Goal: Task Accomplishment & Management: Manage account settings

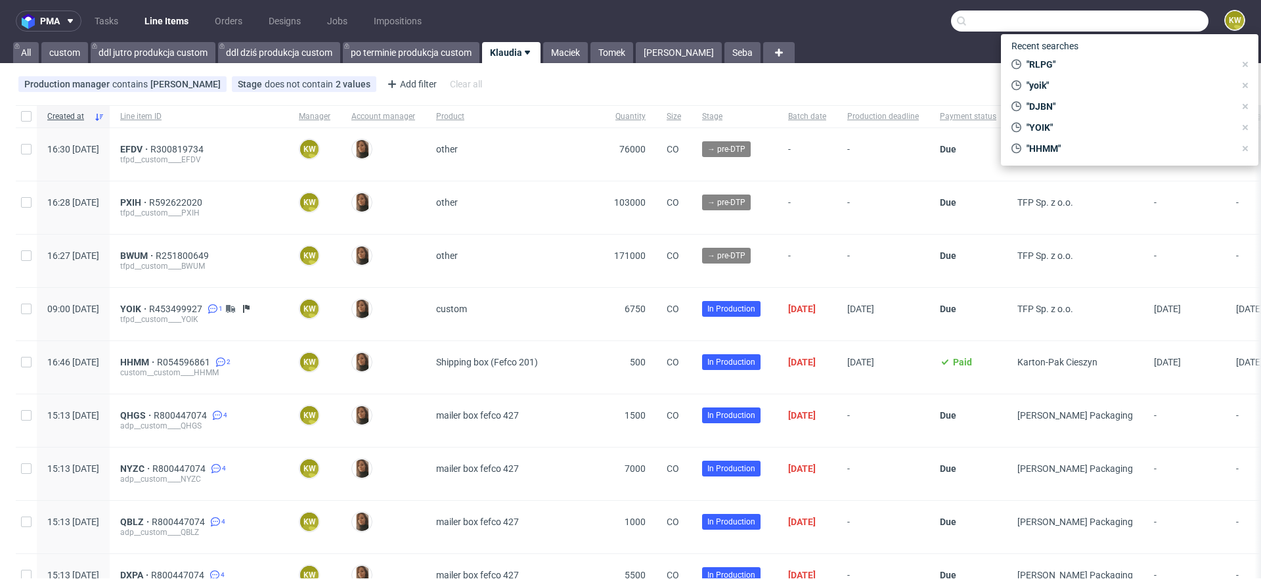
click at [1154, 31] on input "text" at bounding box center [1079, 21] width 257 height 21
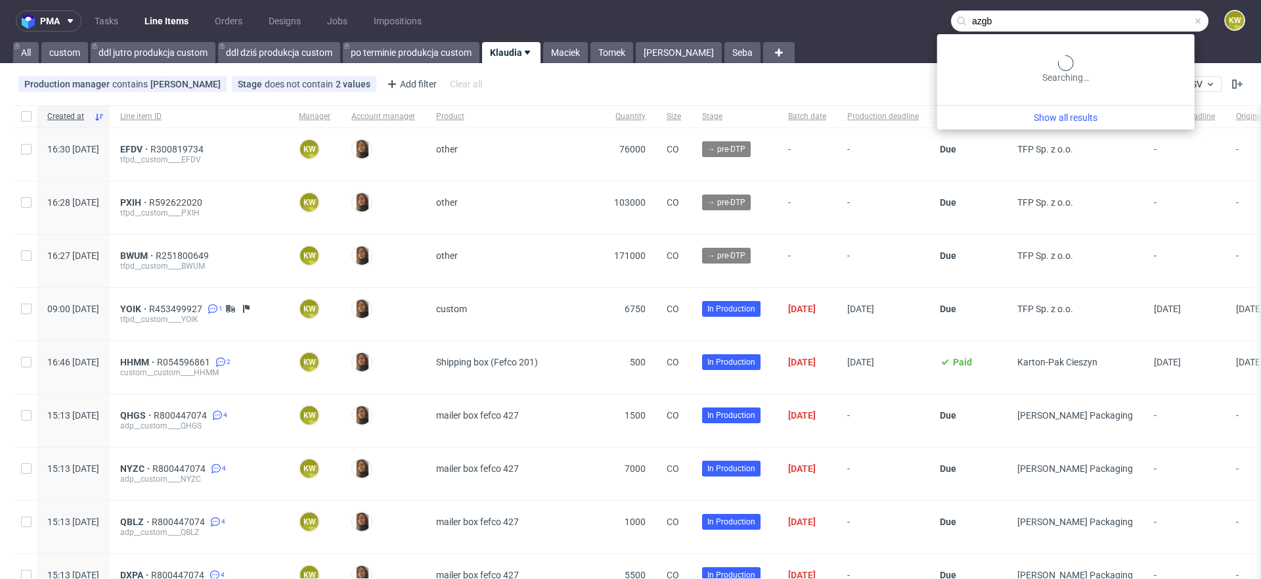
type input "azgb"
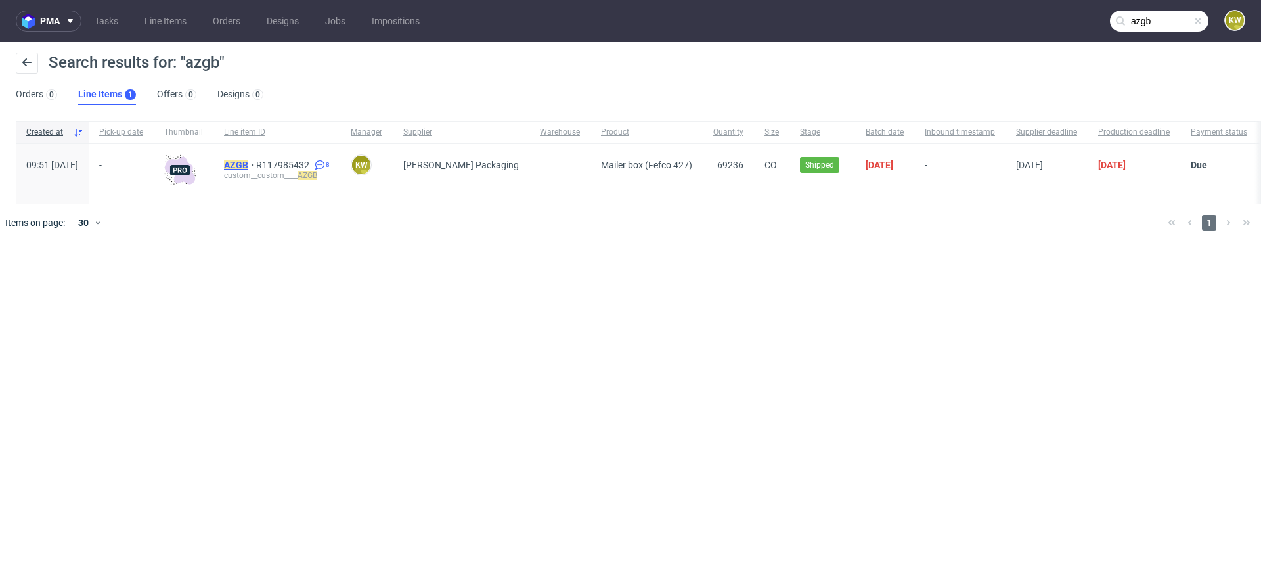
click at [248, 162] on mark "AZGB" at bounding box center [236, 165] width 24 height 11
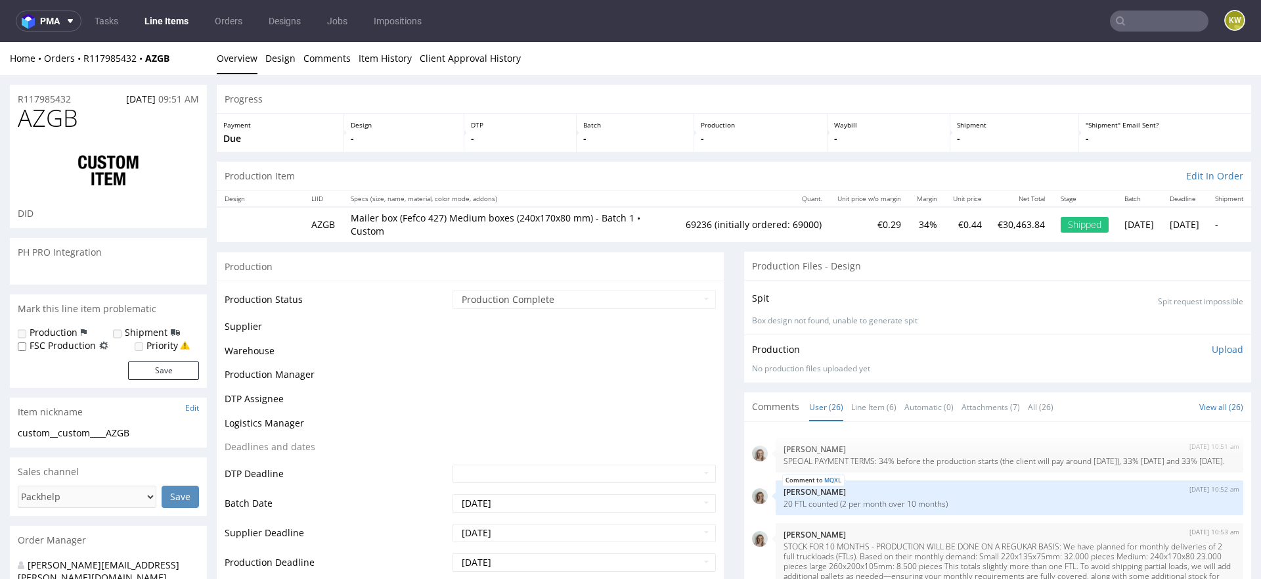
scroll to position [1273, 0]
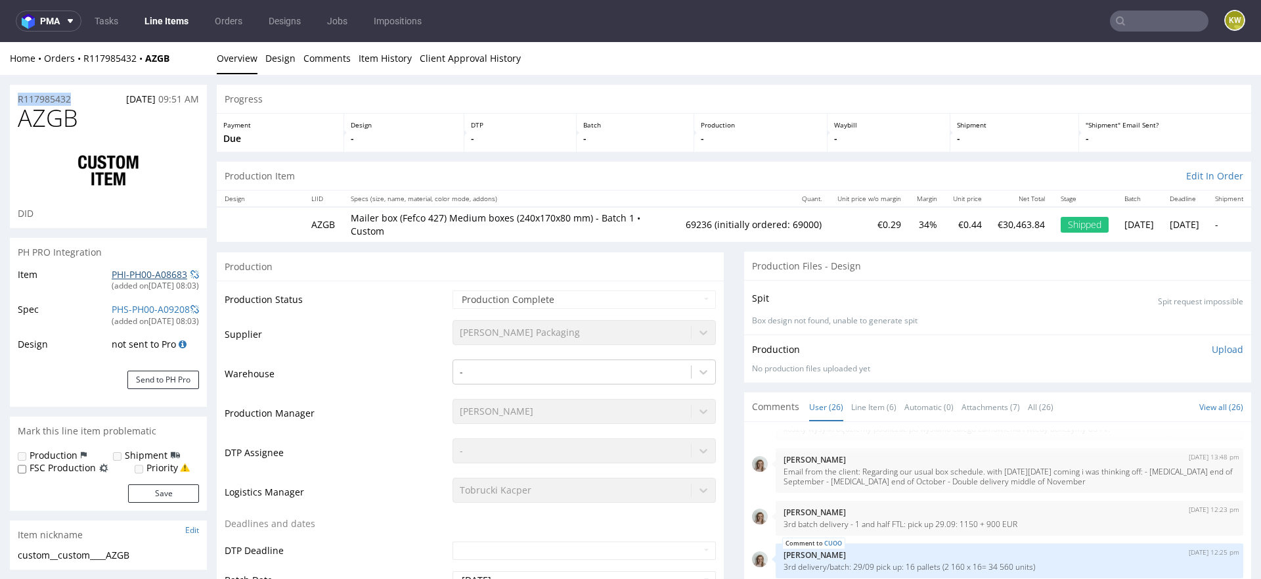
click at [121, 273] on link "PHI-PH00-A08683" at bounding box center [150, 274] width 76 height 12
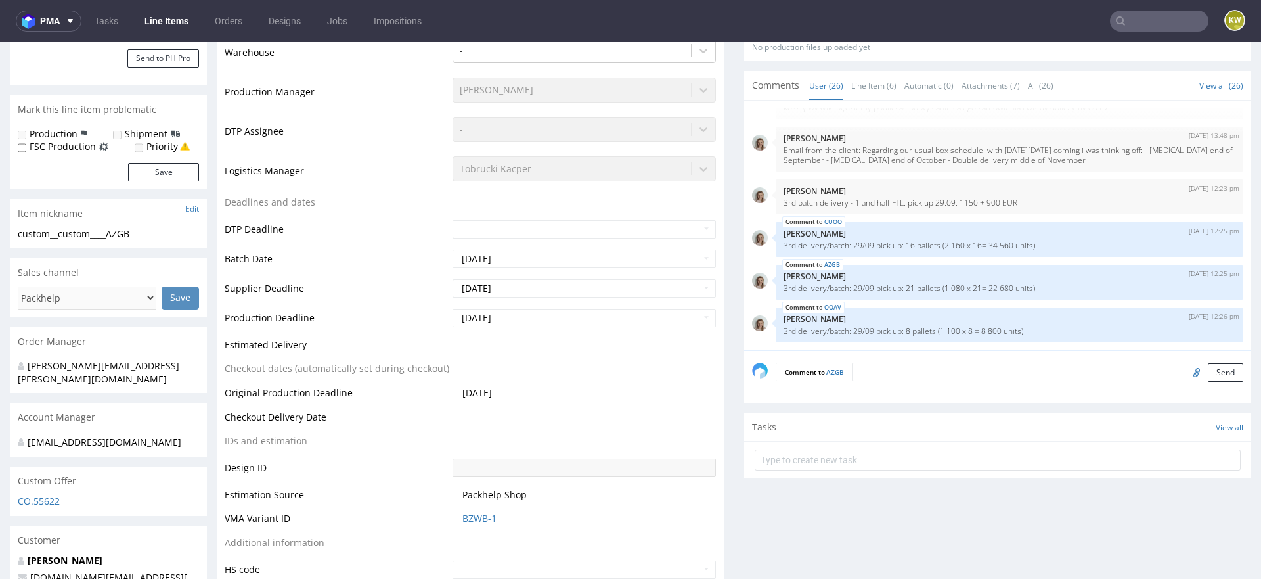
scroll to position [324, 0]
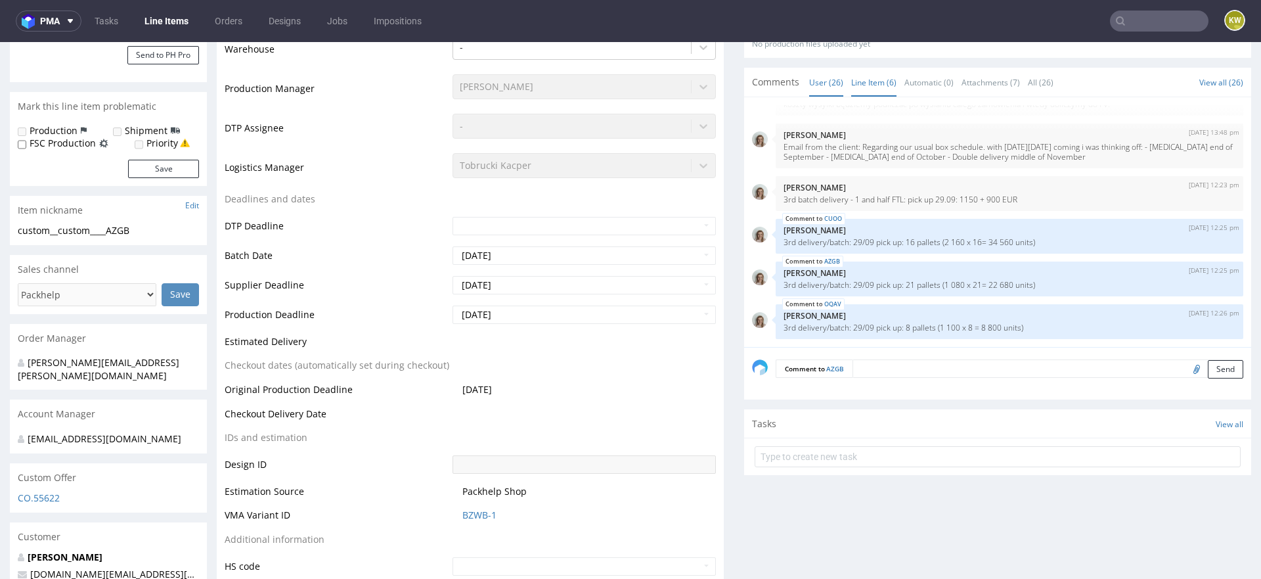
click at [855, 87] on link "Line Item (6)" at bounding box center [873, 82] width 45 height 28
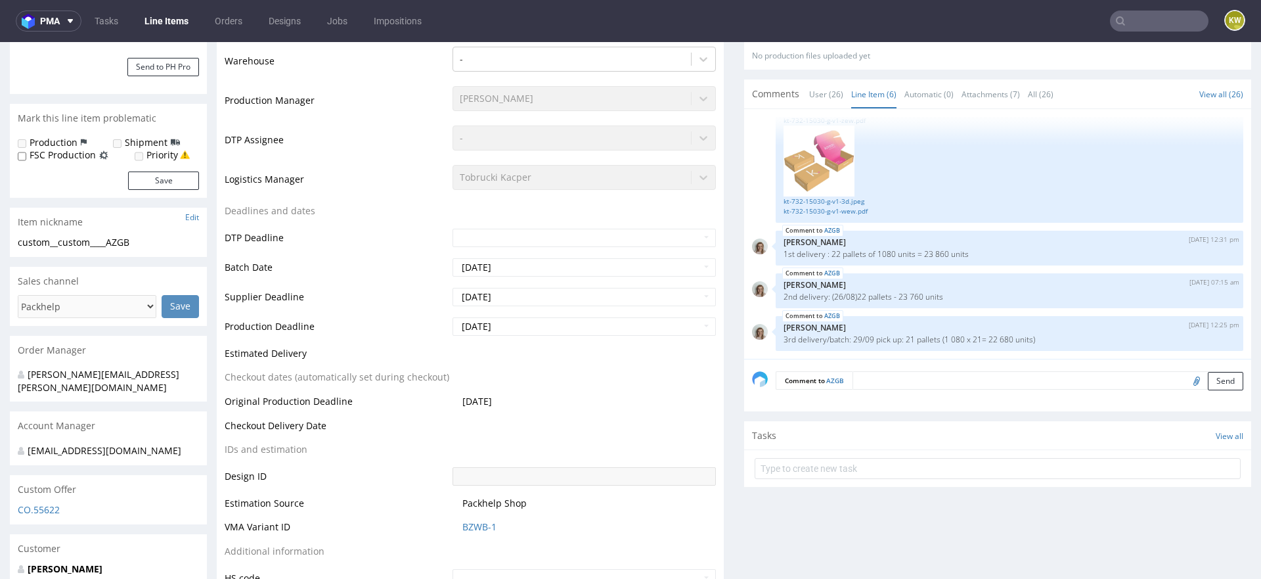
scroll to position [345, 0]
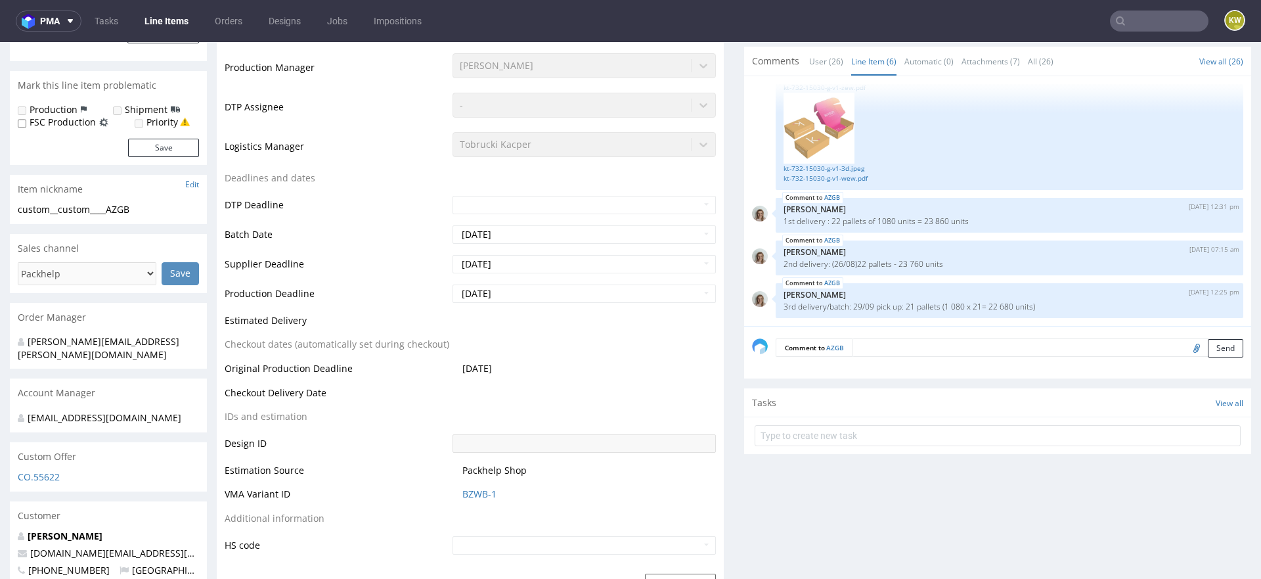
click at [1134, 12] on input "text" at bounding box center [1159, 21] width 99 height 21
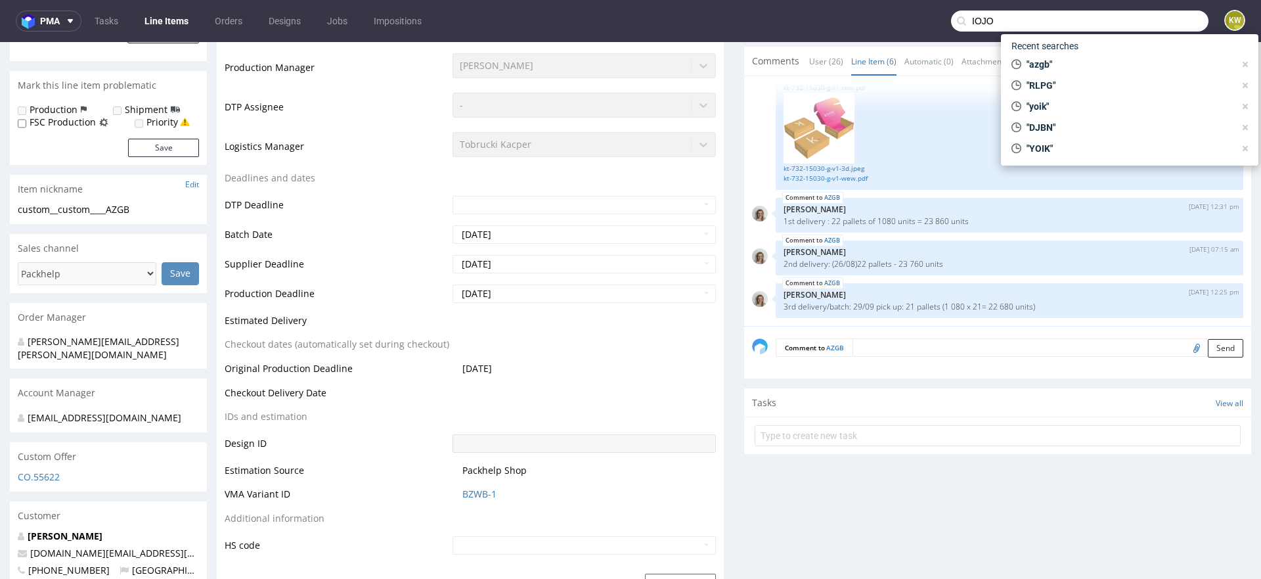
type input "IOJO"
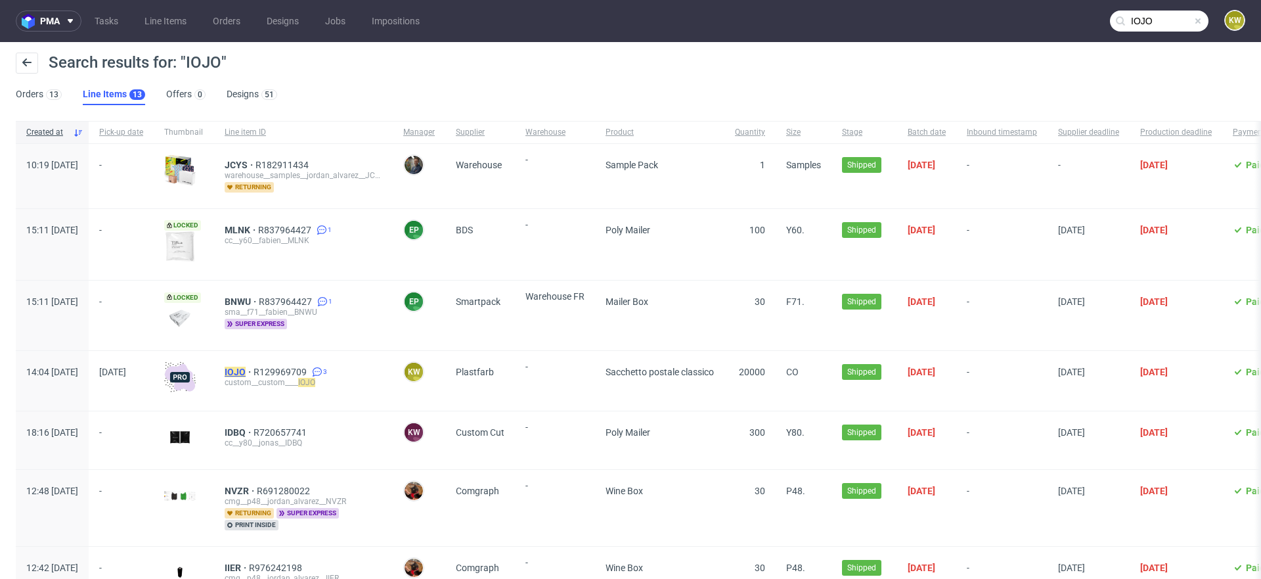
click at [246, 370] on mark "IOJO" at bounding box center [235, 372] width 21 height 11
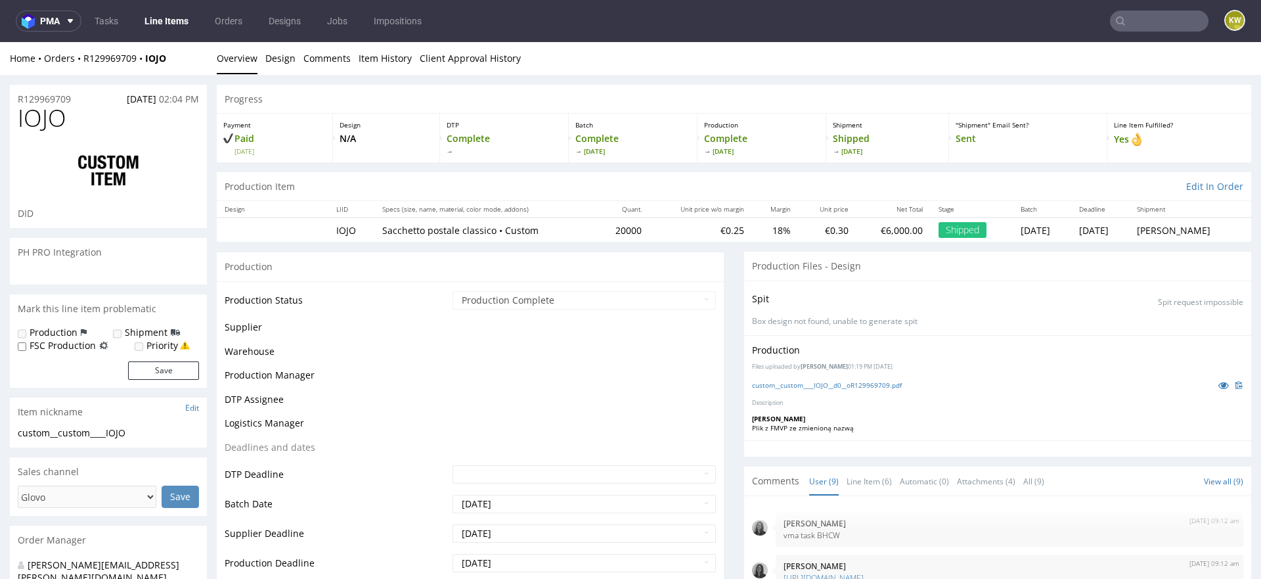
scroll to position [211, 0]
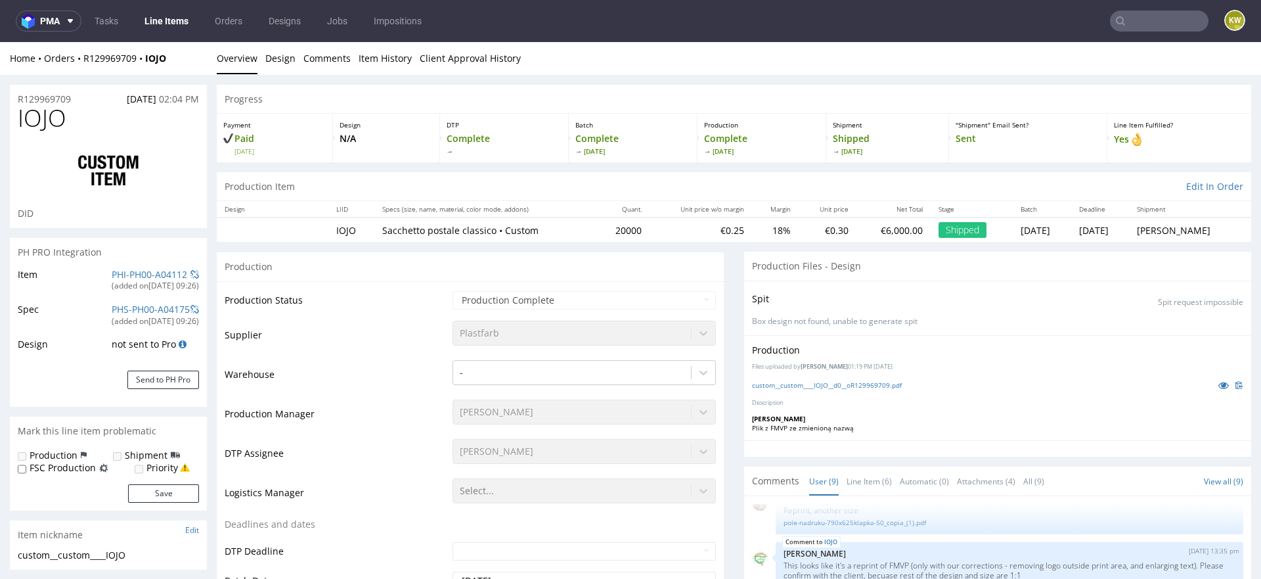
select select "in_progress"
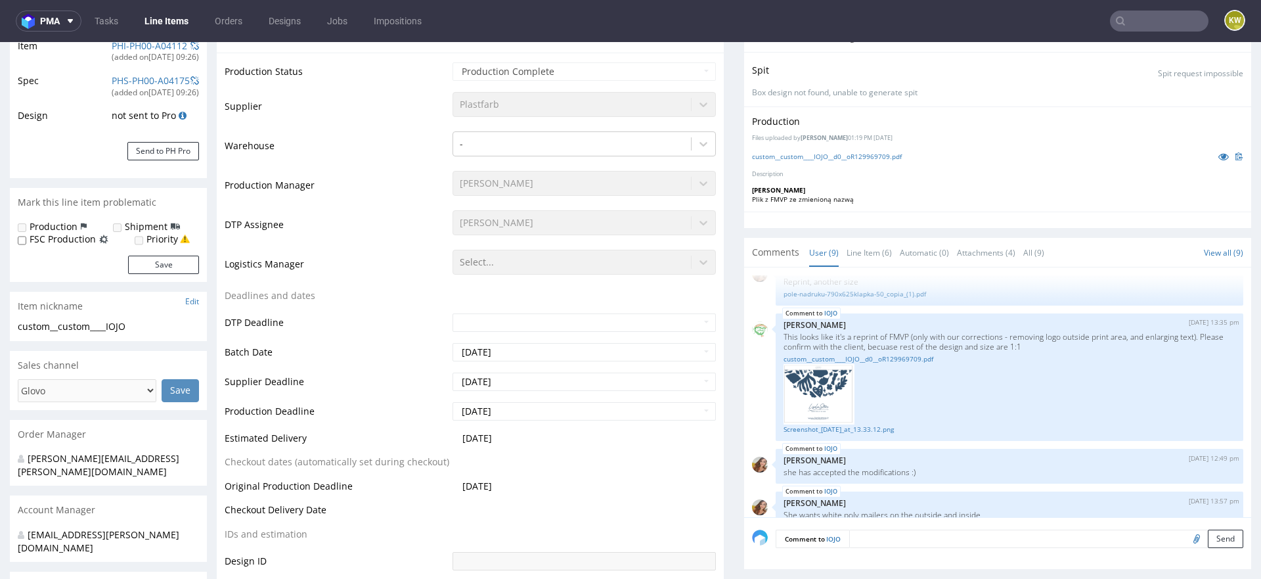
scroll to position [229, 0]
click at [1218, 152] on icon at bounding box center [1223, 155] width 11 height 9
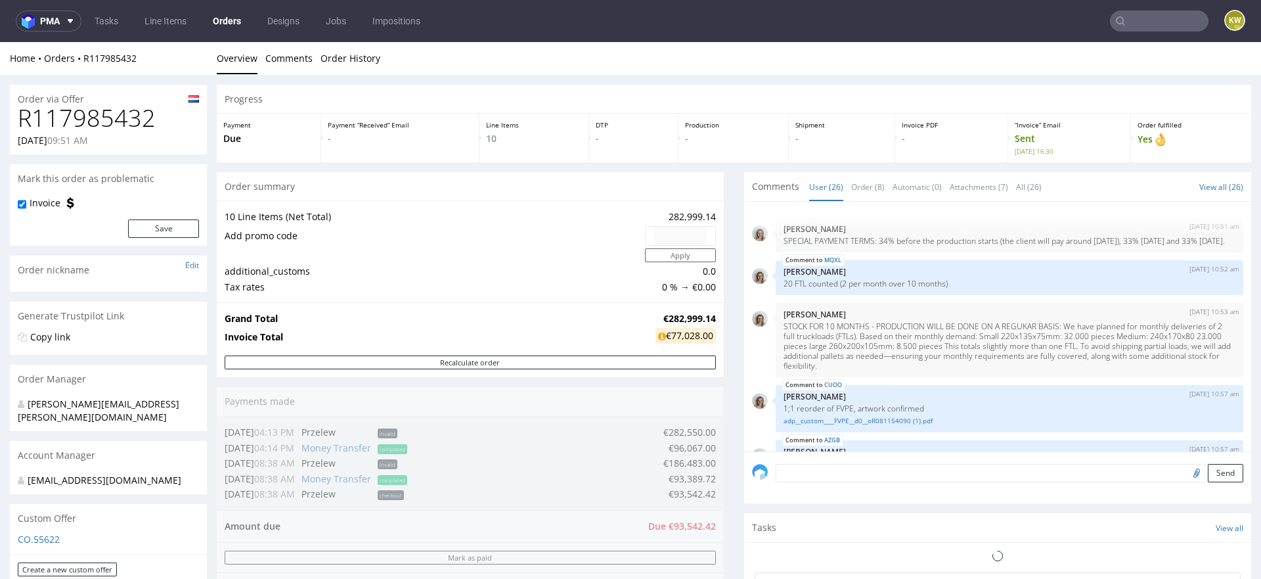
scroll to position [1273, 0]
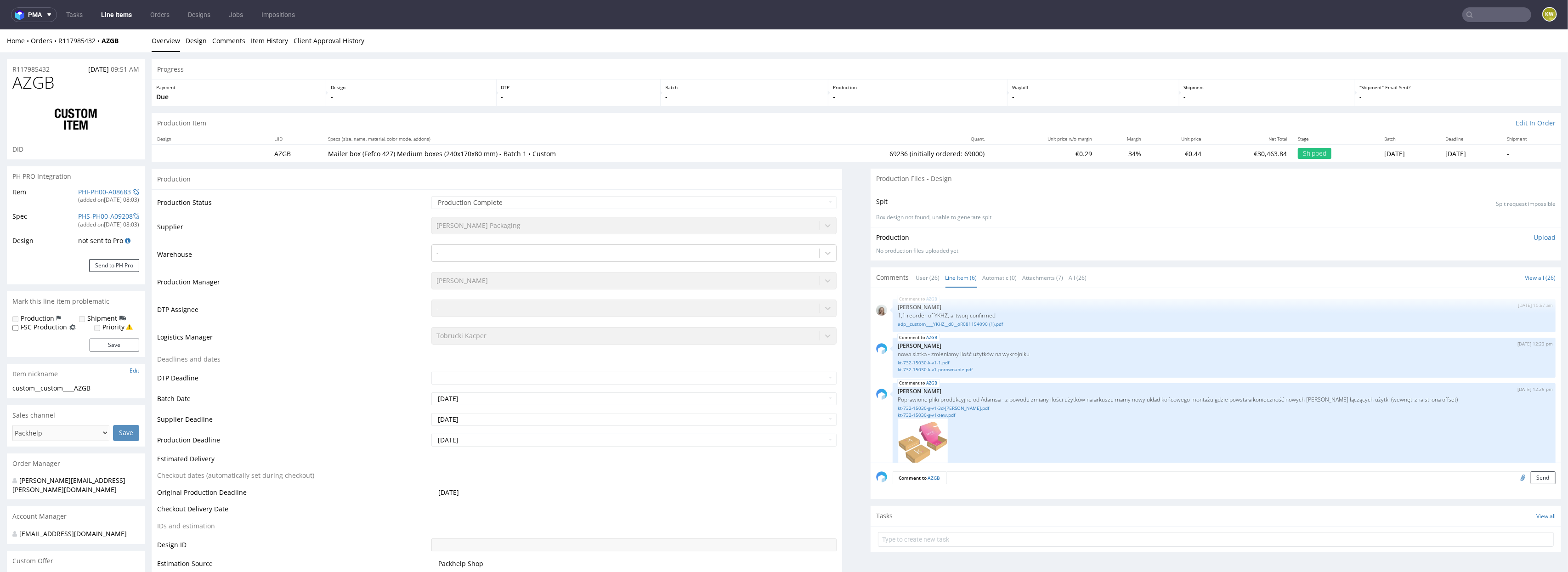
scroll to position [118, 0]
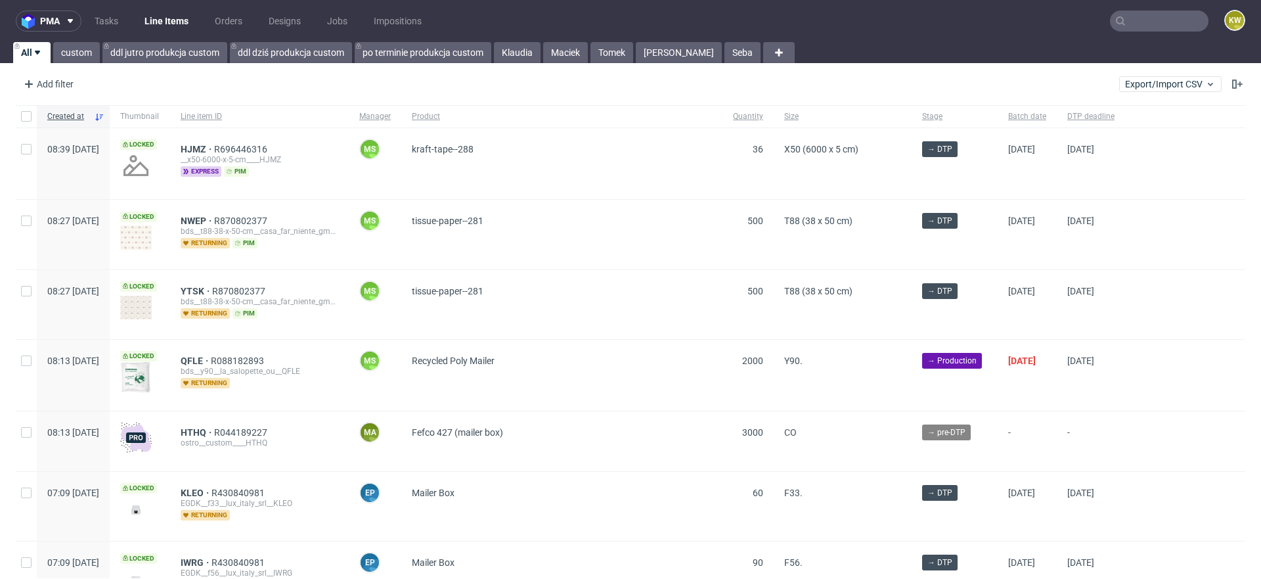
click at [1130, 17] on input "text" at bounding box center [1159, 21] width 99 height 21
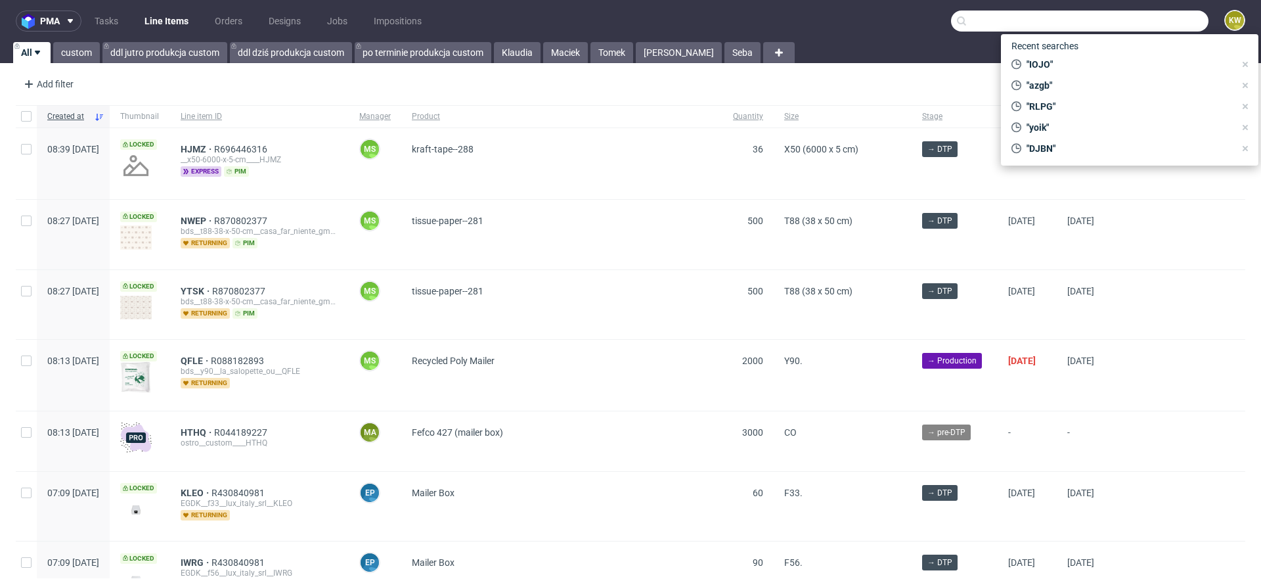
paste input "QBLZ"
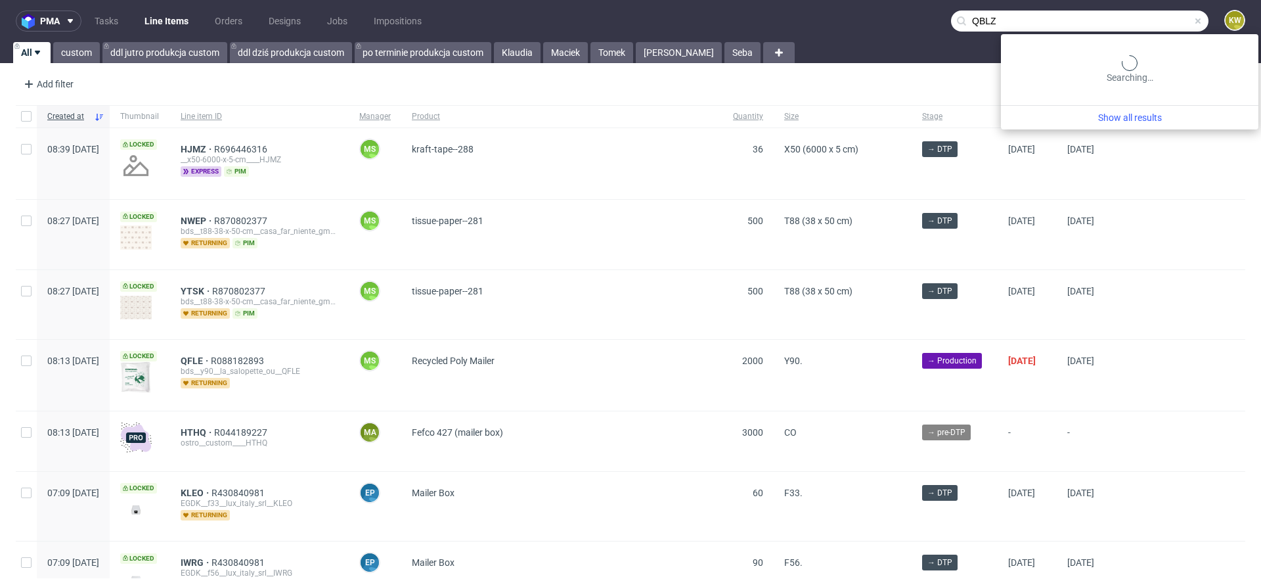
type input "QBLZ"
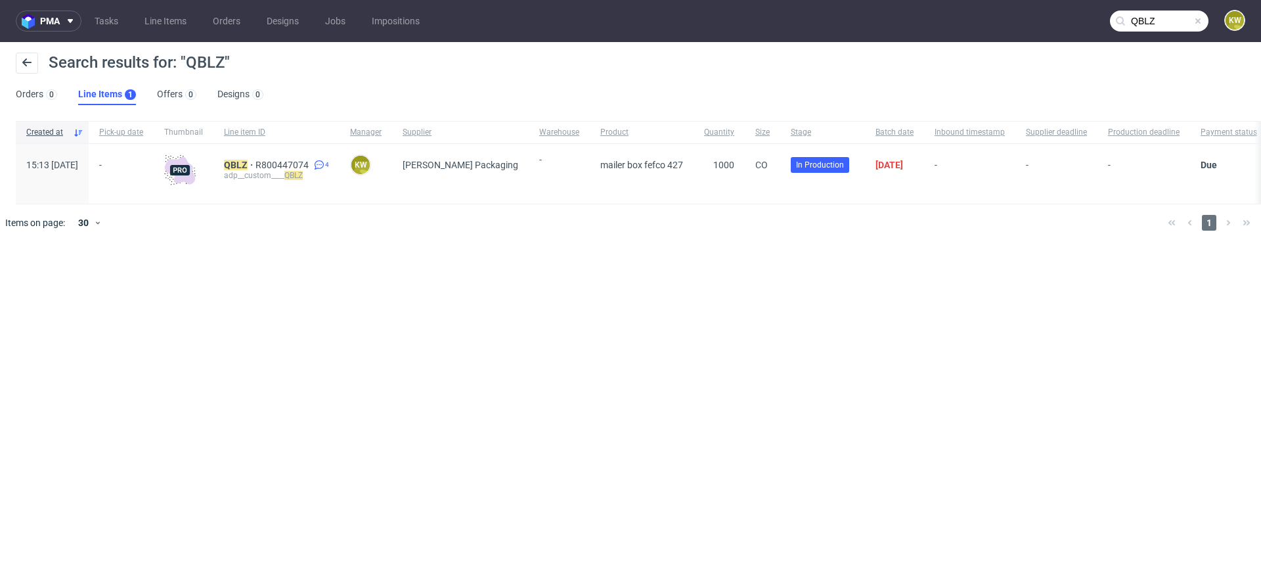
click at [272, 171] on div "adp__custom____ QBLZ" at bounding box center [276, 175] width 105 height 11
click at [248, 168] on mark "QBLZ" at bounding box center [236, 165] width 24 height 11
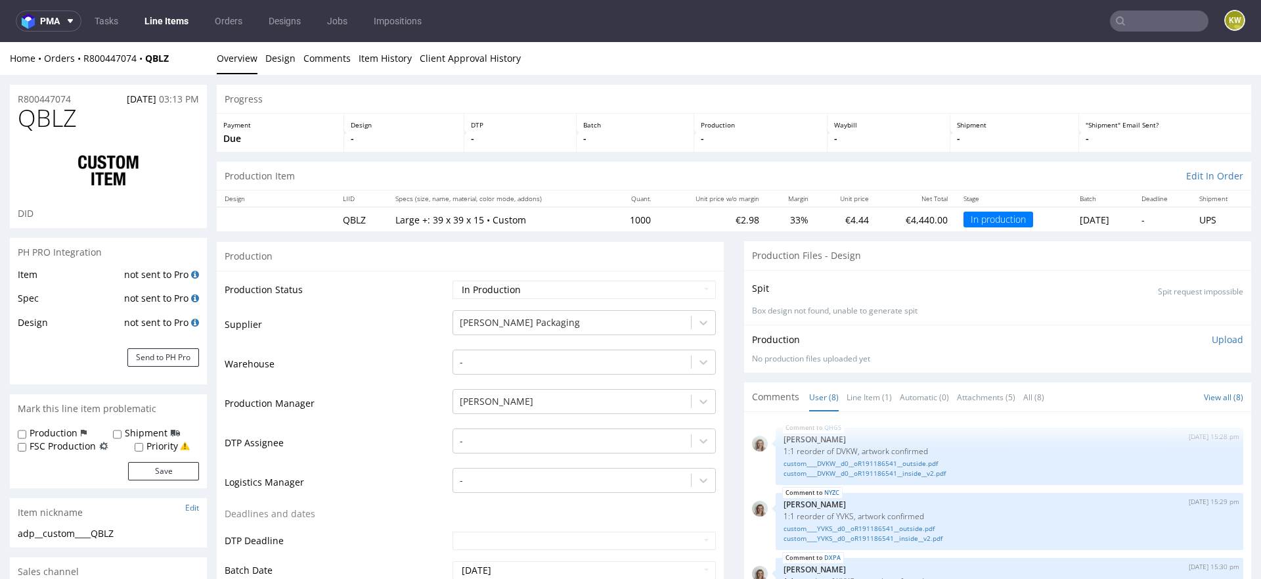
scroll to position [219, 0]
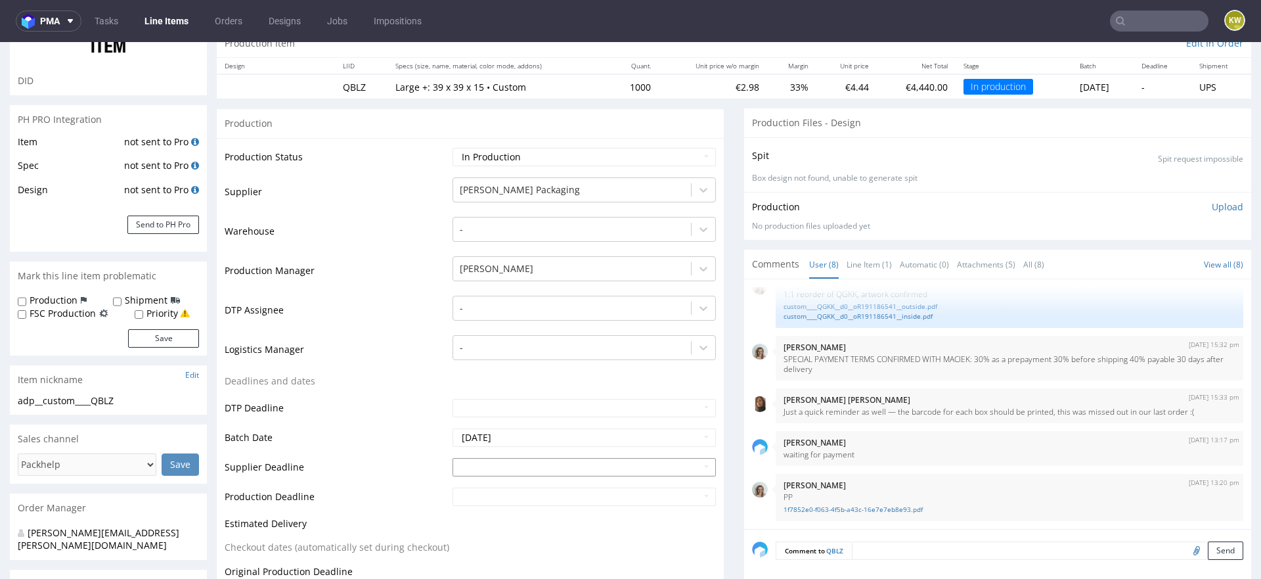
click at [466, 468] on input "text" at bounding box center [584, 467] width 263 height 18
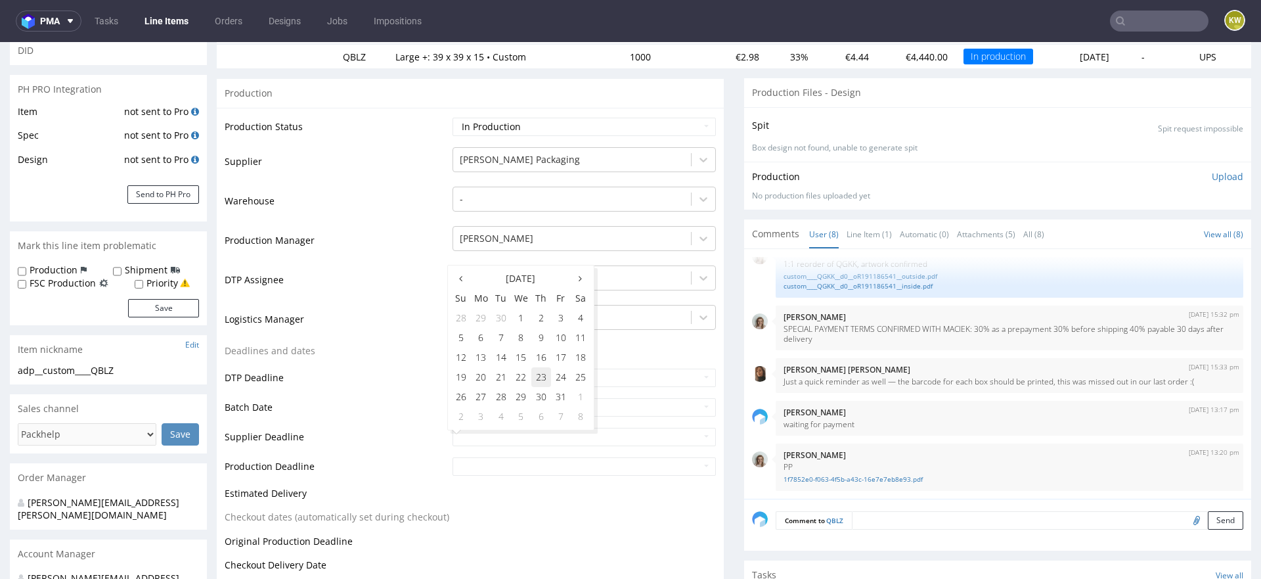
click at [537, 375] on td "23" at bounding box center [541, 377] width 20 height 20
type input "2025-10-23"
click at [483, 463] on input "text" at bounding box center [584, 466] width 263 height 18
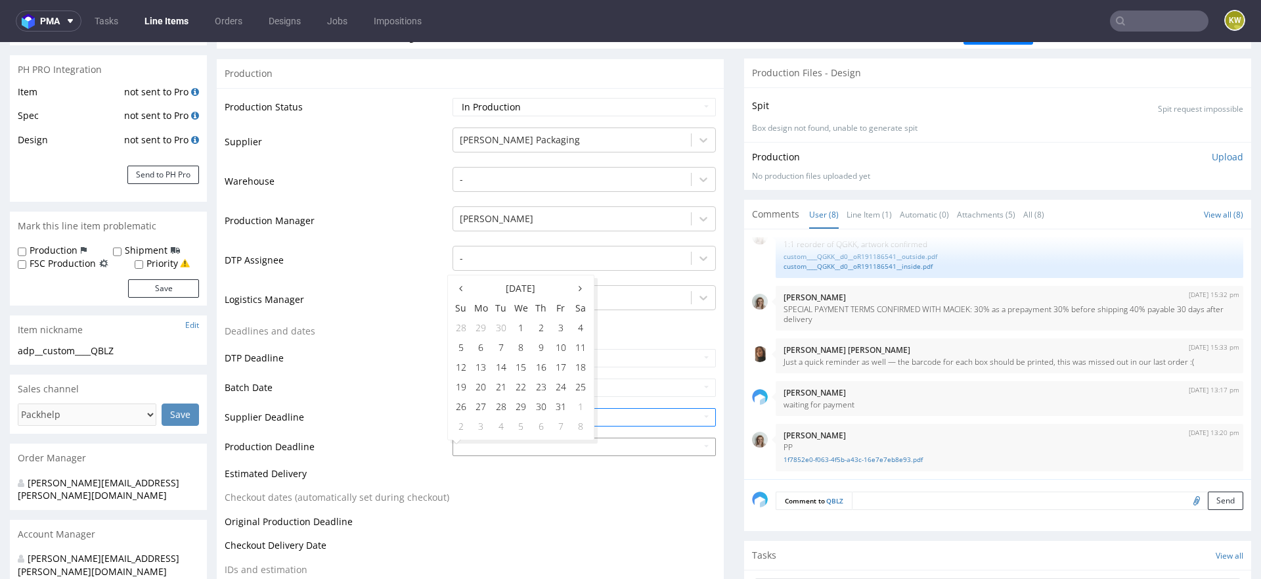
scroll to position [190, 0]
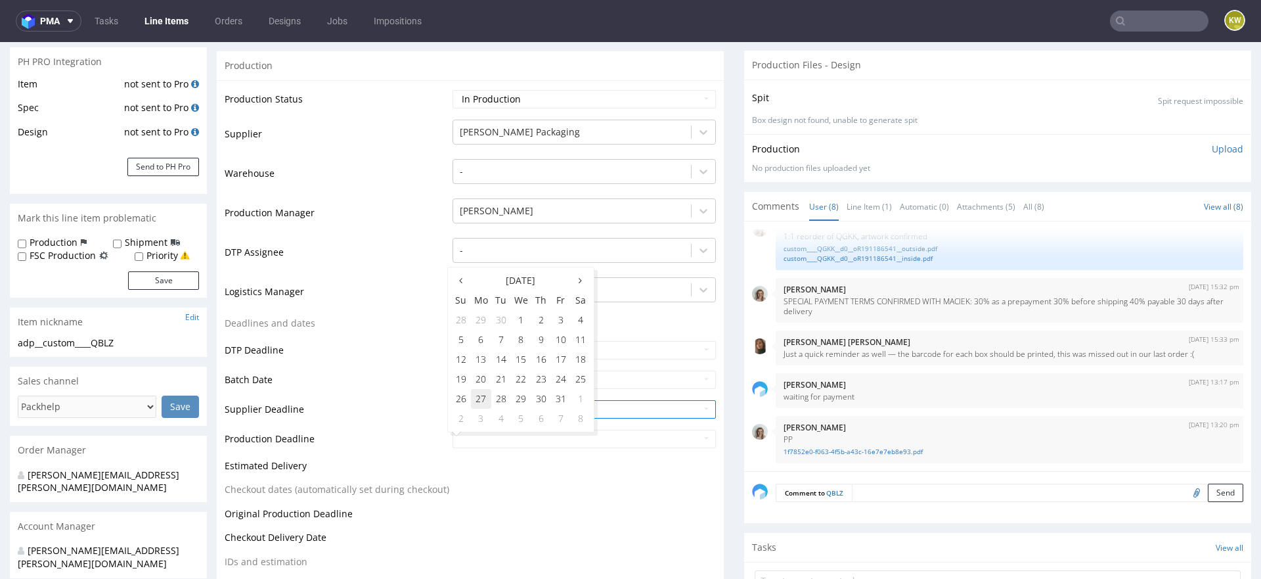
click at [485, 397] on td "27" at bounding box center [481, 399] width 20 height 20
type input "2025-10-27"
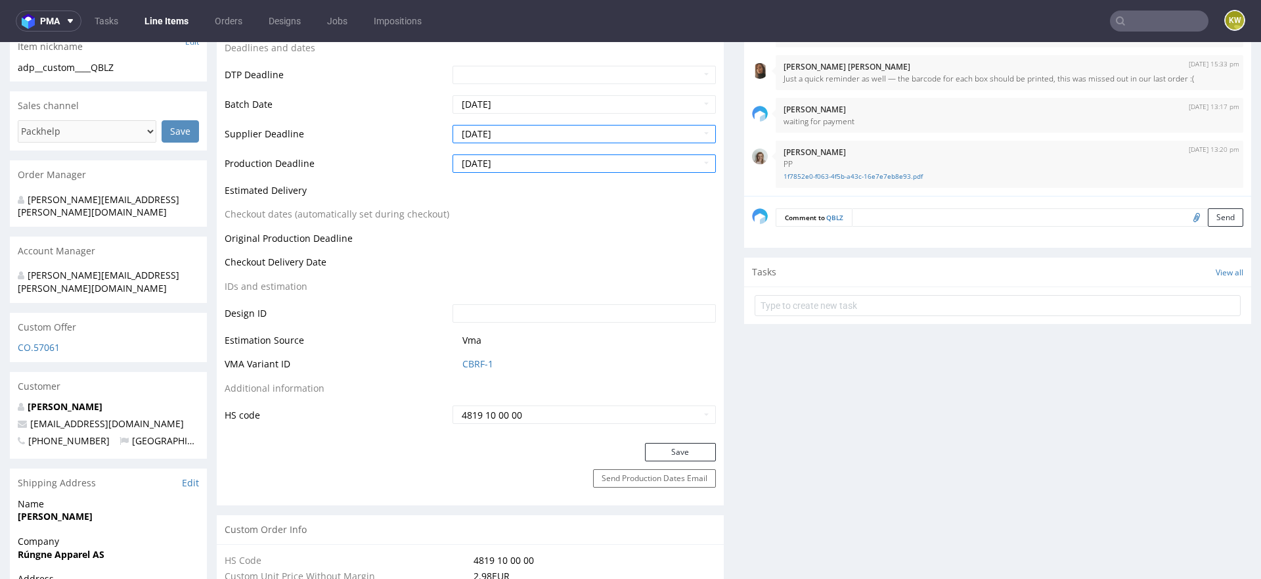
scroll to position [484, 0]
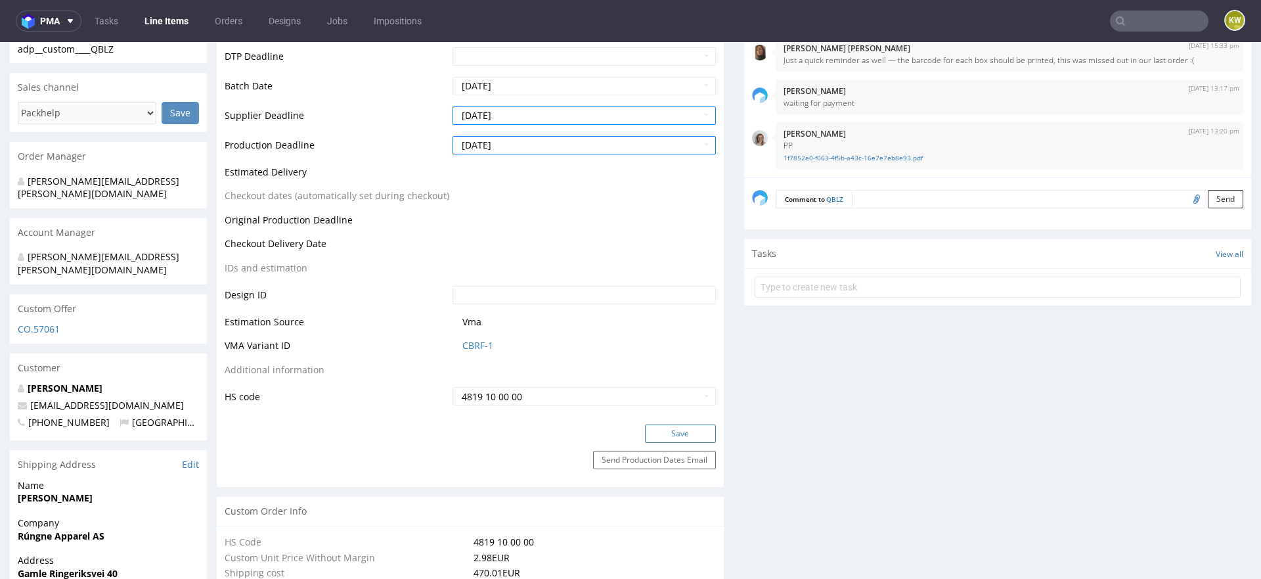
click at [647, 425] on button "Save" at bounding box center [680, 433] width 71 height 18
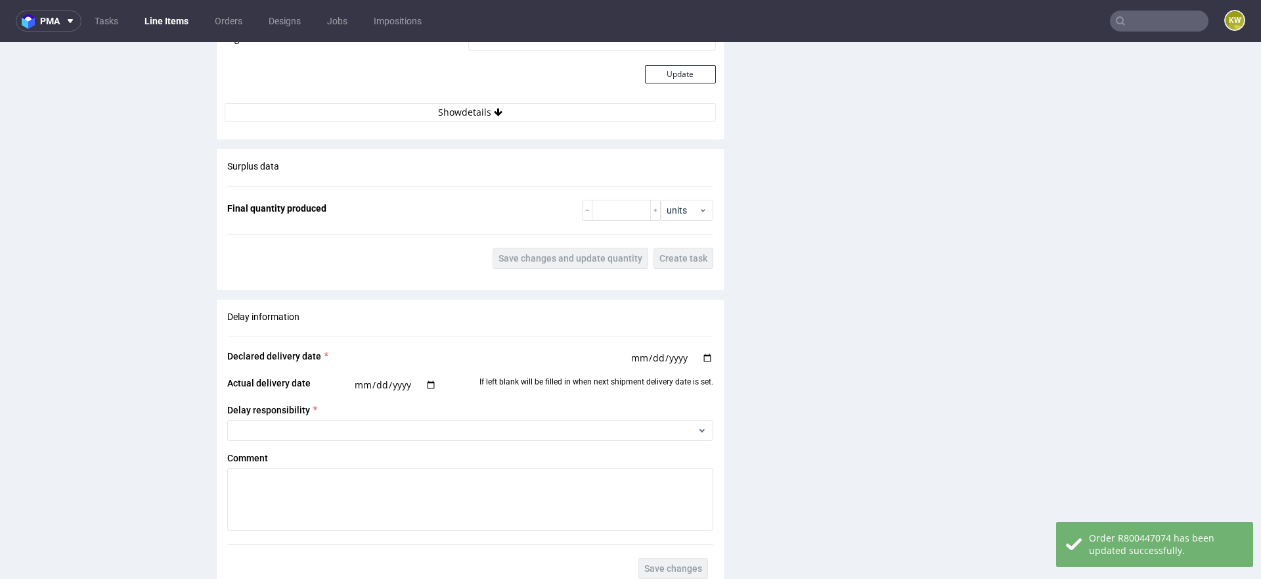
scroll to position [2321, 0]
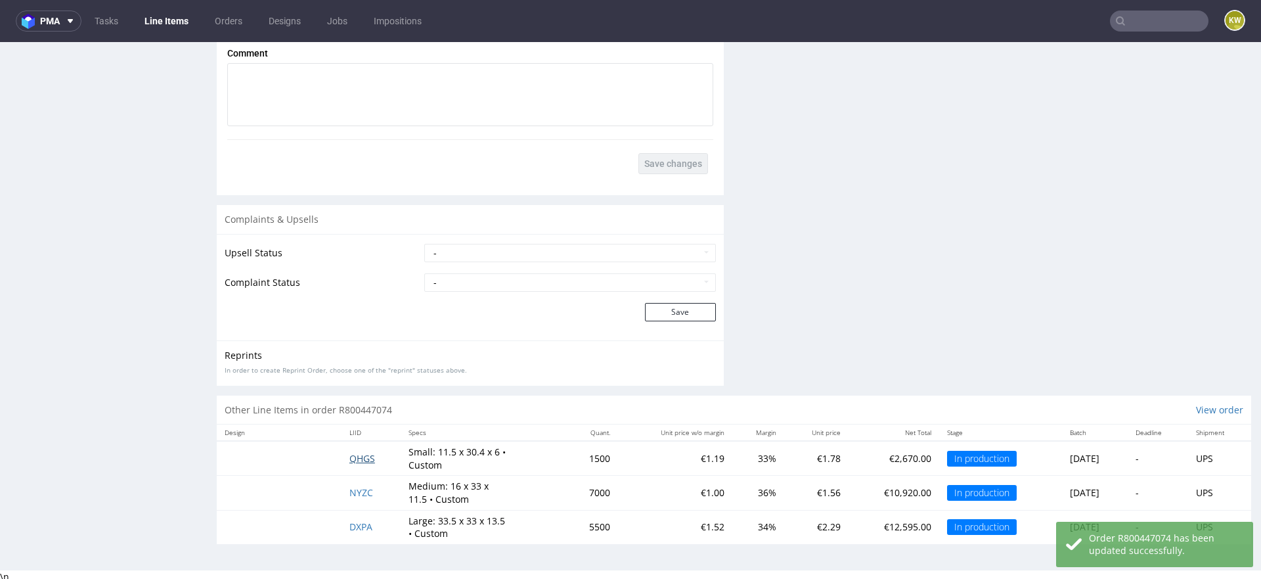
click at [349, 453] on span "QHGS" at bounding box center [362, 458] width 26 height 12
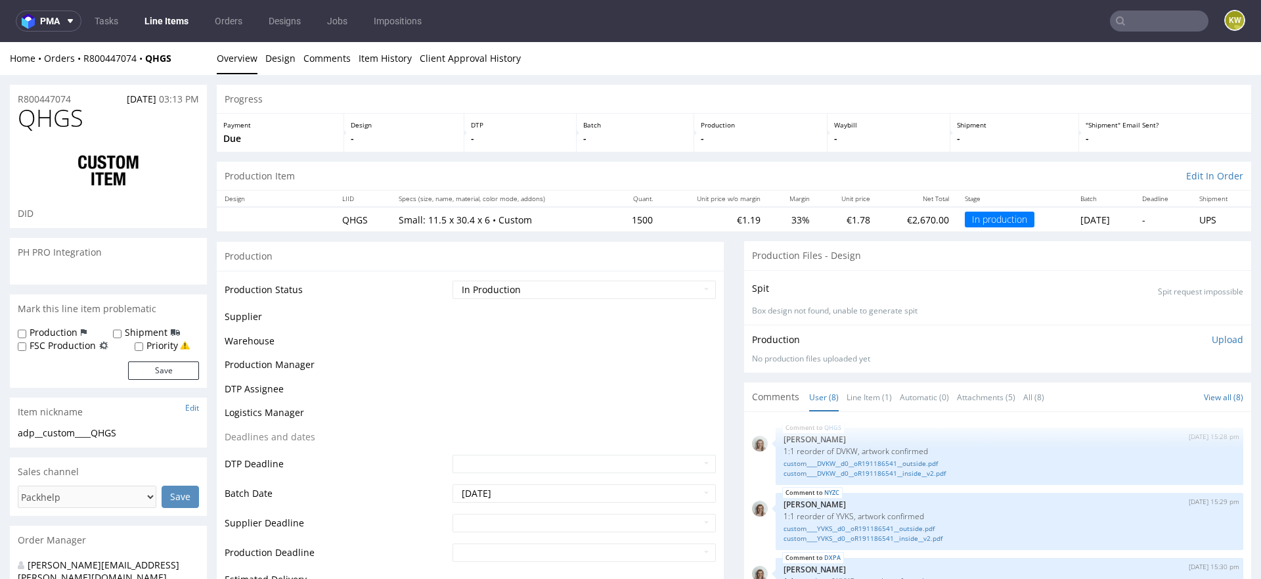
scroll to position [219, 0]
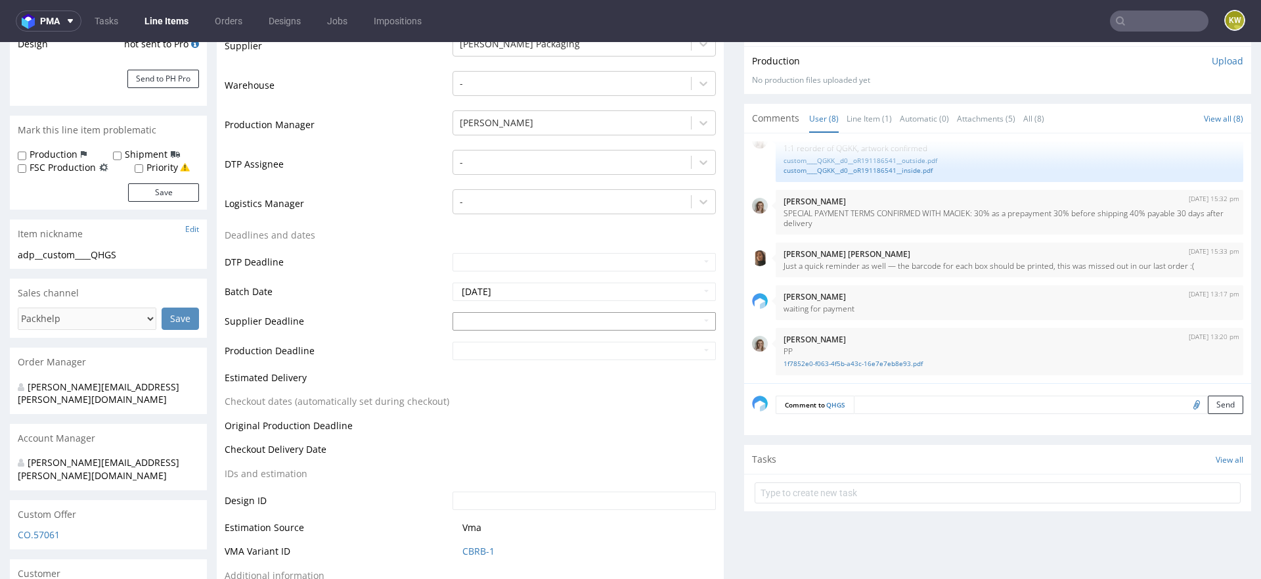
click at [489, 317] on input "text" at bounding box center [584, 321] width 263 height 18
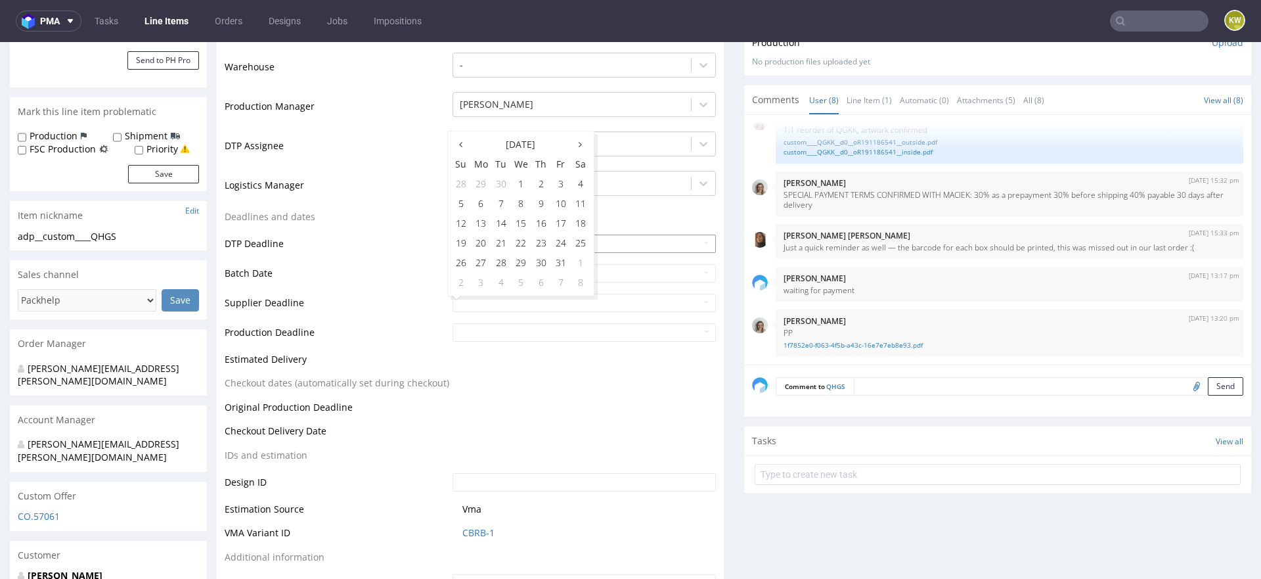
click at [539, 242] on td "23" at bounding box center [541, 243] width 20 height 20
type input "2025-10-23"
click at [497, 328] on input "text" at bounding box center [584, 332] width 263 height 18
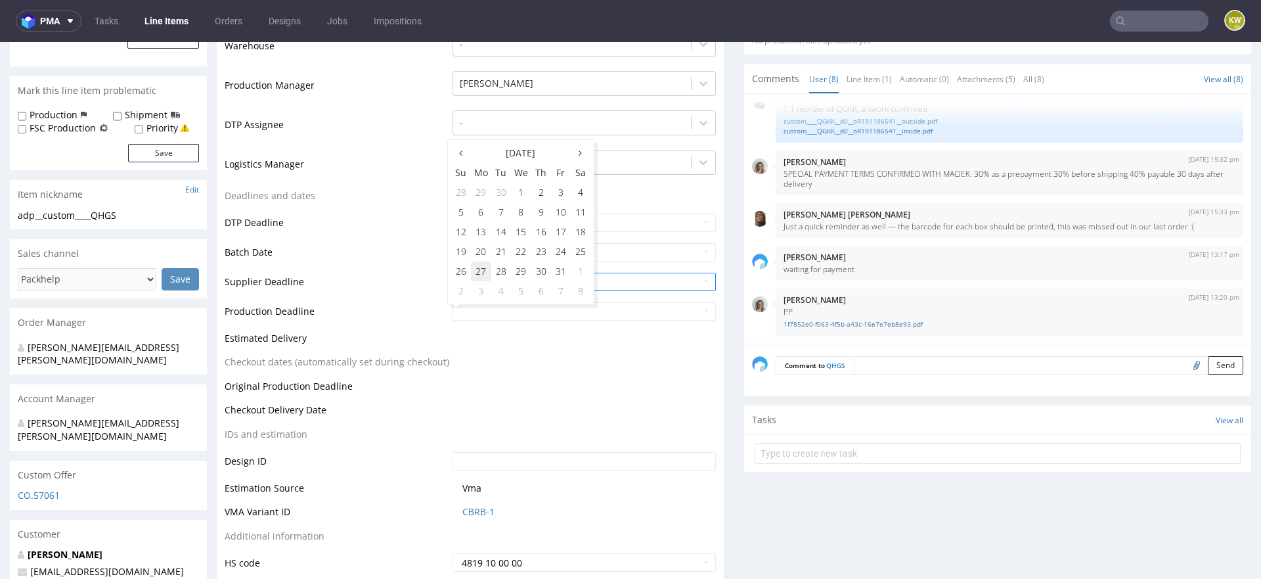
click at [475, 272] on td "27" at bounding box center [481, 271] width 20 height 20
type input "2025-10-27"
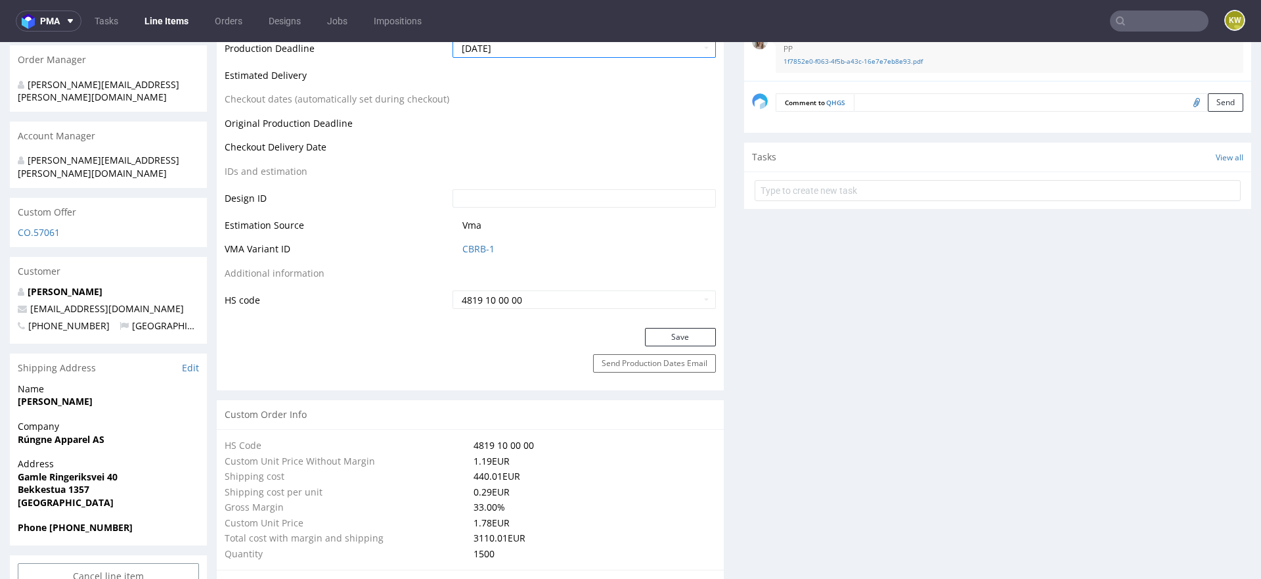
click at [673, 309] on td "4819 10 00 00" at bounding box center [582, 299] width 267 height 21
click at [671, 332] on button "Save" at bounding box center [680, 337] width 71 height 18
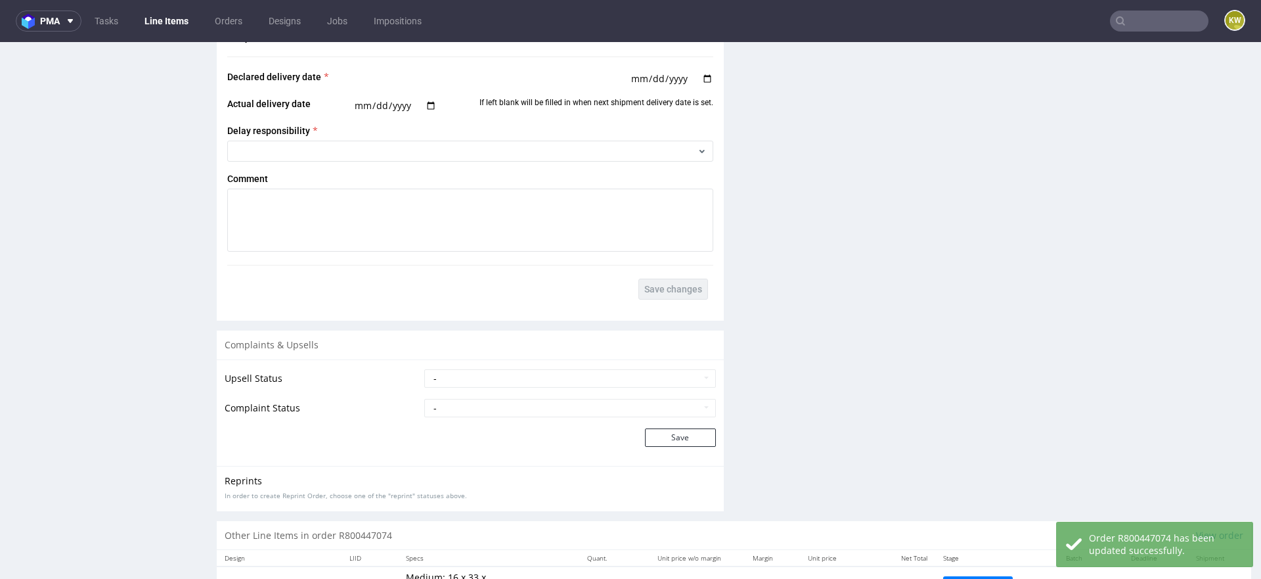
scroll to position [2321, 0]
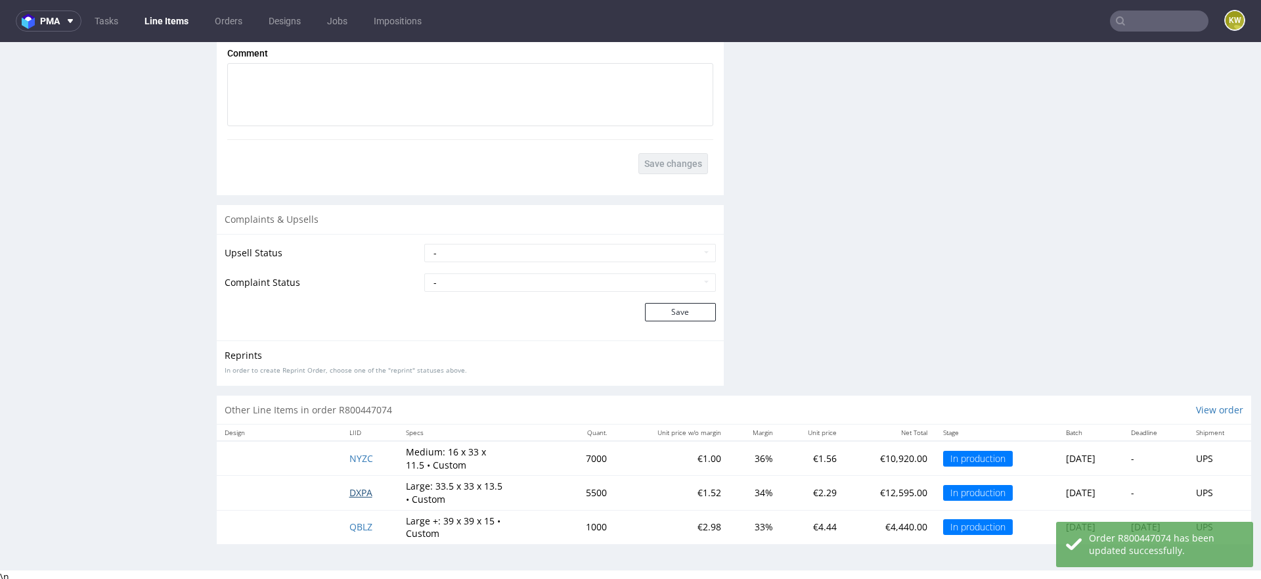
click at [349, 486] on span "DXPA" at bounding box center [360, 492] width 23 height 12
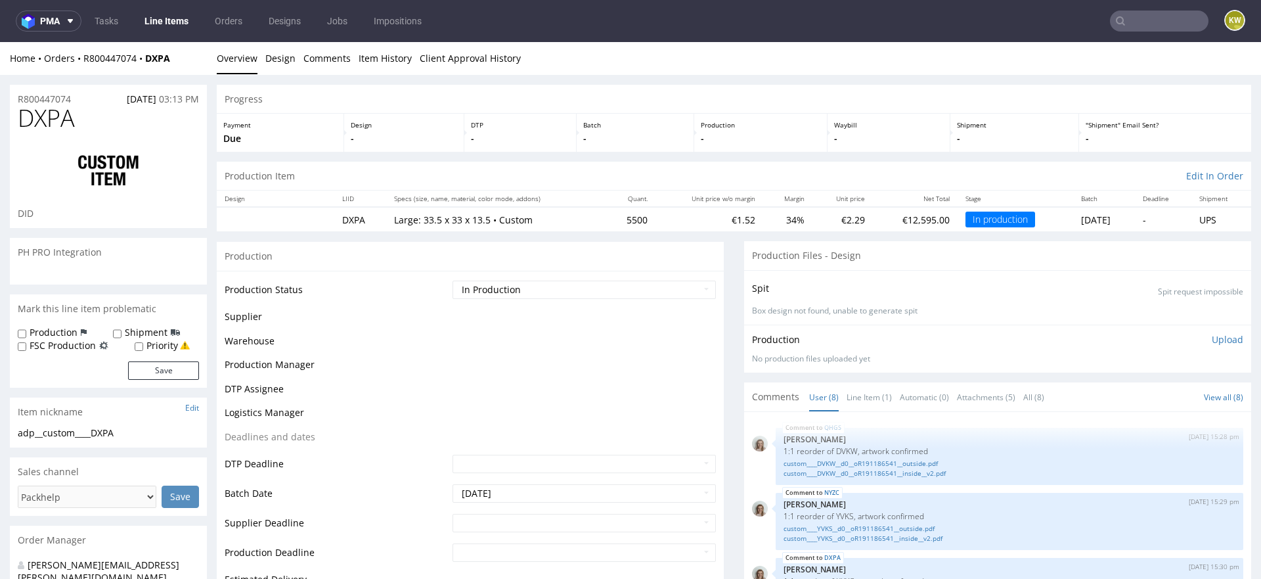
scroll to position [219, 0]
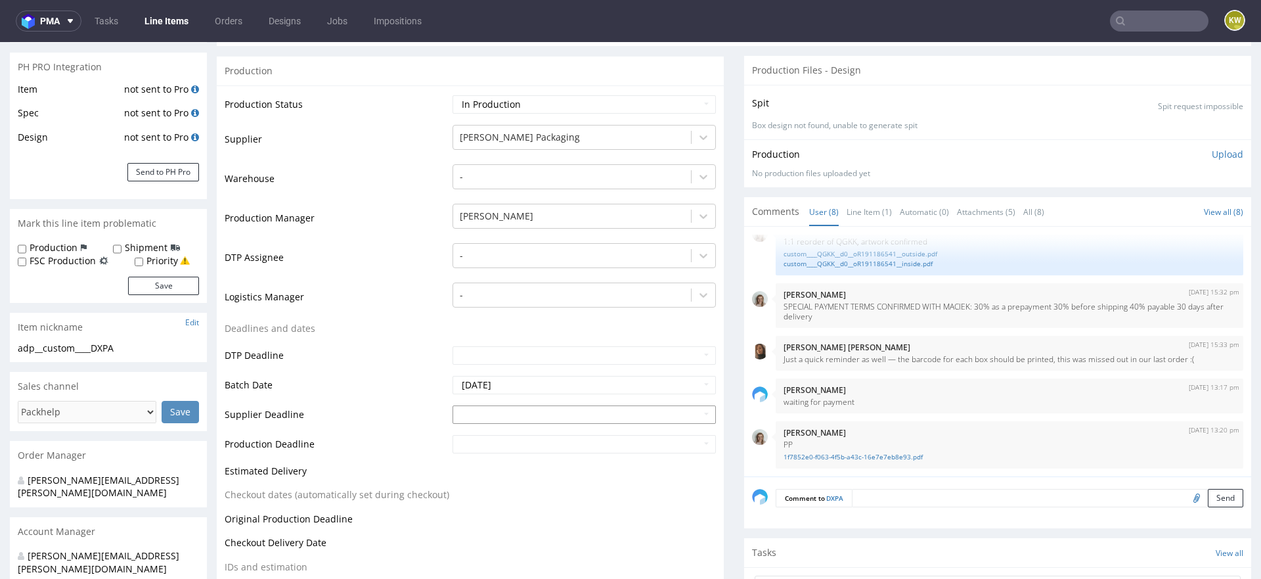
click at [493, 420] on input "text" at bounding box center [584, 414] width 263 height 18
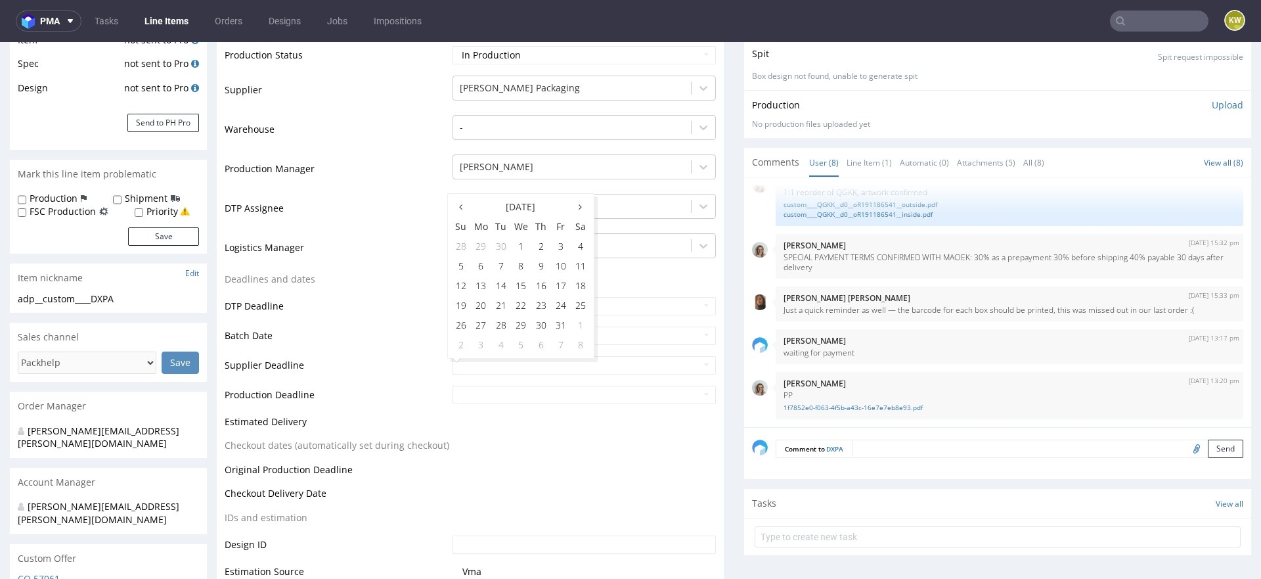
scroll to position [240, 0]
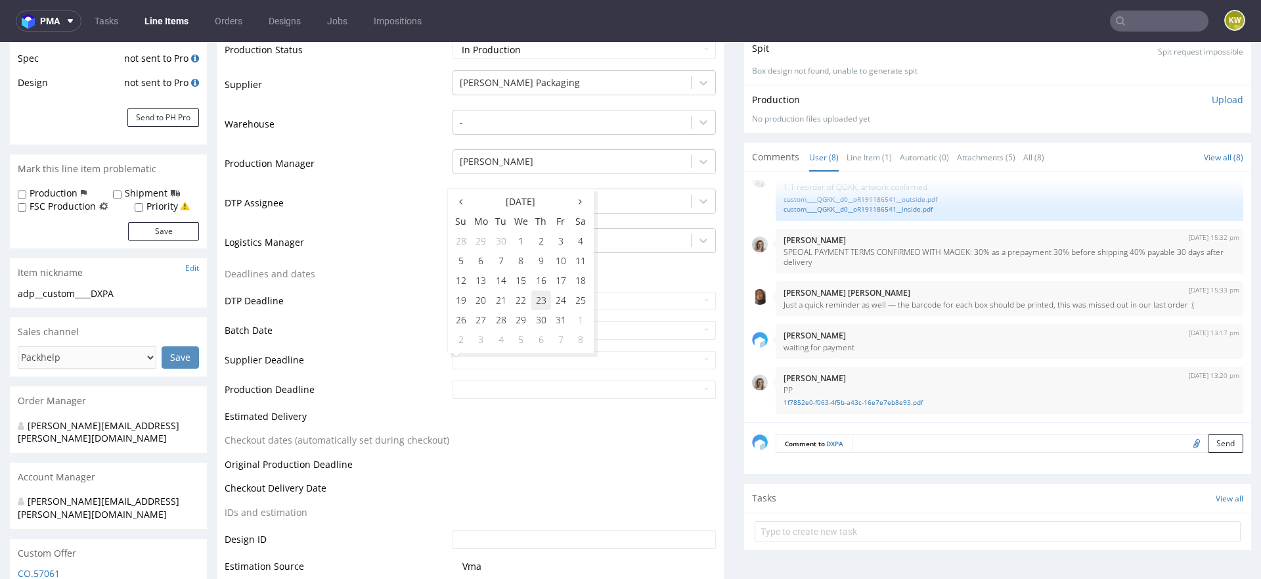
click at [540, 303] on td "23" at bounding box center [541, 300] width 20 height 20
type input "2025-10-23"
click at [507, 383] on input "text" at bounding box center [584, 389] width 263 height 18
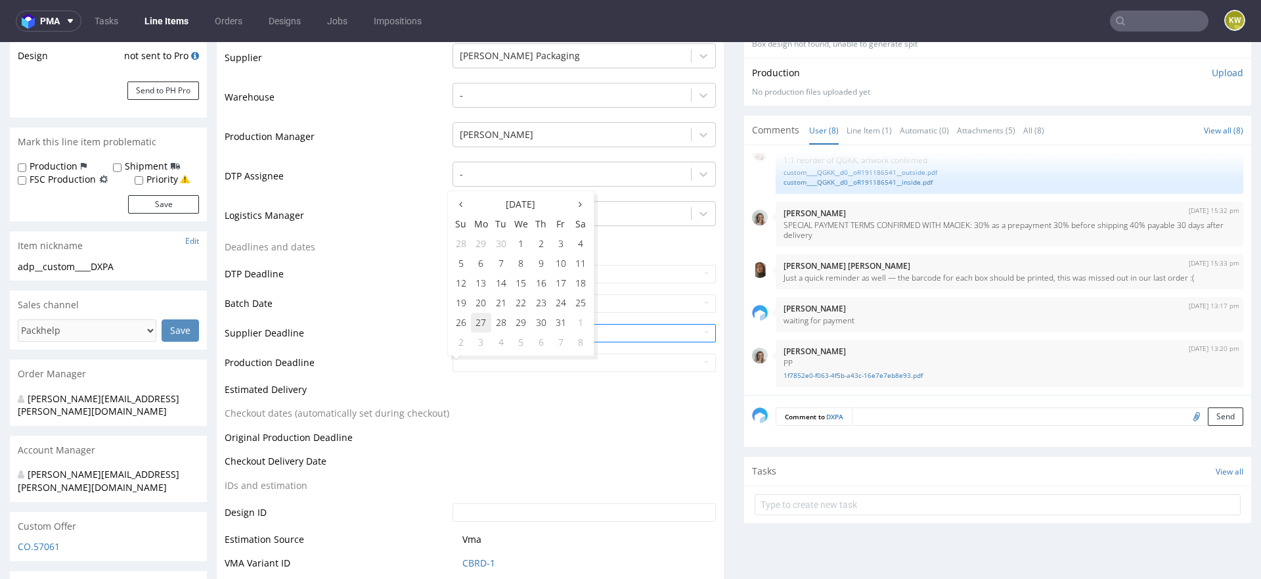
click at [483, 328] on td "27" at bounding box center [481, 323] width 20 height 20
type input "2025-10-27"
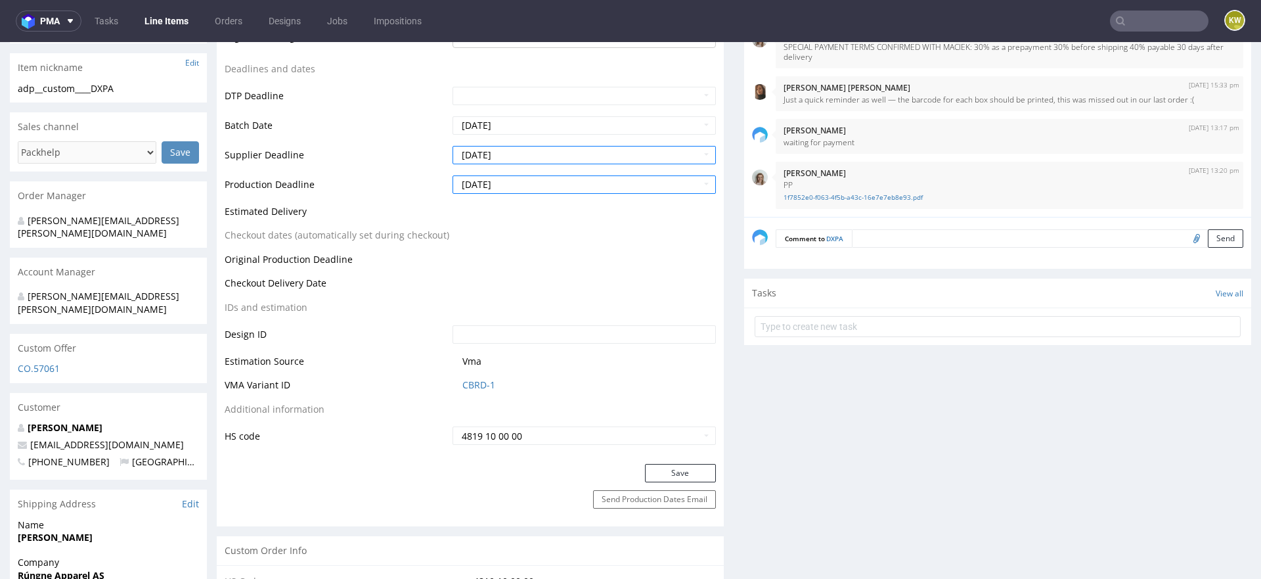
scroll to position [477, 0]
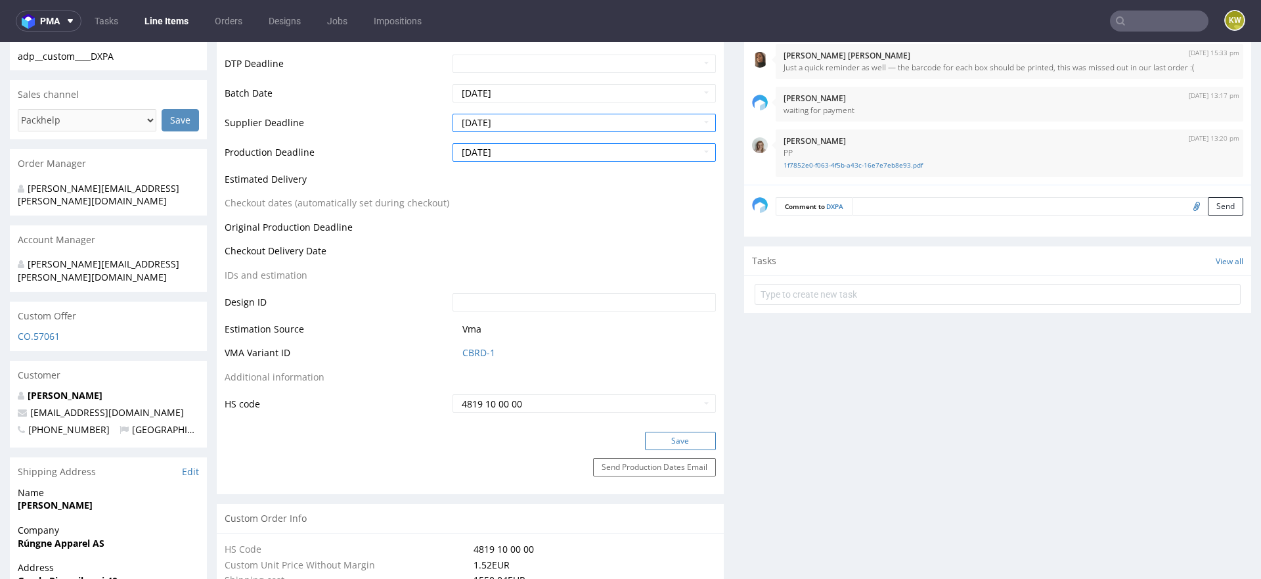
click at [656, 434] on button "Save" at bounding box center [680, 441] width 71 height 18
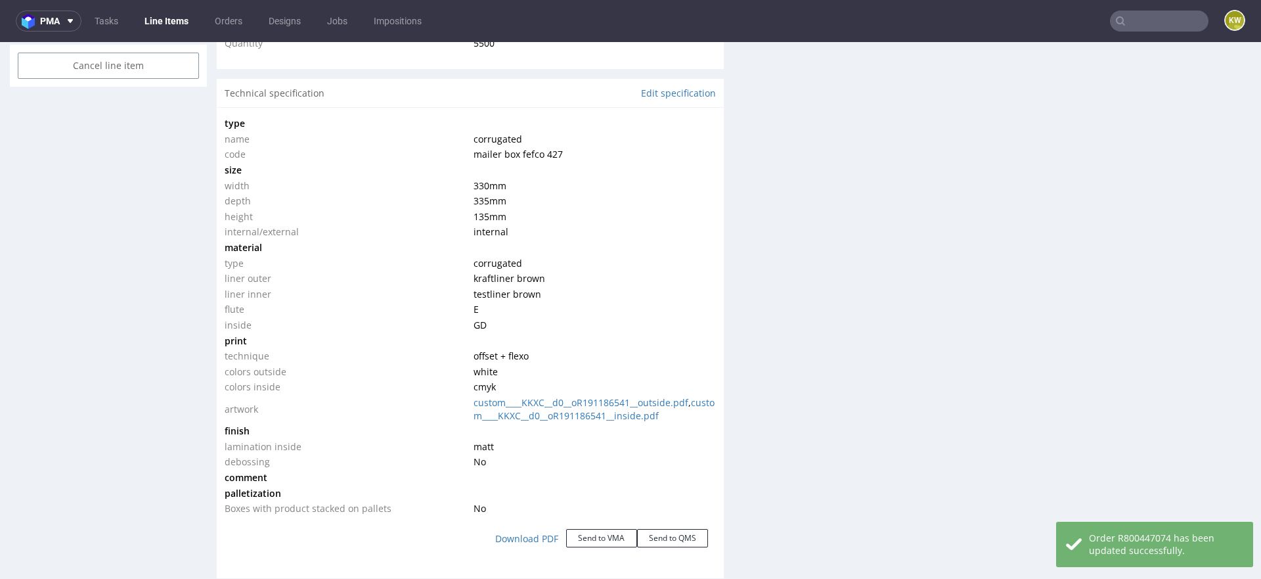
scroll to position [2321, 0]
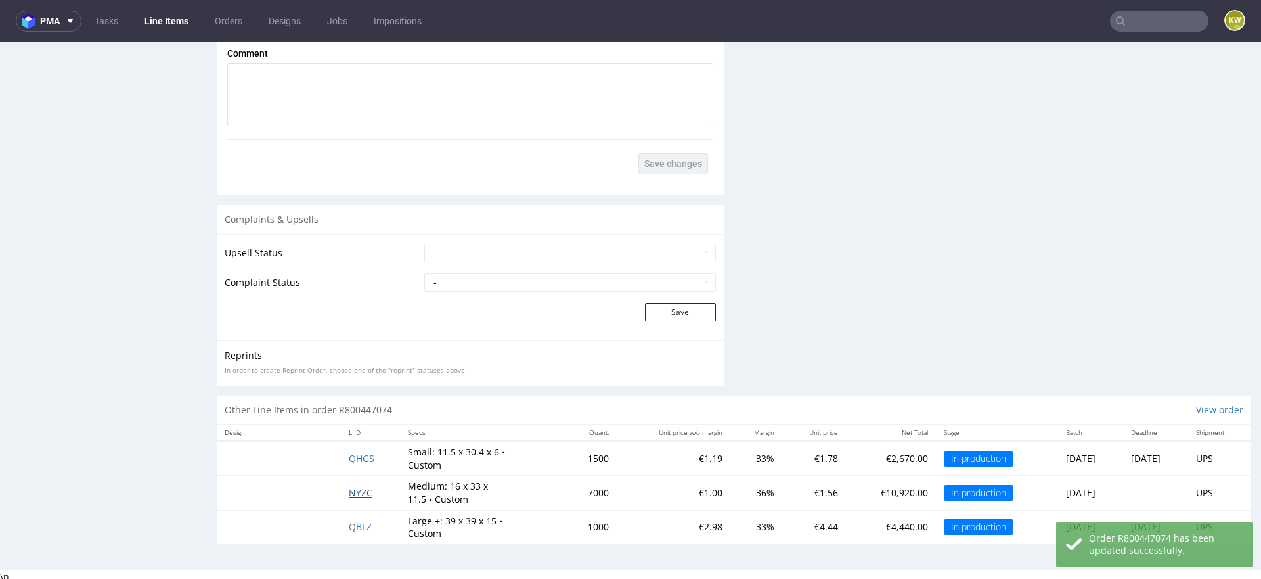
click at [349, 491] on span "NYZC" at bounding box center [361, 492] width 24 height 12
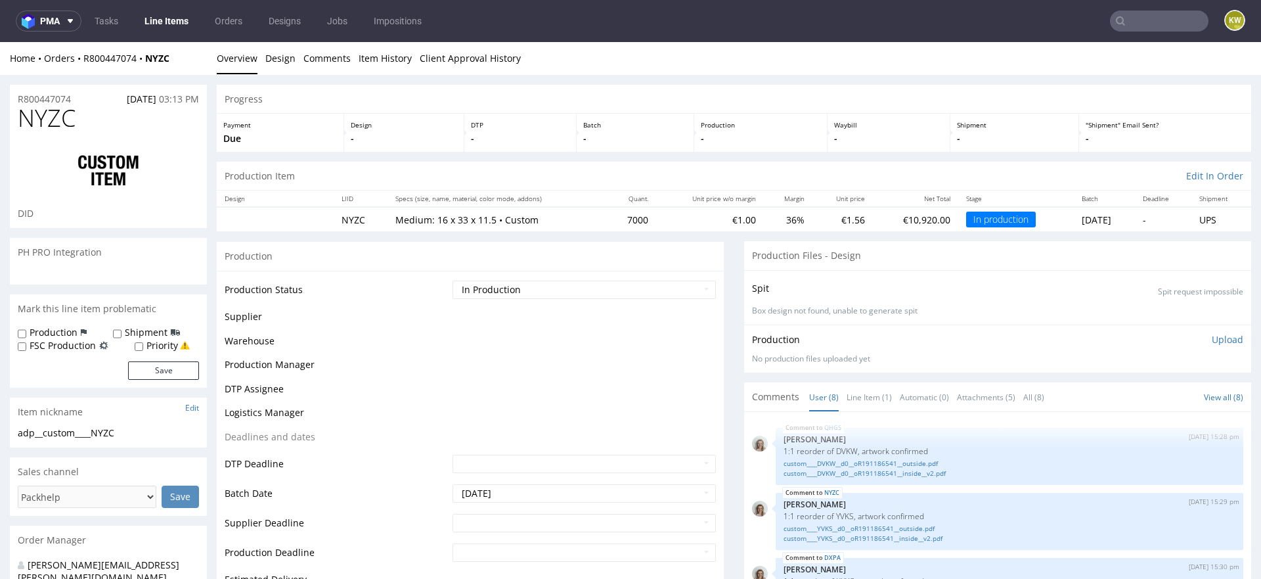
scroll to position [219, 0]
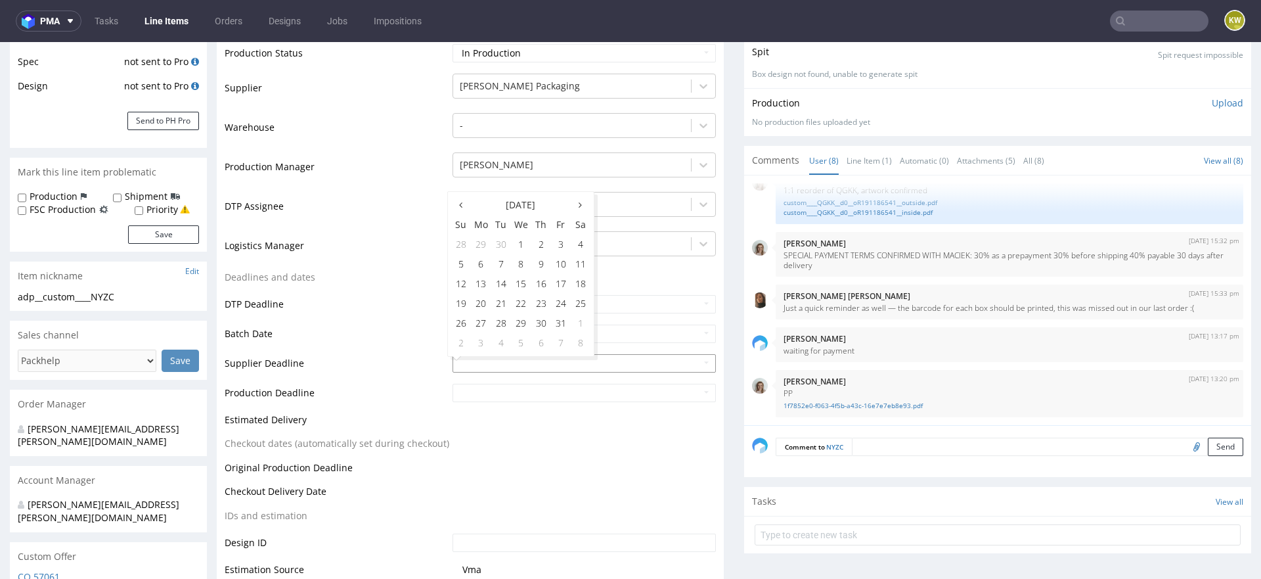
click at [497, 368] on input "text" at bounding box center [584, 363] width 263 height 18
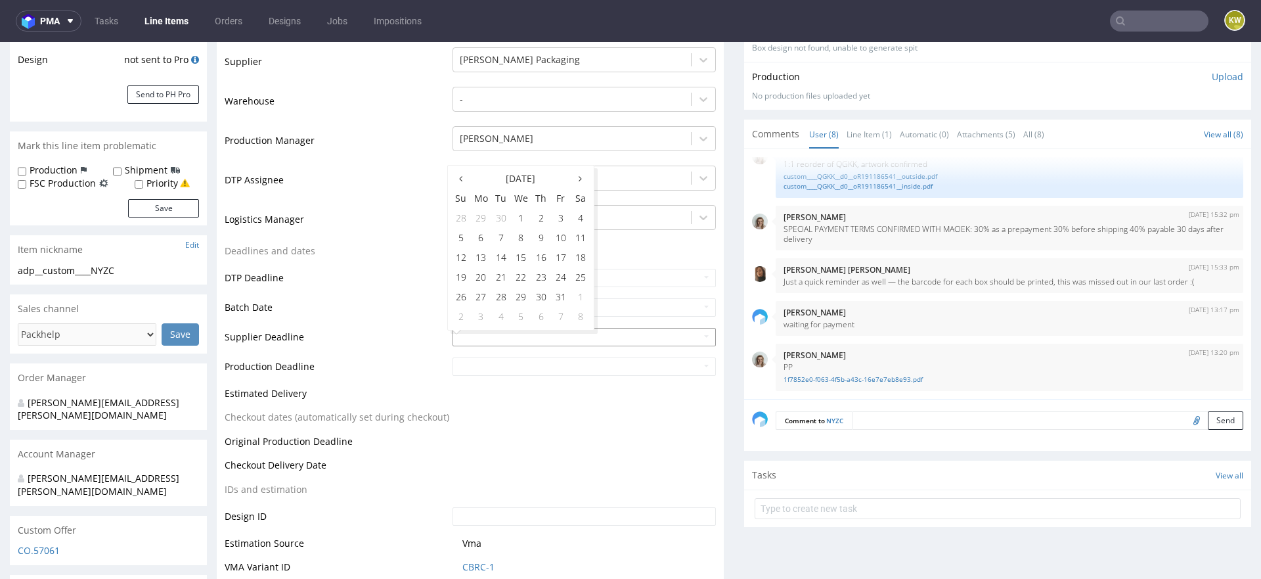
scroll to position [266, 0]
click at [542, 273] on td "23" at bounding box center [541, 274] width 20 height 20
type input "2025-10-23"
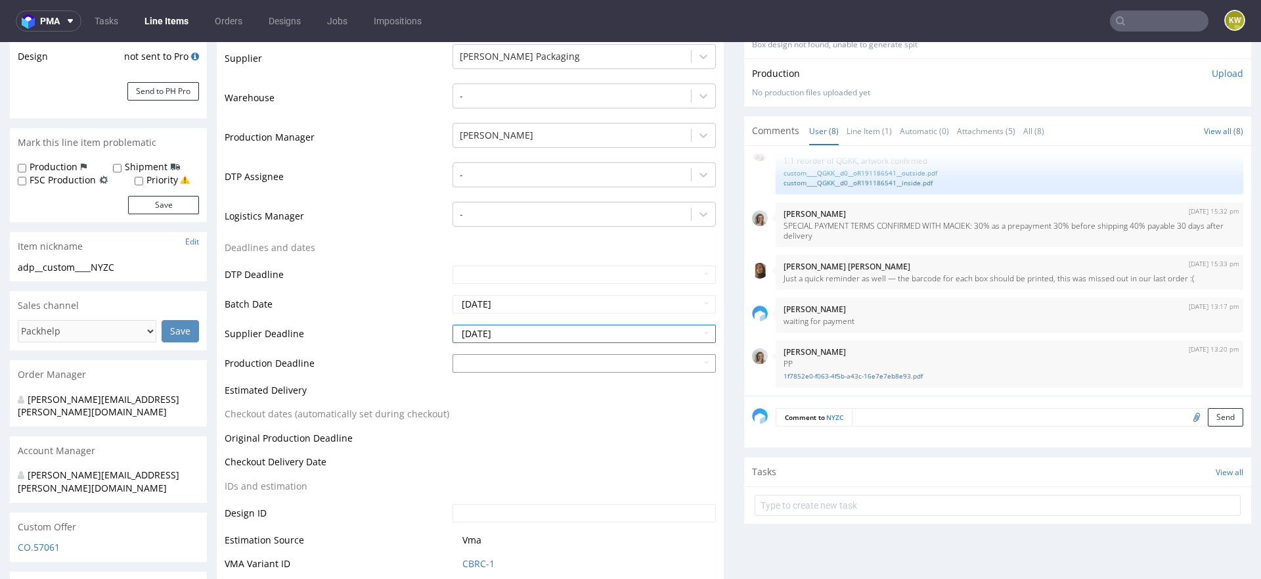
click at [504, 364] on input "text" at bounding box center [584, 363] width 263 height 18
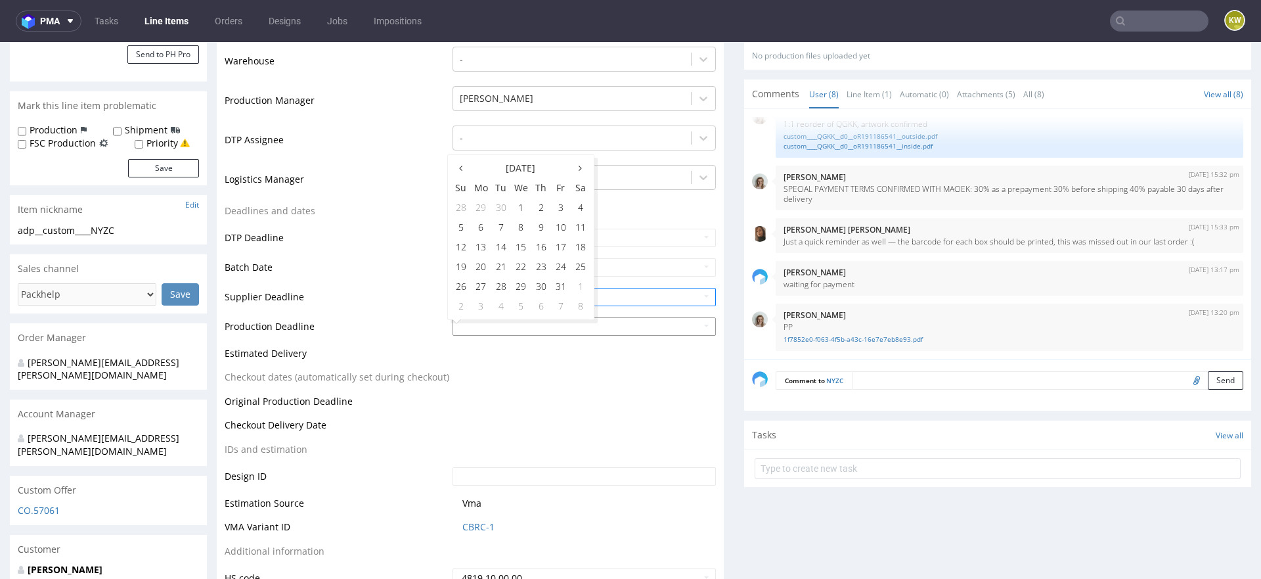
scroll to position [305, 0]
click at [483, 285] on td "27" at bounding box center [481, 285] width 20 height 20
type input "2025-10-27"
click at [602, 385] on table "Production Status Waiting for Artwork Waiting for Diecut Waiting for Mockup Wai…" at bounding box center [470, 280] width 491 height 612
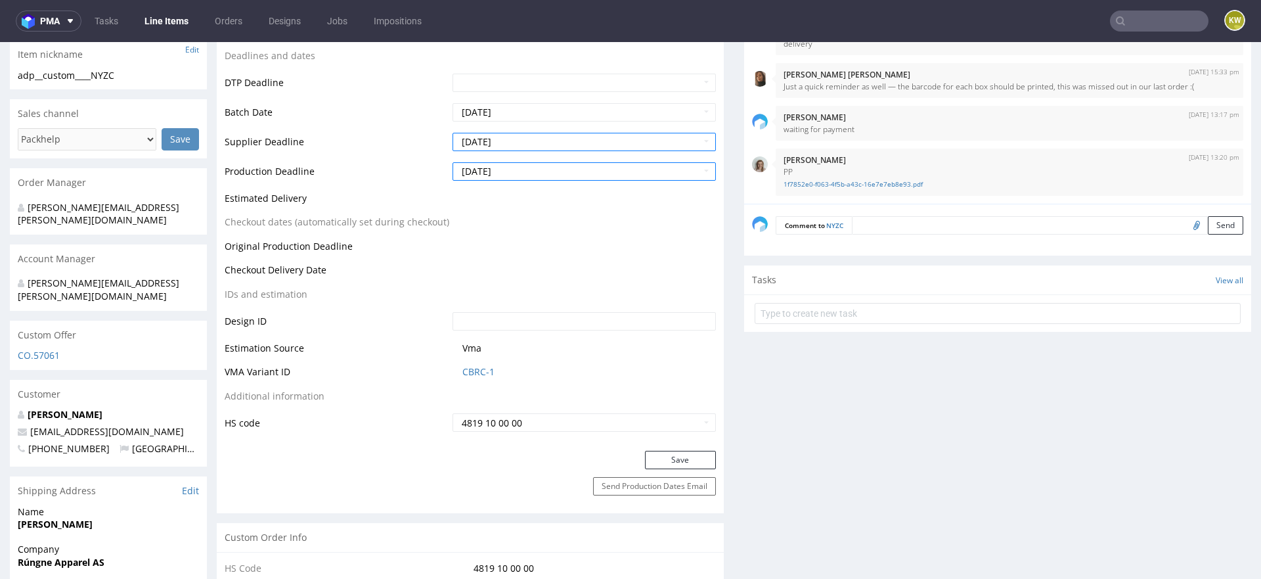
scroll to position [0, 0]
click at [663, 455] on button "Save" at bounding box center [680, 458] width 71 height 18
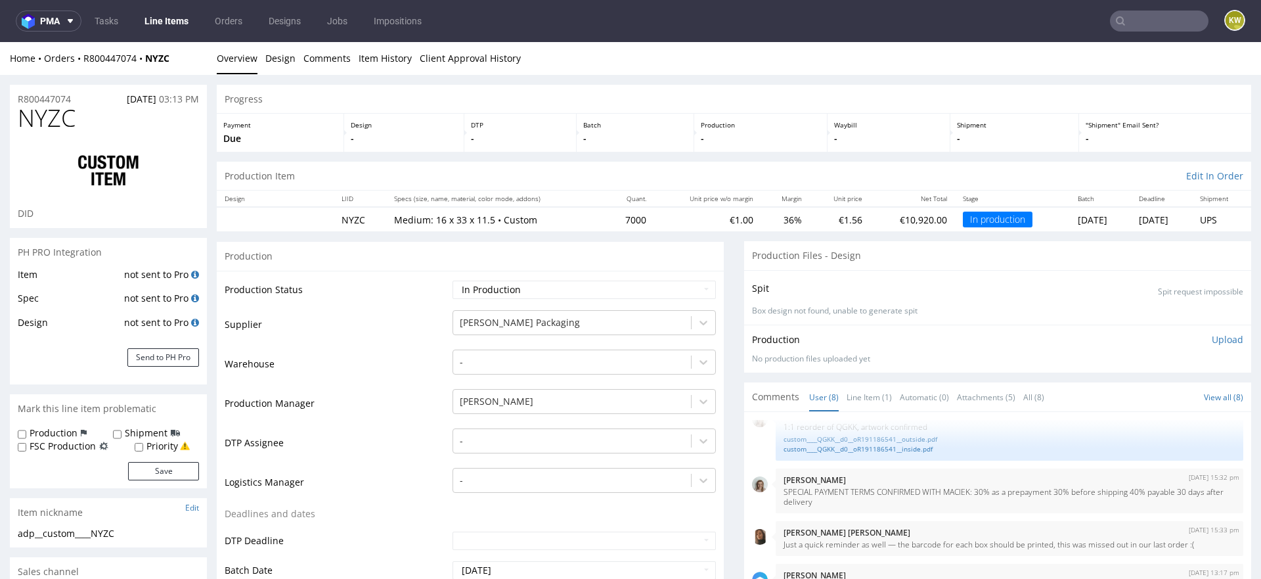
click at [176, 37] on nav "pma Tasks Line Items Orders Designs Jobs Impositions KW" at bounding box center [630, 21] width 1261 height 42
click at [174, 28] on link "Line Items" at bounding box center [167, 21] width 60 height 21
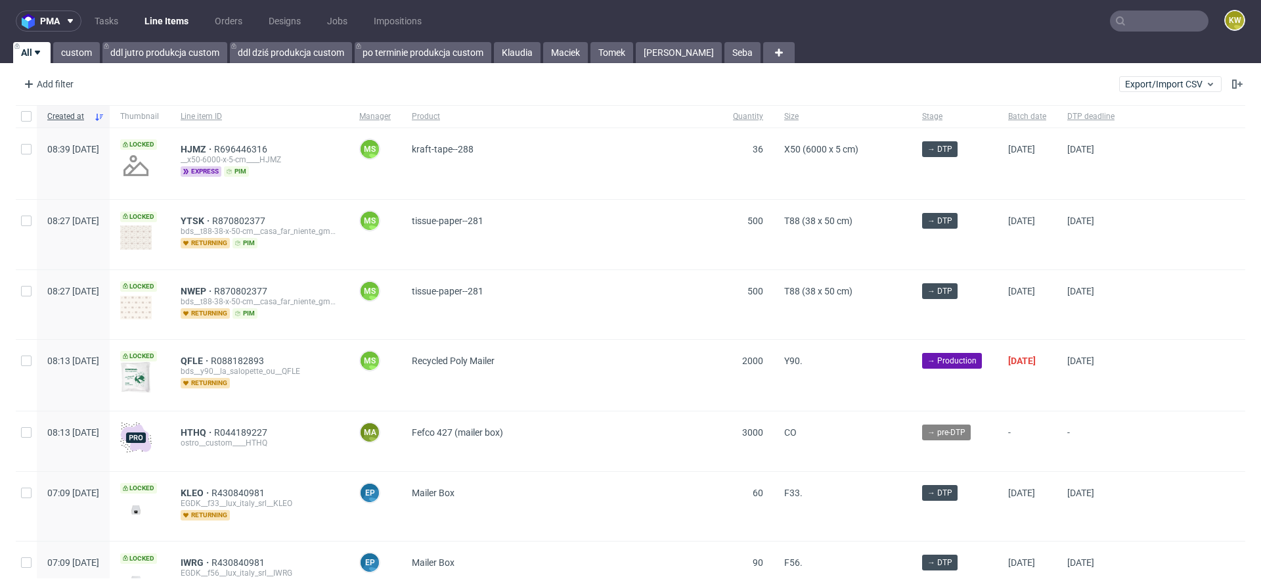
click at [168, 29] on link "Line Items" at bounding box center [167, 21] width 60 height 21
click at [535, 55] on link "Klaudia" at bounding box center [517, 52] width 47 height 21
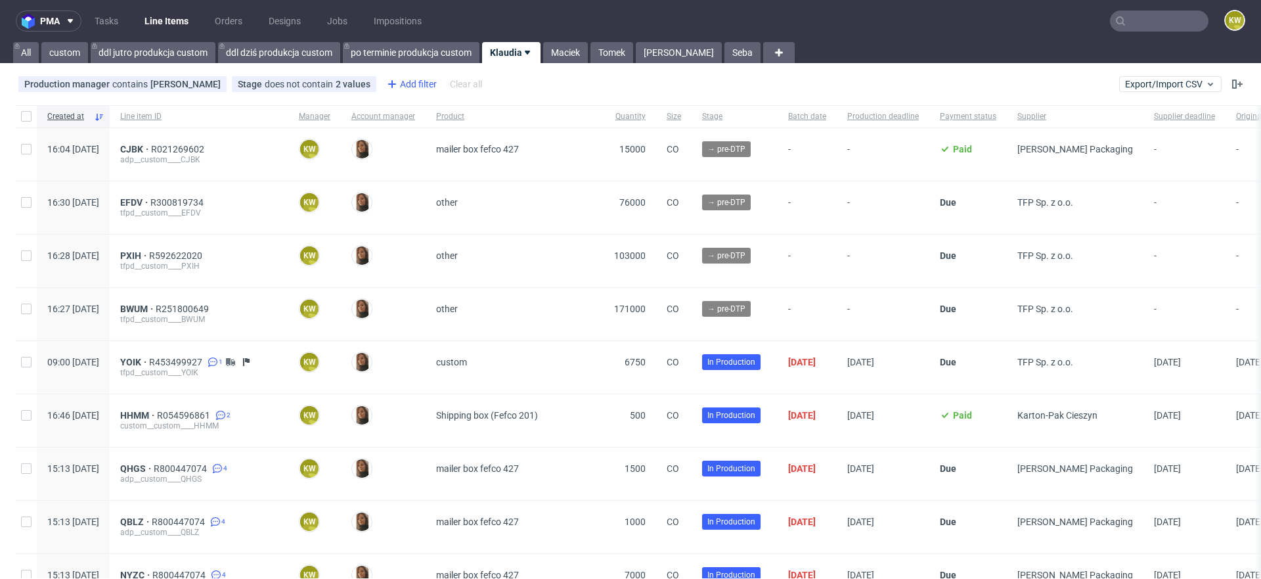
click at [405, 85] on div "Add filter" at bounding box center [411, 84] width 58 height 21
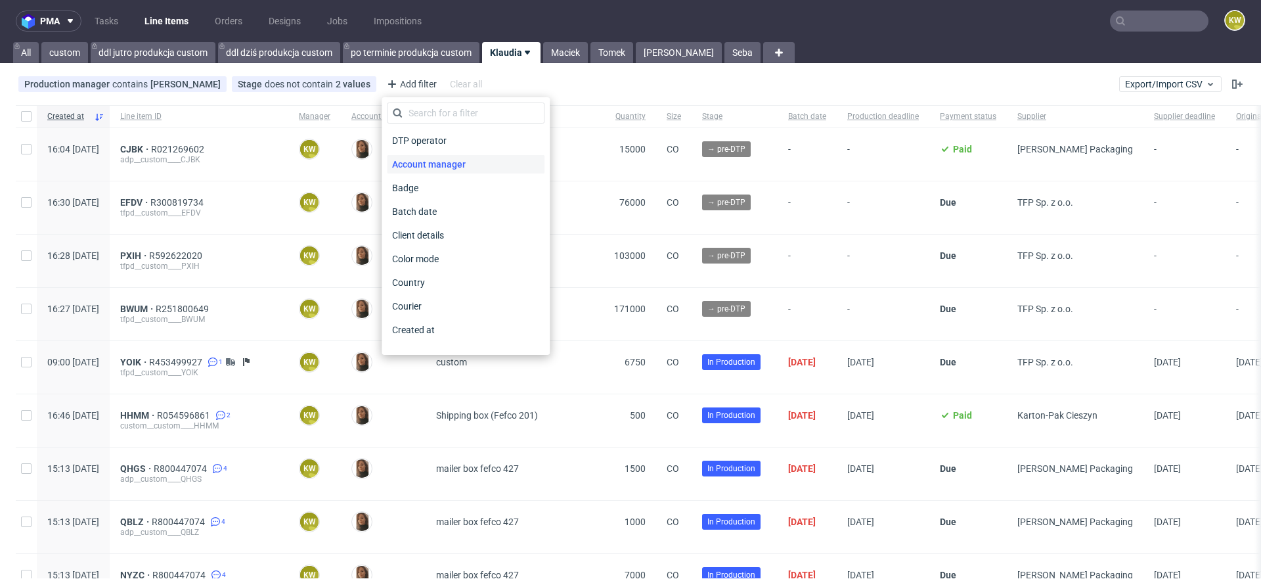
scroll to position [1056, 0]
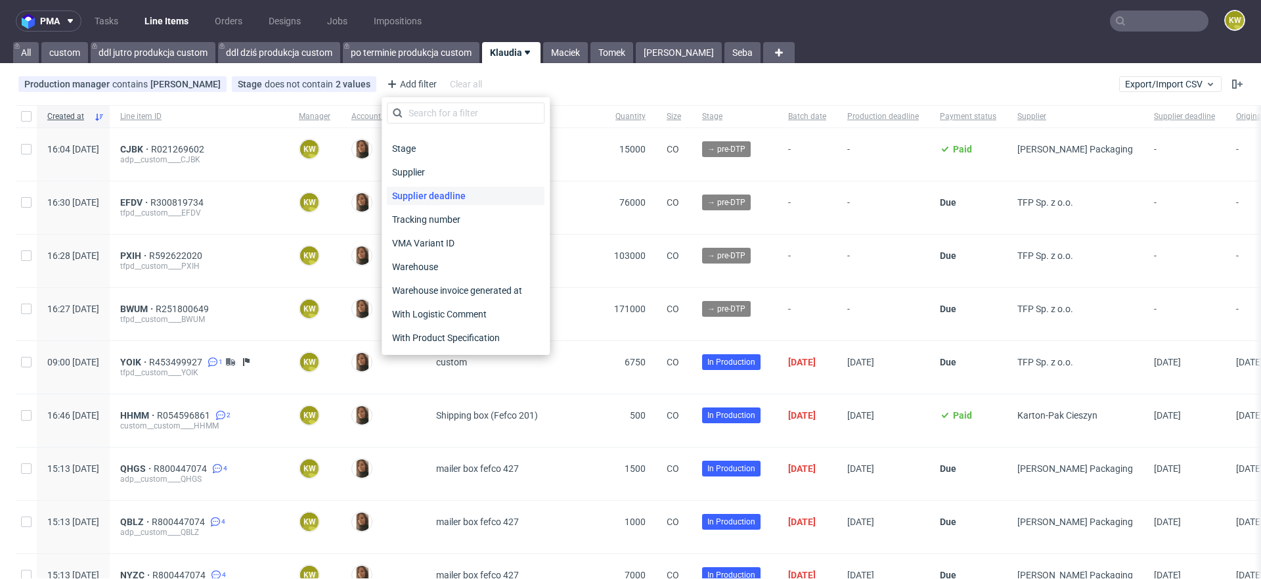
click at [426, 193] on span "Supplier deadline" at bounding box center [429, 196] width 84 height 18
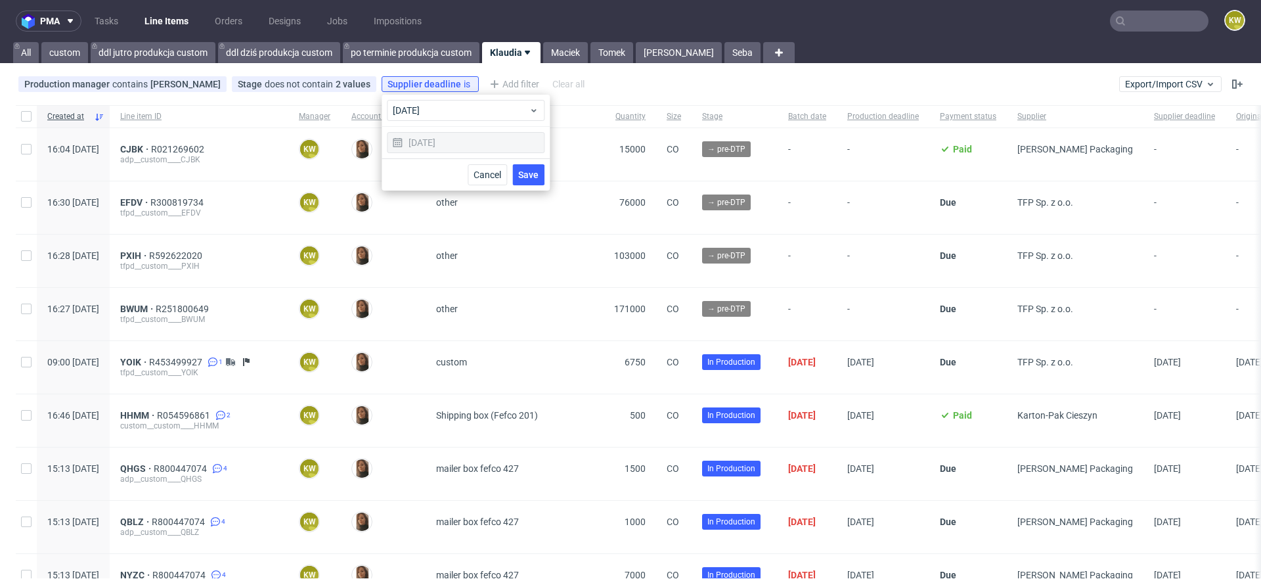
click at [523, 170] on span "Save" at bounding box center [528, 174] width 20 height 9
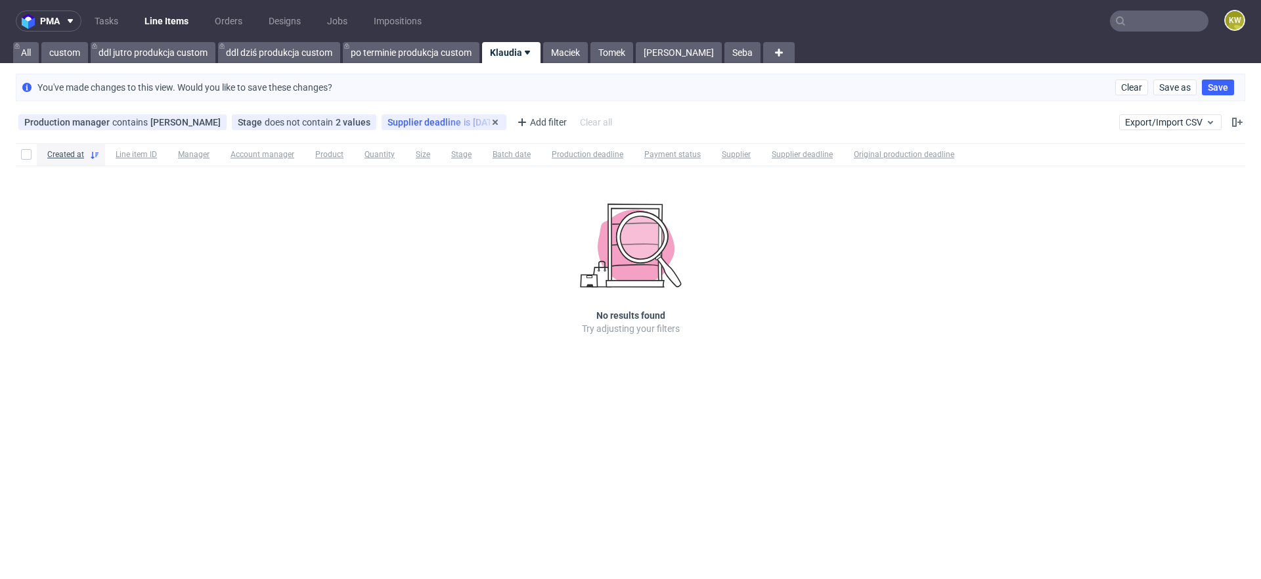
click at [443, 116] on div "Supplier deadline is today" at bounding box center [444, 122] width 125 height 16
click at [437, 127] on span "Supplier deadline" at bounding box center [426, 122] width 76 height 11
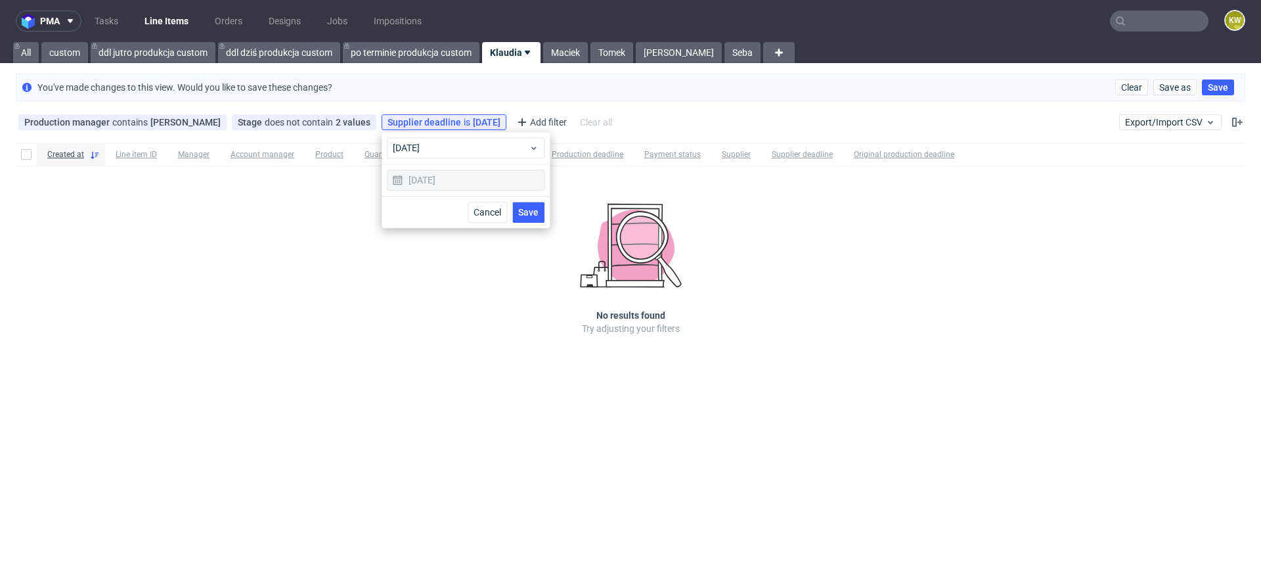
click at [435, 160] on div "today" at bounding box center [466, 148] width 168 height 32
click at [436, 156] on div "today" at bounding box center [466, 147] width 158 height 21
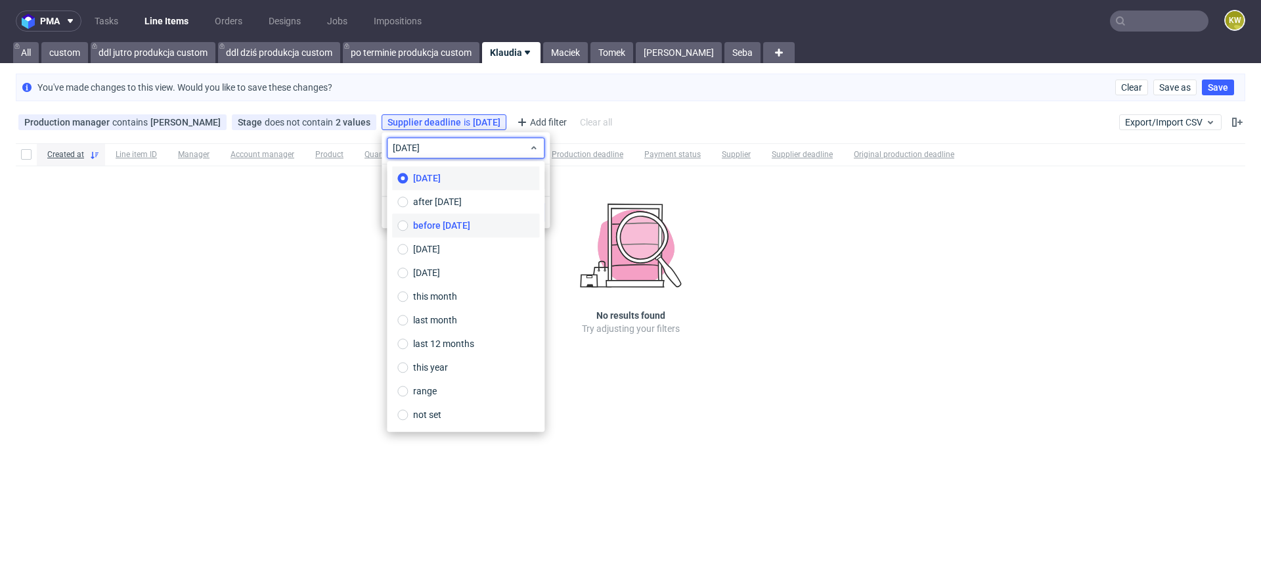
click at [439, 220] on span "before today" at bounding box center [441, 225] width 57 height 13
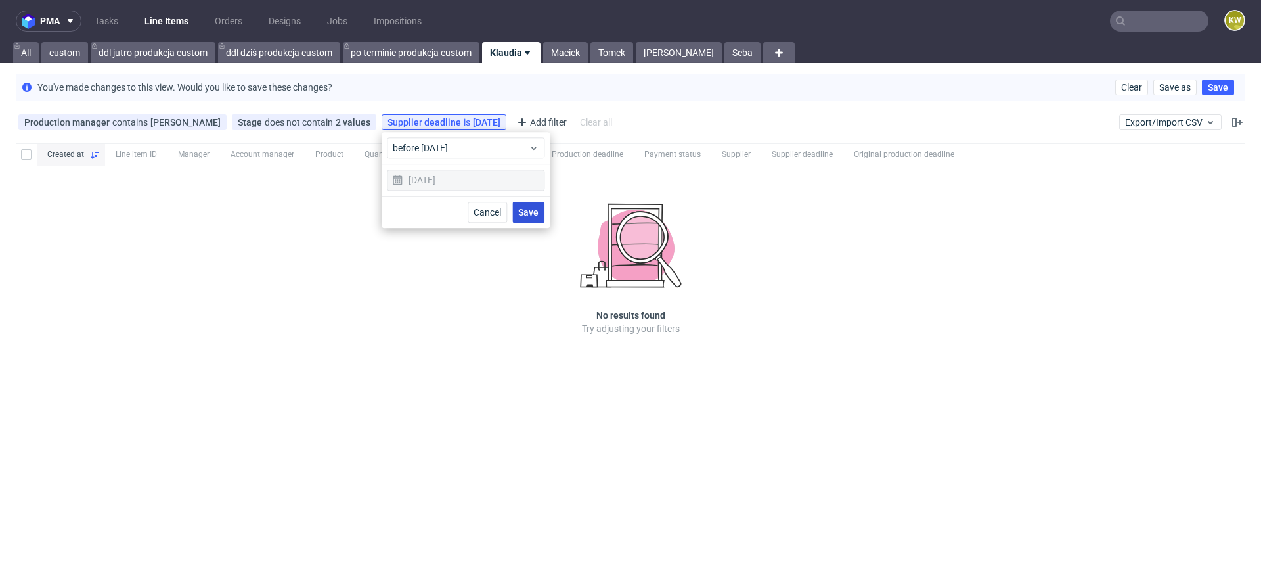
click at [527, 218] on button "Save" at bounding box center [528, 212] width 32 height 21
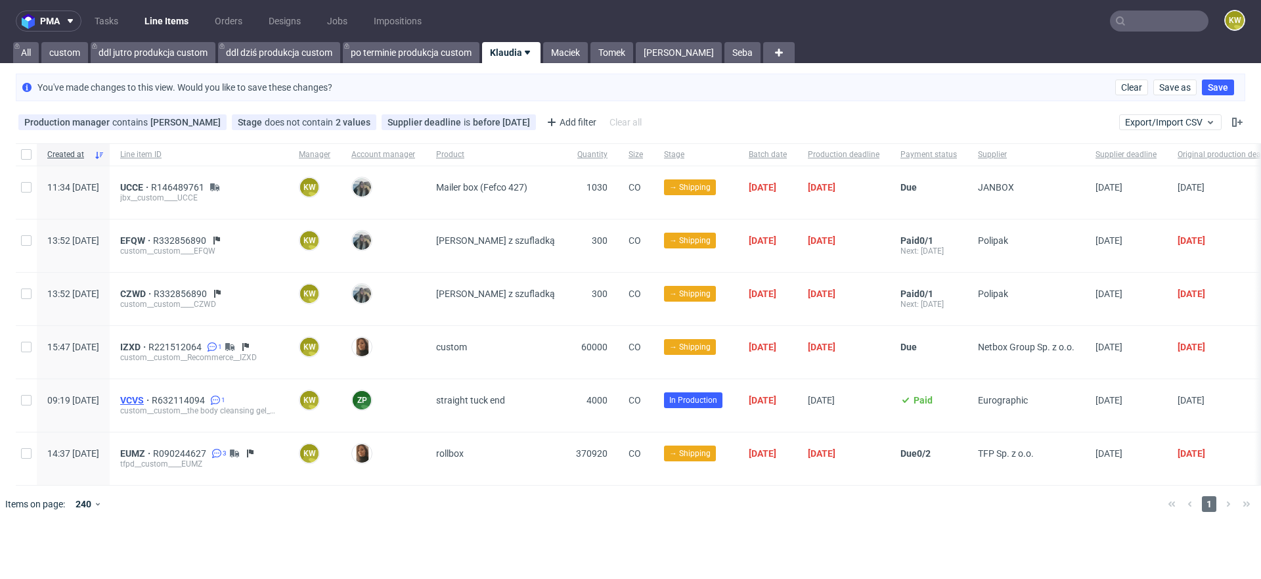
click at [152, 397] on span "VCVS" at bounding box center [136, 400] width 32 height 11
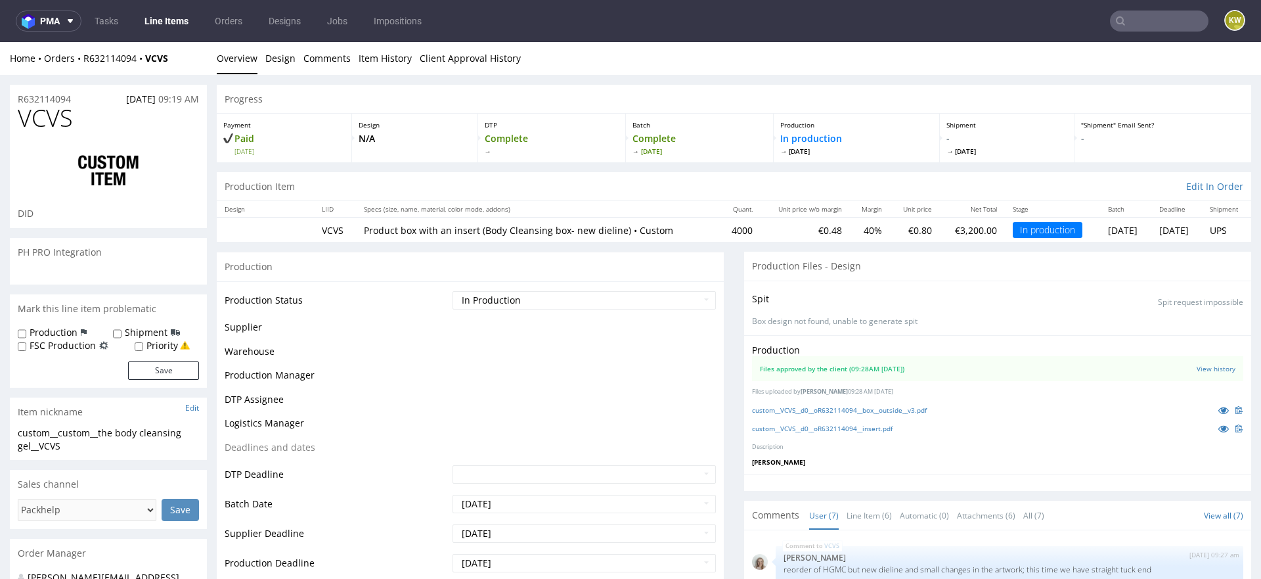
scroll to position [141, 0]
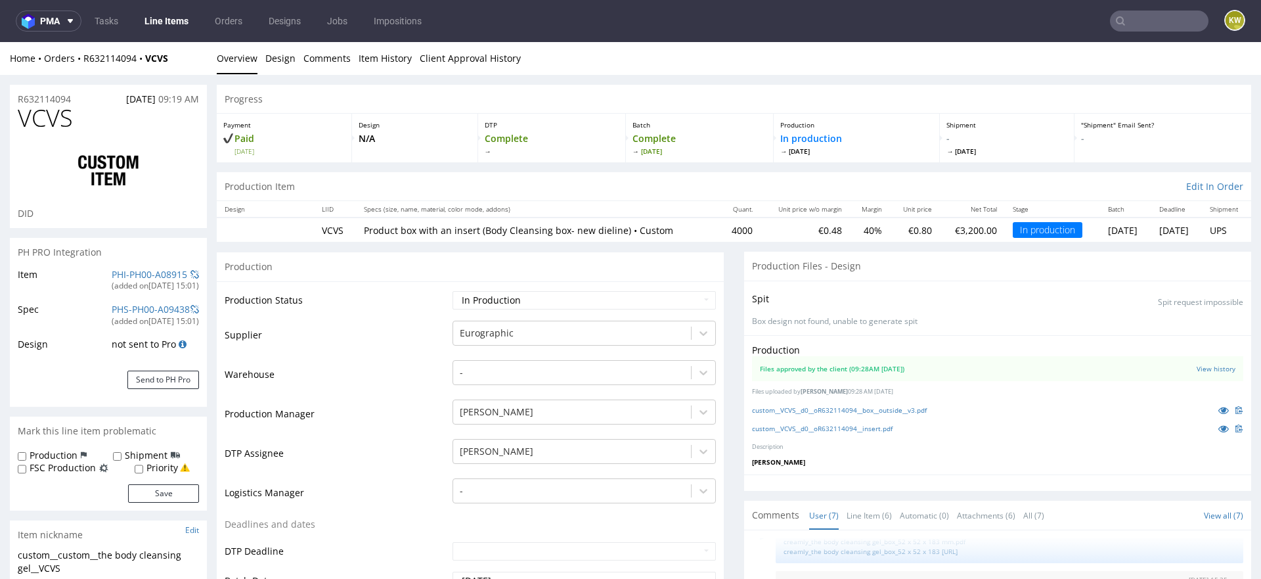
click at [1135, 33] on nav "pma Tasks Line Items Orders Designs Jobs Impositions KW" at bounding box center [630, 21] width 1261 height 42
click at [1135, 24] on input "text" at bounding box center [1159, 21] width 99 height 21
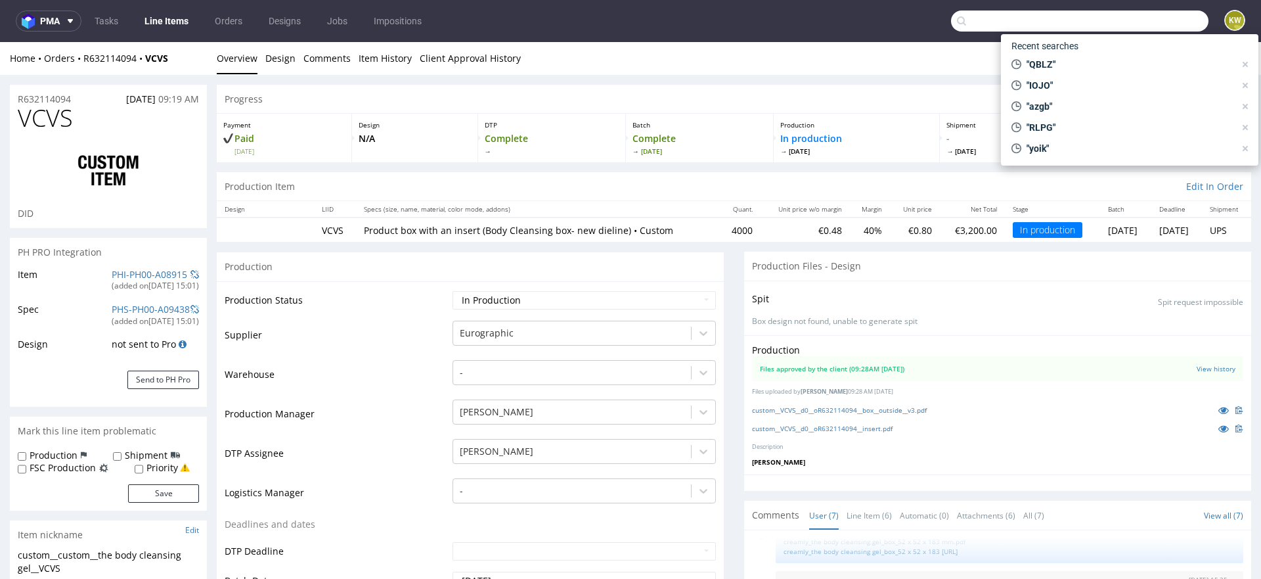
paste input "GRPP"
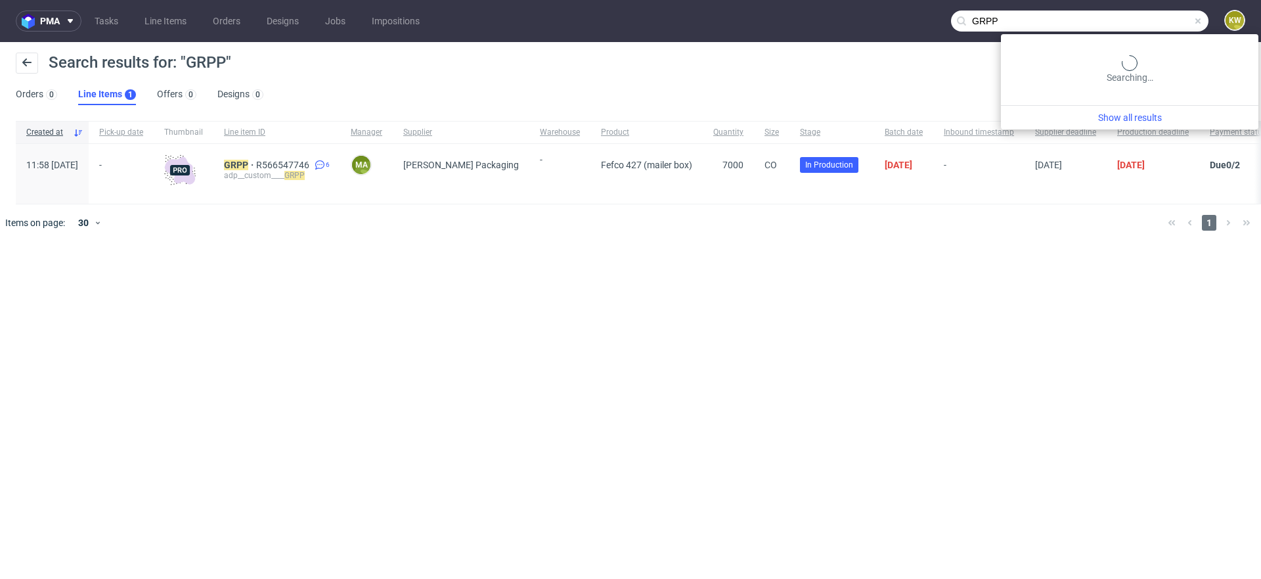
drag, startPoint x: 1191, startPoint y: 28, endPoint x: 818, endPoint y: -5, distance: 374.5
click at [818, 0] on html "pma Tasks Line Items Orders Designs Jobs Impositions GRPP KW Search results for…" at bounding box center [630, 289] width 1261 height 579
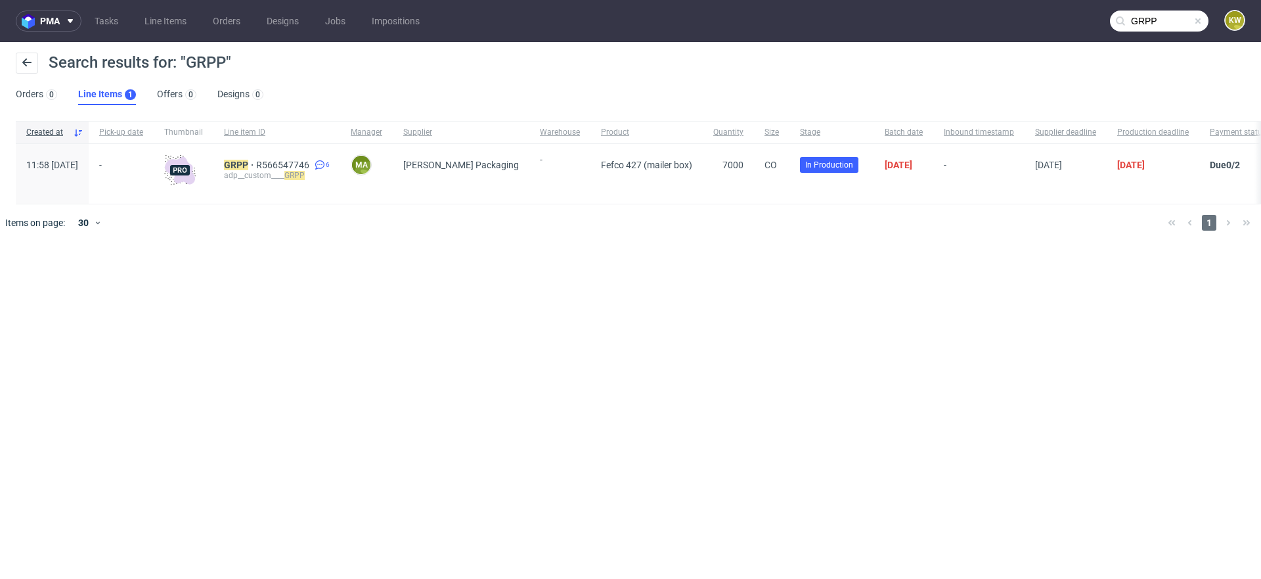
paste input "UUIL"
click at [1152, 16] on input "UUIL" at bounding box center [1159, 21] width 99 height 21
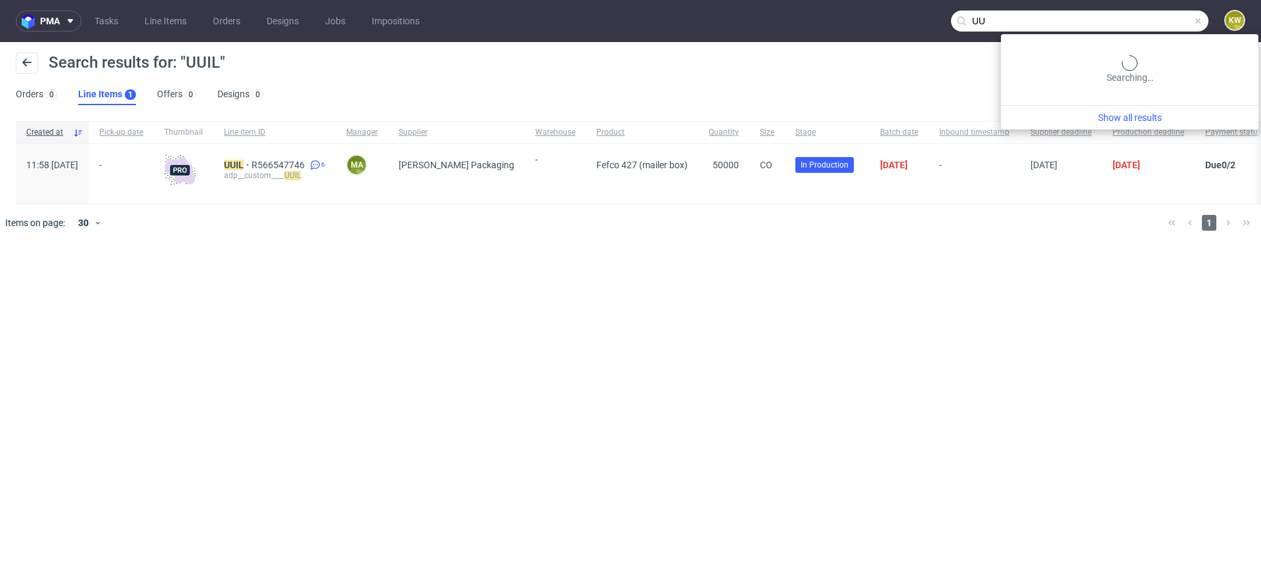
type input "U"
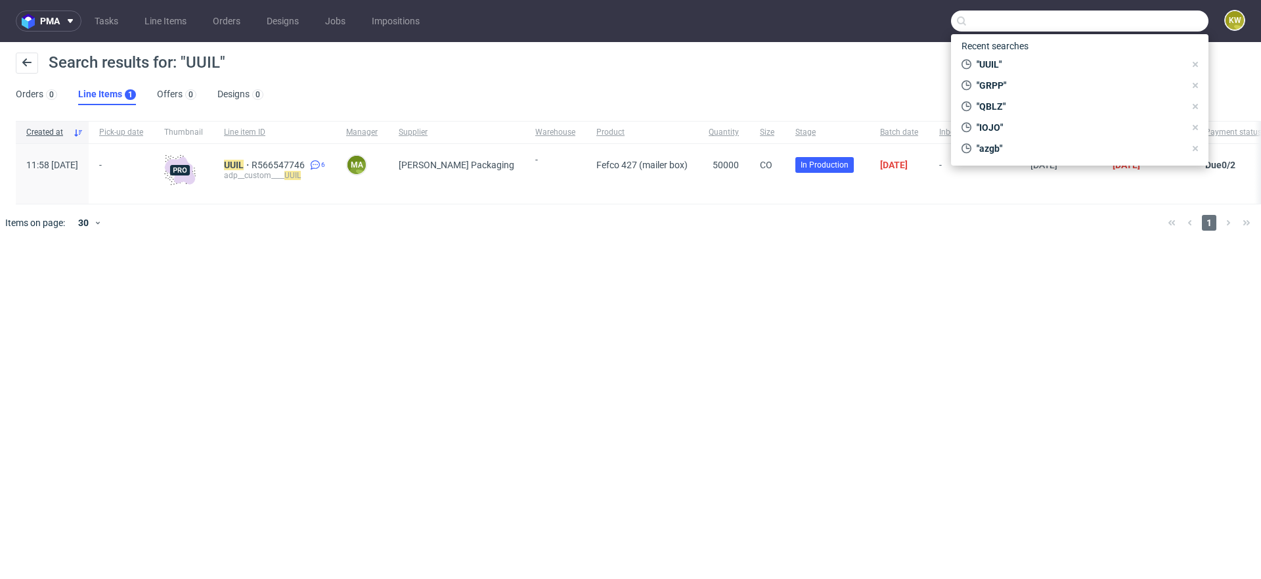
paste input "GISA"
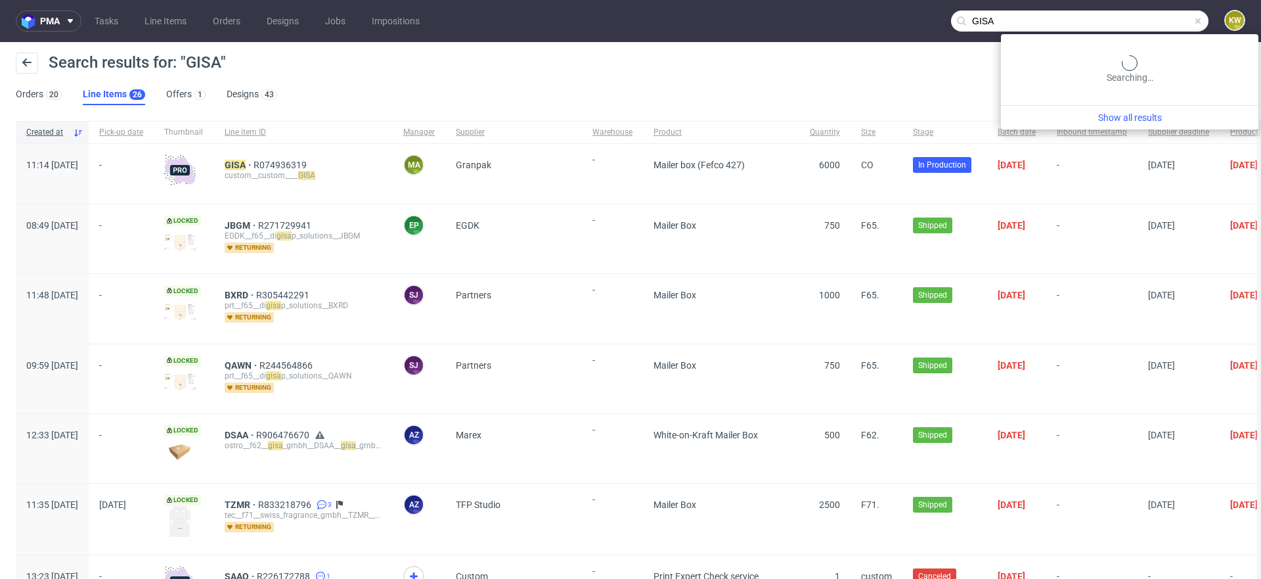
drag, startPoint x: 1153, startPoint y: 24, endPoint x: 481, endPoint y: -58, distance: 677.0
click at [481, 0] on html "pma Tasks Line Items Orders Designs Jobs Impositions GISA KW Search results for…" at bounding box center [630, 289] width 1261 height 579
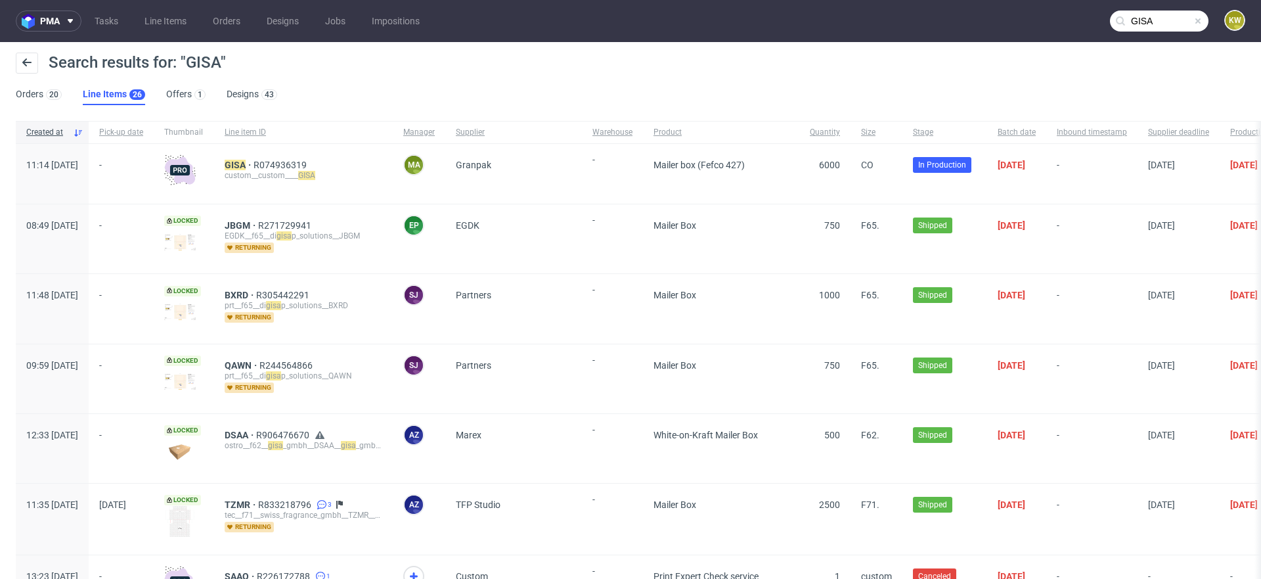
paste input "UUIL"
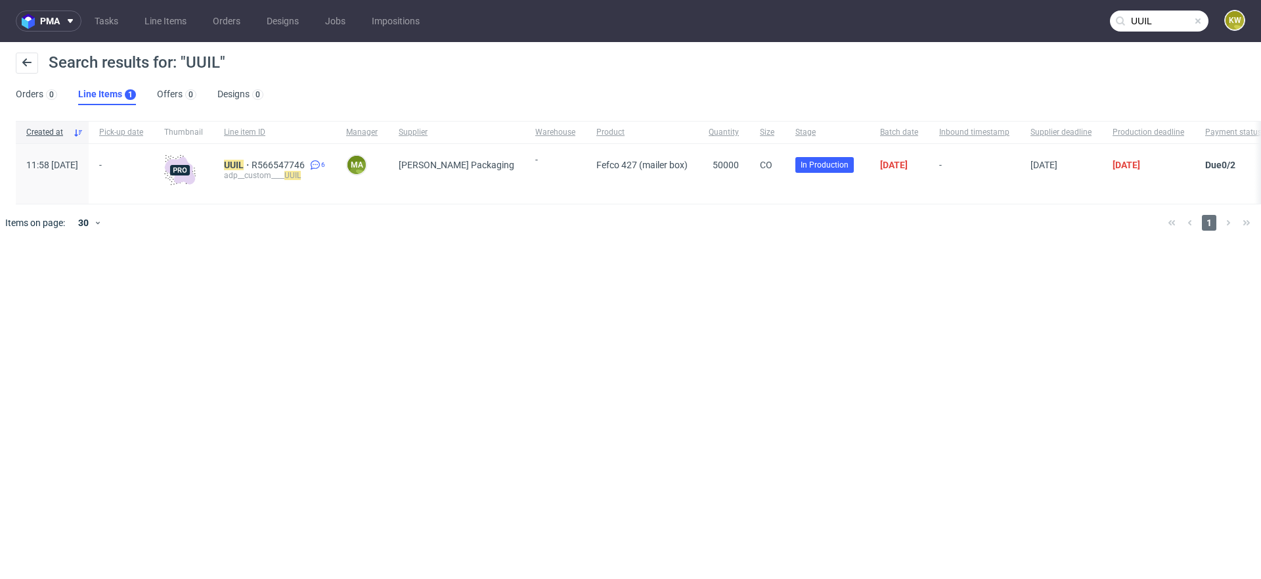
click at [1186, 12] on input "UUIL" at bounding box center [1159, 21] width 99 height 21
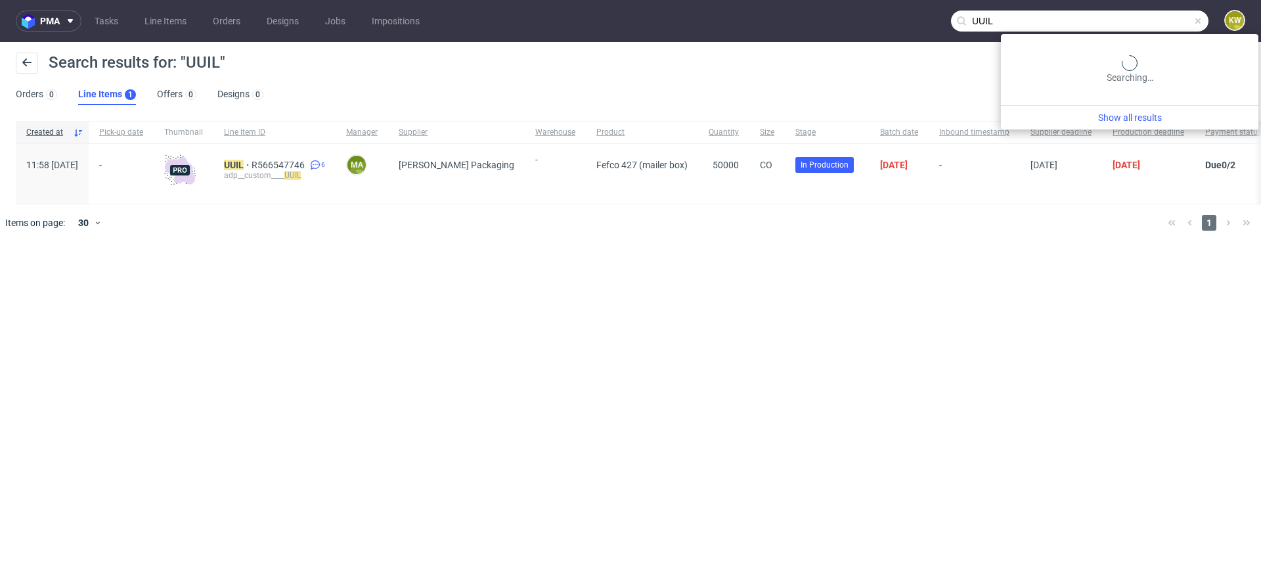
click at [1149, 16] on input "UUIL" at bounding box center [1079, 21] width 257 height 21
type input "U"
type input "blqe"
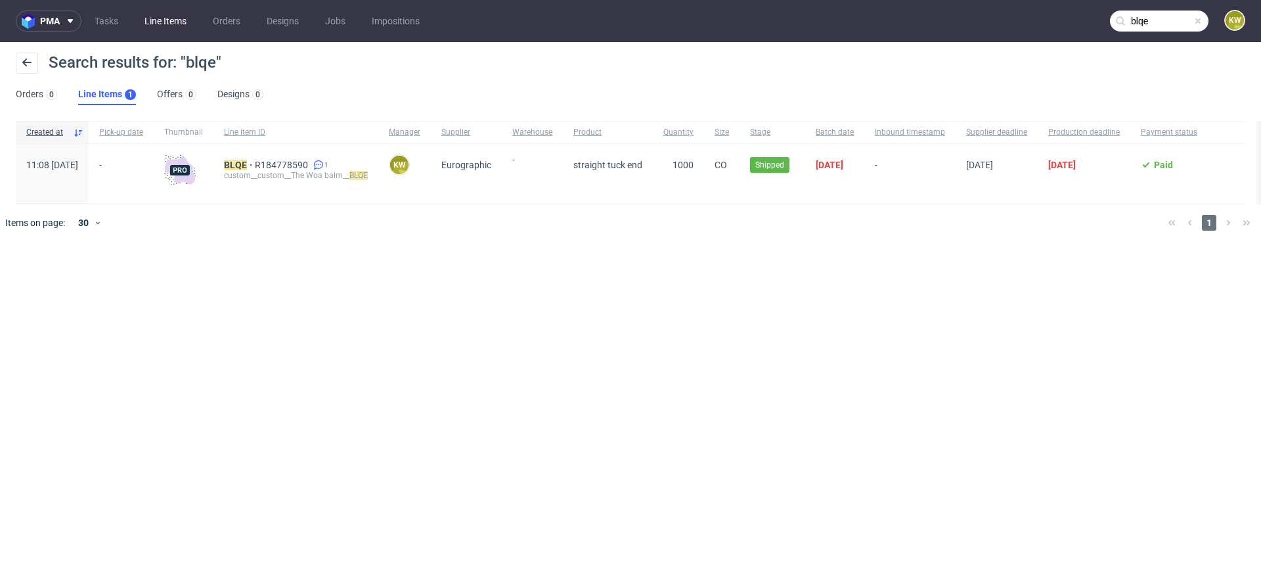
click at [168, 16] on link "Line Items" at bounding box center [166, 21] width 58 height 21
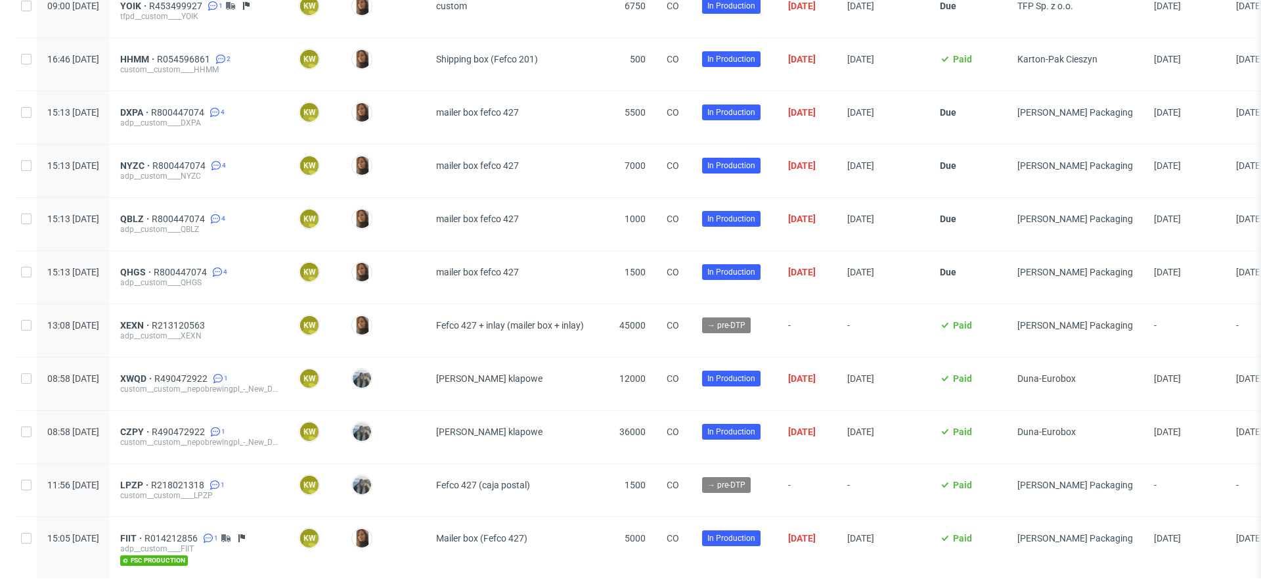
scroll to position [395, 0]
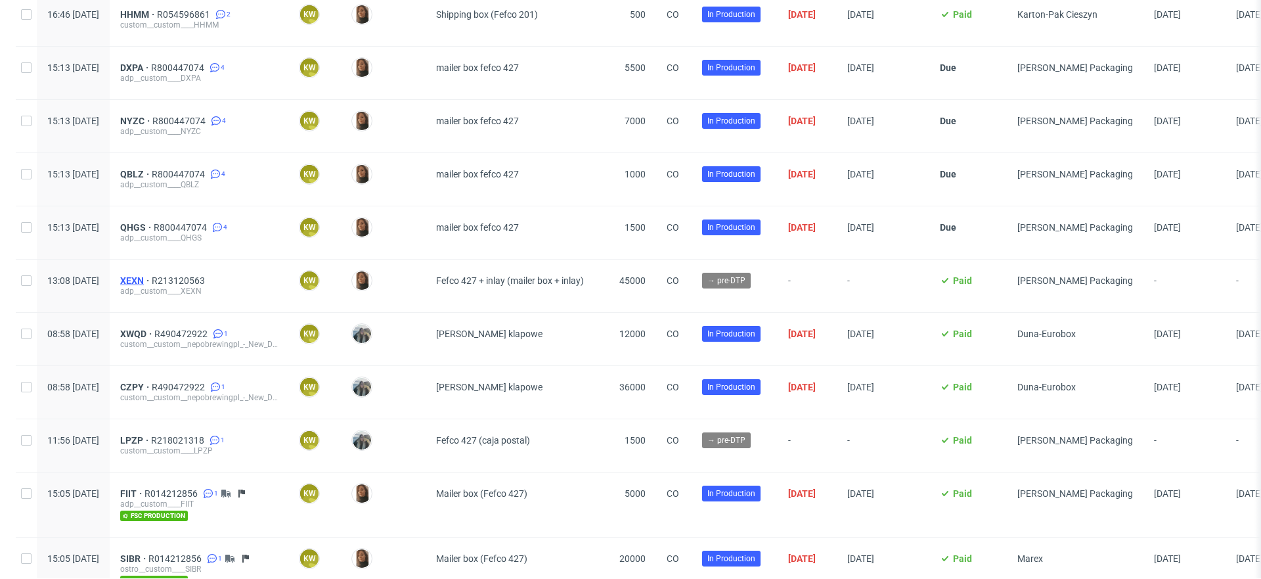
click at [152, 279] on span "XEXN" at bounding box center [136, 280] width 32 height 11
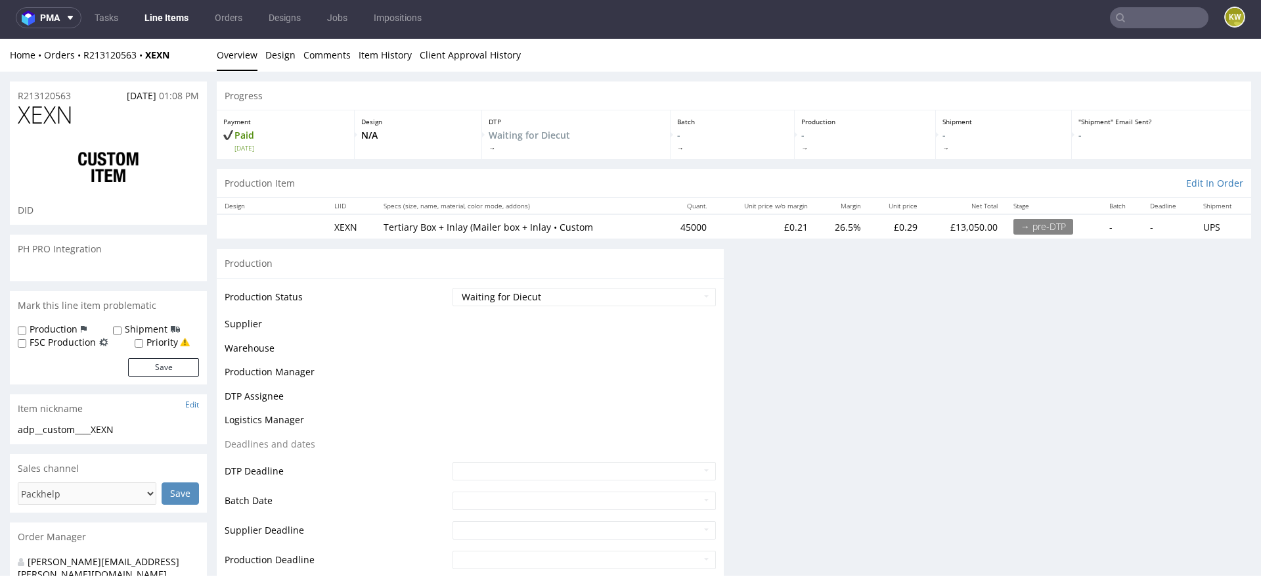
scroll to position [3, 0]
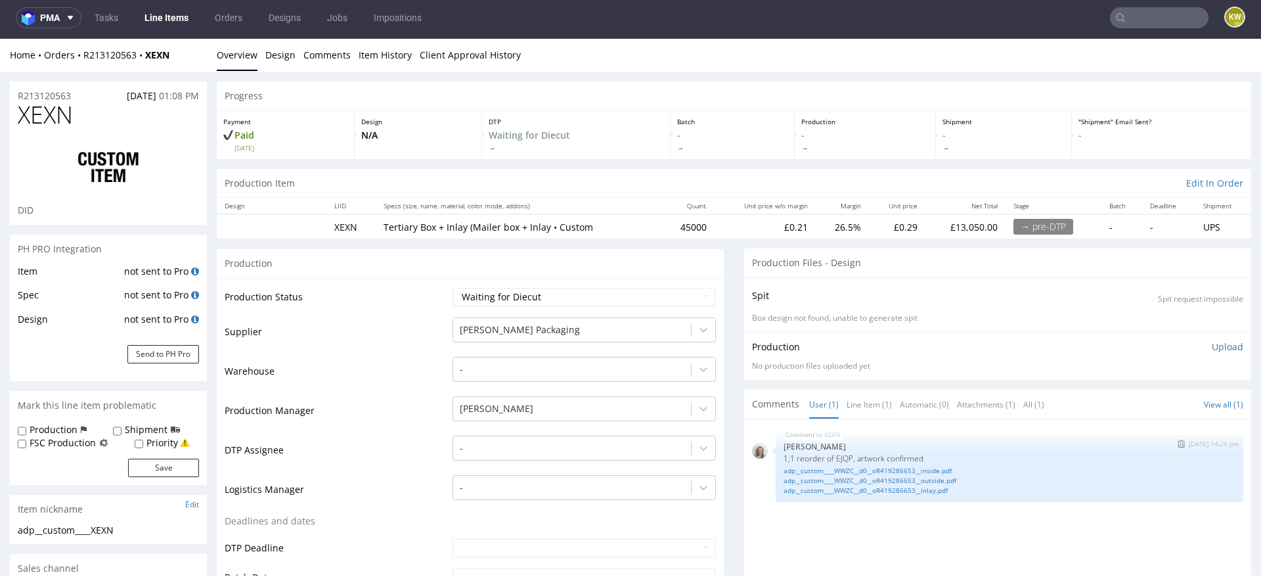
click at [828, 453] on p "1;1 reorder of EJQP, artwork confirmed" at bounding box center [1010, 458] width 452 height 10
click at [839, 459] on p "1;1 reorder of EJQP, artwork confirmed" at bounding box center [1010, 458] width 452 height 10
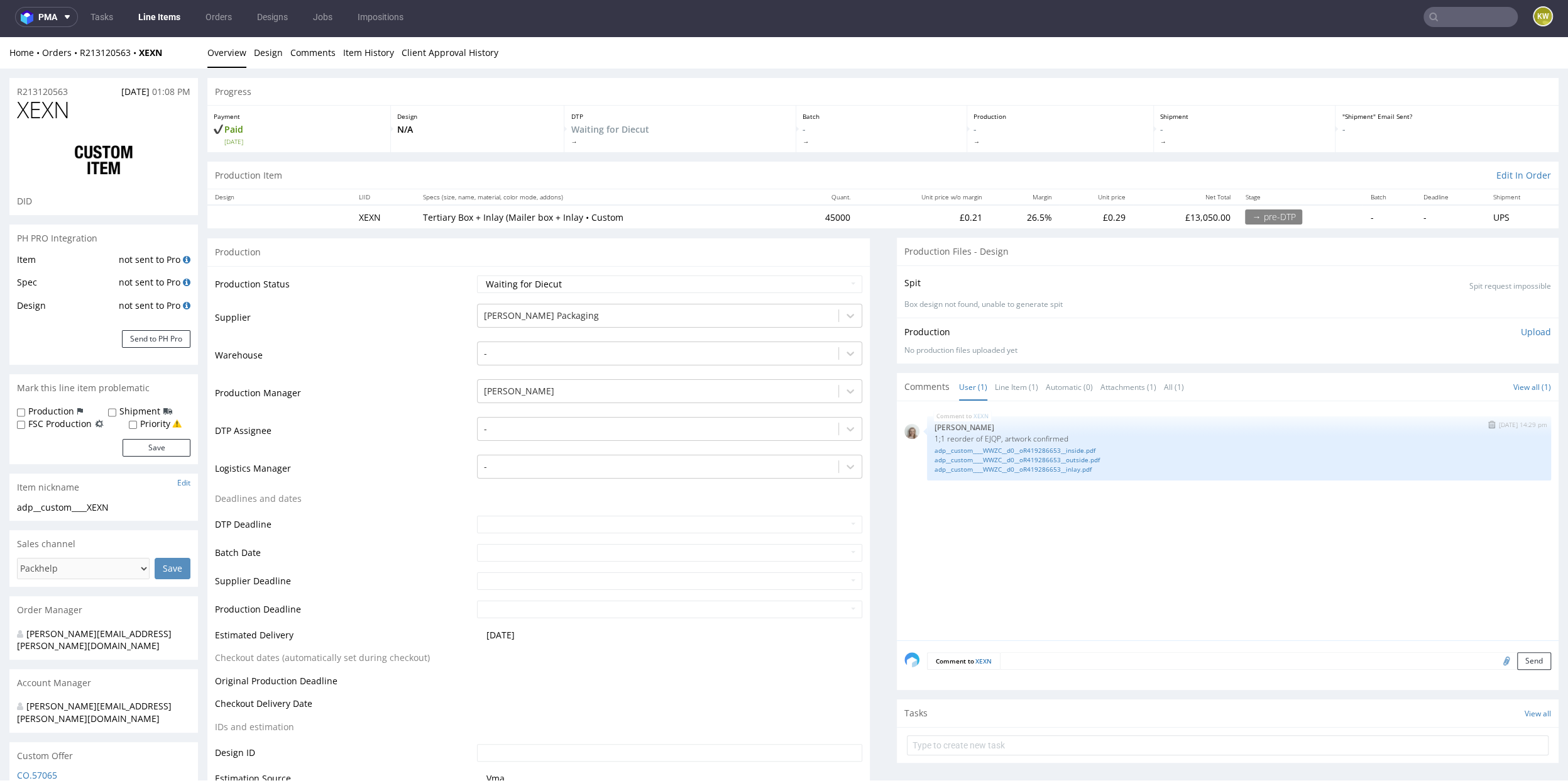
click at [979, 435] on p "1;1 reorder of EJQP, artwork confirmed" at bounding box center [1239, 438] width 609 height 10
click at [978, 436] on p "1;1 reorder of EJQP, artwork confirmed" at bounding box center [1239, 438] width 609 height 10
copy p "EJQP"
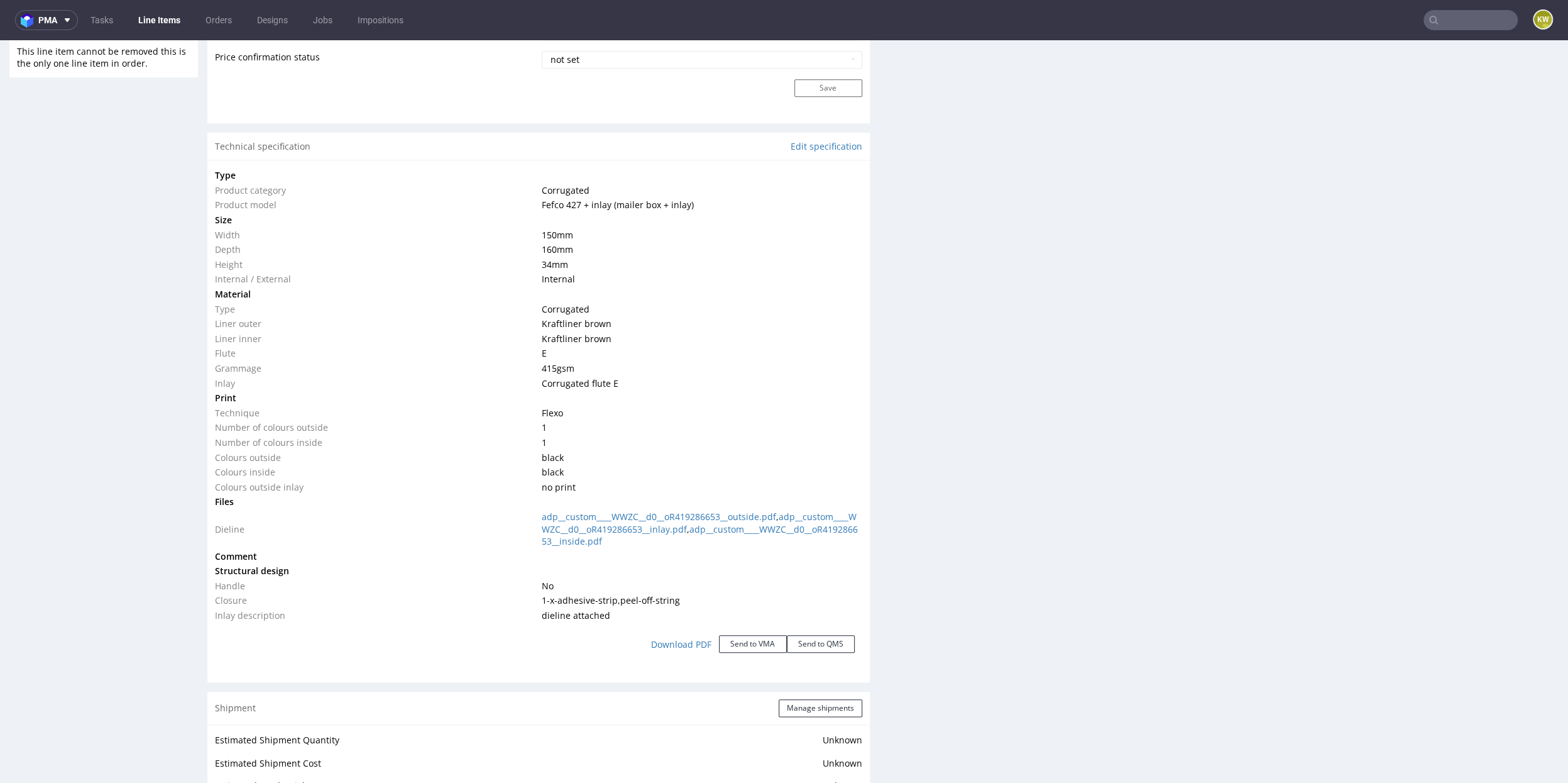
scroll to position [0, 0]
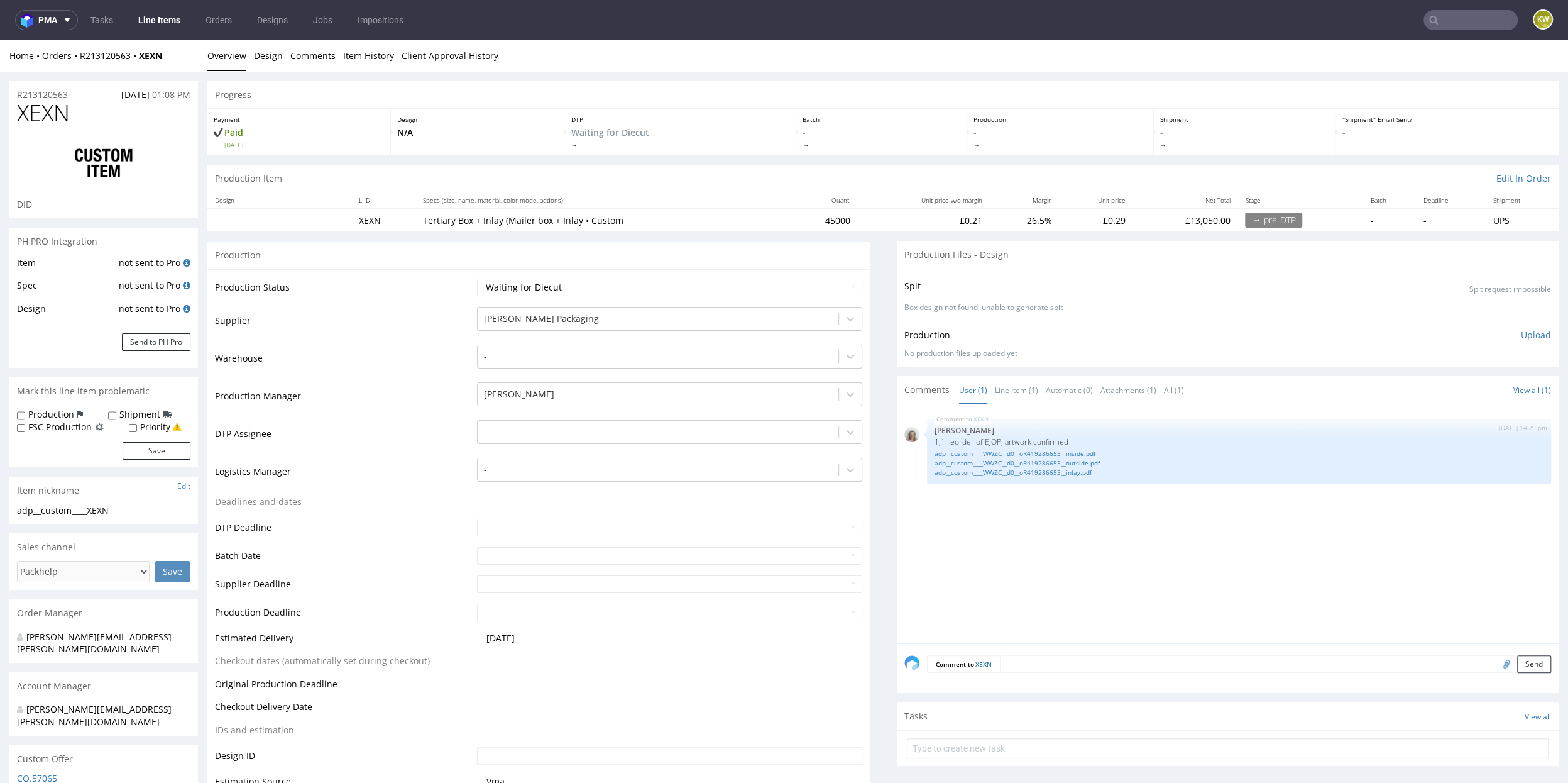
click at [32, 119] on span "XEXN" at bounding box center [43, 113] width 53 height 25
click at [32, 118] on span "XEXN" at bounding box center [43, 113] width 53 height 25
copy span "XEXN"
click at [361, 306] on td "Supplier" at bounding box center [344, 324] width 259 height 37
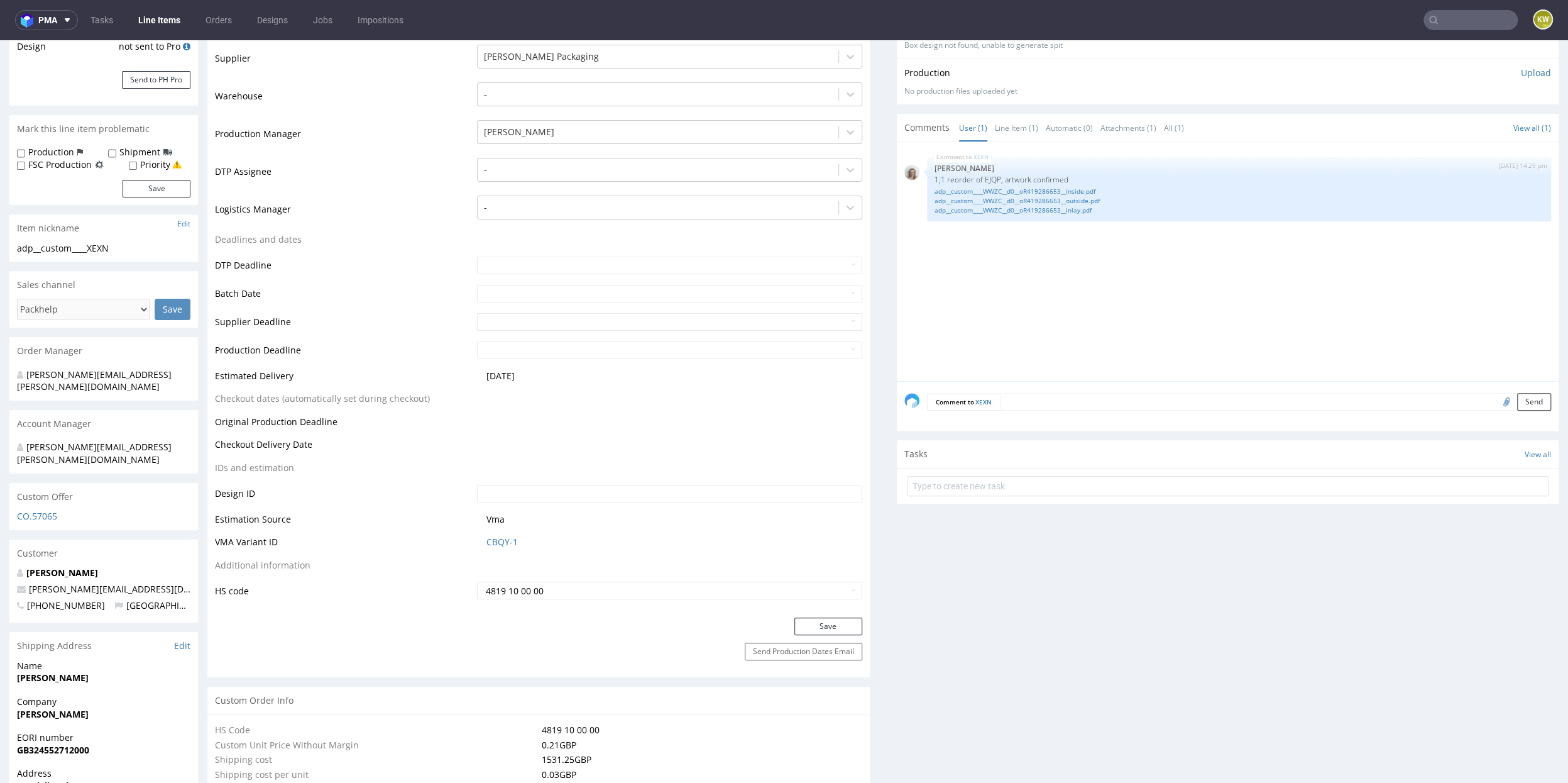
scroll to position [426, 0]
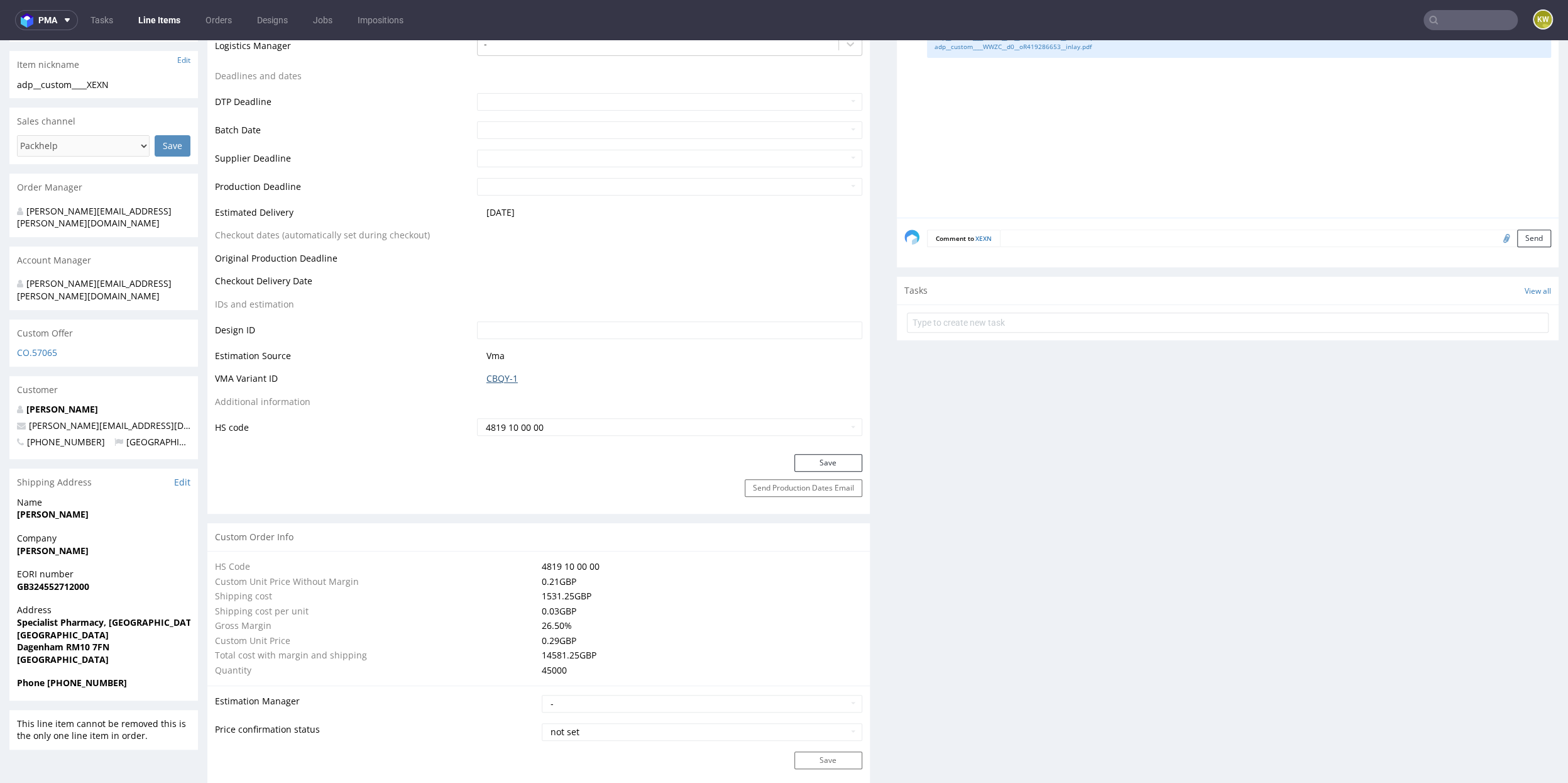
click at [498, 376] on link "CBQY-1" at bounding box center [501, 378] width 32 height 12
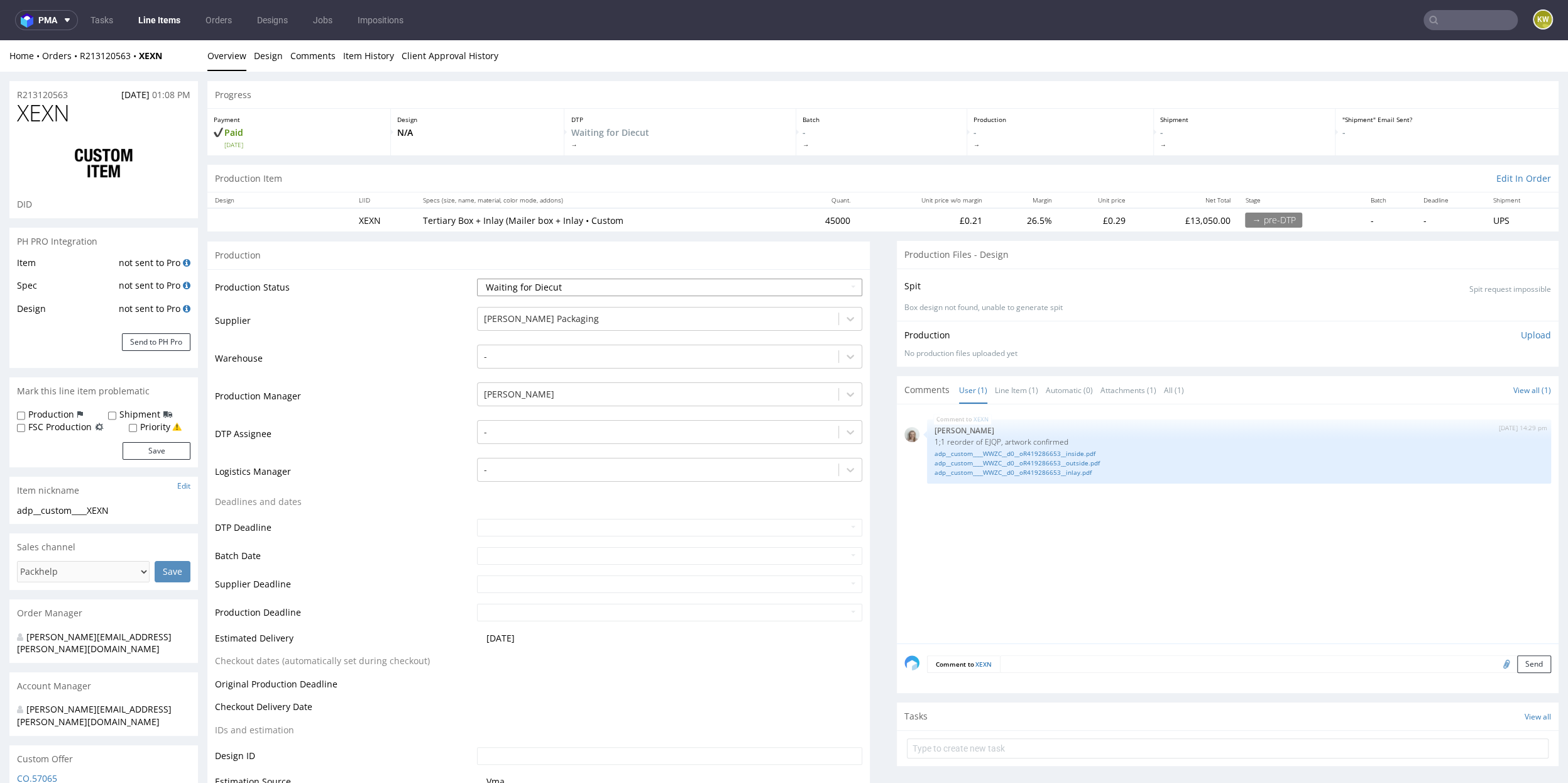
click at [563, 281] on select "Waiting for Artwork Waiting for Diecut Waiting for Mockup Waiting for DTP Waiti…" at bounding box center [670, 287] width 386 height 17
select select "production_in_process"
click at [477, 279] on select "Waiting for Artwork Waiting for Diecut Waiting for Mockup Waiting for DTP Waiti…" at bounding box center [670, 287] width 386 height 17
click at [488, 548] on input "text" at bounding box center [670, 555] width 386 height 17
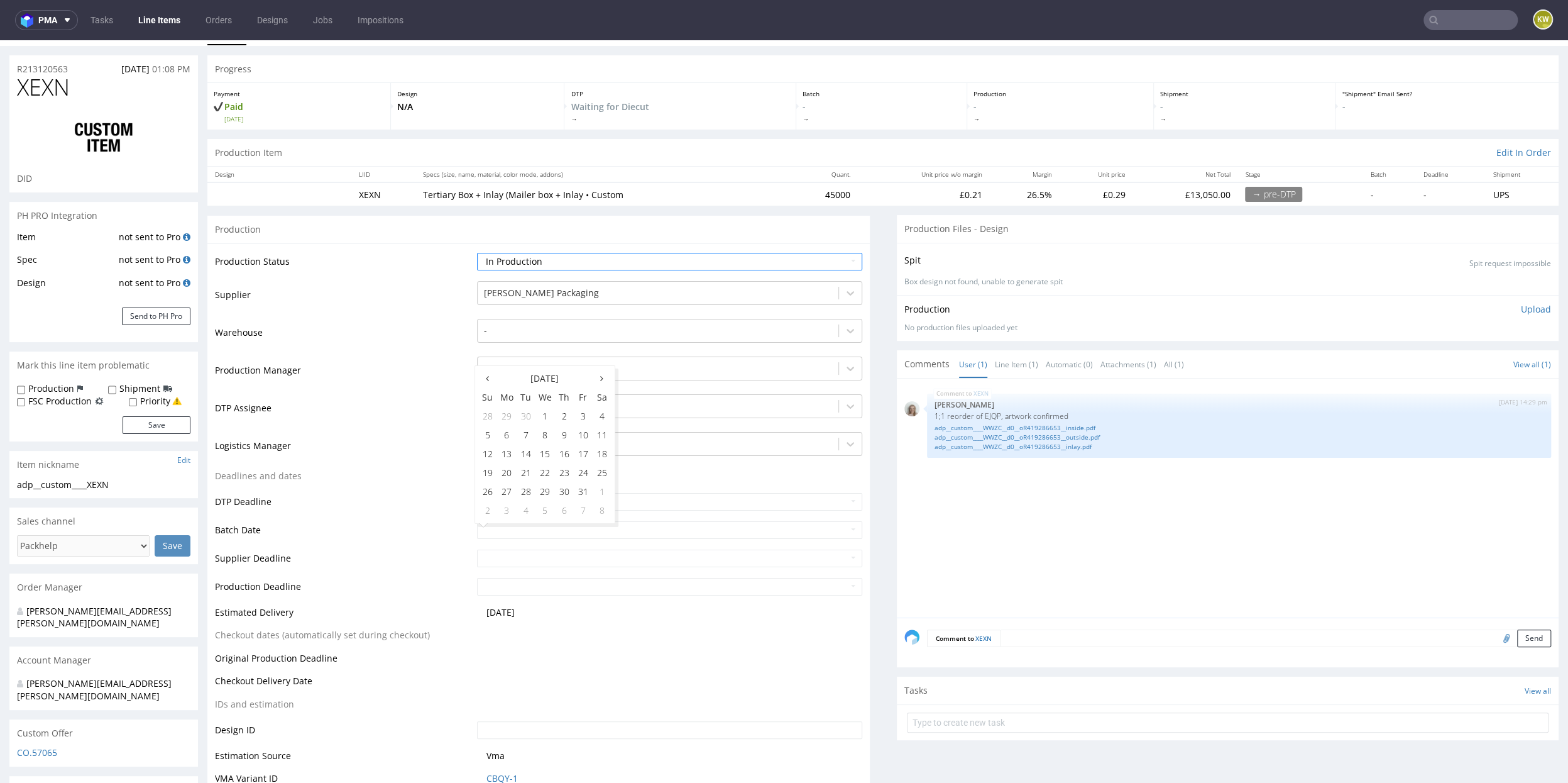
scroll to position [31, 0]
click at [564, 430] on td "9" at bounding box center [564, 430] width 19 height 19
type input "2025-10-09"
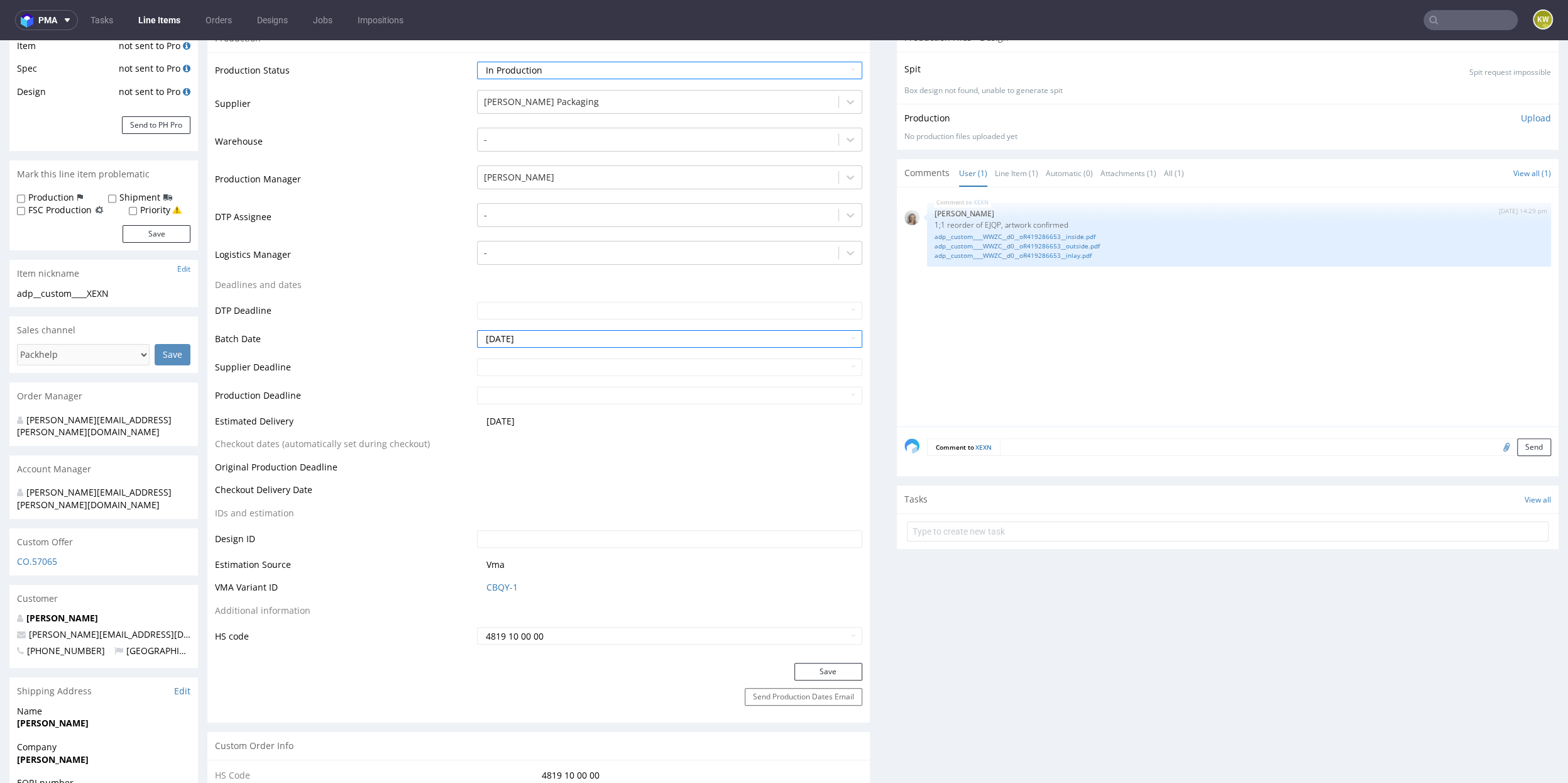
scroll to position [220, 0]
click at [797, 553] on button "Save" at bounding box center [828, 668] width 68 height 17
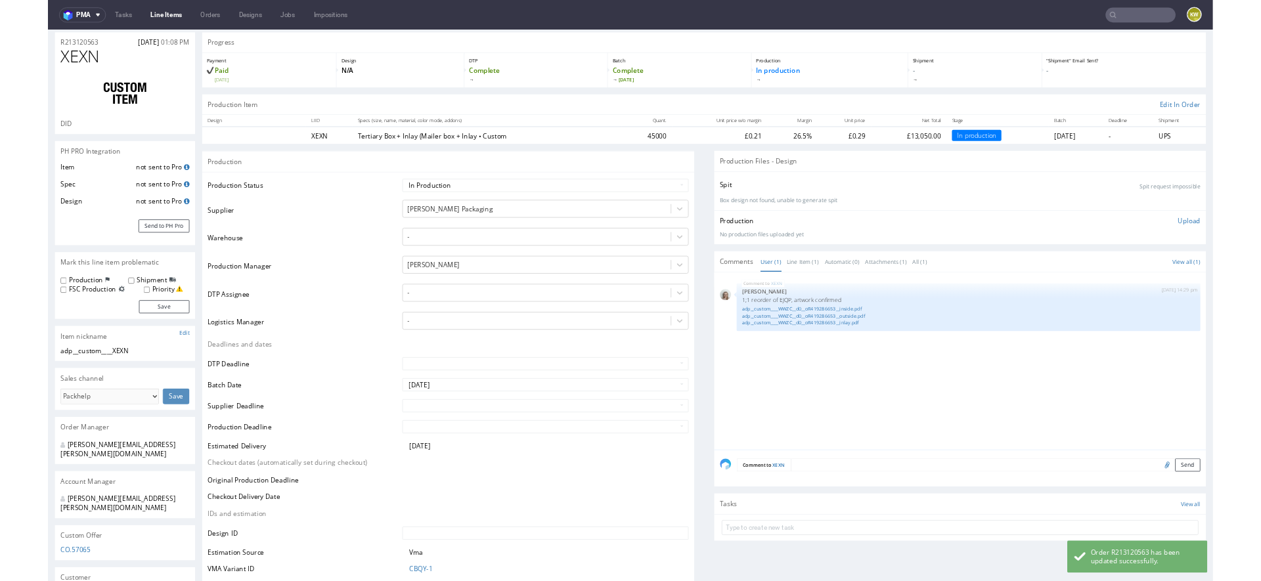
scroll to position [0, 0]
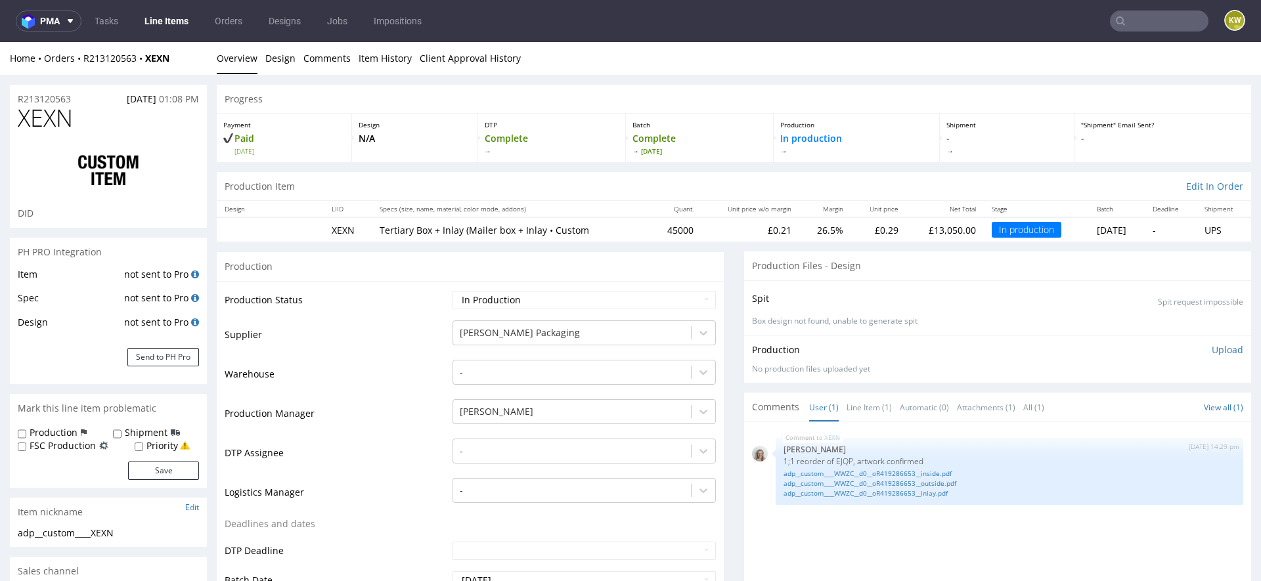
click at [167, 25] on link "Line Items" at bounding box center [167, 21] width 60 height 21
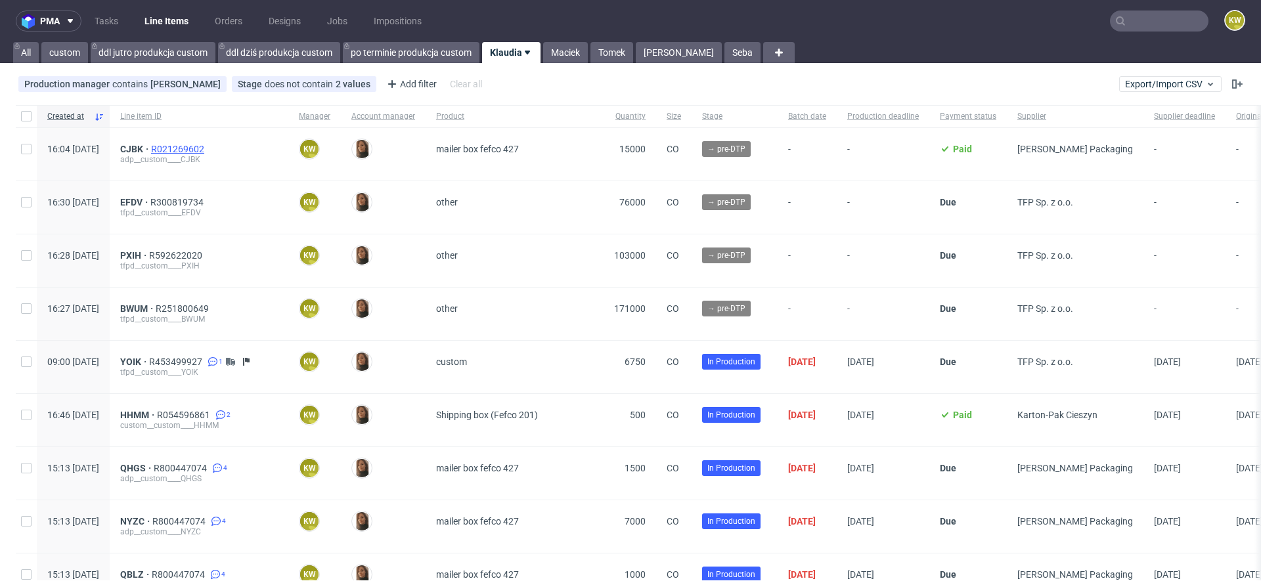
click at [207, 149] on span "R021269602" at bounding box center [179, 149] width 56 height 11
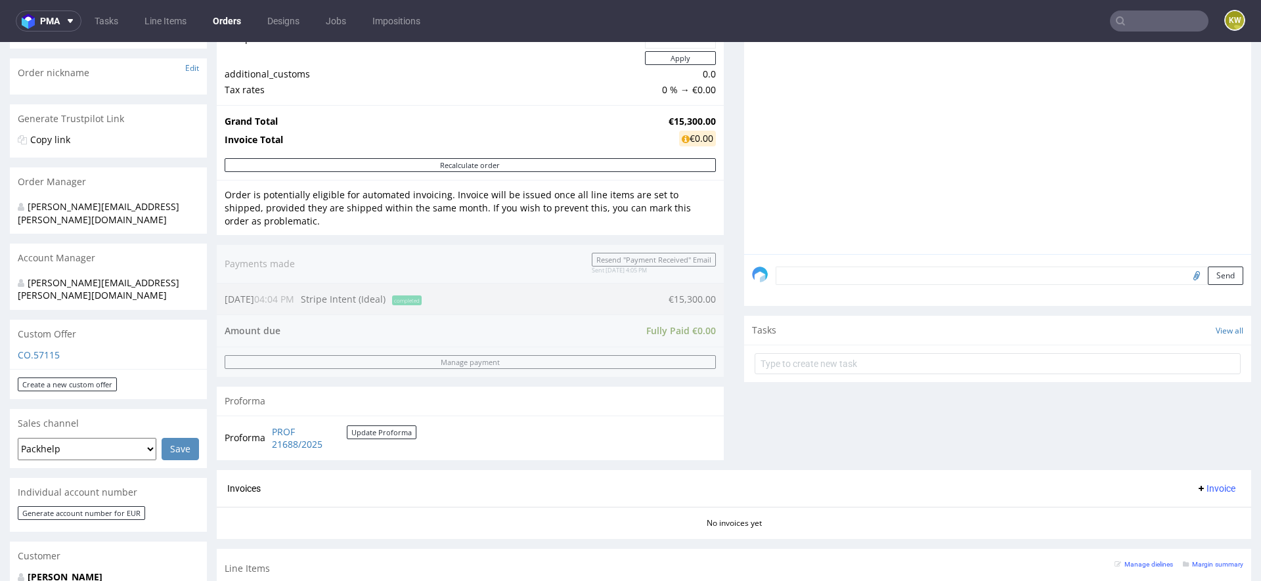
scroll to position [318, 0]
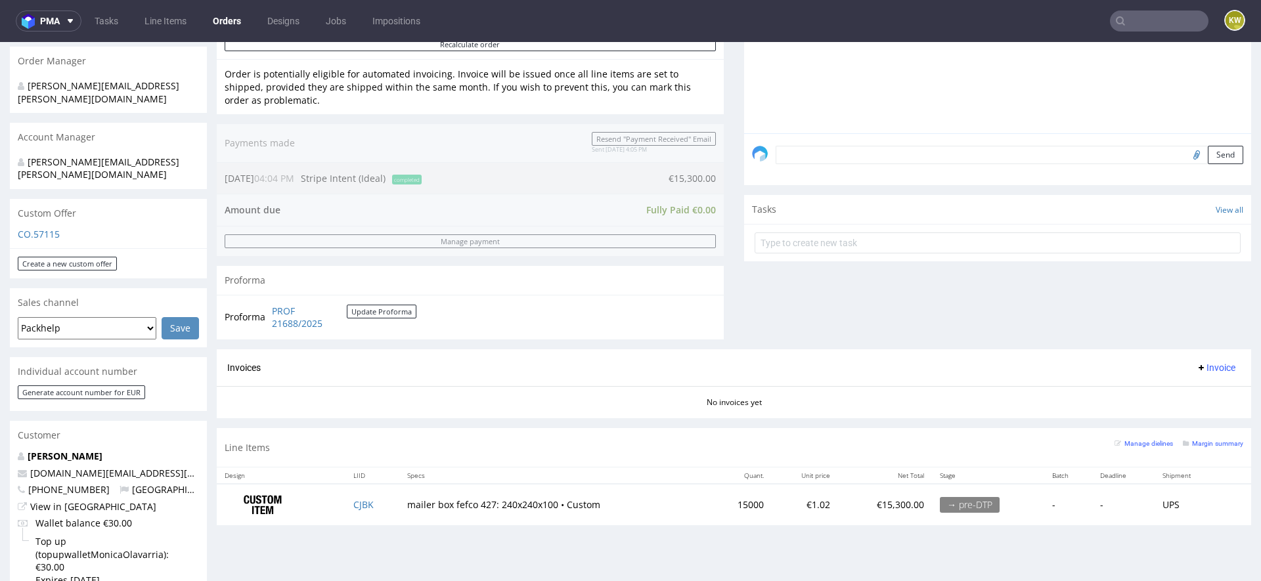
click at [391, 501] on td "CJBK" at bounding box center [372, 504] width 54 height 41
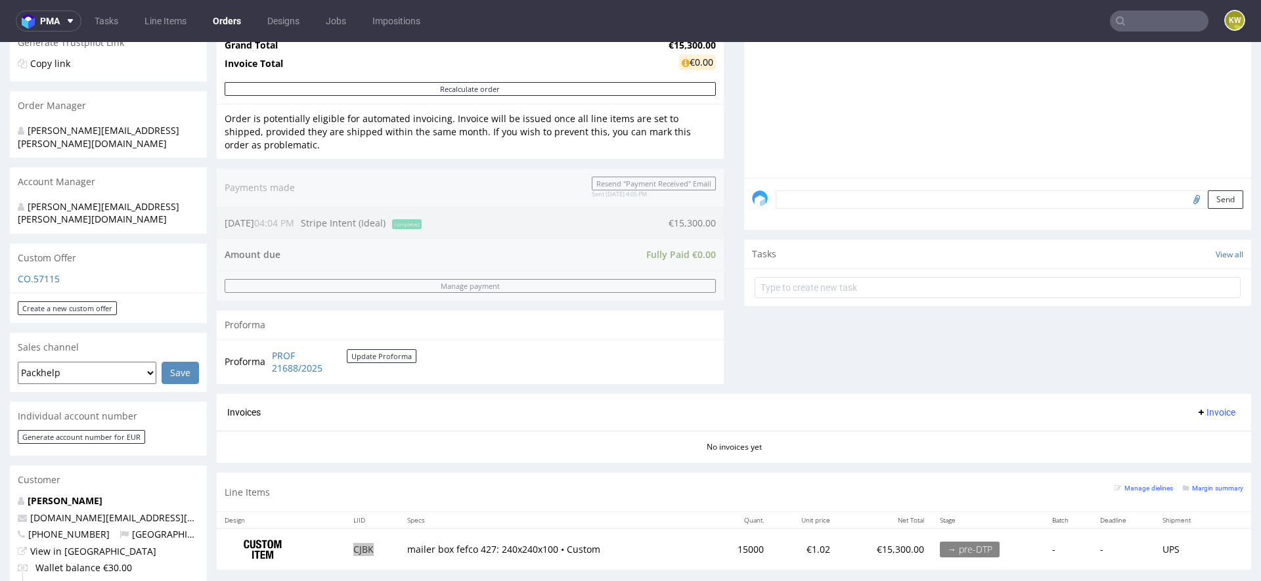
scroll to position [351, 0]
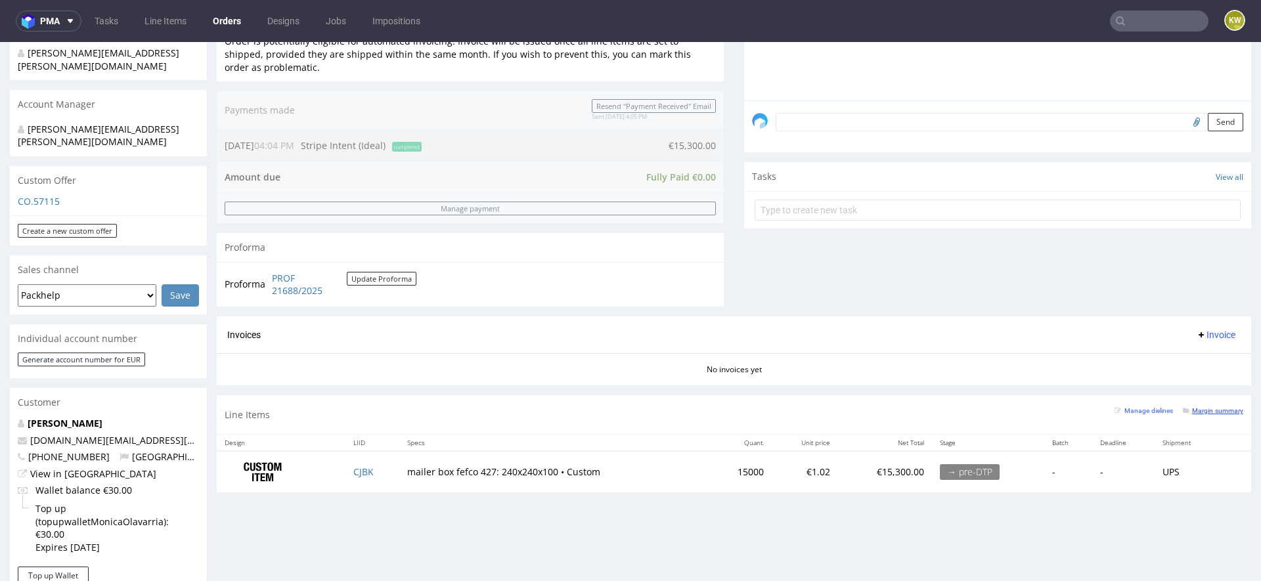
click at [1210, 411] on small "Margin summary" at bounding box center [1213, 410] width 60 height 7
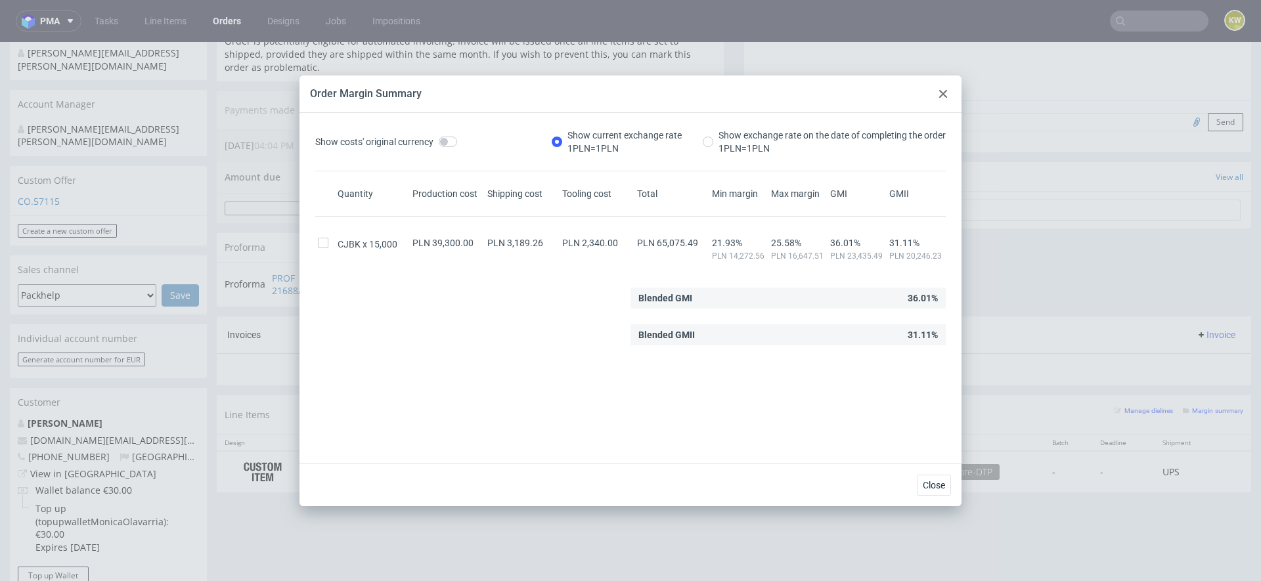
click at [689, 250] on div "PLN 65,075.49" at bounding box center [671, 250] width 75 height 24
click at [688, 242] on span "PLN 65,075.49" at bounding box center [667, 243] width 61 height 11
copy span "65,075.49"
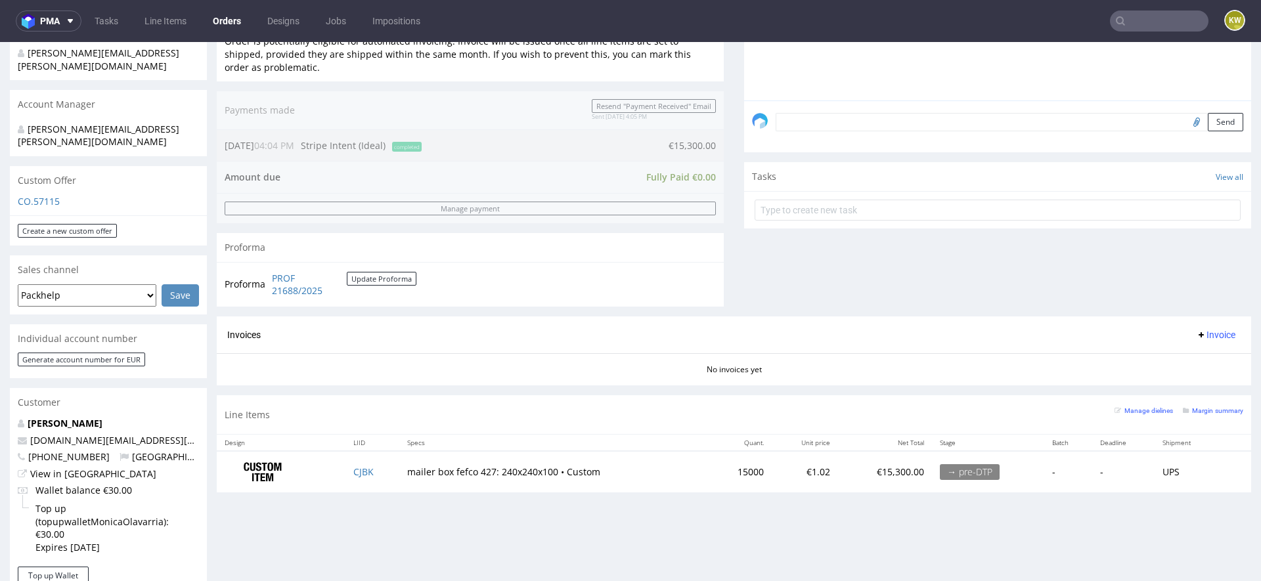
click at [395, 502] on div "Progress Payment Paid Wed 08 Oct Payment “Received” Email Sent Wed 8 Oct 16:05 …" at bounding box center [734, 384] width 1035 height 1301
click at [374, 476] on td "CJBK" at bounding box center [372, 471] width 54 height 41
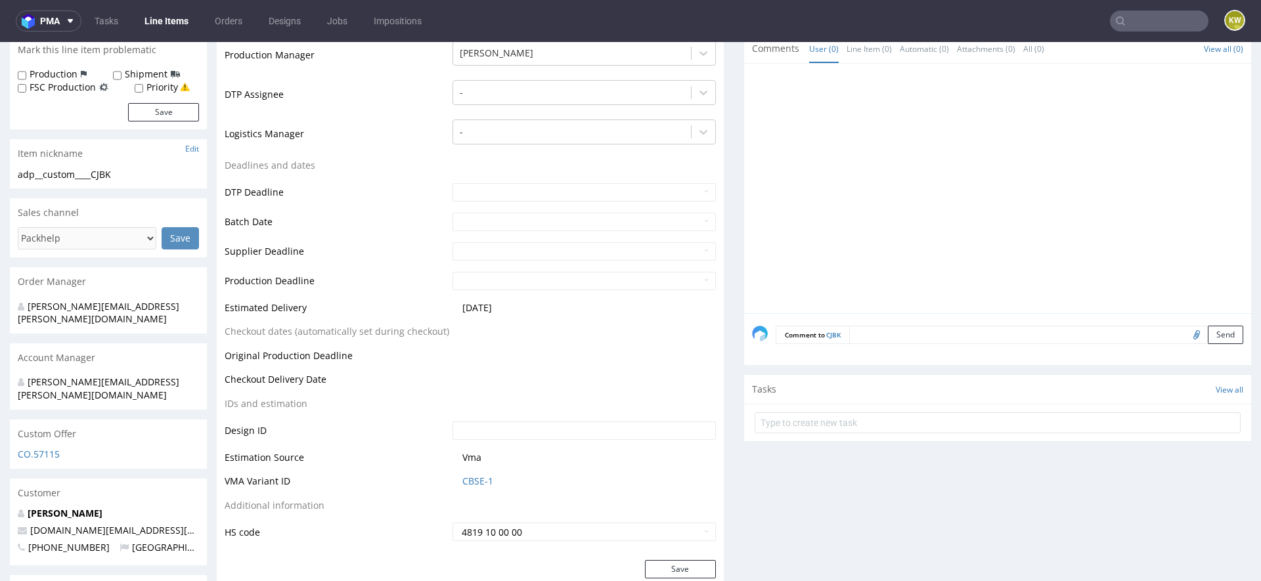
scroll to position [366, 0]
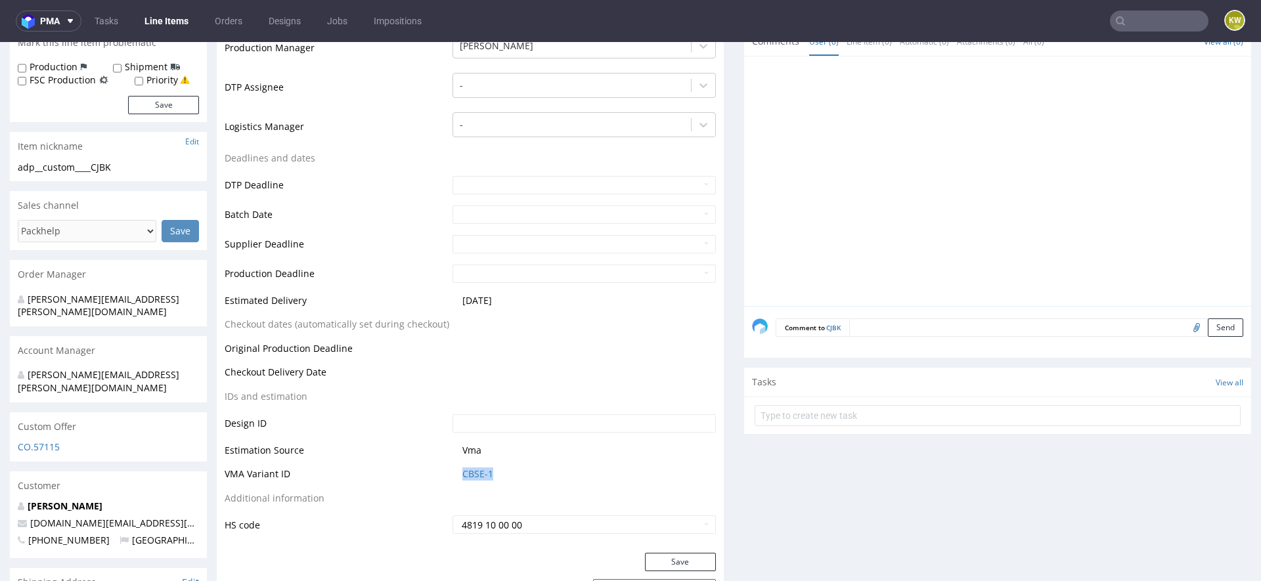
drag, startPoint x: 497, startPoint y: 478, endPoint x: 403, endPoint y: 476, distance: 93.3
click at [403, 477] on tr "VMA Variant ID CBSE-1" at bounding box center [470, 478] width 491 height 24
copy tr "CBSE-1"
click at [466, 457] on td "Vma" at bounding box center [582, 455] width 267 height 24
click at [466, 472] on link "CBSE-1" at bounding box center [477, 474] width 31 height 13
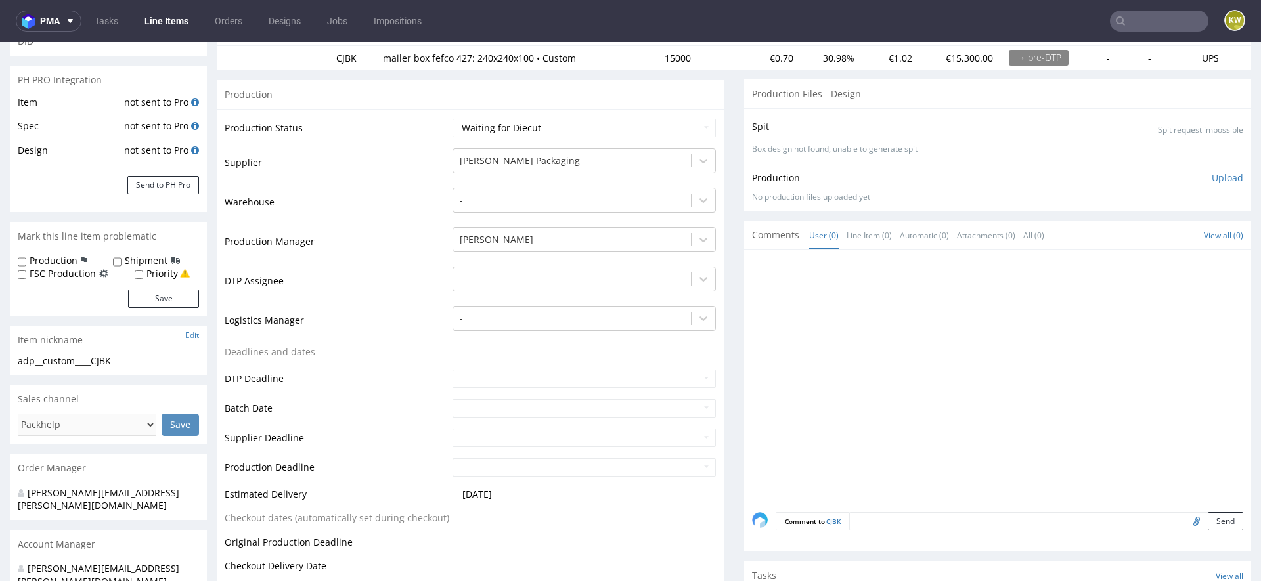
scroll to position [158, 0]
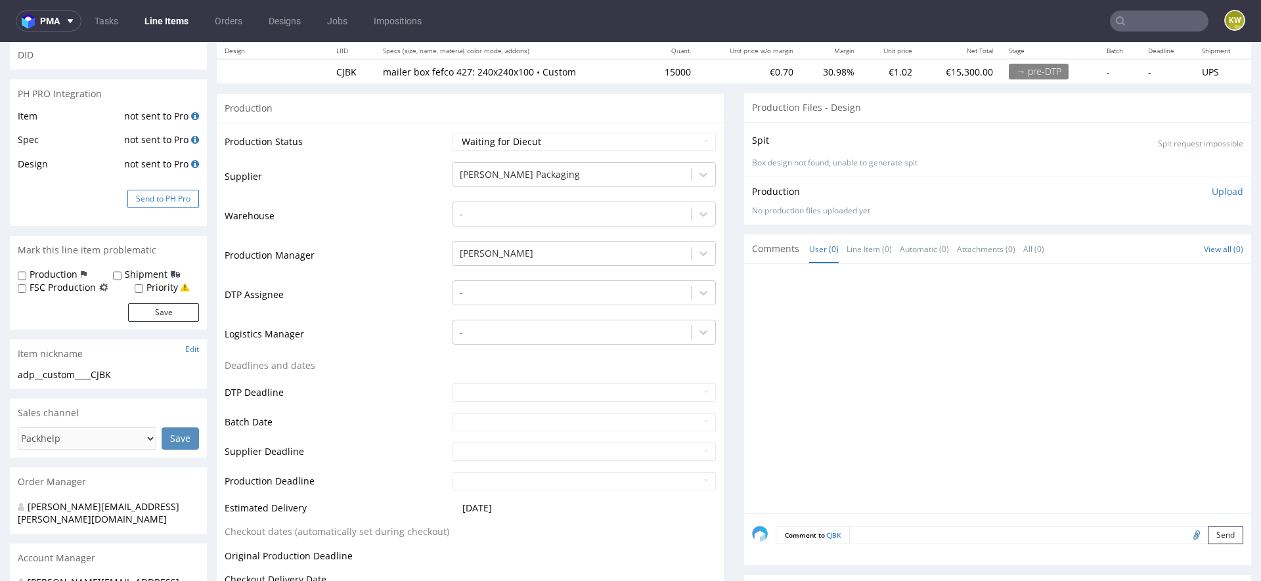
click at [139, 208] on button "Send to PH Pro" at bounding box center [163, 199] width 72 height 18
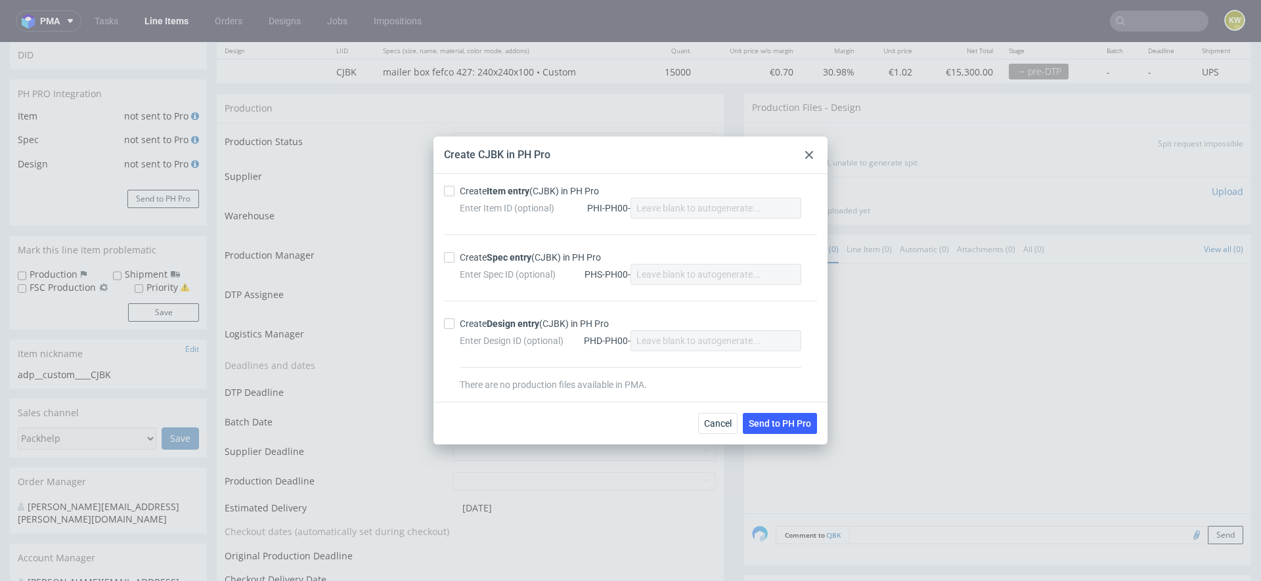
click at [452, 185] on label "Create Item entry (CJBK) in PH Pro" at bounding box center [630, 191] width 373 height 13
click at [452, 186] on input "Create Item entry (CJBK) in PH Pro" at bounding box center [449, 191] width 11 height 11
checkbox input "true"
click at [451, 251] on label "Create Spec entry (CJBK) in PH Pro" at bounding box center [630, 257] width 373 height 13
click at [451, 252] on input "Create Spec entry (CJBK) in PH Pro" at bounding box center [449, 257] width 11 height 11
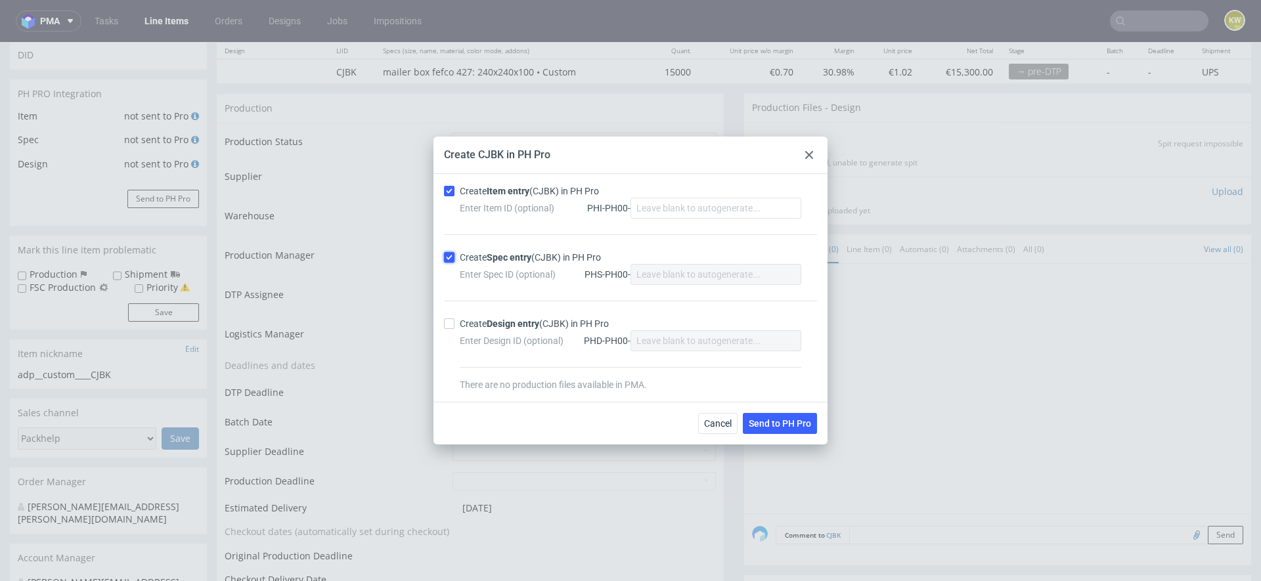
checkbox input "true"
click at [754, 417] on button "Send to PH Pro" at bounding box center [780, 423] width 74 height 21
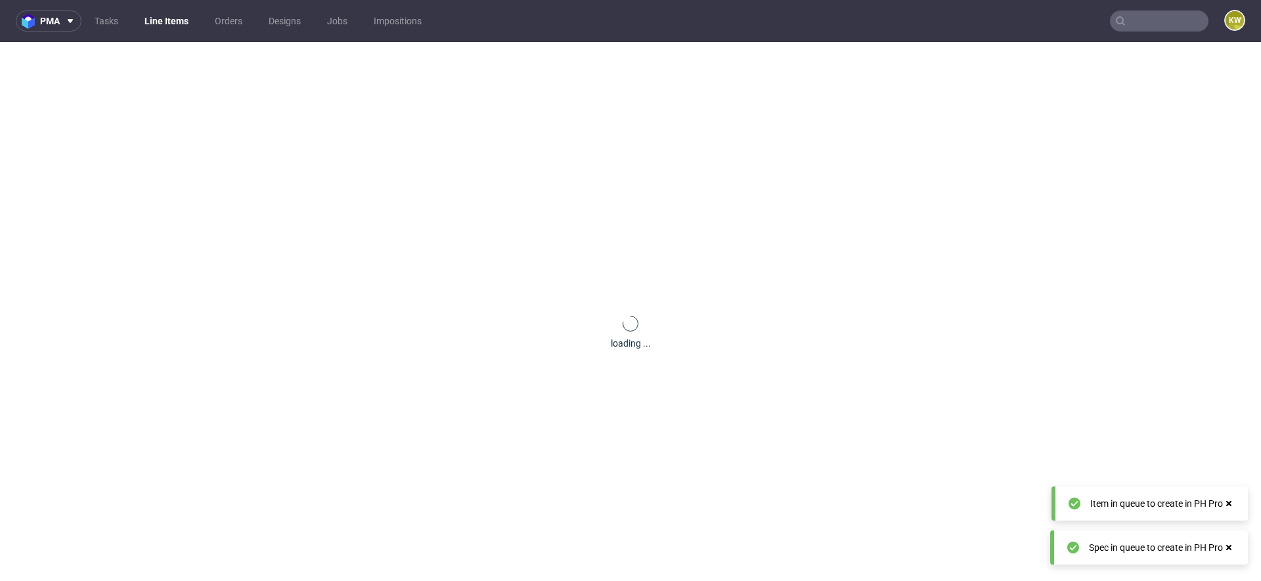
scroll to position [0, 0]
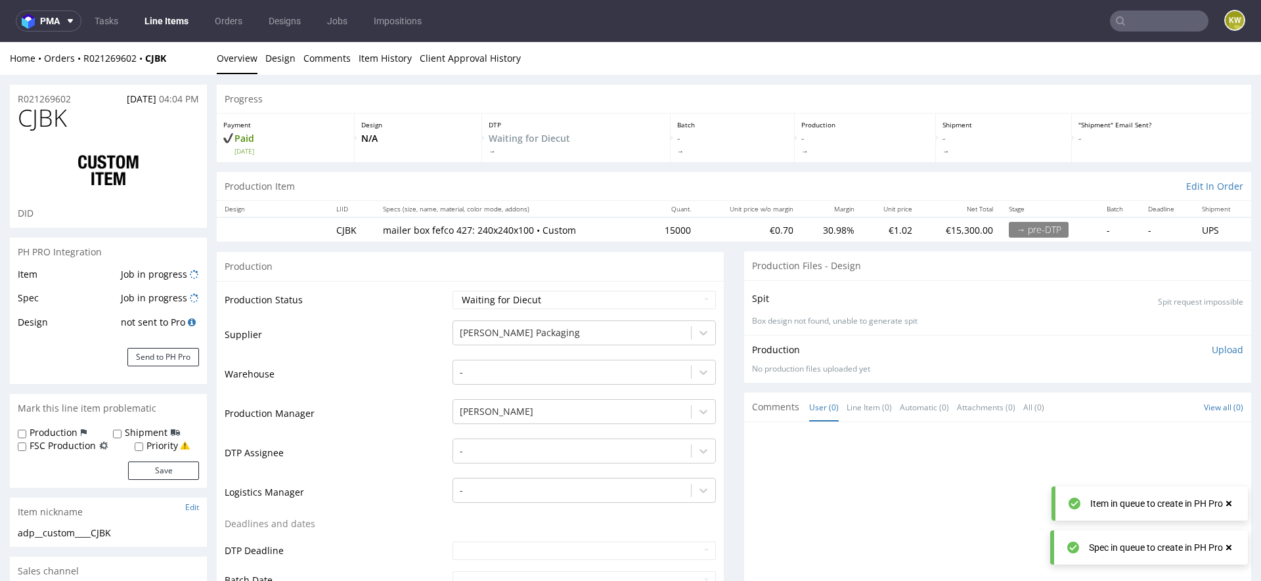
click at [201, 279] on div "Item Job in progress Spec Job in progress Design not sent to Pro Send to PH Pro" at bounding box center [108, 326] width 197 height 118
click at [189, 270] on td "Job in progress" at bounding box center [158, 279] width 81 height 24
click at [202, 275] on div "Item Job in progress Spec Job in progress Design not sent to Pro Send to PH Pro" at bounding box center [108, 326] width 197 height 118
click at [199, 275] on div "Item Job in progress Spec Job in progress Design not sent to Pro Send to PH Pro" at bounding box center [108, 326] width 197 height 118
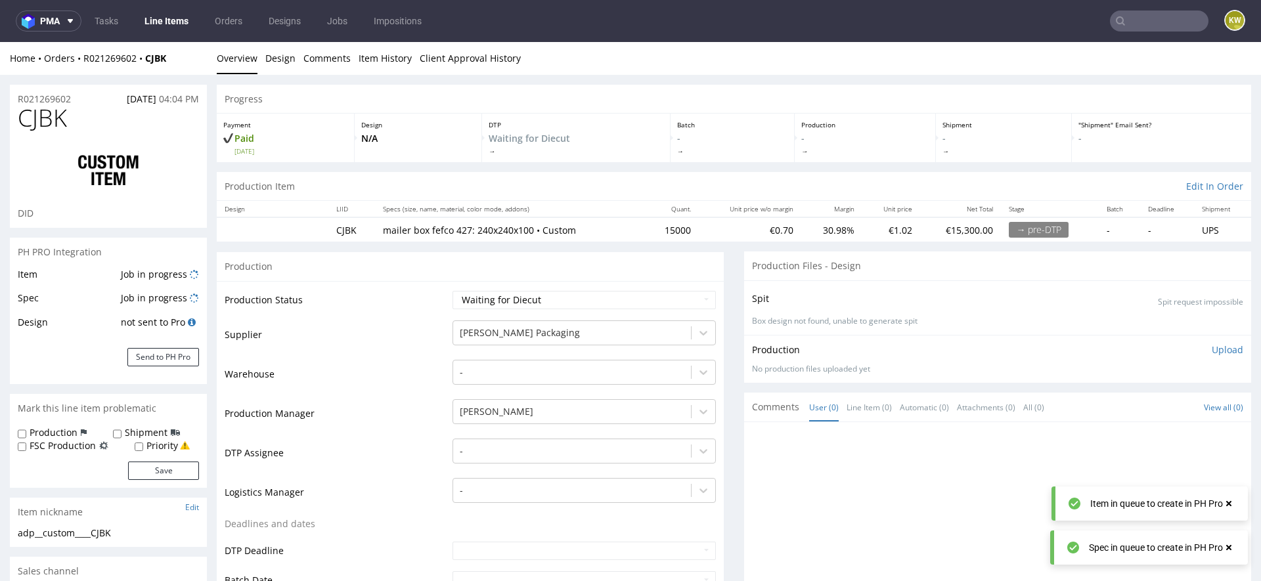
click at [188, 273] on td "Job in progress" at bounding box center [158, 279] width 81 height 24
click at [189, 273] on td "Job in progress" at bounding box center [158, 279] width 81 height 24
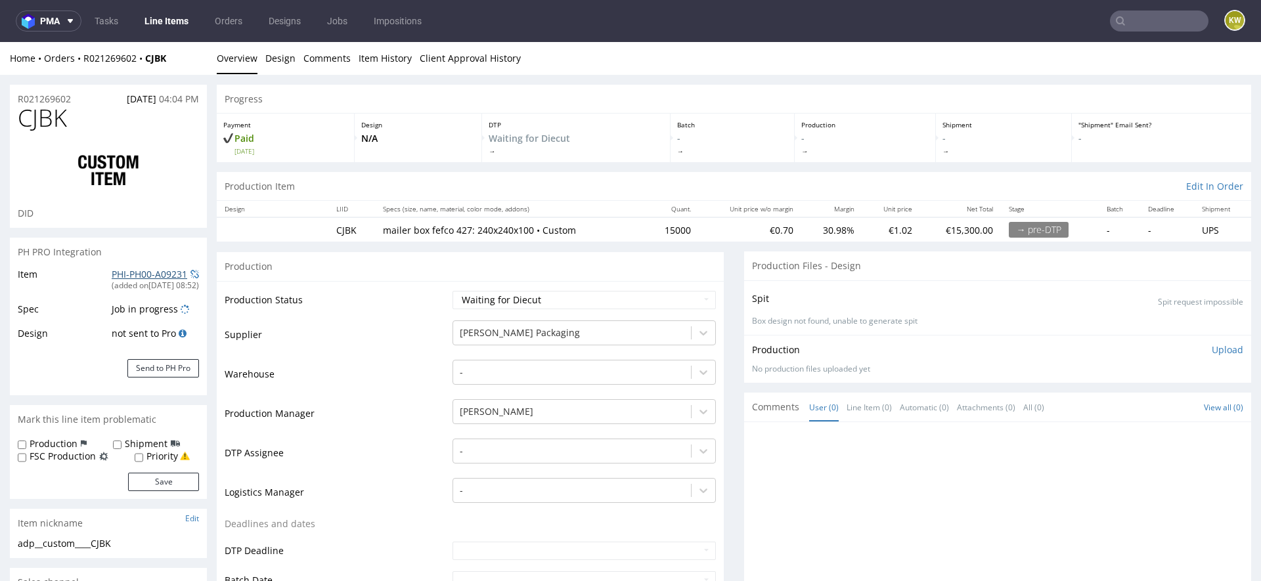
click at [156, 277] on link "PHI-PH00-A09231" at bounding box center [150, 274] width 76 height 12
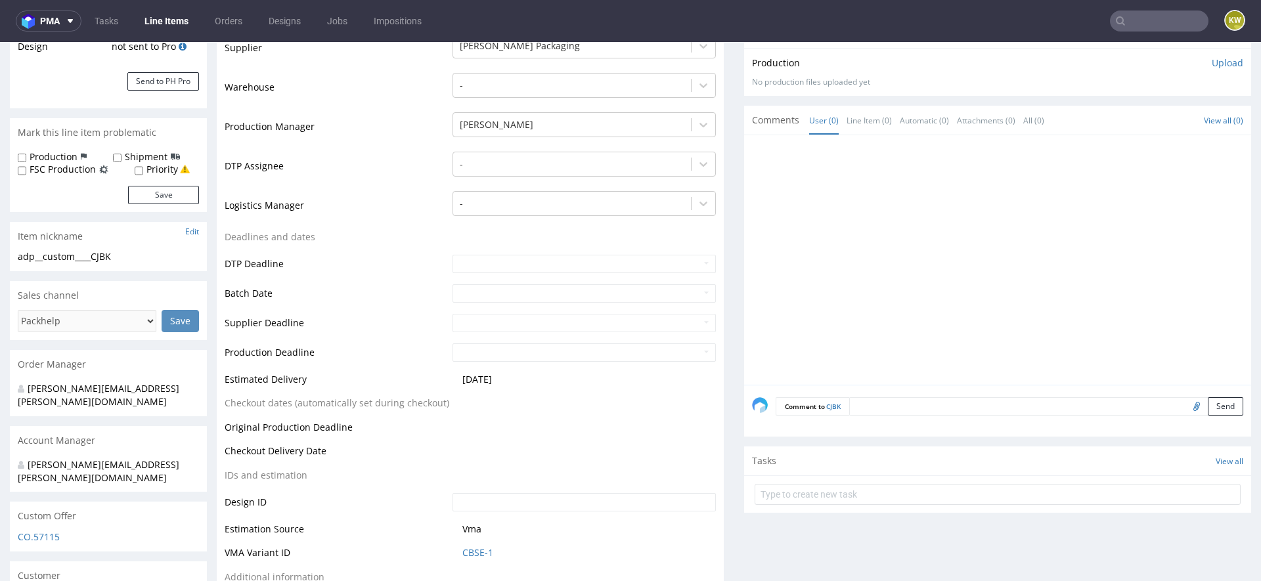
scroll to position [349, 0]
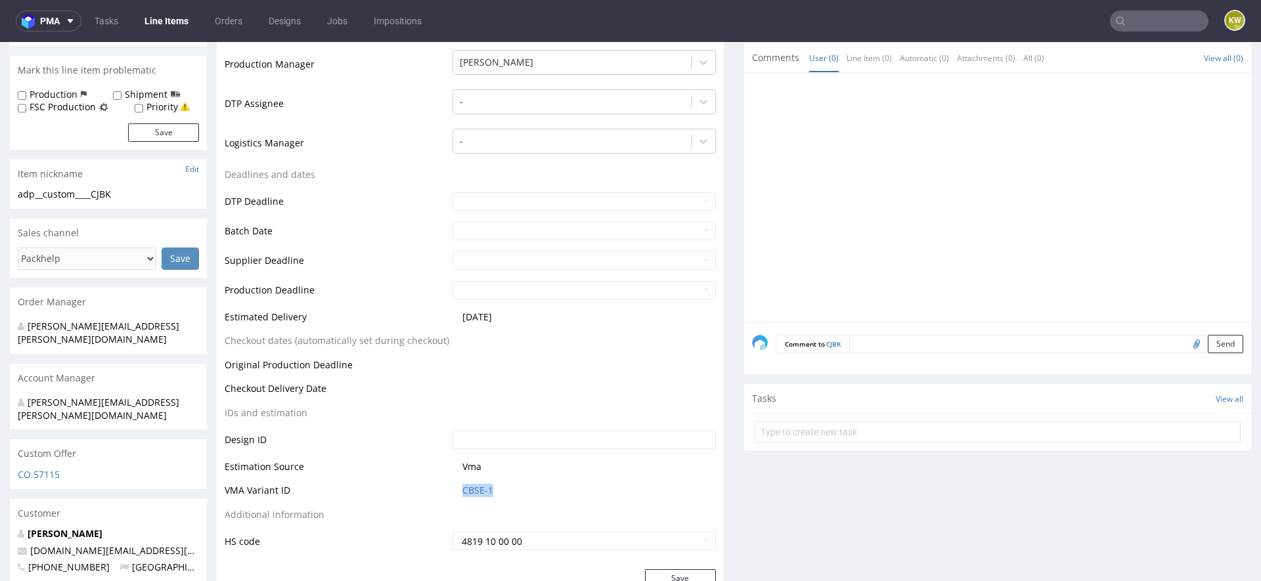
drag, startPoint x: 495, startPoint y: 493, endPoint x: 449, endPoint y: 493, distance: 46.0
click at [449, 493] on td "CBSE-1" at bounding box center [582, 495] width 267 height 24
copy link "CBSE-1"
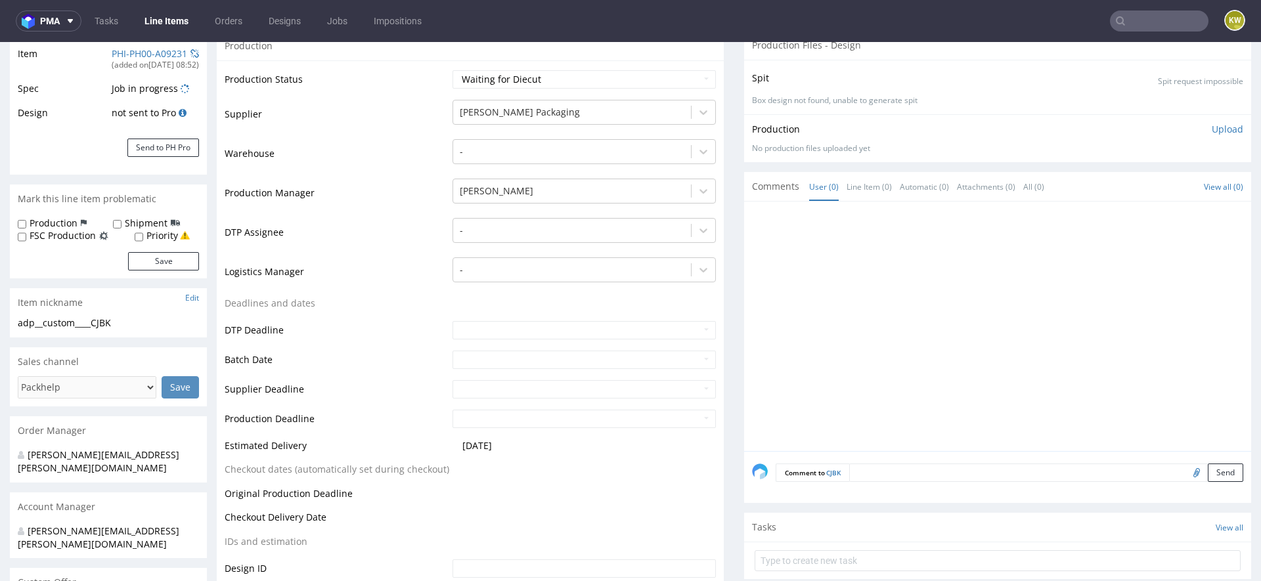
scroll to position [0, 0]
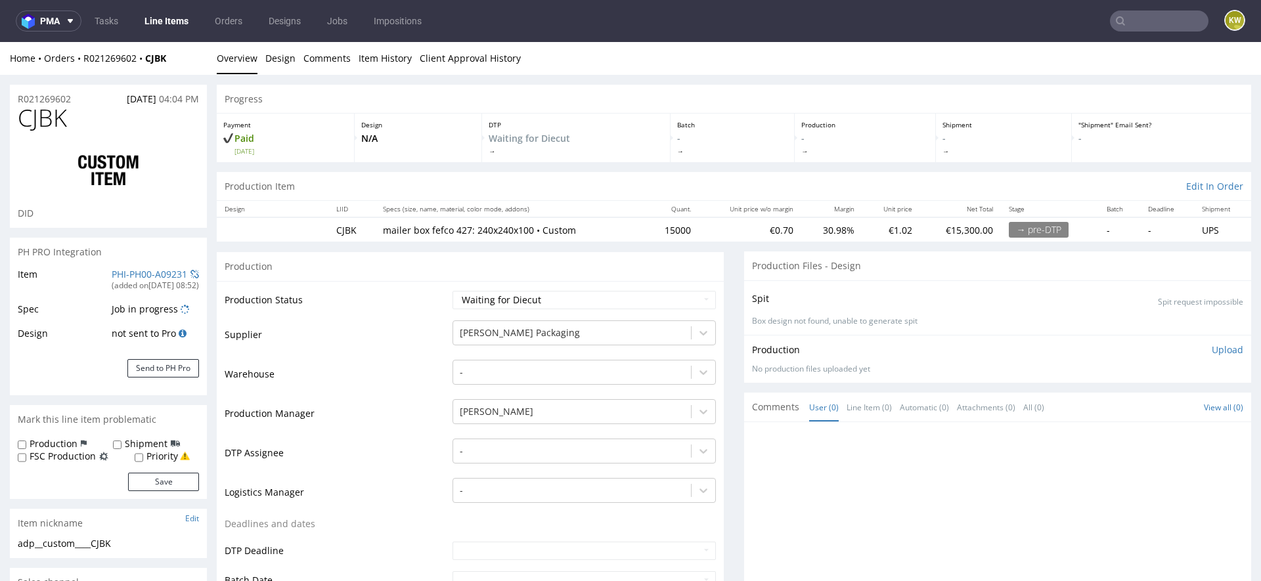
click at [161, 11] on link "Line Items" at bounding box center [167, 21] width 60 height 21
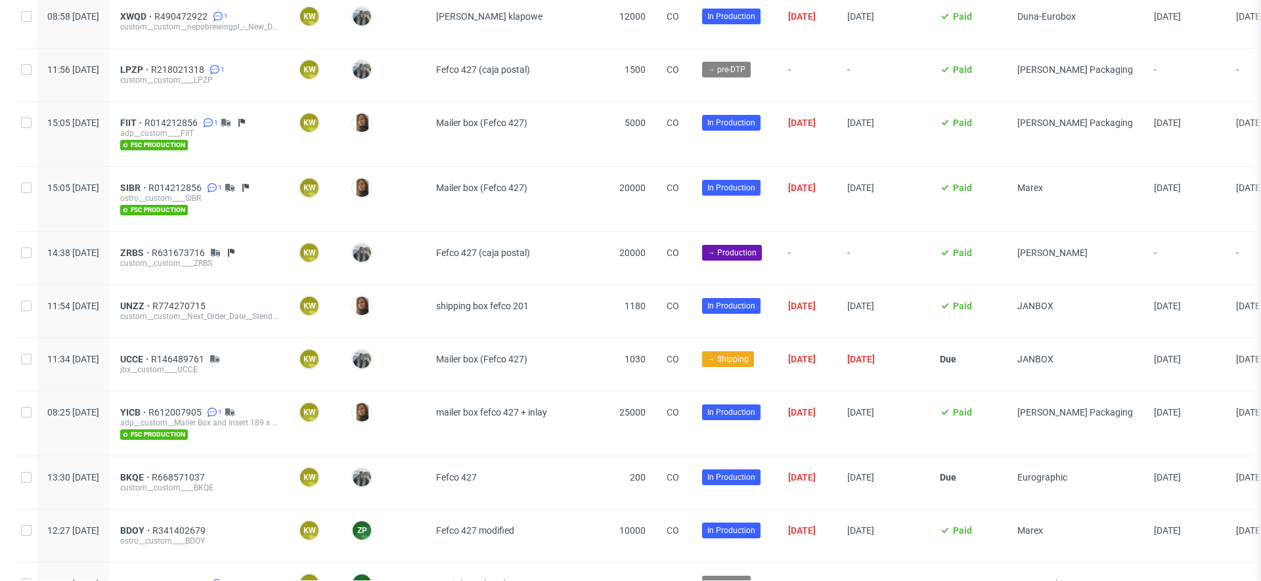
scroll to position [772, 0]
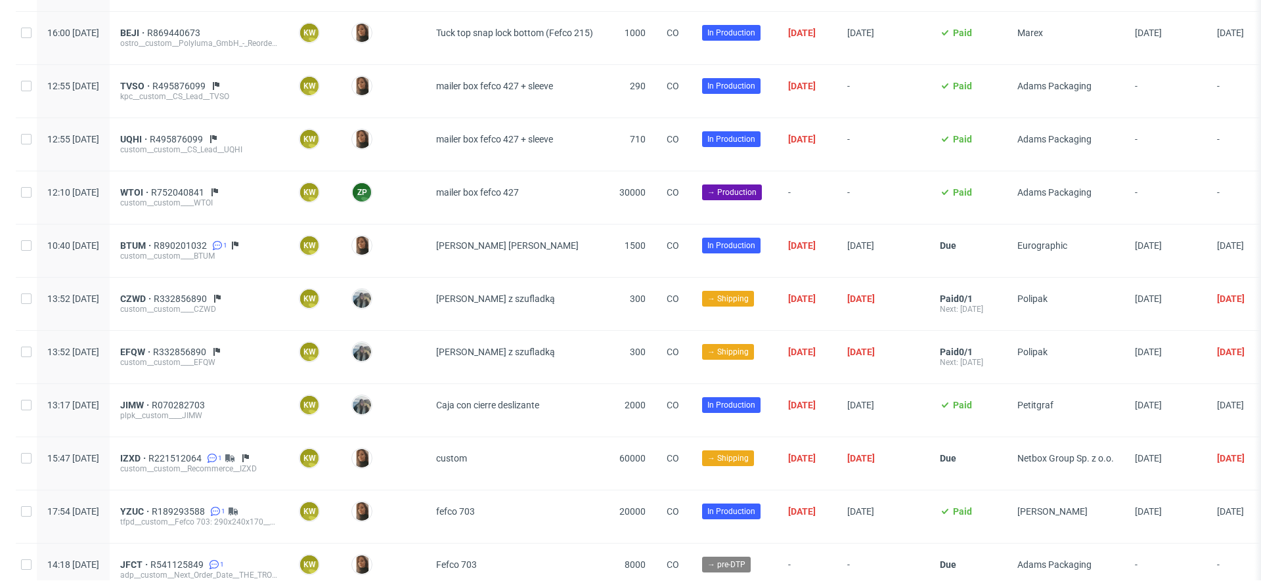
scroll to position [1593, 0]
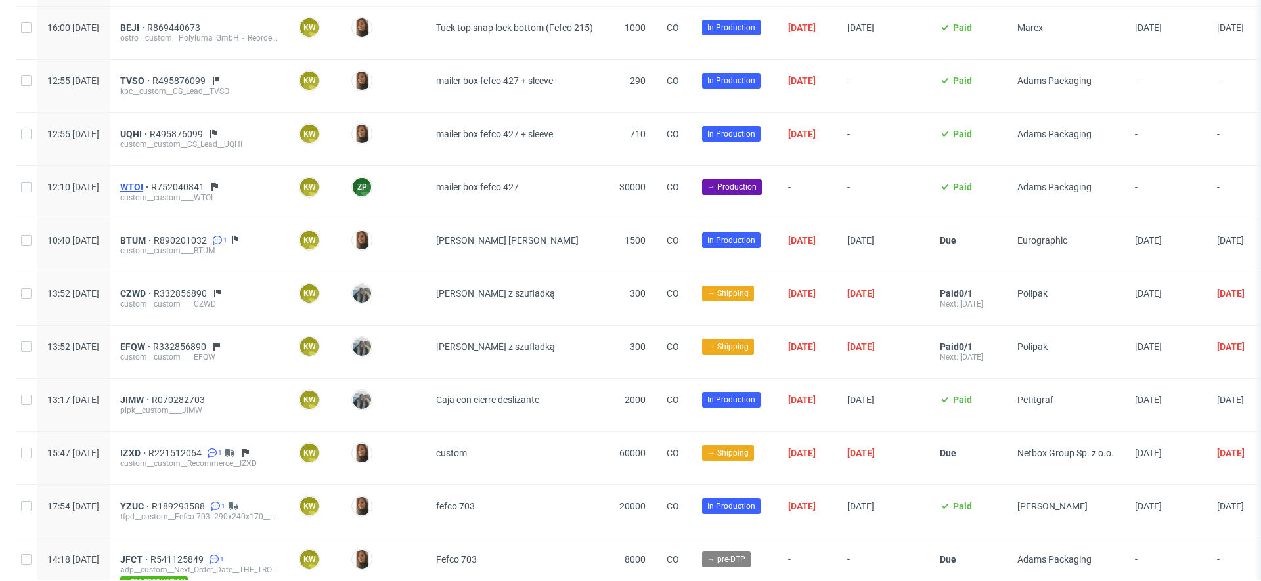
click at [151, 182] on span "WTOI" at bounding box center [135, 187] width 31 height 11
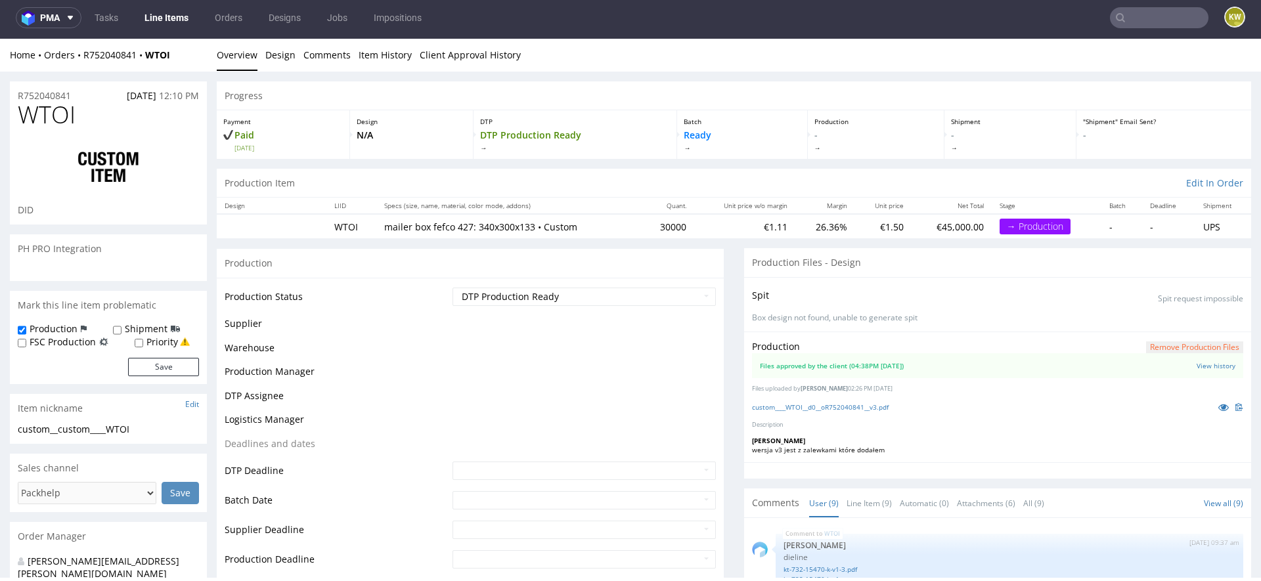
scroll to position [514, 0]
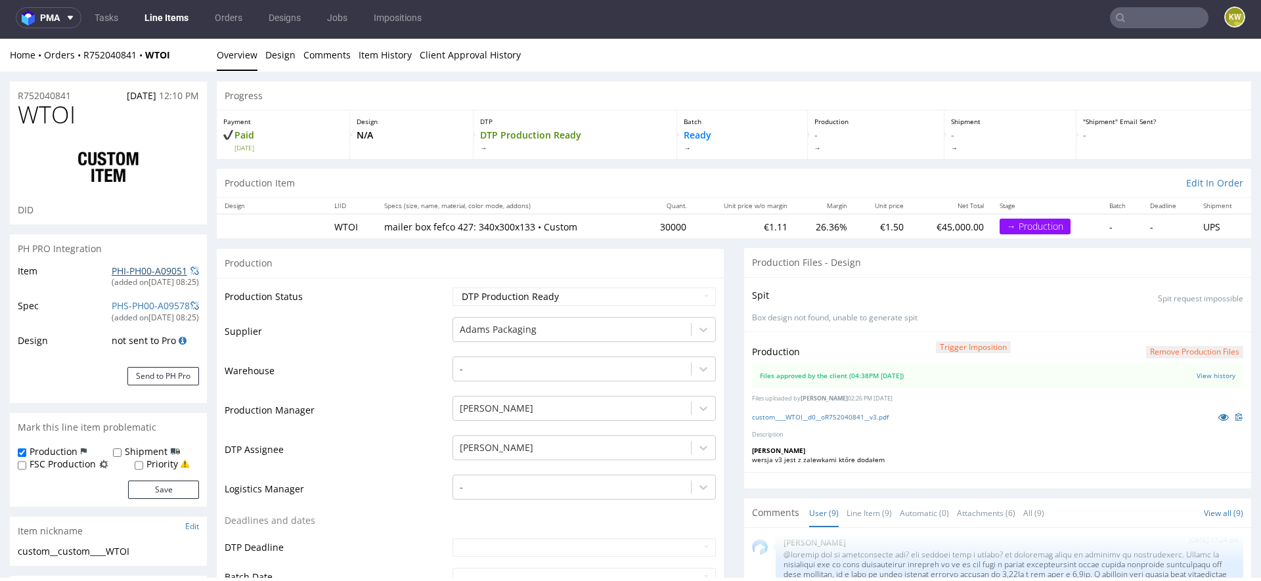
click at [137, 268] on link "PHI-PH00-A09051" at bounding box center [150, 271] width 76 height 12
click at [171, 20] on link "Line Items" at bounding box center [167, 17] width 60 height 21
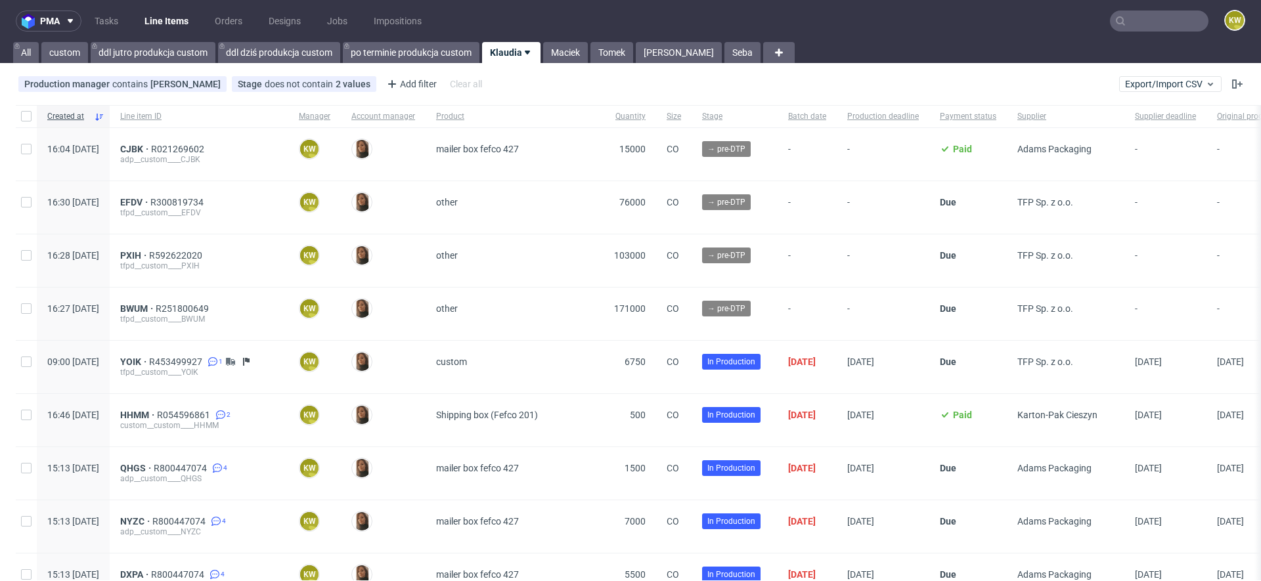
click at [1136, 23] on input "text" at bounding box center [1159, 21] width 99 height 21
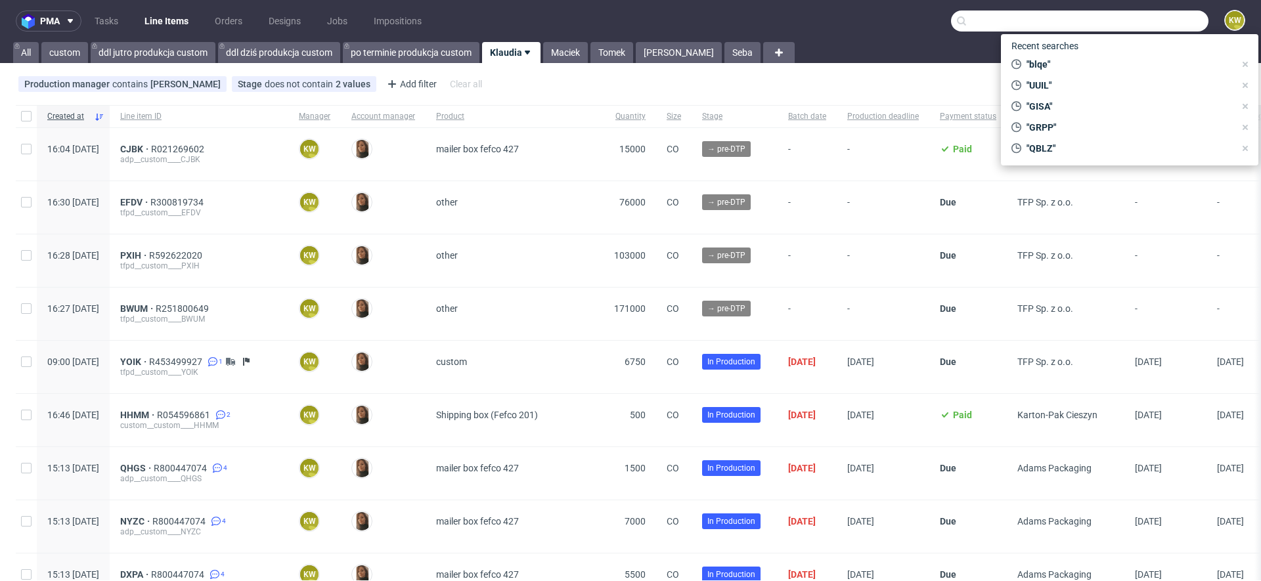
paste input "PVJP"
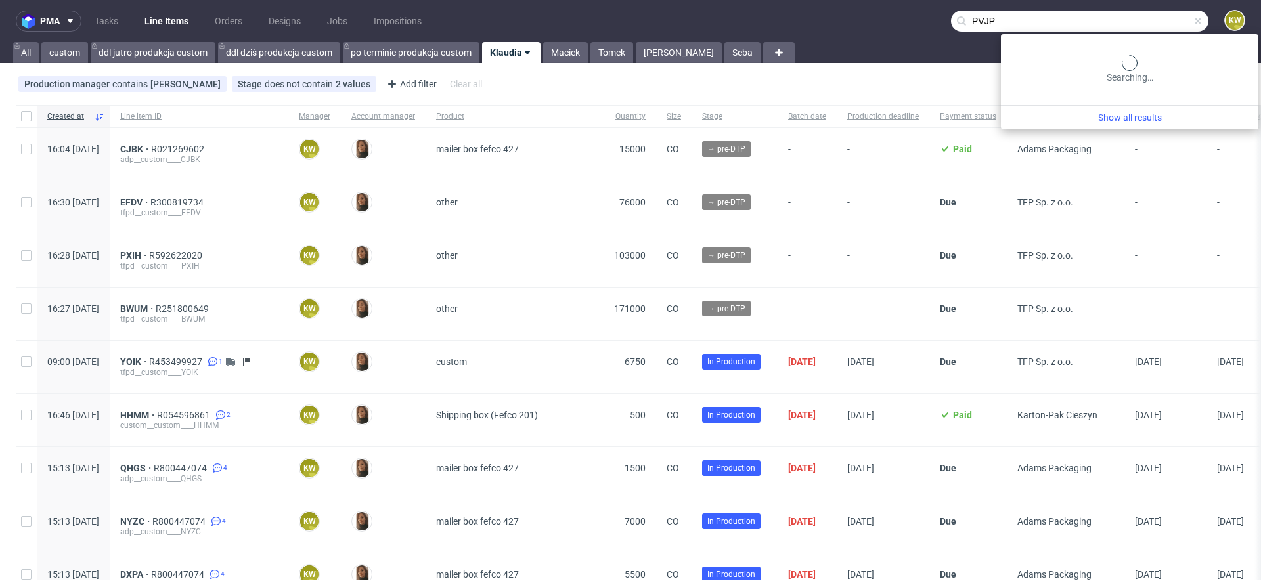
type input "PVJP"
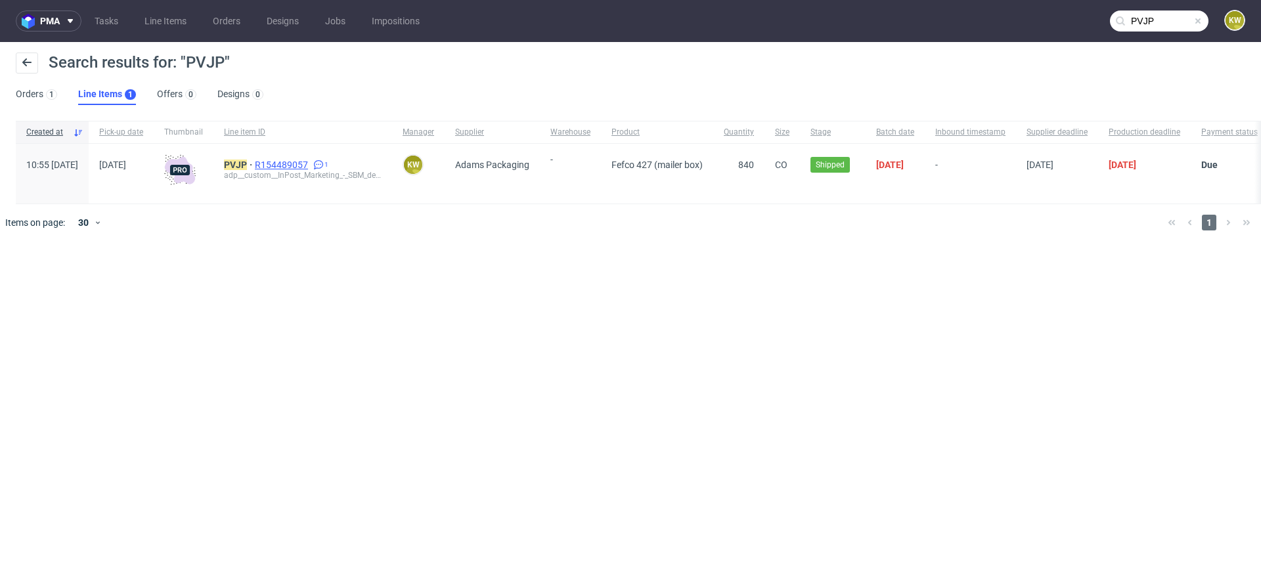
click at [311, 160] on span "R154489057" at bounding box center [283, 165] width 56 height 11
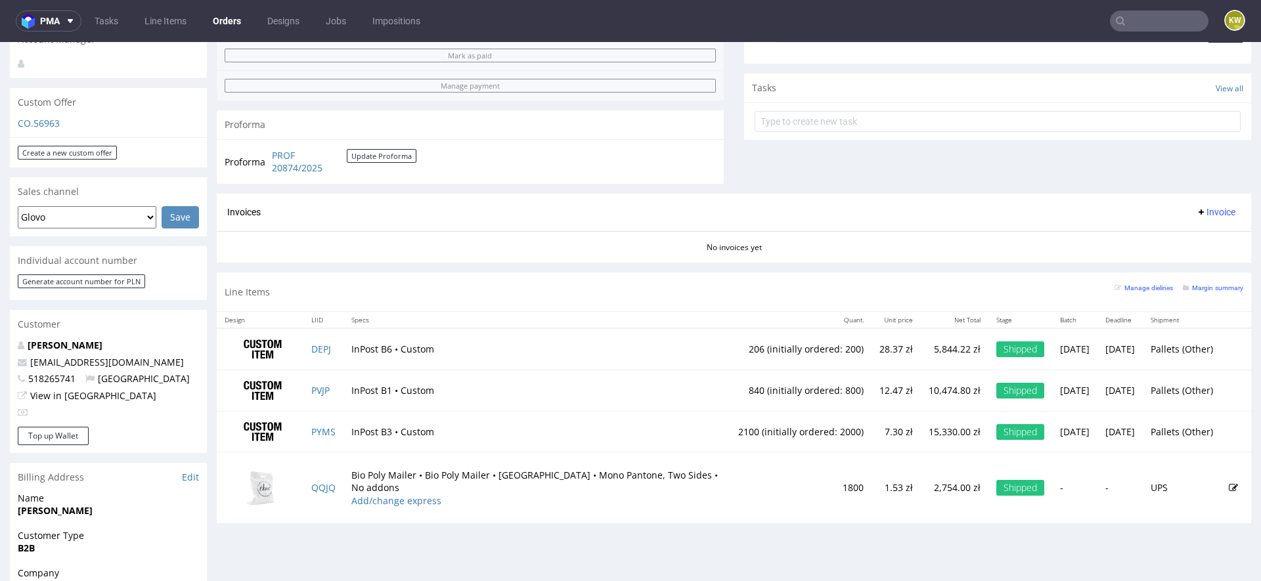
scroll to position [437, 0]
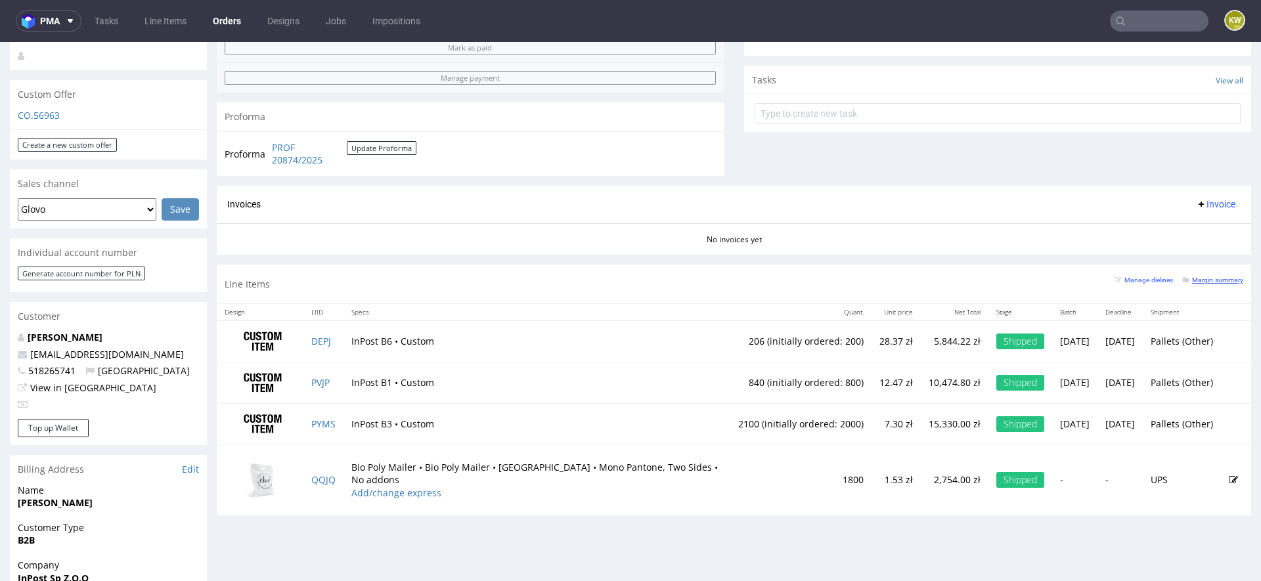
click at [1197, 277] on small "Margin summary" at bounding box center [1213, 280] width 60 height 7
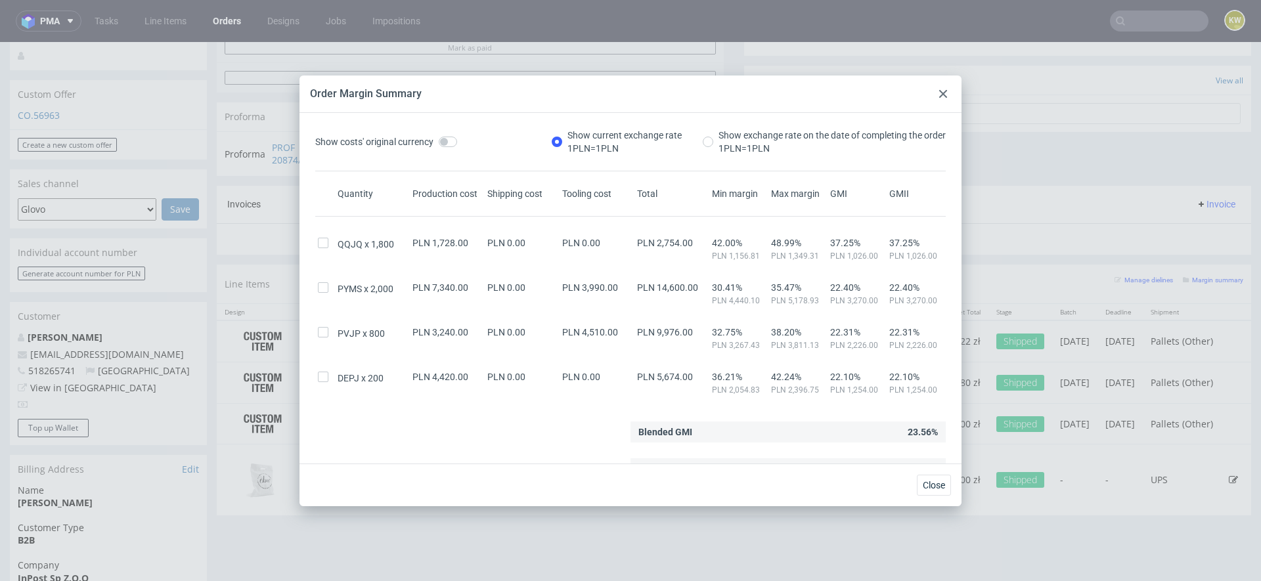
scroll to position [15, 0]
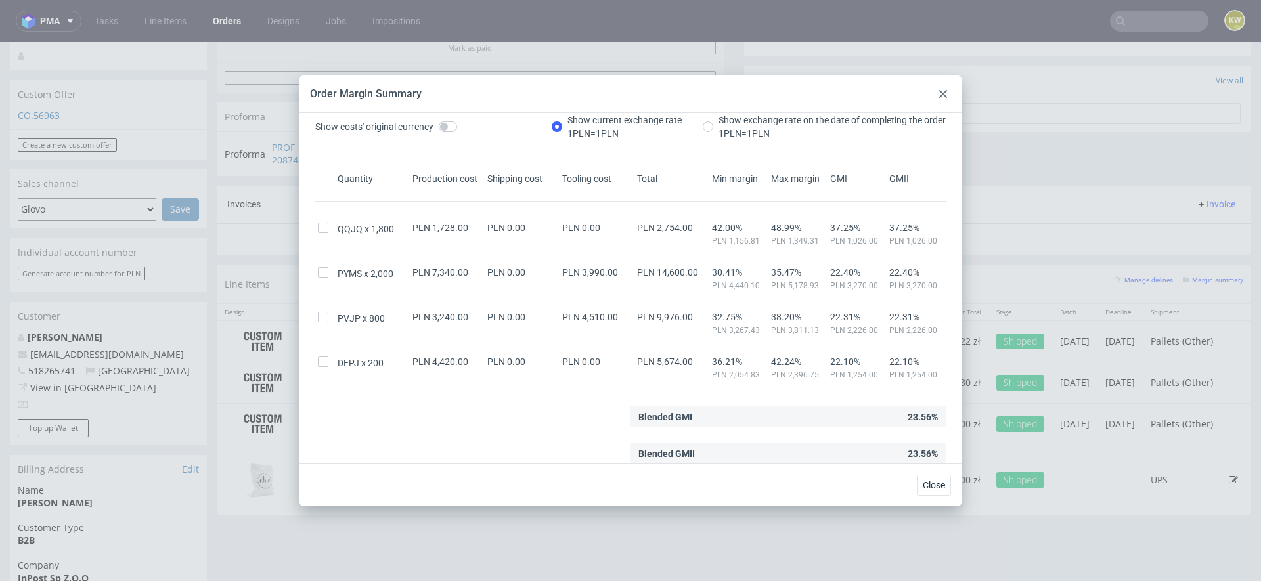
click at [560, 403] on div "Show costs' original currency Show current exchange rate 1 PLN = 1 PLN Show exc…" at bounding box center [630, 279] width 641 height 330
click at [955, 95] on div "Order Margin Summary" at bounding box center [631, 94] width 662 height 37
click at [949, 96] on div at bounding box center [943, 94] width 16 height 16
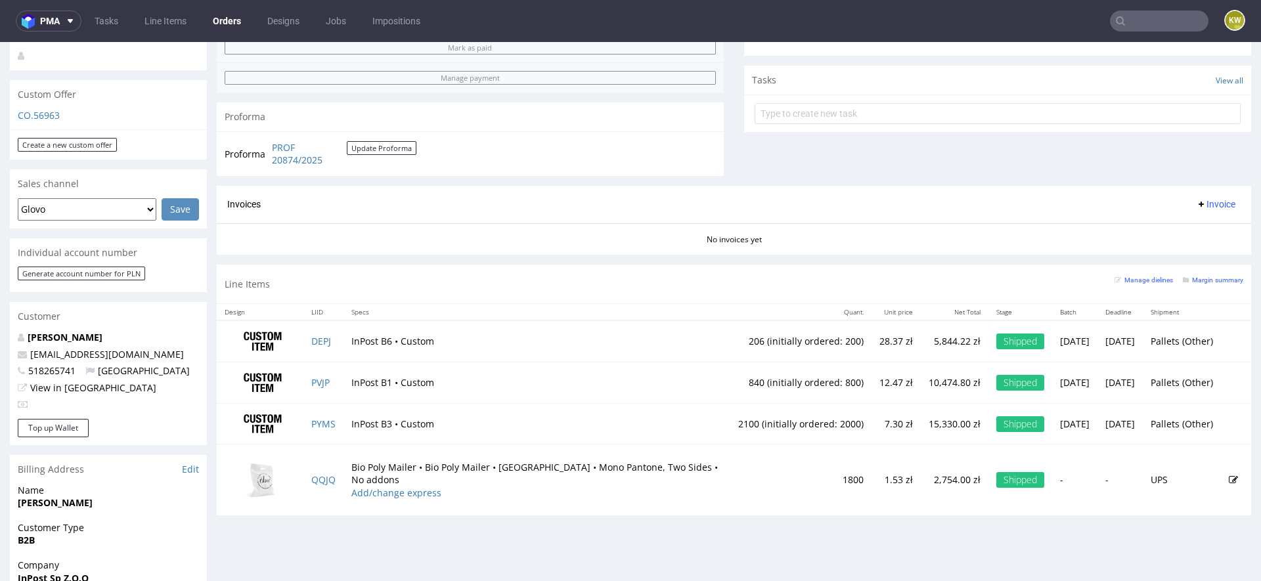
scroll to position [0, 0]
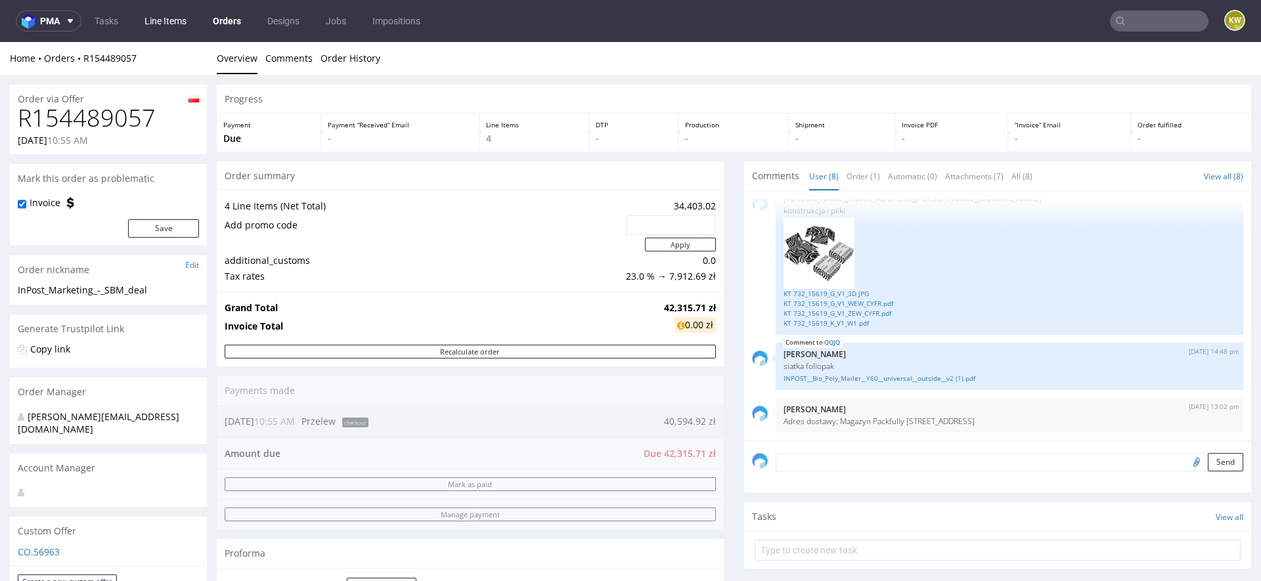
click at [168, 23] on link "Line Items" at bounding box center [166, 21] width 58 height 21
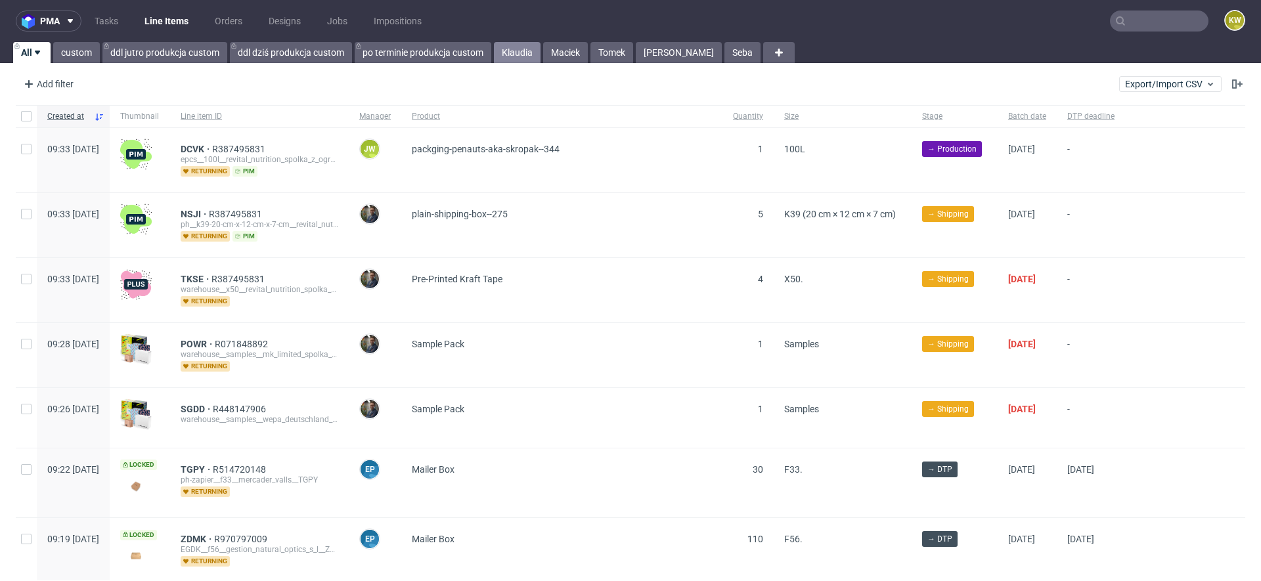
click at [516, 54] on link "Klaudia" at bounding box center [517, 52] width 47 height 21
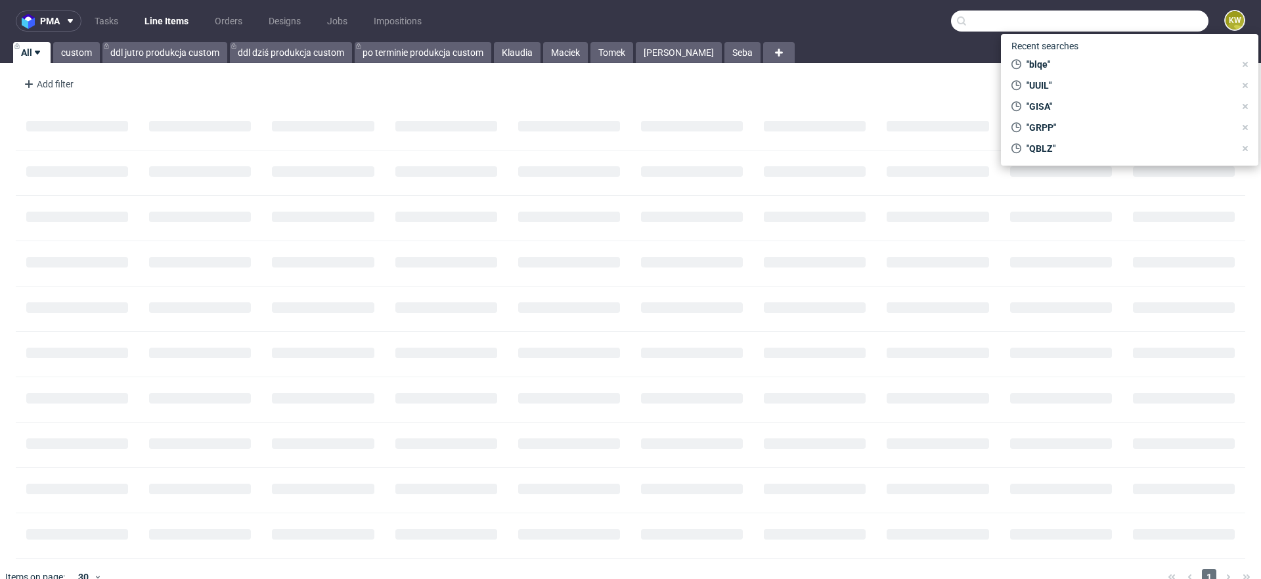
click at [1121, 21] on input "text" at bounding box center [1079, 21] width 257 height 21
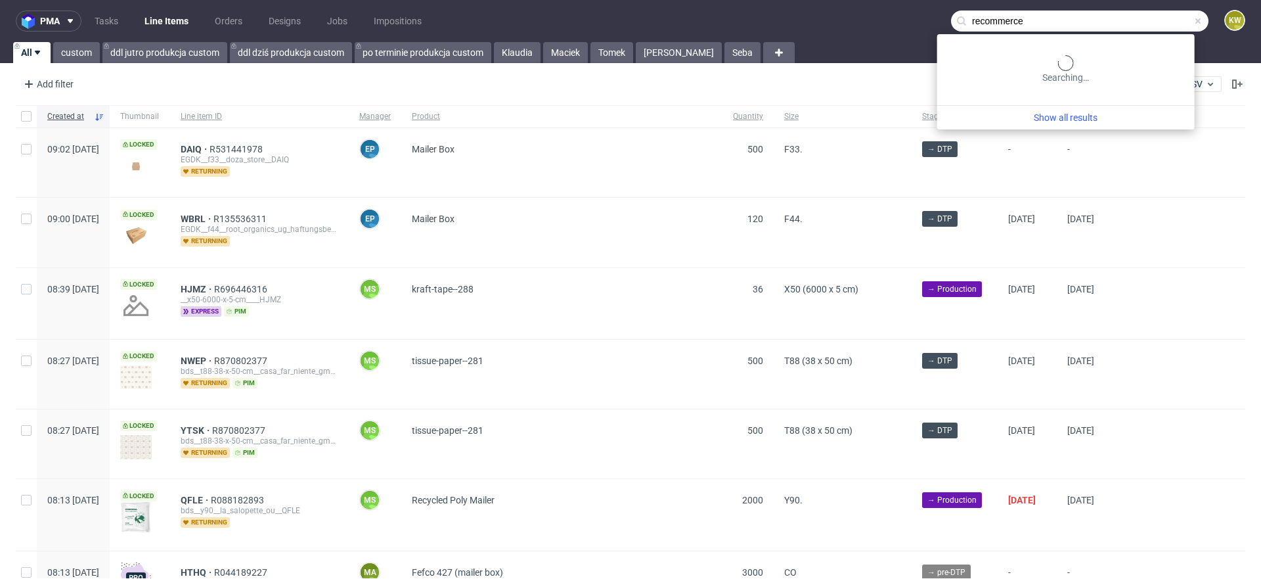
type input "recommerce"
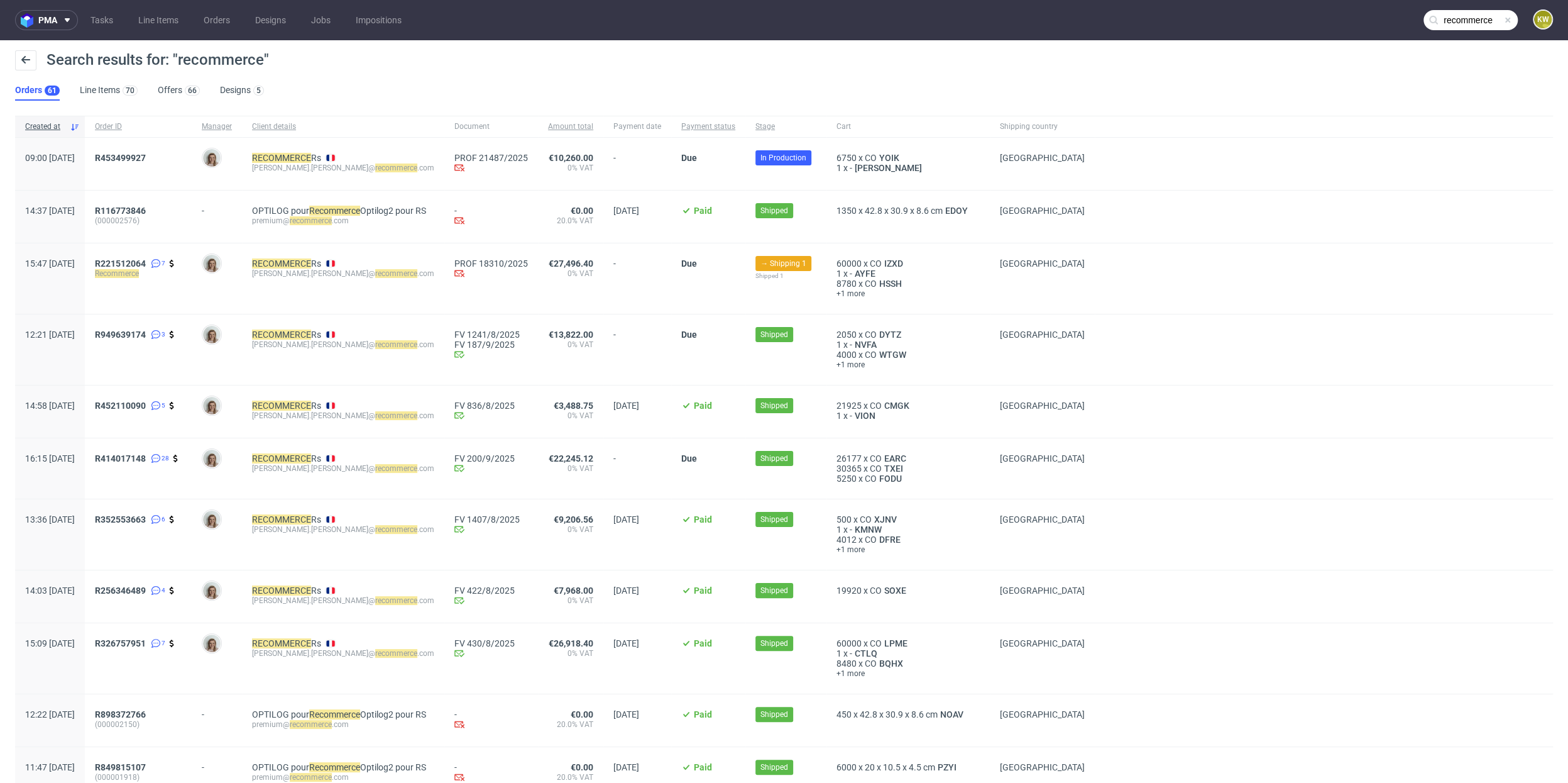
click at [1205, 17] on span at bounding box center [1507, 20] width 11 height 11
click at [1205, 19] on input "text" at bounding box center [1470, 20] width 95 height 20
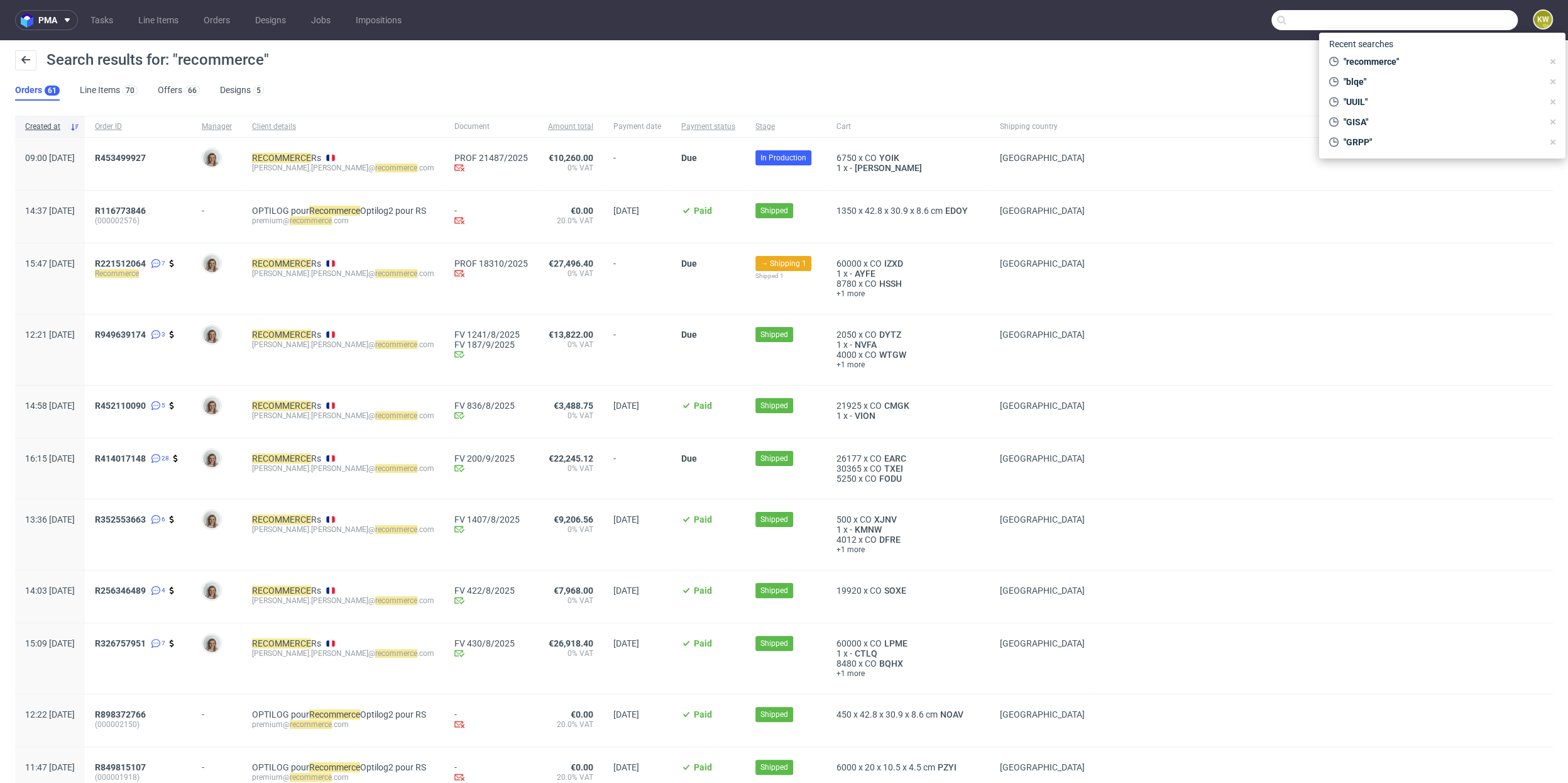
paste input "WLOP"
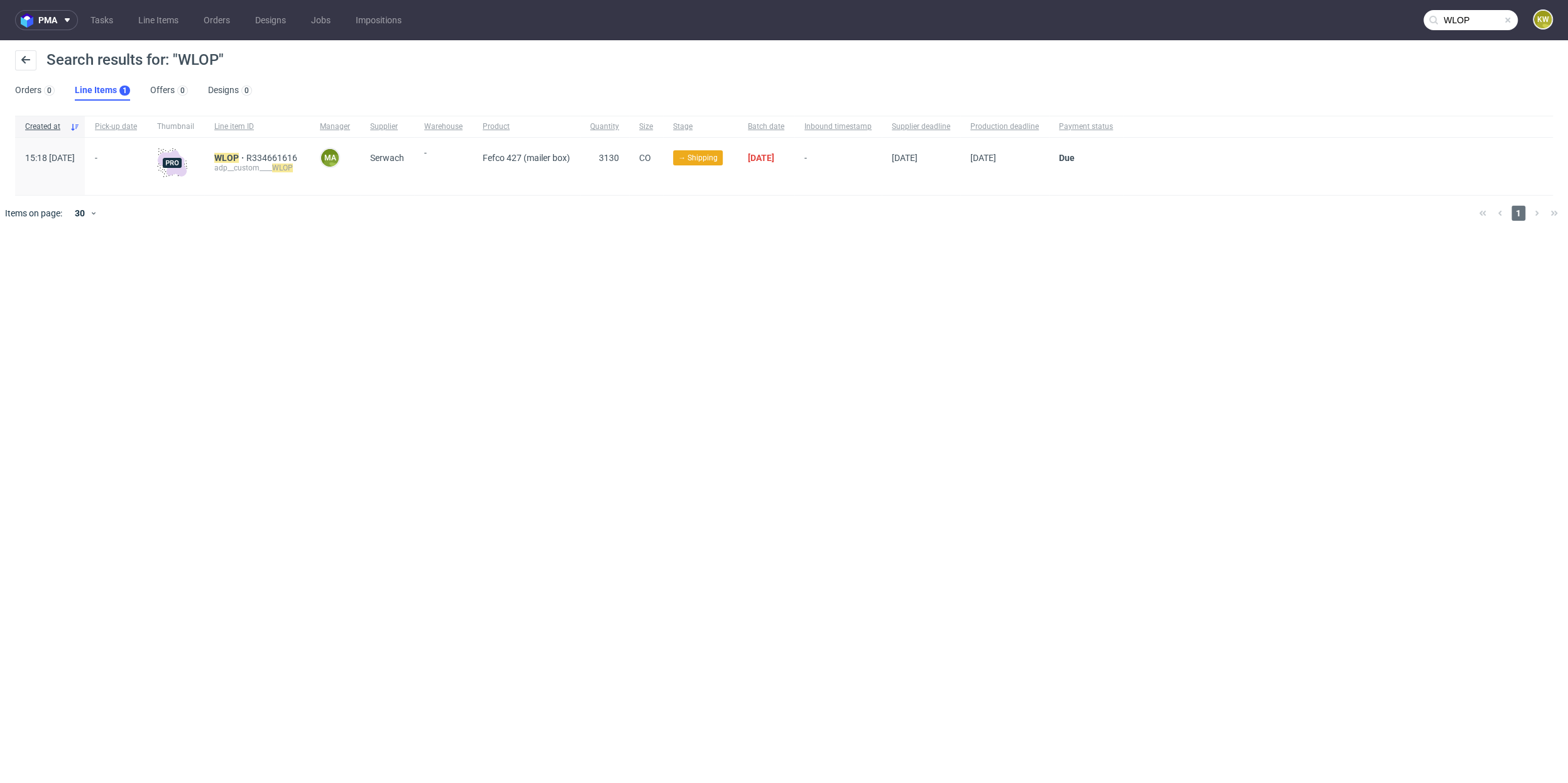
click at [1205, 28] on input "WLOP" at bounding box center [1470, 20] width 95 height 20
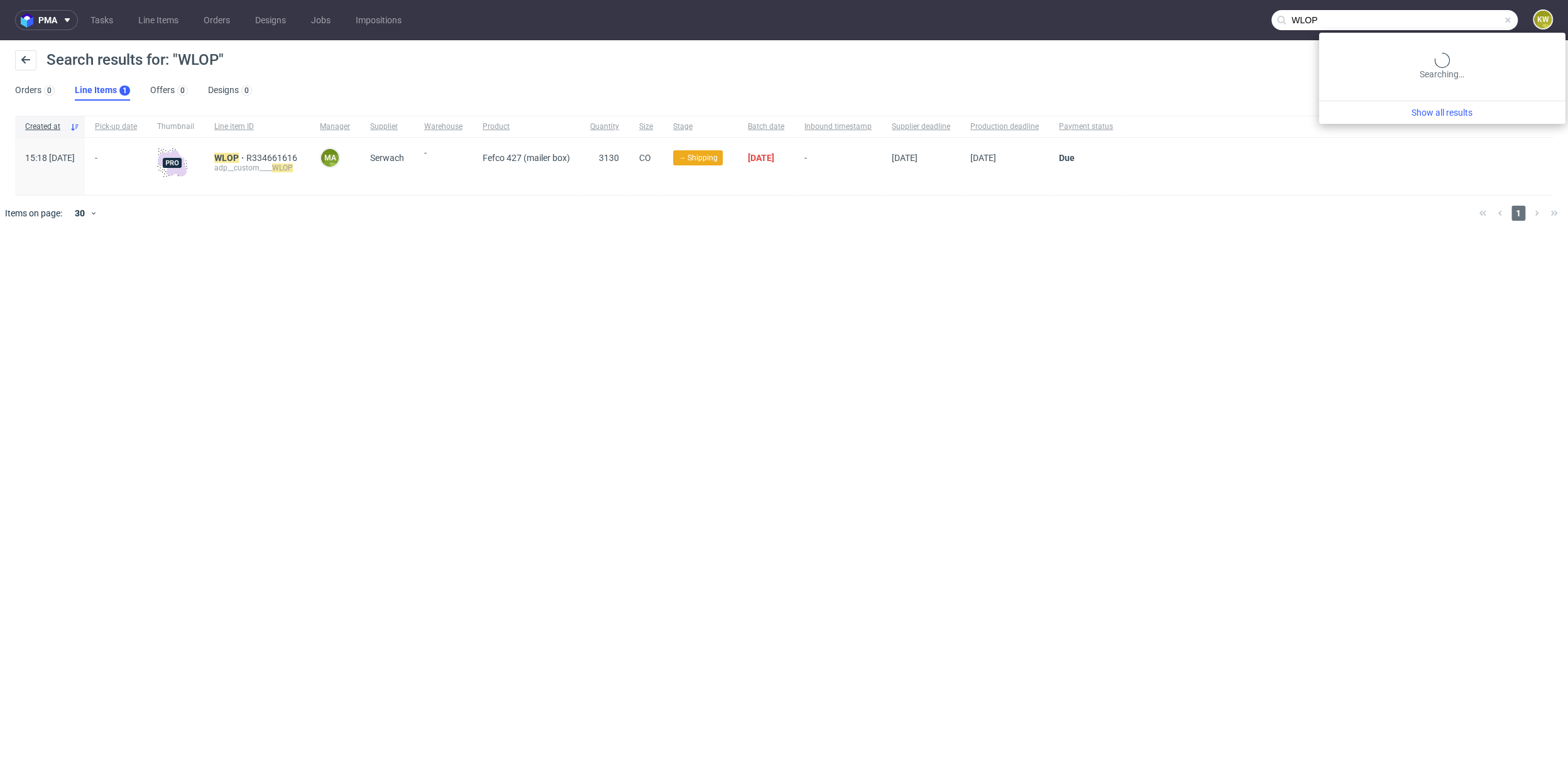
click at [1205, 28] on input "WLOP" at bounding box center [1394, 20] width 246 height 20
paste input "ZRXC"
click at [1205, 29] on input "ZRXC" at bounding box center [1394, 20] width 246 height 20
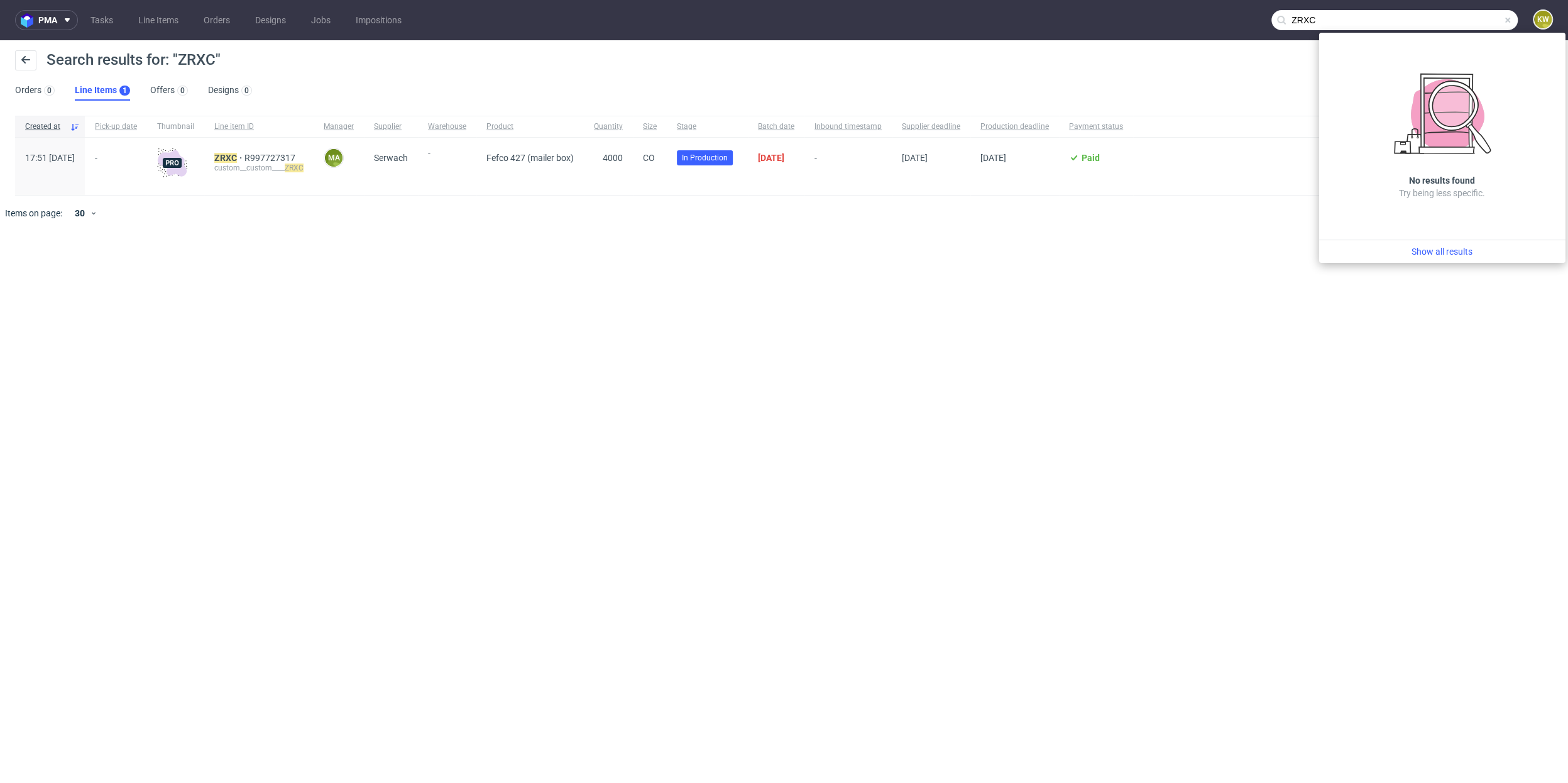
drag, startPoint x: 1480, startPoint y: 25, endPoint x: 1115, endPoint y: -1, distance: 365.9
click at [1115, 0] on nav "pma Tasks Line Items Orders Designs Jobs Impositions ZRXC KW" at bounding box center [784, 20] width 1568 height 40
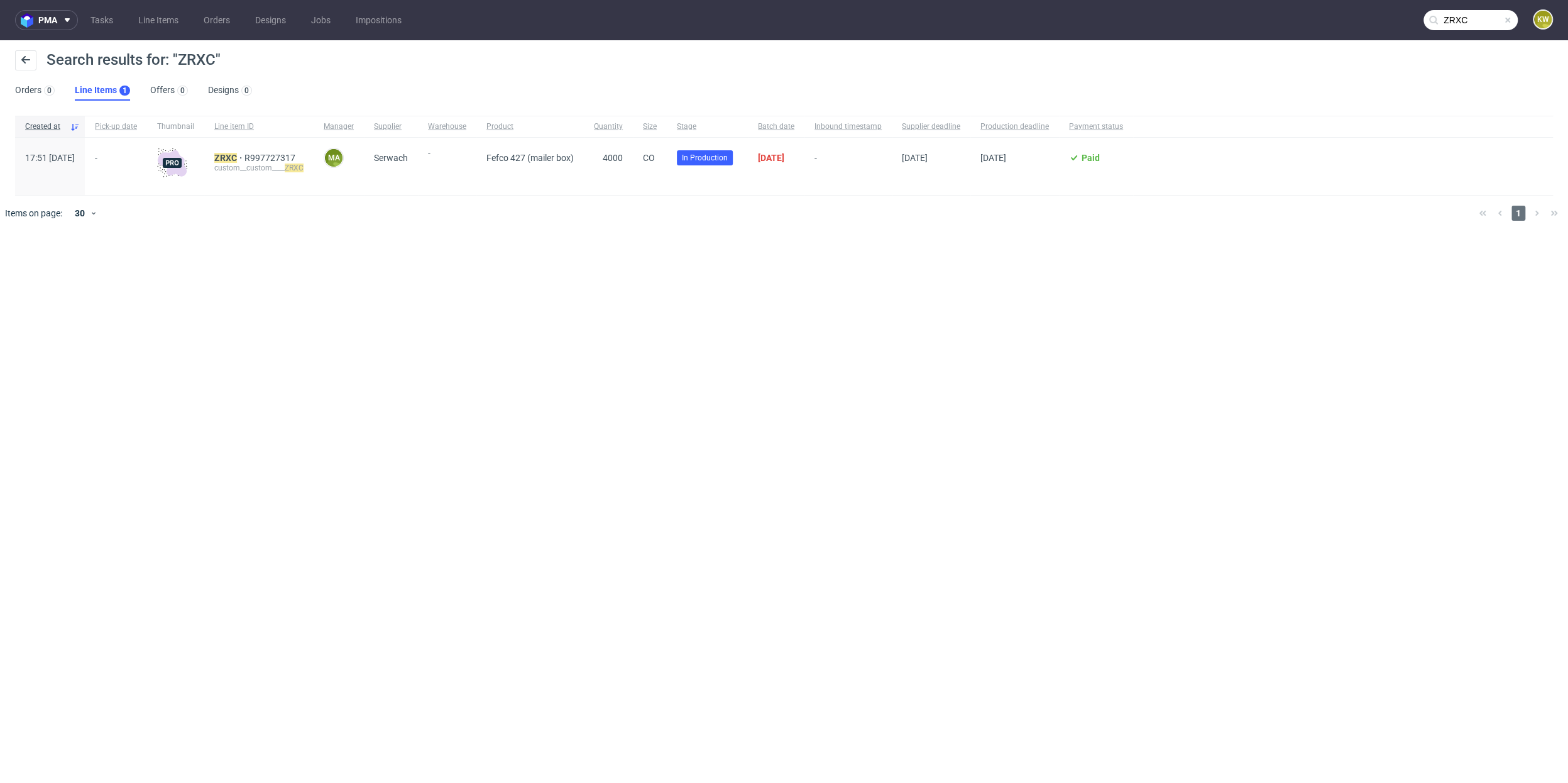
paste input "VSZR"
type input "VSZR"
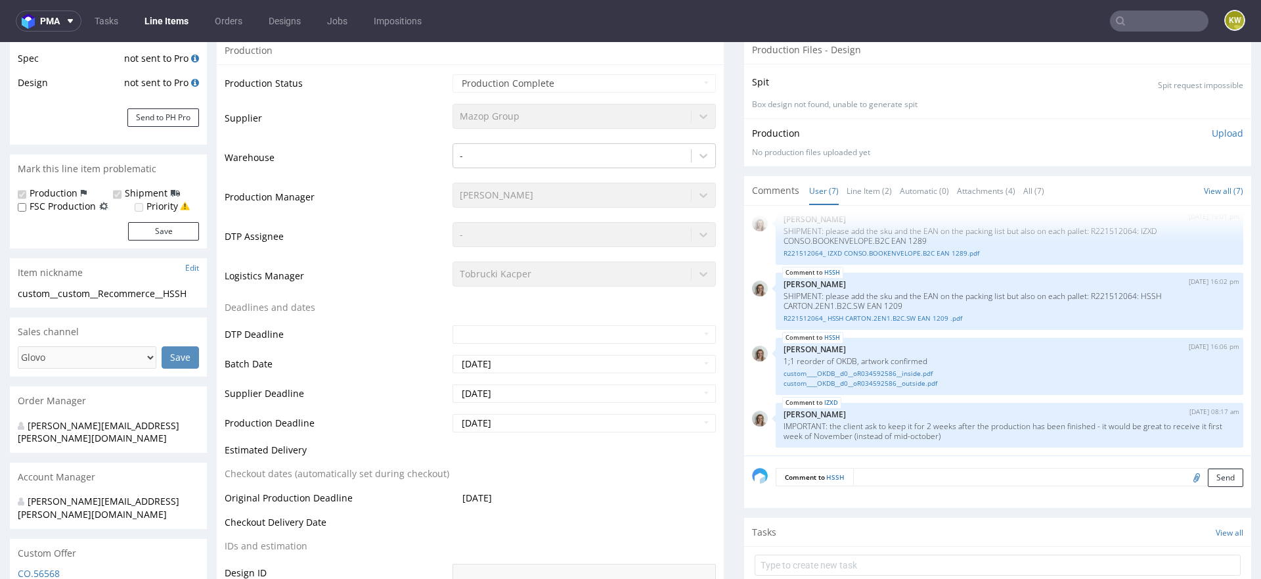
scroll to position [236, 0]
click at [868, 208] on link "Line Item (2)" at bounding box center [869, 194] width 45 height 28
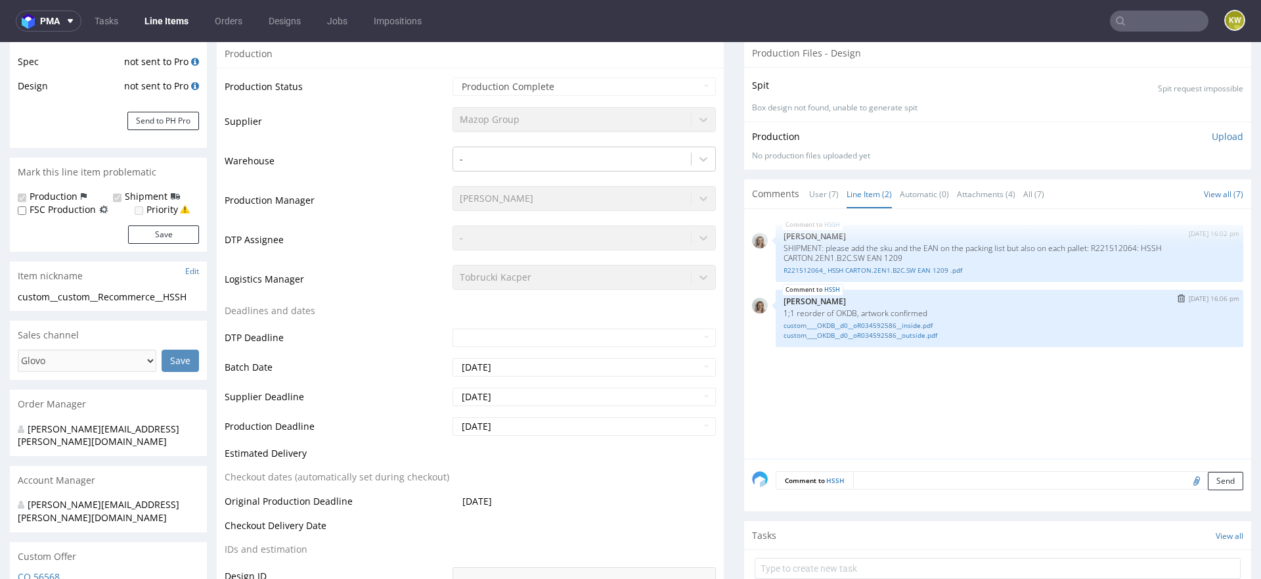
click at [833, 347] on div "HSSH 28th Aug 25 | 16:06 pm Monika Poźniak 1;1 reorder of OKDB, artwork confirm…" at bounding box center [1010, 318] width 468 height 57
click at [850, 340] on link "custom____OKDB__d0__oR034592586__outside.pdf" at bounding box center [1010, 335] width 452 height 10
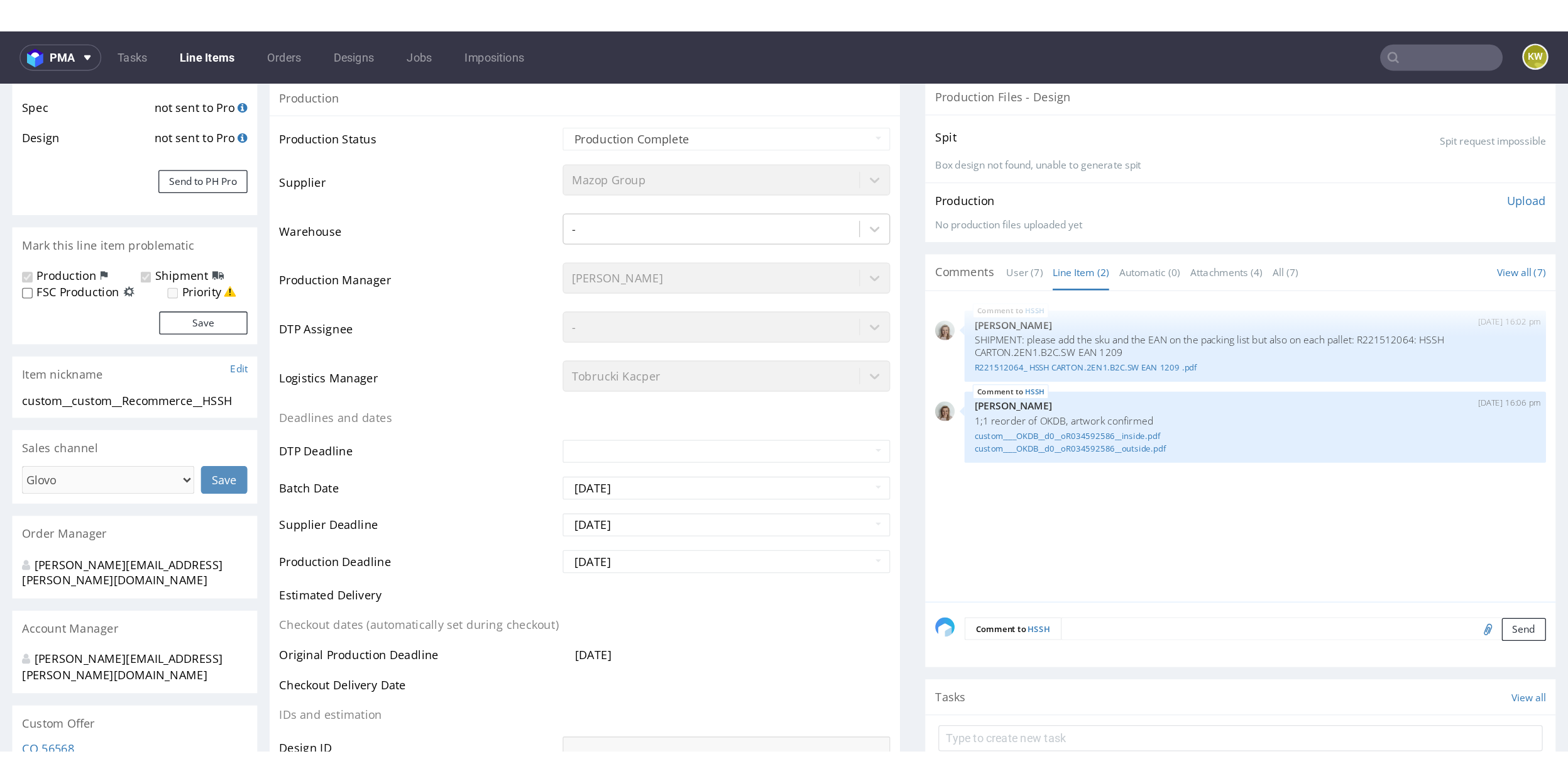
scroll to position [0, 0]
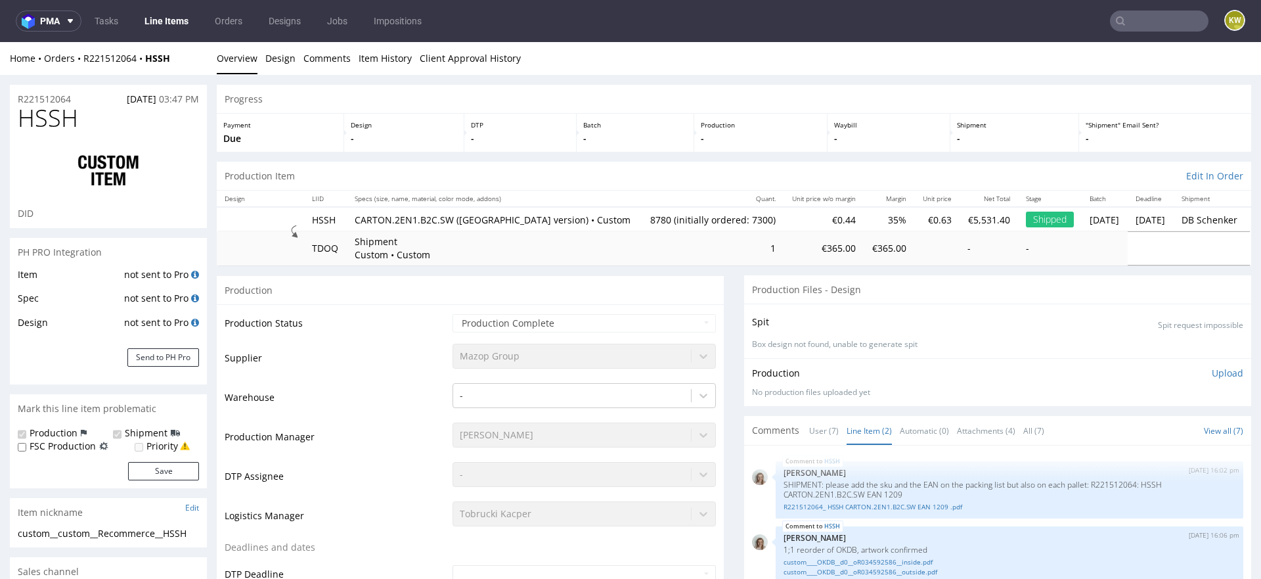
click at [374, 395] on td "Warehouse" at bounding box center [337, 401] width 225 height 39
click at [58, 129] on span "HSSH" at bounding box center [48, 118] width 60 height 26
copy span "HSSH"
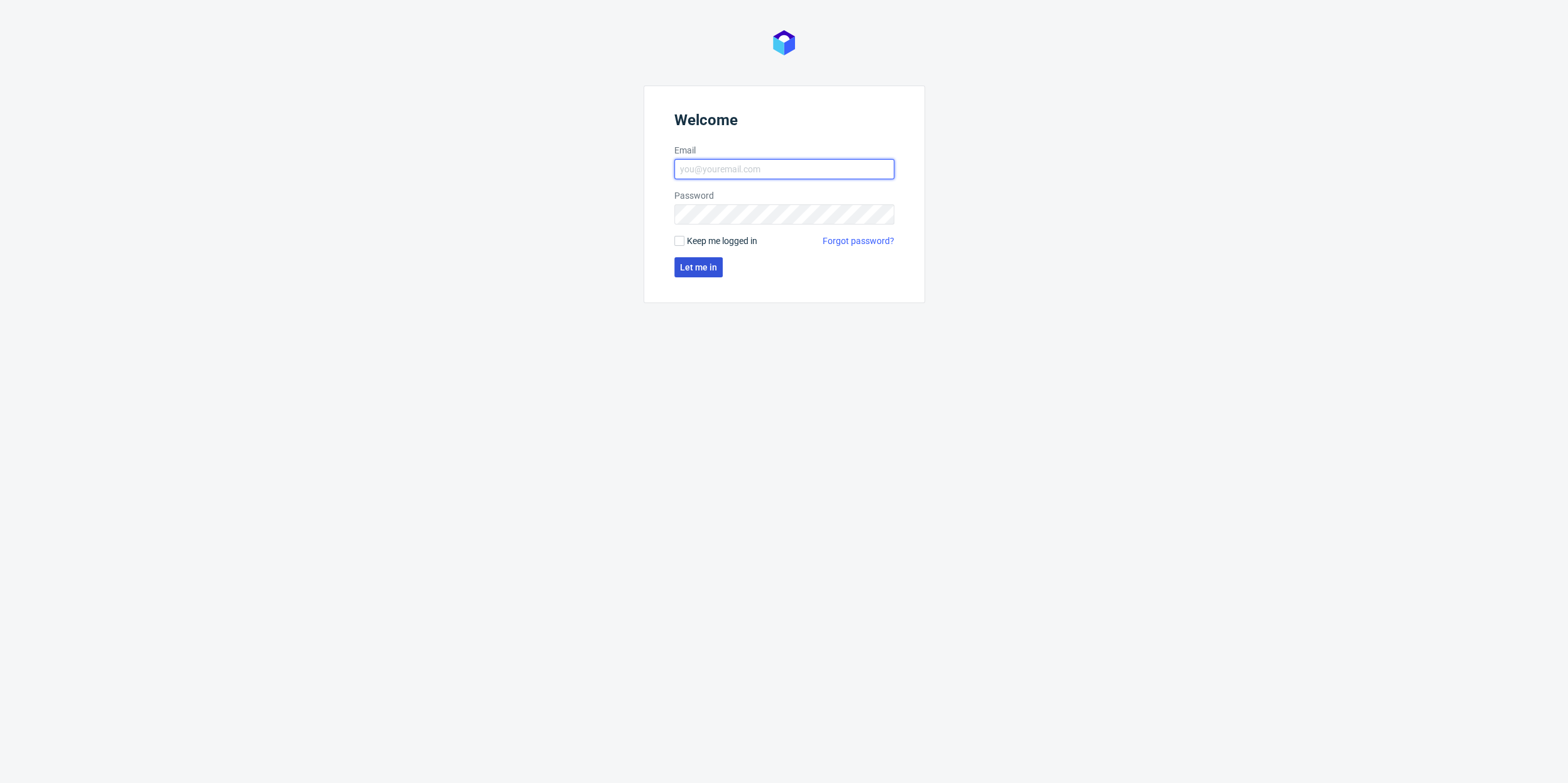
type input "[EMAIL_ADDRESS][DOMAIN_NAME]"
click at [702, 268] on span "Let me in" at bounding box center [698, 267] width 37 height 9
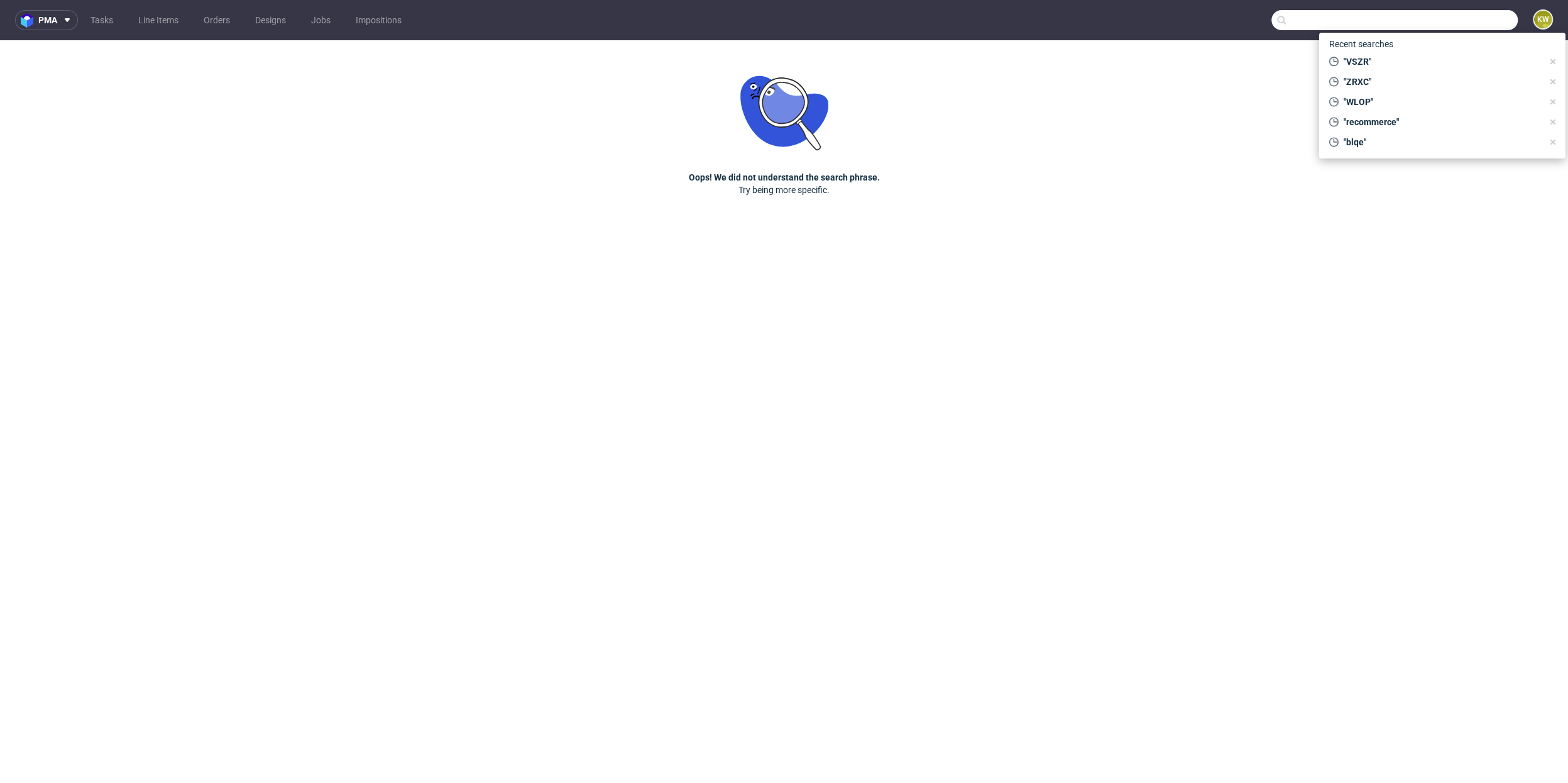
click at [1458, 11] on input "text" at bounding box center [1394, 20] width 246 height 20
paste input "VSZR"
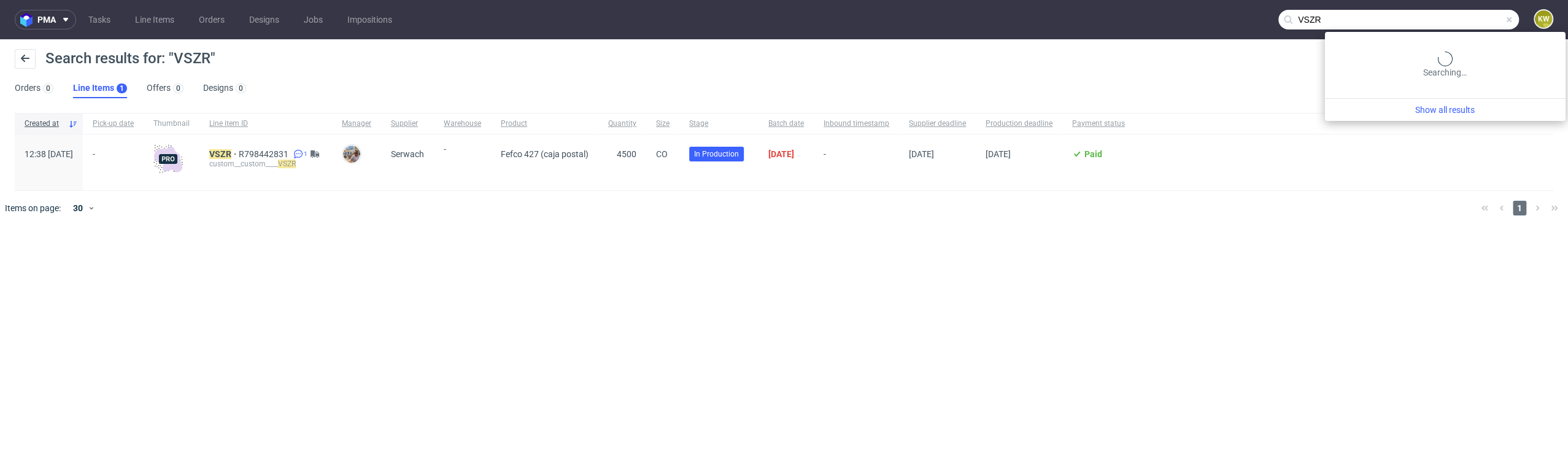
drag, startPoint x: 1478, startPoint y: 21, endPoint x: 1066, endPoint y: -54, distance: 418.8
click at [1066, 0] on html "pma Tasks Line Items Orders Designs Jobs Impositions VSZR KW Search results for…" at bounding box center [784, 230] width 1568 height 461
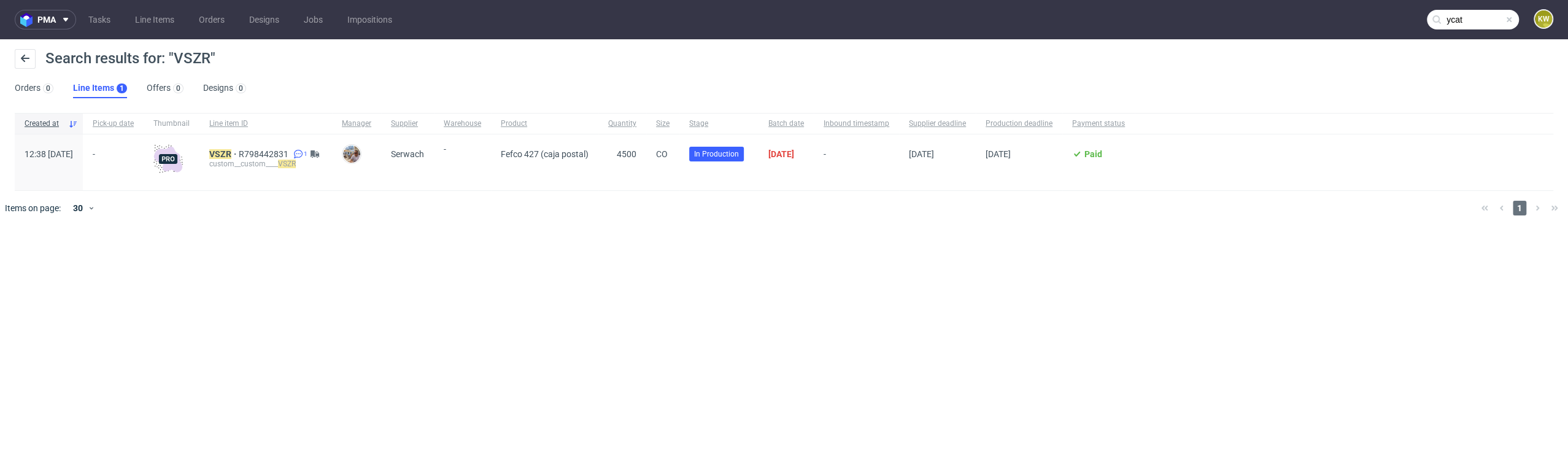
type input "ycat"
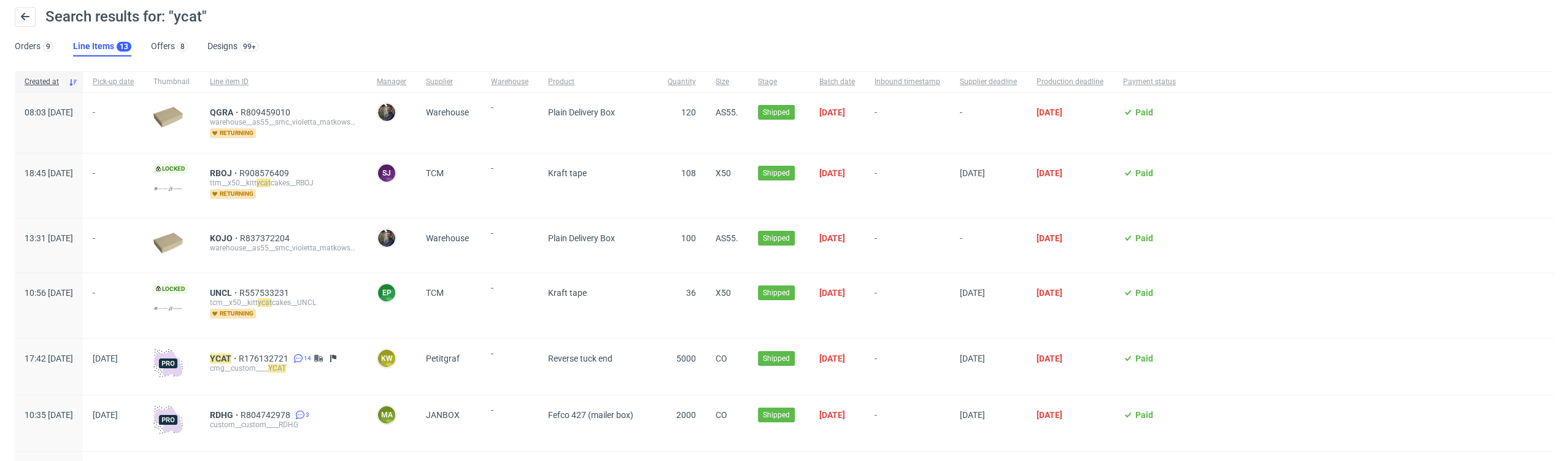
scroll to position [43, 0]
click at [232, 353] on mark "YCAT" at bounding box center [221, 357] width 21 height 10
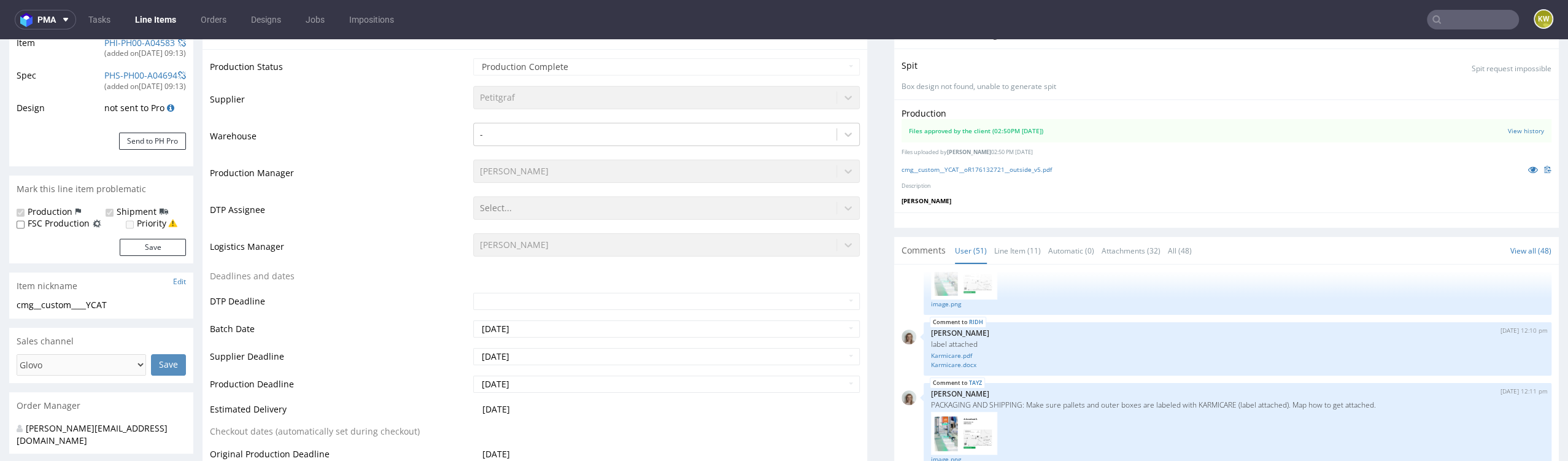
scroll to position [3108, 0]
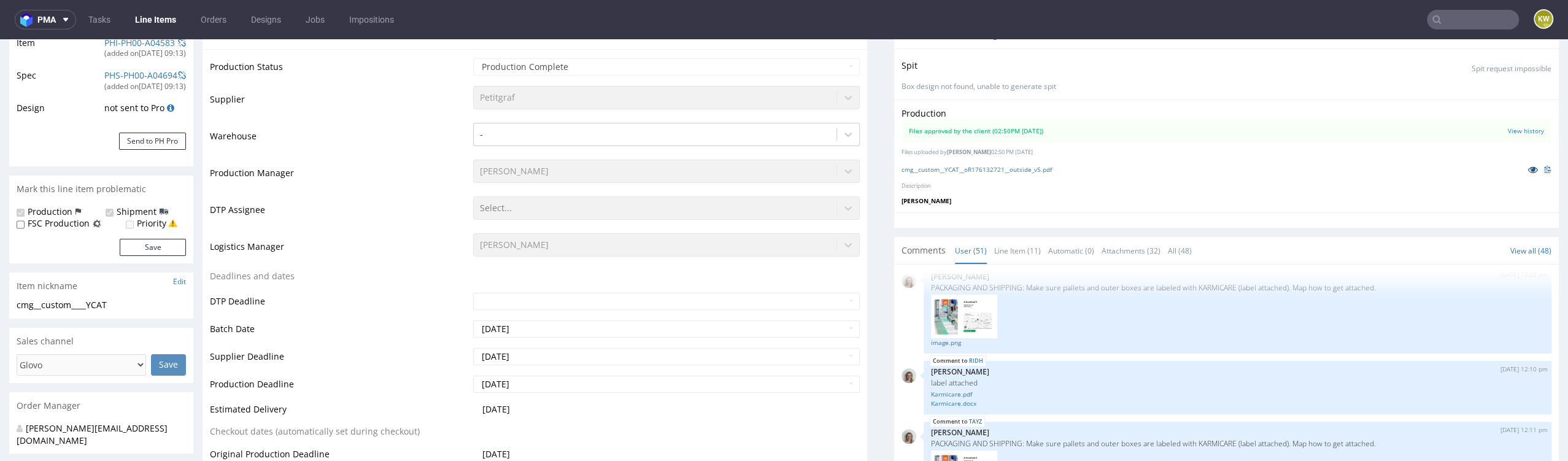
click at [1528, 166] on icon at bounding box center [1532, 169] width 10 height 8
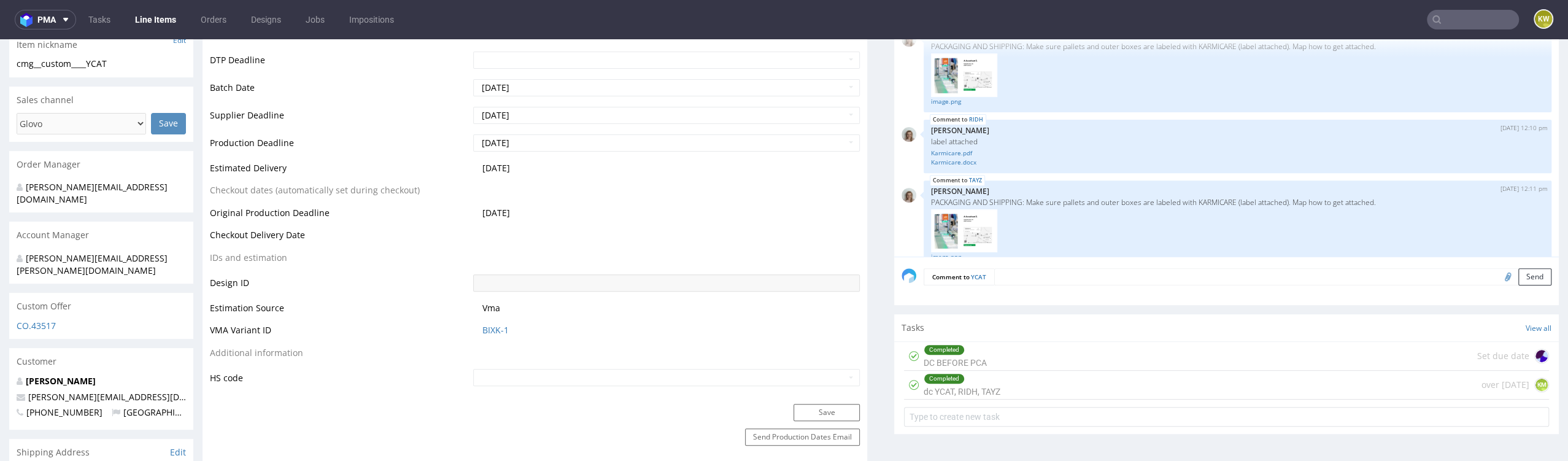
scroll to position [0, 0]
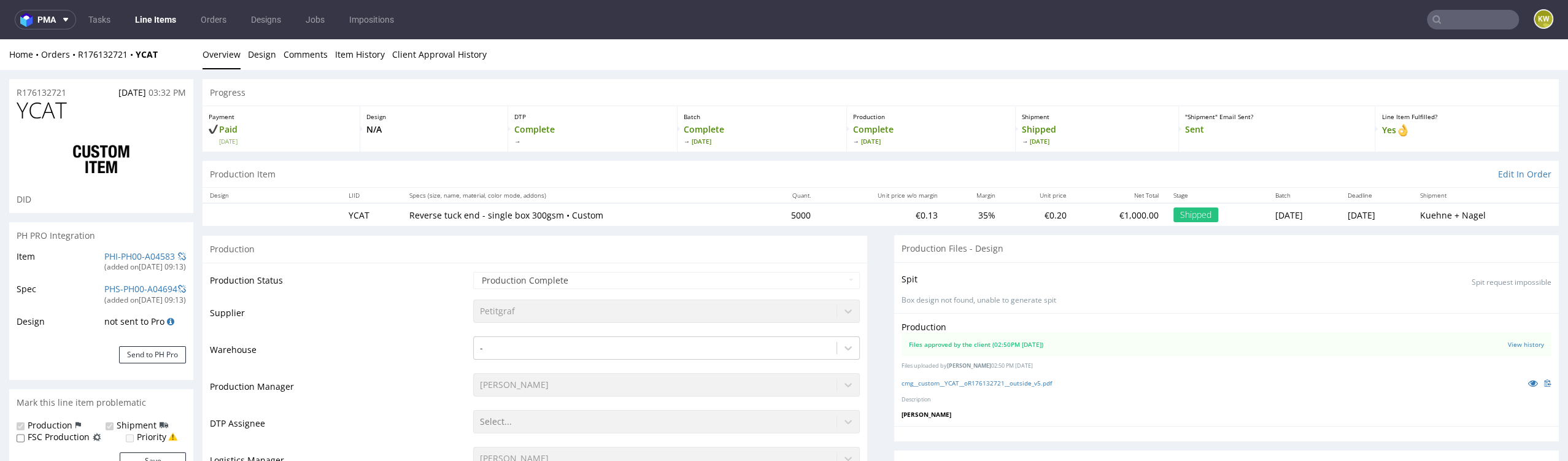
click at [30, 107] on span "YCAT" at bounding box center [42, 110] width 50 height 24
click at [31, 107] on span "YCAT" at bounding box center [42, 110] width 50 height 24
copy span "YCAT"
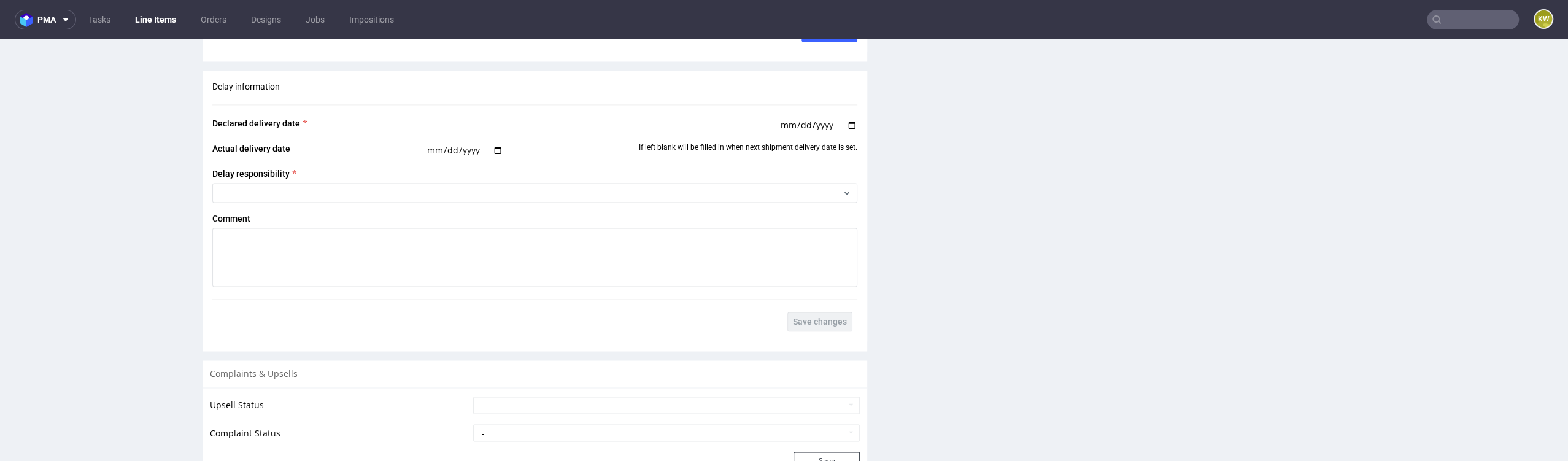
scroll to position [2175, 0]
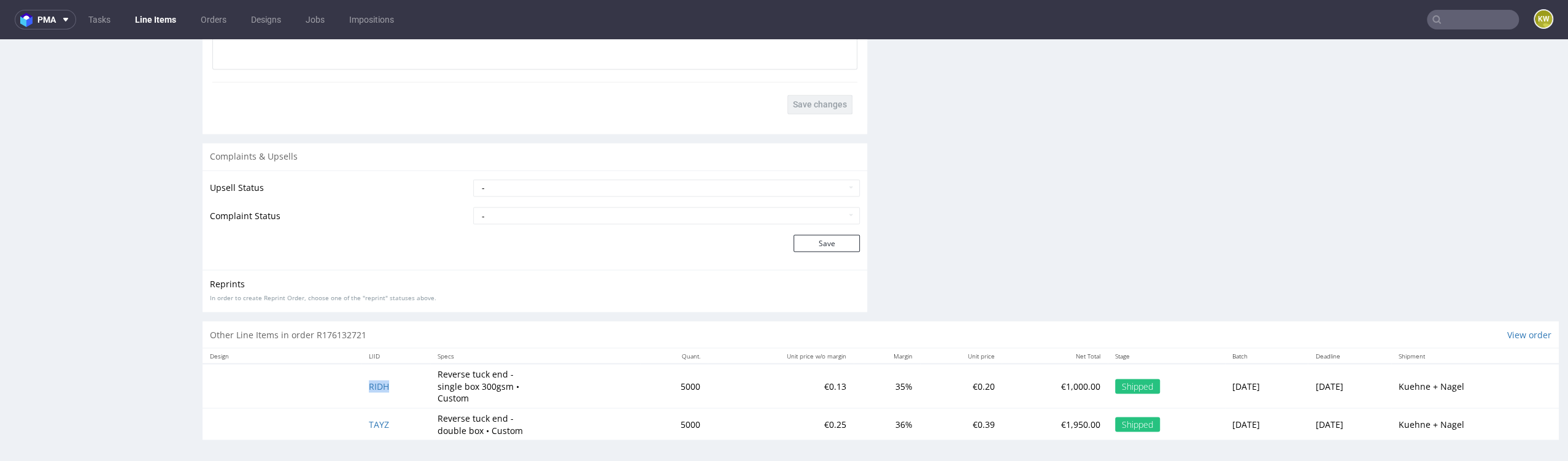
drag, startPoint x: 391, startPoint y: 387, endPoint x: 359, endPoint y: 386, distance: 32.0
click at [362, 386] on td "RIDH" at bounding box center [396, 385] width 69 height 44
copy span "RIDH"
click at [395, 414] on td "TAYZ" at bounding box center [396, 425] width 69 height 32
click at [393, 418] on td "TAYZ" at bounding box center [396, 425] width 69 height 32
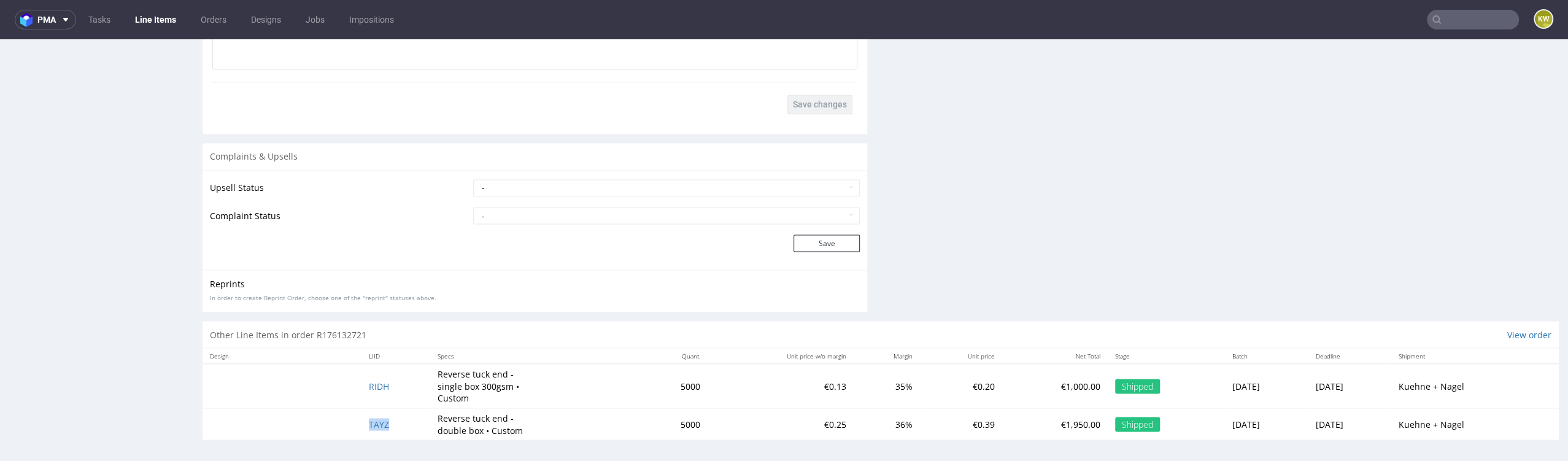
drag, startPoint x: 391, startPoint y: 422, endPoint x: 345, endPoint y: 416, distance: 46.4
click at [346, 421] on tr "TAYZ Reverse tuck end - double box • Custom 5000 €0.25 36% €0.39 €1,950.00 Ship…" at bounding box center [881, 425] width 1357 height 32
copy span "TAYZ"
click at [365, 409] on td "TAYZ" at bounding box center [396, 425] width 69 height 32
click at [367, 430] on td "TAYZ" at bounding box center [396, 425] width 69 height 32
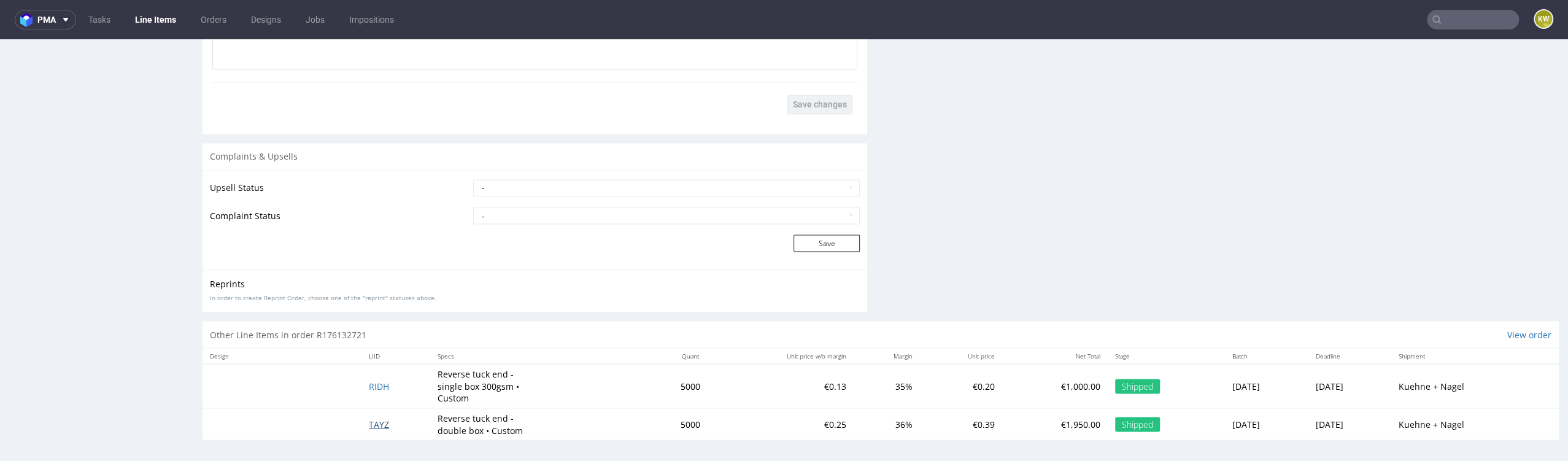
click at [369, 422] on span "TAYZ" at bounding box center [379, 424] width 21 height 11
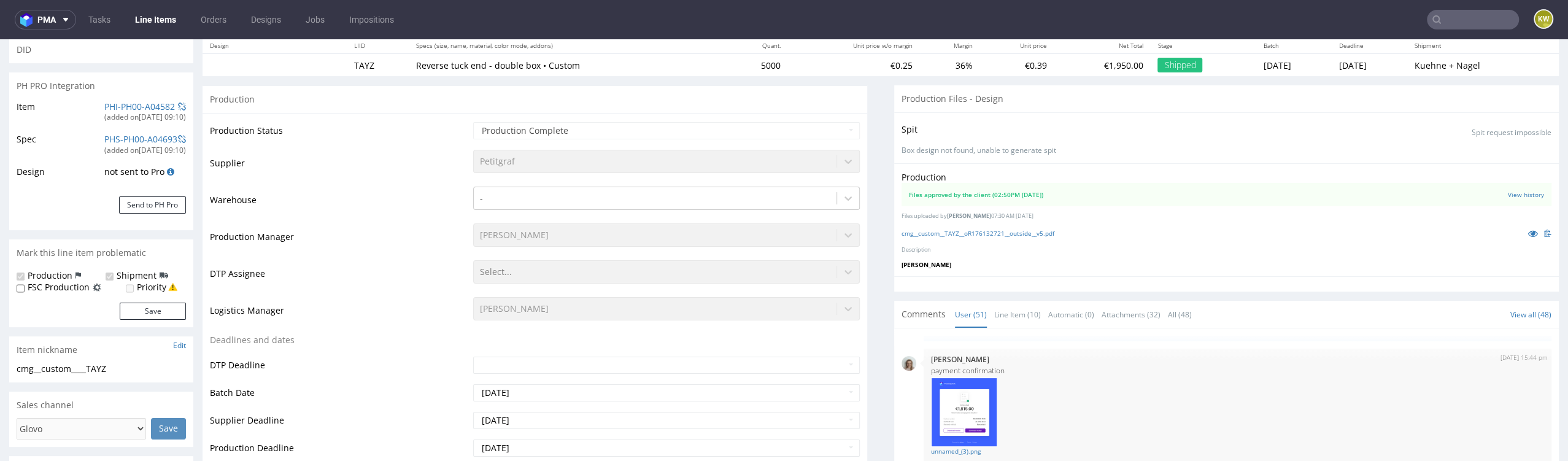
scroll to position [187, 0]
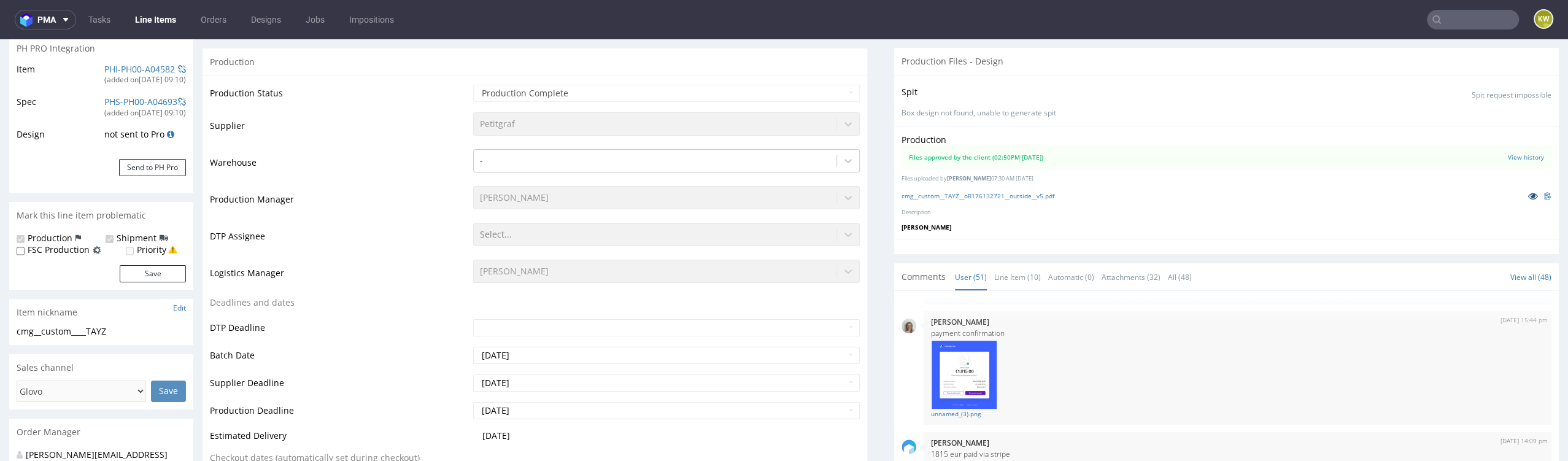
click at [1522, 194] on link at bounding box center [1533, 195] width 22 height 13
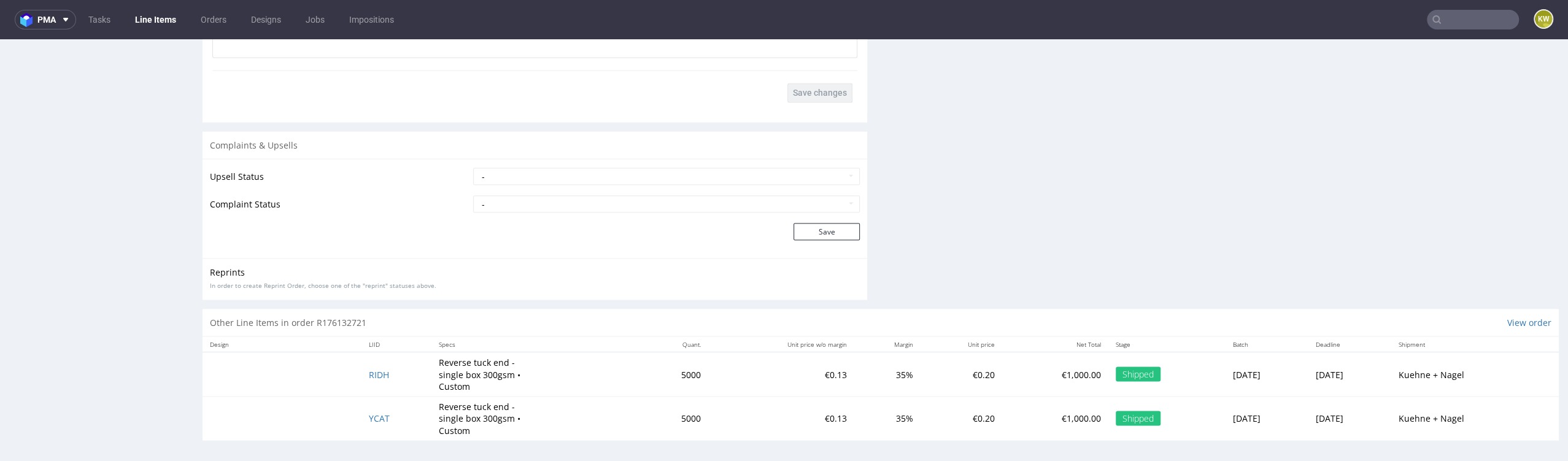
scroll to position [3, 0]
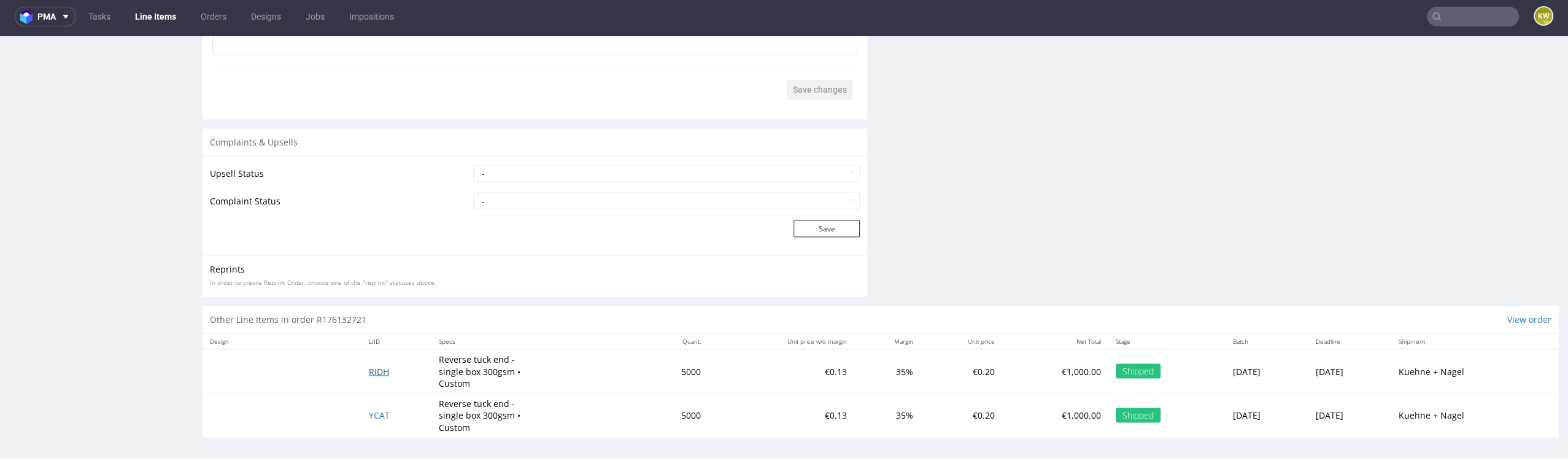
click at [369, 366] on span "RIDH" at bounding box center [379, 371] width 21 height 11
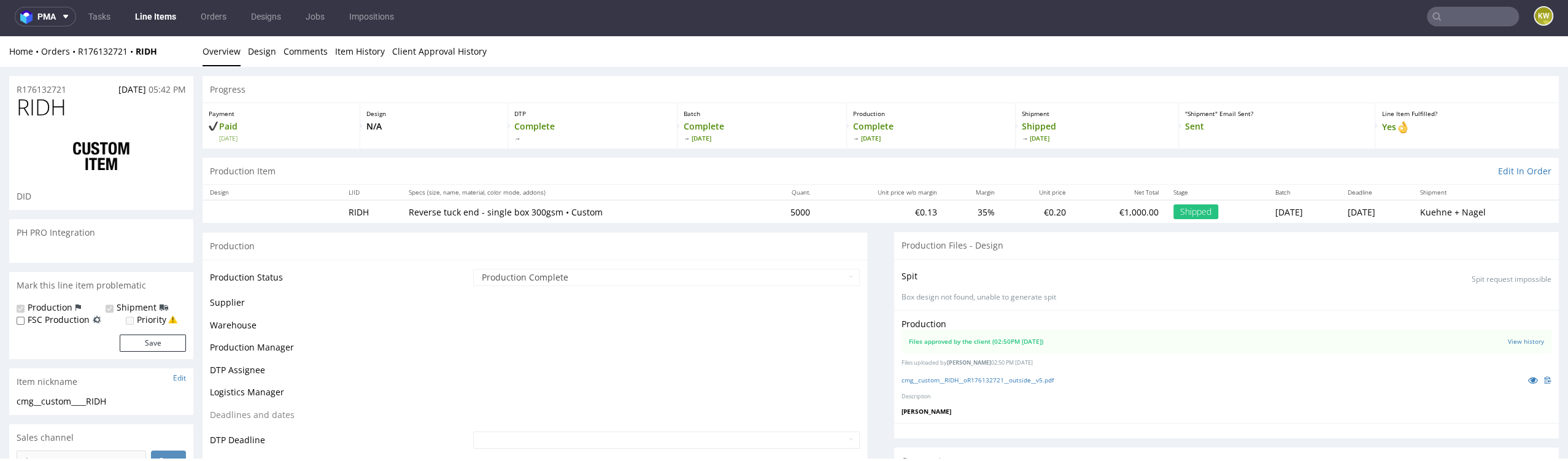
scroll to position [3359, 0]
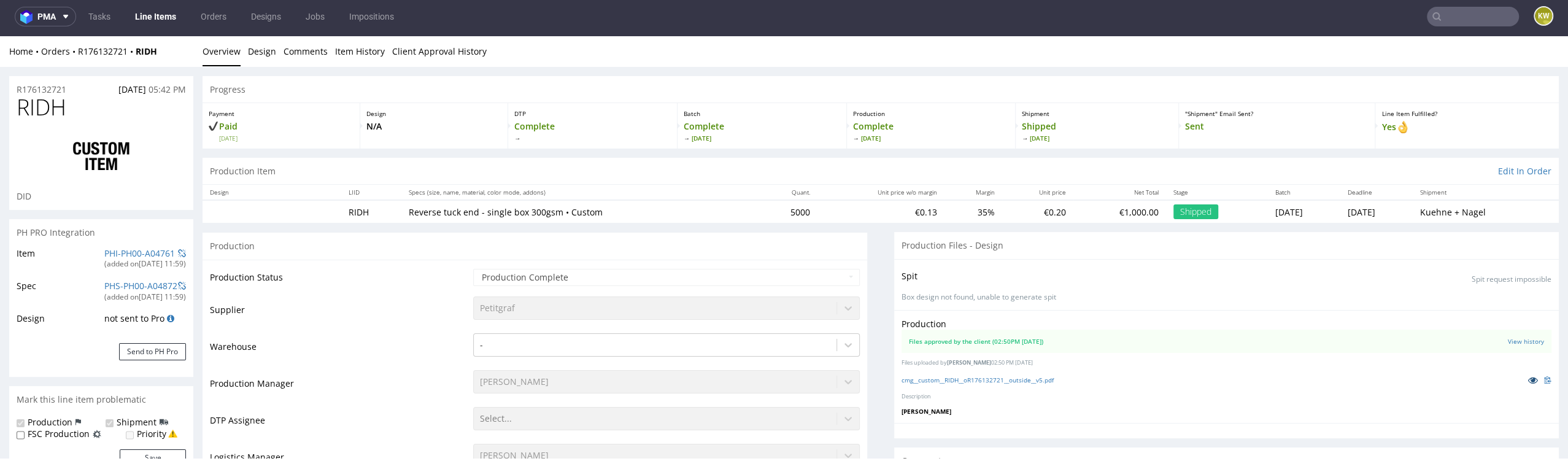
click at [1528, 382] on icon at bounding box center [1532, 380] width 10 height 8
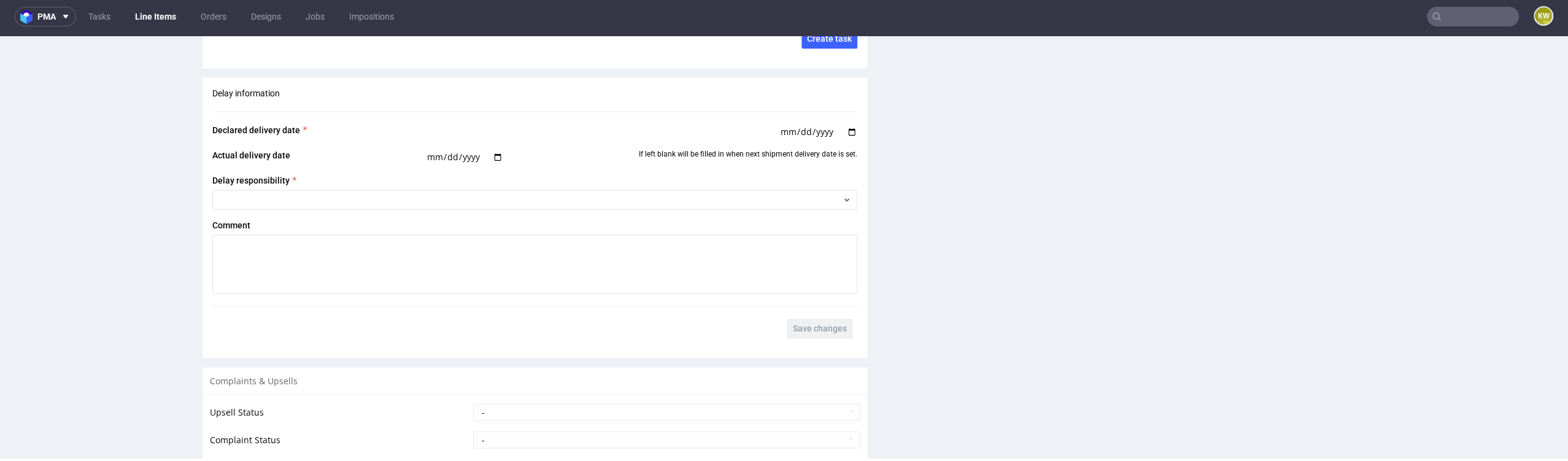
scroll to position [2274, 0]
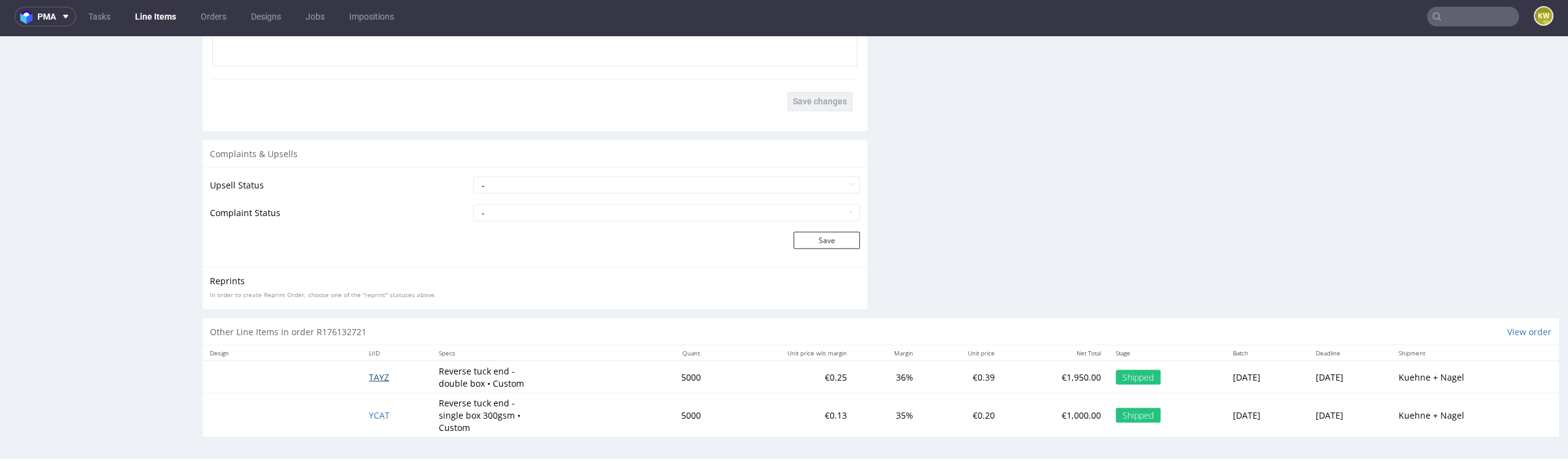
click at [369, 373] on span "TAYZ" at bounding box center [379, 377] width 21 height 11
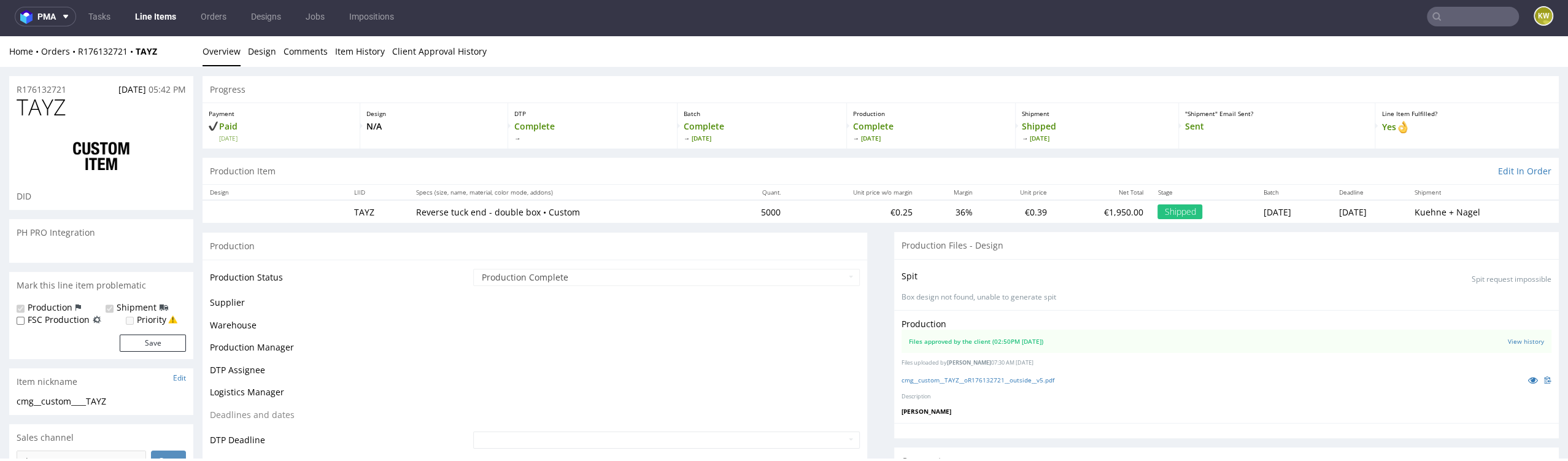
scroll to position [3359, 0]
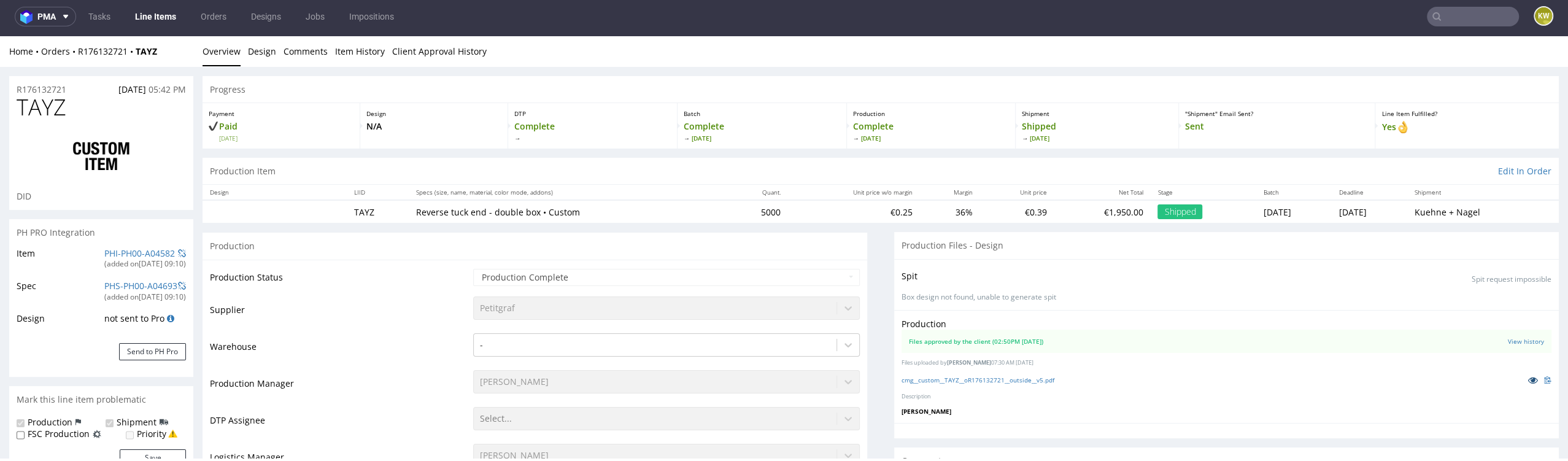
click at [1528, 380] on icon at bounding box center [1532, 380] width 10 height 8
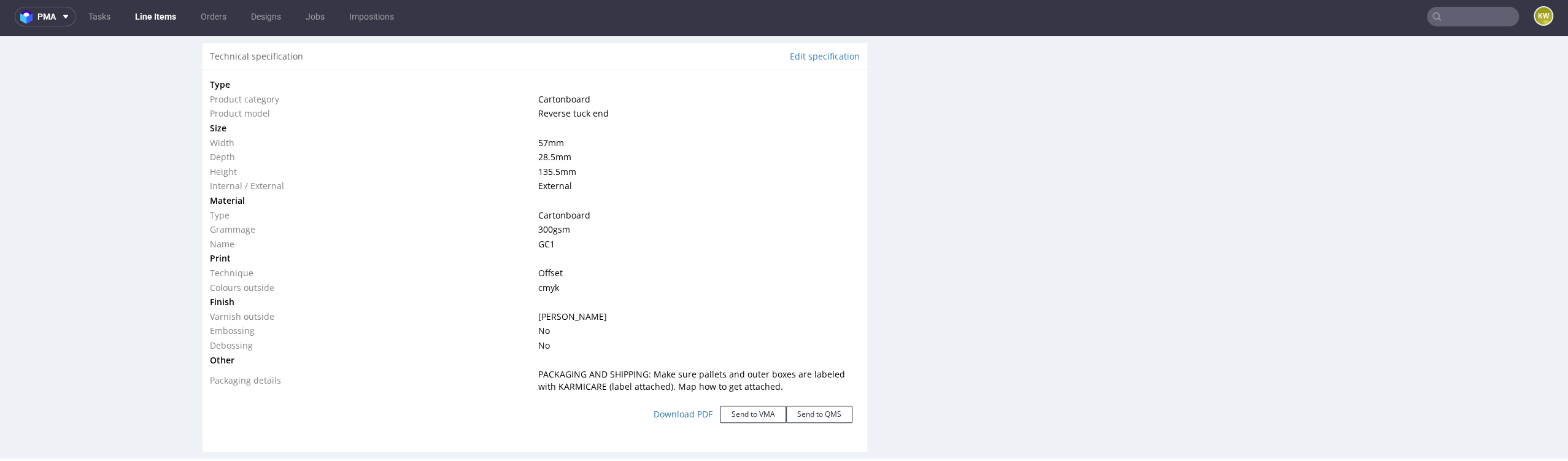
scroll to position [1155, 0]
drag, startPoint x: 534, startPoint y: 229, endPoint x: 559, endPoint y: 228, distance: 25.0
click at [559, 228] on td "300 gsm" at bounding box center [696, 230] width 324 height 15
click at [559, 244] on td "GC1" at bounding box center [696, 245] width 324 height 15
click at [171, 281] on div "R176132721 24.04.2023 05:42 PM TAYZ DID PH PRO Integration Item PHI-PH00-A04582…" at bounding box center [101, 234] width 184 height 2627
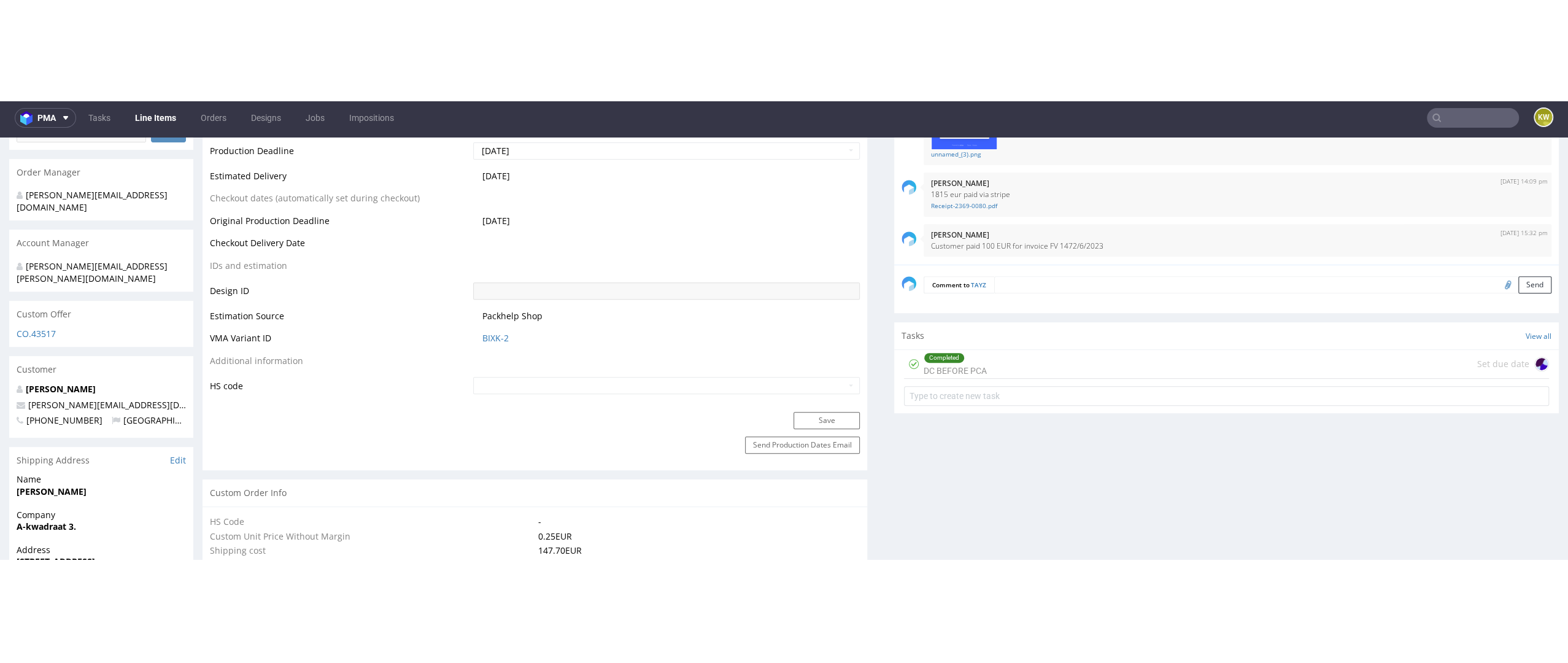
scroll to position [157, 0]
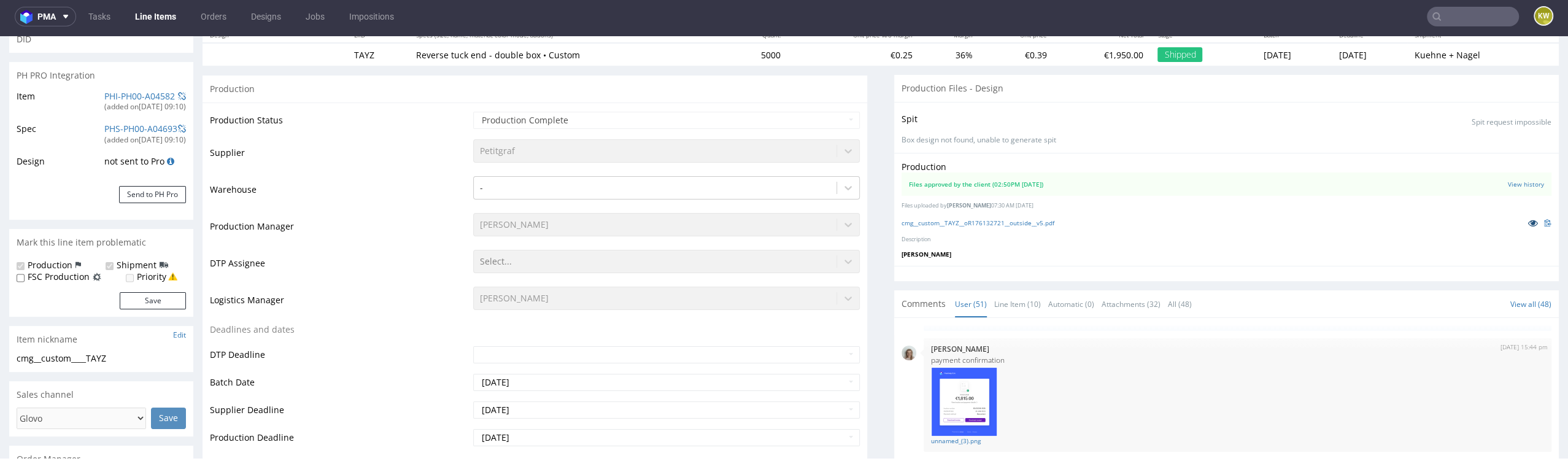
click at [1528, 221] on icon at bounding box center [1532, 223] width 10 height 8
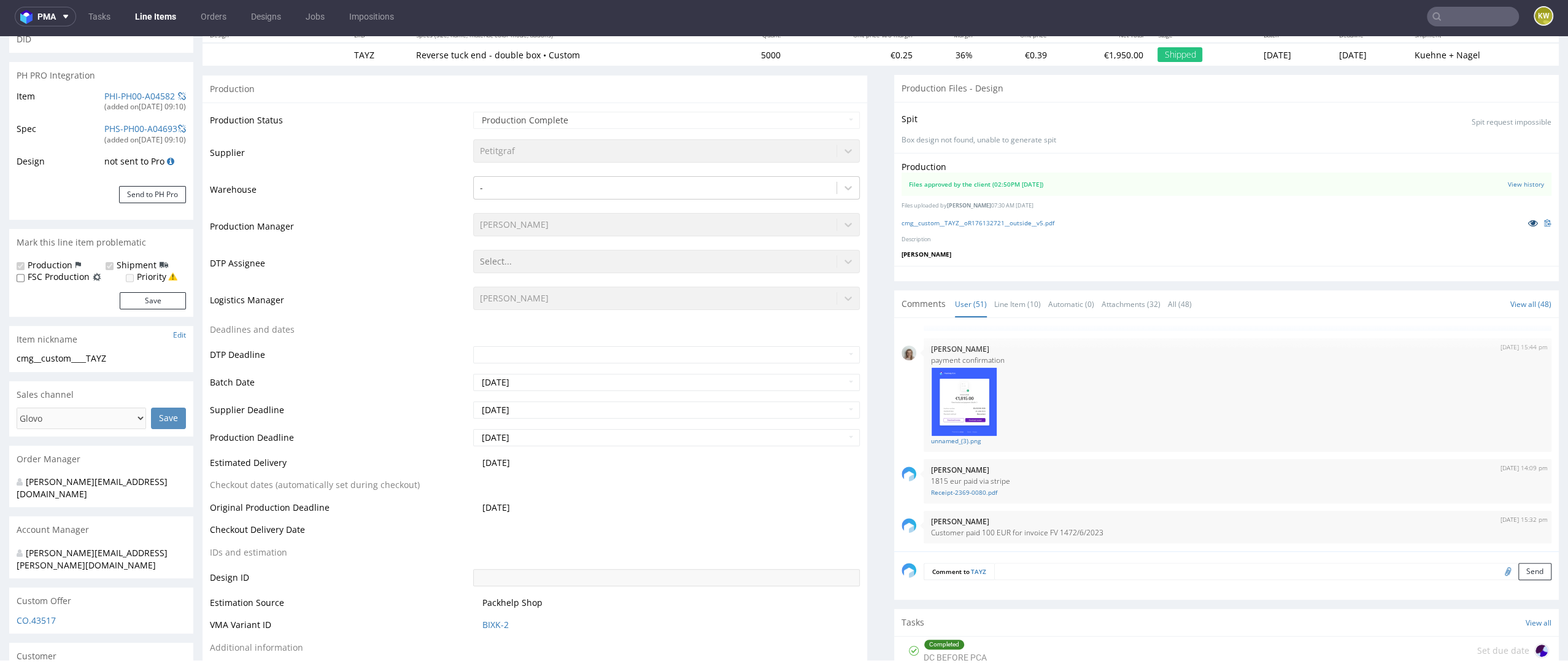
scroll to position [0, 0]
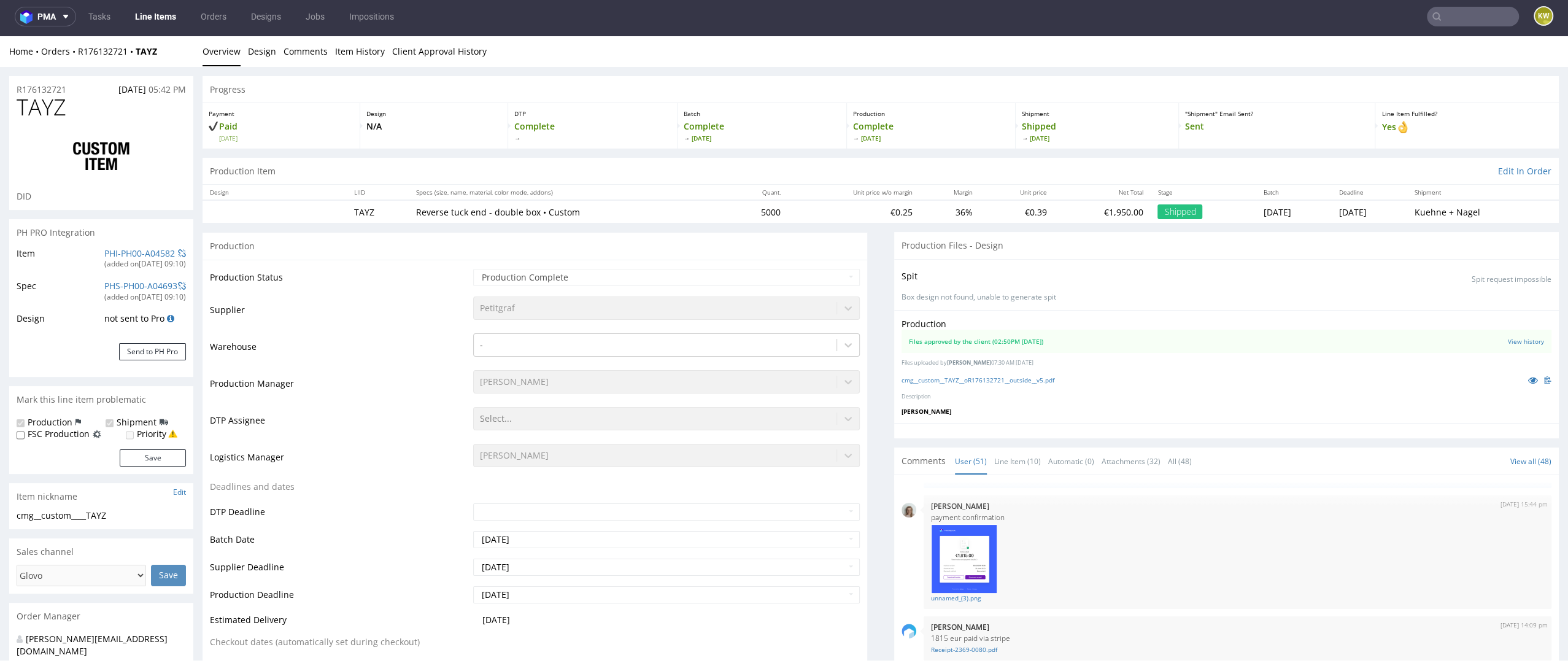
click at [166, 17] on link "Line Items" at bounding box center [156, 16] width 56 height 20
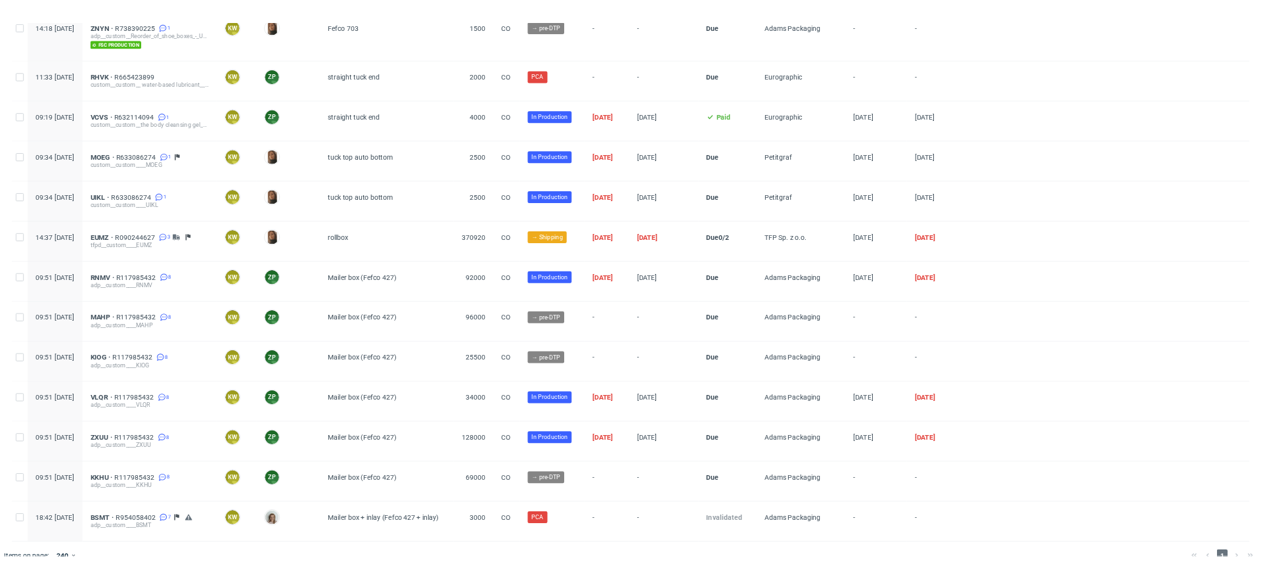
scroll to position [2221, 0]
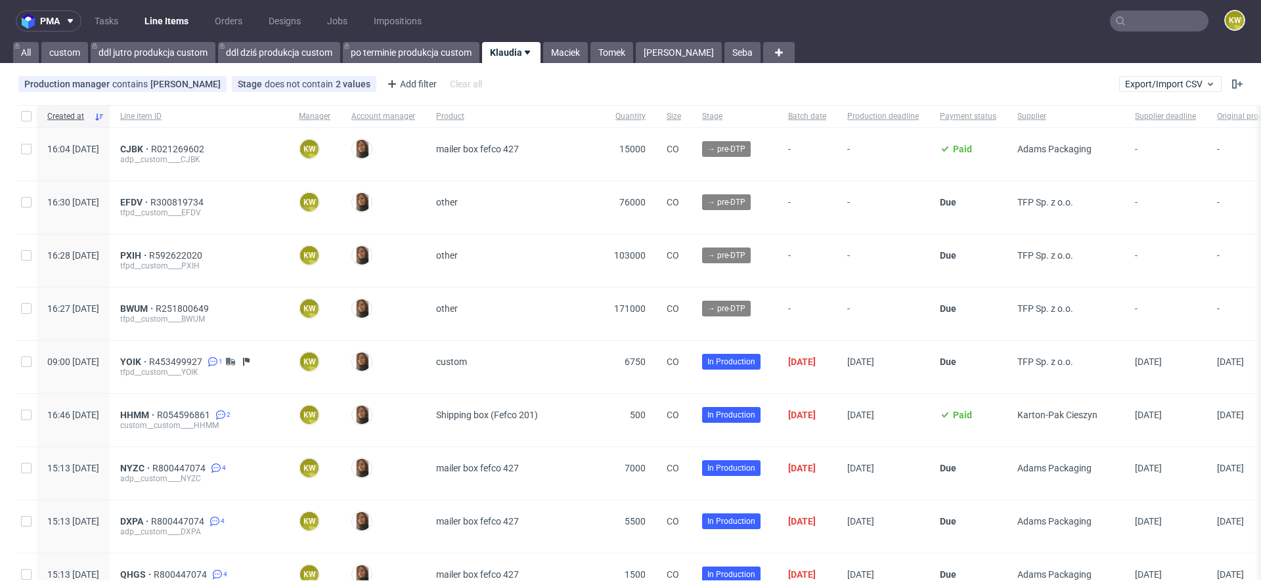
click at [513, 58] on link "Klaudia" at bounding box center [511, 52] width 58 height 21
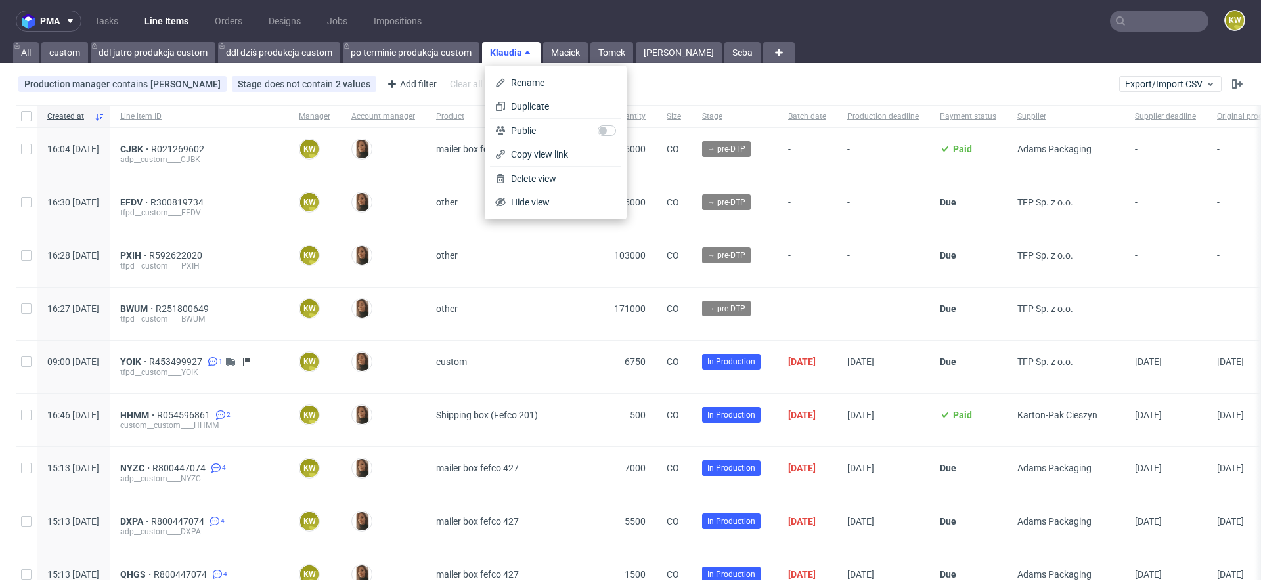
click at [604, 379] on div "custom" at bounding box center [515, 367] width 178 height 53
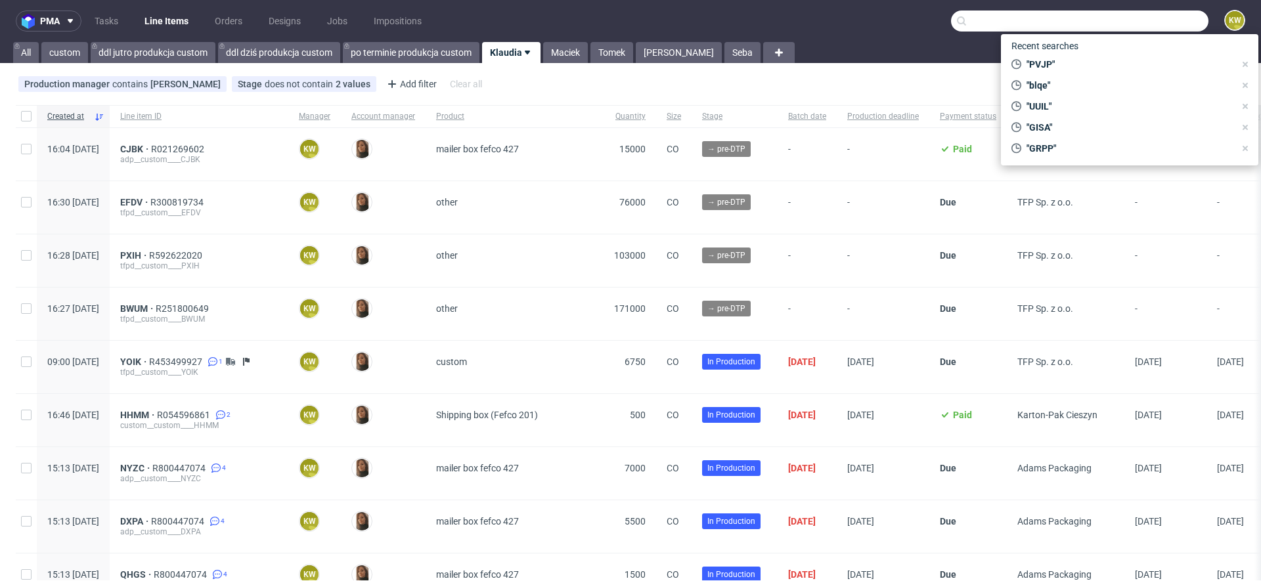
click at [1149, 15] on input "text" at bounding box center [1079, 21] width 257 height 21
paste input "TDGQ"
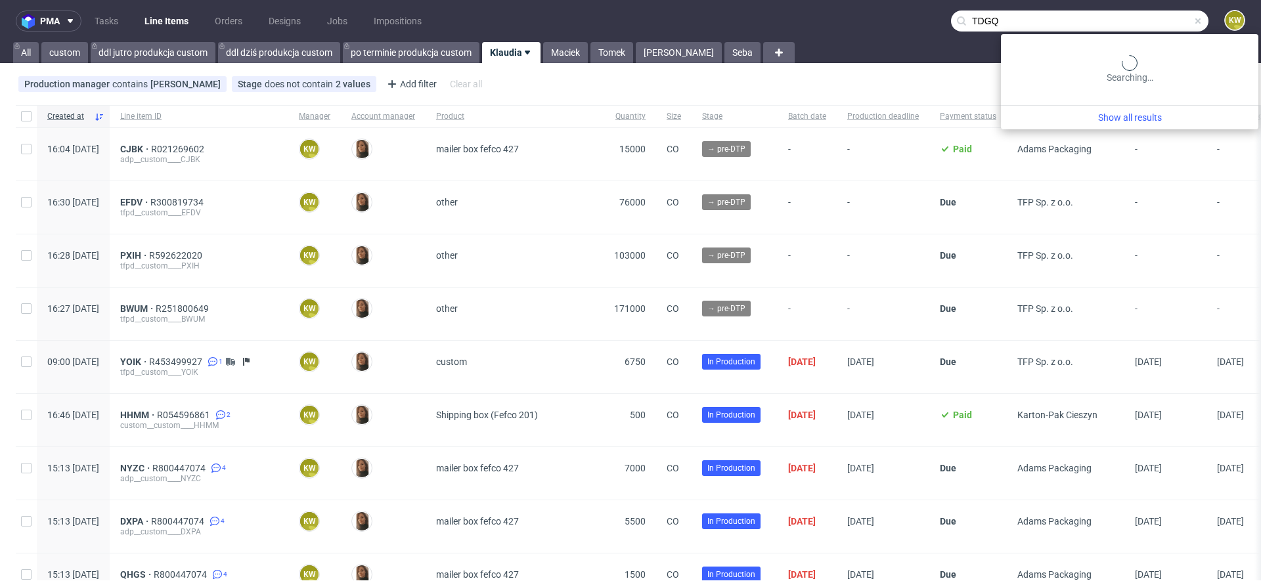
type input "TDGQ"
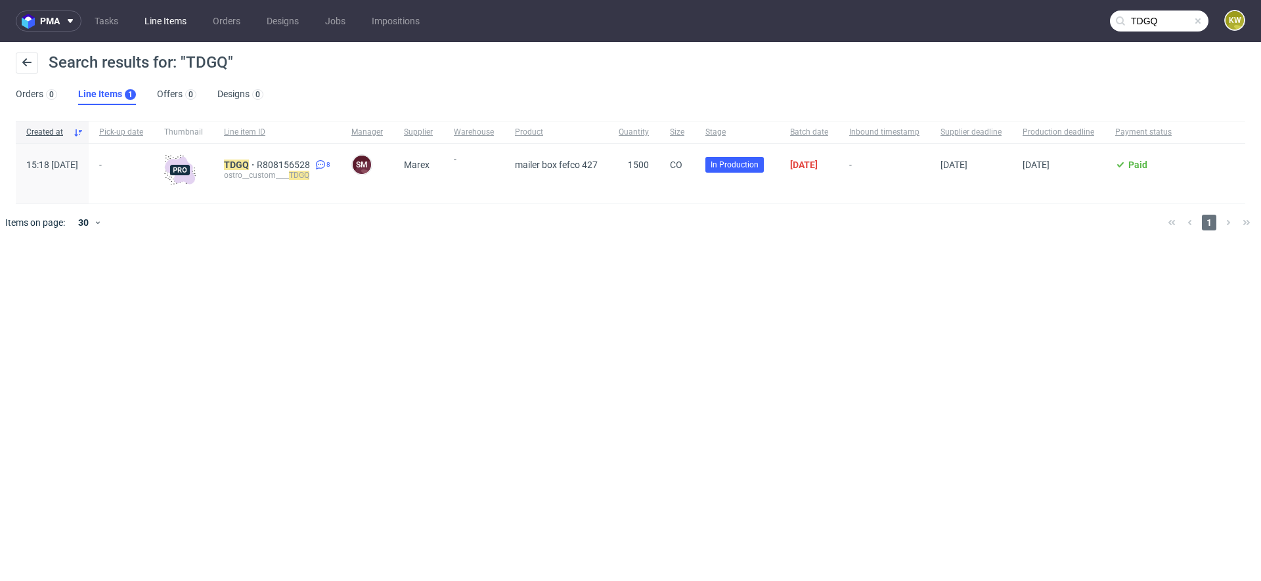
click at [171, 25] on link "Line Items" at bounding box center [166, 21] width 58 height 21
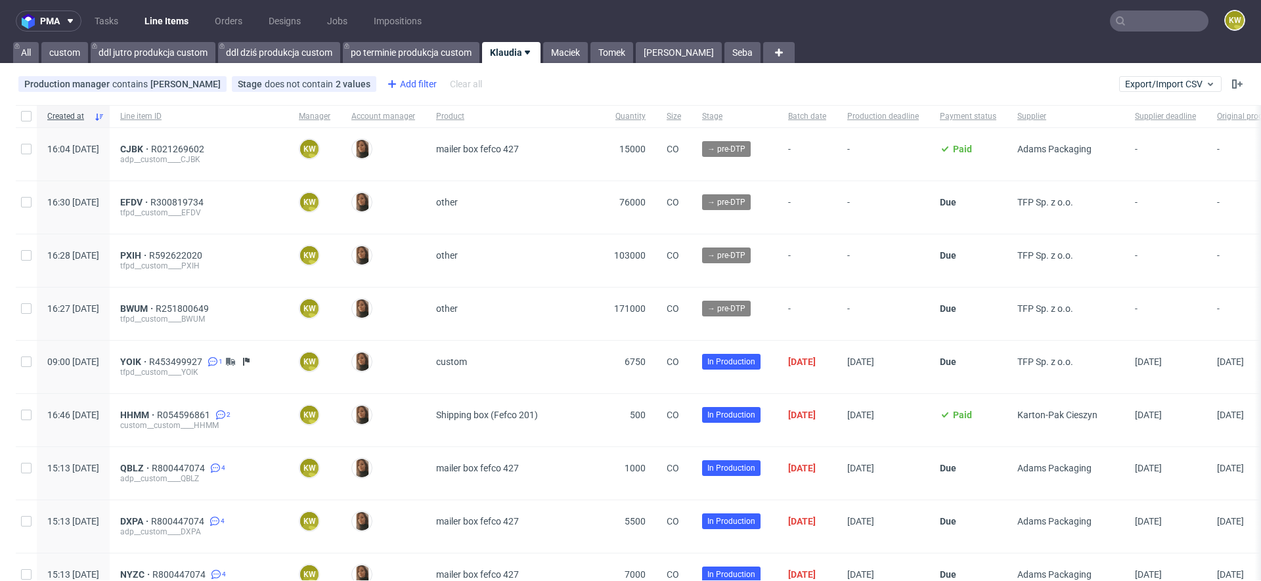
click at [407, 86] on div "Add filter" at bounding box center [411, 84] width 58 height 21
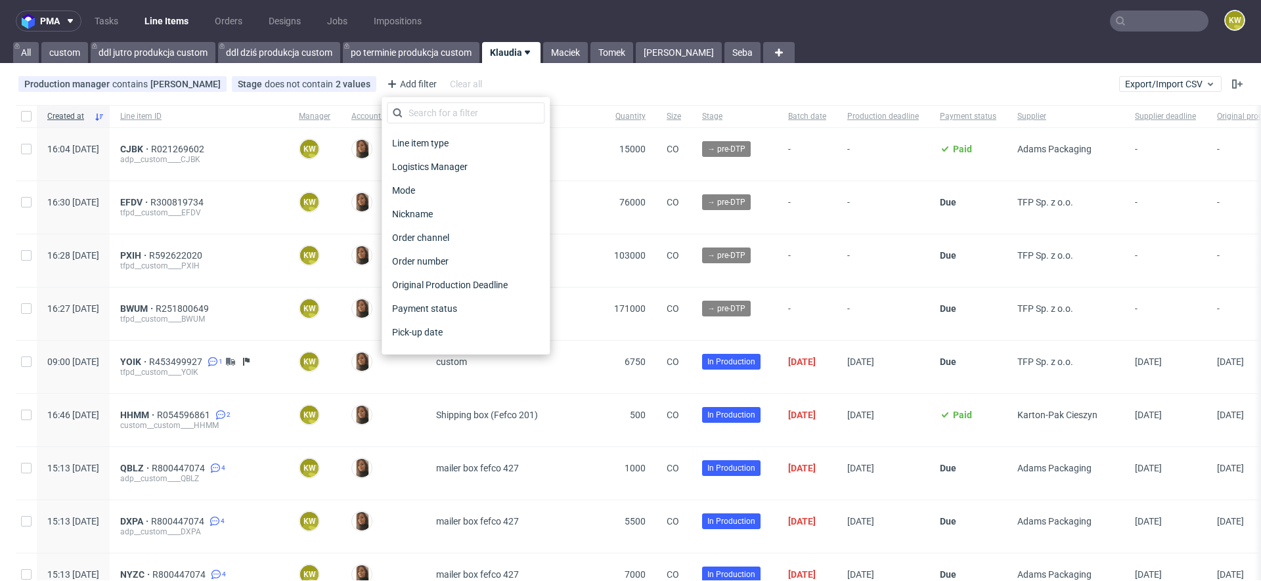
scroll to position [1056, 0]
click at [432, 201] on span "Supplier deadline" at bounding box center [429, 196] width 84 height 18
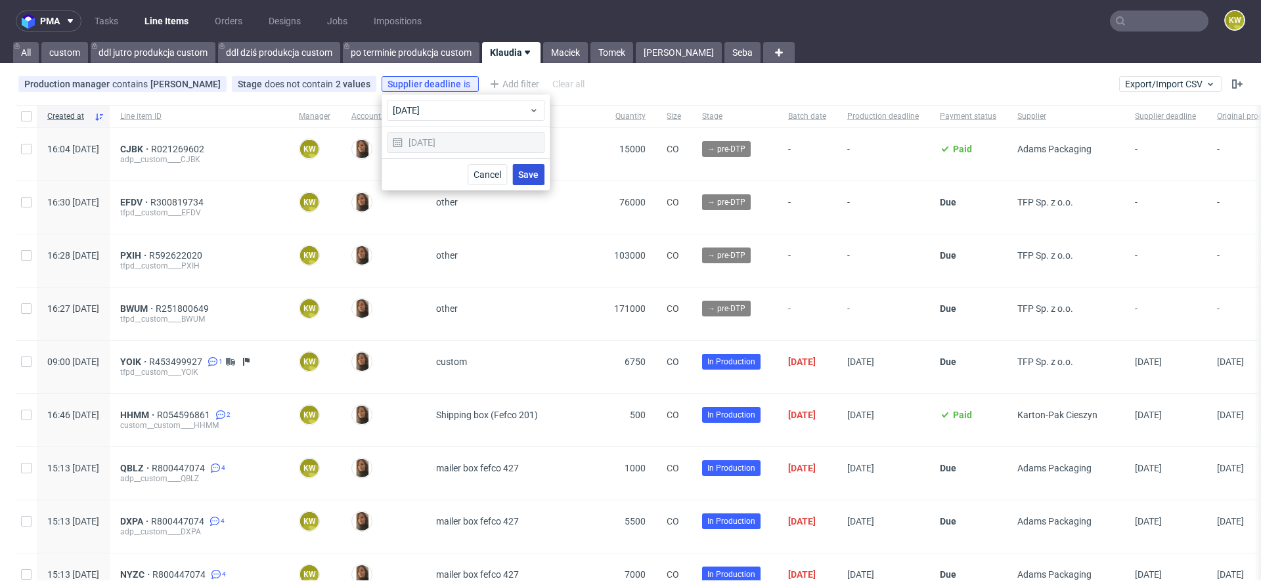
click at [527, 179] on span "Save" at bounding box center [528, 174] width 20 height 9
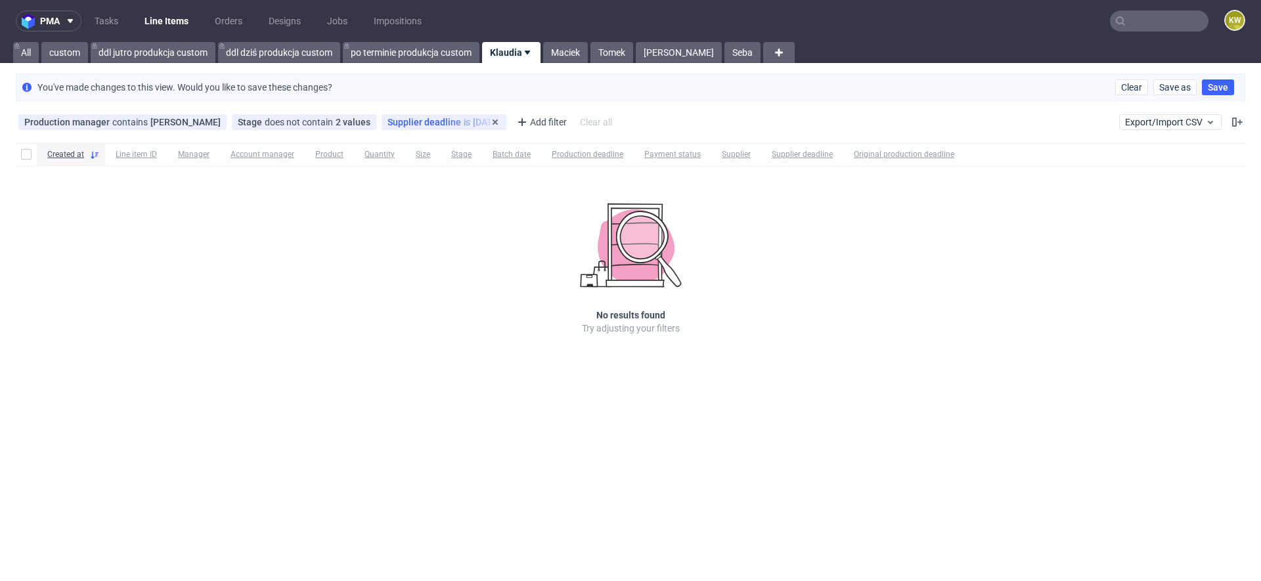
click at [412, 114] on div "Supplier deadline is today" at bounding box center [444, 122] width 125 height 16
click at [426, 130] on div "Production manager contains Klaudia Wiśniewska ...contains Klaudia Wiśniewska S…" at bounding box center [317, 122] width 602 height 21
click at [438, 125] on span "Supplier deadline" at bounding box center [426, 122] width 76 height 11
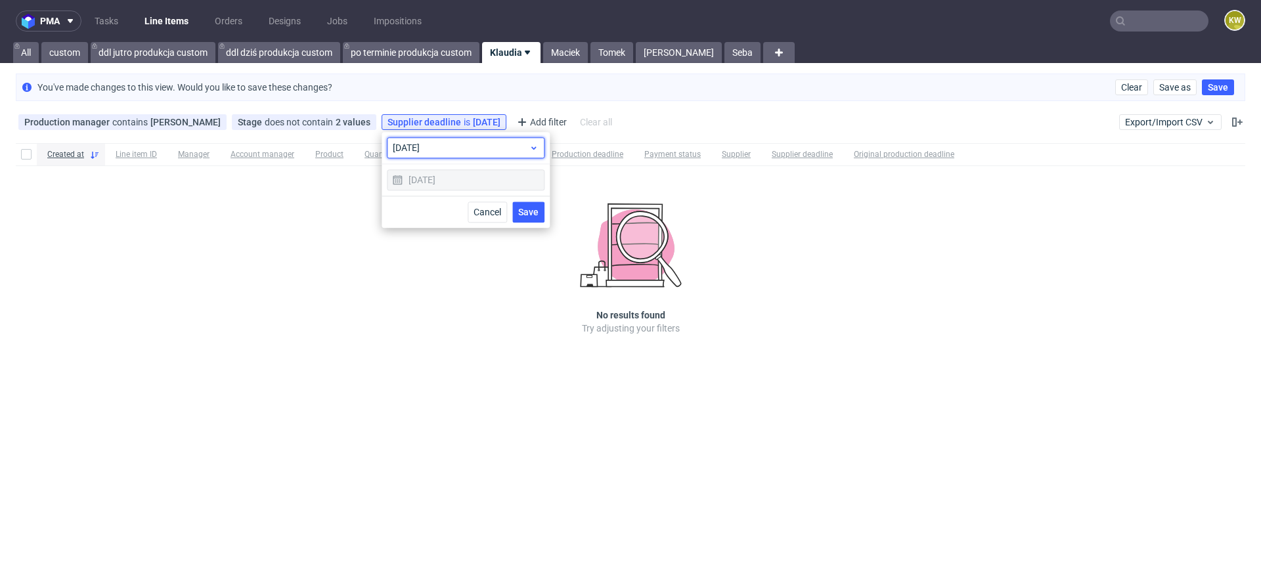
click at [437, 154] on span "today" at bounding box center [461, 147] width 136 height 13
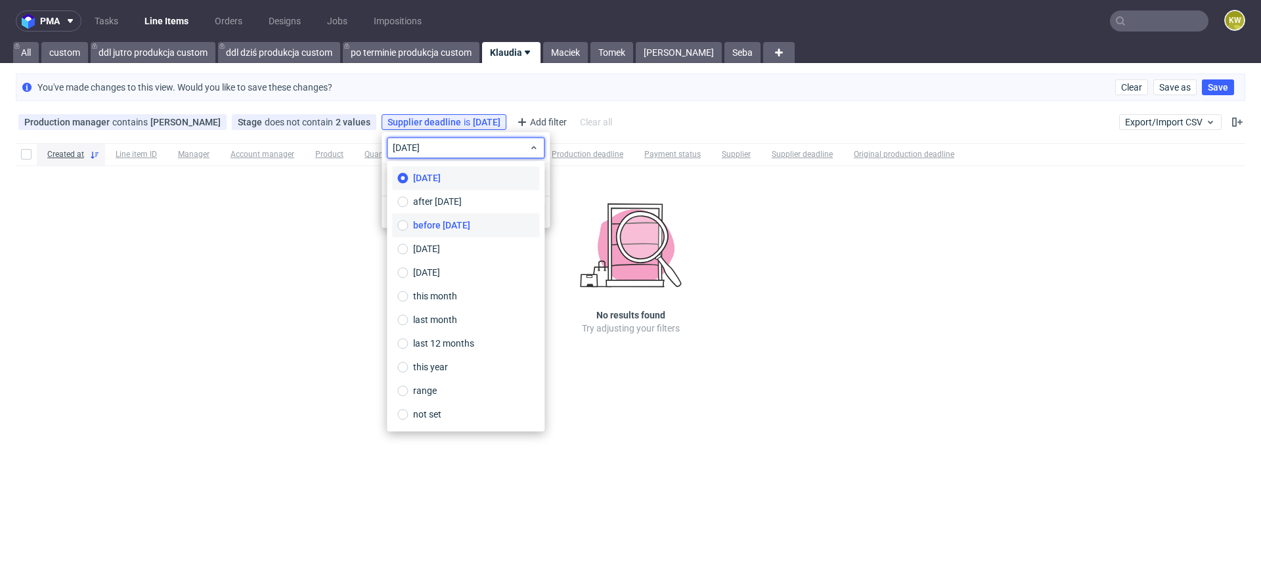
click at [443, 219] on span "before today" at bounding box center [441, 225] width 57 height 13
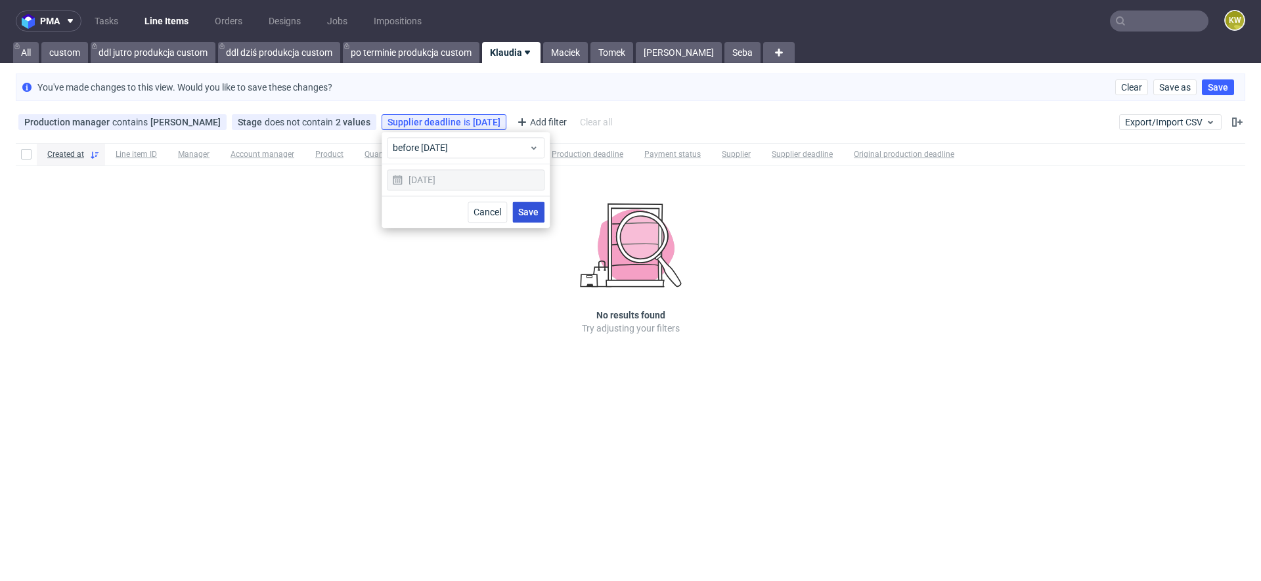
click at [525, 212] on span "Save" at bounding box center [528, 212] width 20 height 9
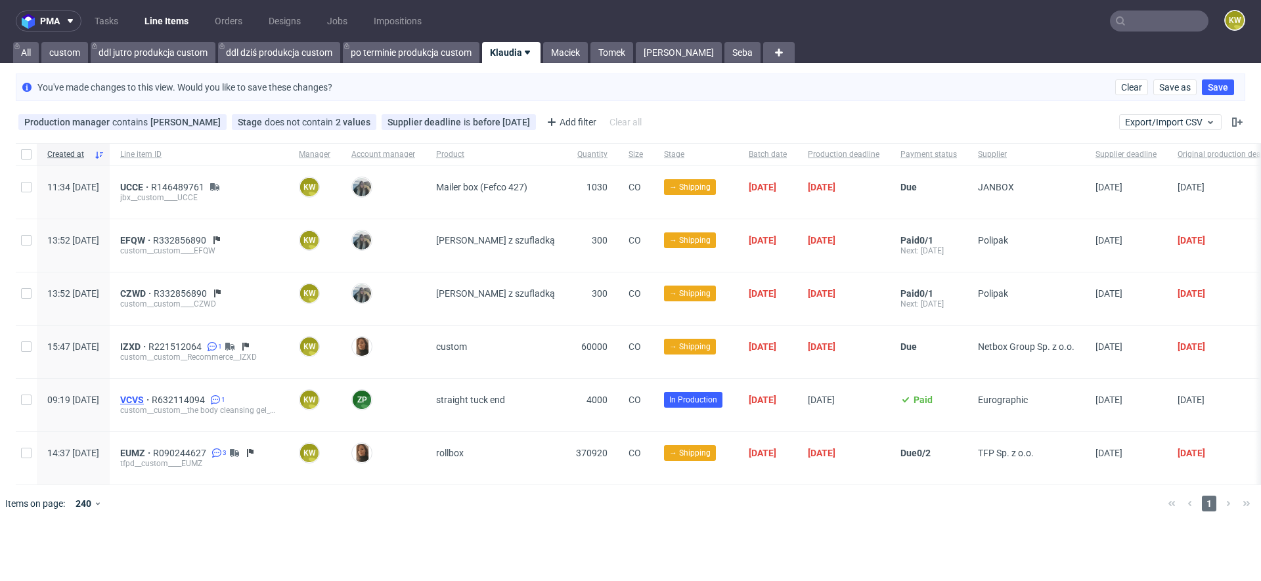
click at [152, 397] on span "VCVS" at bounding box center [136, 400] width 32 height 11
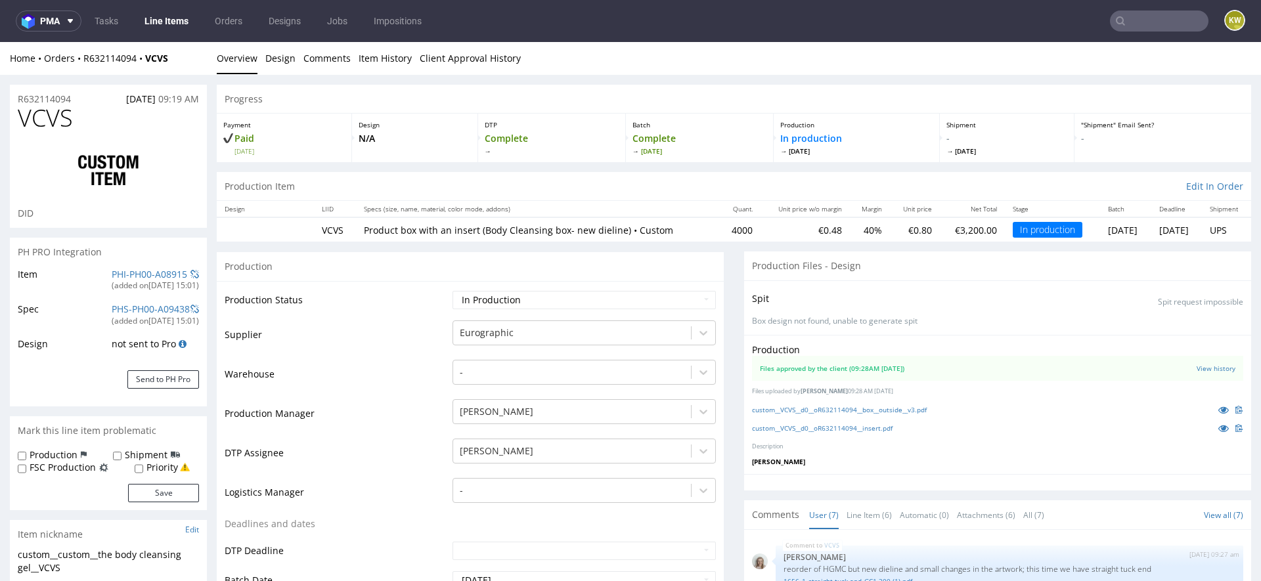
scroll to position [218, 0]
click at [142, 275] on link "PHI-PH00-A08915" at bounding box center [150, 274] width 76 height 12
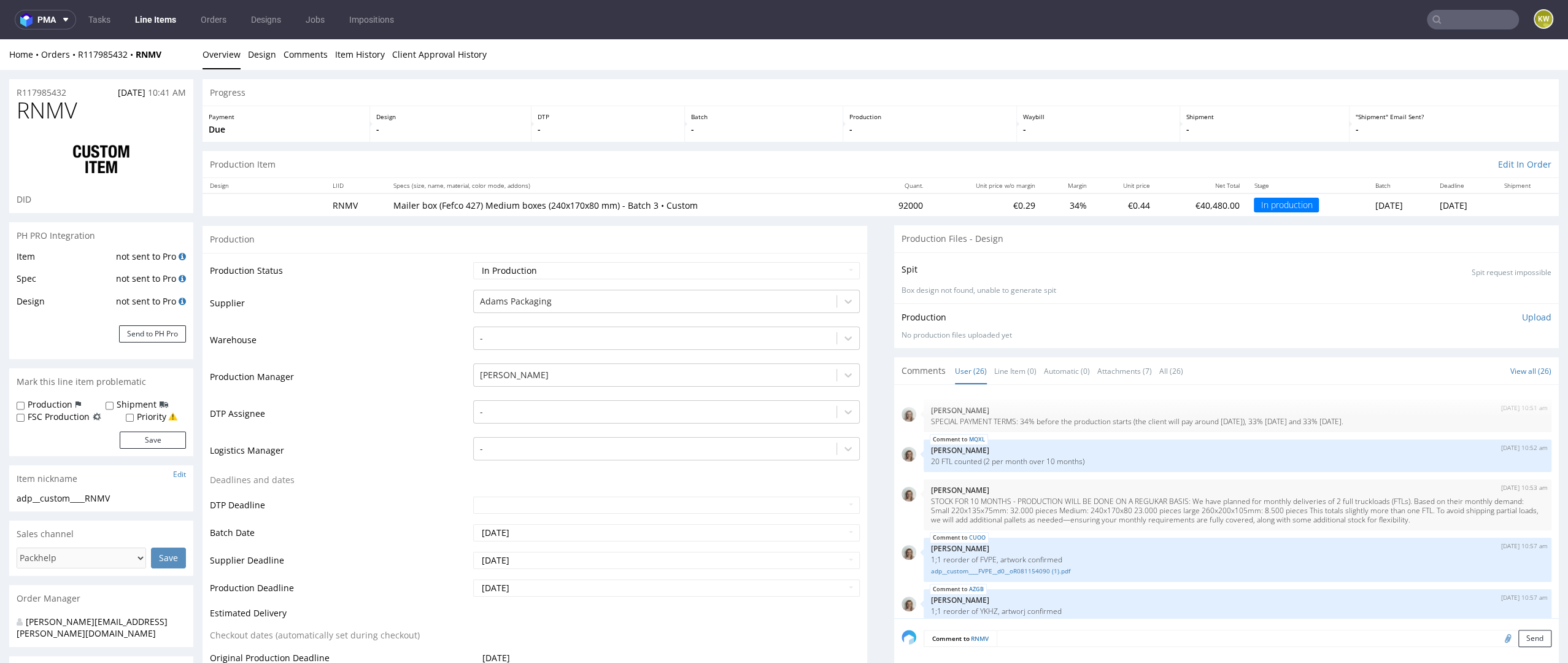
scroll to position [1154, 0]
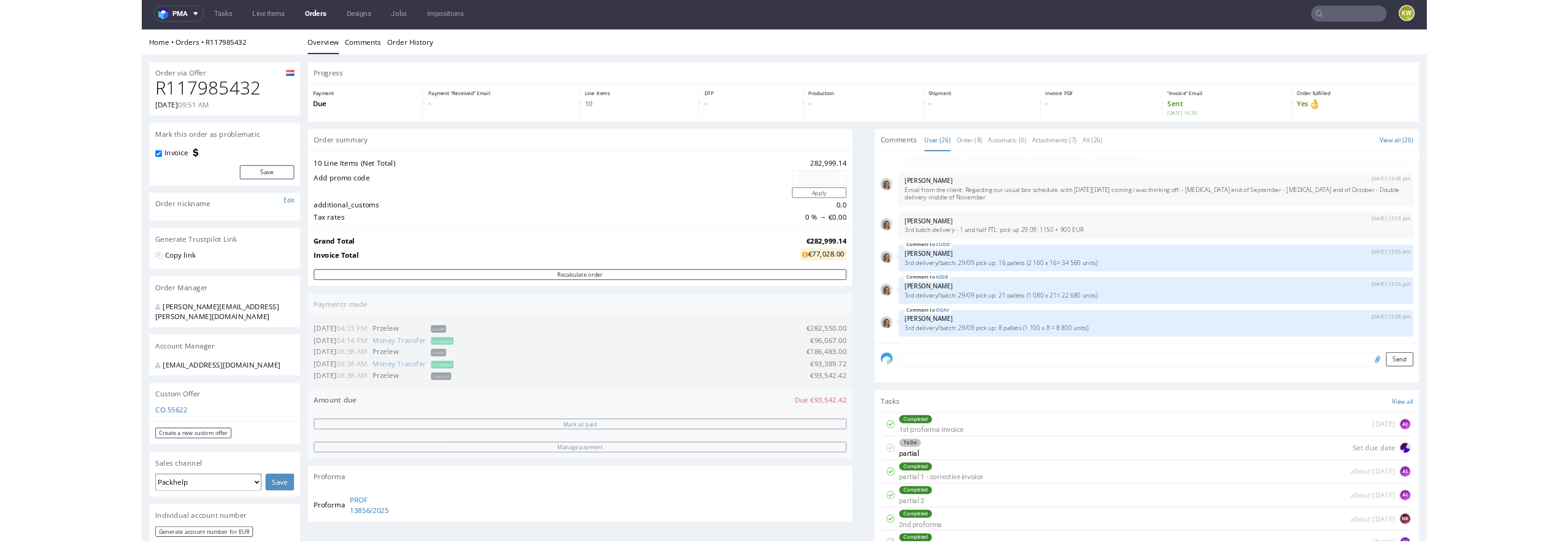
scroll to position [1, 0]
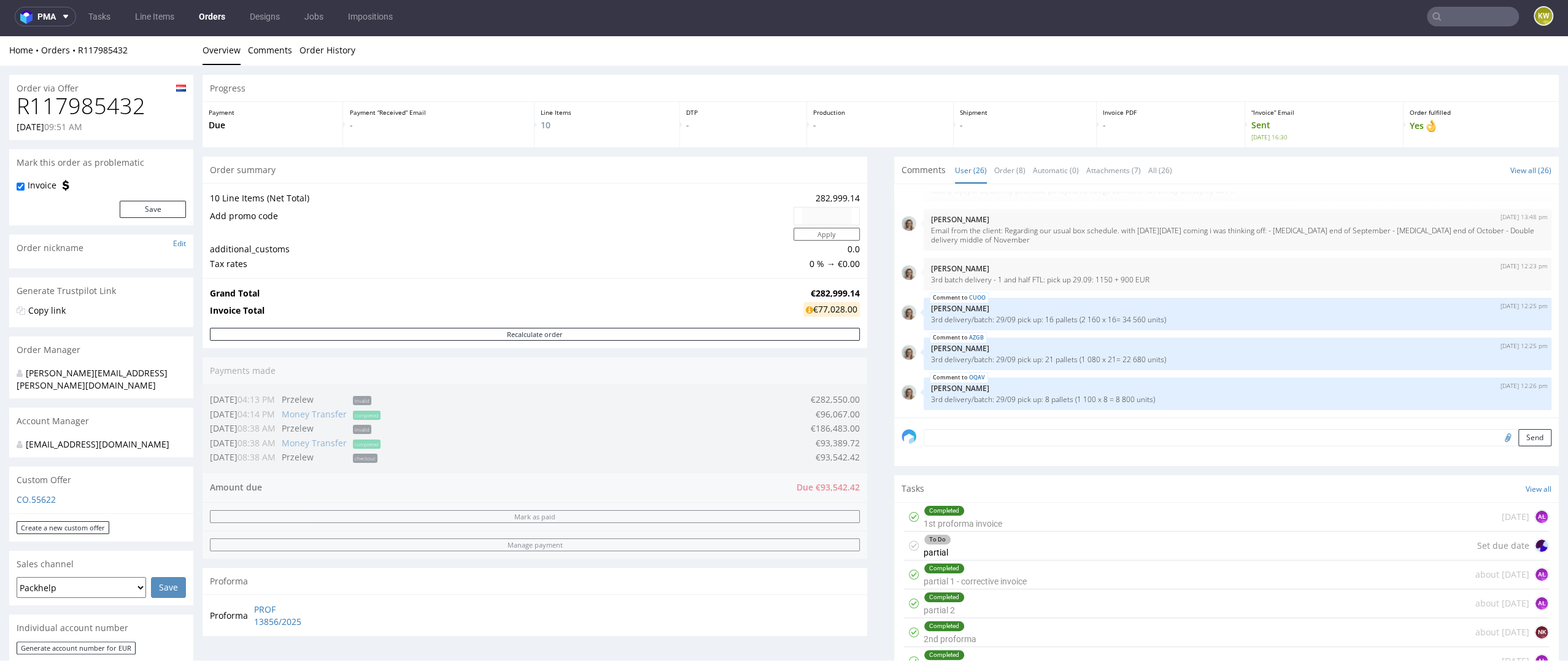
click at [105, 94] on h1 "R117985432" at bounding box center [101, 106] width 169 height 24
click at [105, 99] on h1 "R117985432" at bounding box center [101, 106] width 169 height 24
copy h1 "R117985432"
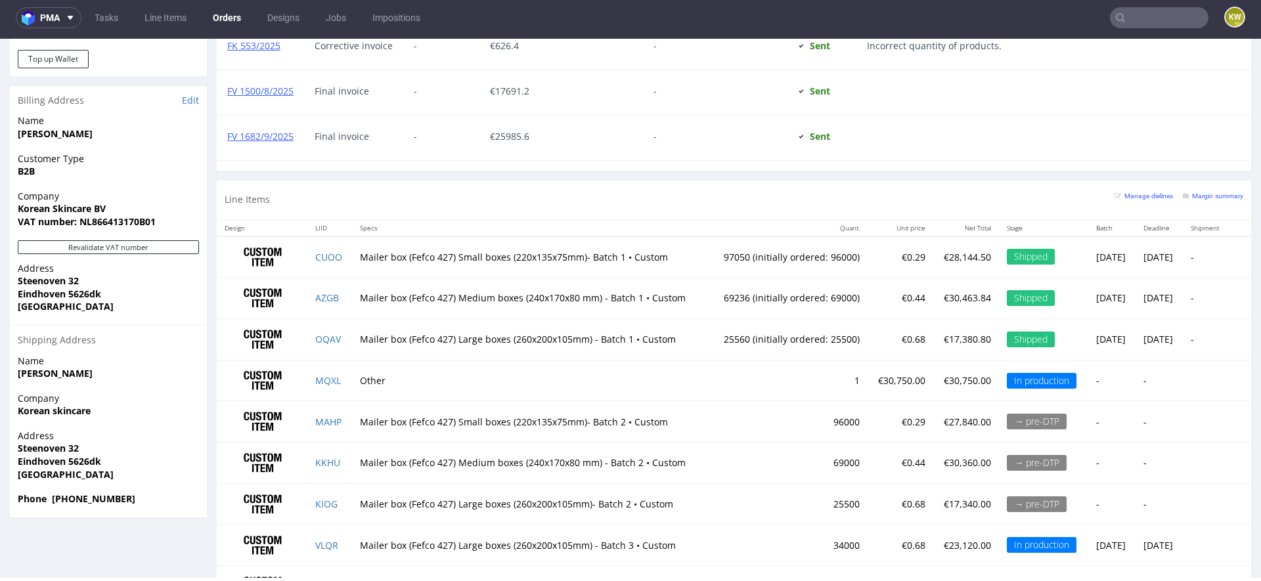
scroll to position [943, 0]
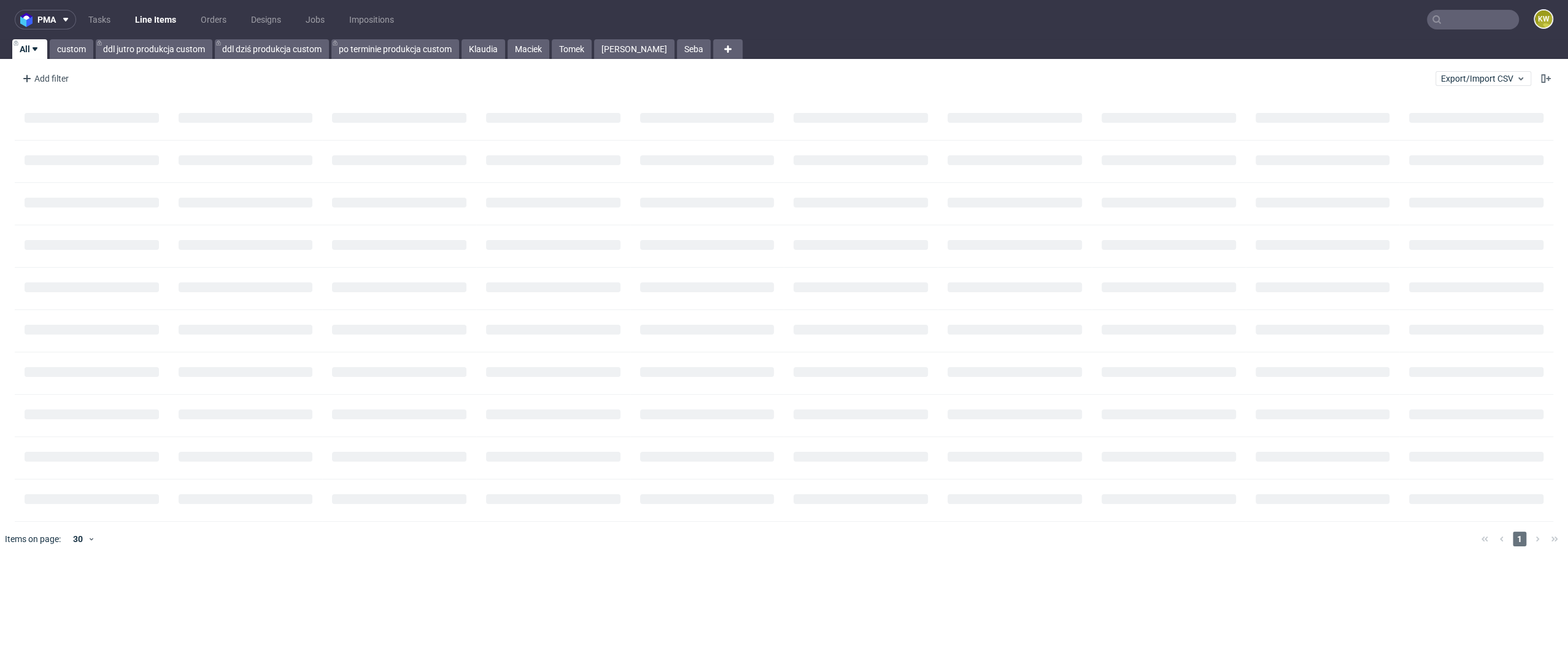
click at [1475, 27] on input "text" at bounding box center [1473, 20] width 93 height 20
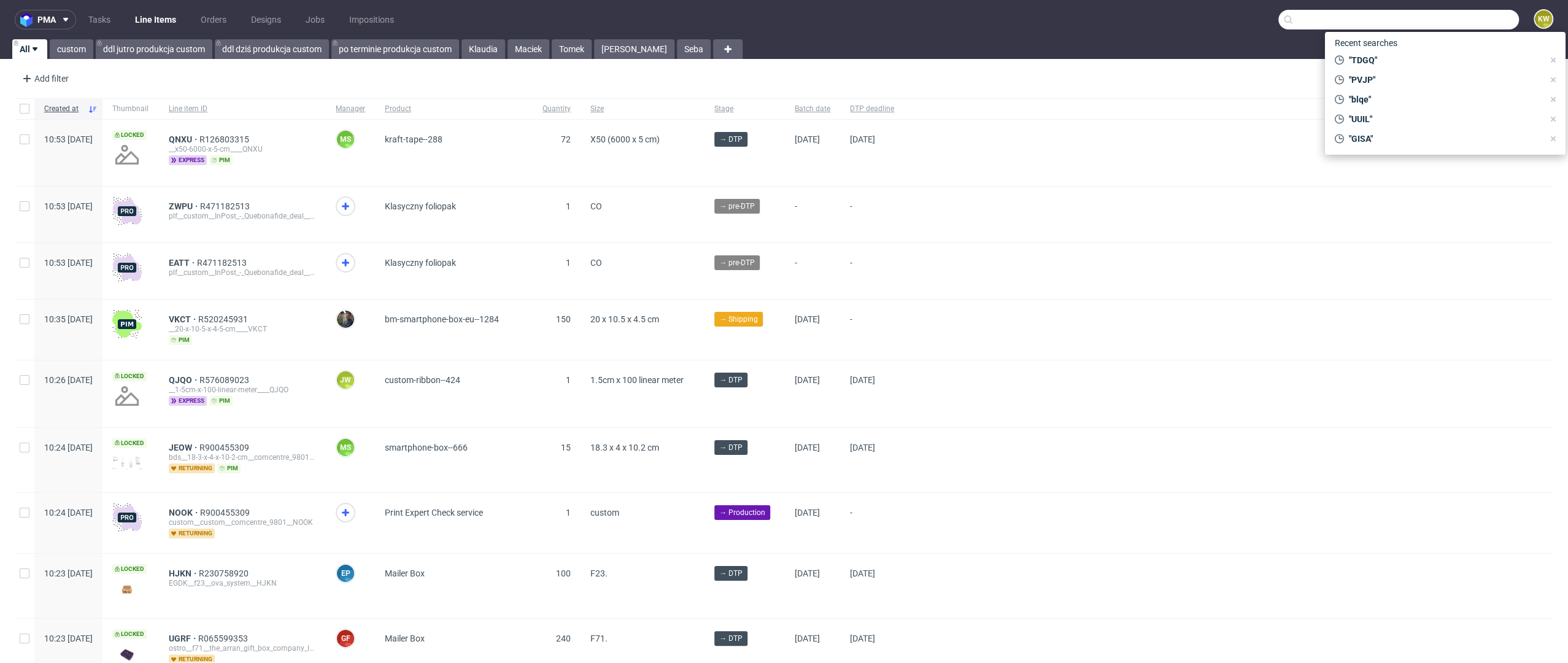
paste input "IOJO"
type input "IOJO"
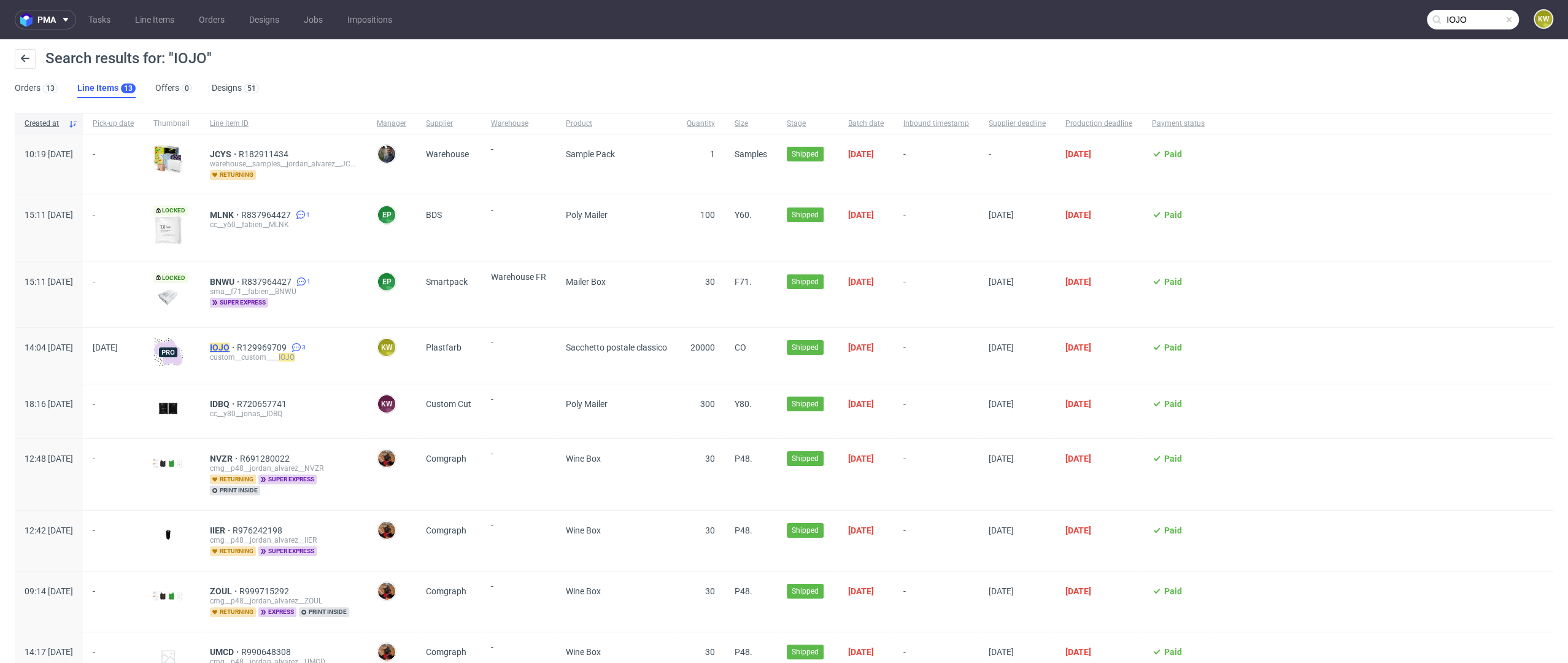
click at [230, 346] on mark "IOJO" at bounding box center [220, 348] width 20 height 10
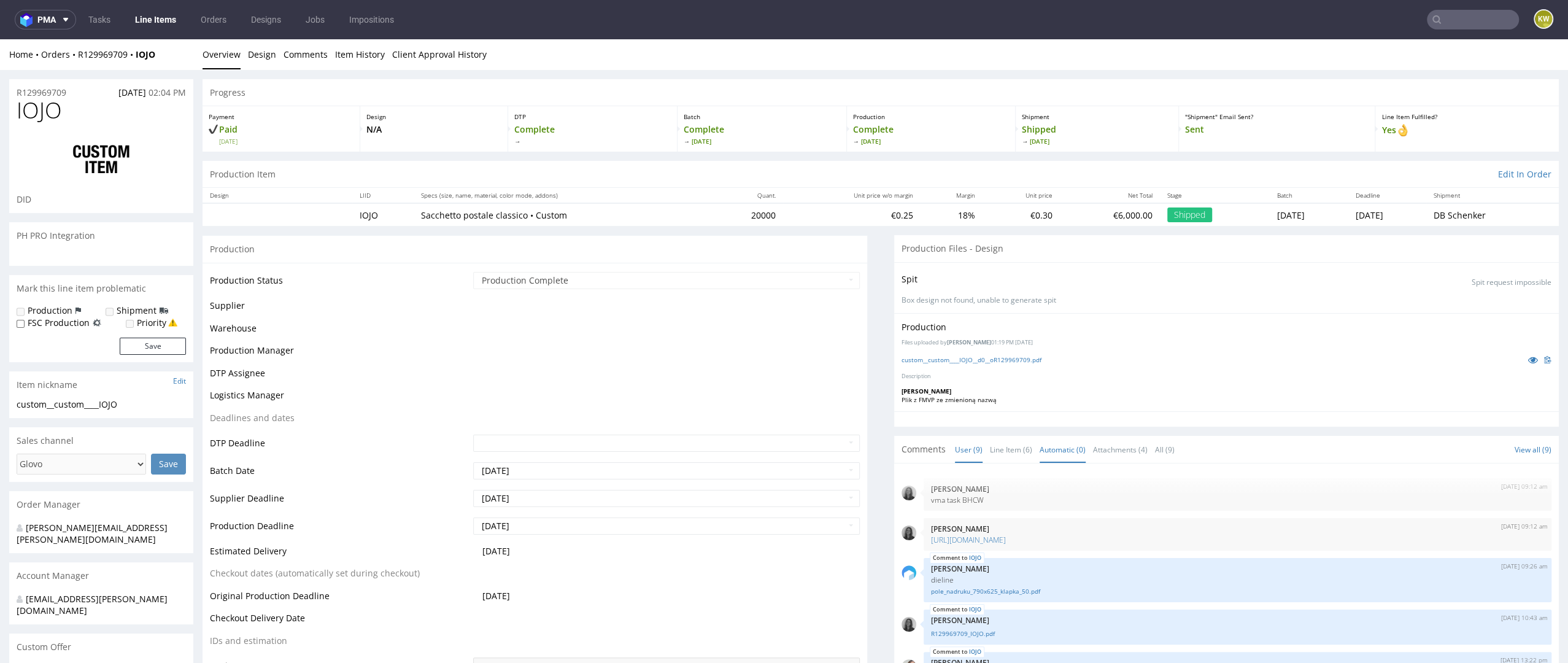
scroll to position [253, 0]
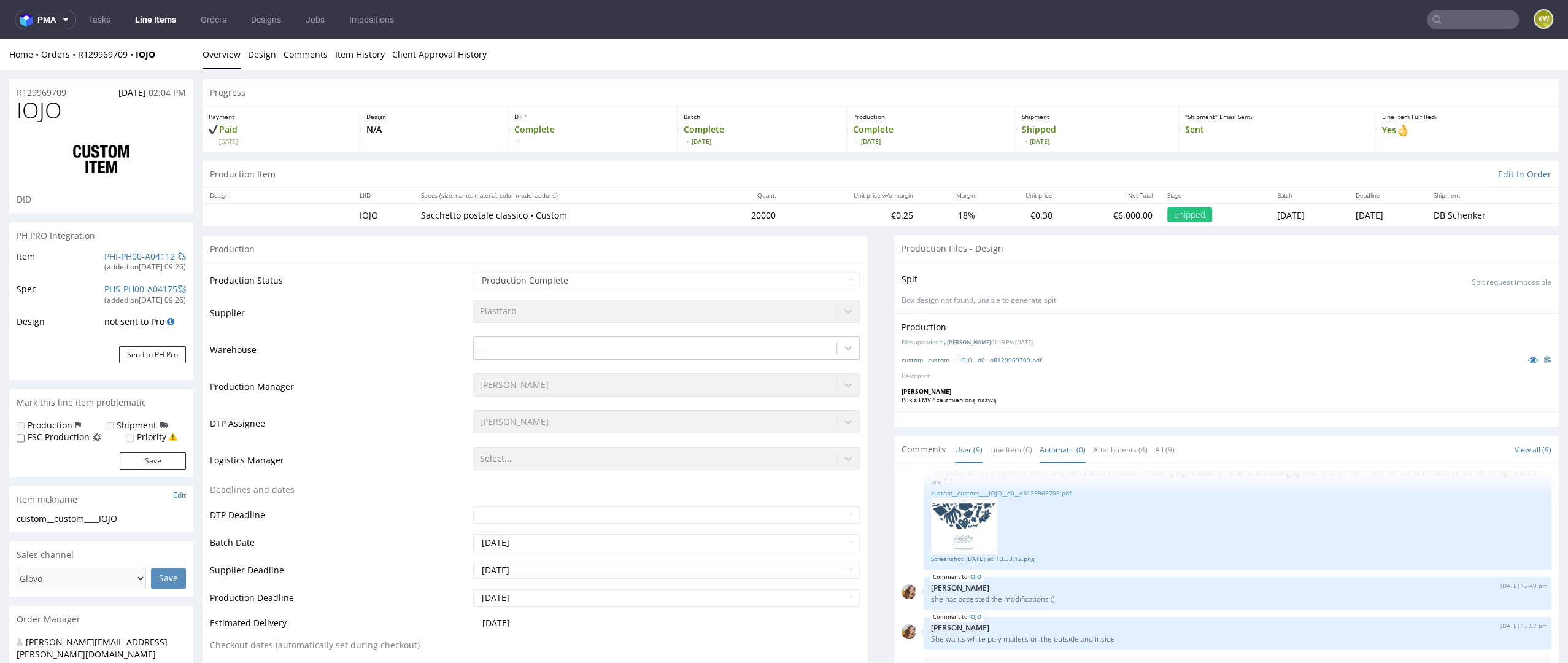
select select "in_progress"
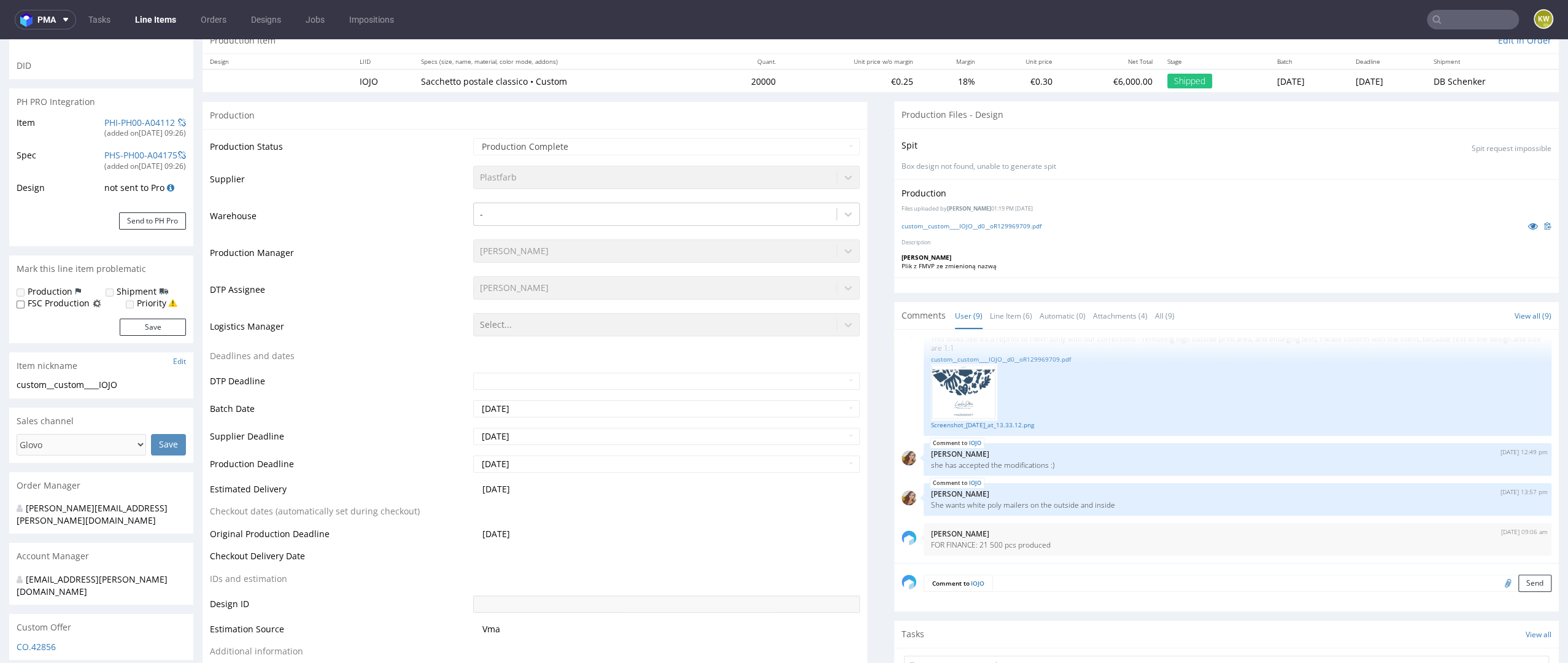
scroll to position [180, 0]
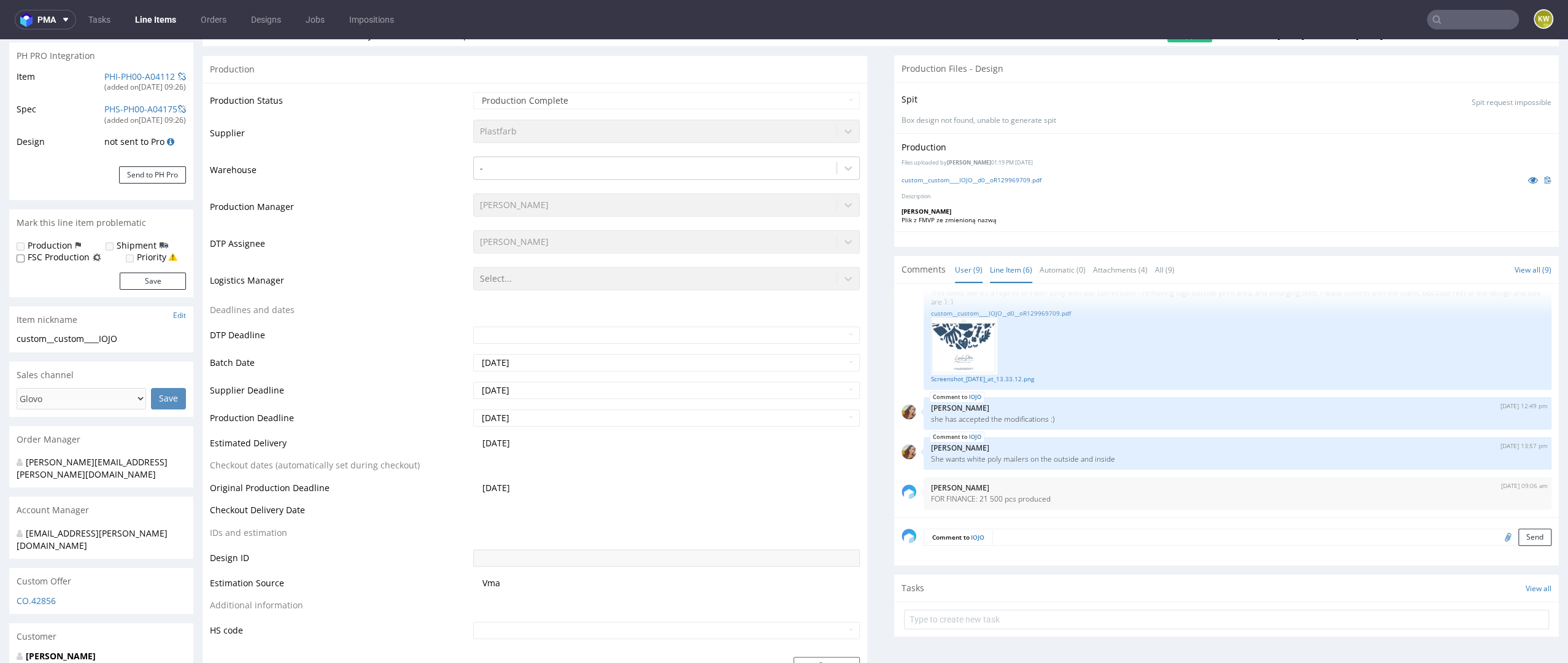
click at [1008, 271] on link "Line Item (6)" at bounding box center [1010, 270] width 42 height 26
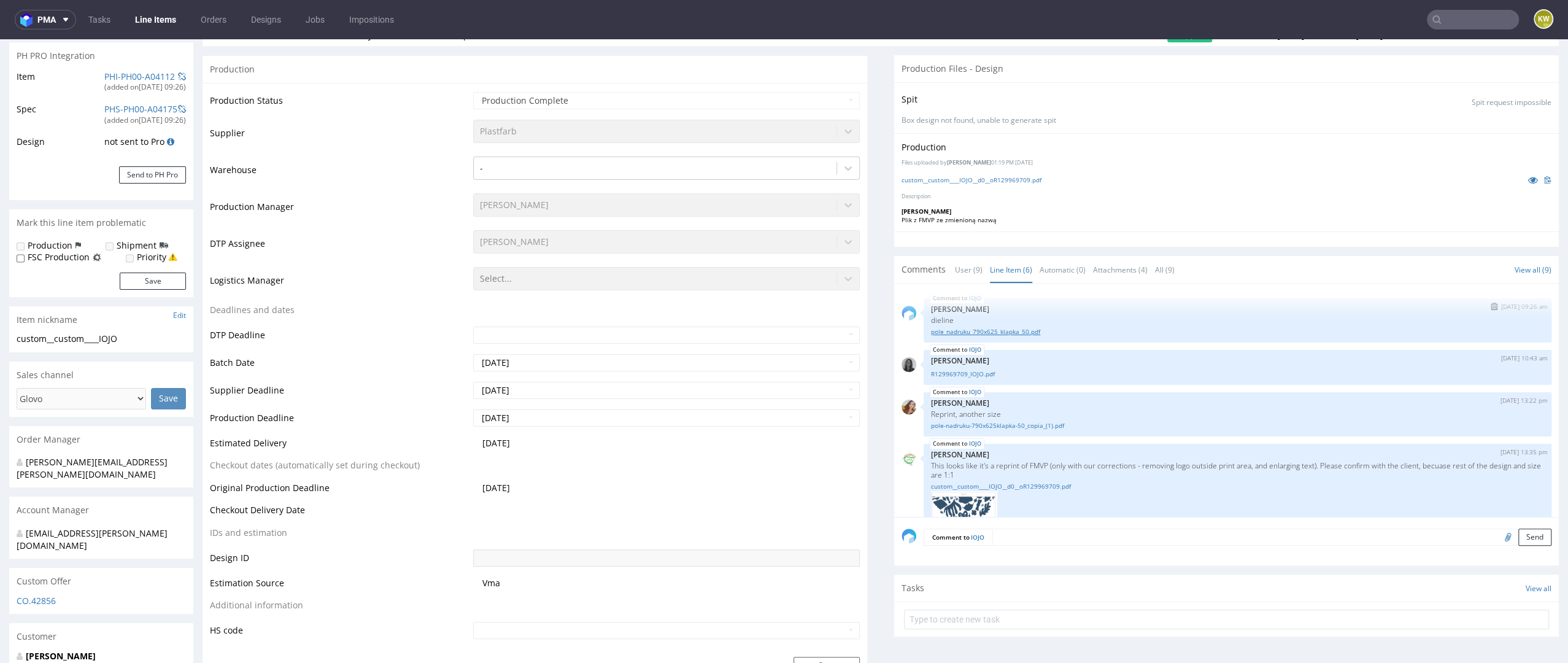
click at [1001, 330] on link "pole_nadruku_790x625_klapka_50.pdf" at bounding box center [1237, 332] width 613 height 9
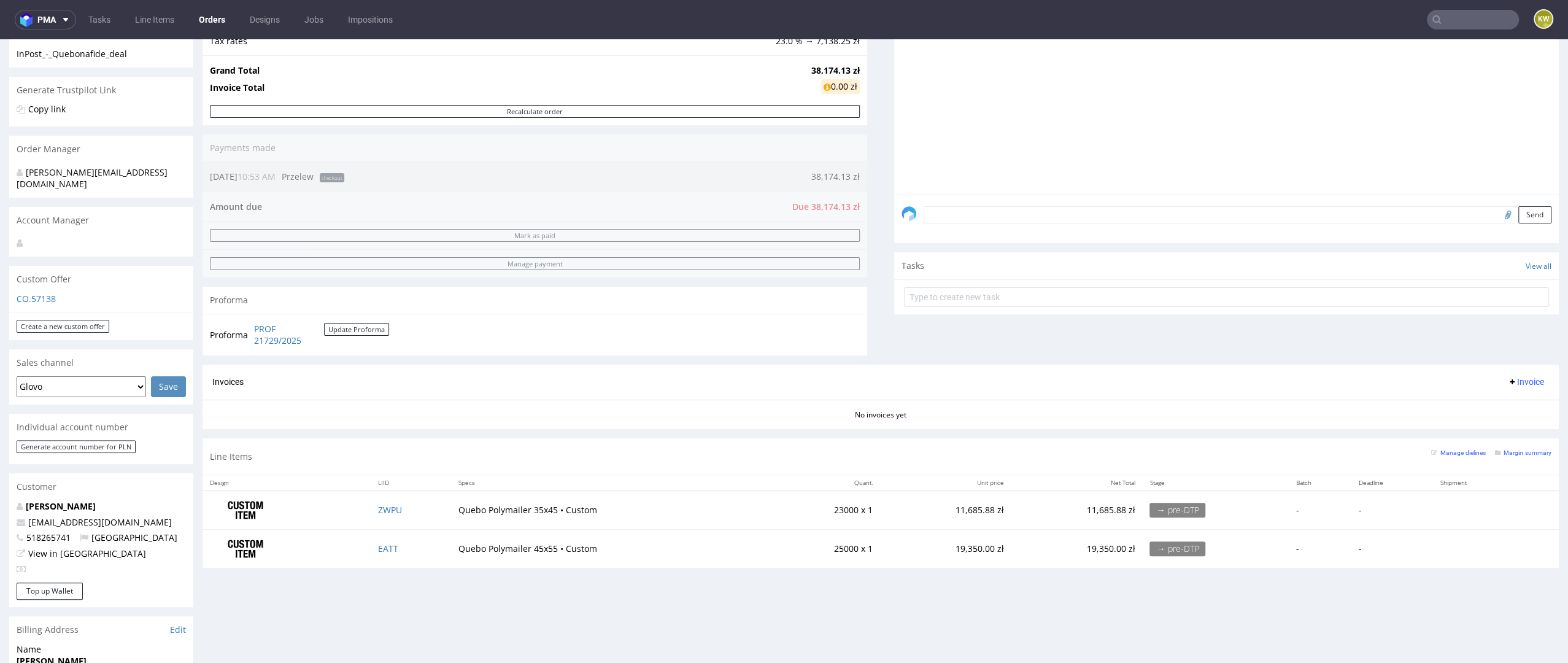
scroll to position [253, 0]
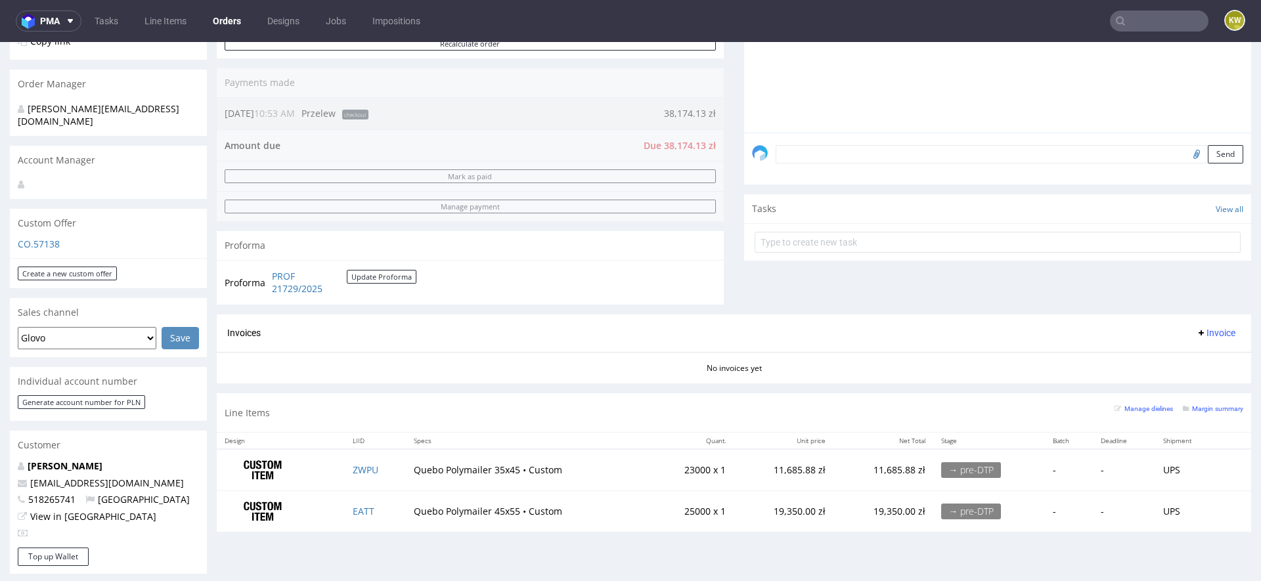
scroll to position [310, 0]
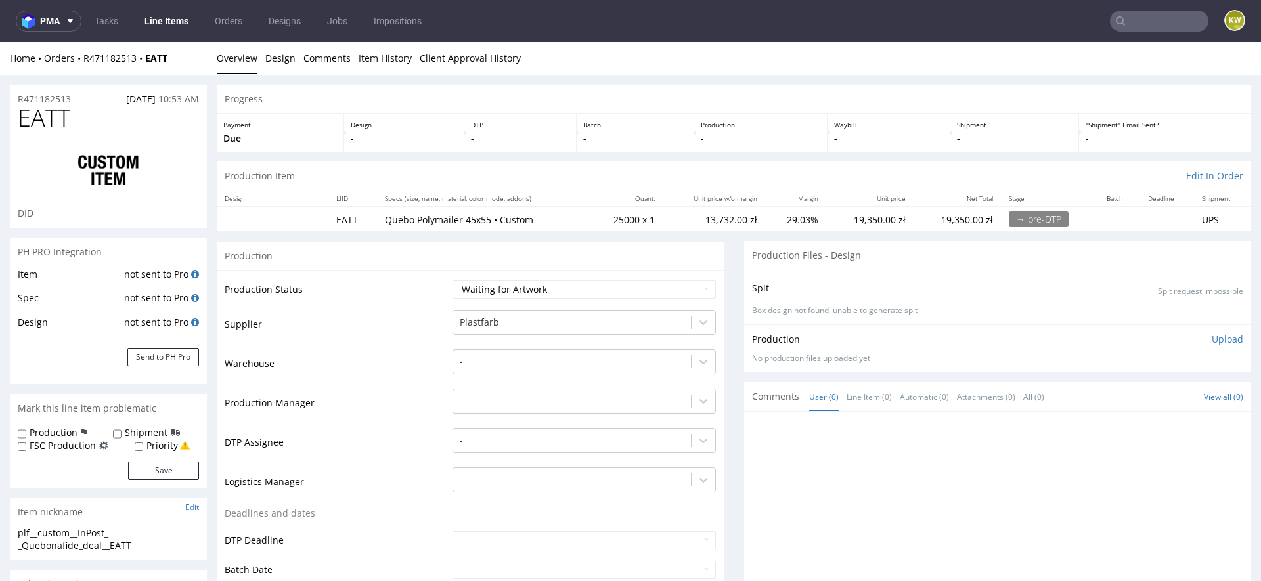
click at [449, 396] on td "-" at bounding box center [582, 407] width 267 height 39
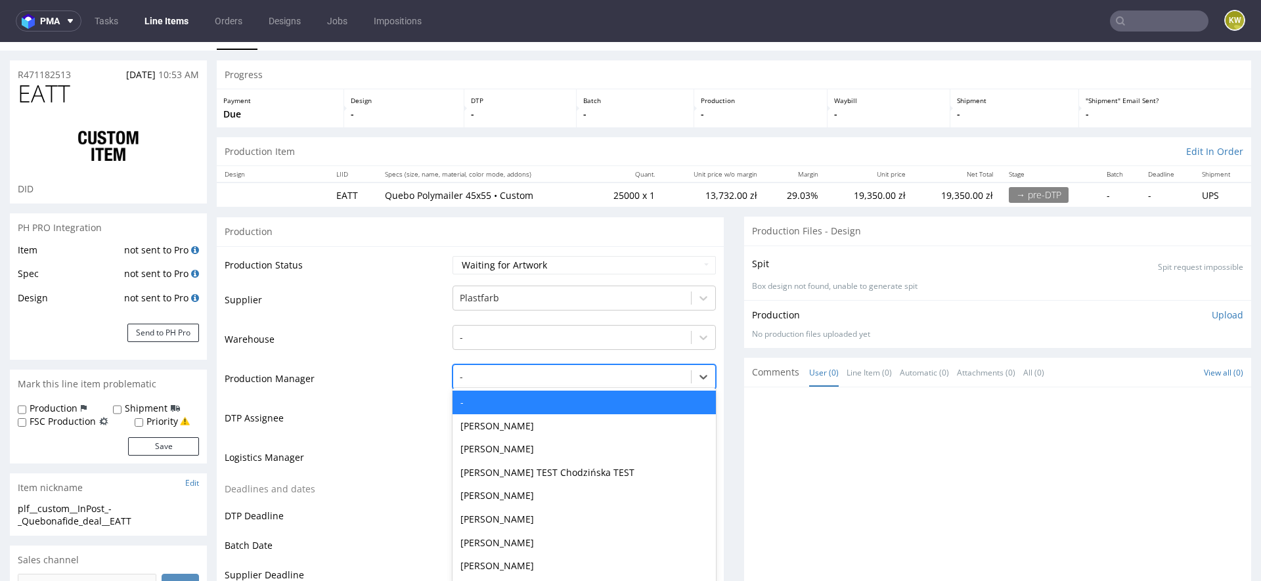
click at [460, 383] on div "- selected, 1 of 62. 62 results available. Use Up and Down to choose options, p…" at bounding box center [584, 374] width 263 height 18
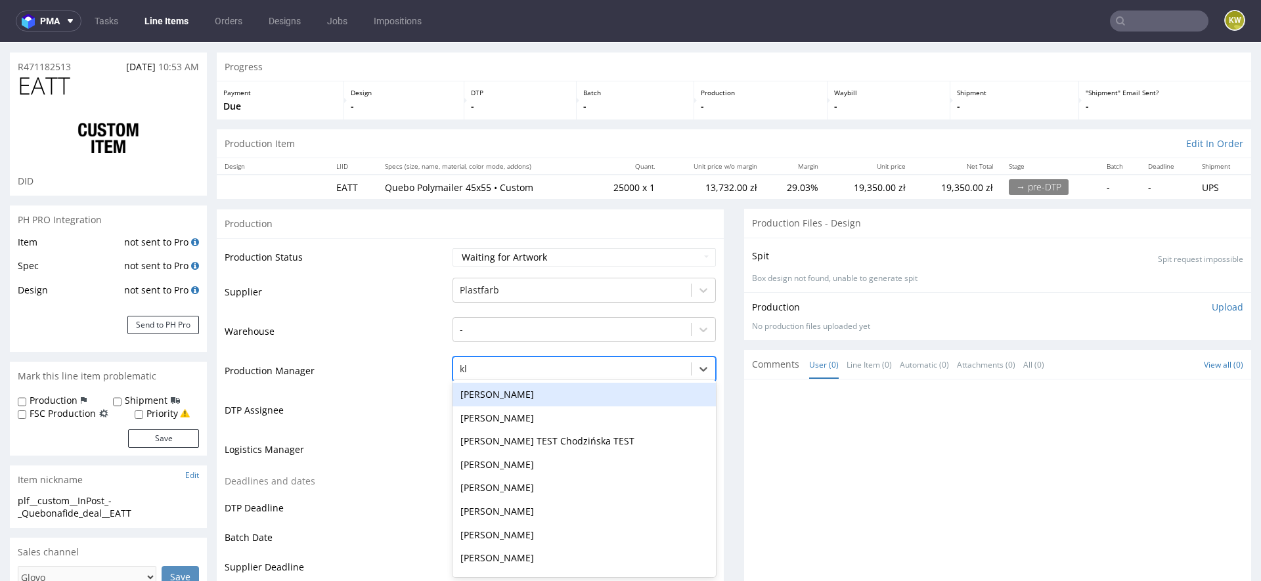
type input "kla"
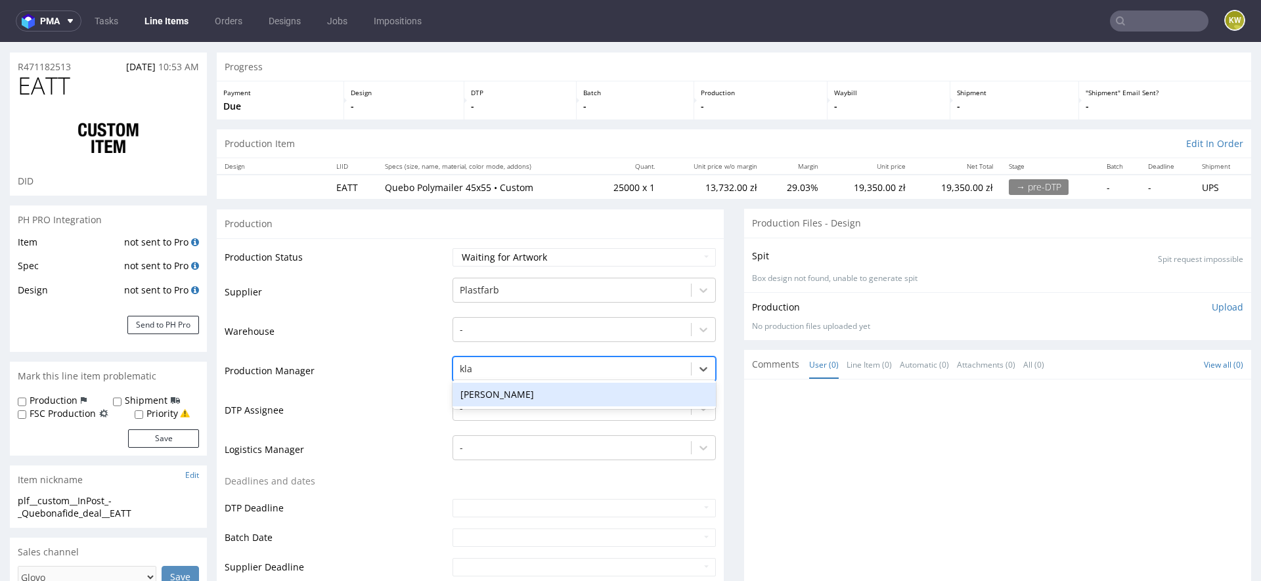
click at [483, 397] on div "[PERSON_NAME]" at bounding box center [584, 395] width 263 height 24
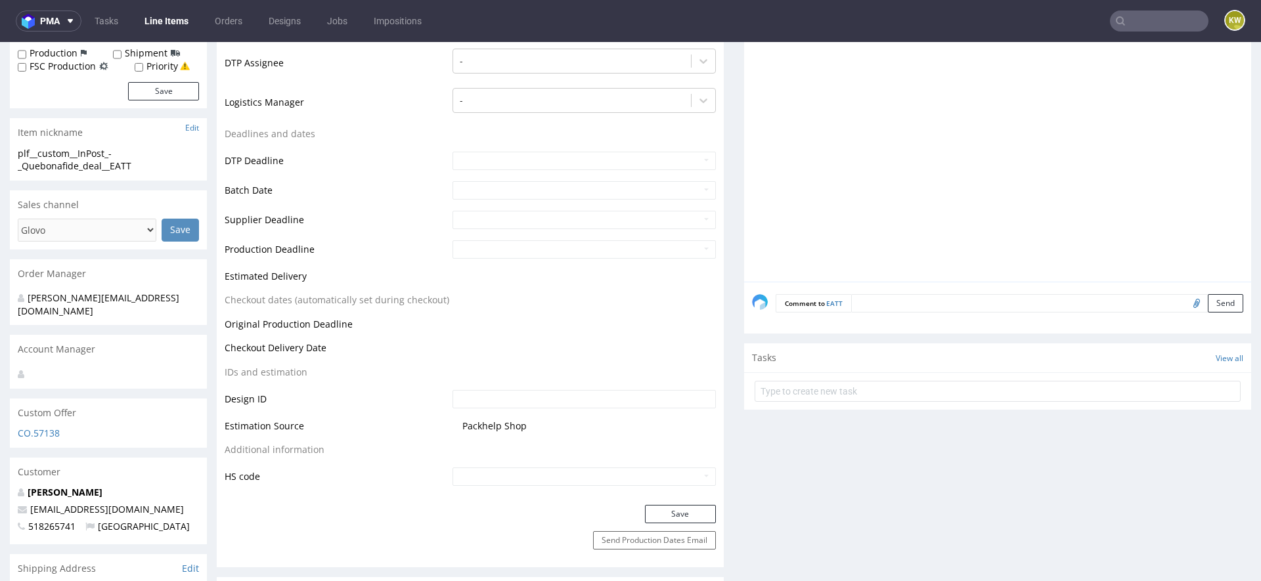
scroll to position [409, 0]
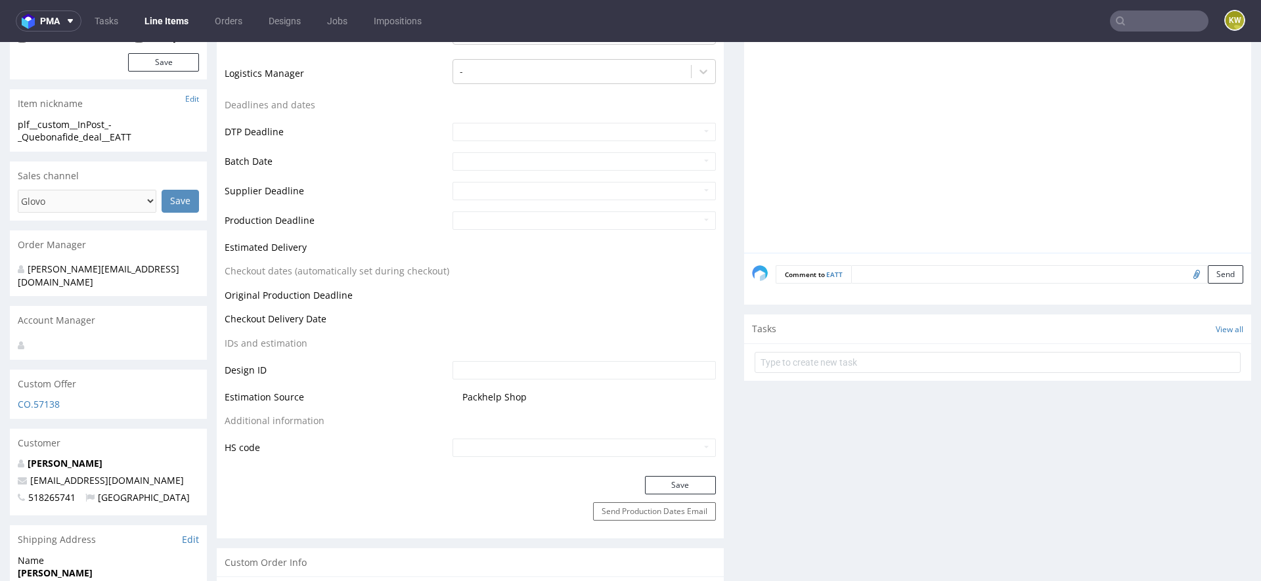
click at [697, 495] on div "Save" at bounding box center [470, 489] width 507 height 26
click at [694, 481] on button "Save" at bounding box center [680, 485] width 71 height 18
click at [1122, 19] on input "text" at bounding box center [1159, 21] width 99 height 21
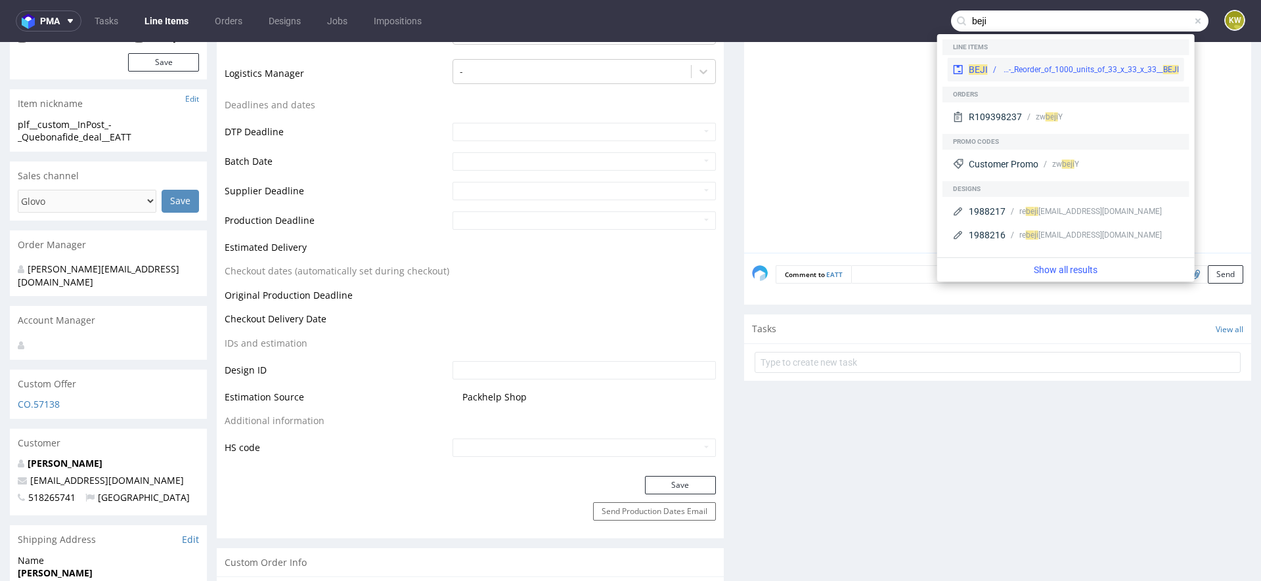
type input "beji"
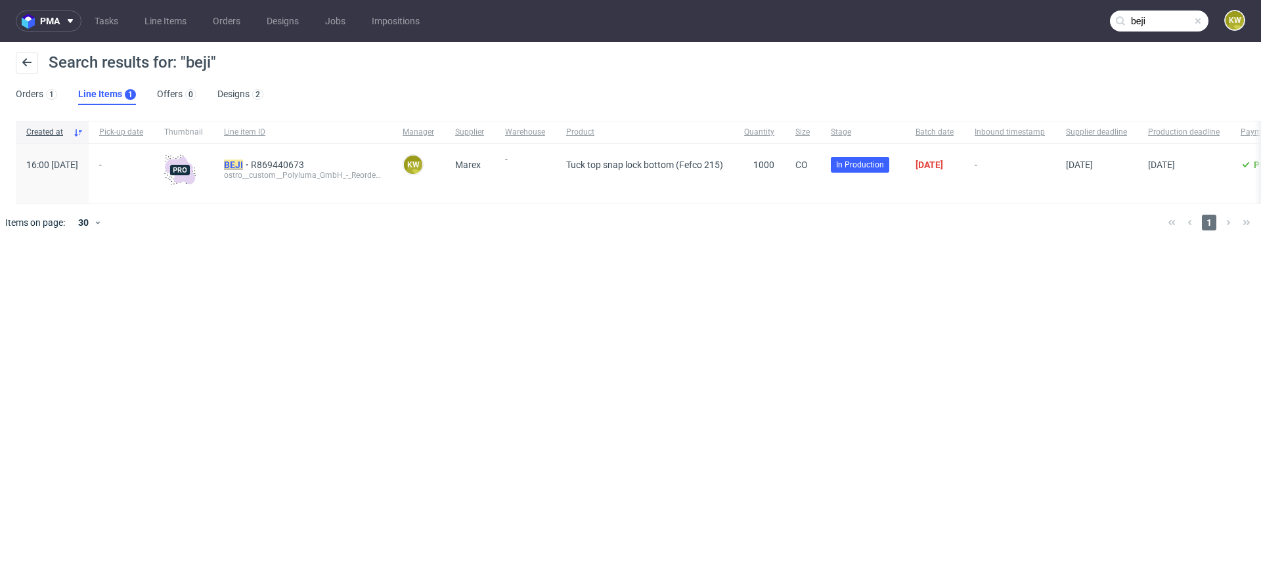
click at [243, 166] on mark "BEJI" at bounding box center [233, 165] width 19 height 11
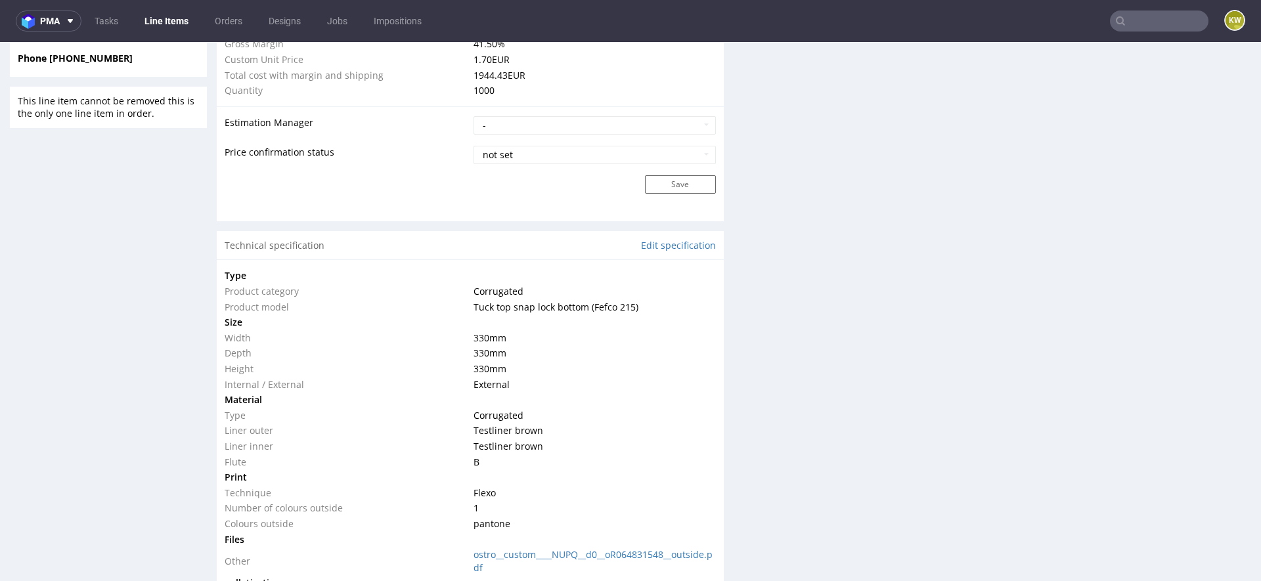
scroll to position [1134, 0]
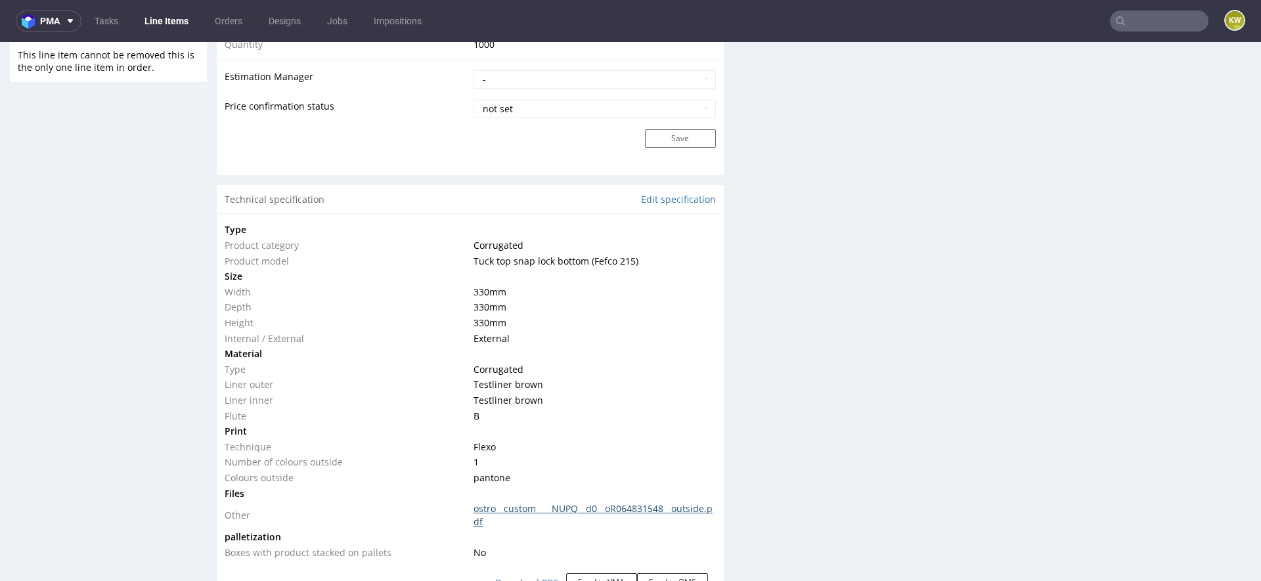
click at [621, 506] on link "ostro__custom____NUPQ__d0__oR064831548__outside.pdf" at bounding box center [593, 515] width 239 height 26
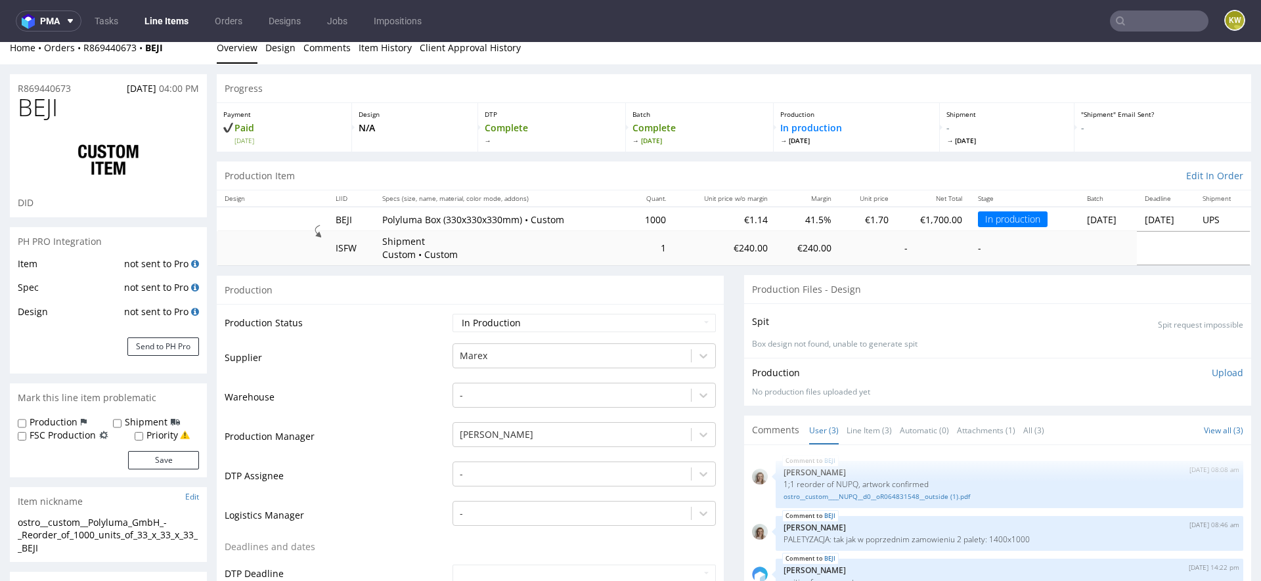
scroll to position [0, 0]
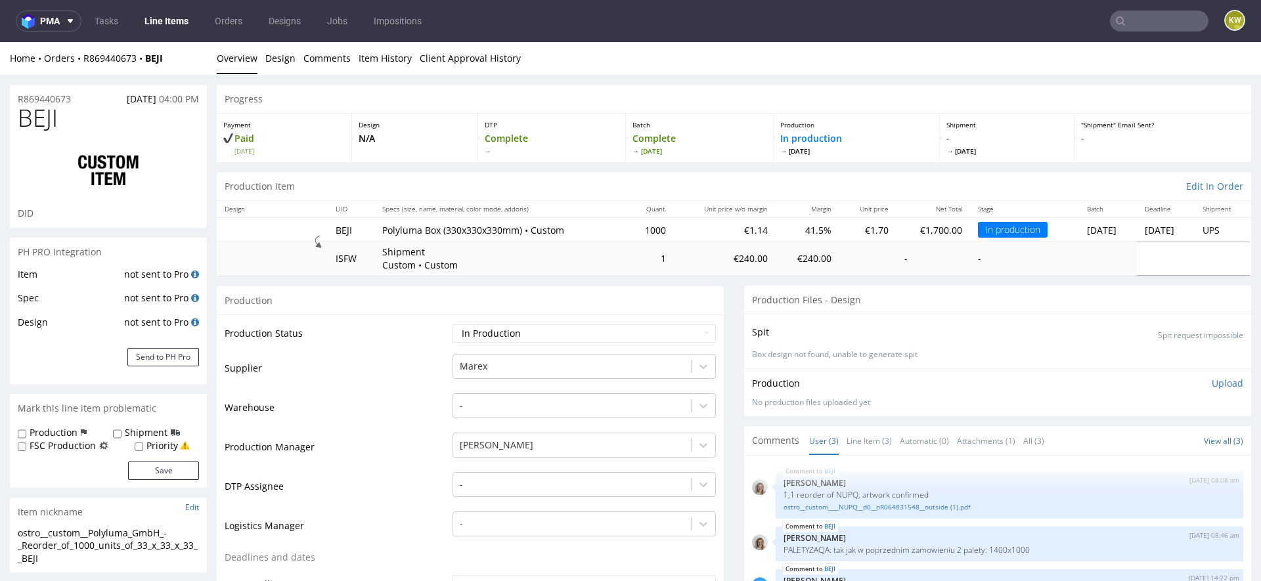
click at [390, 430] on td "Warehouse" at bounding box center [337, 411] width 225 height 39
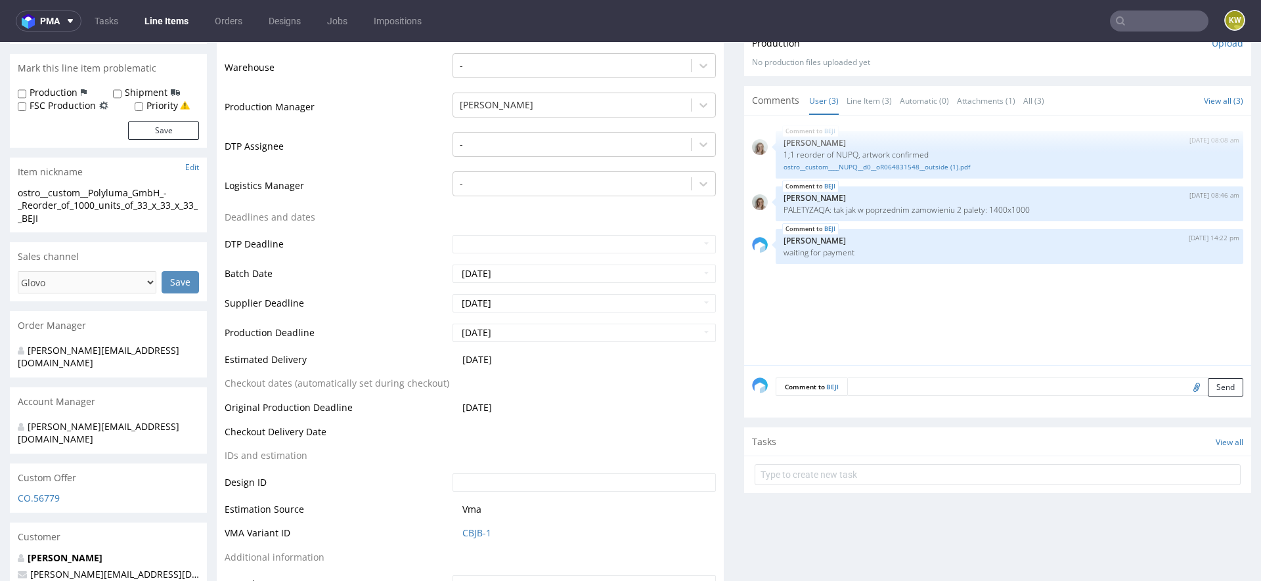
scroll to position [342, 0]
click at [390, 278] on td "Batch Date" at bounding box center [337, 277] width 225 height 30
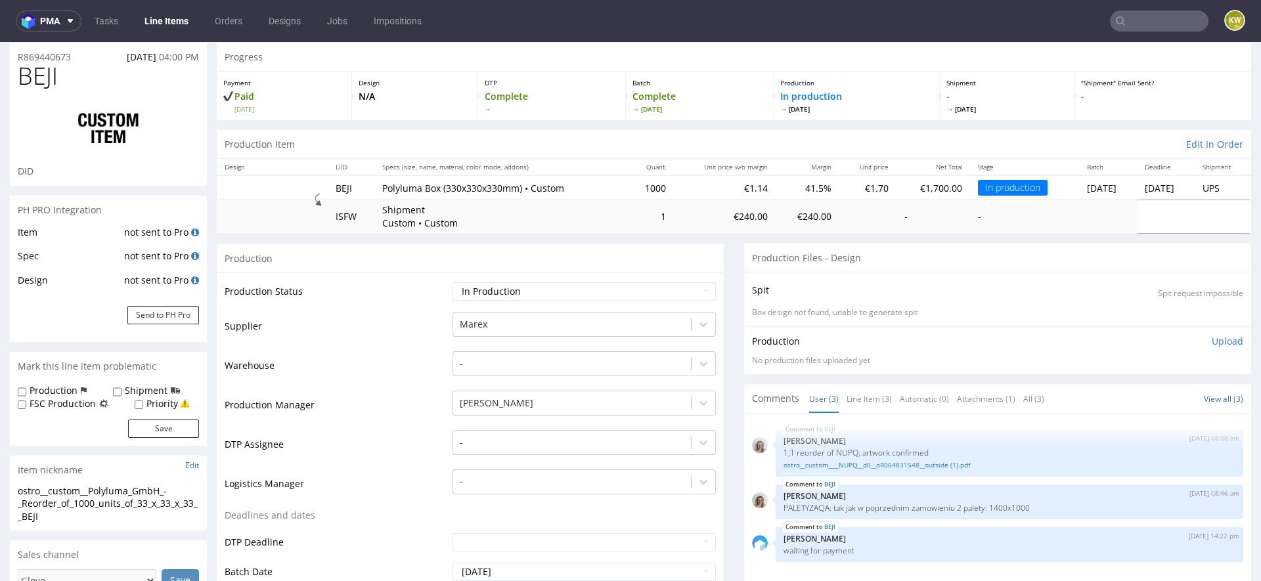
scroll to position [38, 0]
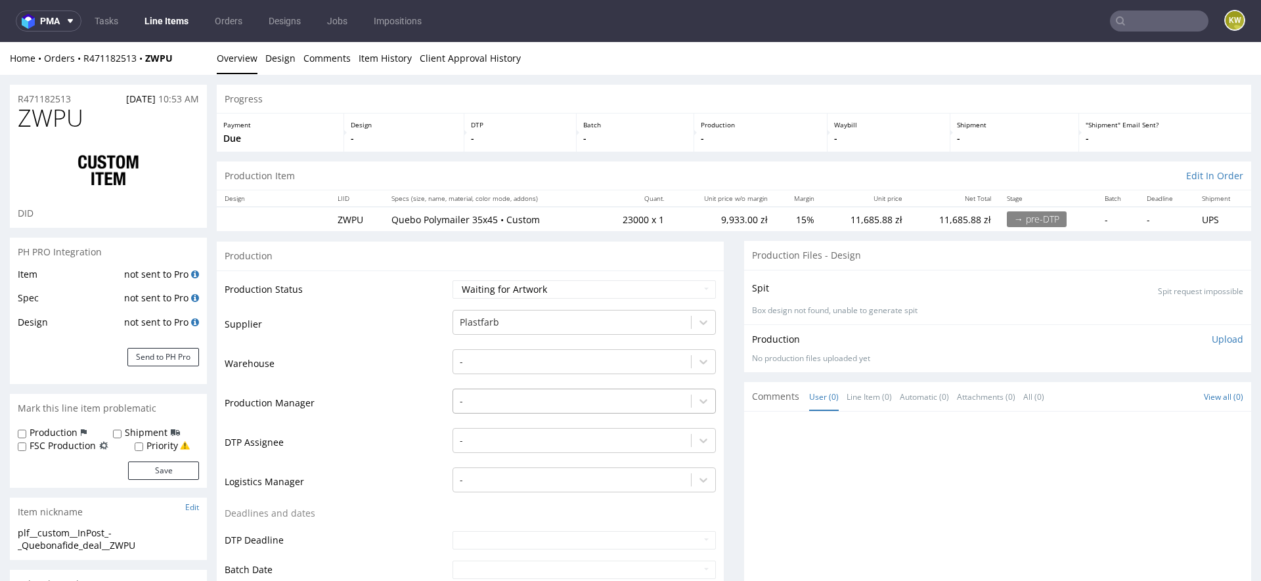
click at [464, 403] on div "-" at bounding box center [584, 398] width 263 height 18
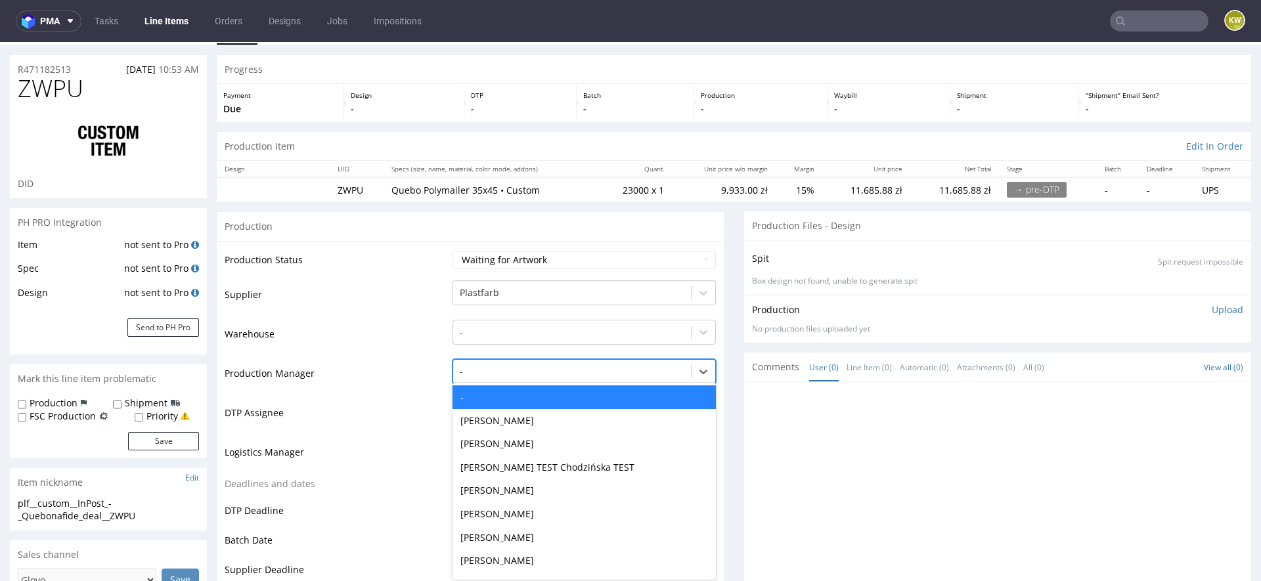
scroll to position [32, 0]
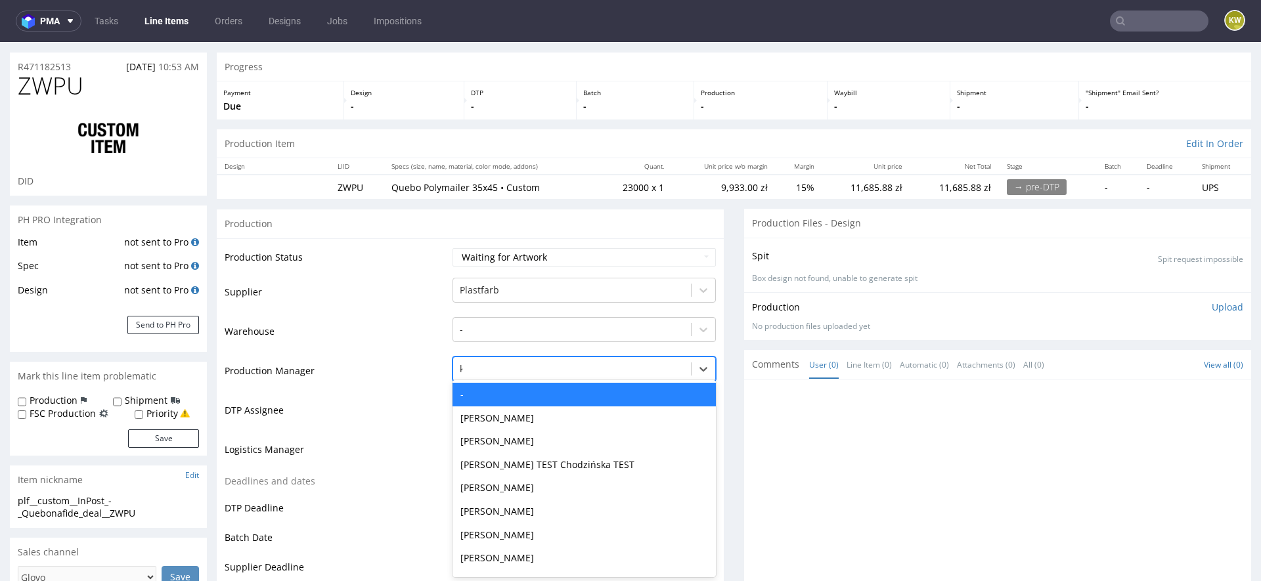
type input "kla"
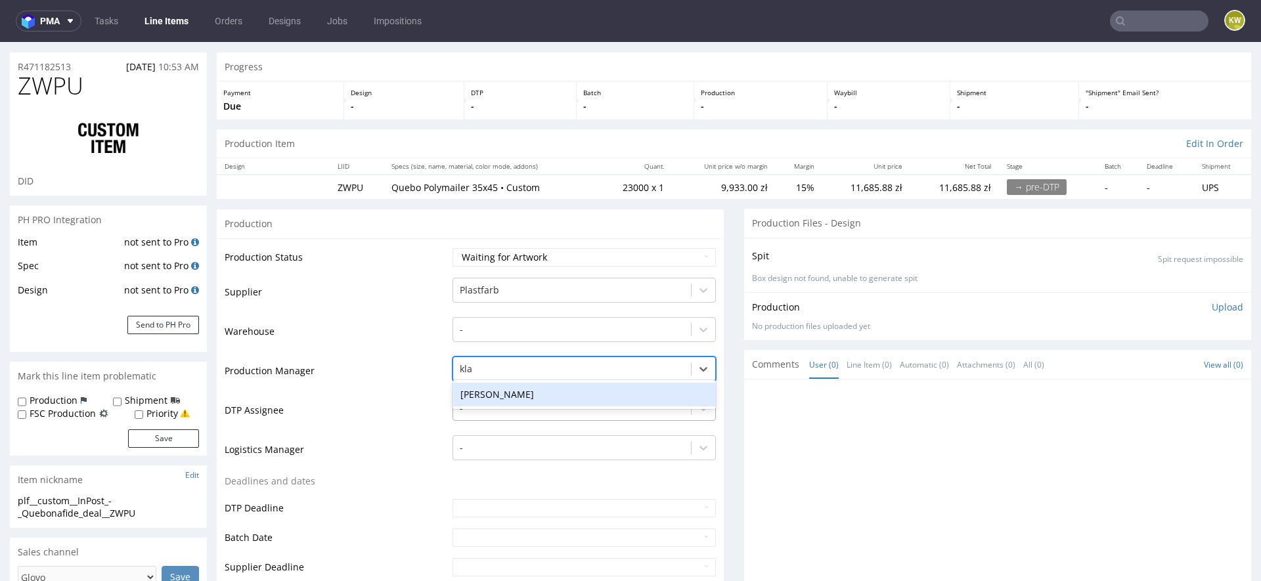
click at [505, 395] on div "[PERSON_NAME]" at bounding box center [584, 395] width 263 height 24
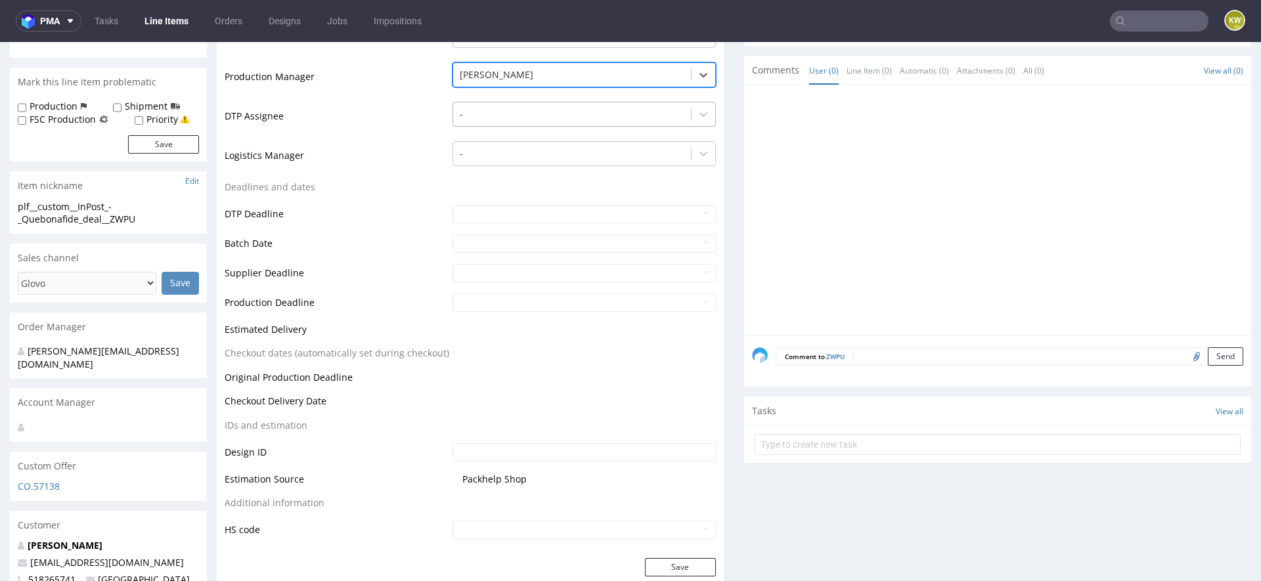
scroll to position [385, 0]
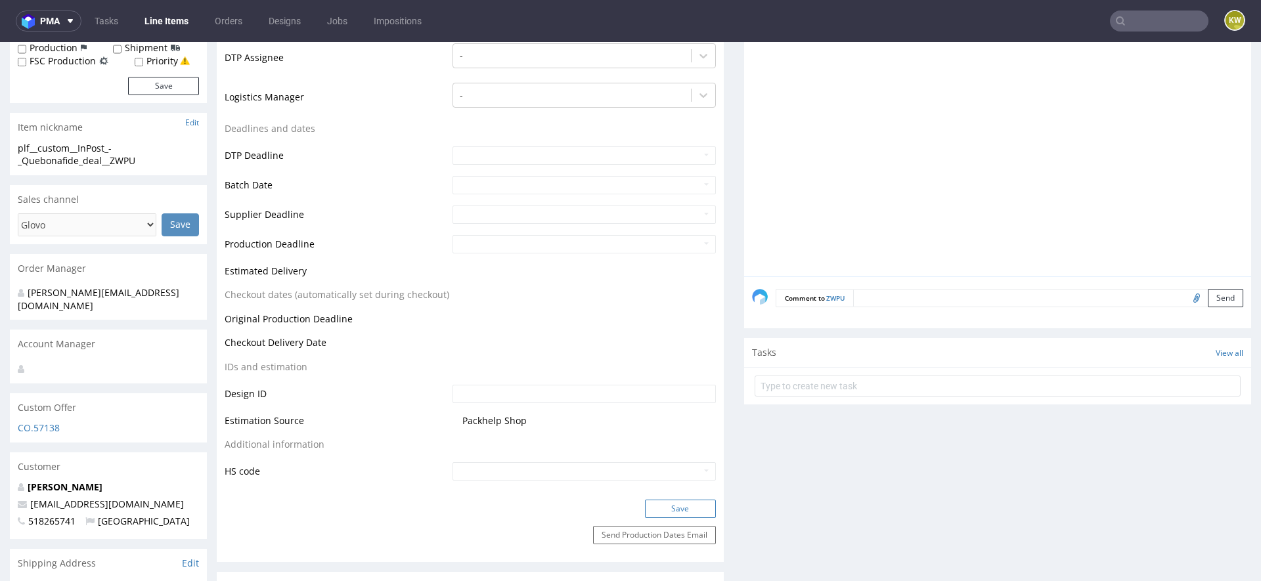
click at [661, 506] on button "Save" at bounding box center [680, 509] width 71 height 18
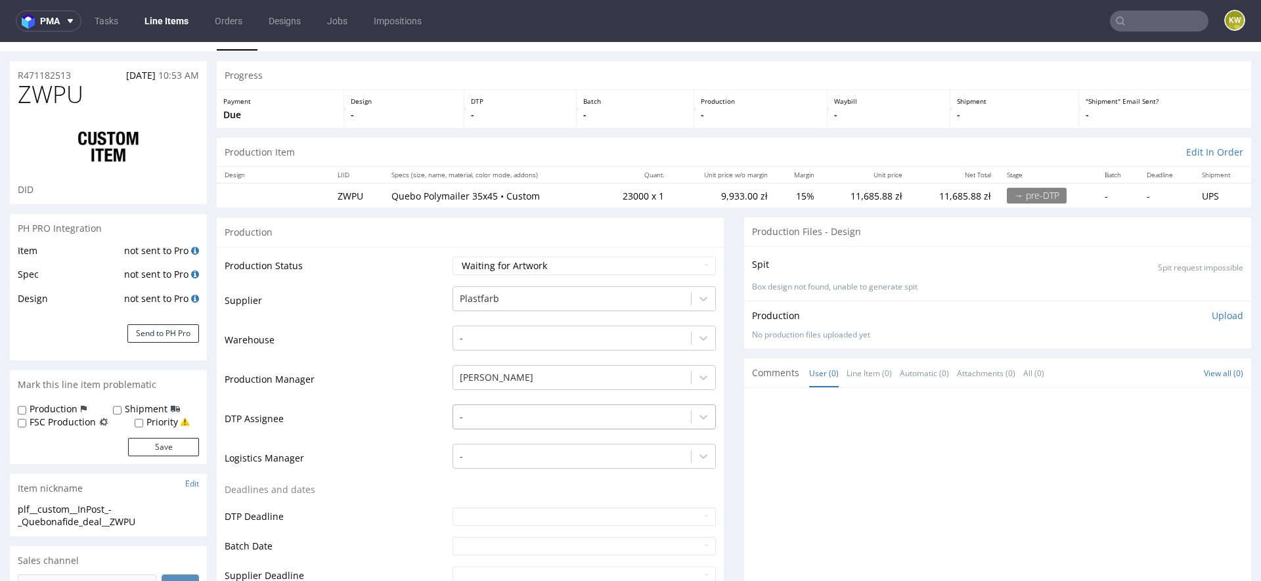
scroll to position [19, 0]
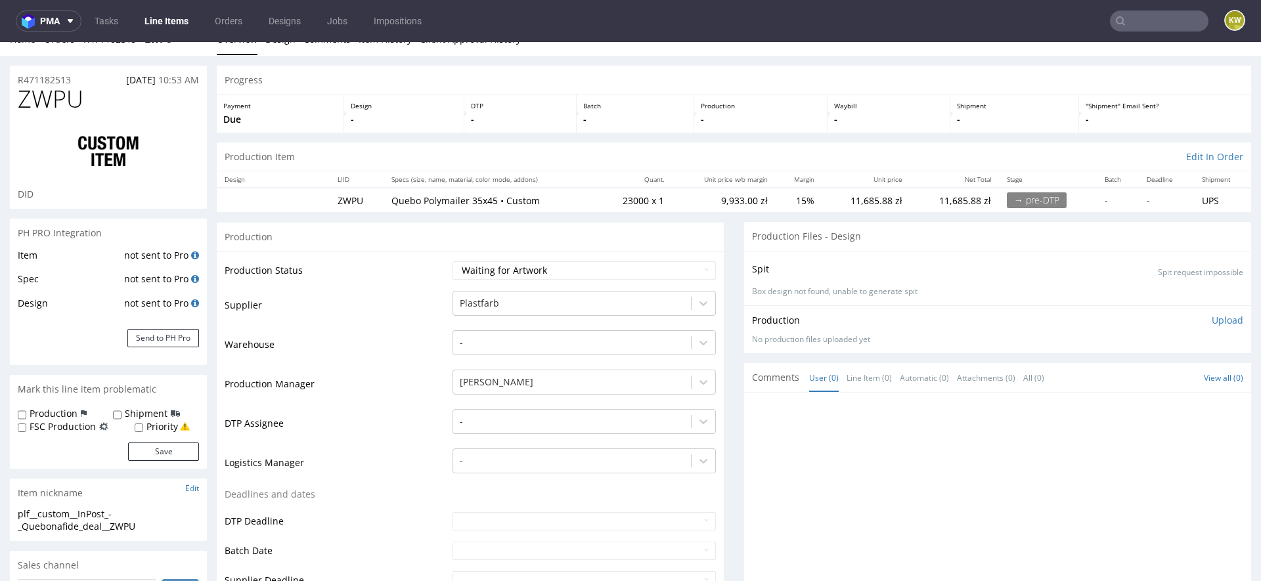
click at [346, 309] on td "Supplier" at bounding box center [337, 309] width 225 height 39
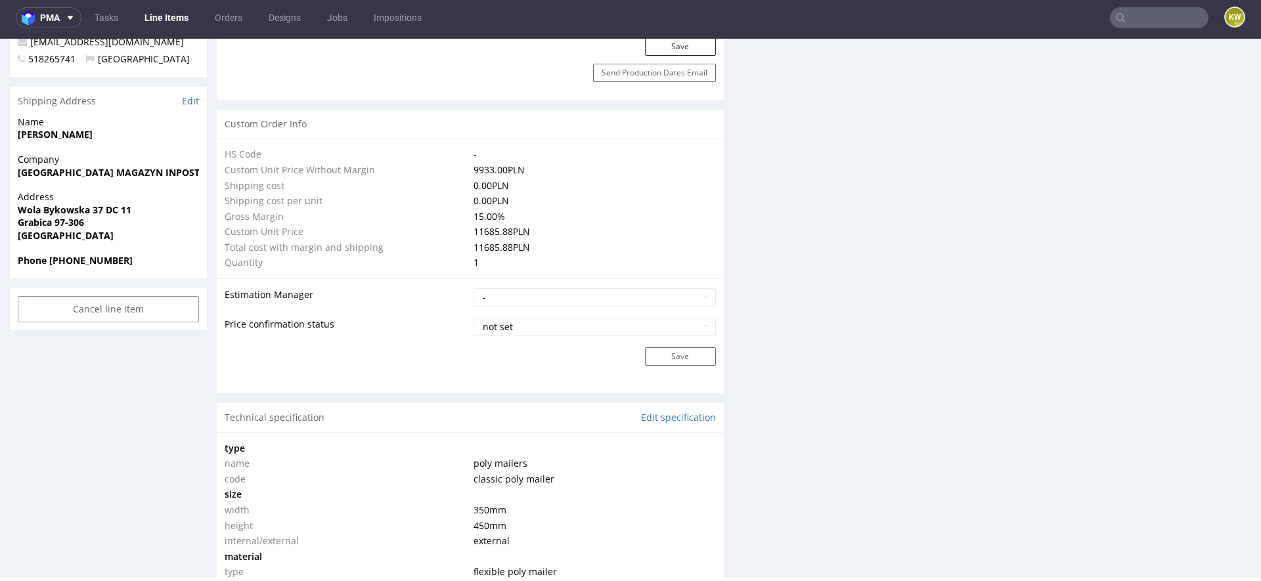
scroll to position [0, 0]
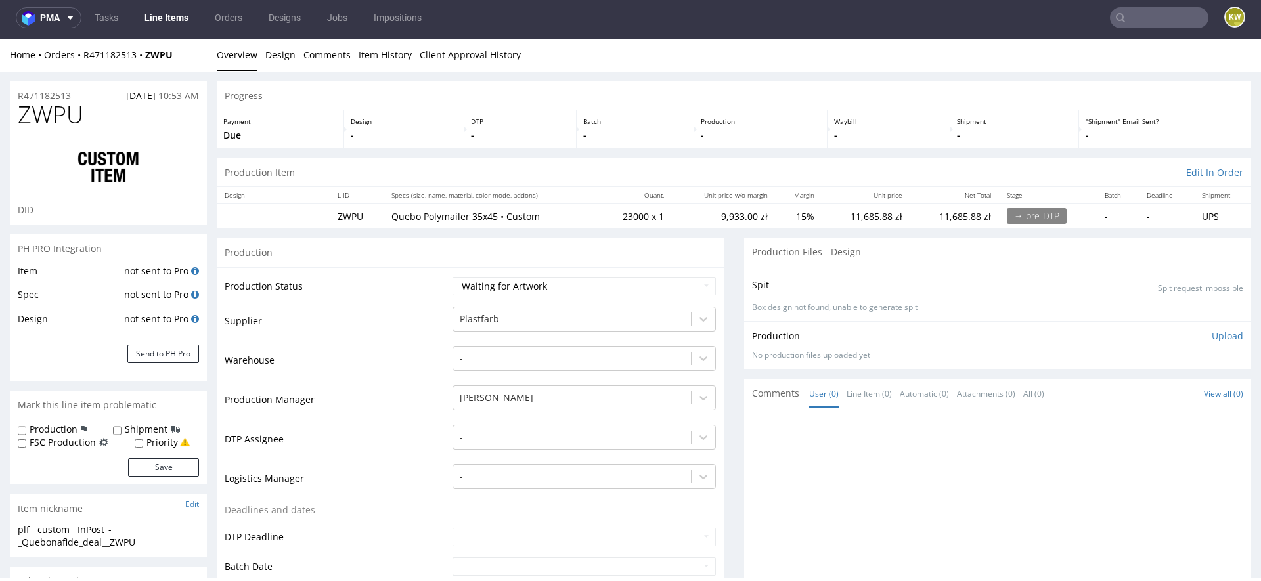
click at [38, 88] on div "R471182513 09.10.2025 10:53 AM" at bounding box center [108, 91] width 197 height 21
click at [37, 88] on div "R471182513 09.10.2025 10:53 AM" at bounding box center [108, 91] width 197 height 21
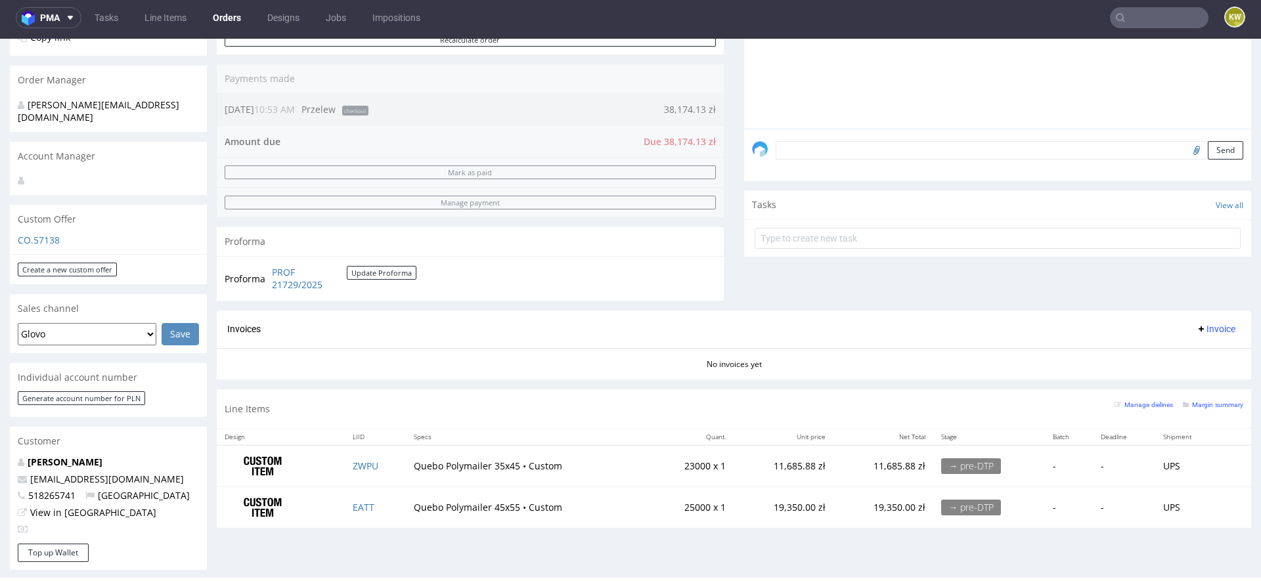
scroll to position [330, 0]
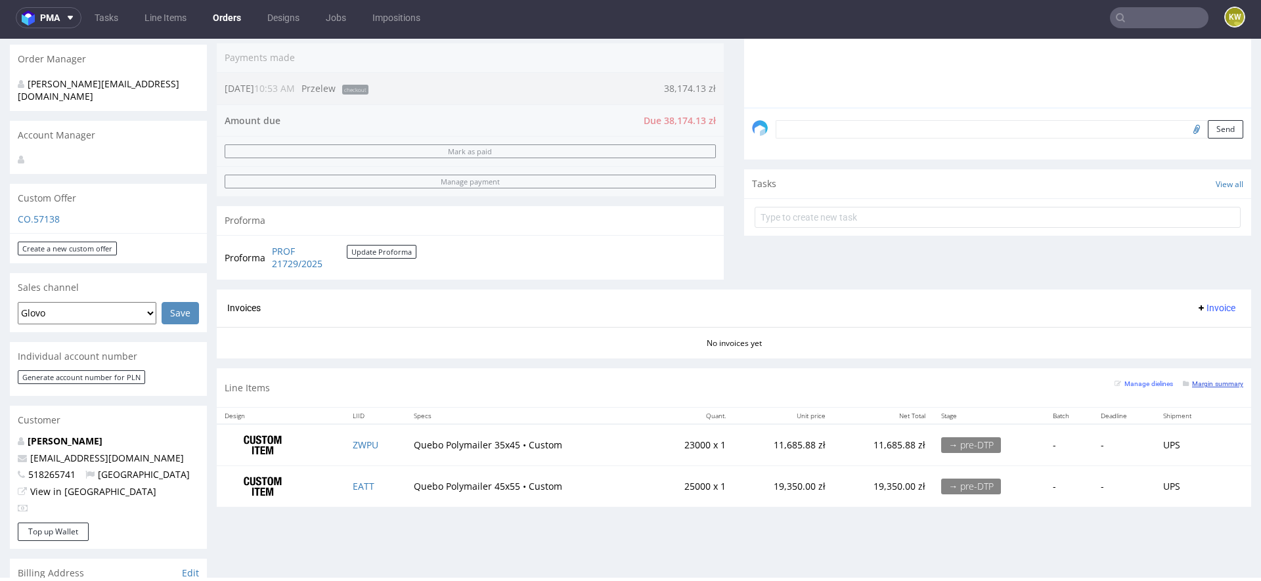
click at [1201, 382] on small "Margin summary" at bounding box center [1213, 383] width 60 height 7
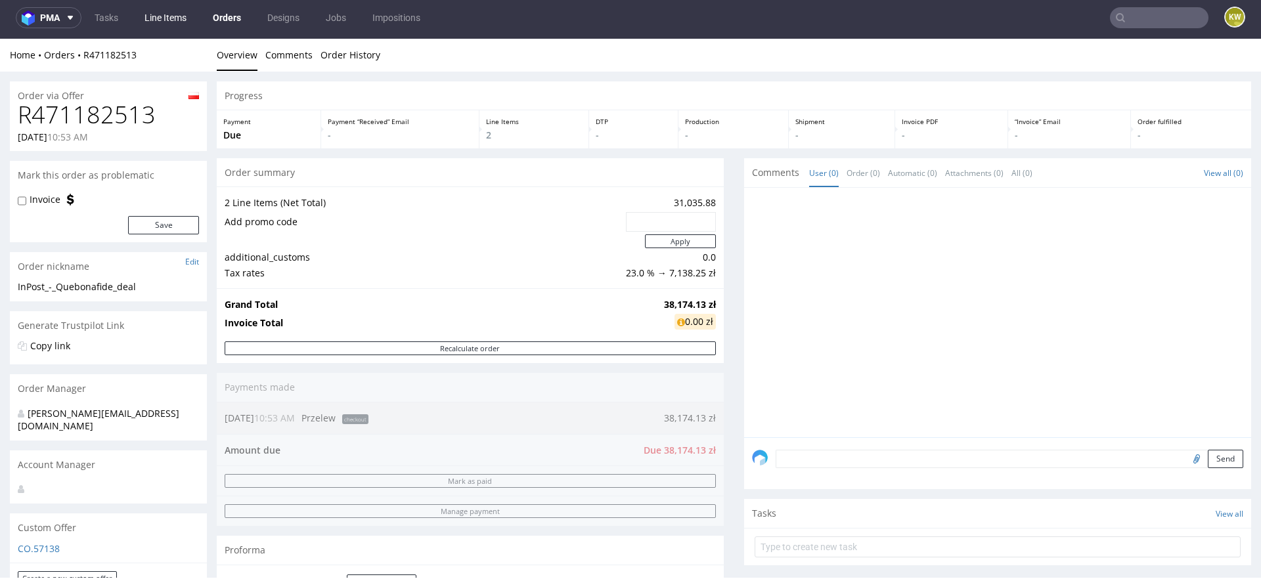
click at [163, 16] on link "Line Items" at bounding box center [166, 17] width 58 height 21
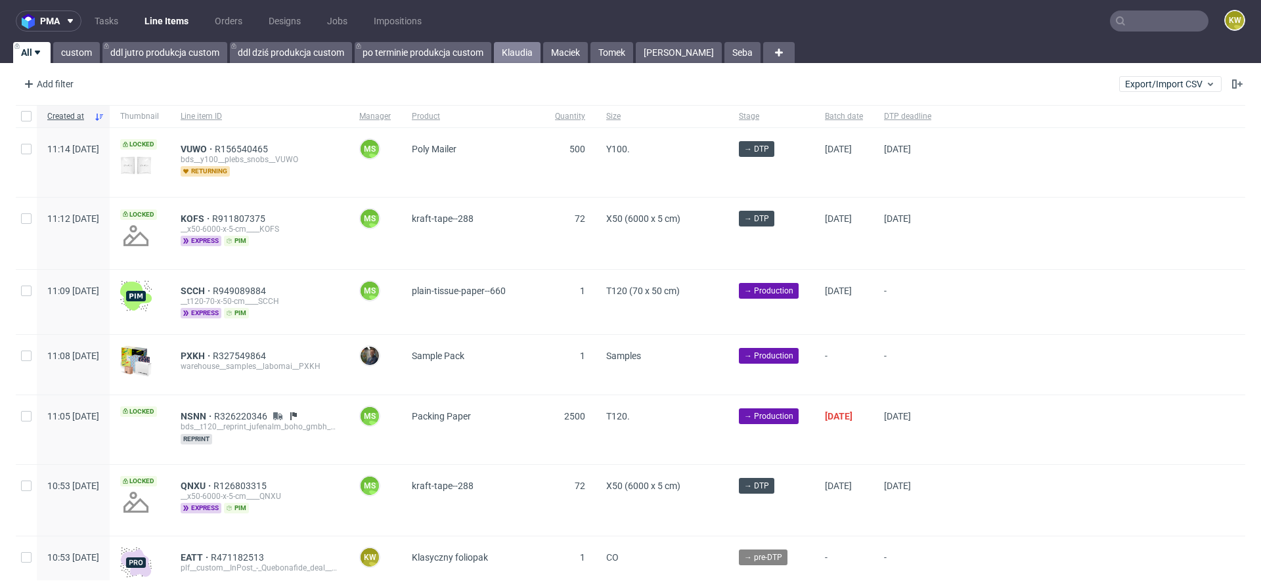
click at [519, 53] on link "Klaudia" at bounding box center [517, 52] width 47 height 21
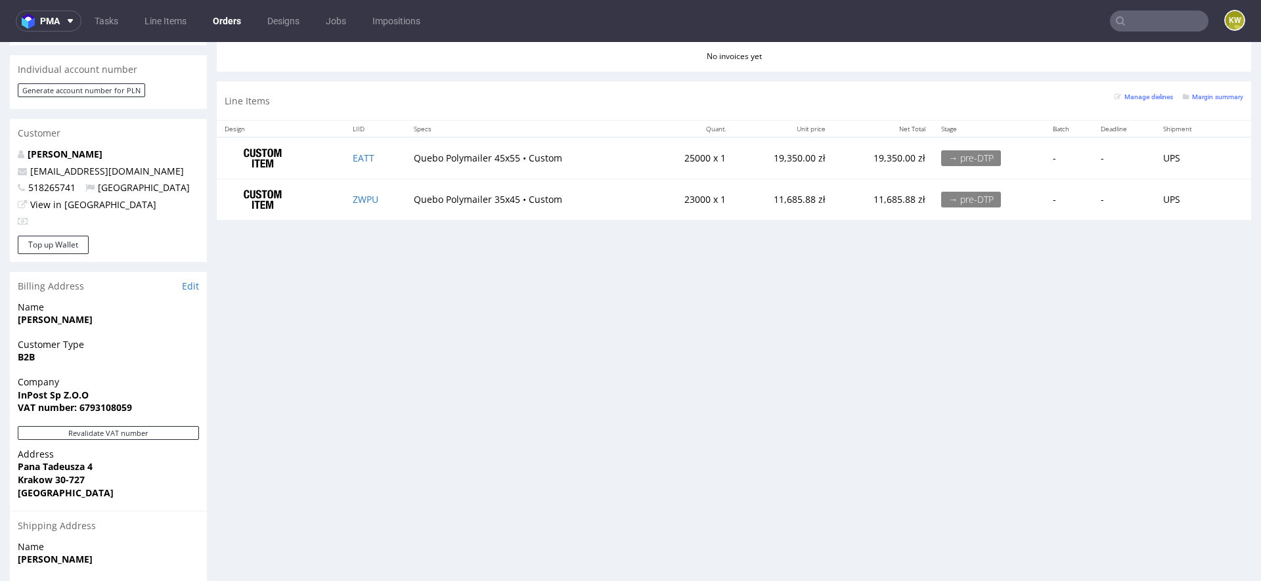
scroll to position [683, 0]
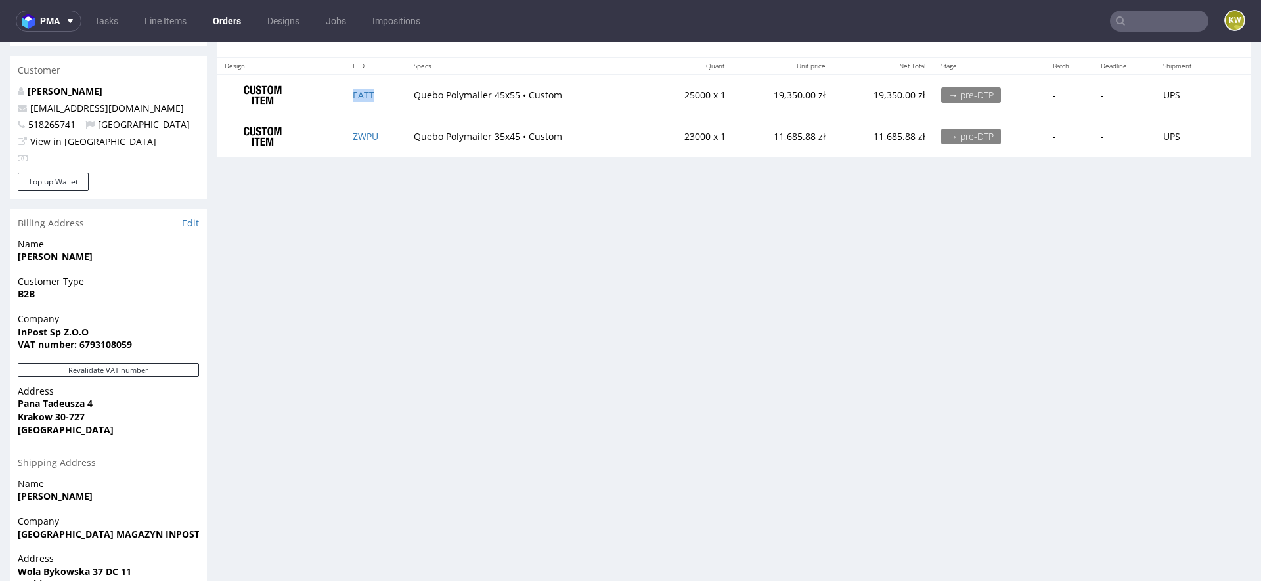
click at [382, 97] on td "EATT" at bounding box center [375, 94] width 61 height 41
click at [402, 135] on td "ZWPU" at bounding box center [375, 136] width 61 height 41
click at [401, 135] on td "ZWPU" at bounding box center [375, 136] width 61 height 41
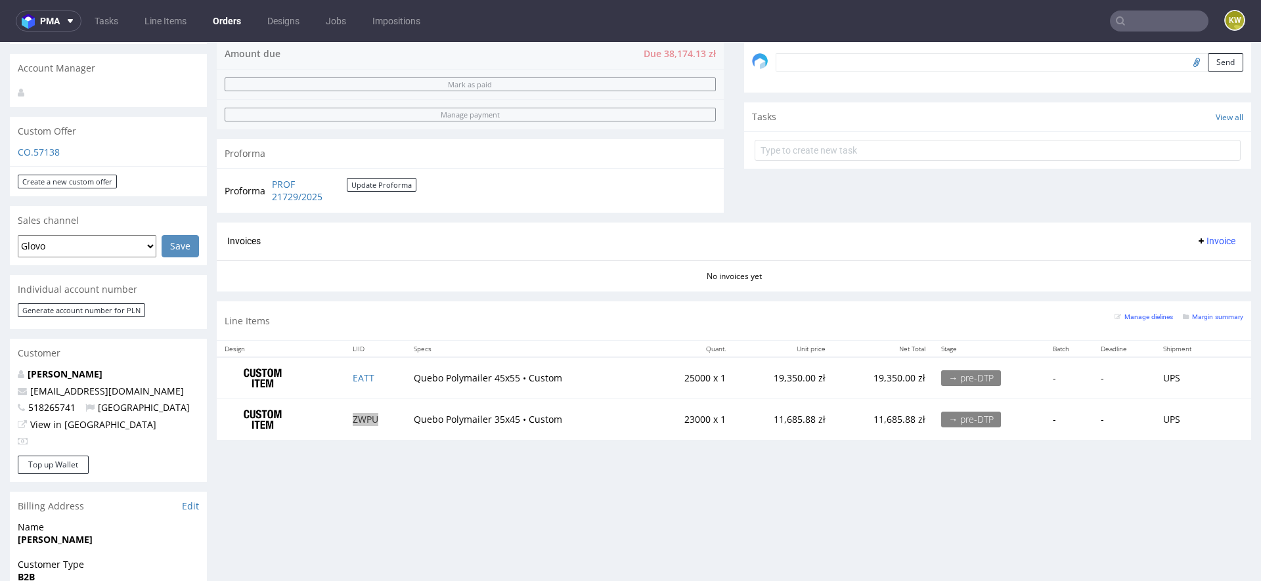
scroll to position [412, 0]
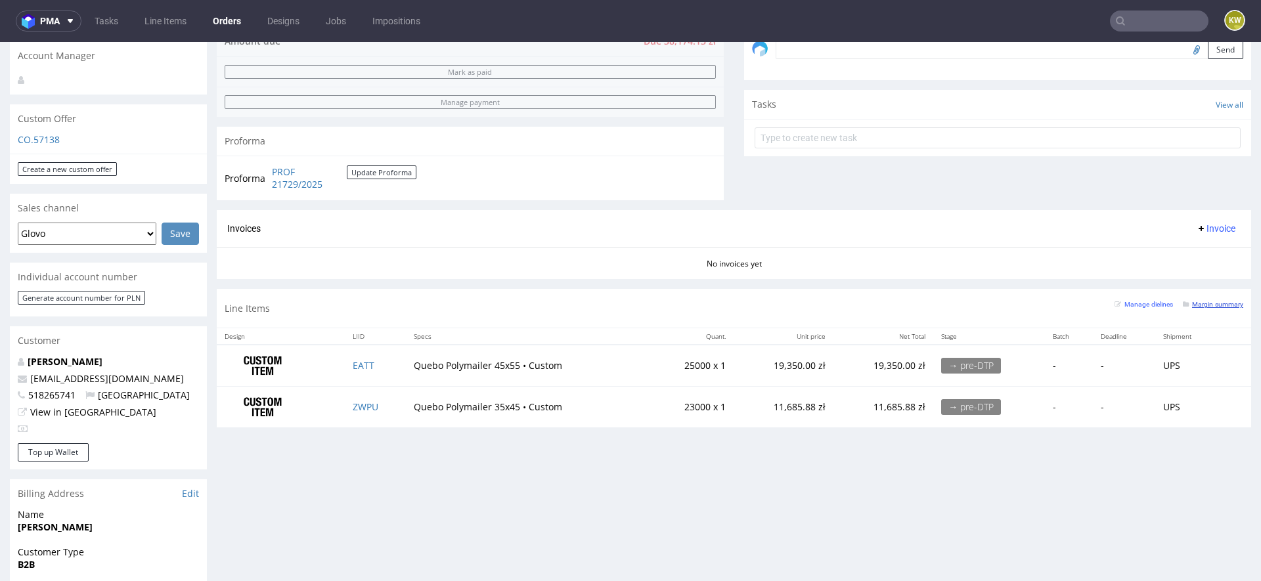
click at [1200, 303] on small "Margin summary" at bounding box center [1213, 304] width 60 height 7
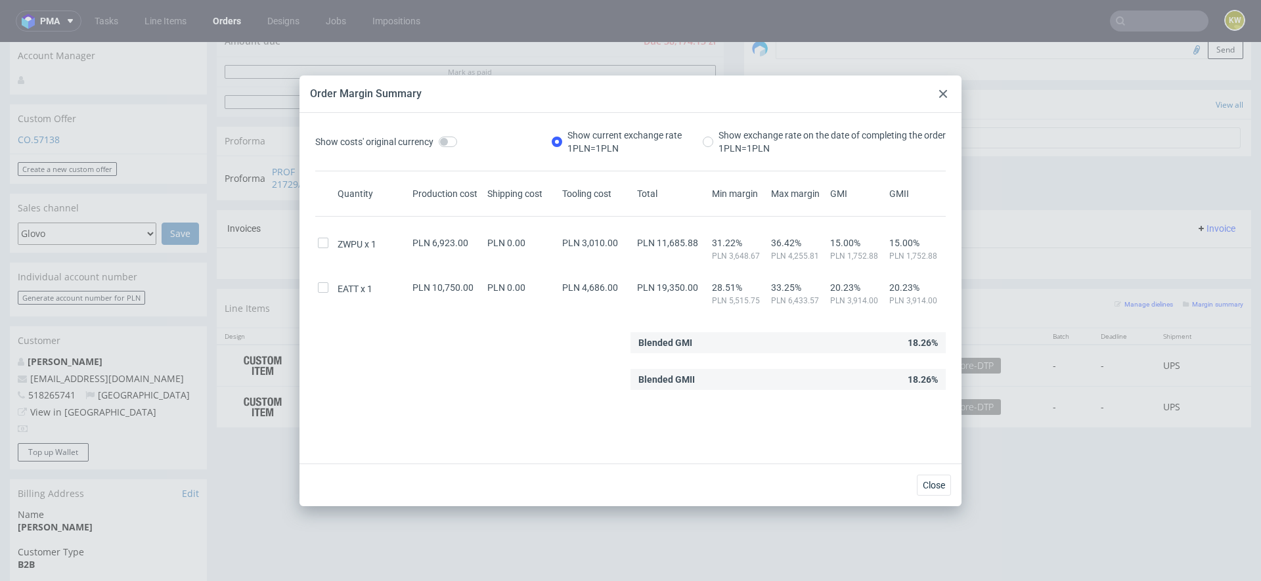
click at [439, 342] on div "Blended GMI 18.26%" at bounding box center [630, 342] width 631 height 21
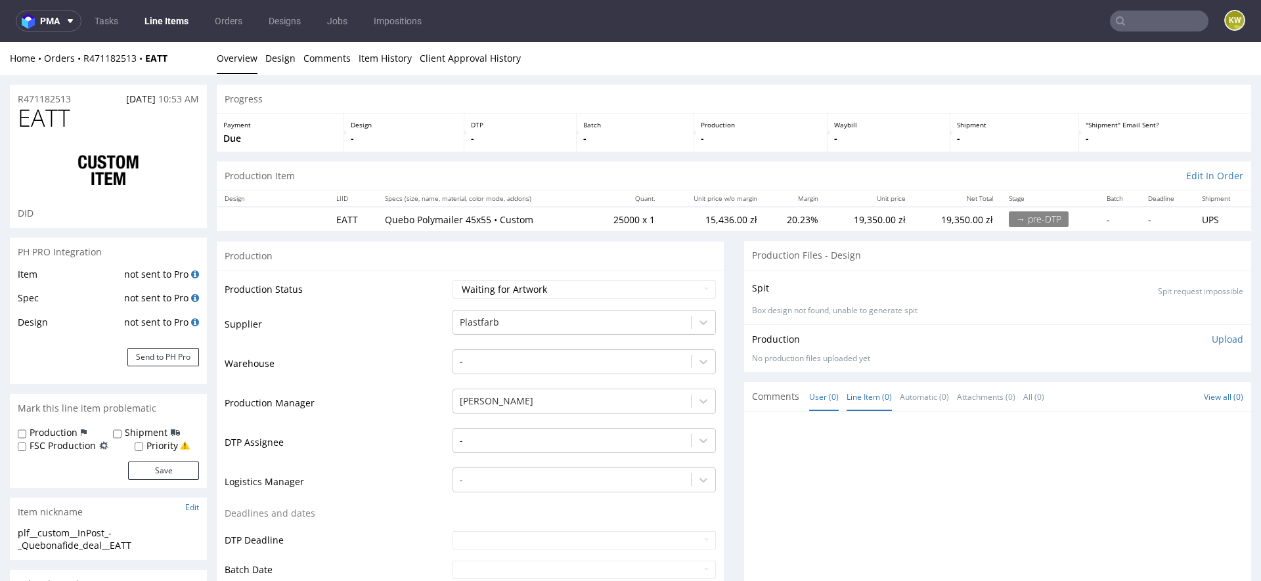
click at [878, 393] on link "Line Item (0)" at bounding box center [869, 397] width 45 height 28
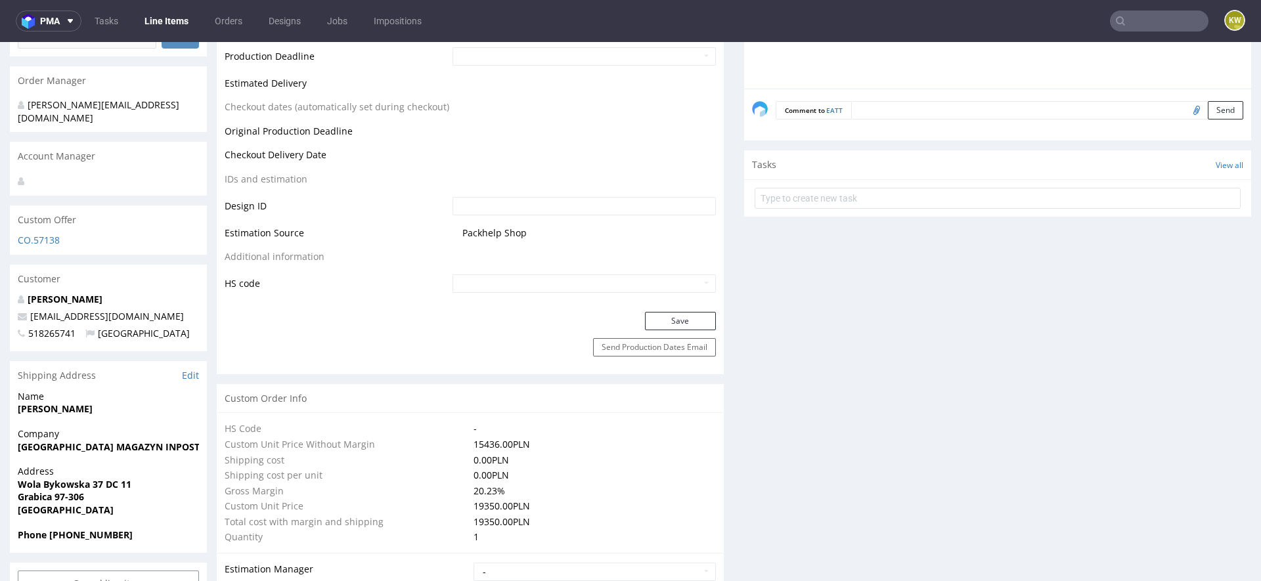
scroll to position [563, 0]
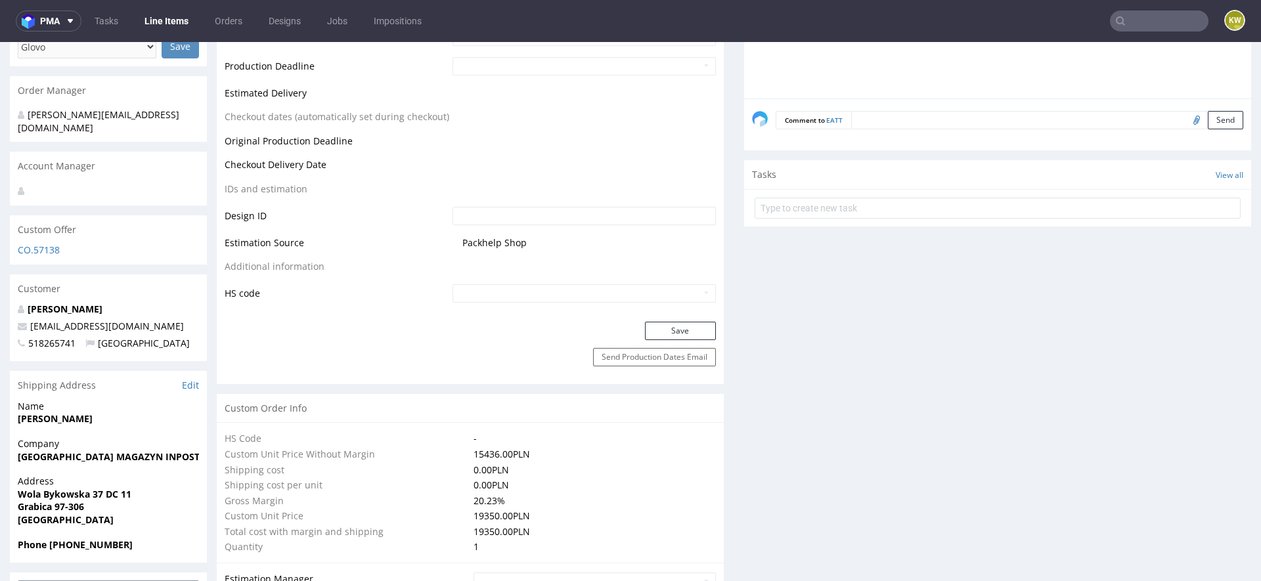
click at [1186, 120] on input "file" at bounding box center [1195, 119] width 18 height 17
type input "C:\fakepath\zlec 66733 QUEQUALITY_450x550_06.10.2025 ver 1m.pdf"
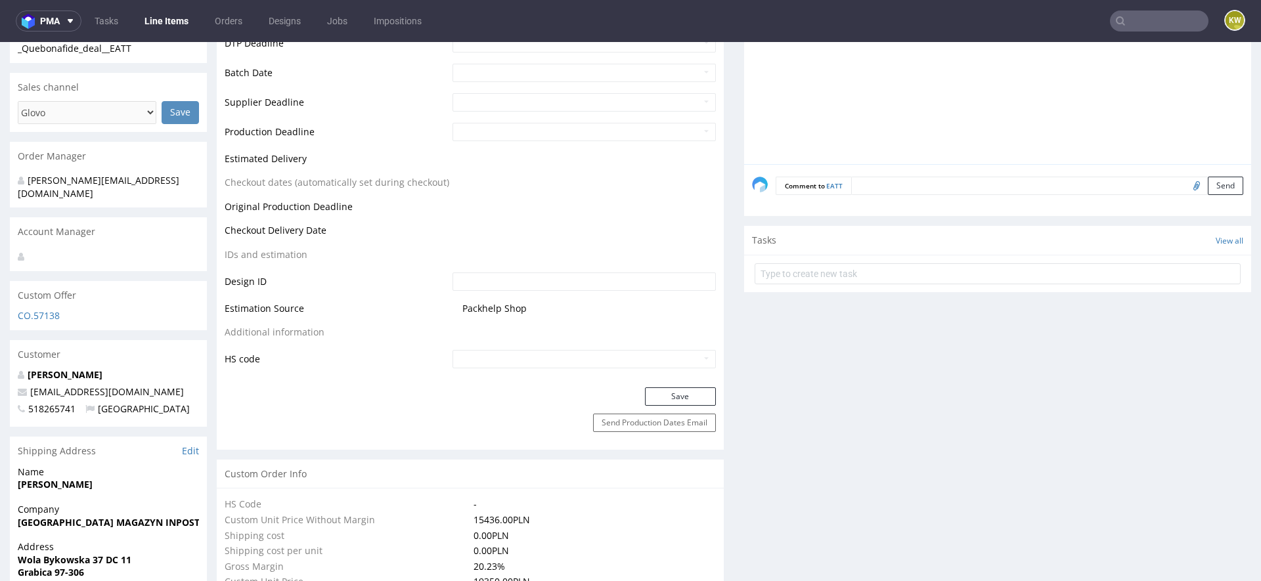
scroll to position [477, 0]
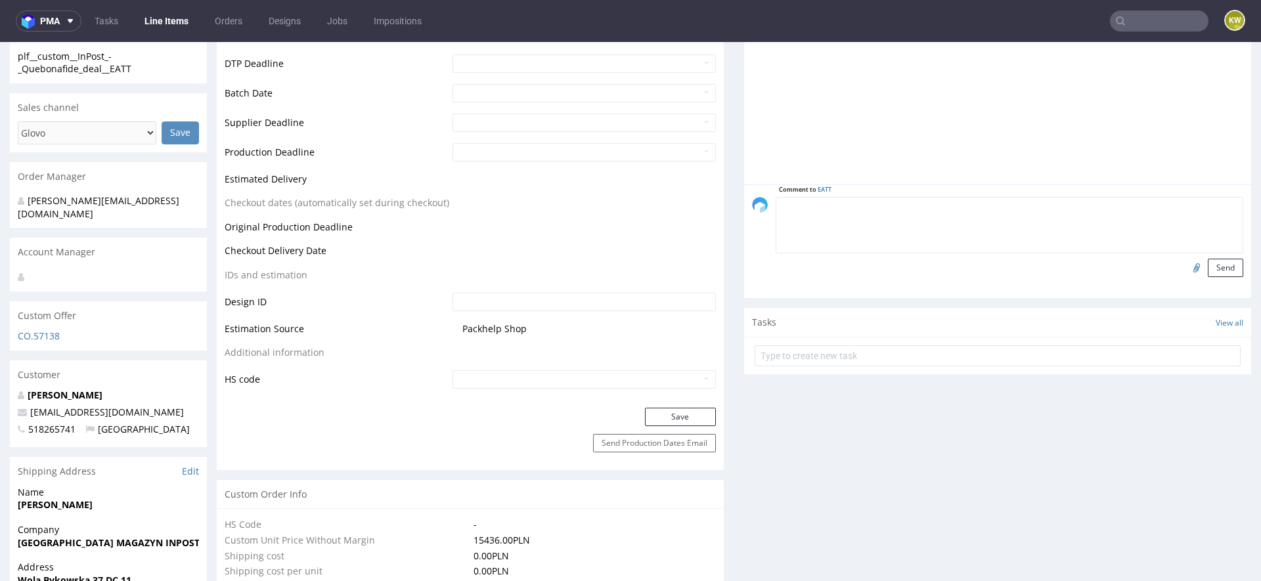
click at [884, 207] on textarea at bounding box center [1010, 225] width 468 height 56
type textarea "pliki produkcyjne"
click at [1214, 271] on button "Send" at bounding box center [1225, 268] width 35 height 18
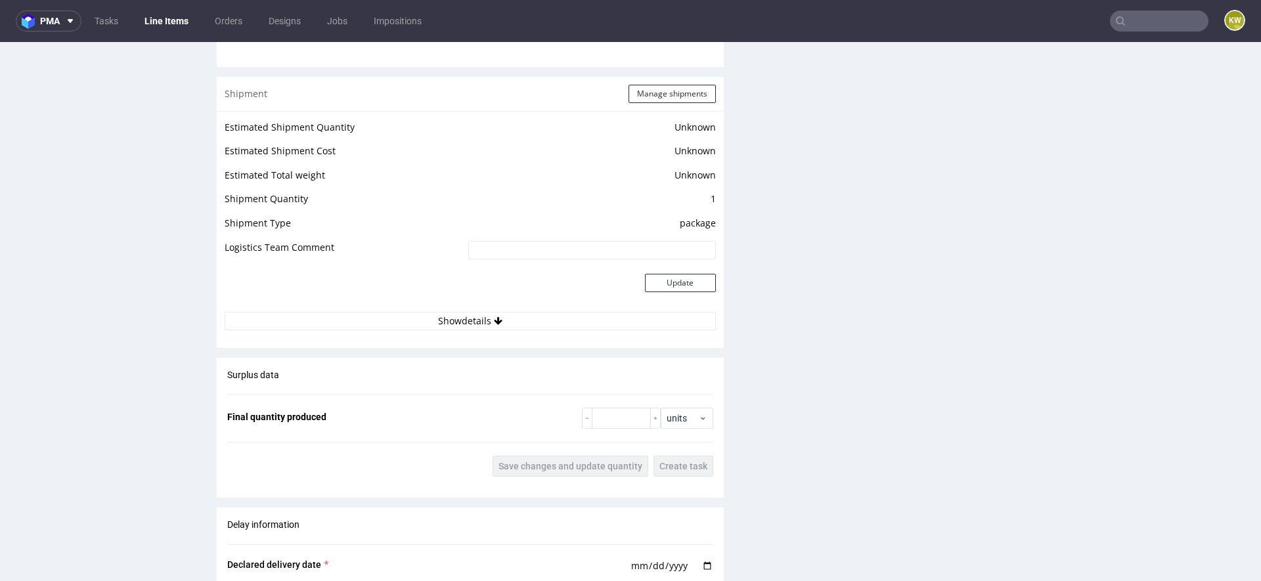
scroll to position [2107, 0]
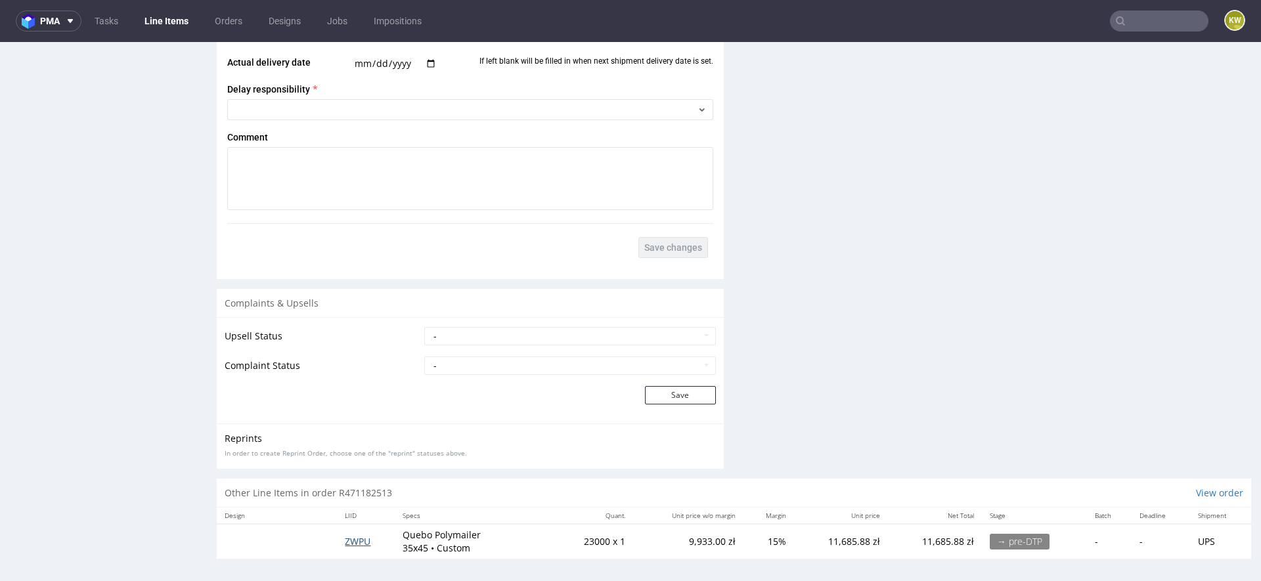
click at [363, 537] on span "ZWPU" at bounding box center [358, 541] width 26 height 12
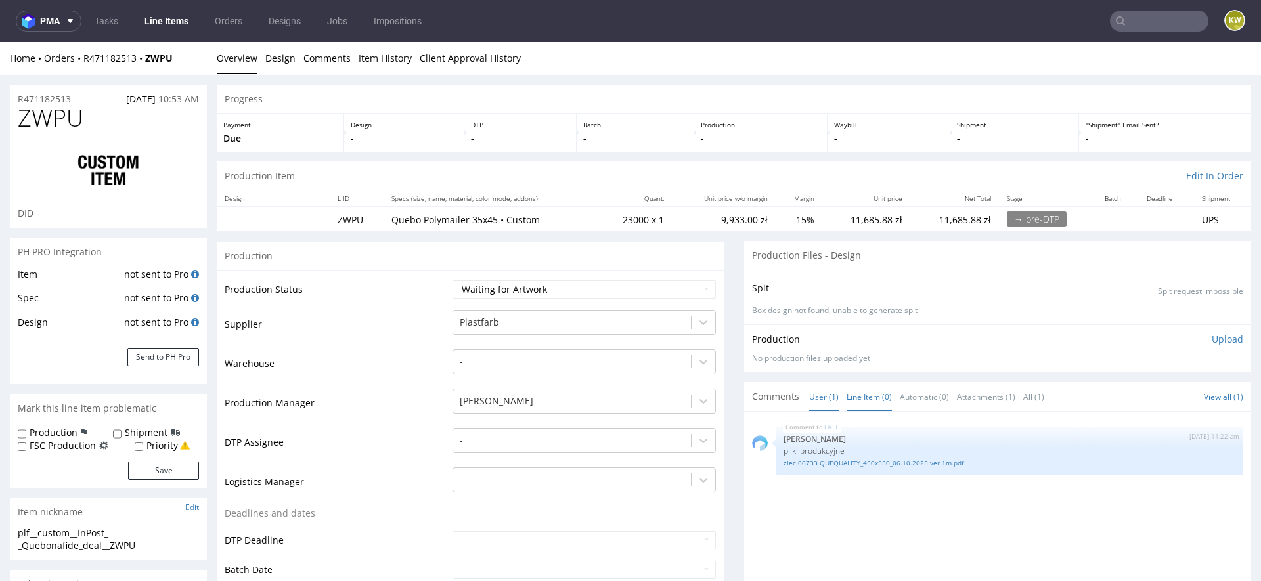
click at [860, 398] on link "Line Item (0)" at bounding box center [869, 397] width 45 height 28
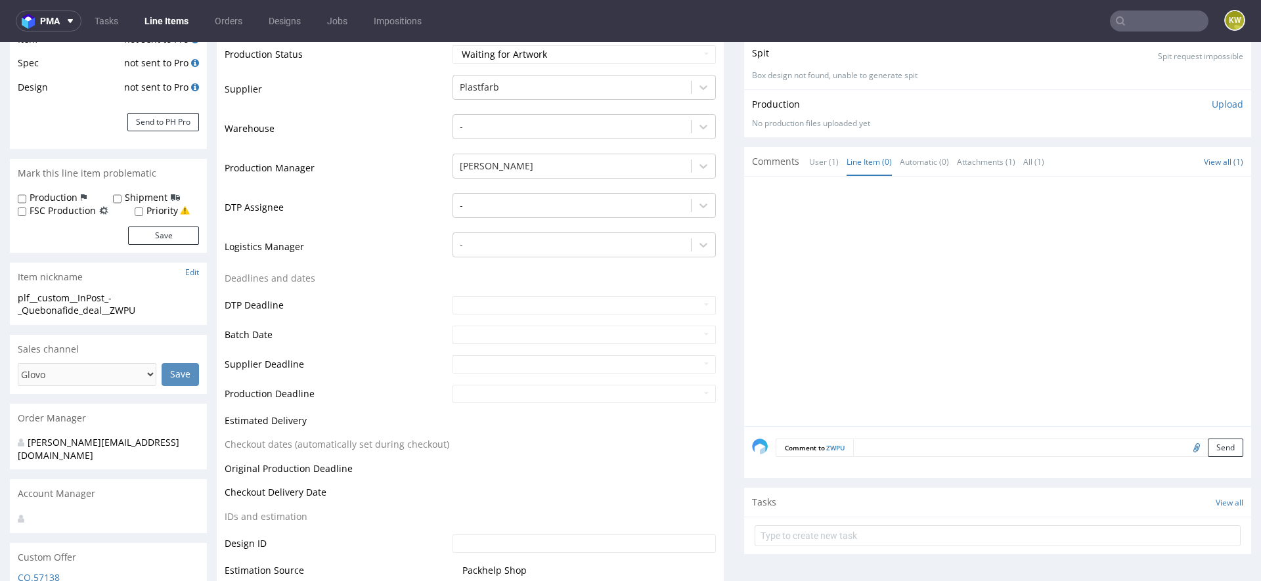
scroll to position [264, 0]
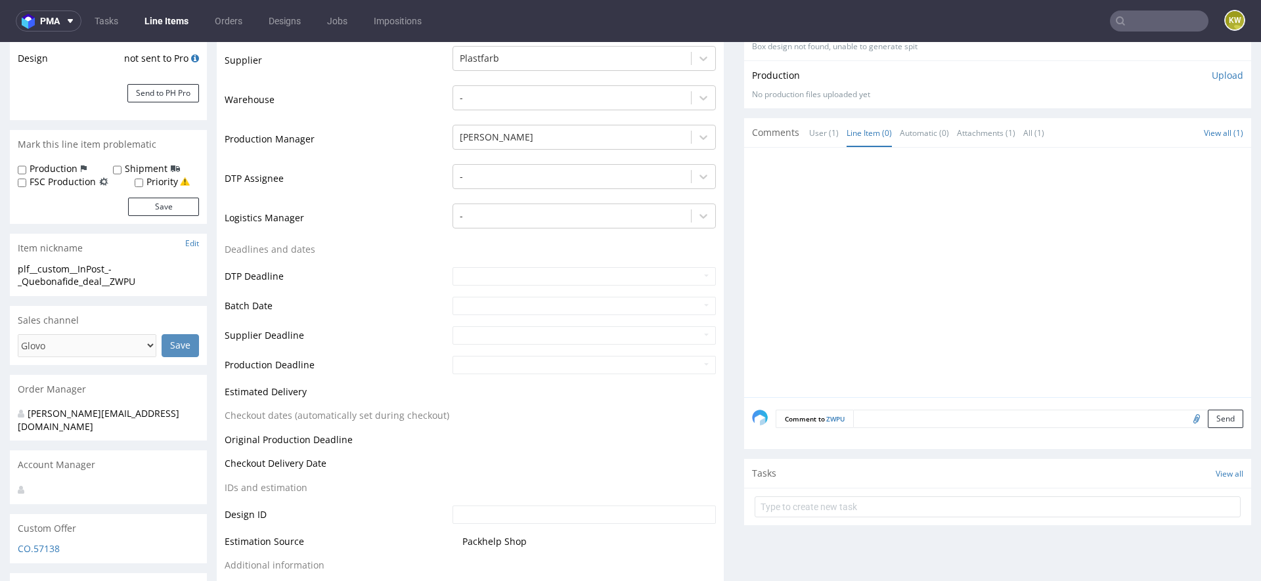
click at [1186, 425] on div at bounding box center [1197, 419] width 22 height 18
click at [1186, 417] on input "file" at bounding box center [1195, 418] width 18 height 17
type input "C:\fakepath\zlec 66732 QUEQUALITY_350x450_06.10.2025 ver 1m.pdf"
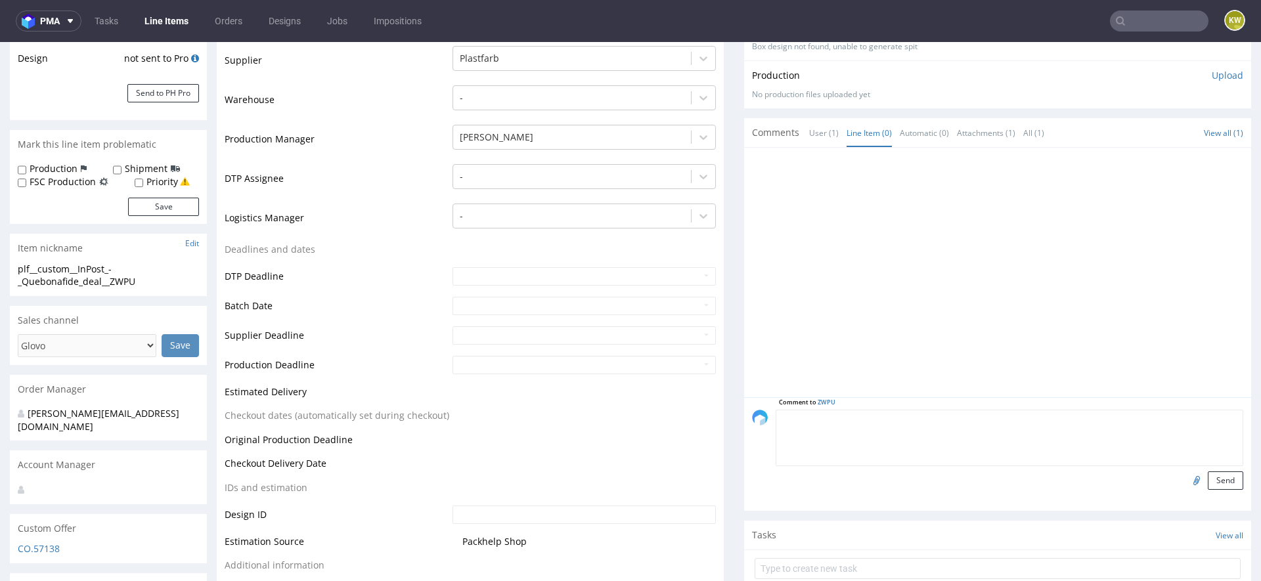
click at [897, 414] on textarea at bounding box center [1010, 438] width 468 height 56
type textarea "pliki produkcyjne"
click at [1218, 483] on button "Send" at bounding box center [1225, 481] width 35 height 18
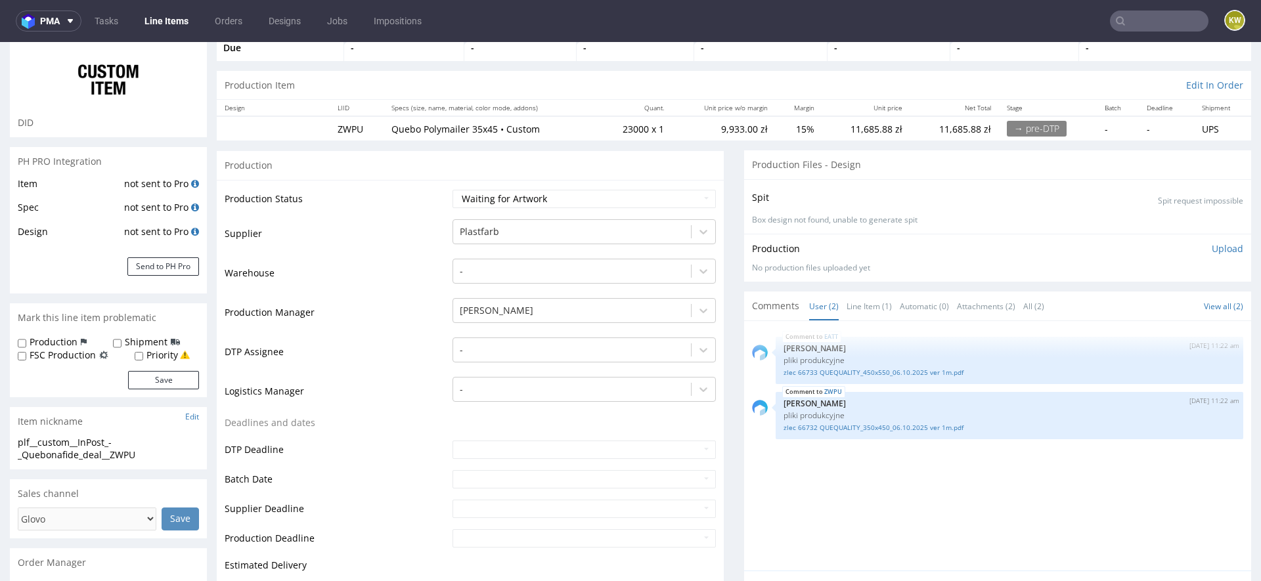
scroll to position [125, 0]
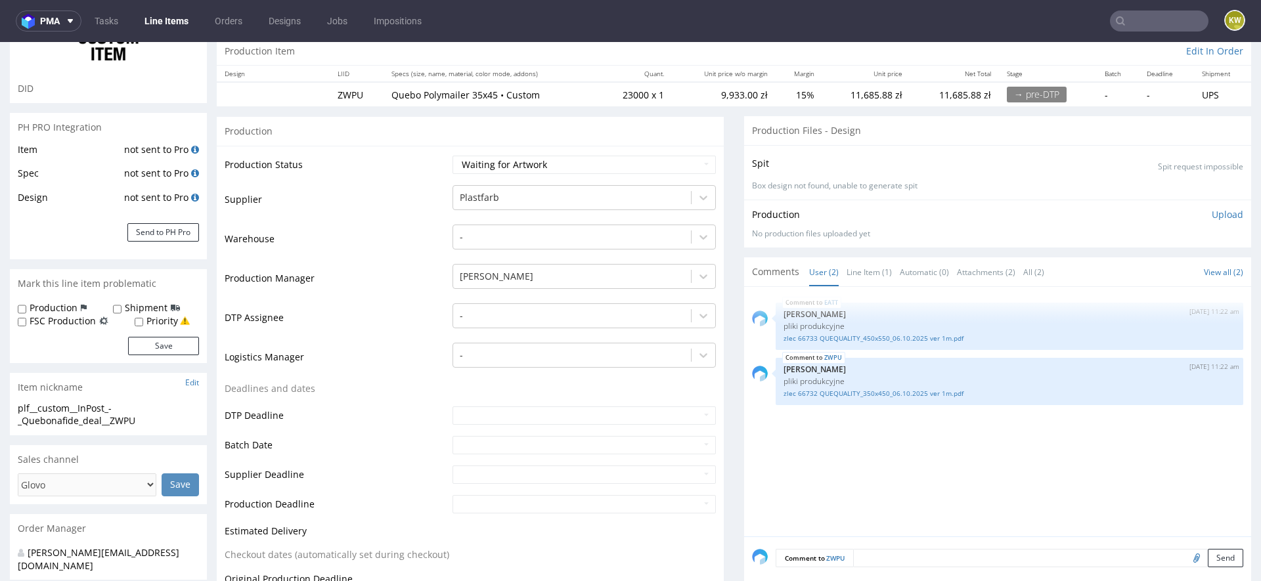
click at [527, 176] on td "Waiting for Artwork Waiting for Diecut Waiting for Mockup Waiting for DTP Waiti…" at bounding box center [582, 169] width 267 height 30
click at [534, 164] on select "Waiting for Artwork Waiting for Diecut Waiting for Mockup Waiting for DTP Waiti…" at bounding box center [584, 165] width 263 height 18
select select "production_in_process"
click at [453, 156] on select "Waiting for Artwork Waiting for Diecut Waiting for Mockup Waiting for DTP Waiti…" at bounding box center [584, 165] width 263 height 18
click at [456, 445] on input "text" at bounding box center [584, 445] width 263 height 18
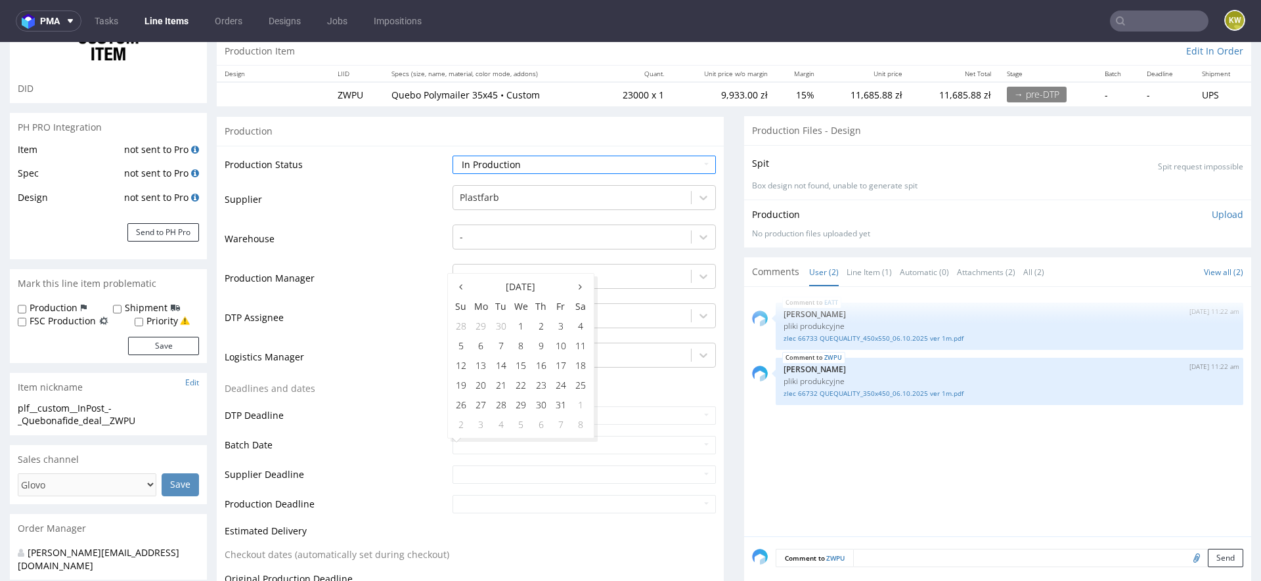
scroll to position [173, 0]
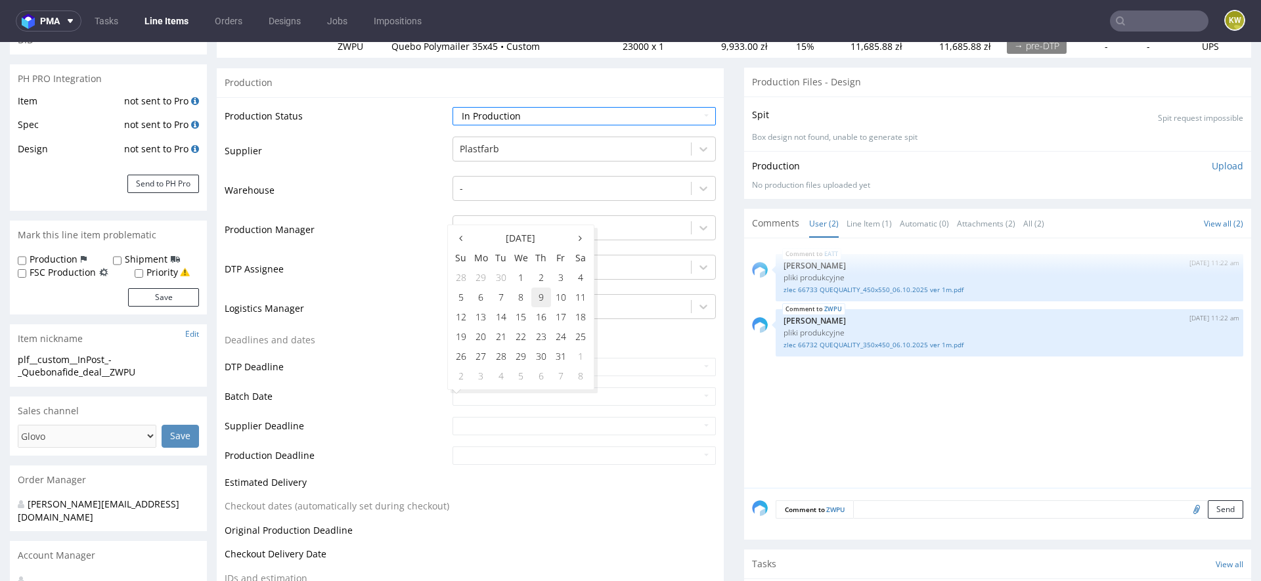
click at [542, 298] on td "9" at bounding box center [541, 298] width 20 height 20
type input "2025-10-09"
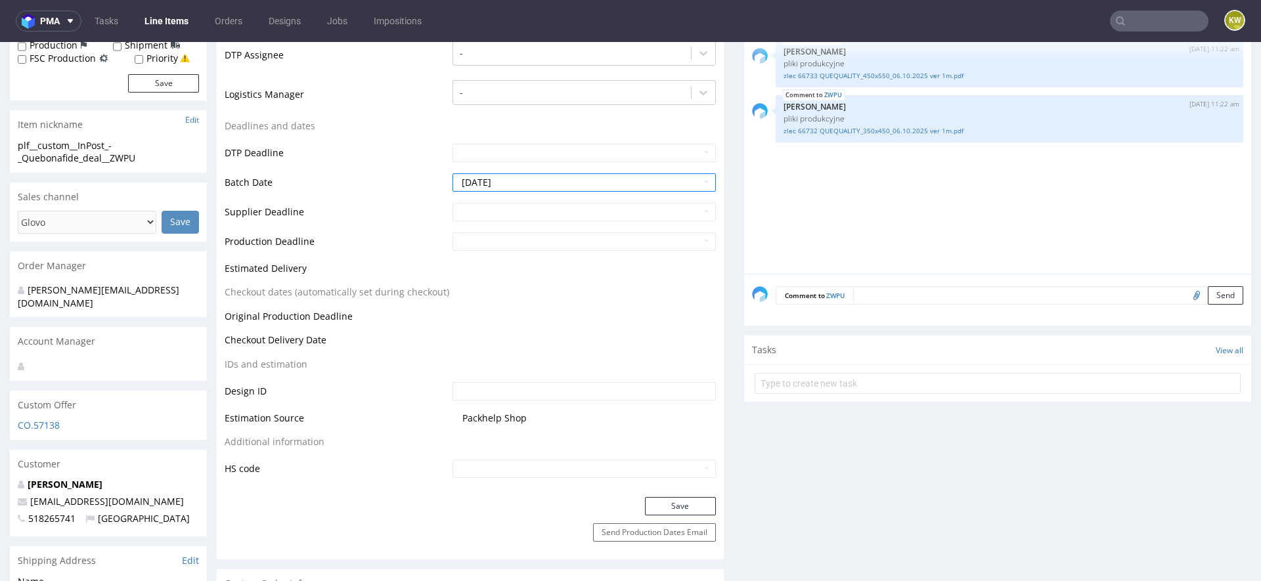
scroll to position [400, 0]
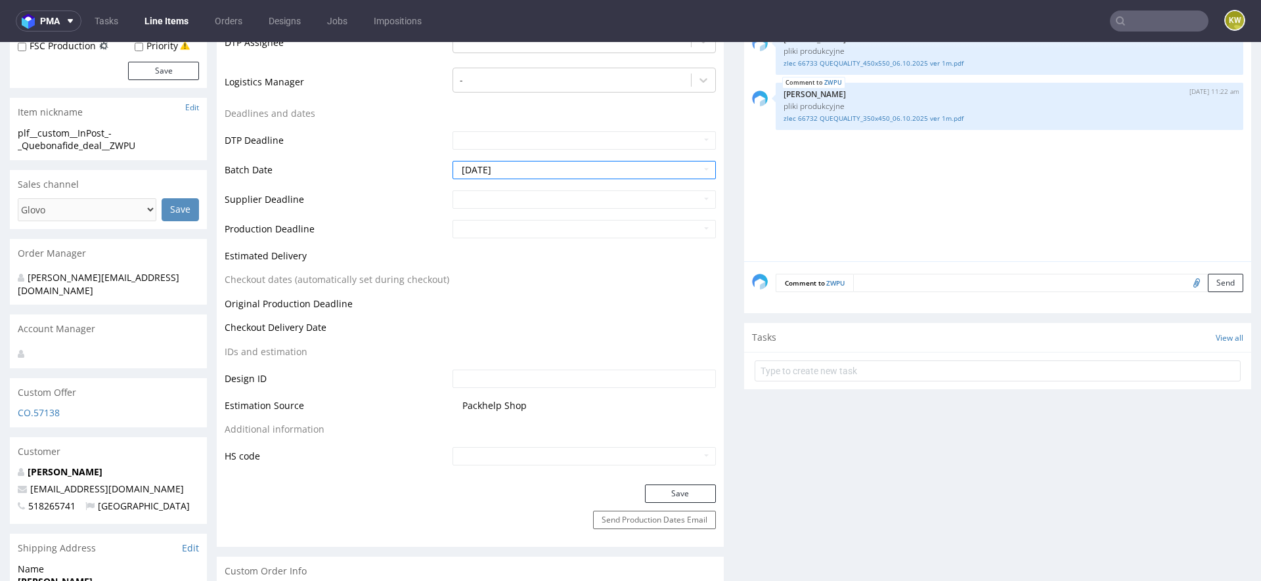
click at [661, 481] on div "Production Status Waiting for Artwork Waiting for Diecut Waiting for Mockup Wai…" at bounding box center [470, 178] width 507 height 614
click at [665, 491] on button "Save" at bounding box center [680, 494] width 71 height 18
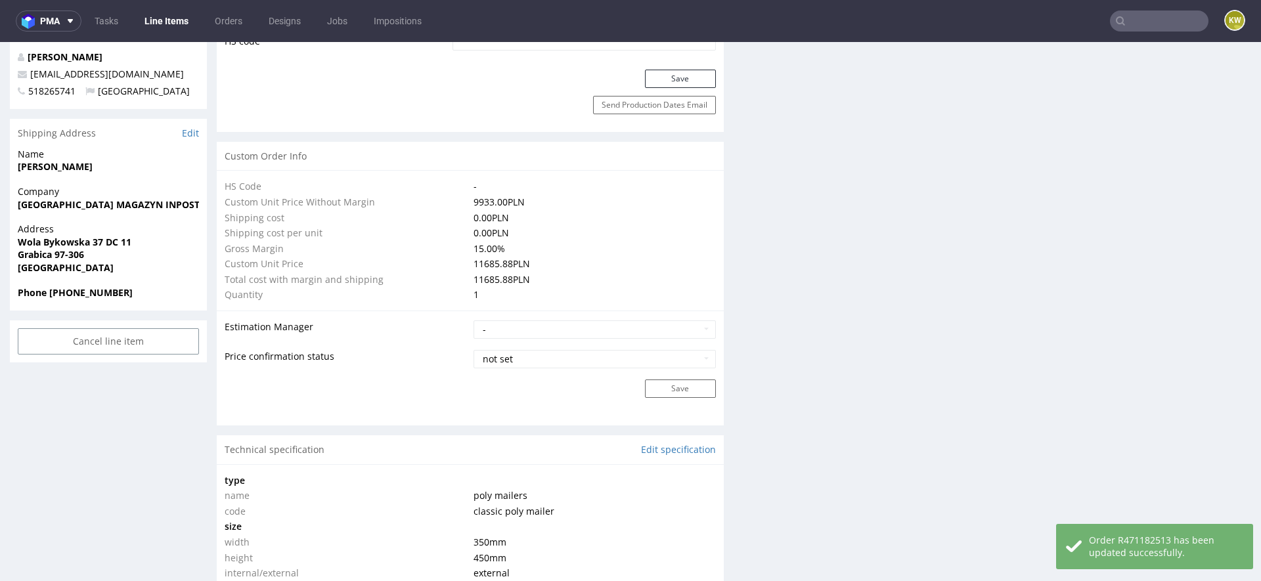
scroll to position [2120, 0]
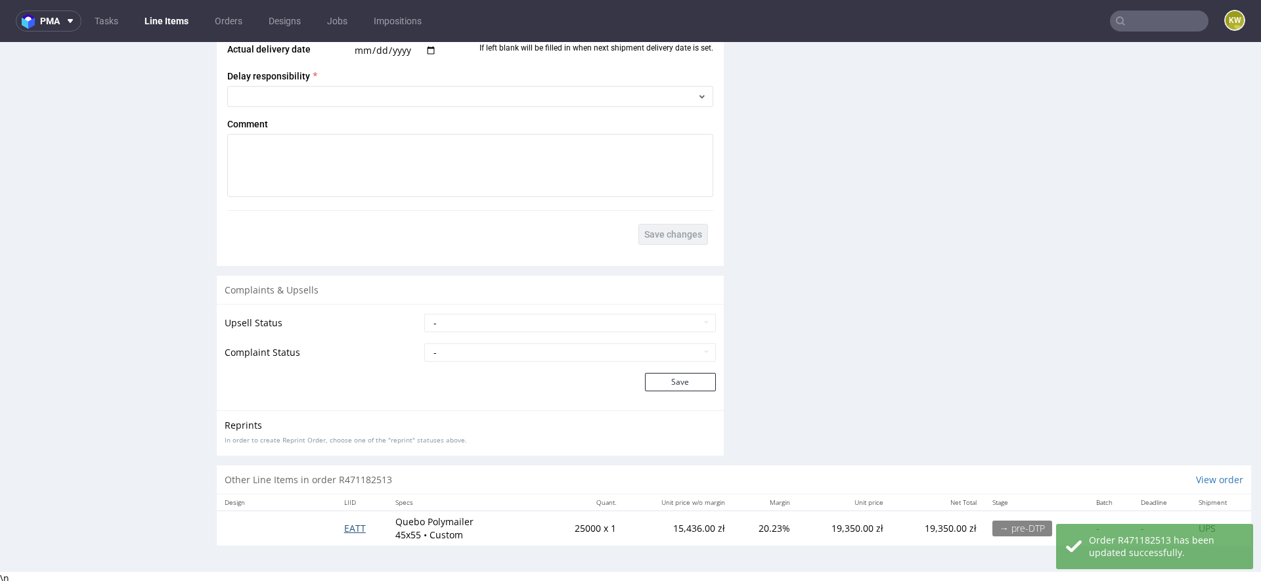
click at [354, 526] on span "EATT" at bounding box center [355, 528] width 22 height 12
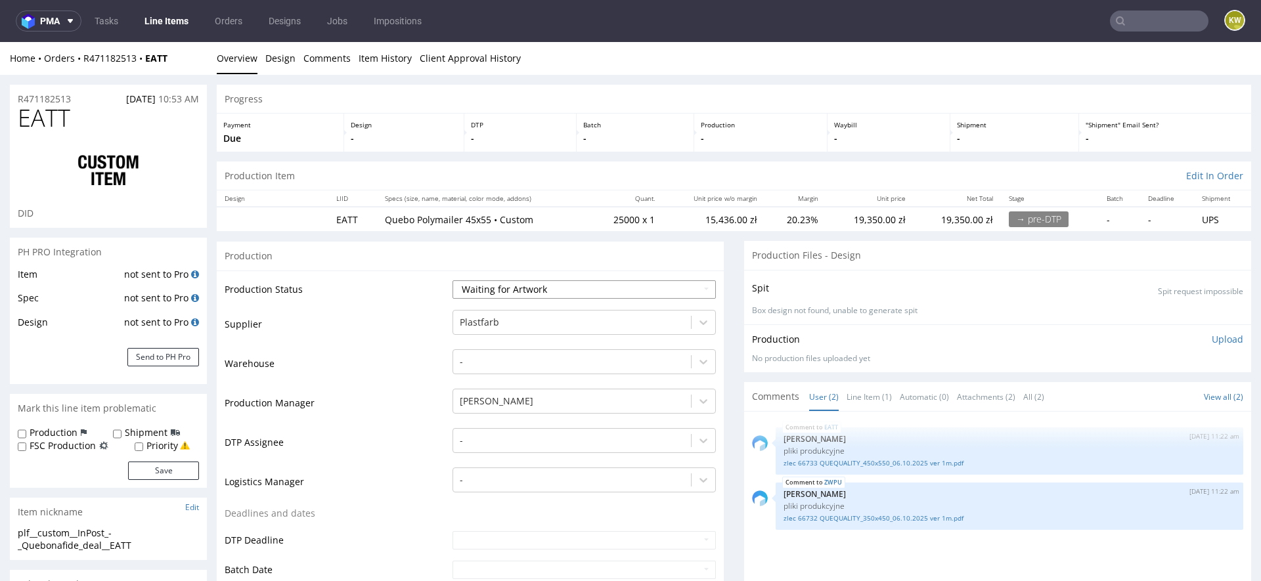
click at [485, 292] on select "Waiting for Artwork Waiting for Diecut Waiting for Mockup Waiting for DTP Waiti…" at bounding box center [584, 289] width 263 height 18
select select "production_in_process"
click at [453, 280] on select "Waiting for Artwork Waiting for Diecut Waiting for Mockup Waiting for DTP Waiti…" at bounding box center [584, 289] width 263 height 18
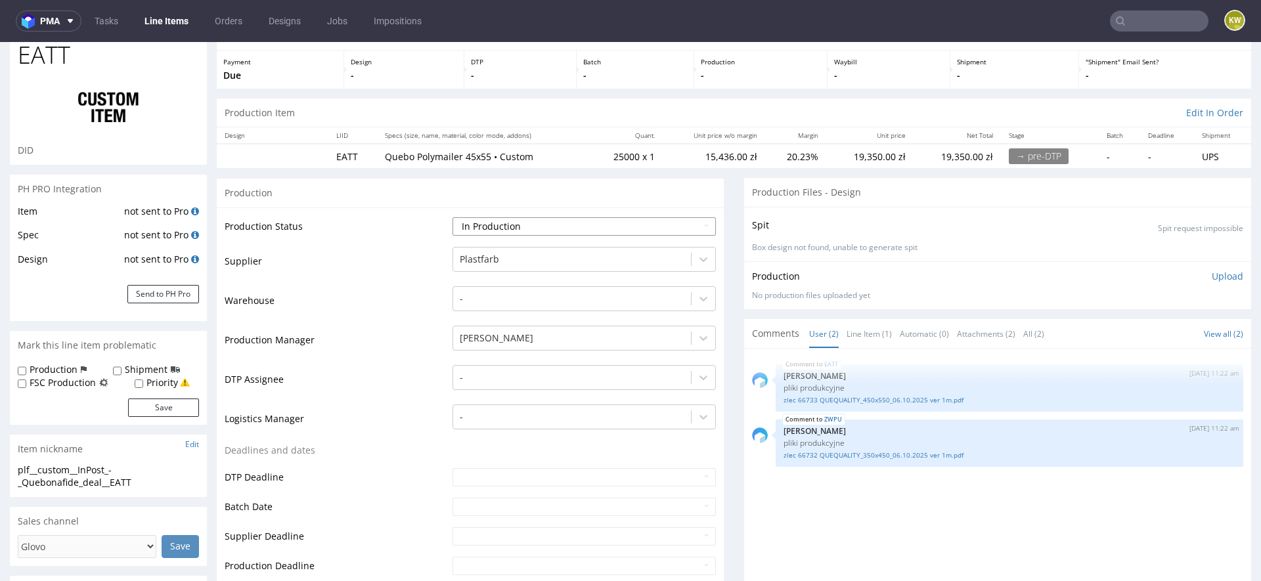
scroll to position [66, 0]
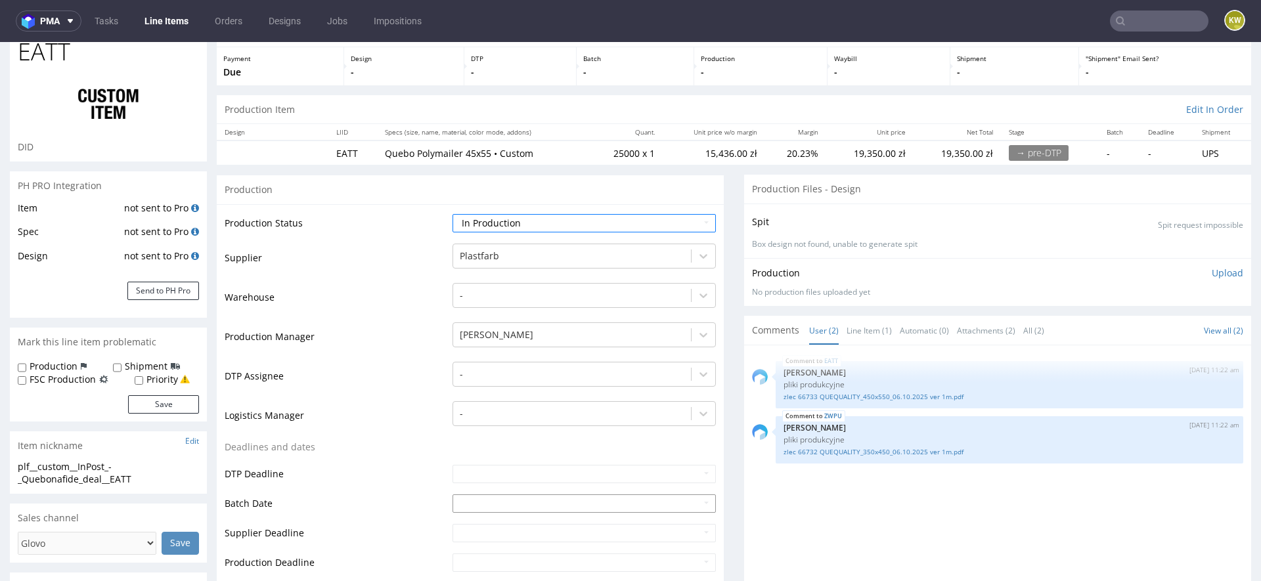
click at [462, 501] on input "text" at bounding box center [584, 504] width 263 height 18
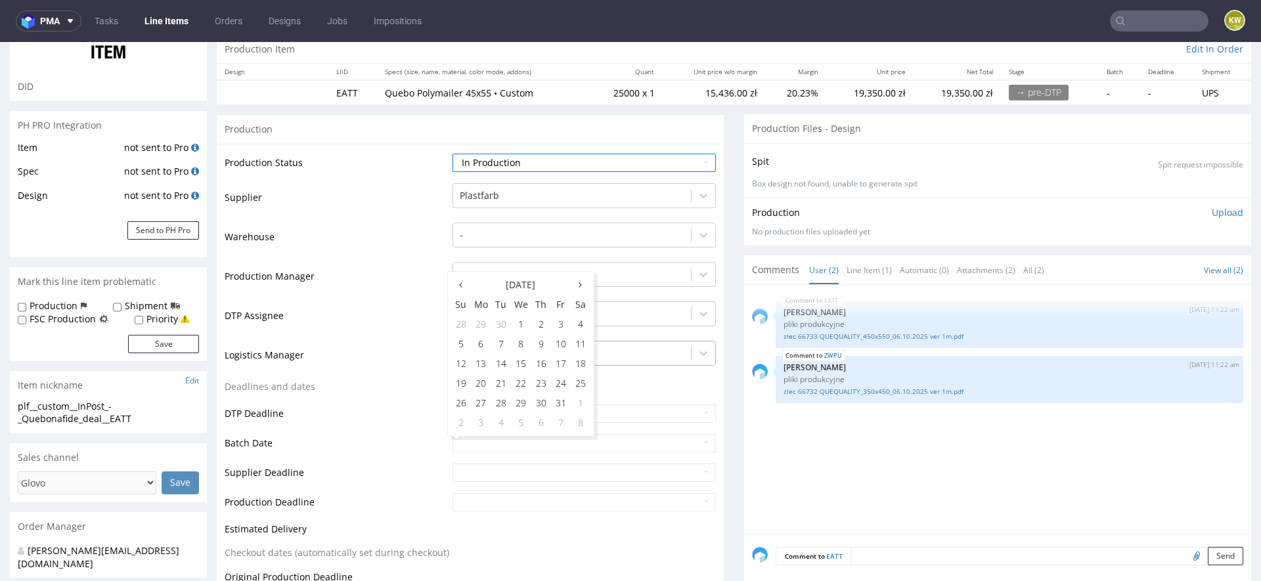
click at [543, 342] on td "9" at bounding box center [541, 344] width 20 height 20
type input "2025-10-09"
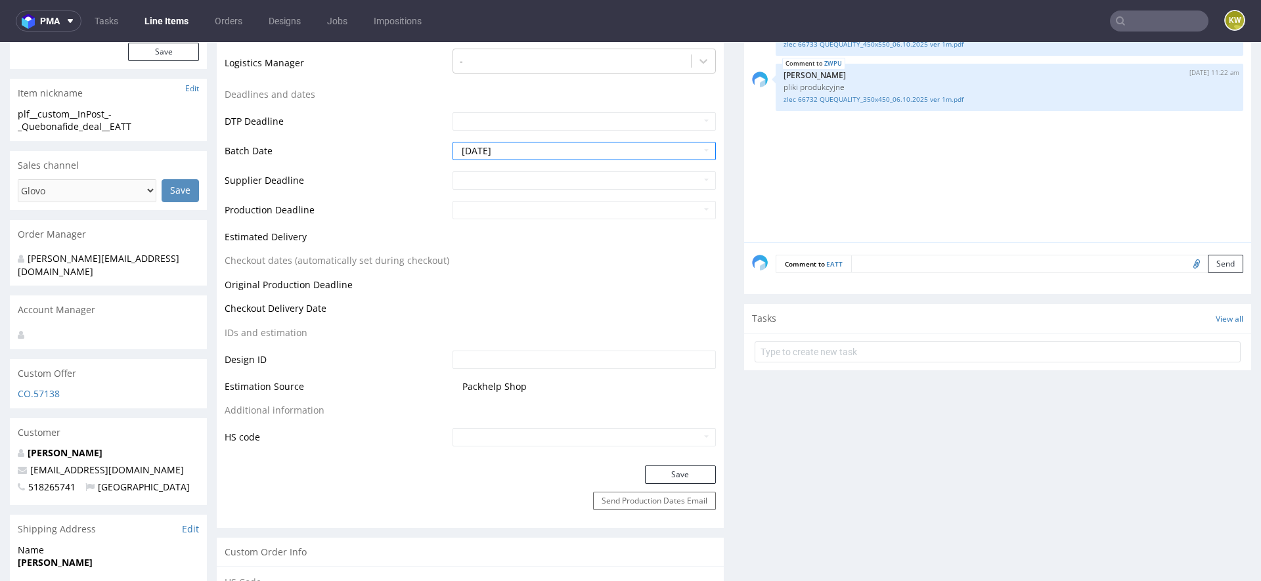
scroll to position [431, 0]
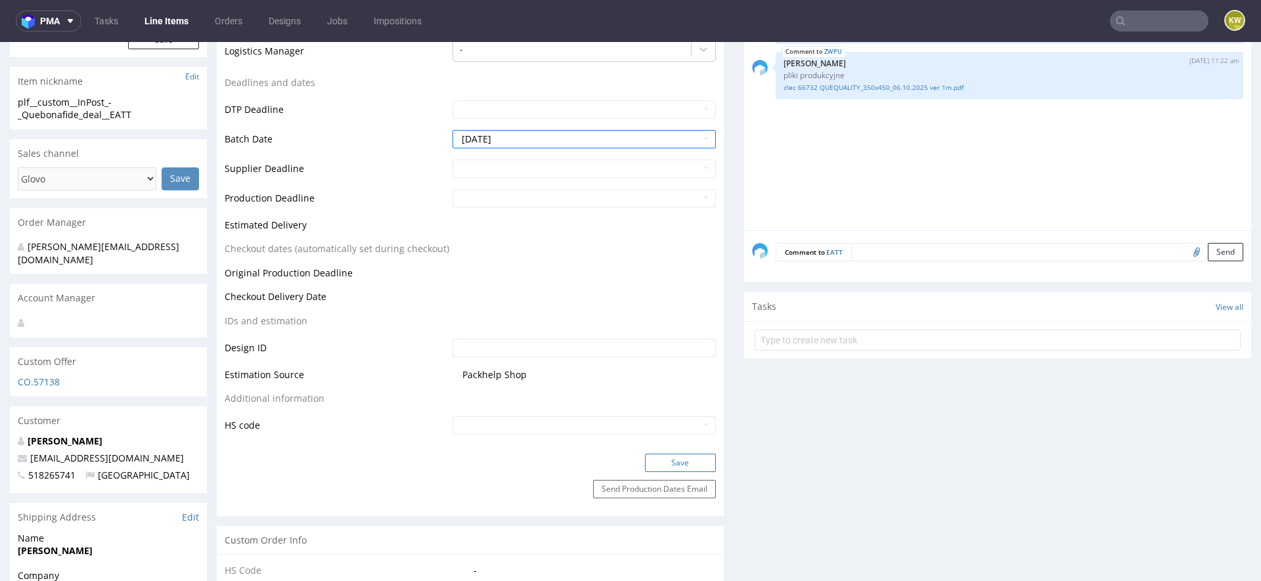
click at [654, 460] on button "Save" at bounding box center [680, 463] width 71 height 18
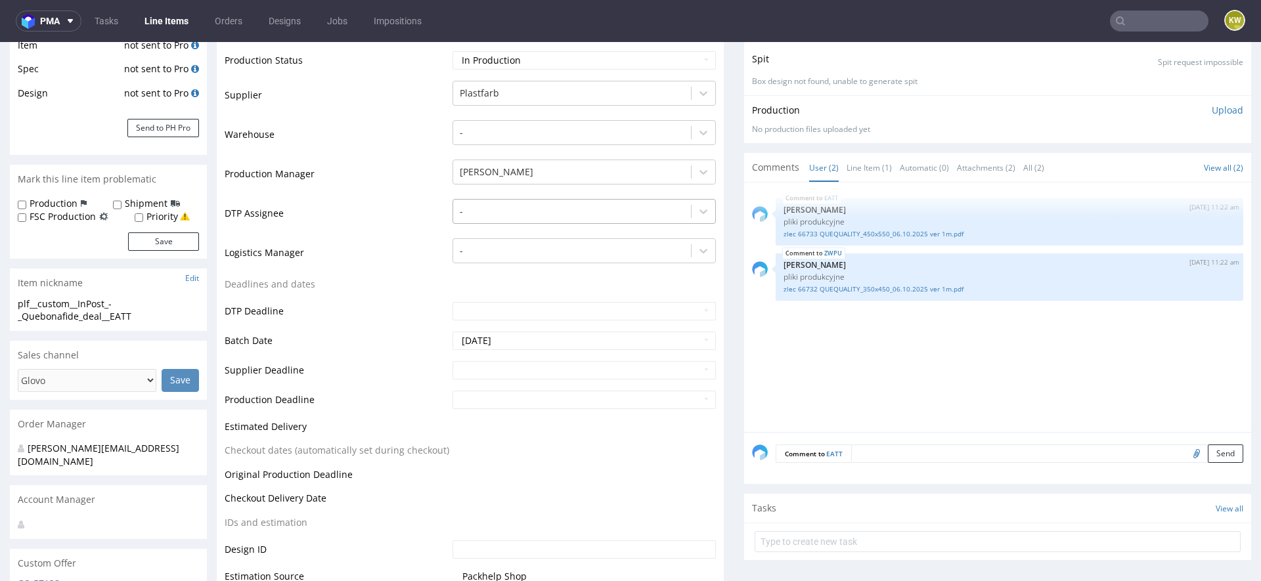
scroll to position [0, 0]
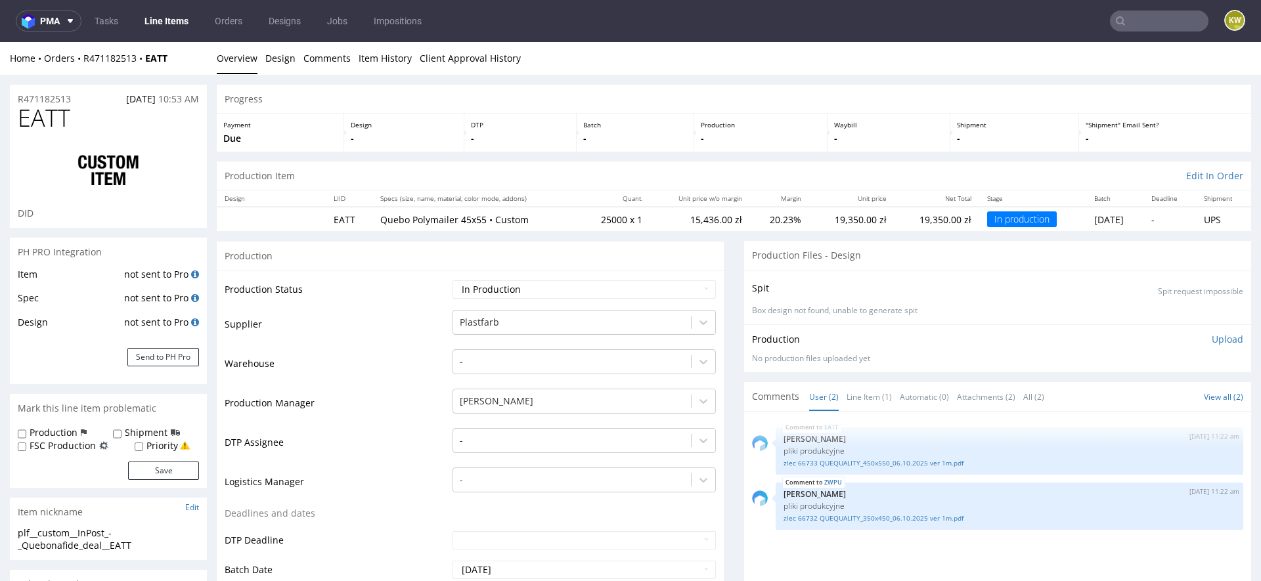
click at [1153, 19] on input "text" at bounding box center [1159, 21] width 99 height 21
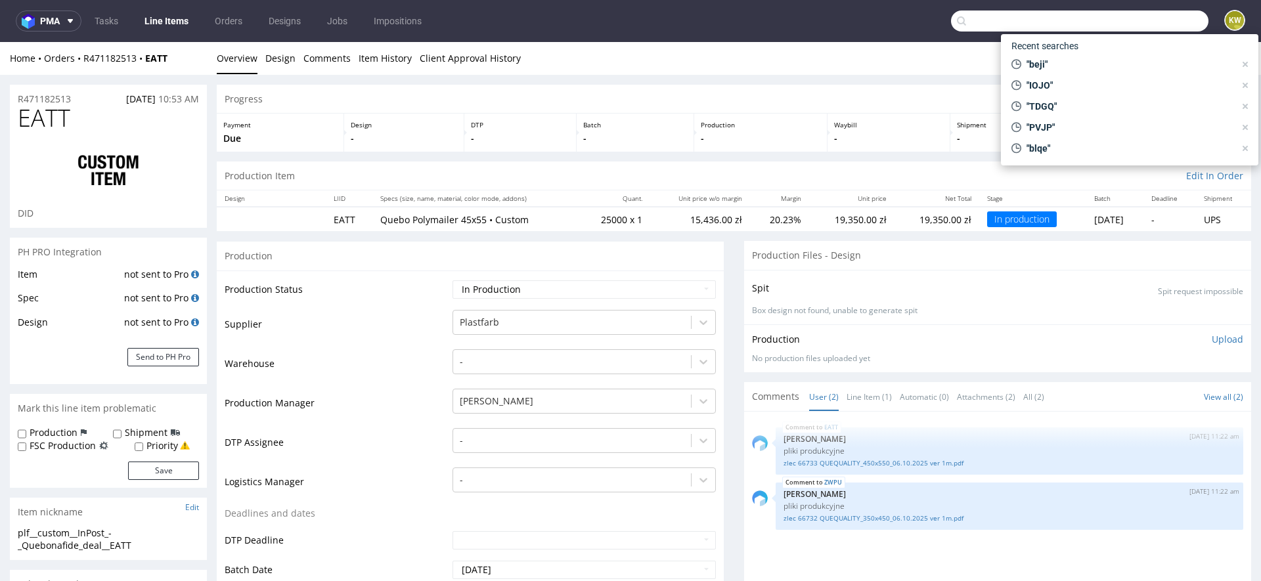
paste input "QJOZ"
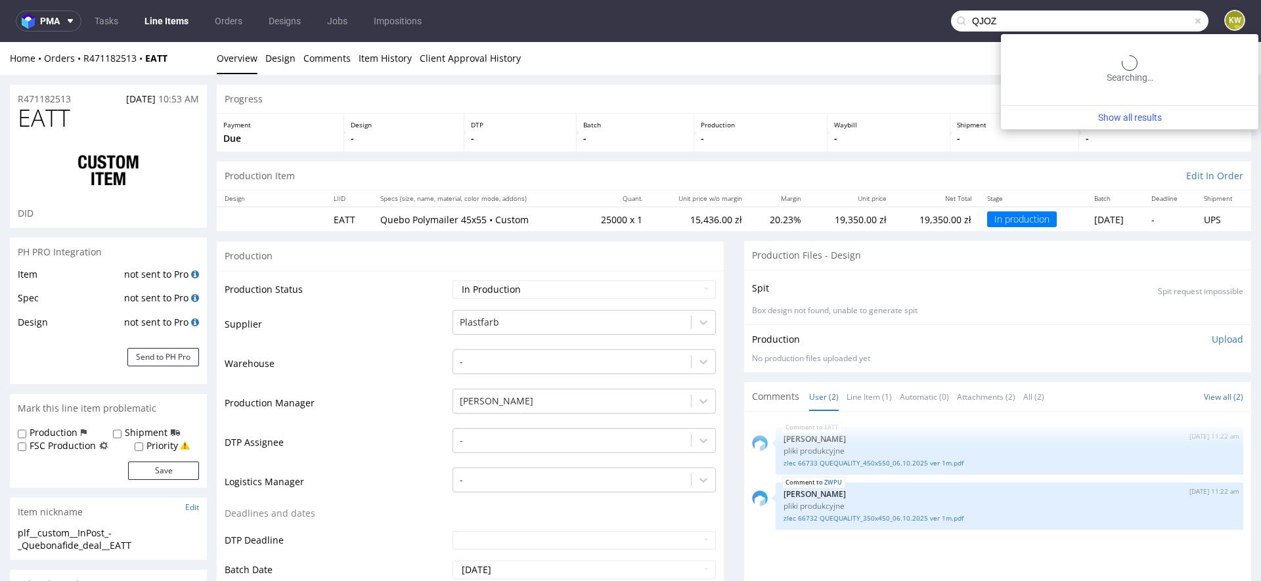
type input "QJOZ"
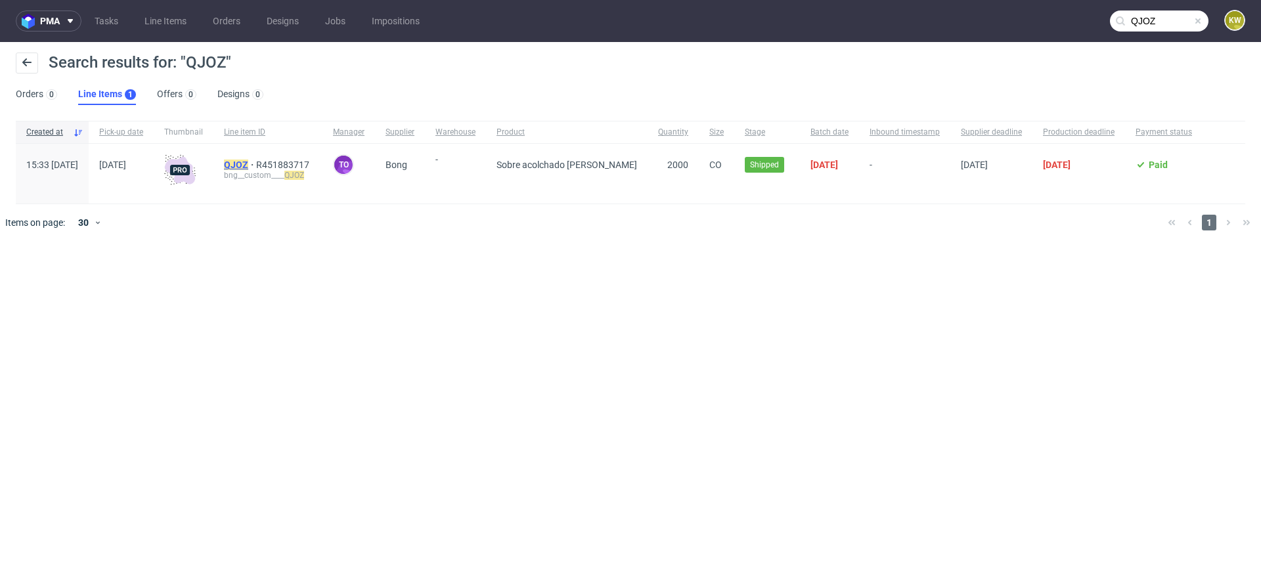
click at [248, 163] on mark "QJOZ" at bounding box center [236, 165] width 24 height 11
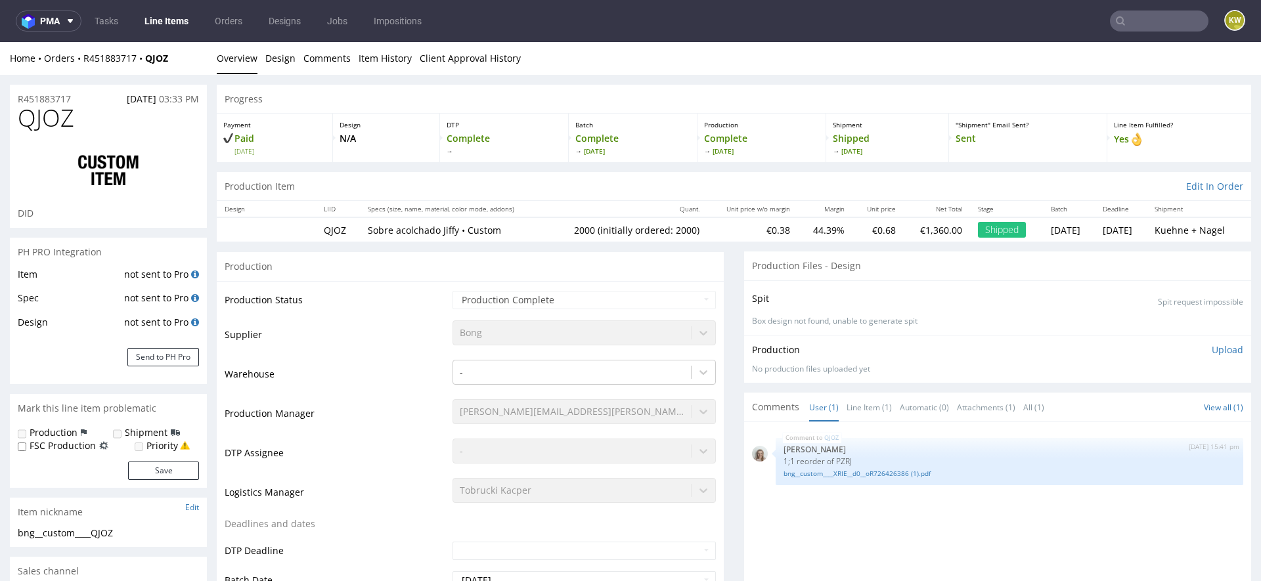
select select "in_progress"
click at [48, 123] on span "QJOZ" at bounding box center [46, 118] width 56 height 26
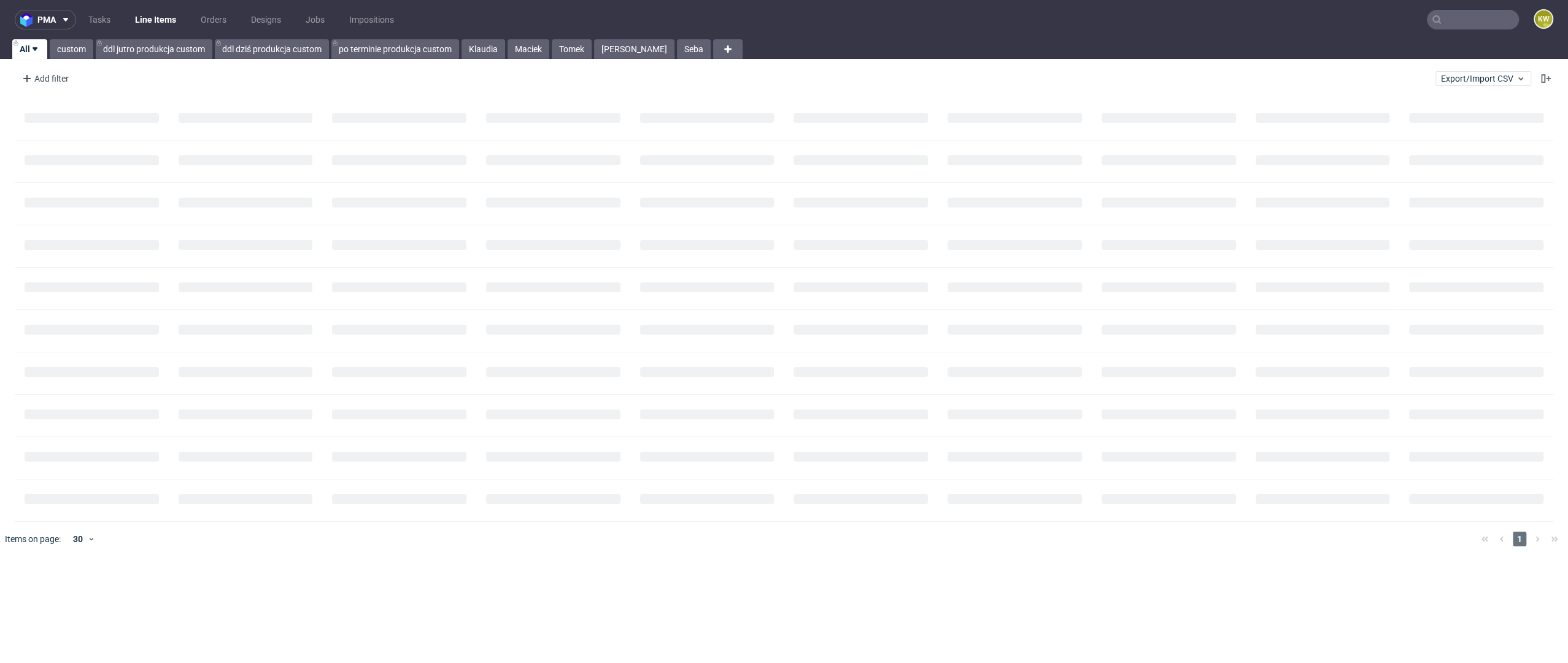
click at [1459, 2] on nav "pma Tasks Line Items Orders Designs Jobs Impositions KW" at bounding box center [784, 20] width 1568 height 39
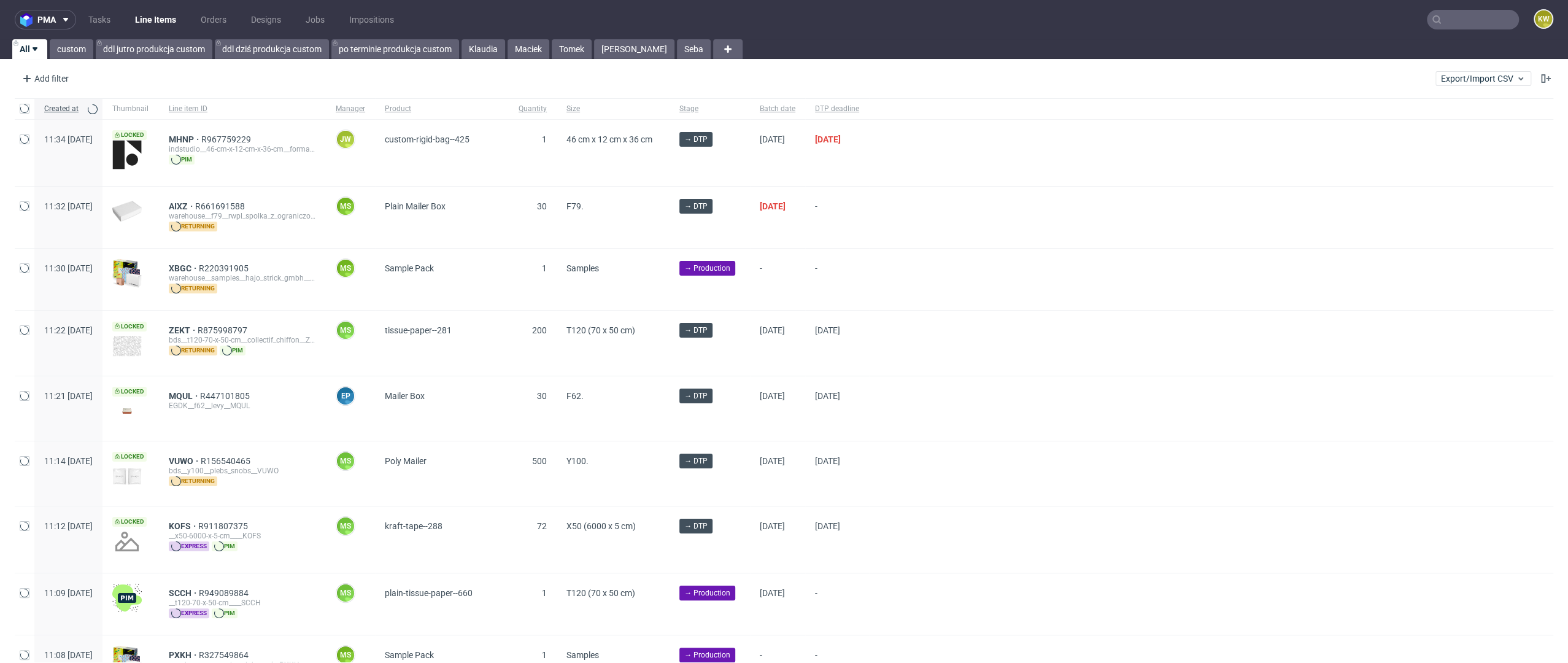
click at [1458, 22] on input "text" at bounding box center [1473, 20] width 93 height 20
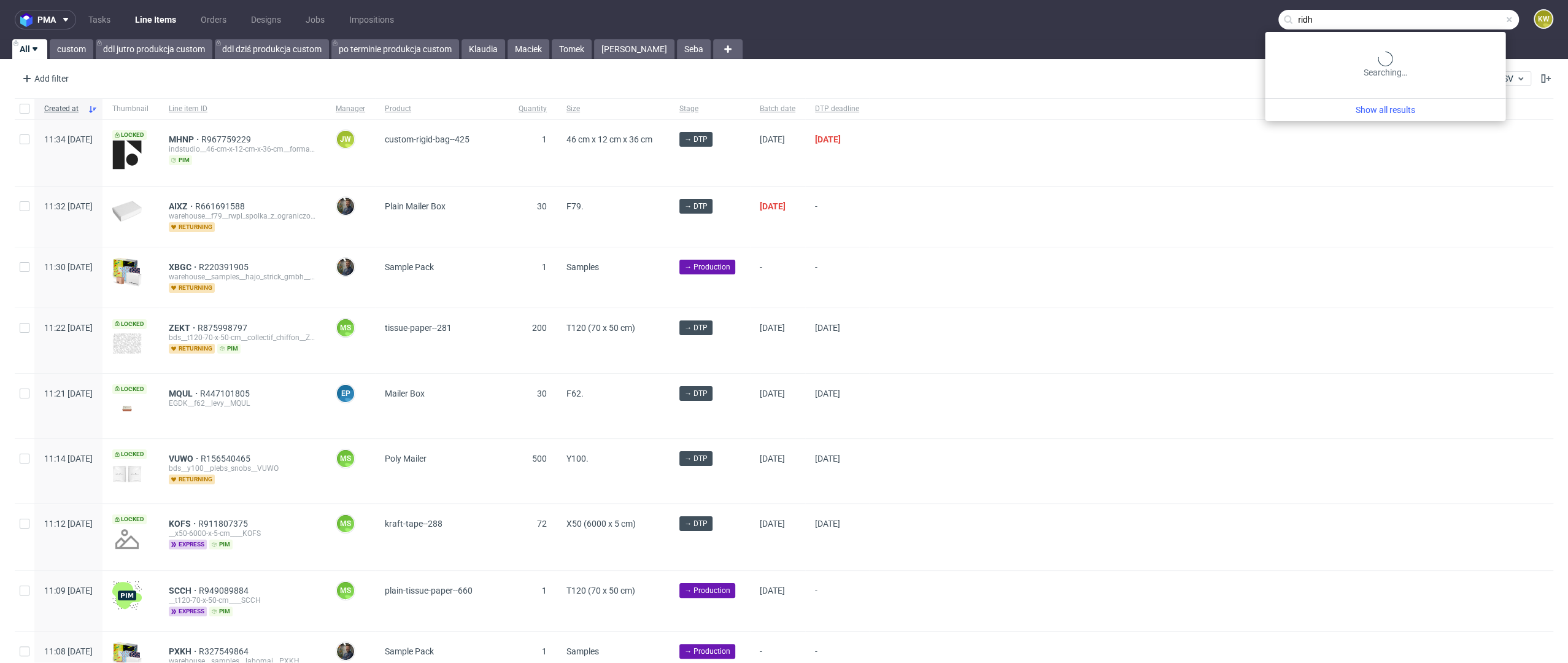
type input "ridh"
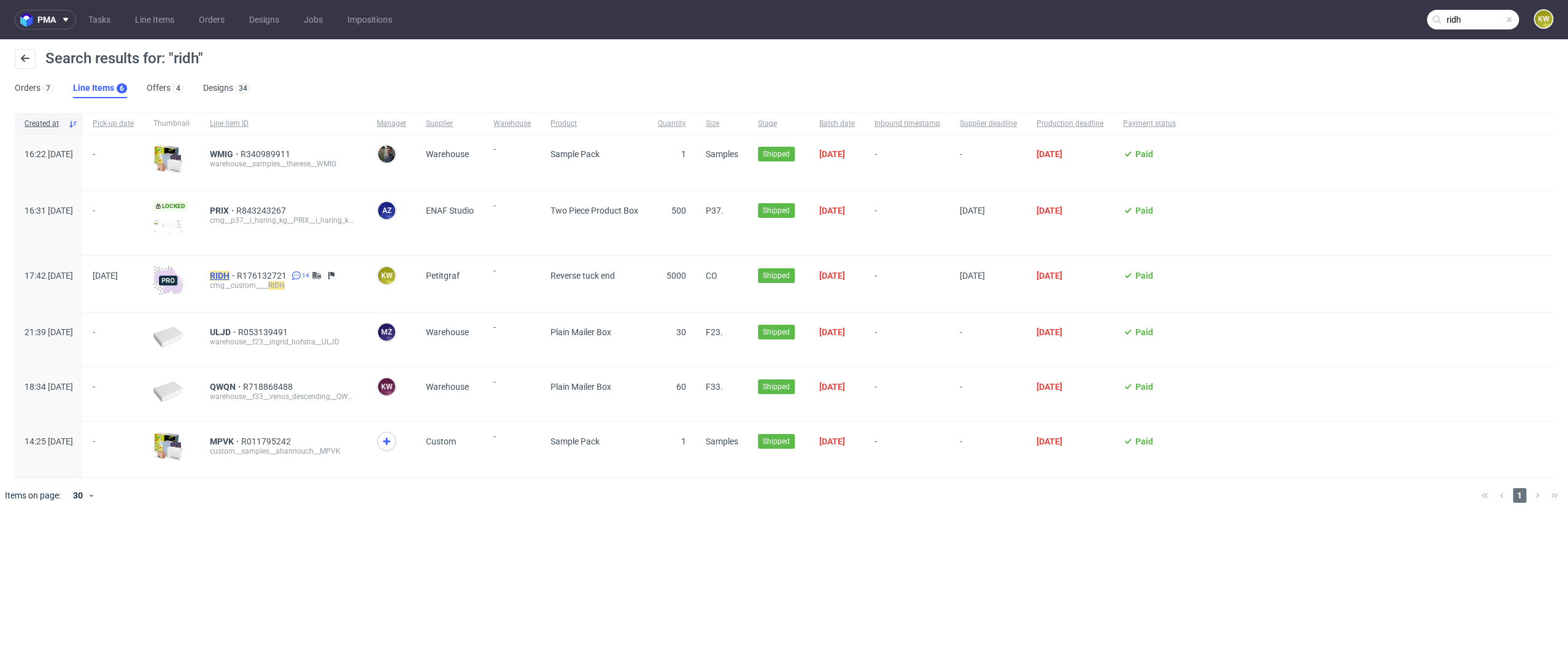
click at [230, 276] on mark "RIDH" at bounding box center [220, 276] width 20 height 10
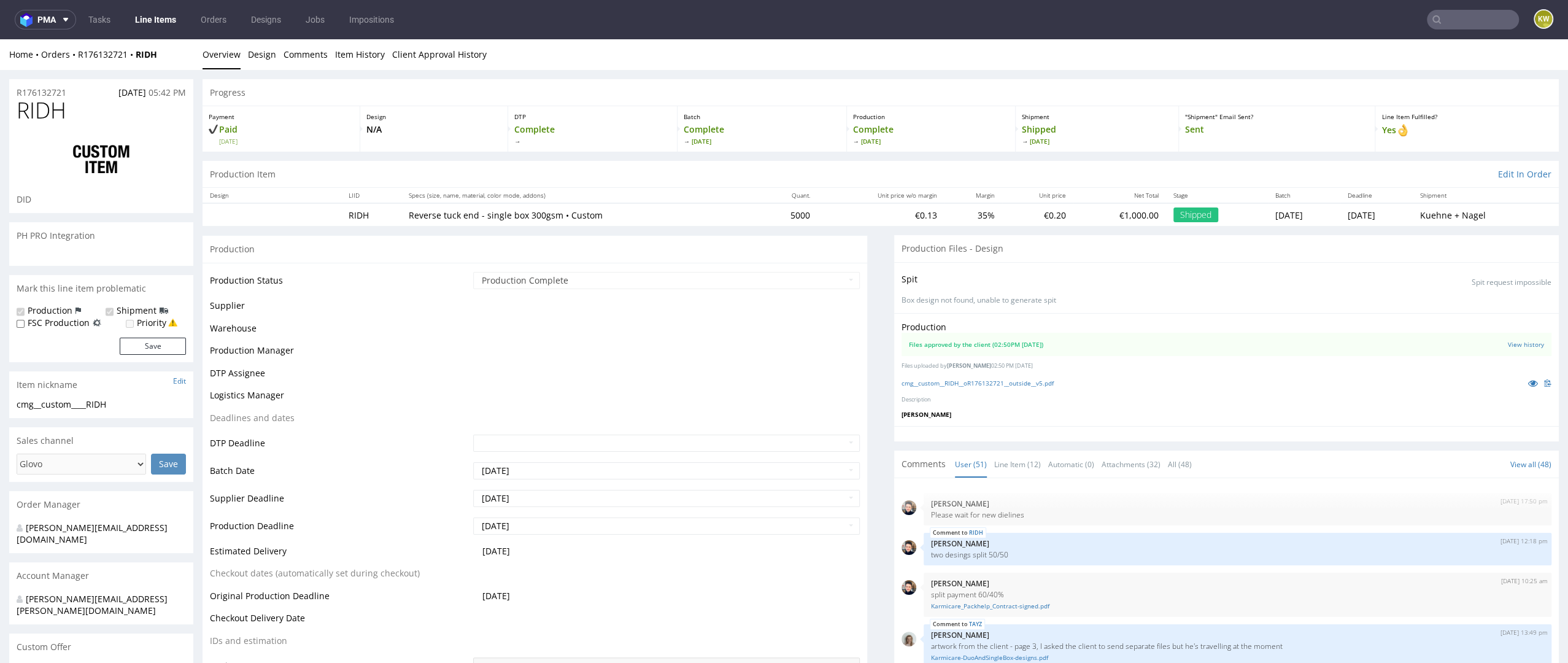
scroll to position [3359, 0]
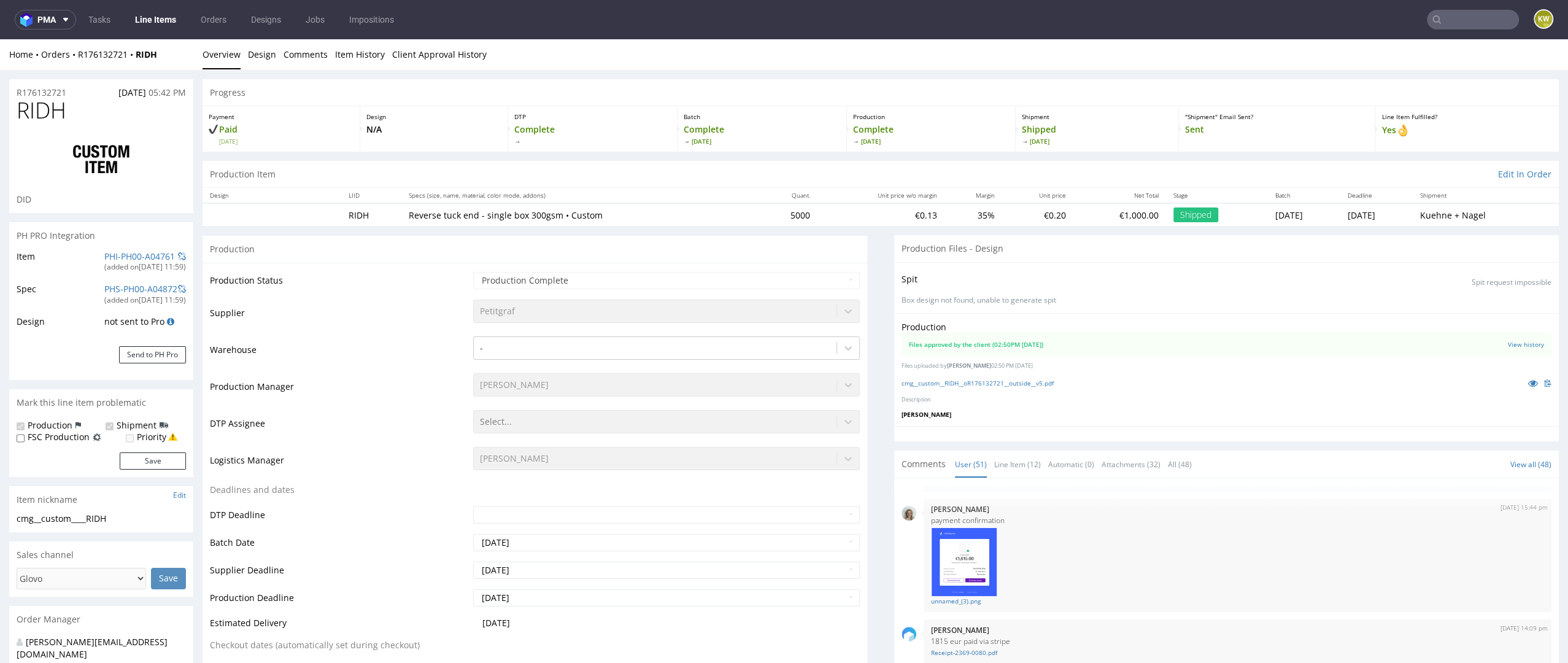
click at [1443, 22] on input "text" at bounding box center [1473, 20] width 93 height 20
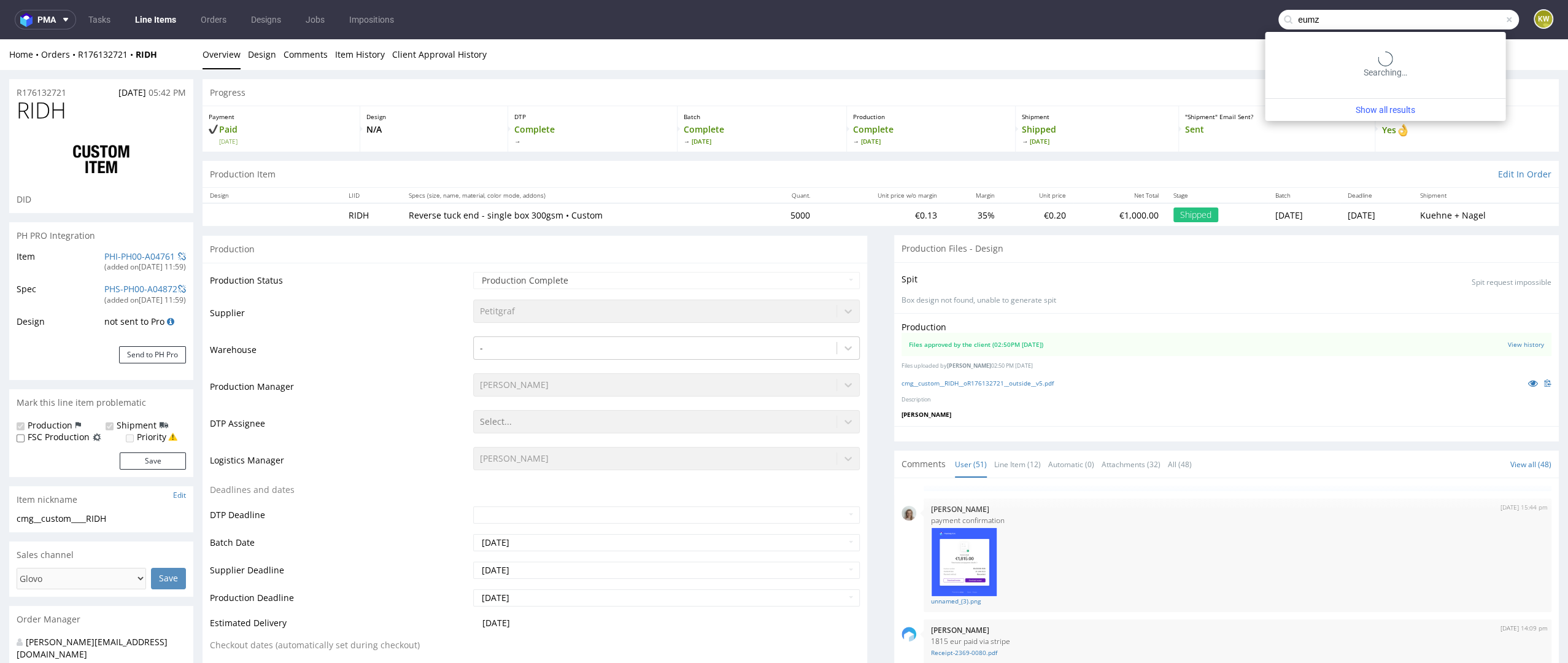
type input "eumz"
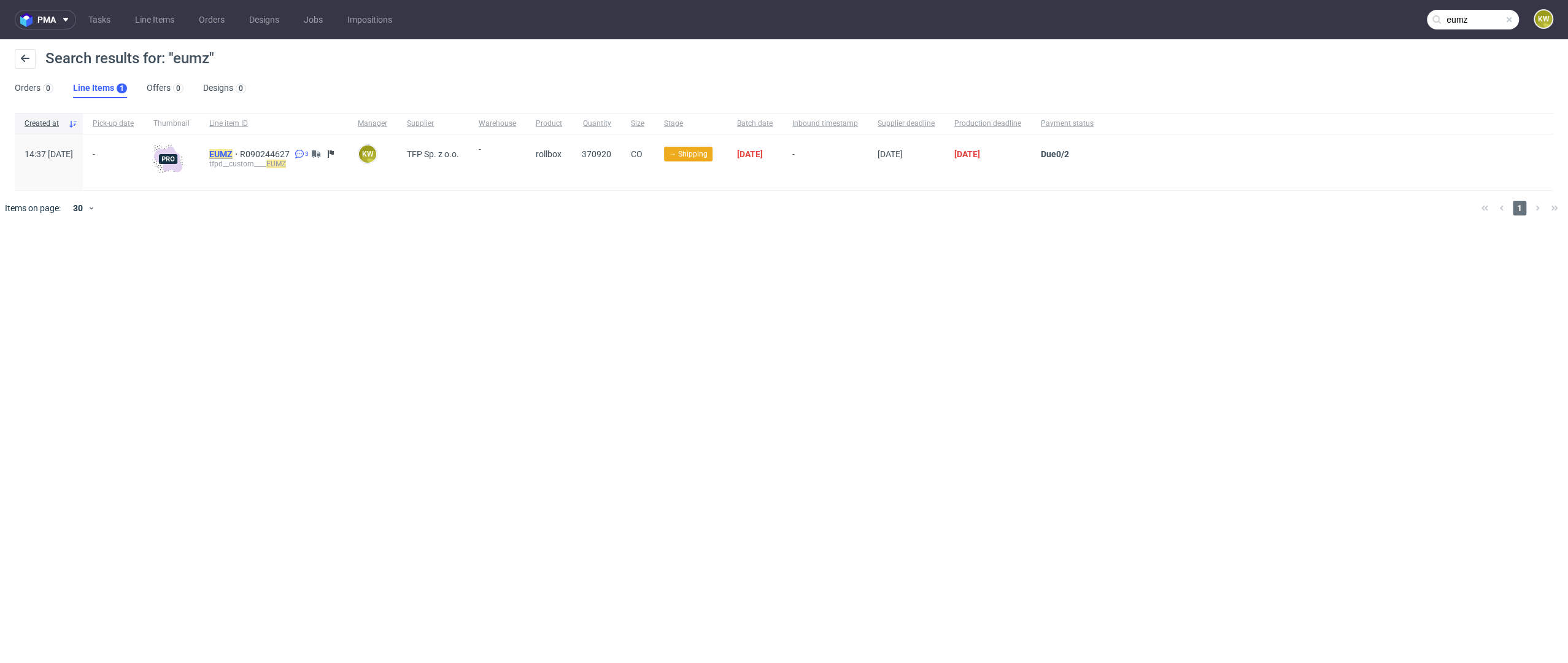
click at [233, 153] on mark "EUMZ" at bounding box center [221, 154] width 23 height 10
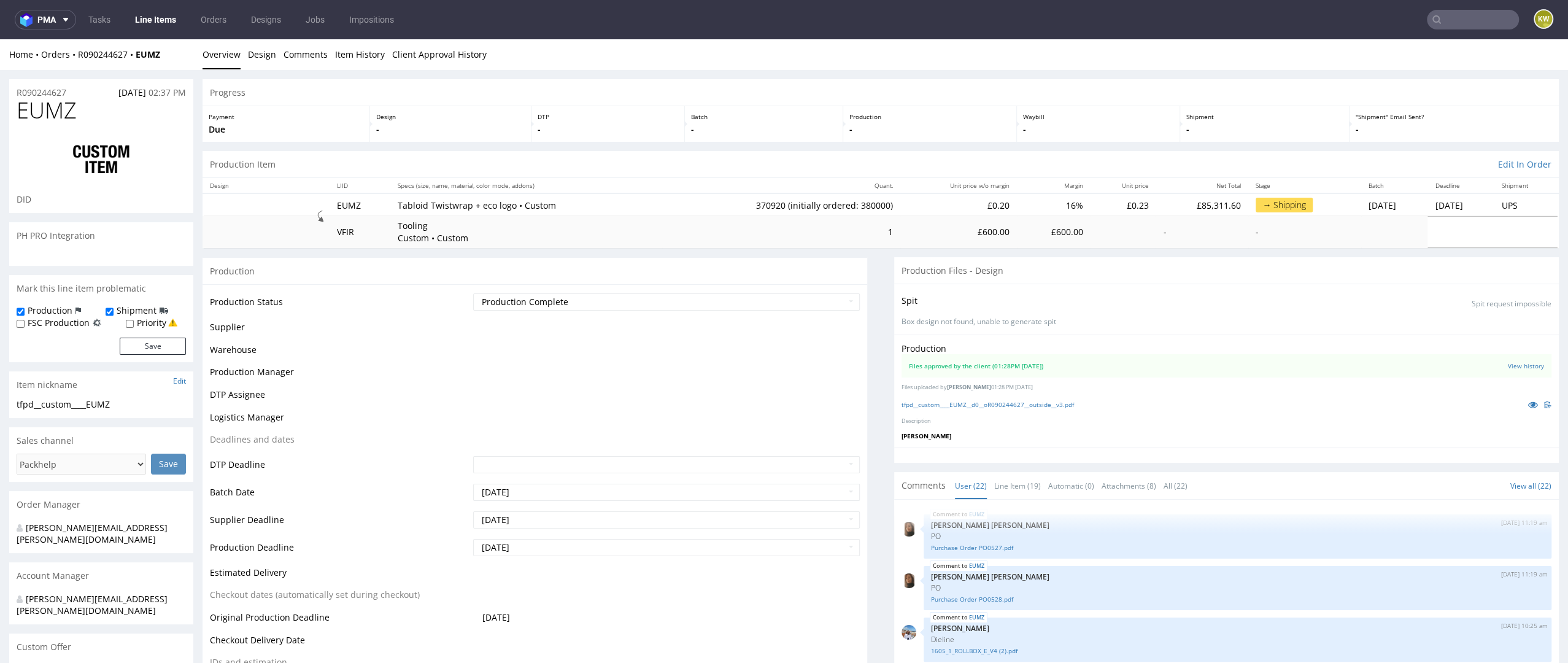
scroll to position [822, 0]
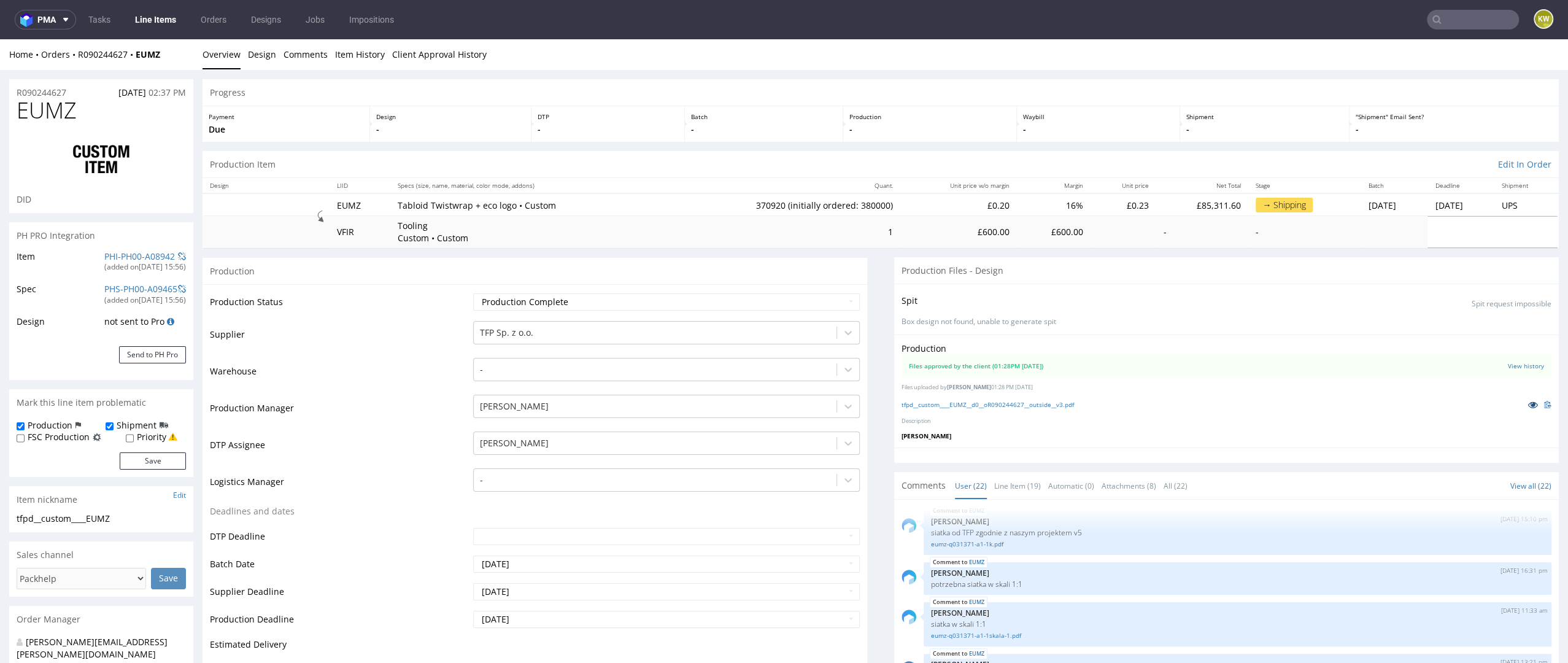
click at [1528, 406] on icon at bounding box center [1532, 404] width 10 height 8
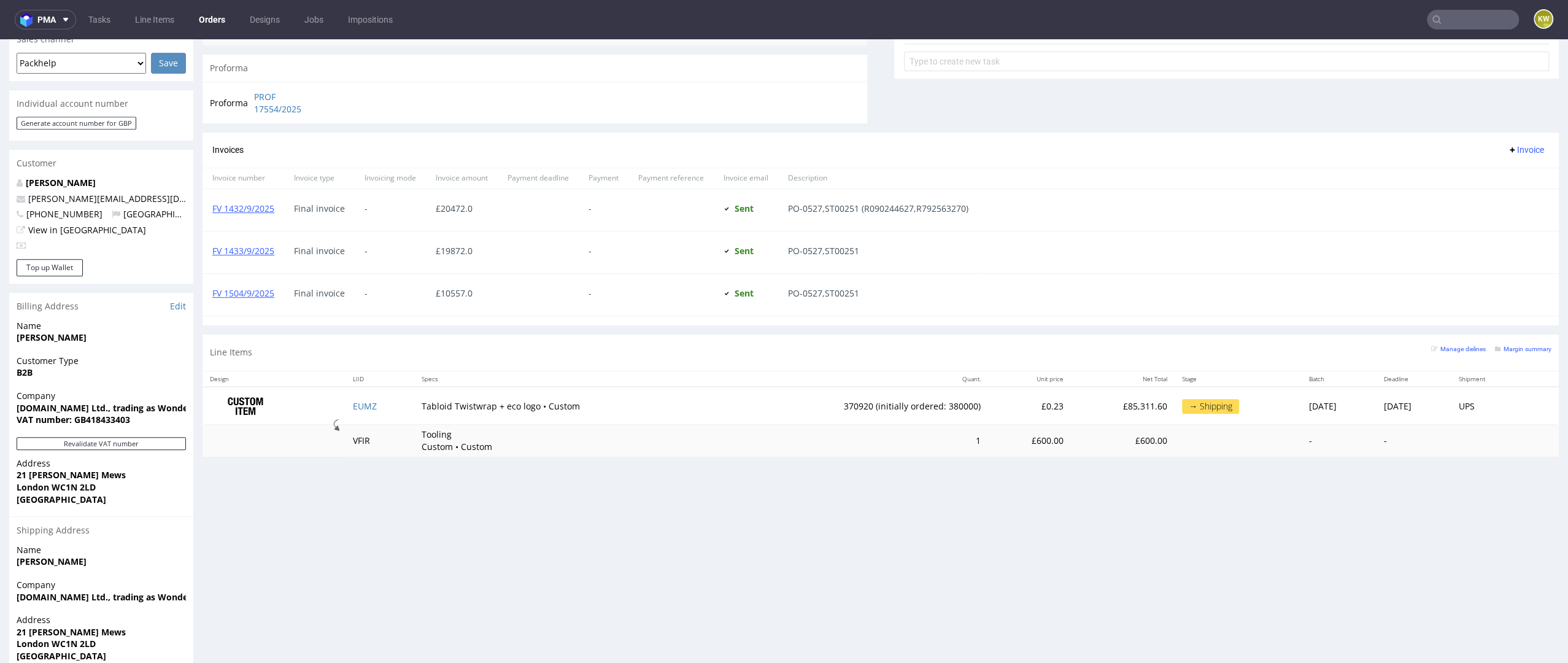
scroll to position [554, 0]
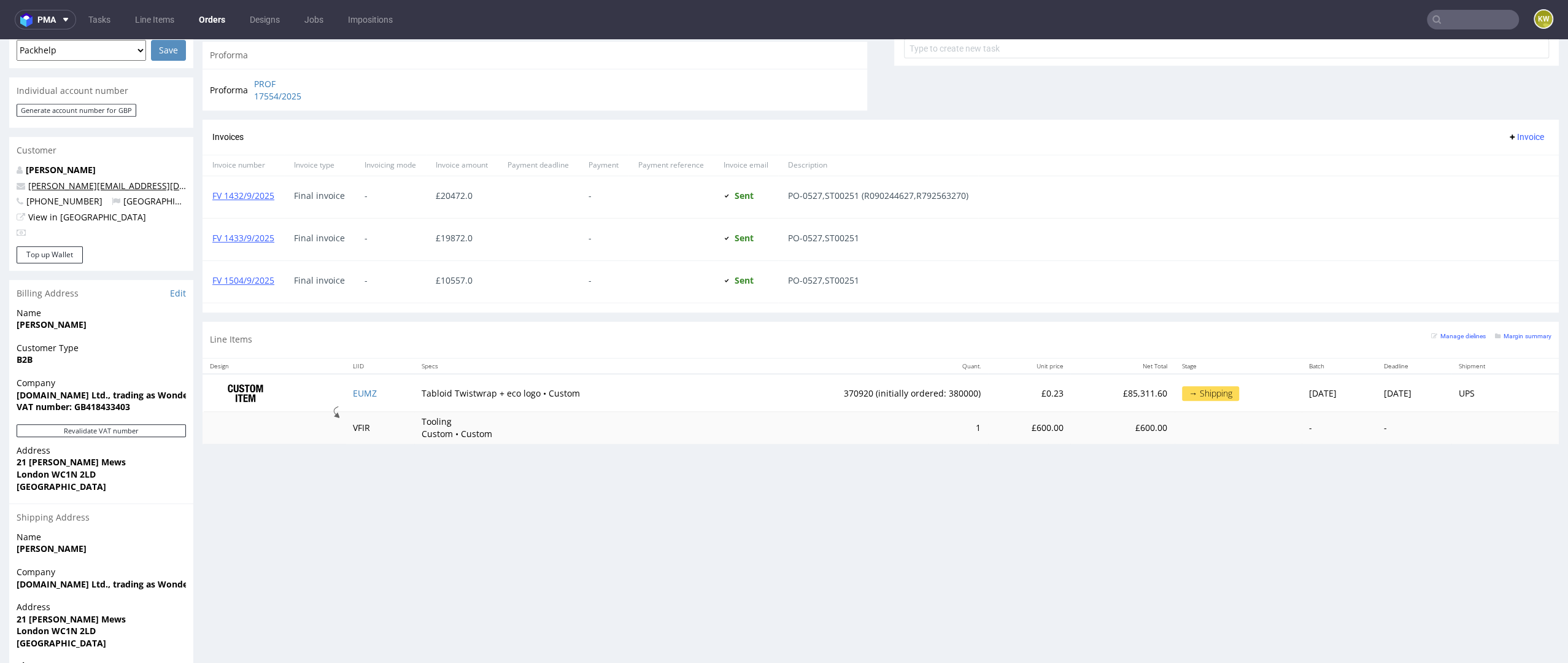
click at [55, 180] on link "katiehaskins@wonderbly.com" at bounding box center [134, 185] width 212 height 11
click at [46, 164] on link "Haskins Katie" at bounding box center [61, 169] width 70 height 11
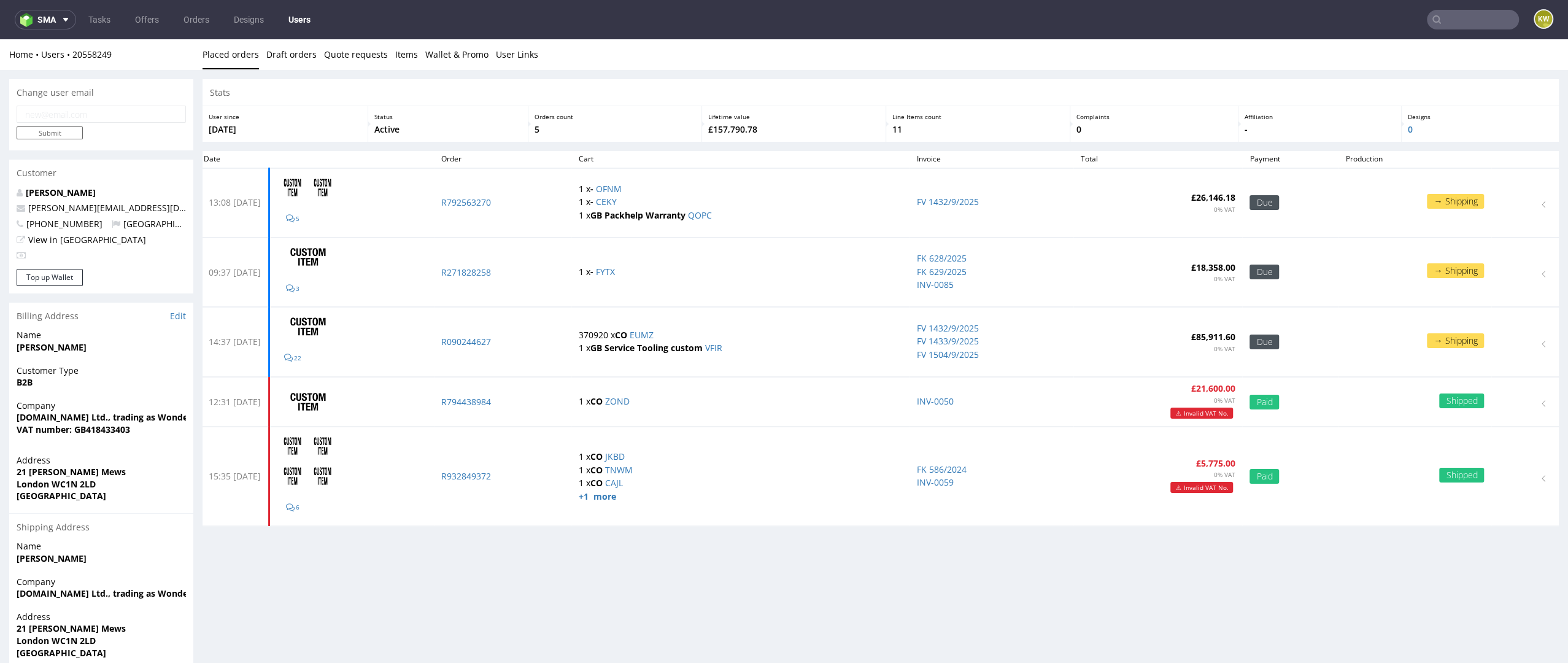
click at [1433, 31] on nav "sma Tasks Offers Orders Designs Users KW" at bounding box center [784, 20] width 1568 height 39
click at [1439, 27] on input "text" at bounding box center [1473, 20] width 93 height 20
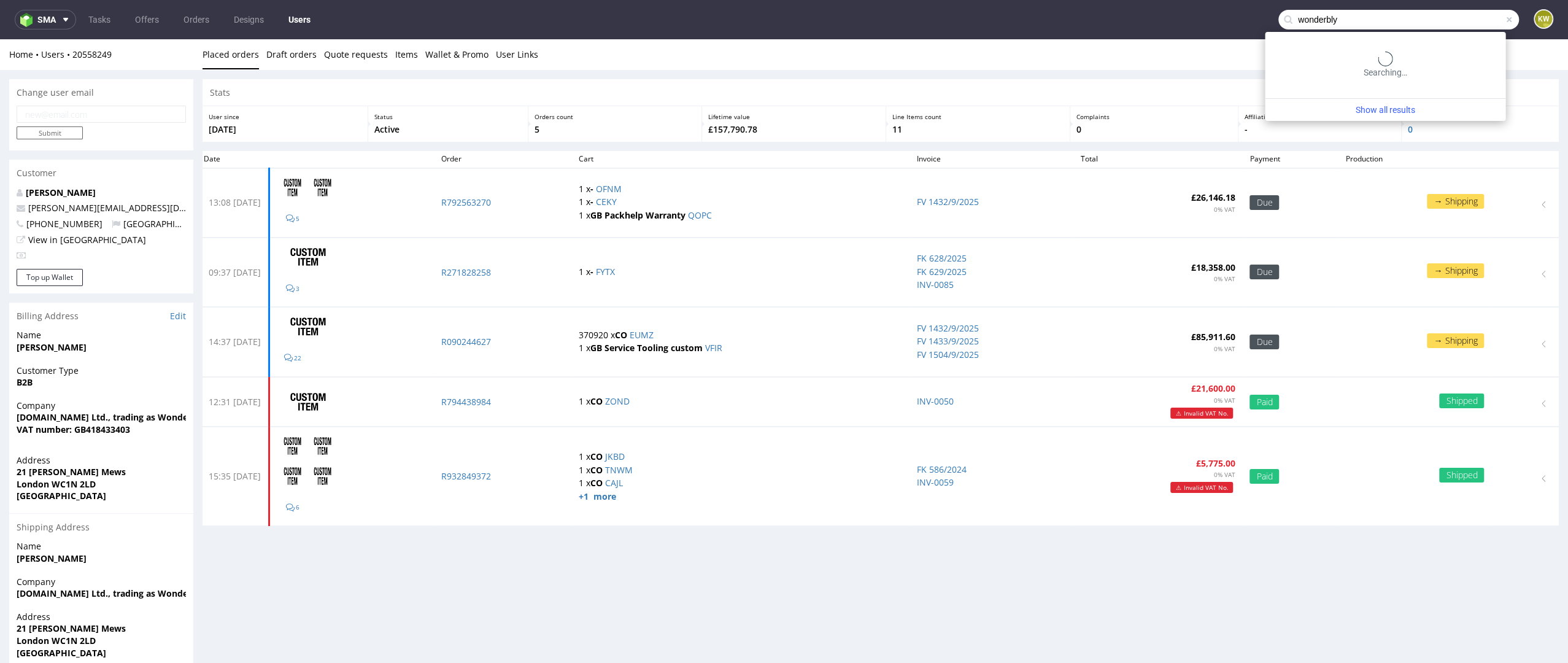
type input "wonderbly"
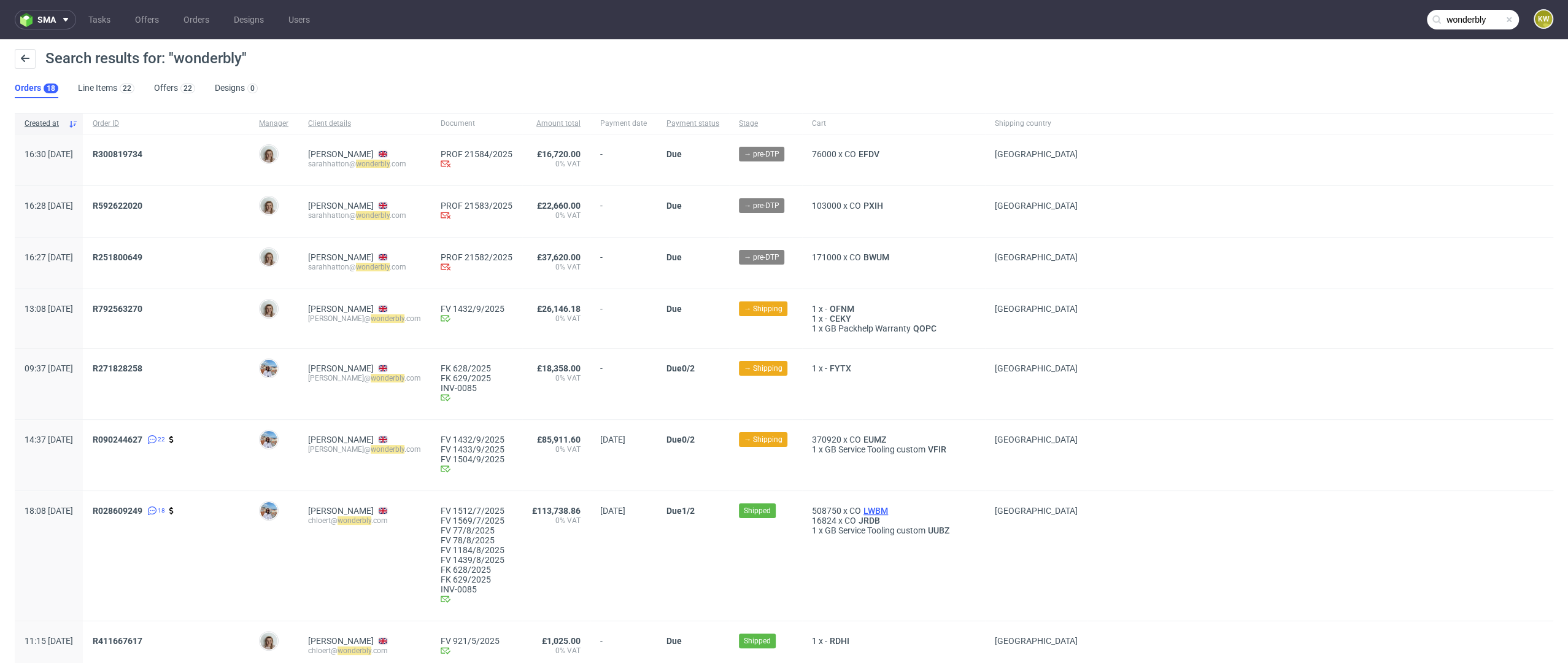
click at [891, 512] on span "LWBM" at bounding box center [877, 511] width 30 height 10
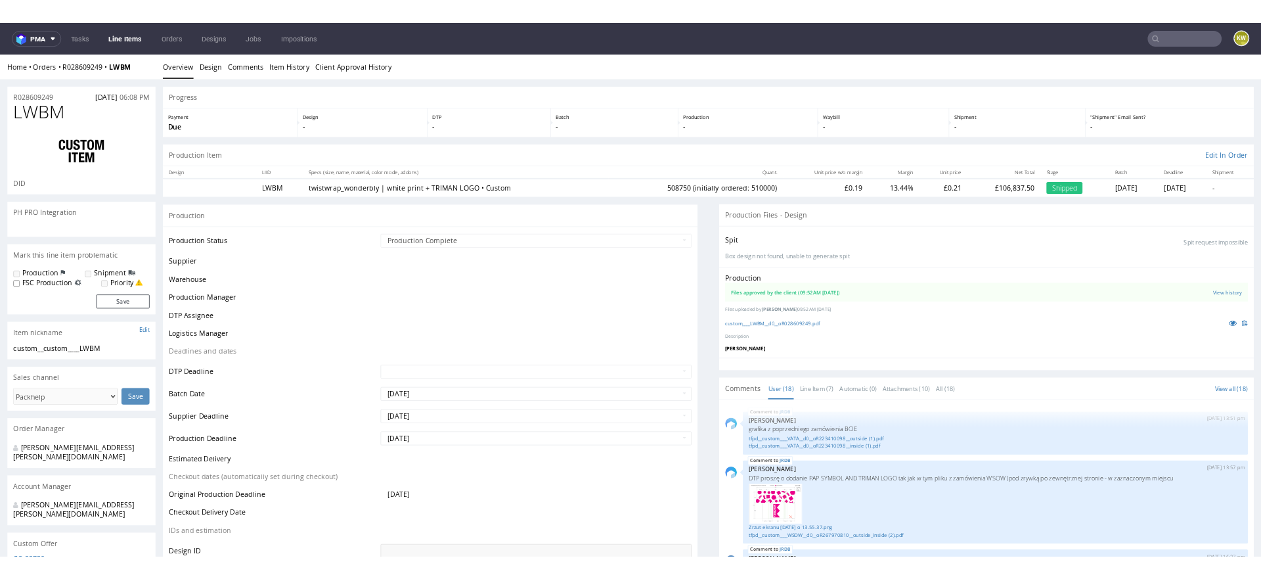
scroll to position [851, 0]
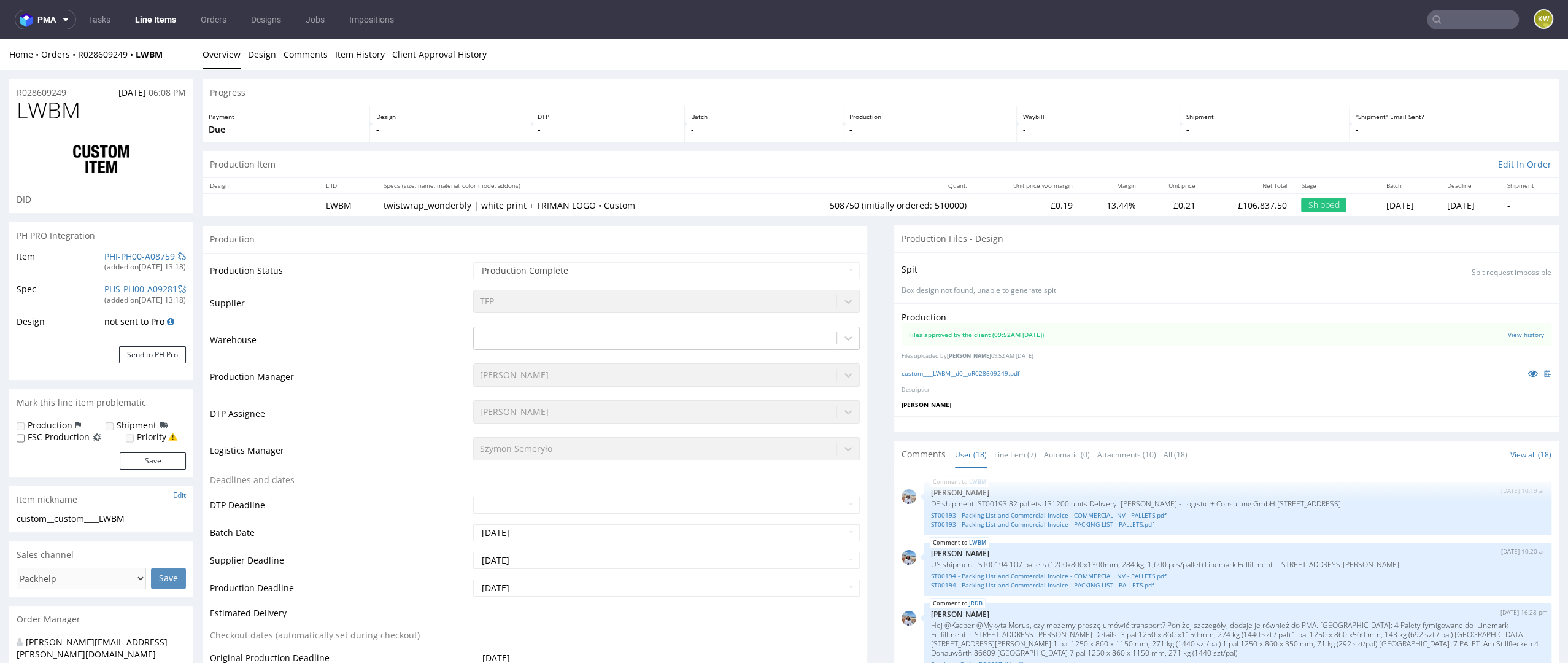
select select "in_progress"
click at [1528, 371] on icon at bounding box center [1532, 373] width 10 height 8
click at [1455, 20] on input "text" at bounding box center [1473, 20] width 93 height 20
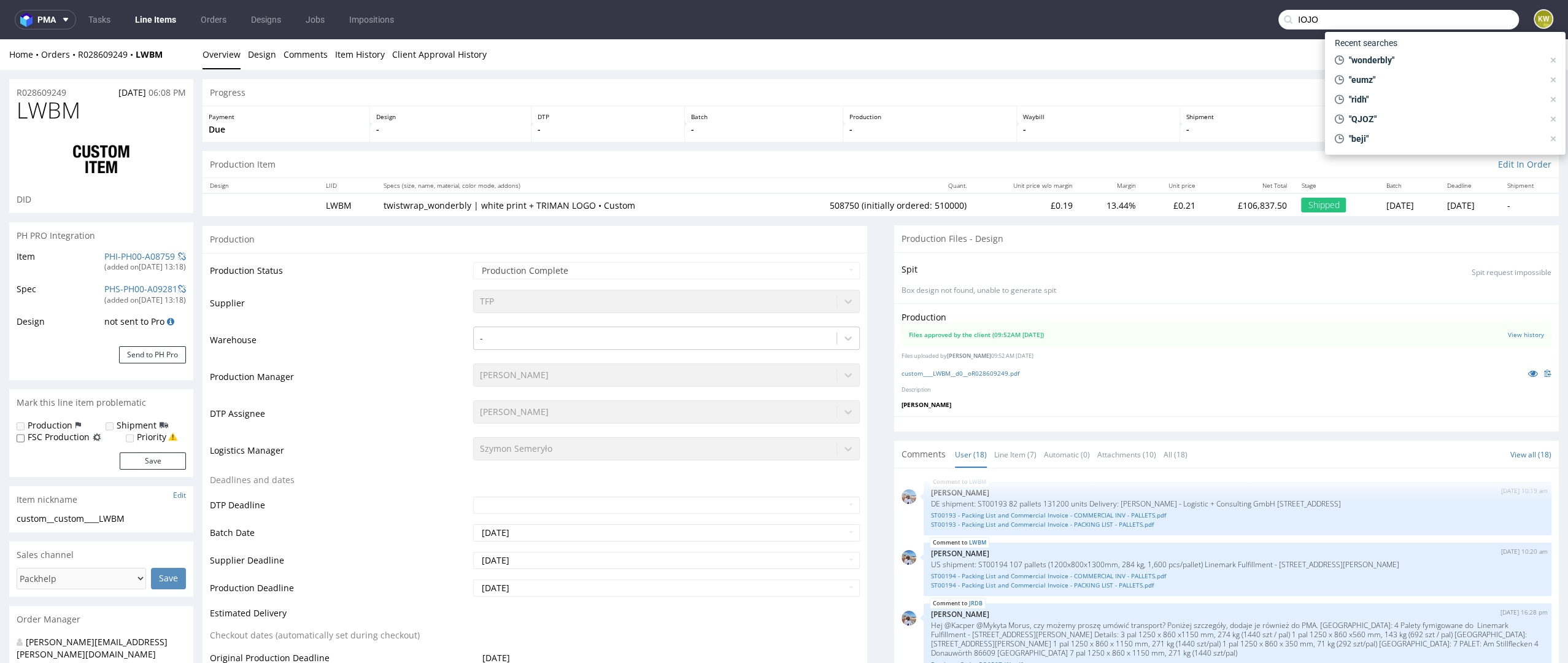
type input "IOJO"
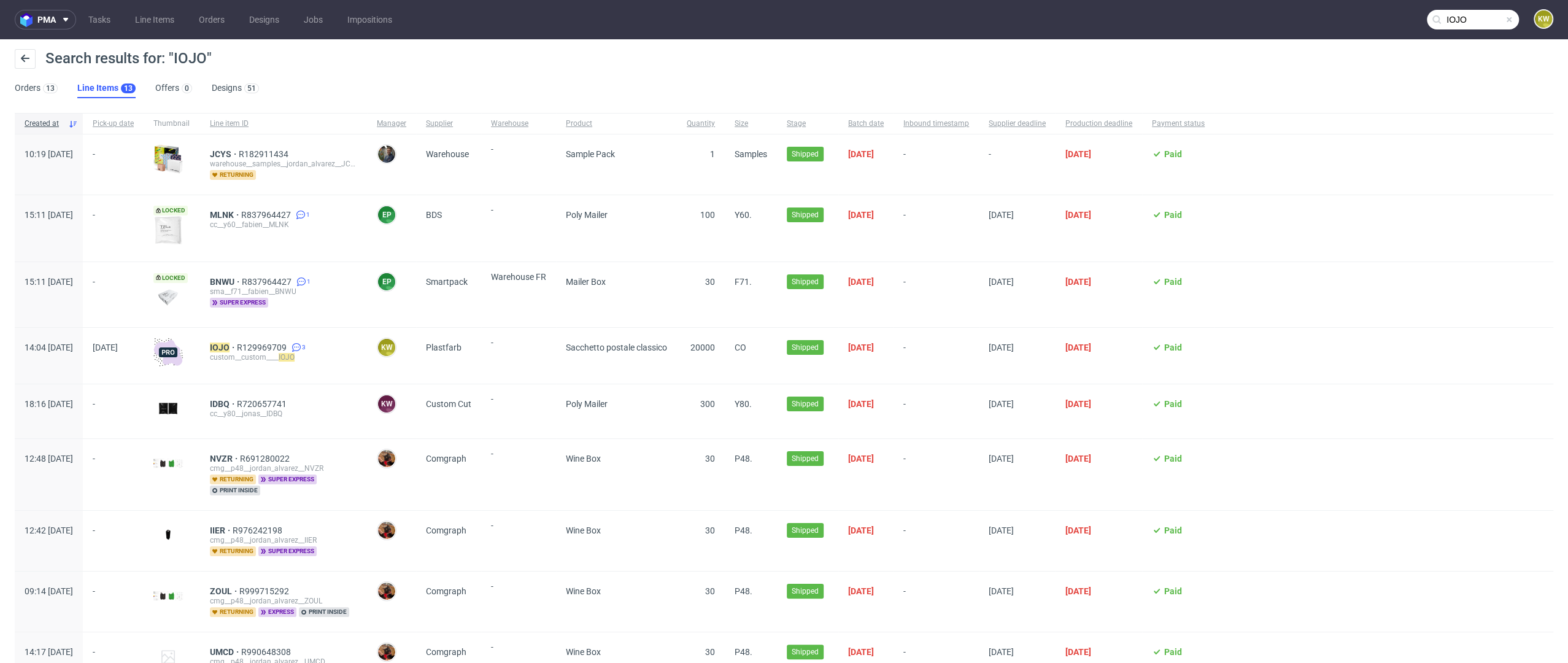
scroll to position [22, 0]
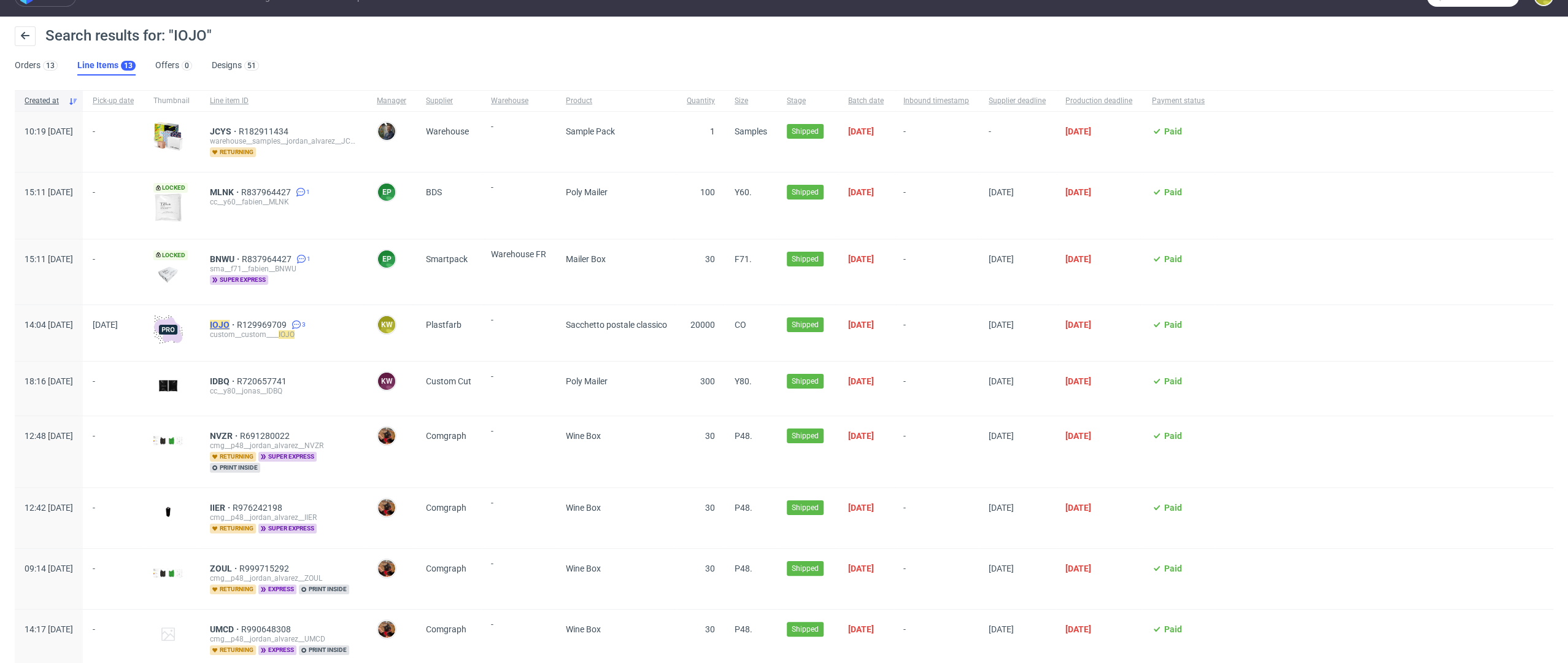
click at [230, 320] on mark "IOJO" at bounding box center [220, 324] width 20 height 10
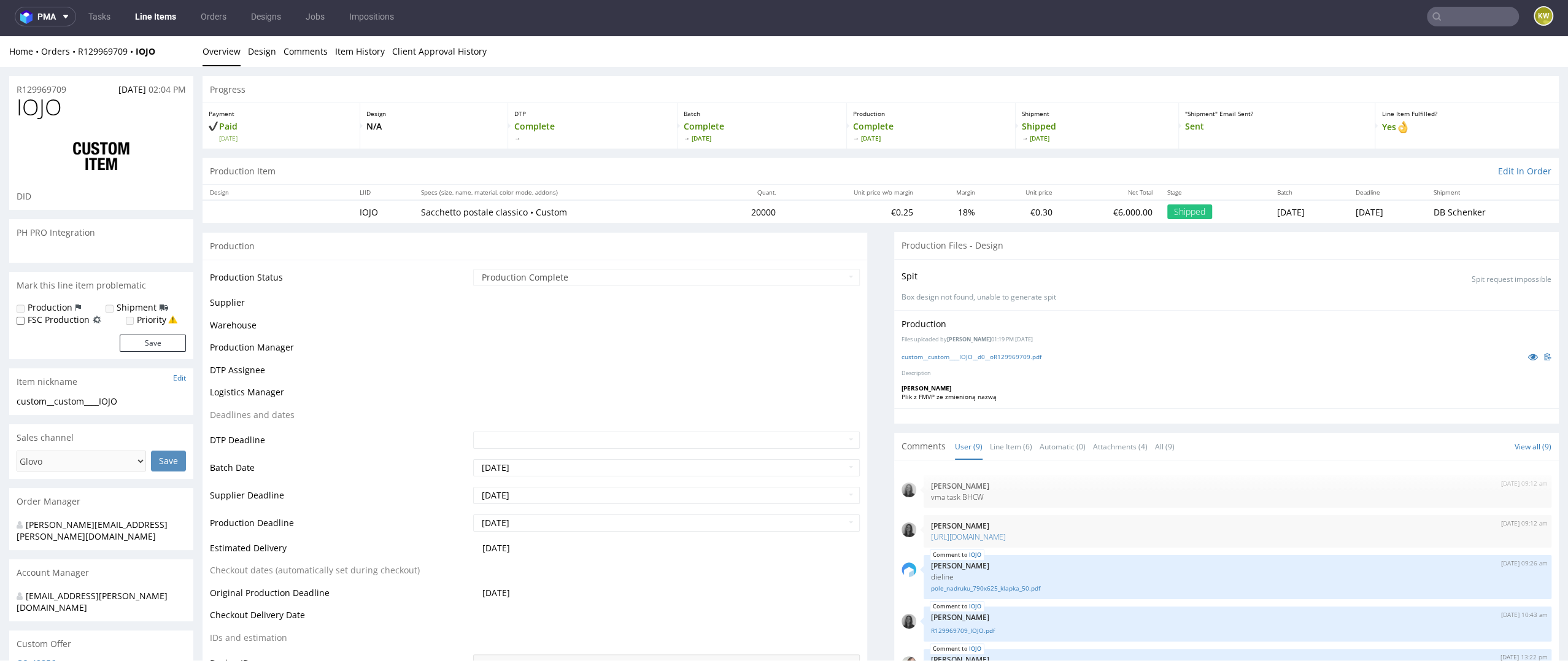
scroll to position [253, 0]
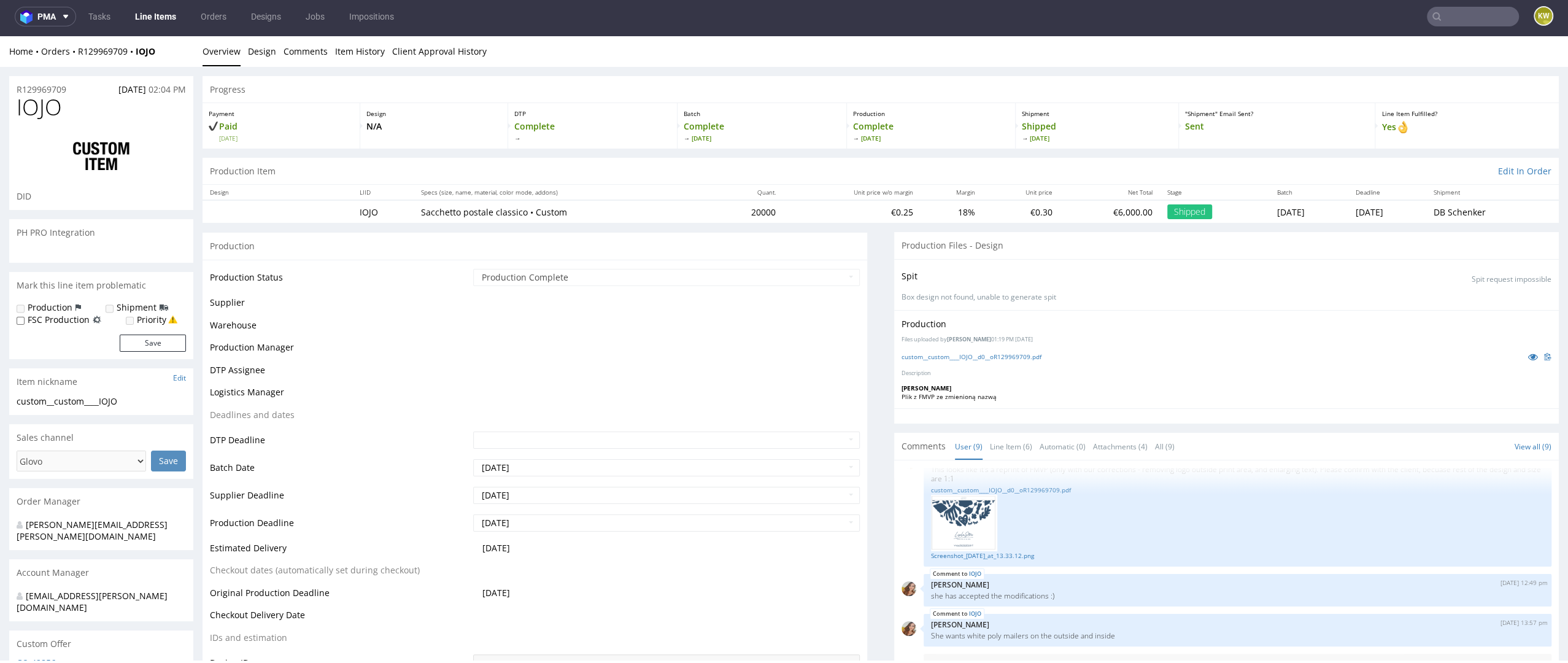
select select "in_progress"
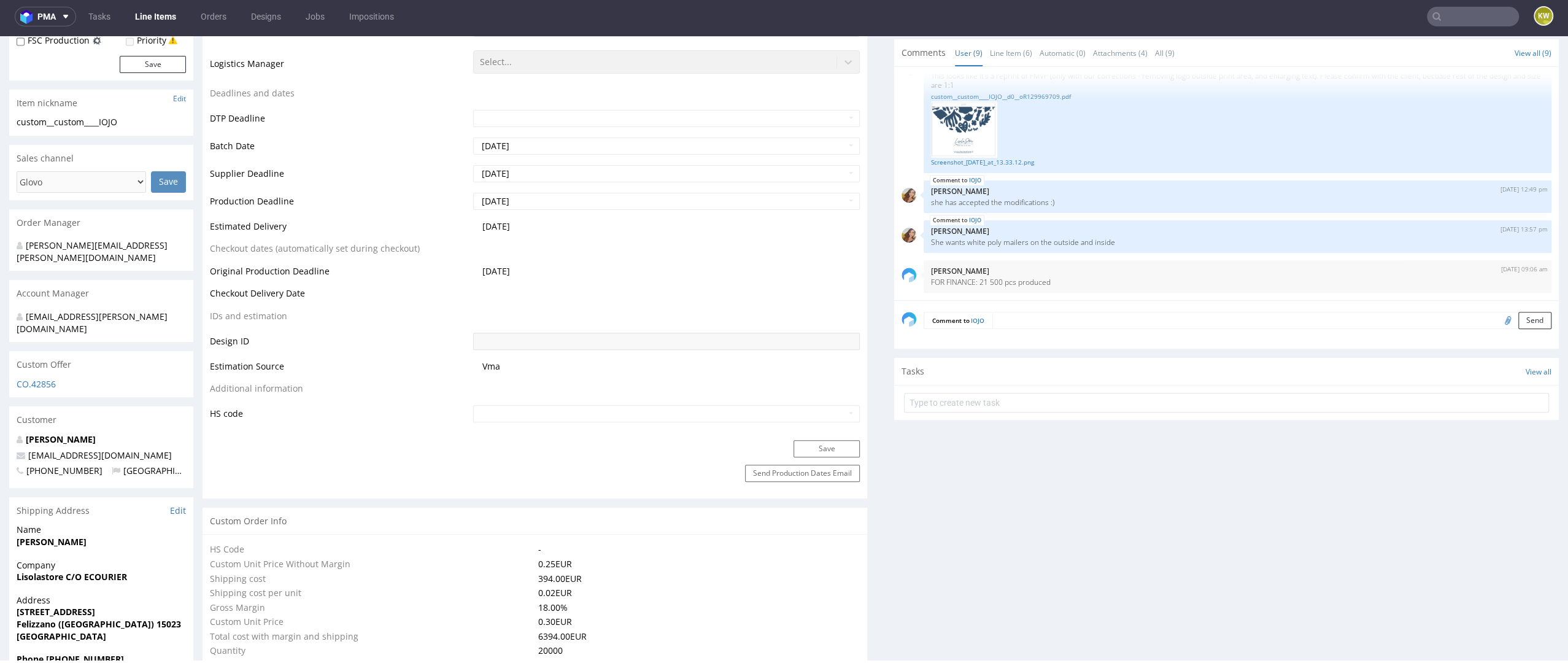
scroll to position [411, 0]
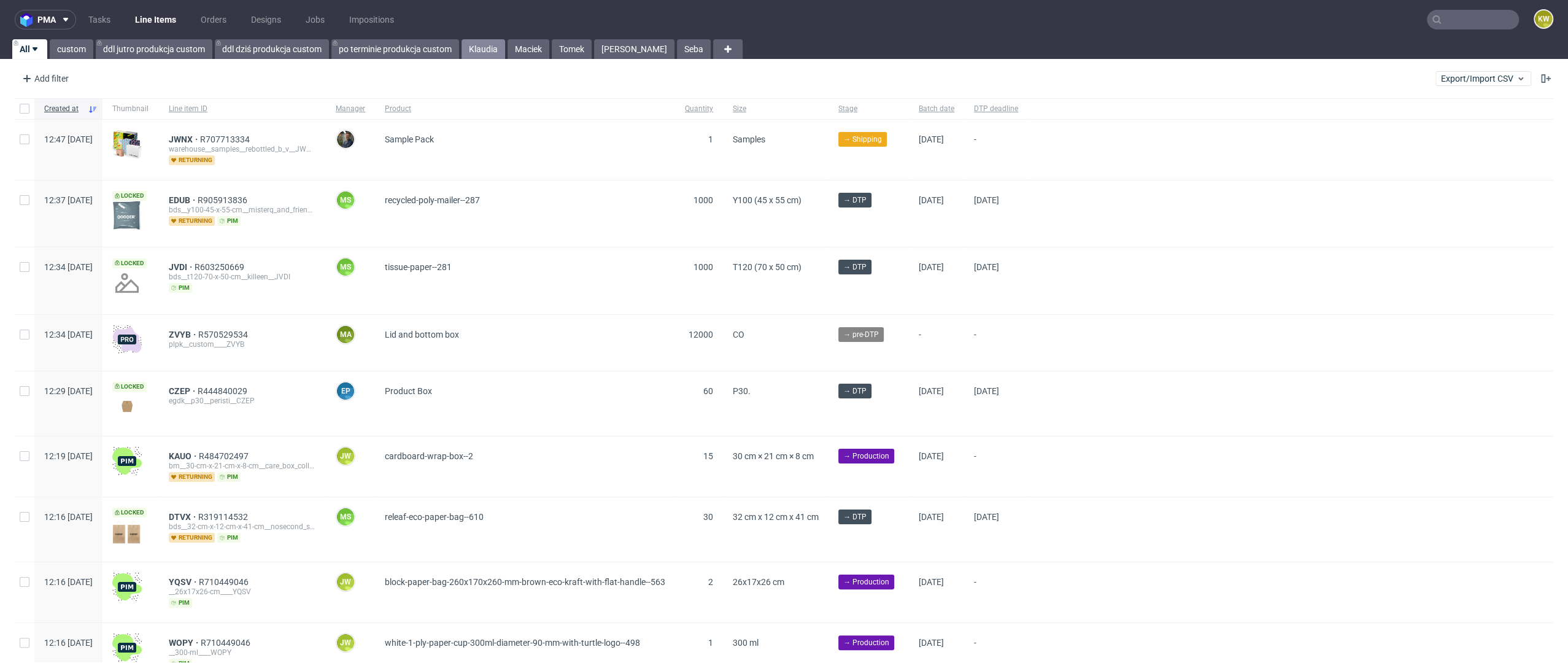
click at [477, 51] on link "Klaudia" at bounding box center [483, 49] width 44 height 20
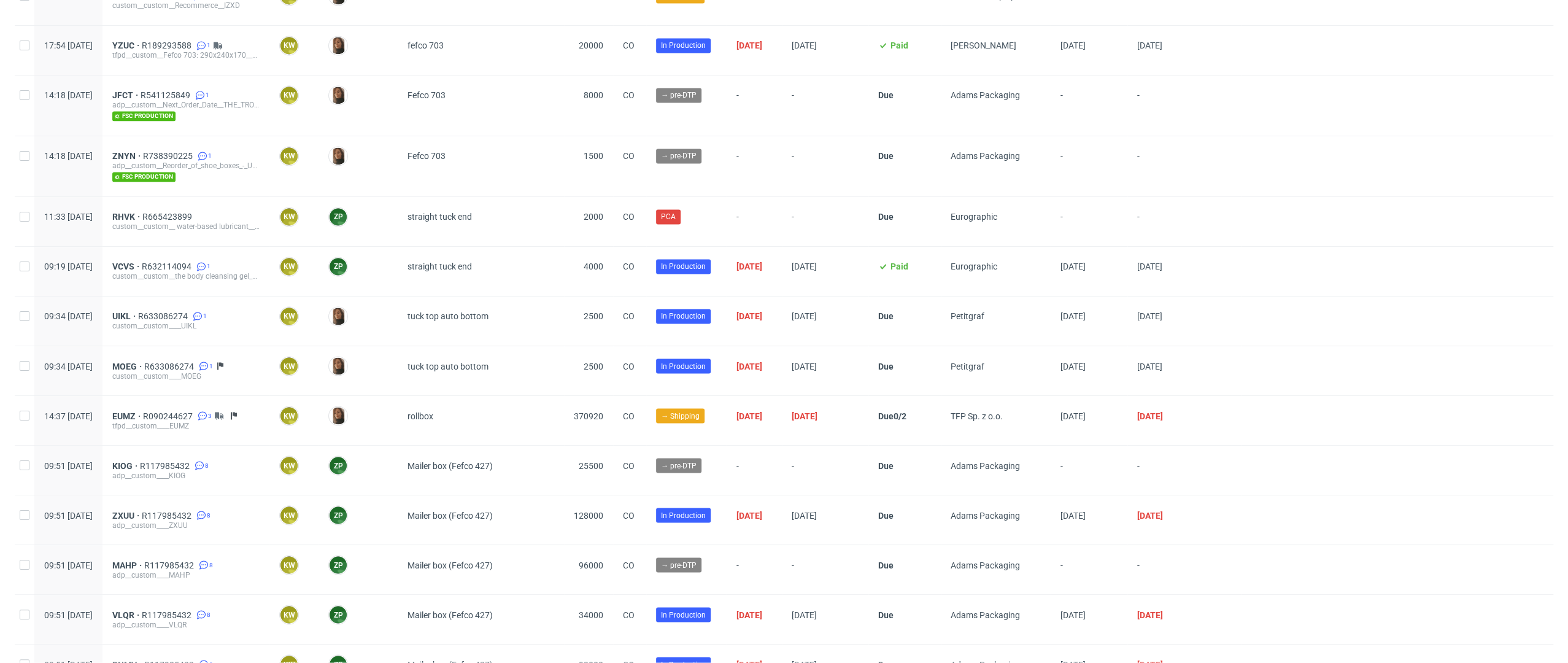
scroll to position [2017, 0]
click at [142, 262] on span "VCVS" at bounding box center [127, 267] width 30 height 10
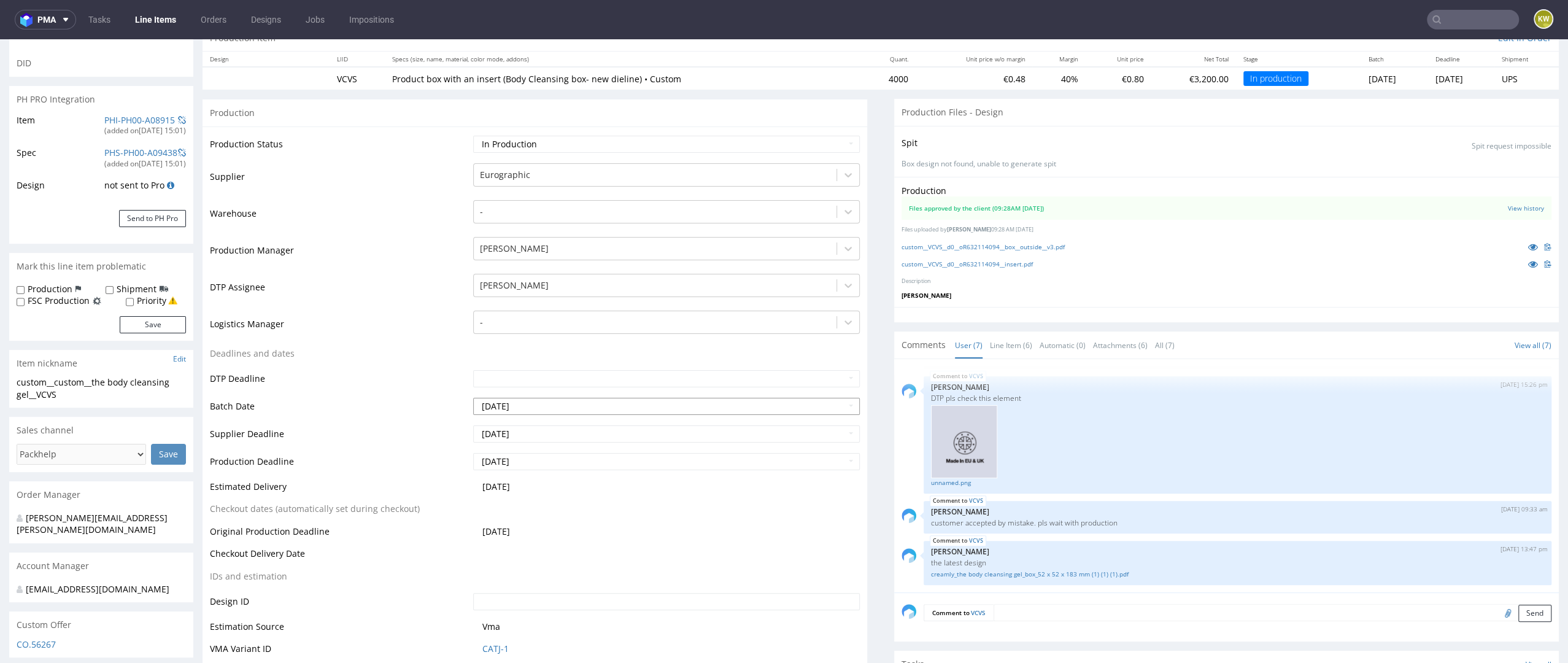
scroll to position [145, 0]
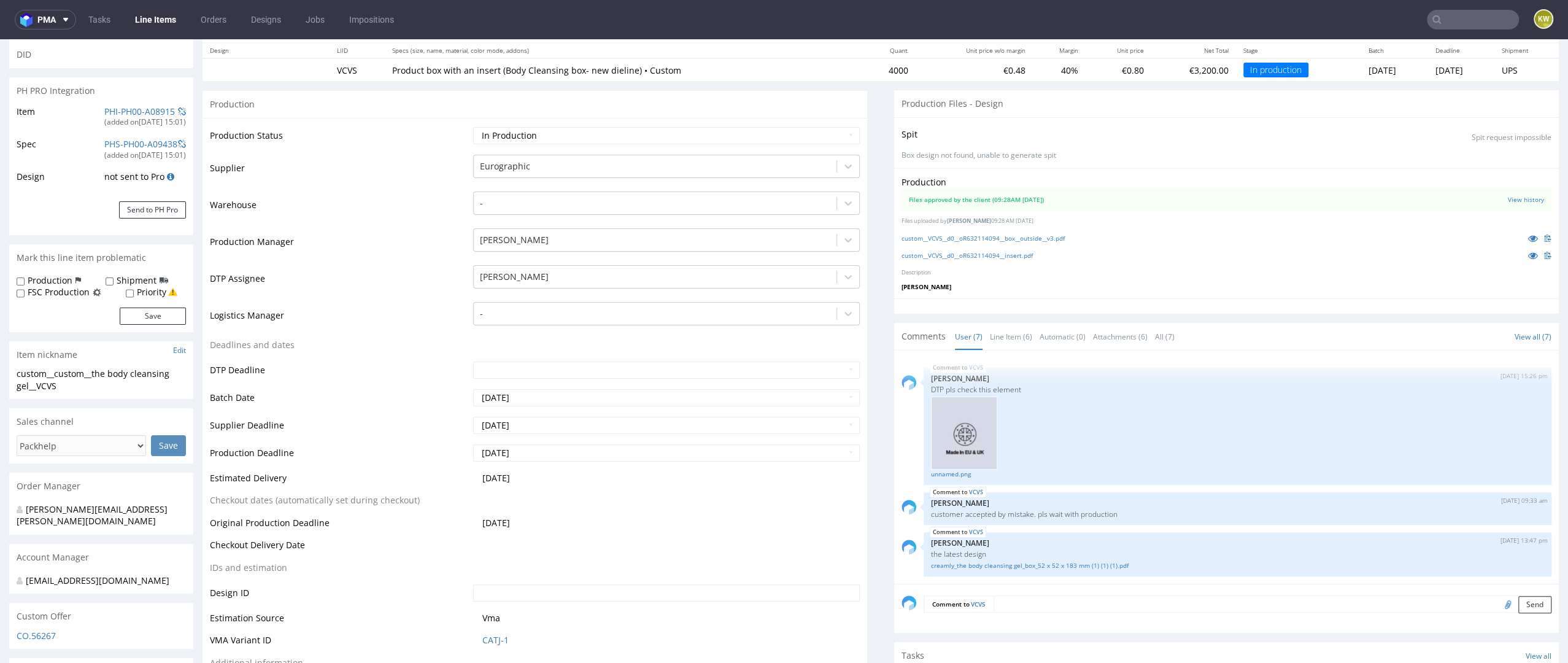
click at [415, 384] on td "DTP Deadline" at bounding box center [340, 375] width 260 height 28
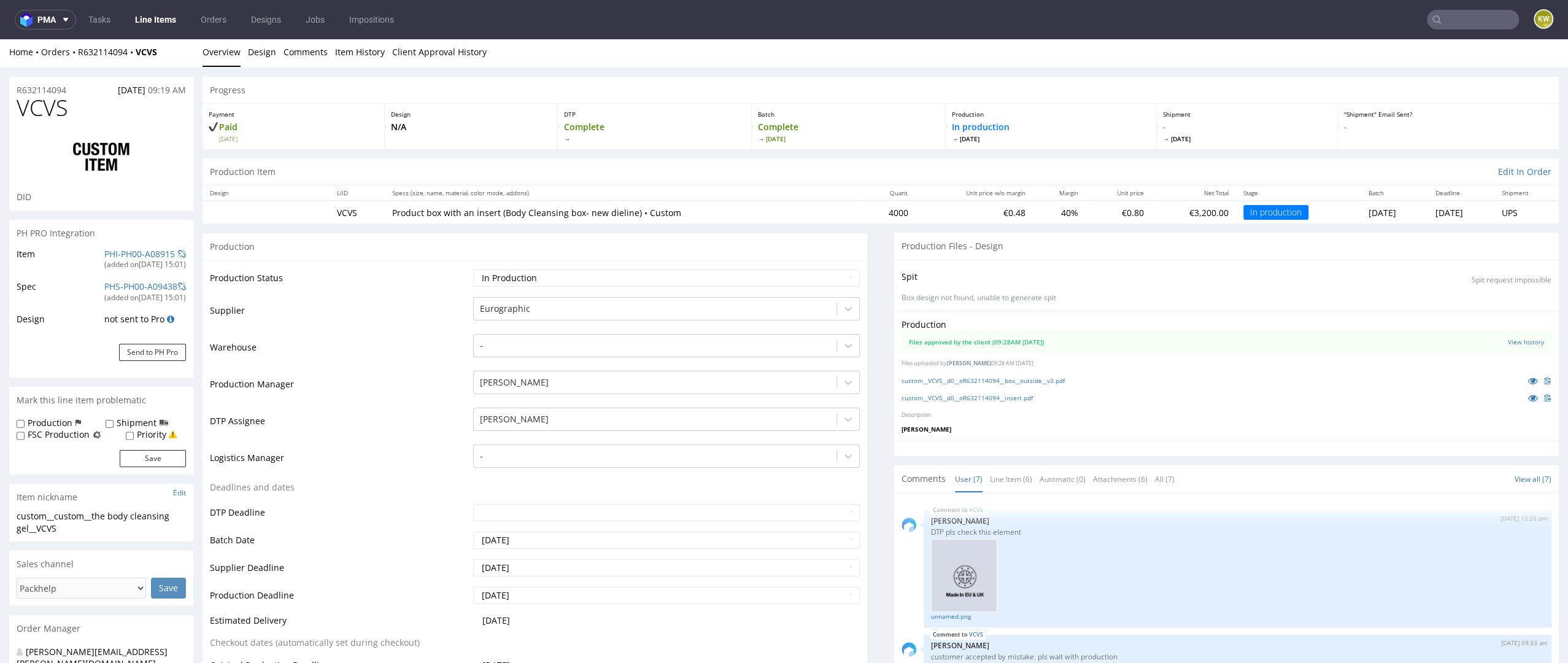
scroll to position [0, 0]
click at [405, 403] on td "Production Manager" at bounding box center [340, 390] width 260 height 36
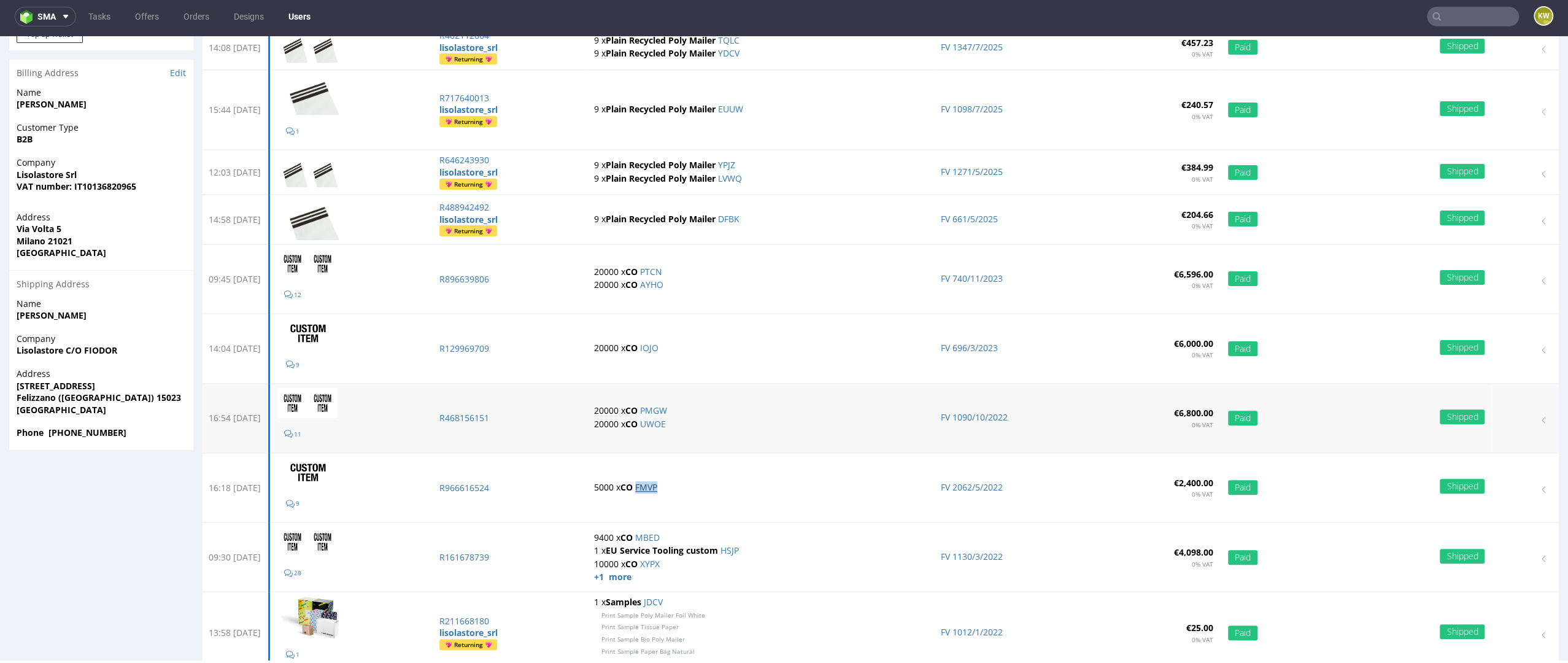
scroll to position [254, 0]
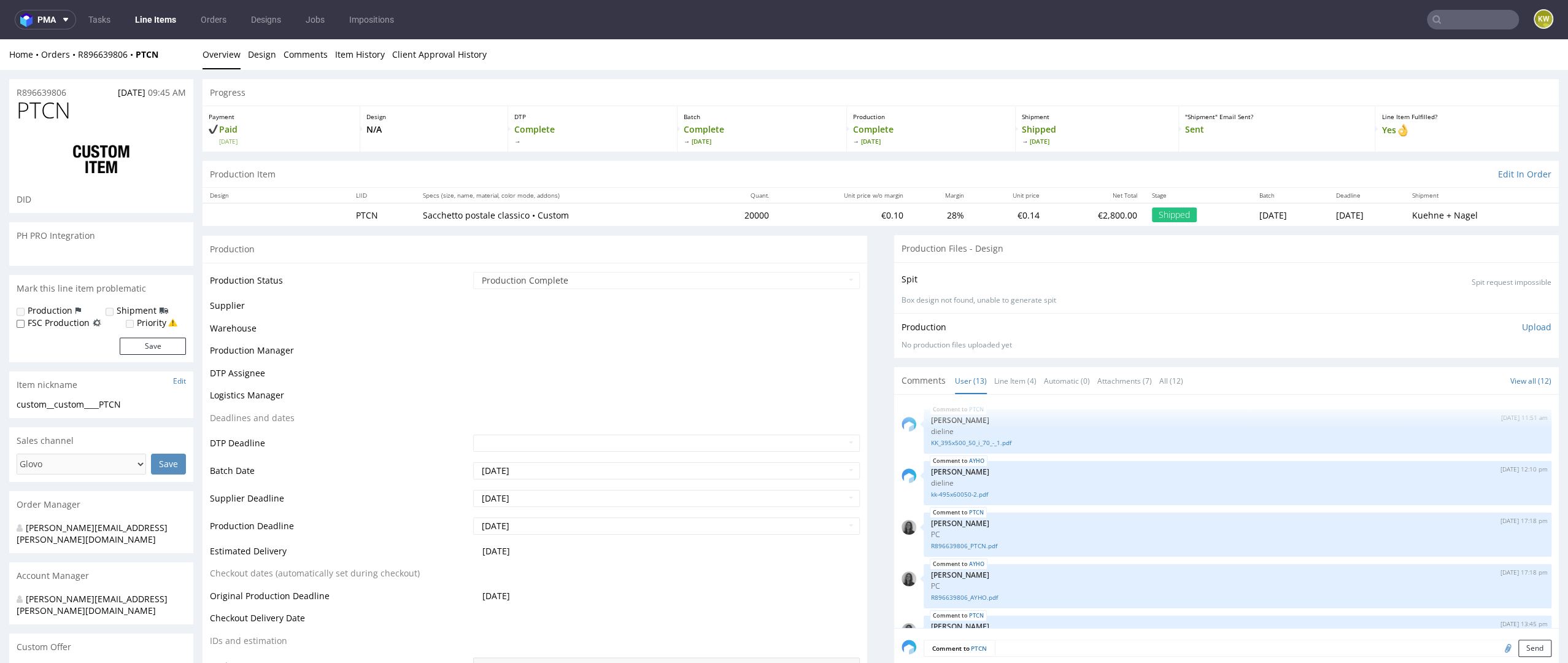
scroll to position [382, 0]
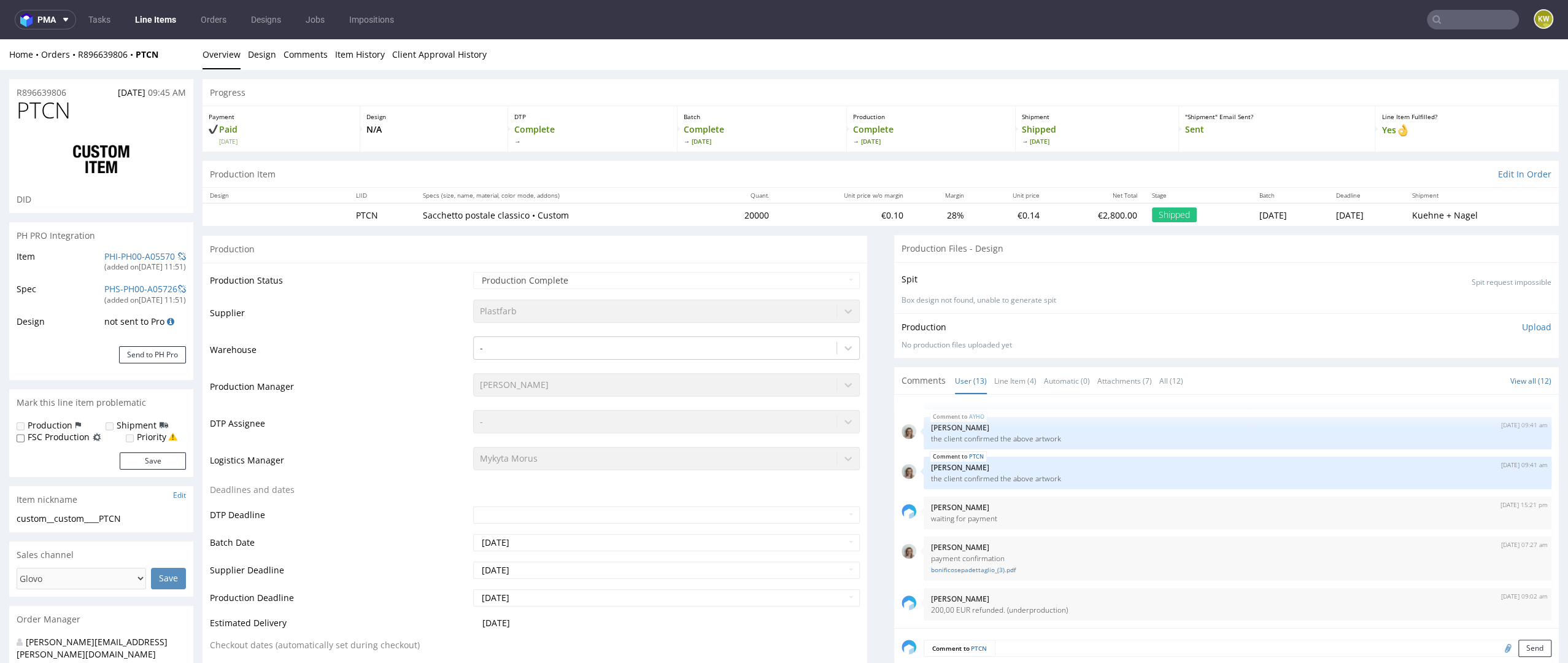
select select "in_progress"
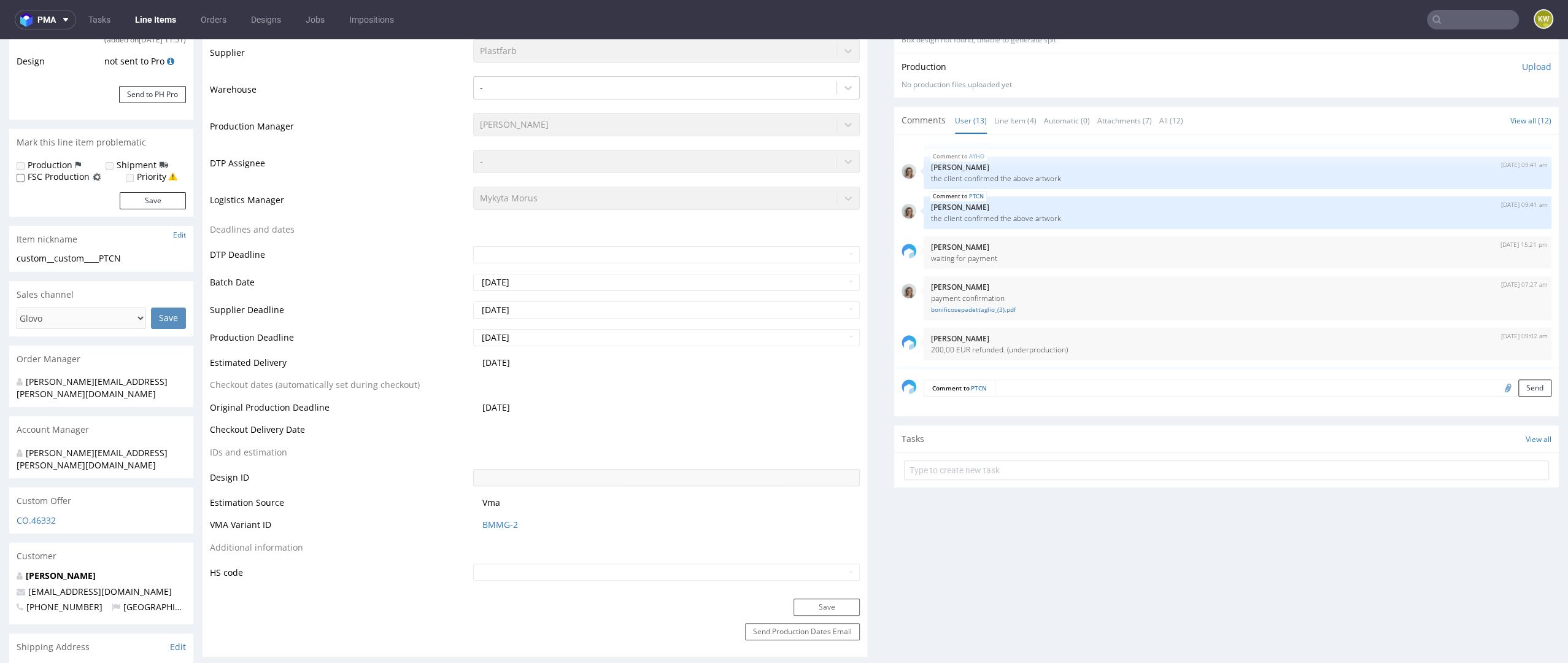
scroll to position [0, 0]
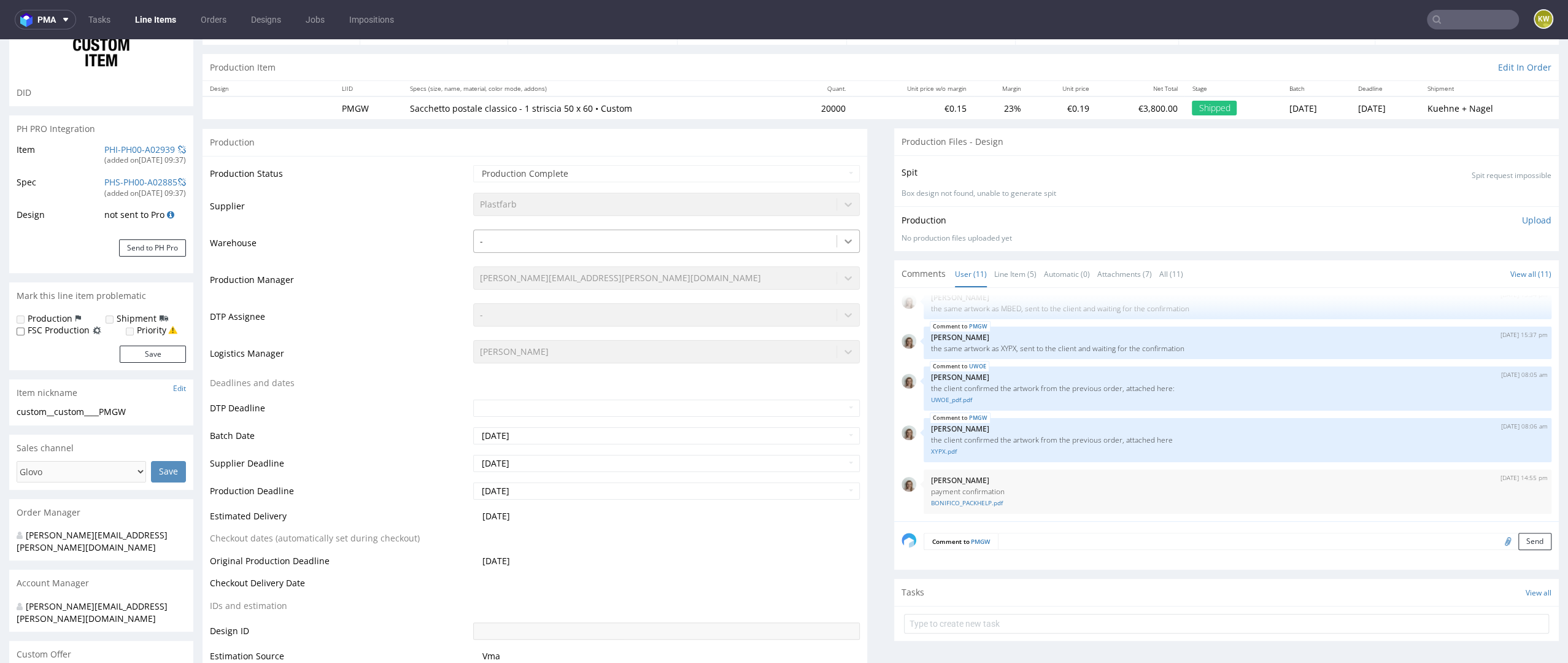
scroll to position [105, 0]
click at [379, 290] on td "Production Manager" at bounding box center [340, 285] width 260 height 36
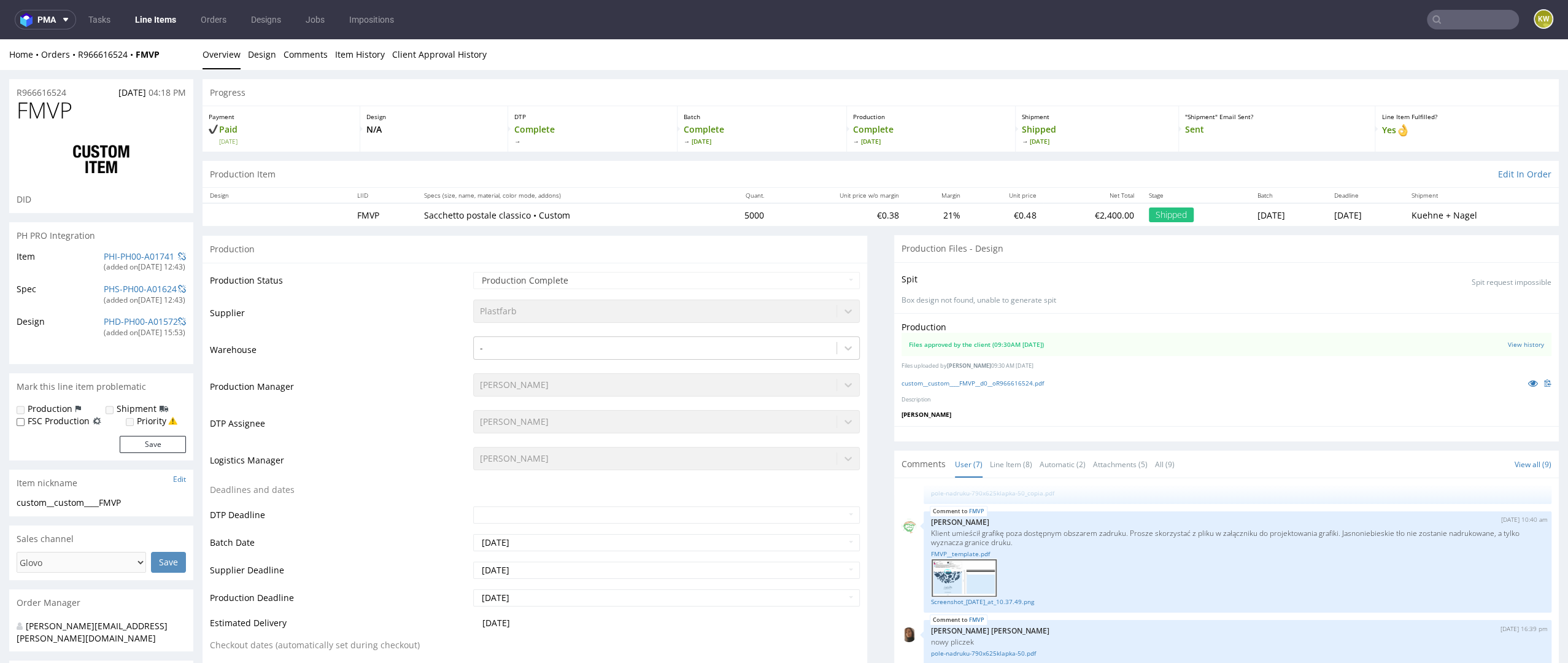
click at [41, 102] on span "FMVP" at bounding box center [45, 110] width 56 height 24
click at [42, 114] on span "FMVP" at bounding box center [45, 110] width 56 height 24
copy span "FMVP"
click at [45, 112] on span "FMVP" at bounding box center [45, 110] width 56 height 24
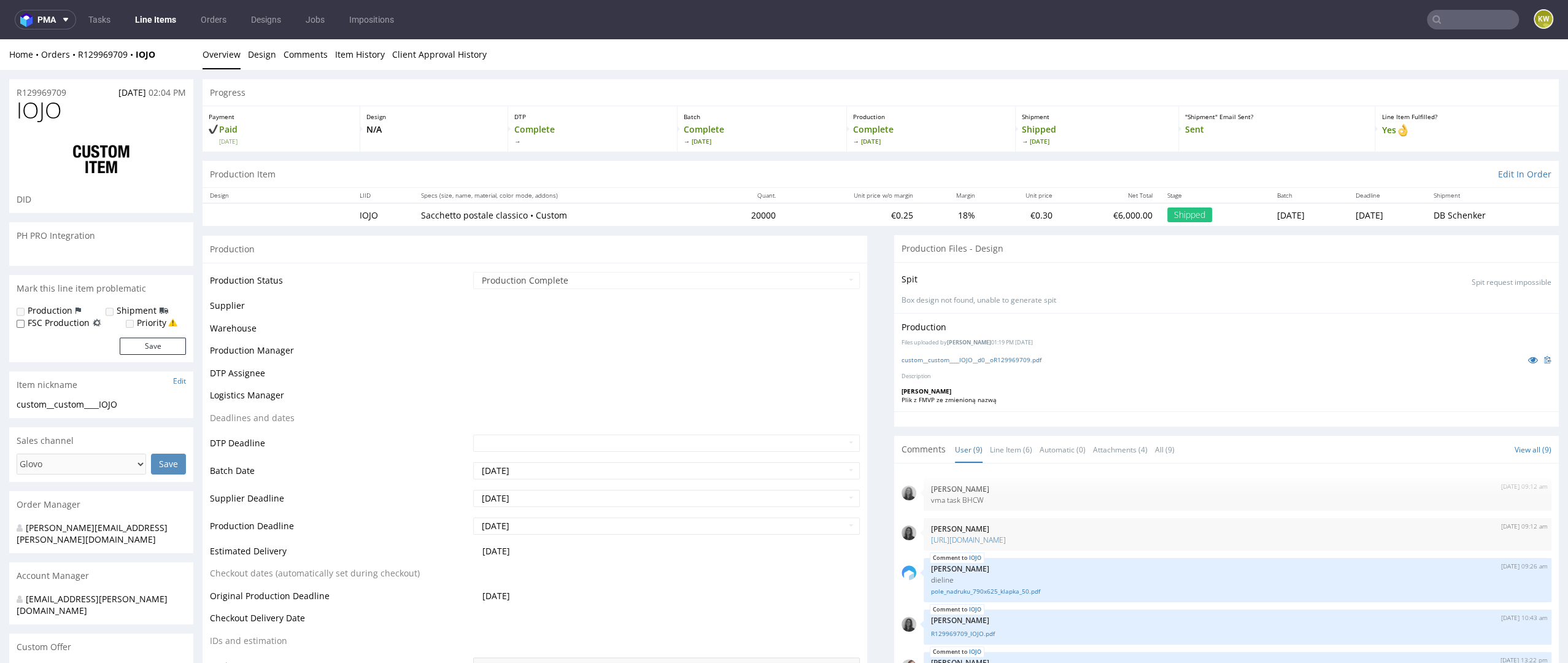
scroll to position [253, 0]
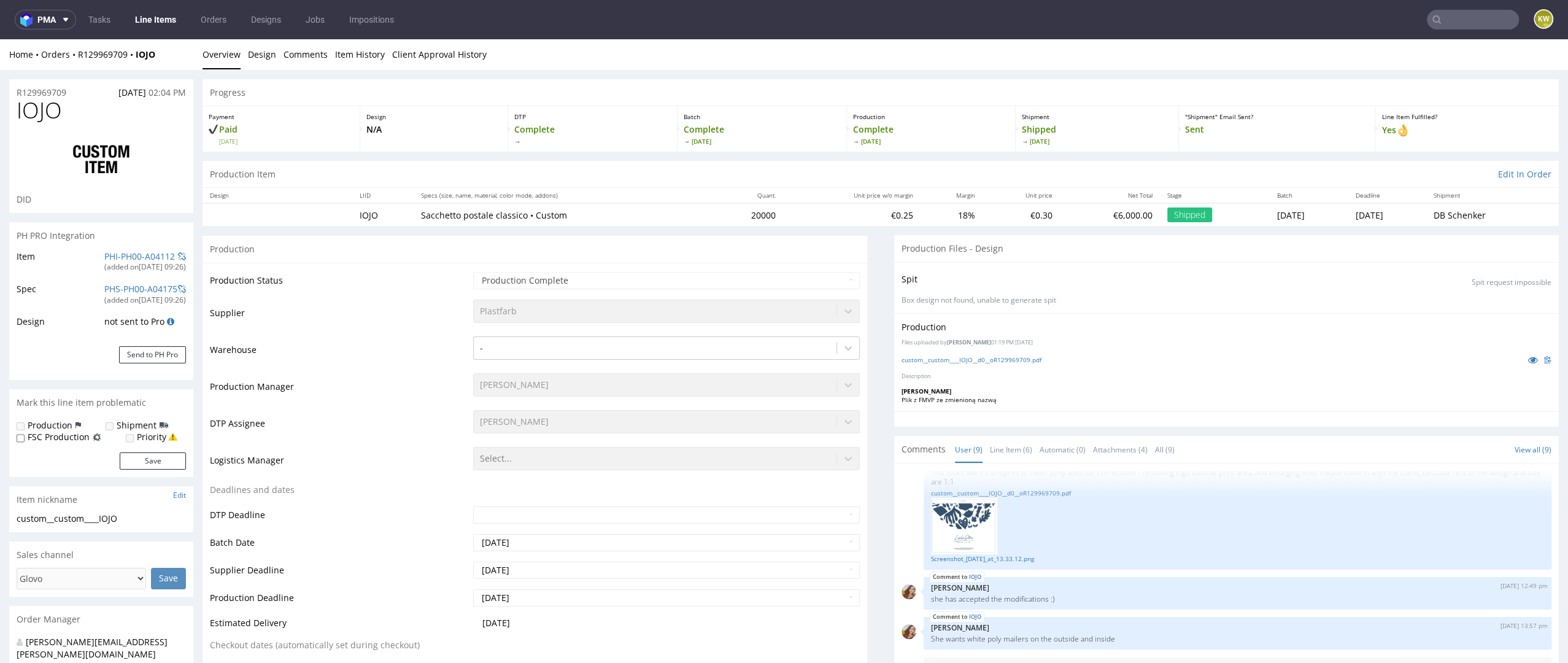
click at [44, 117] on span "IOJO" at bounding box center [39, 110] width 46 height 24
select select "in_progress"
click at [44, 117] on span "IOJO" at bounding box center [39, 110] width 46 height 24
copy span "IOJO"
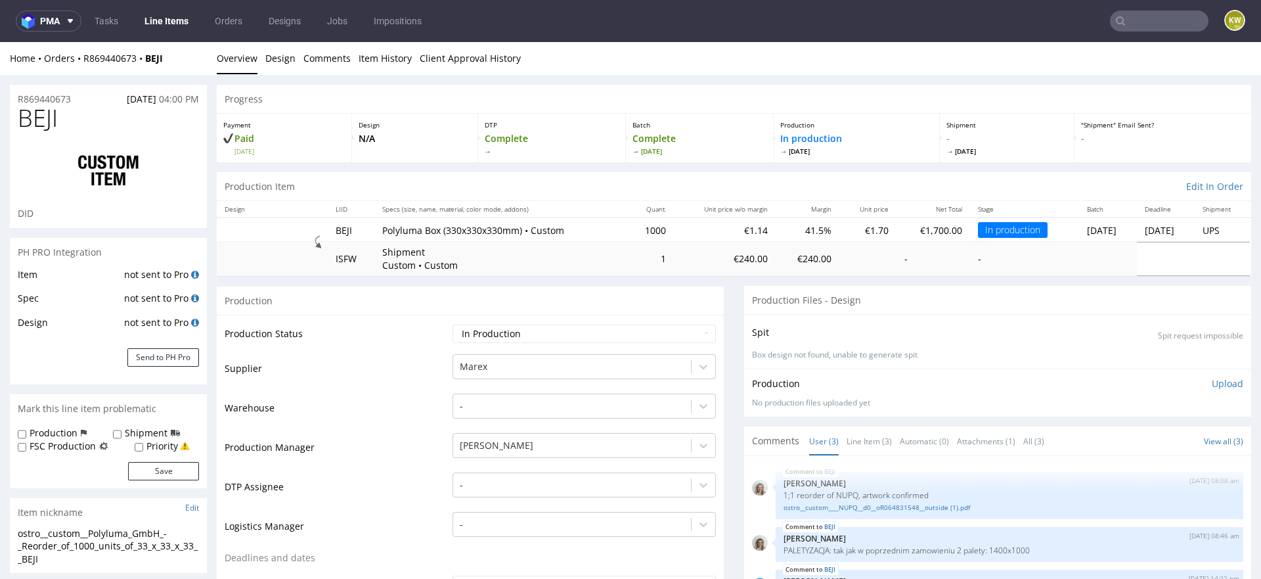
scroll to position [38, 0]
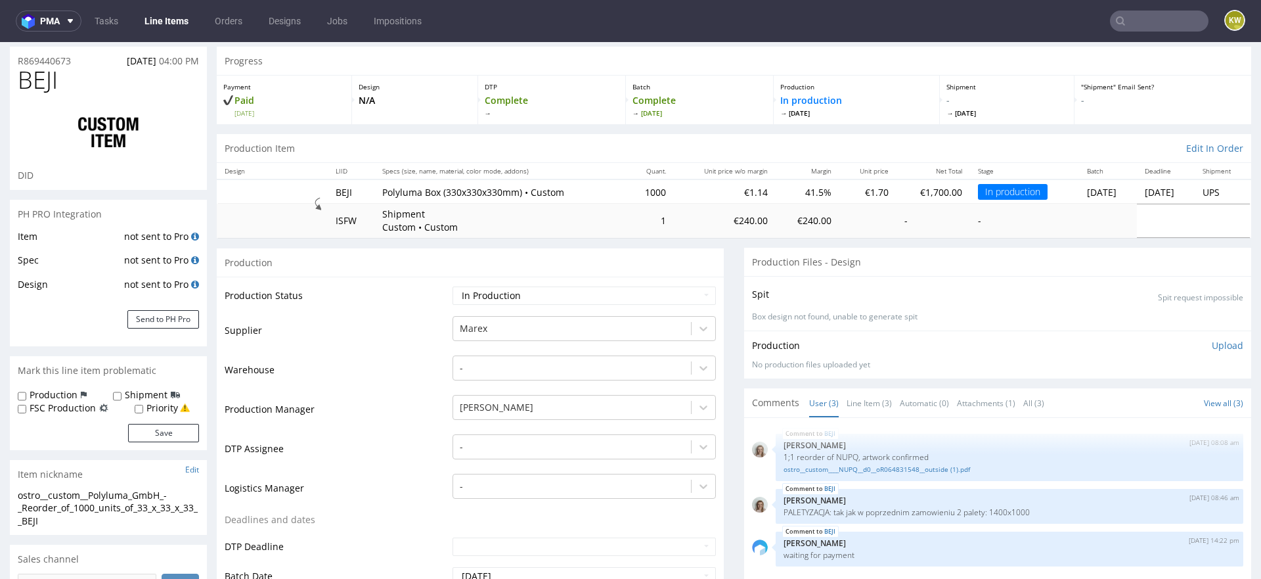
click at [183, 25] on link "Line Items" at bounding box center [167, 21] width 60 height 21
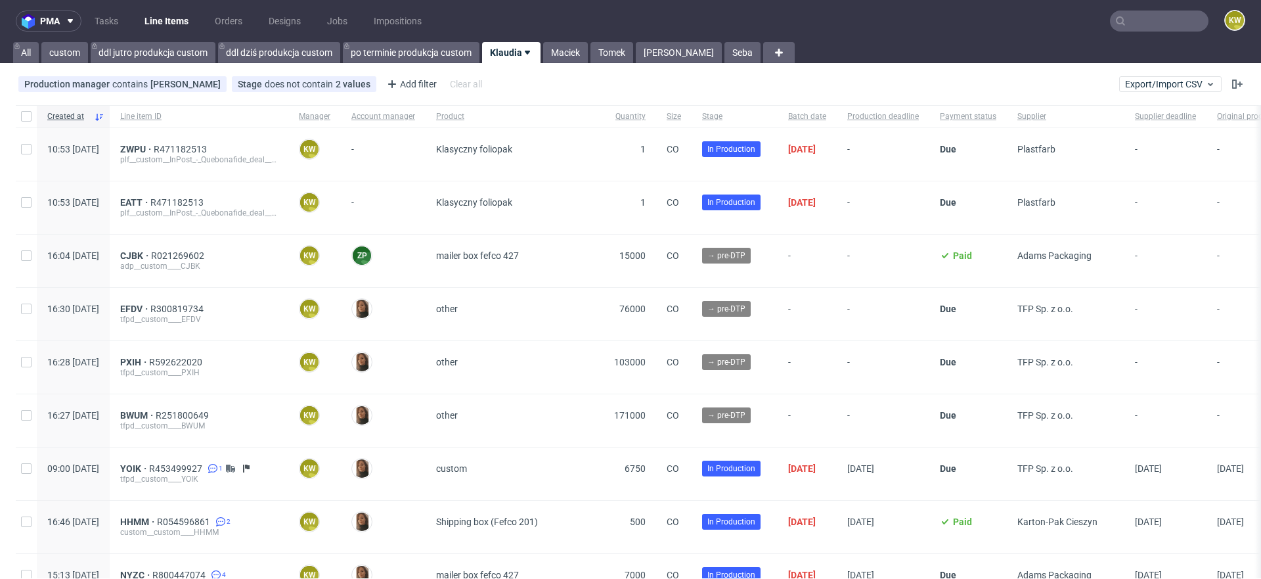
click at [1134, 17] on input "text" at bounding box center [1159, 21] width 99 height 21
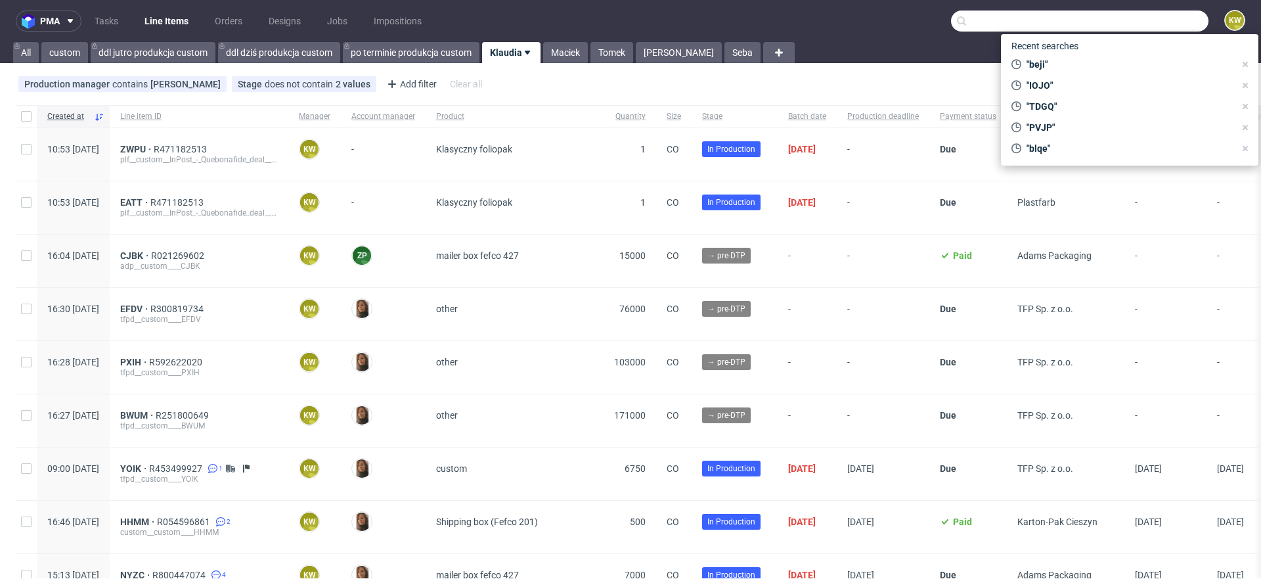
paste input "EHQQ"
type input "EHQQ"
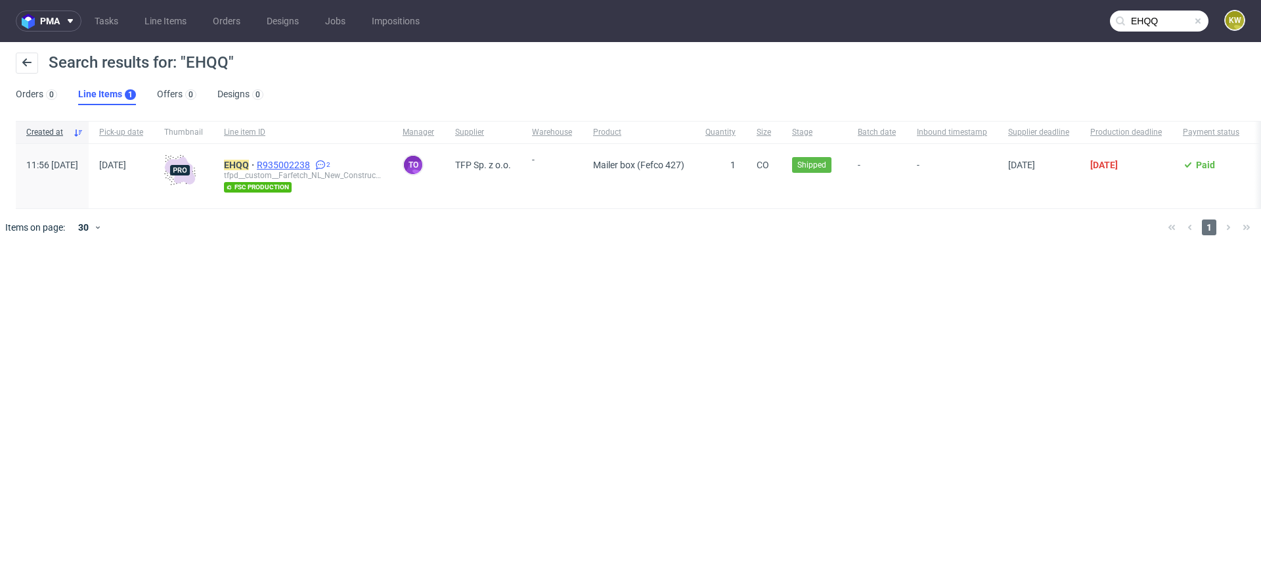
click at [313, 164] on span "R935002238" at bounding box center [285, 165] width 56 height 11
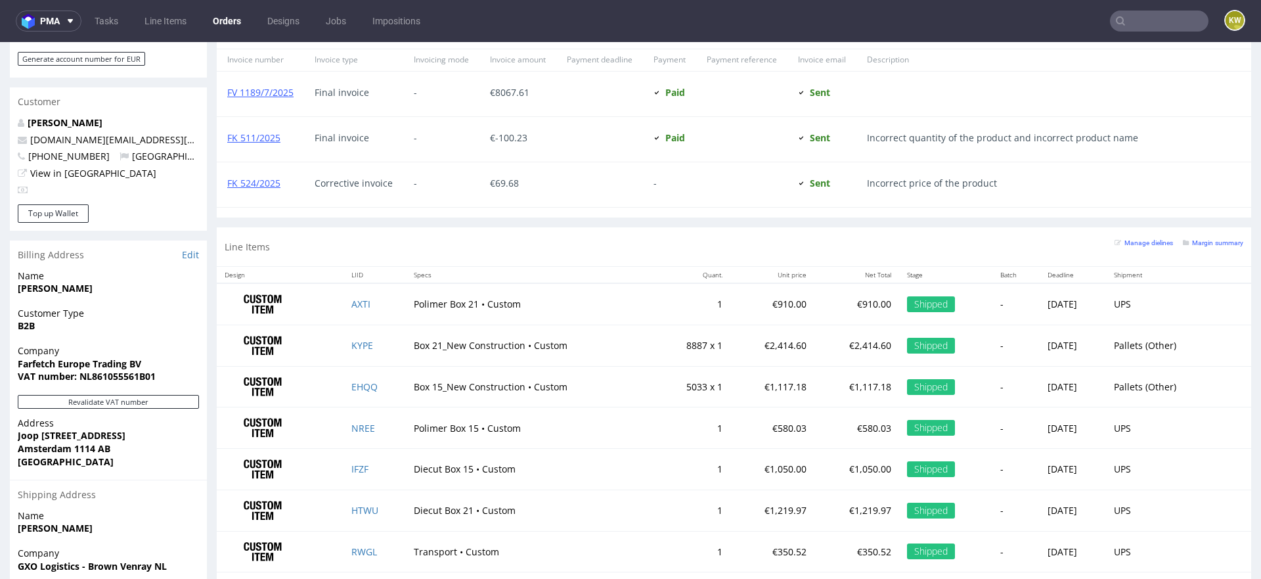
scroll to position [645, 0]
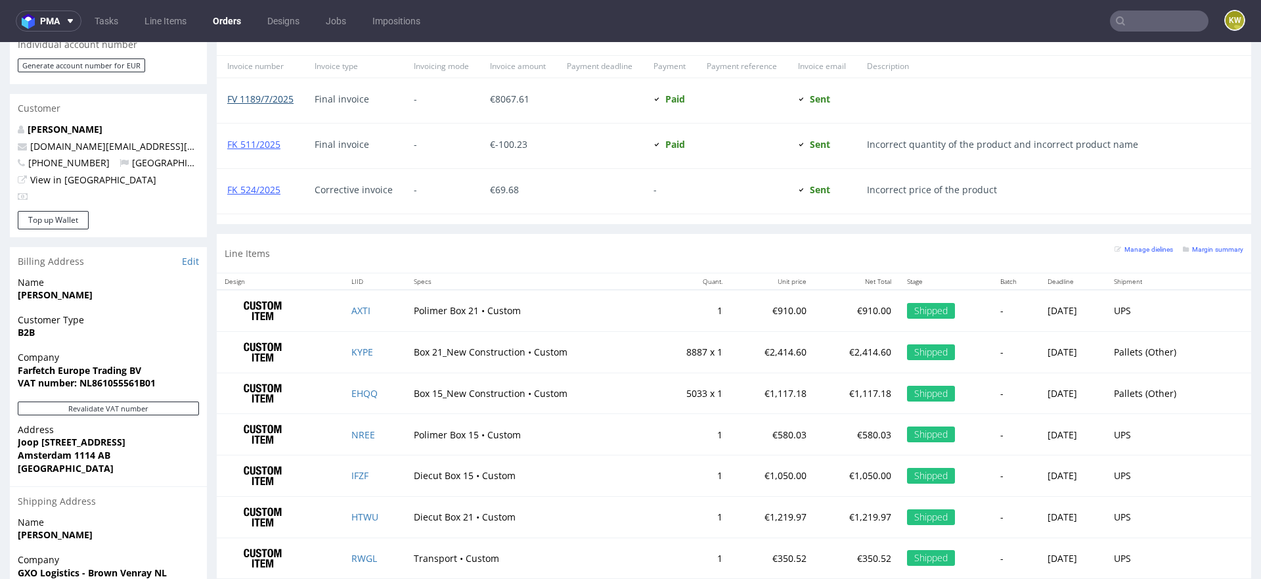
click at [255, 99] on link "FV 1189/7/2025" at bounding box center [260, 99] width 66 height 12
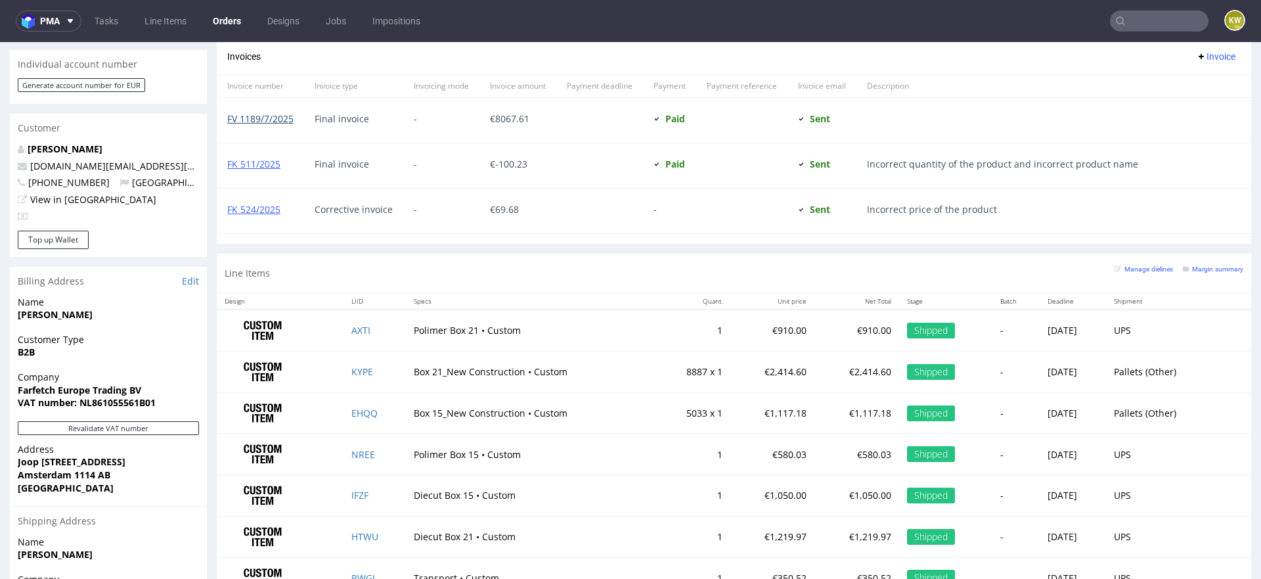
scroll to position [597, 0]
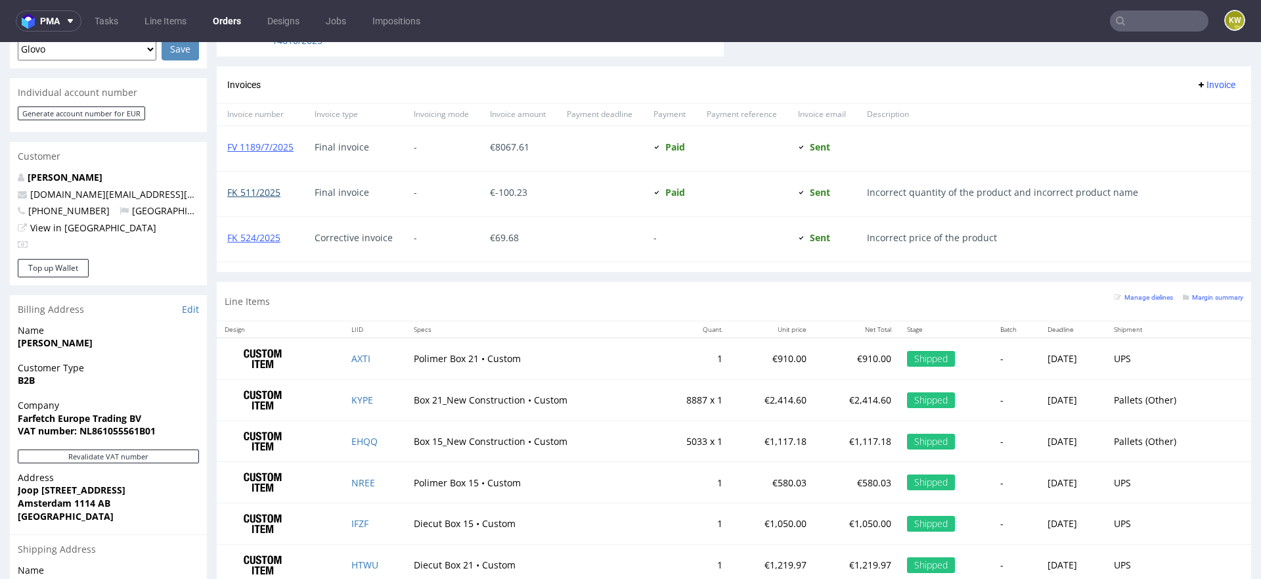
click at [250, 193] on link "FK 511/2025" at bounding box center [253, 192] width 53 height 12
click at [271, 229] on div "FK 524/2025" at bounding box center [260, 239] width 87 height 45
click at [257, 240] on link "FK 524/2025" at bounding box center [253, 237] width 53 height 12
click at [302, 151] on div "FV 1189/7/2025" at bounding box center [260, 148] width 87 height 45
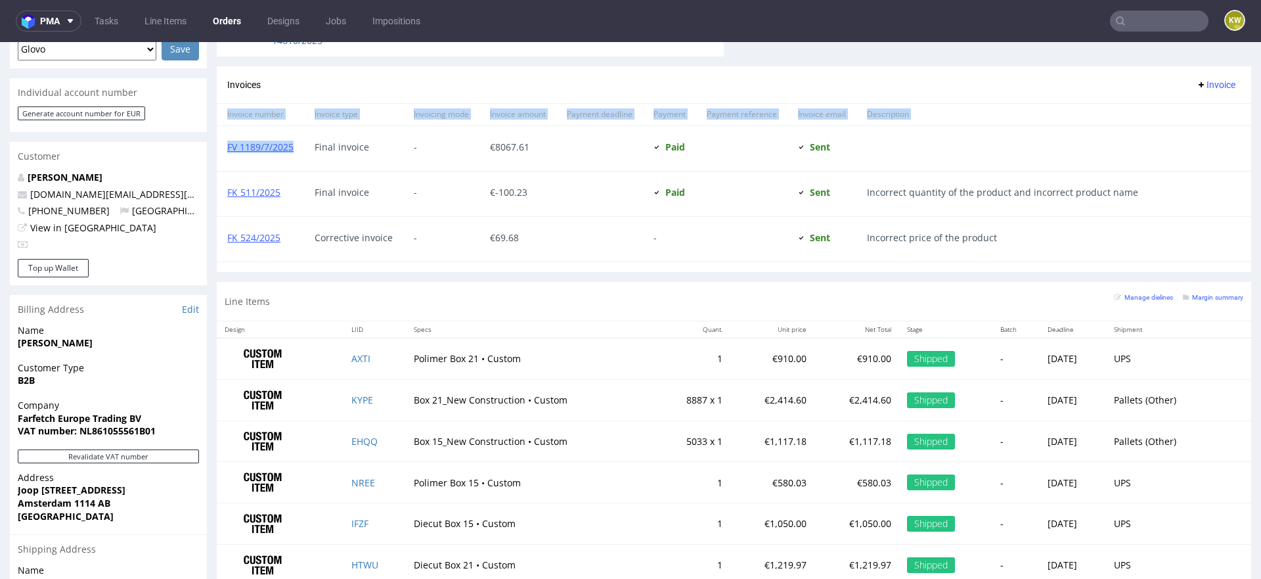
drag, startPoint x: 301, startPoint y: 148, endPoint x: 217, endPoint y: 149, distance: 84.7
click at [215, 149] on div "Order via Offer R935002238 08.07.2025 11:56 AM Origin order: R143914796 Reorder…" at bounding box center [630, 107] width 1261 height 1258
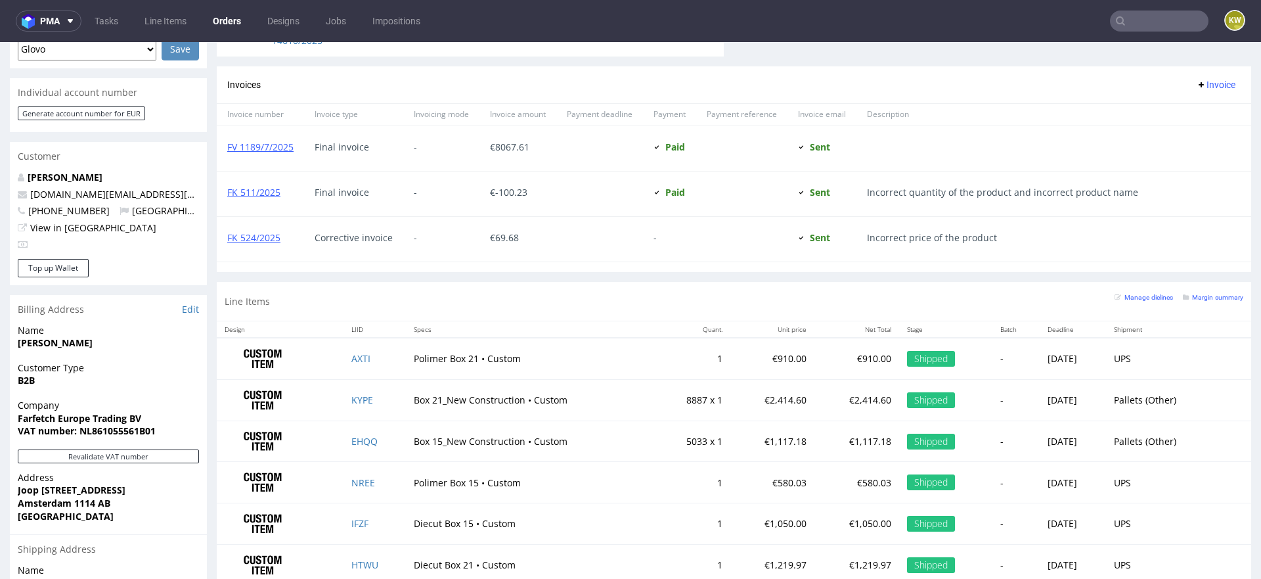
click at [272, 175] on div "FK 511/2025" at bounding box center [260, 193] width 87 height 45
drag, startPoint x: 294, startPoint y: 150, endPoint x: 226, endPoint y: 145, distance: 68.5
click at [226, 146] on div "FV 1189/7/2025" at bounding box center [260, 148] width 87 height 45
copy link "FV 1189/7/2025"
click at [1132, 24] on input "text" at bounding box center [1159, 21] width 99 height 21
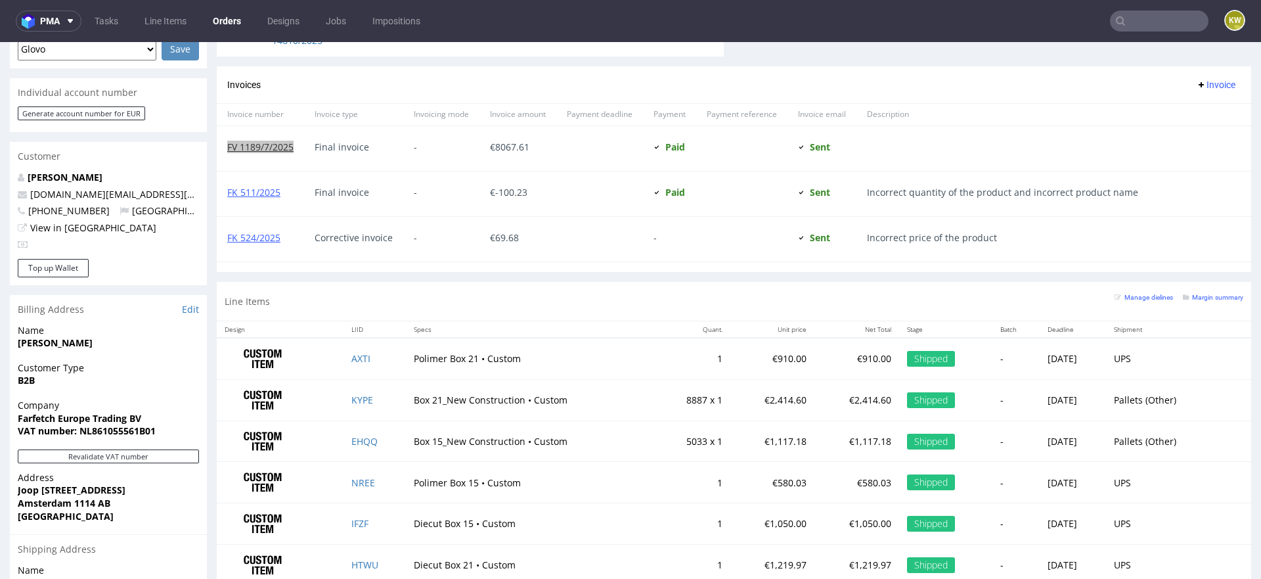
click at [1132, 24] on input "text" at bounding box center [1159, 21] width 99 height 21
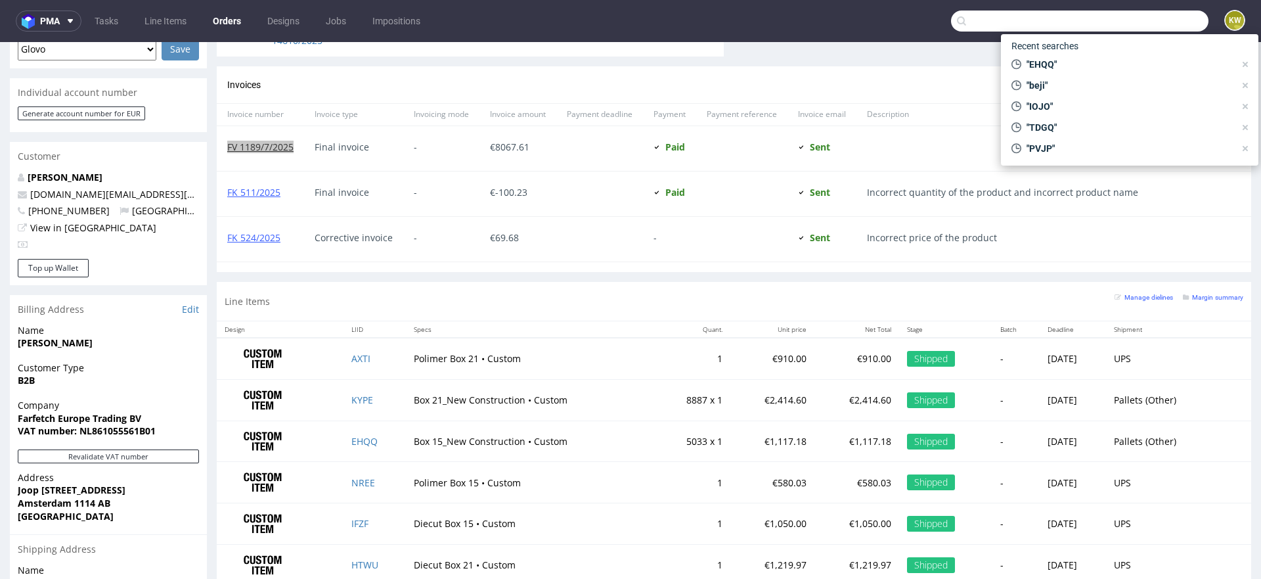
paste input "DVIP"
type input "DVIP"
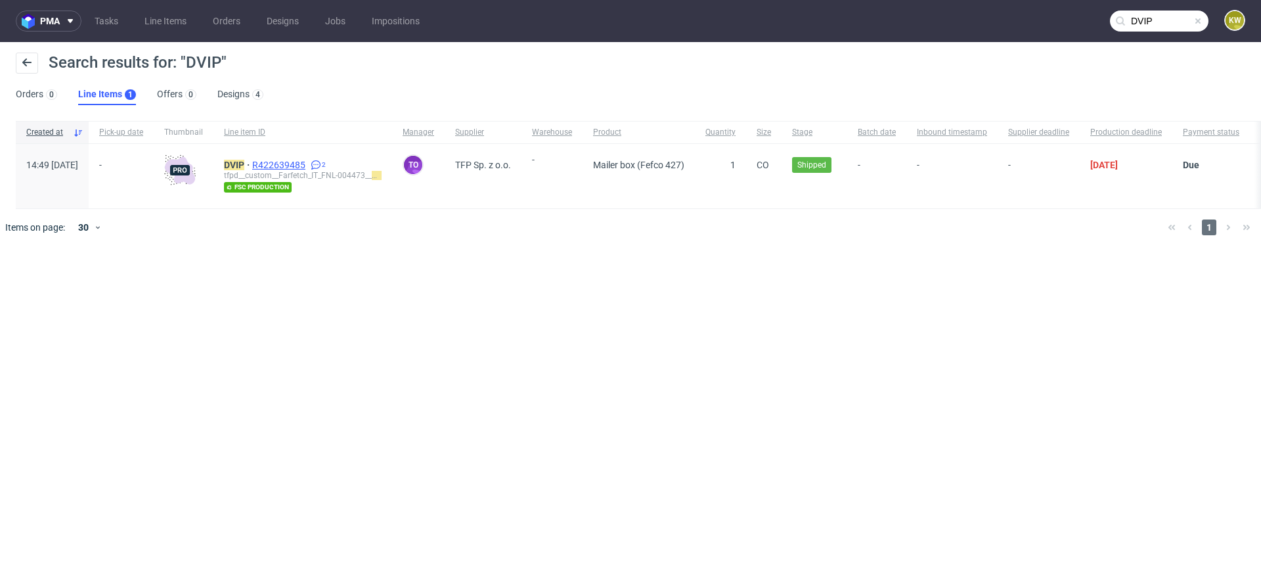
click at [303, 162] on span "R422639485" at bounding box center [280, 165] width 56 height 11
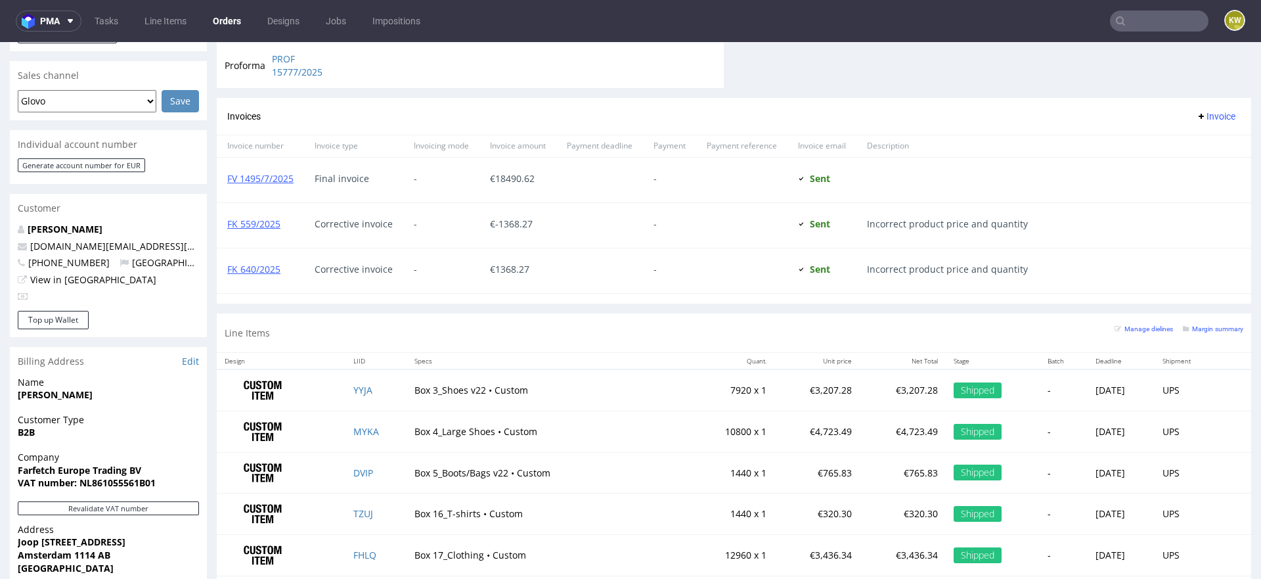
scroll to position [620, 0]
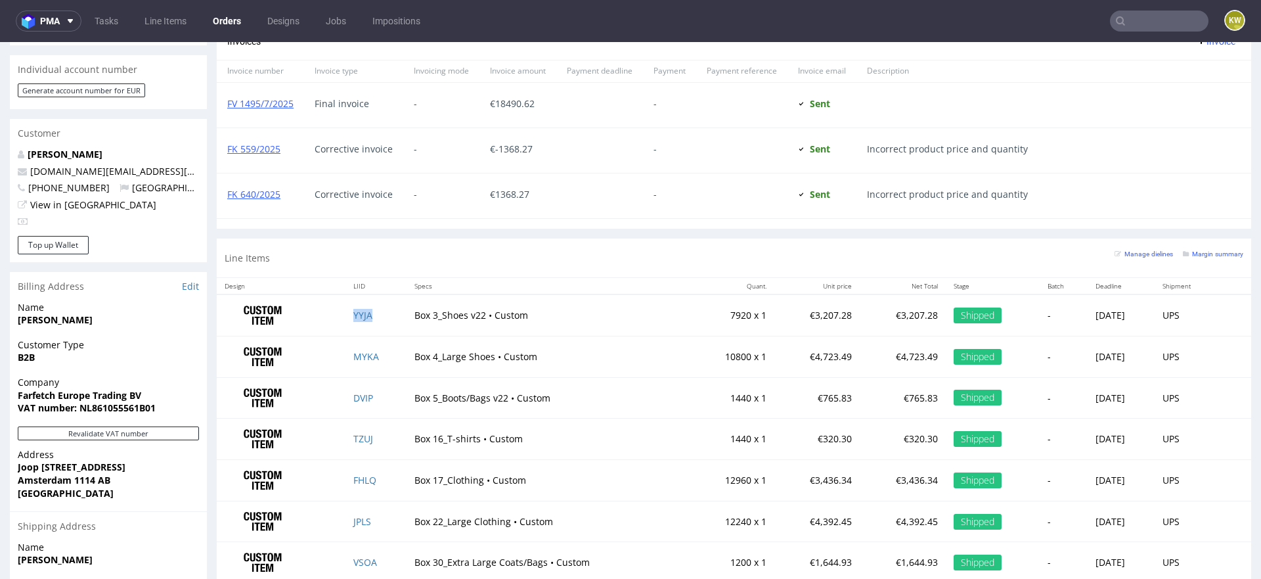
click at [385, 317] on td "YYJA" at bounding box center [375, 314] width 61 height 41
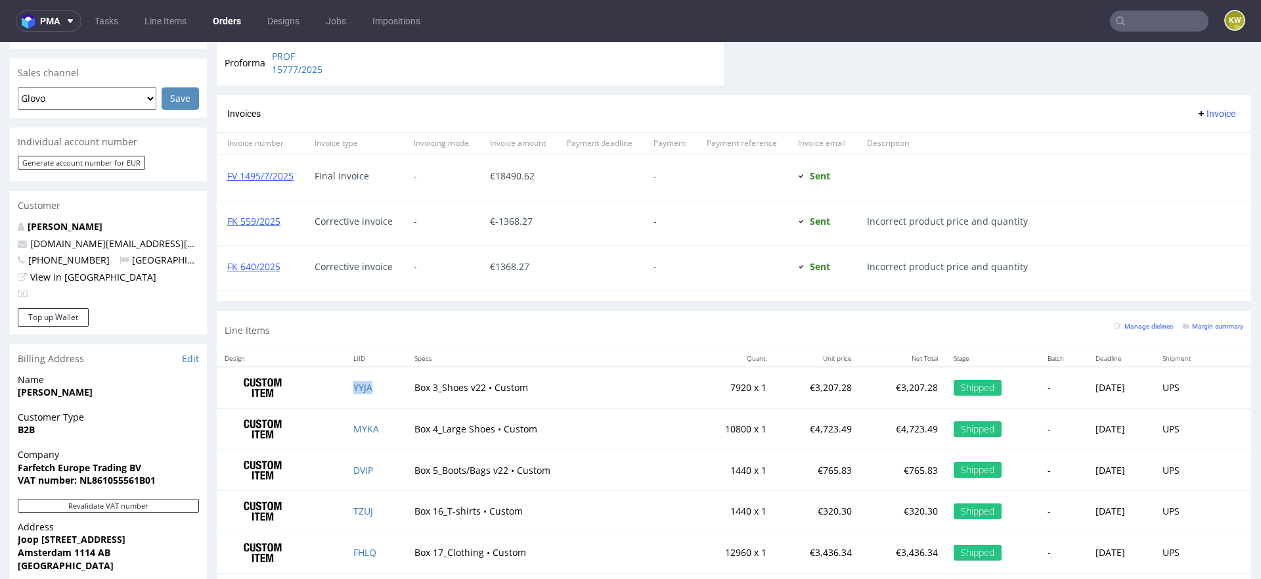
scroll to position [546, 0]
click at [258, 177] on link "FV 1495/7/2025" at bounding box center [260, 177] width 66 height 12
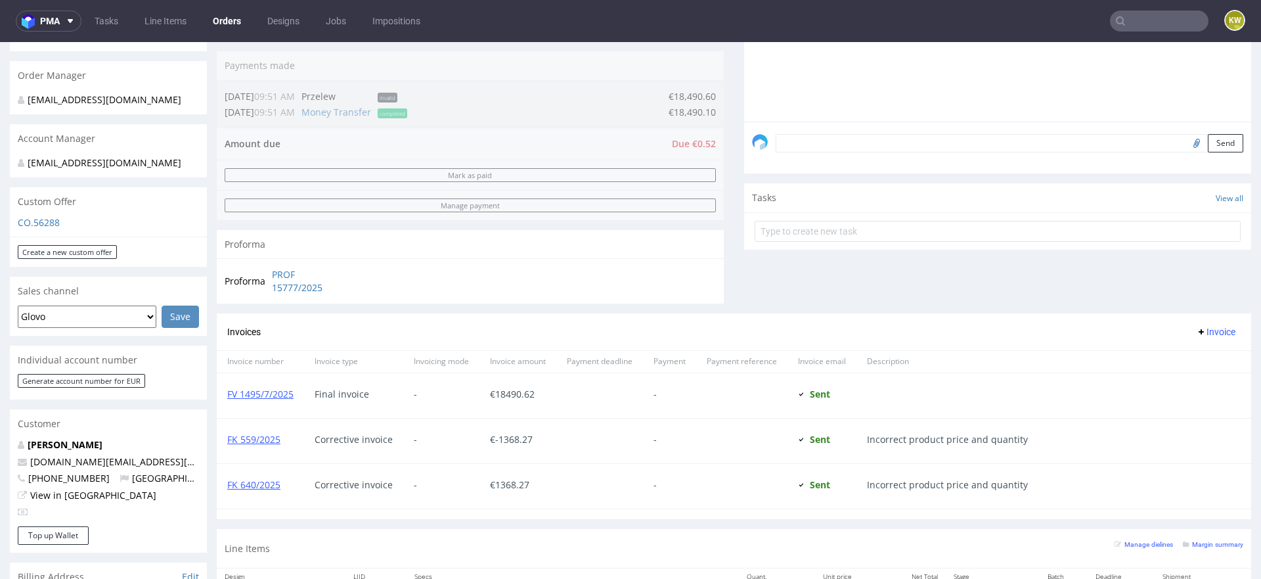
scroll to position [540, 0]
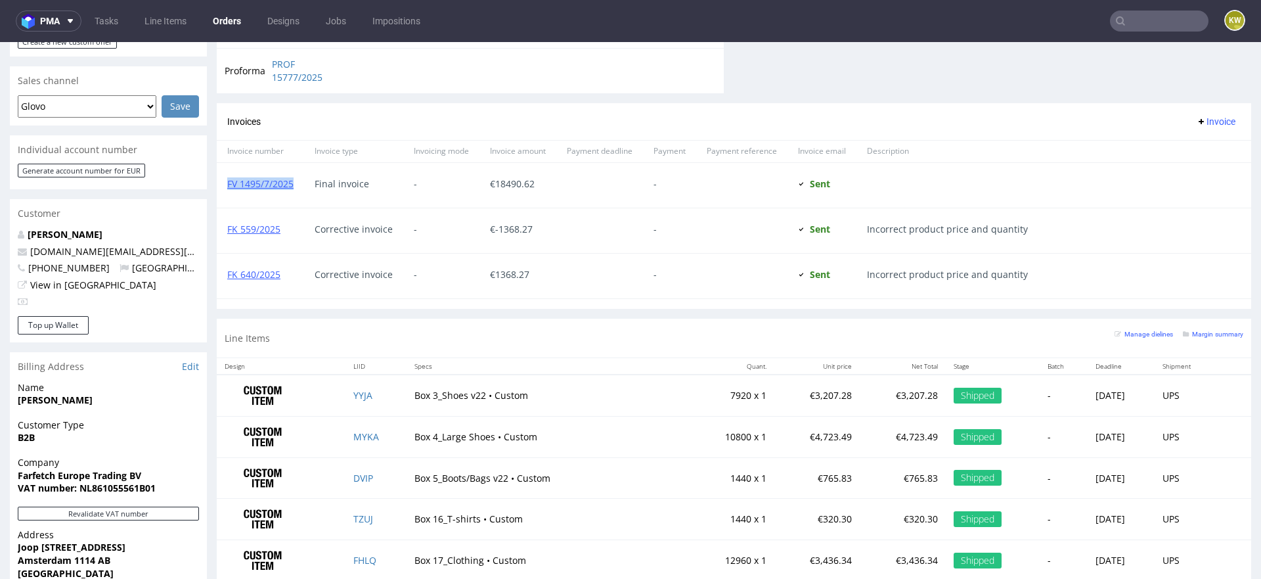
drag, startPoint x: 299, startPoint y: 194, endPoint x: 225, endPoint y: 185, distance: 74.1
click at [225, 185] on div "FV 1495/7/2025" at bounding box center [260, 185] width 87 height 45
copy link "FV 1495/7/2025"
click at [1161, 18] on input "text" at bounding box center [1159, 21] width 99 height 21
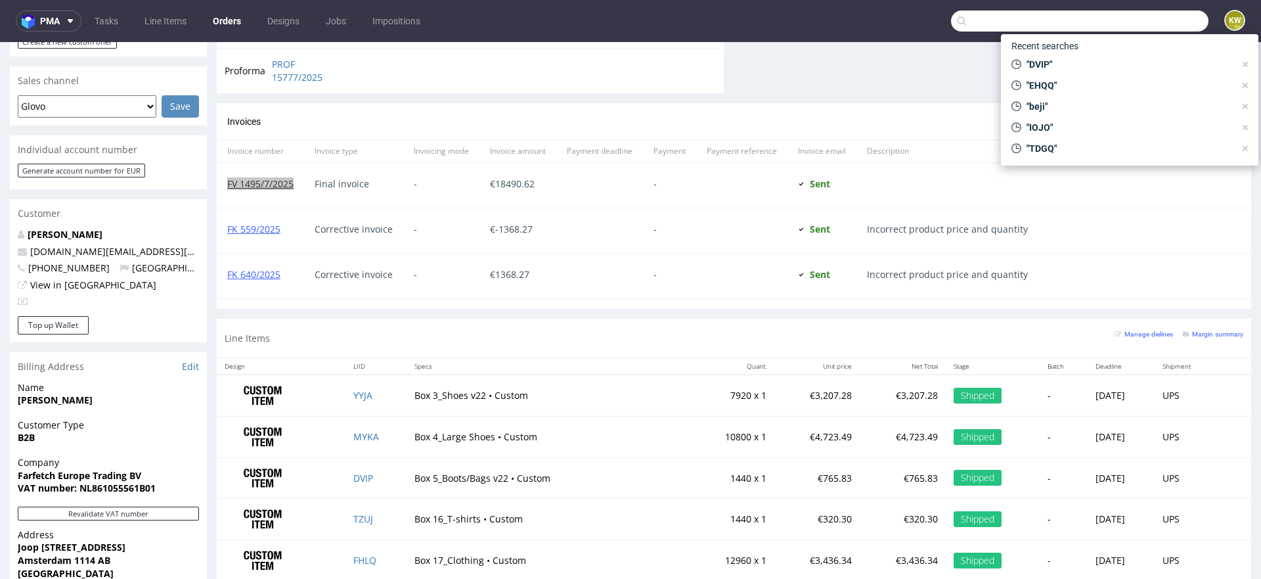
paste input "R935002238"
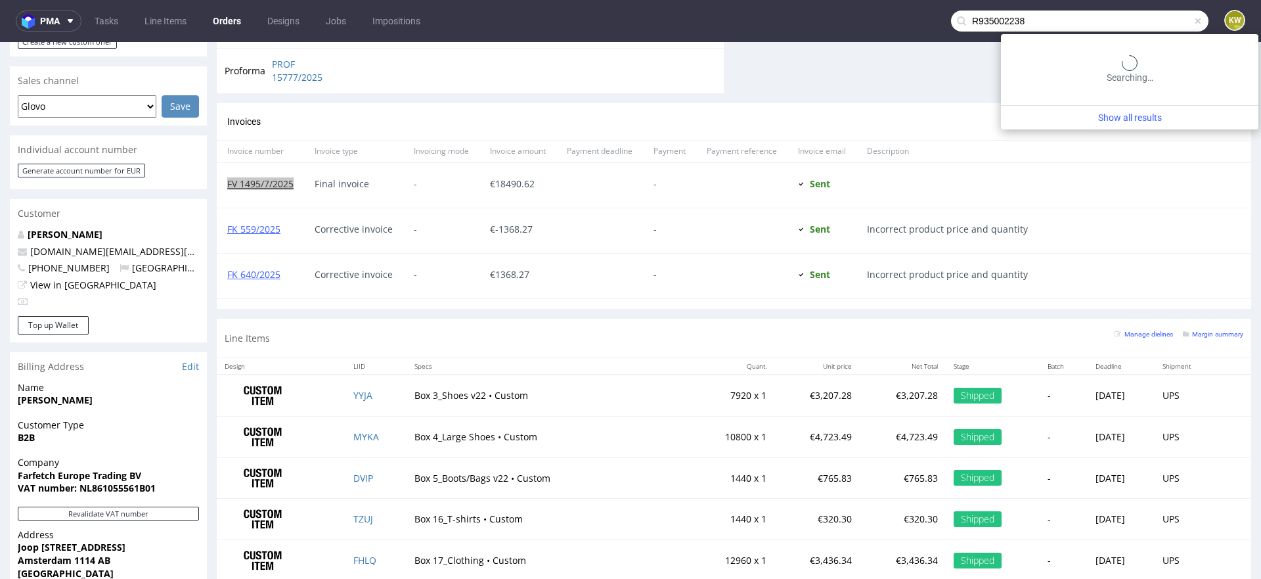
type input "R935002238"
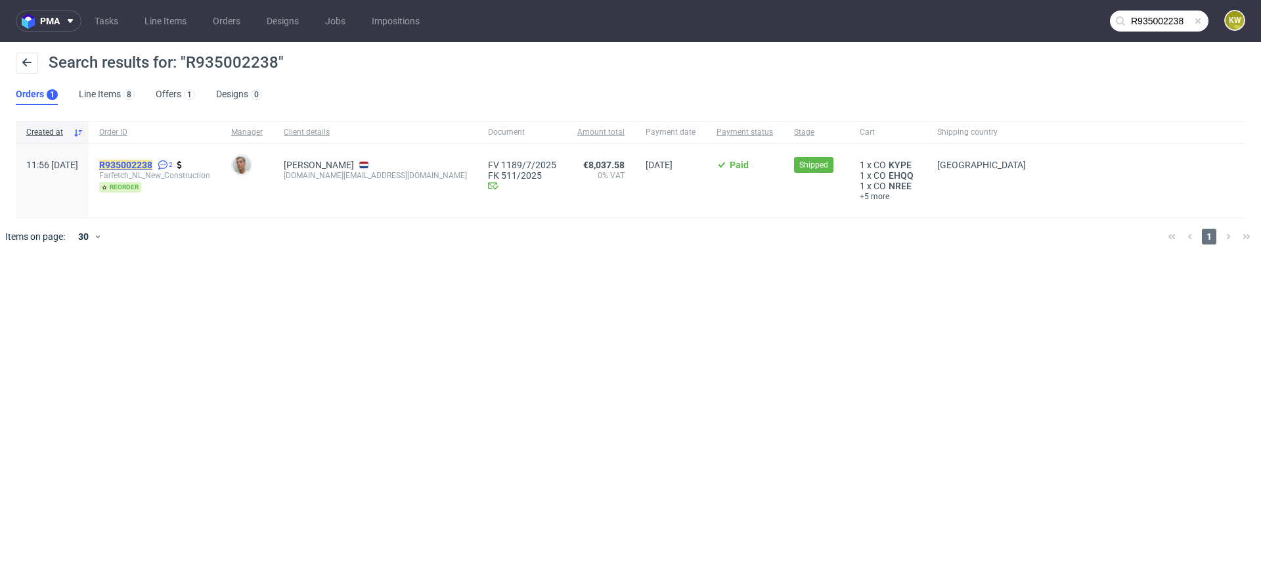
click at [152, 167] on mark "R935002238" at bounding box center [125, 165] width 53 height 11
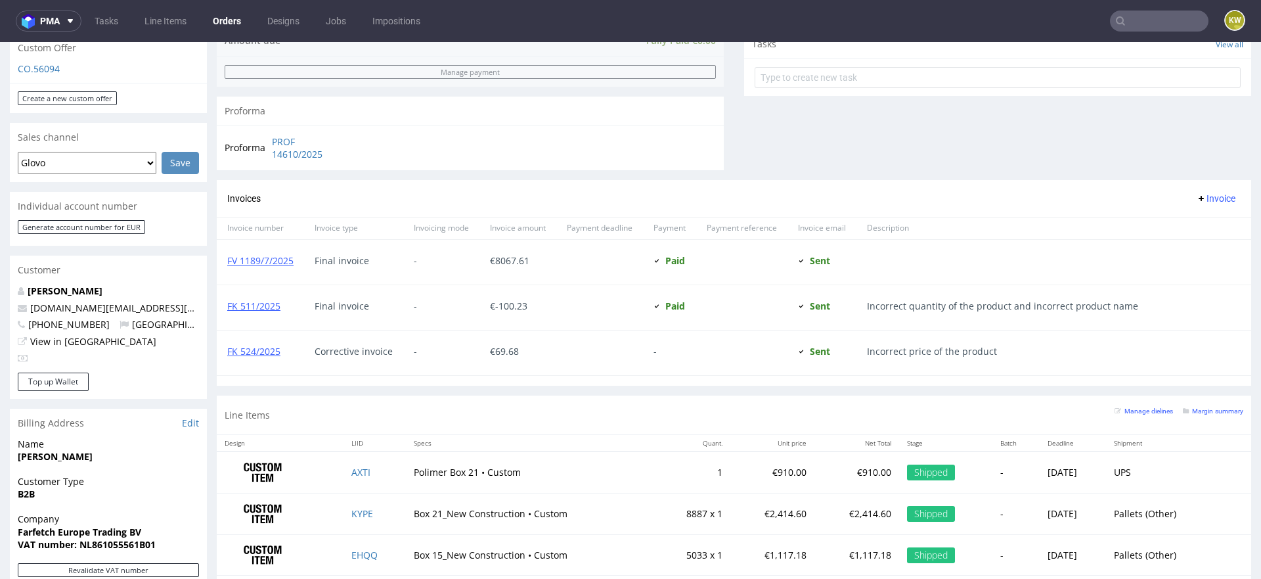
scroll to position [506, 0]
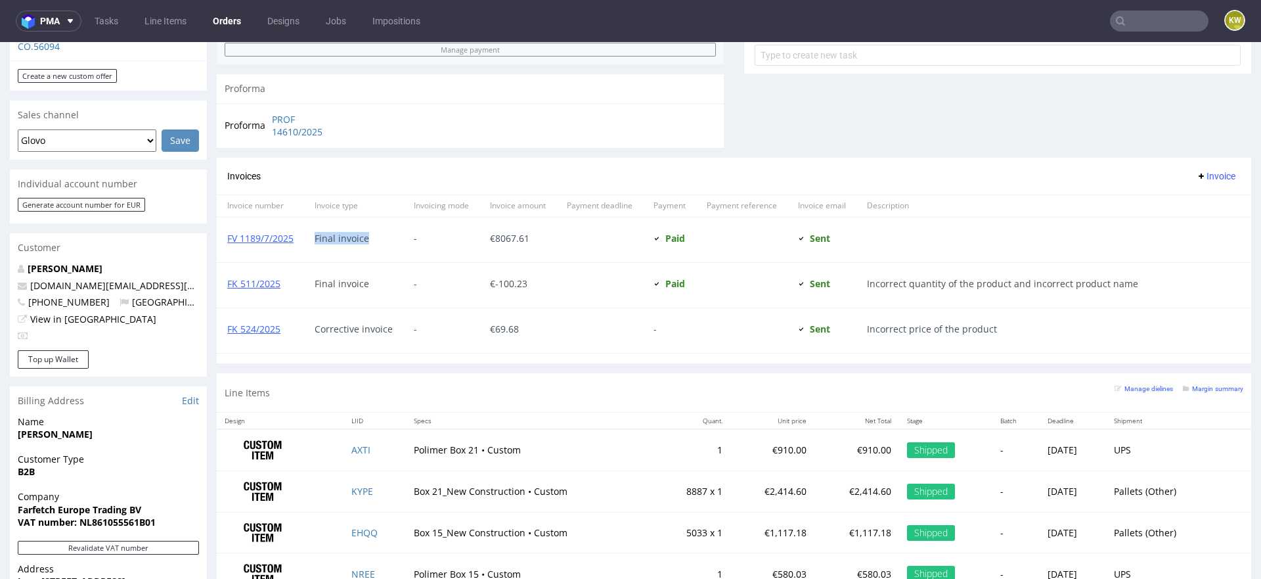
drag, startPoint x: 309, startPoint y: 253, endPoint x: 232, endPoint y: 245, distance: 77.3
click at [229, 245] on div "FV 1189/7/2025 Final invoice - € 8067.61 Paid Marked as paid at 05.09.2025 Sent…" at bounding box center [734, 239] width 1035 height 45
drag, startPoint x: 223, startPoint y: 246, endPoint x: 280, endPoint y: 241, distance: 56.7
click at [280, 242] on div "FV 1189/7/2025" at bounding box center [260, 239] width 87 height 45
drag, startPoint x: 298, startPoint y: 241, endPoint x: 224, endPoint y: 241, distance: 73.6
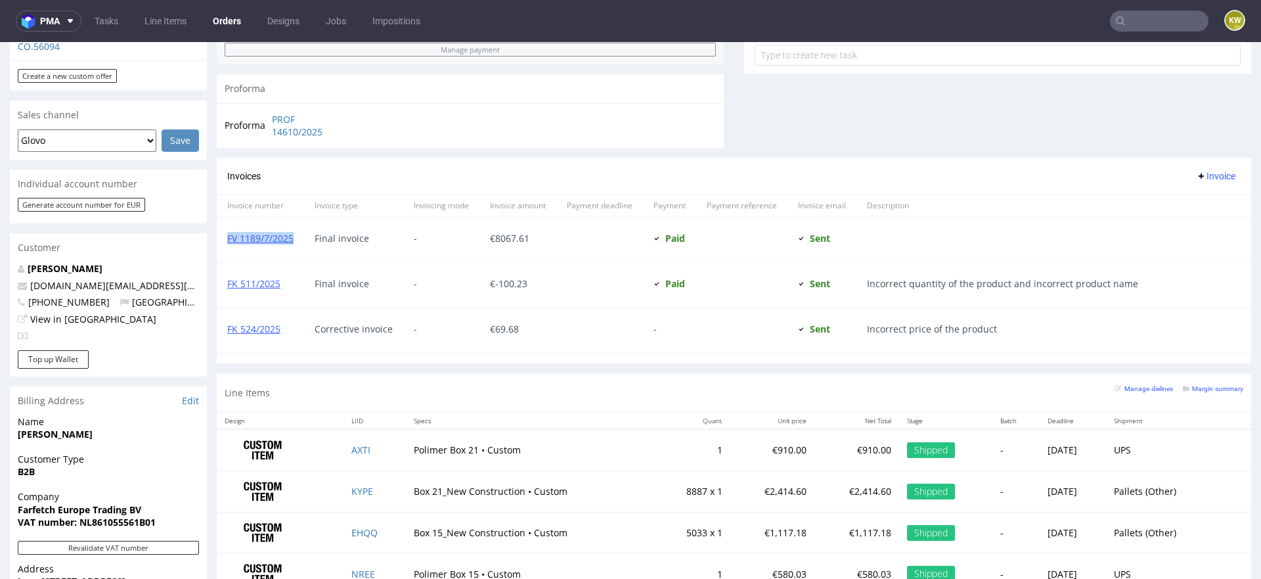
click at [224, 241] on div "FV 1189/7/2025" at bounding box center [260, 239] width 87 height 45
copy link "FV 1189/7/2025"
click at [248, 239] on link "FV 1189/7/2025" at bounding box center [260, 238] width 66 height 12
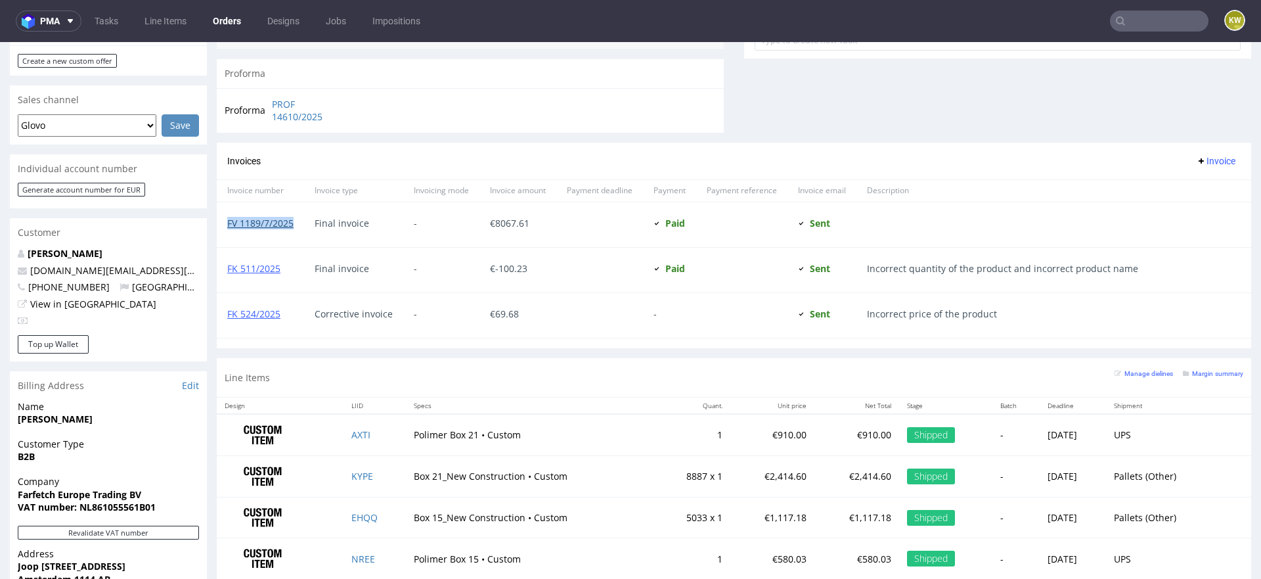
scroll to position [522, 0]
click at [267, 221] on link "FV 1189/7/2025" at bounding box center [260, 222] width 66 height 12
click at [1147, 14] on input "text" at bounding box center [1159, 21] width 99 height 21
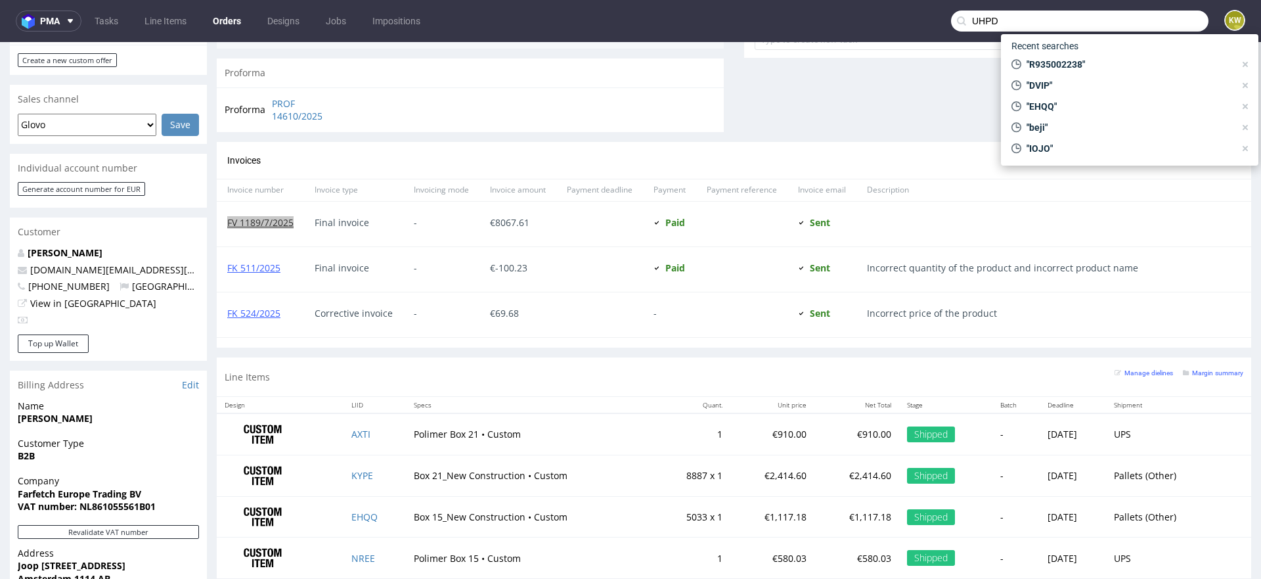
type input "UHPD"
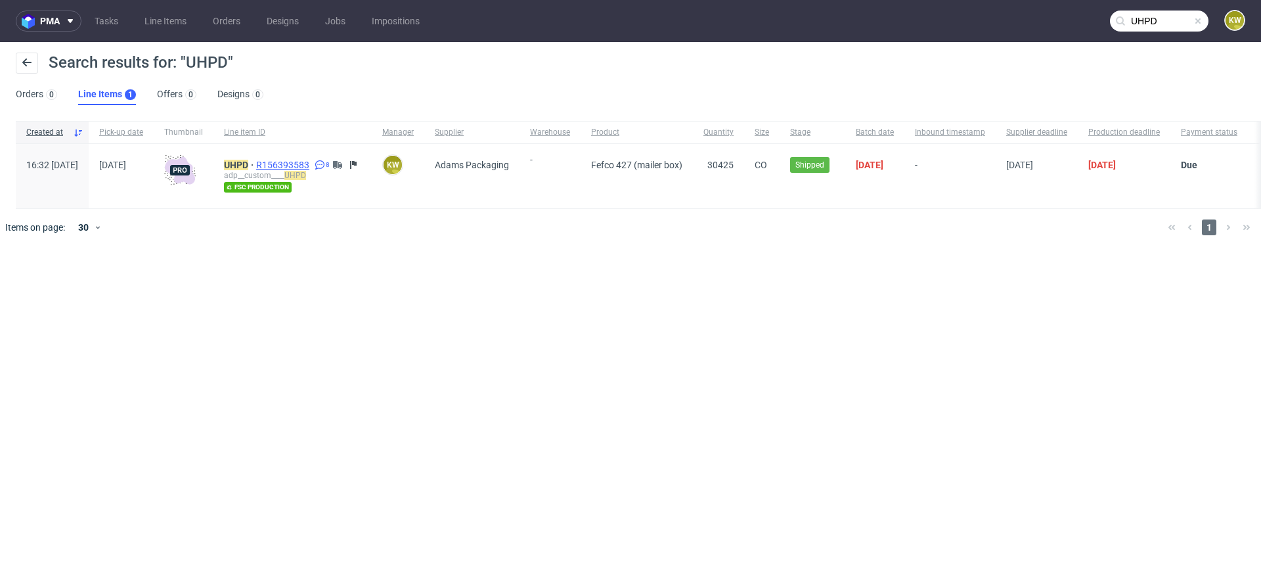
click at [312, 164] on span "R156393583" at bounding box center [284, 165] width 56 height 11
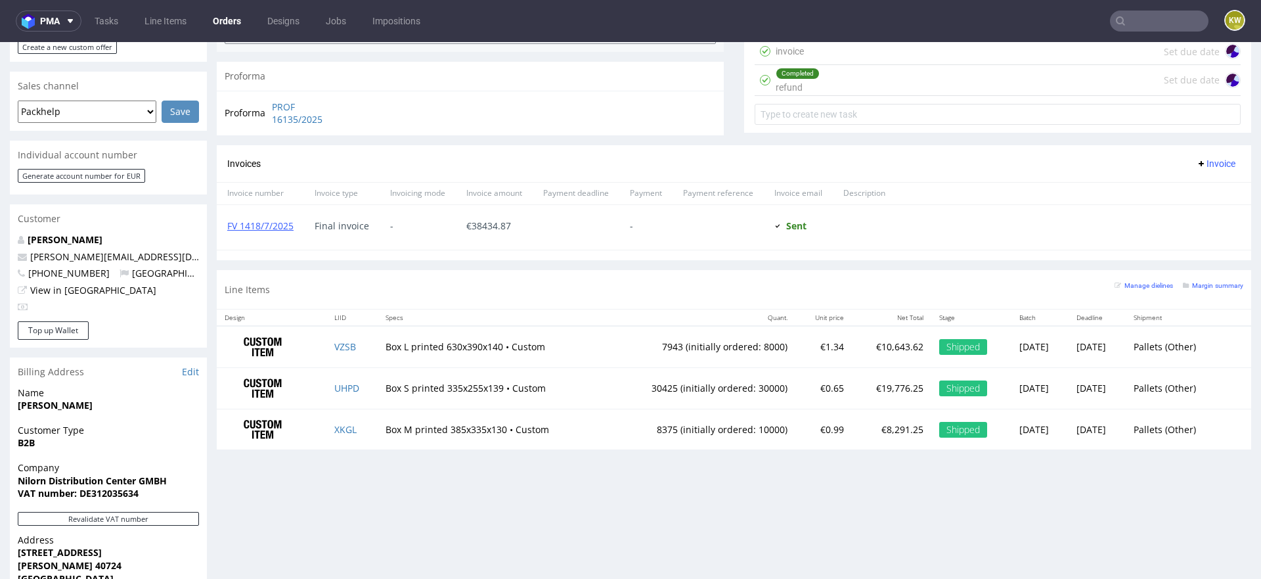
scroll to position [534, 0]
click at [273, 227] on link "FV 1418/7/2025" at bounding box center [260, 226] width 66 height 12
click at [359, 342] on td "VZSB" at bounding box center [351, 346] width 51 height 41
click at [307, 226] on div "Final invoice" at bounding box center [342, 228] width 76 height 45
drag, startPoint x: 304, startPoint y: 226, endPoint x: 228, endPoint y: 227, distance: 76.2
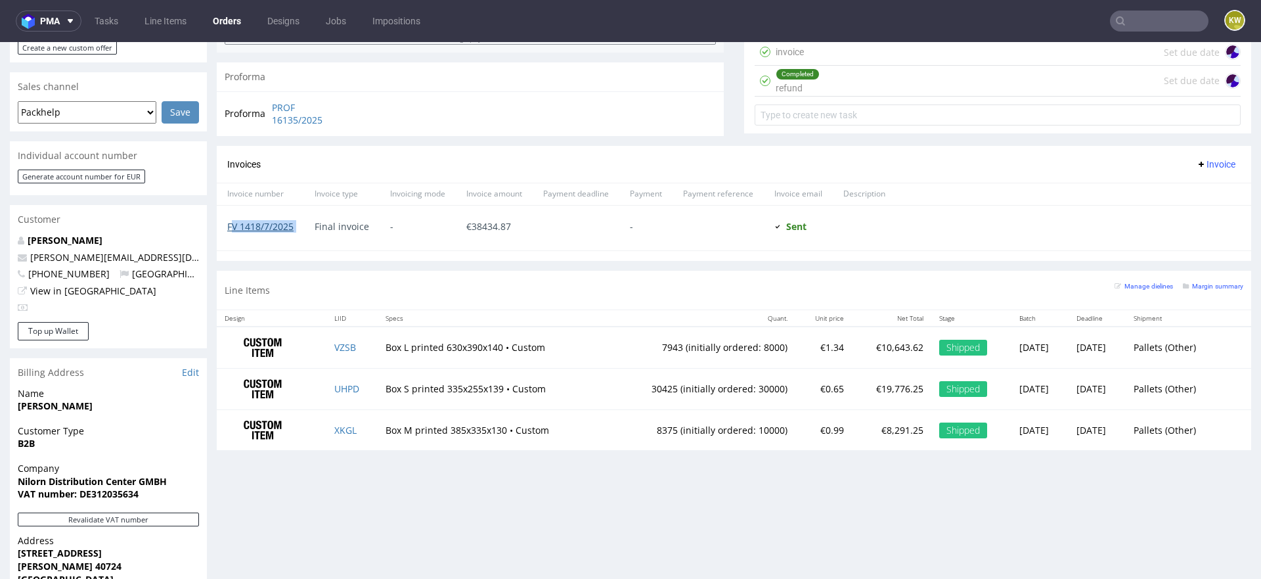
click at [229, 227] on div "FV 1418/7/2025 Final invoice - € 38434.87 - Sent Sent at 30.07.2025" at bounding box center [734, 228] width 1035 height 45
copy link "FV 1418/7/2025"
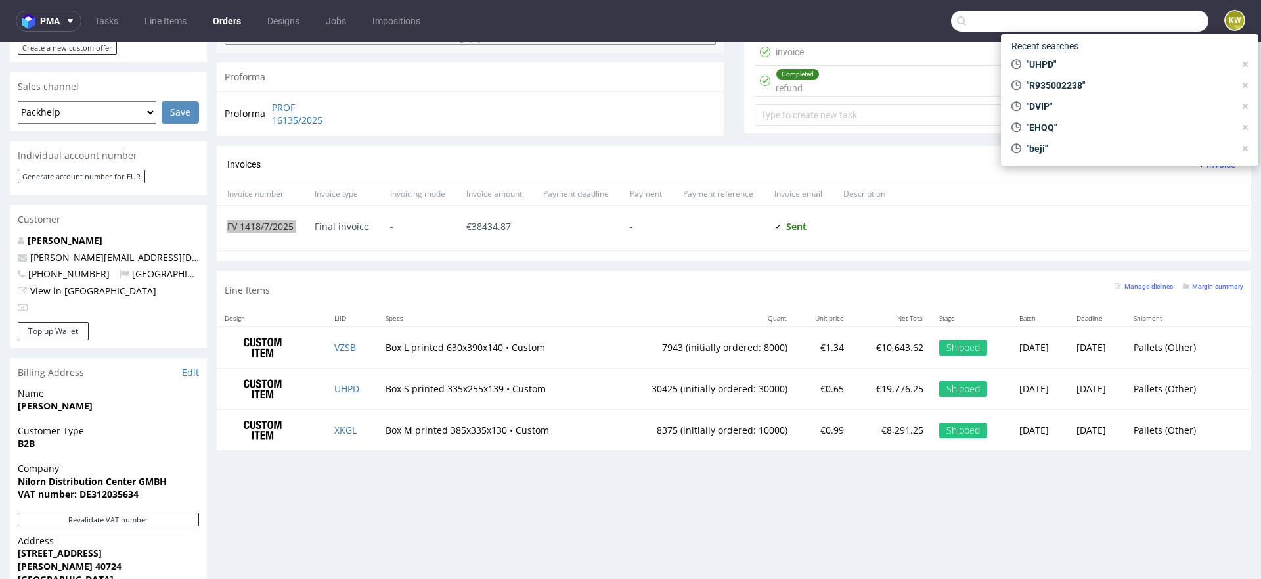
click at [1138, 26] on input "text" at bounding box center [1079, 21] width 257 height 21
paste input "R443604843"
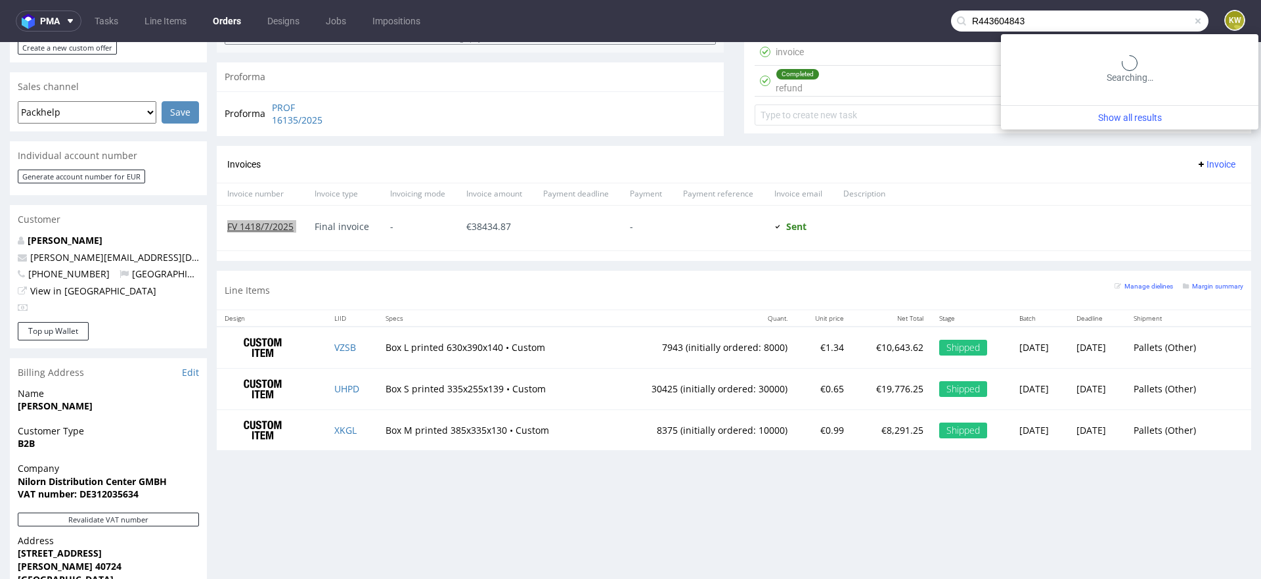
type input "R443604843"
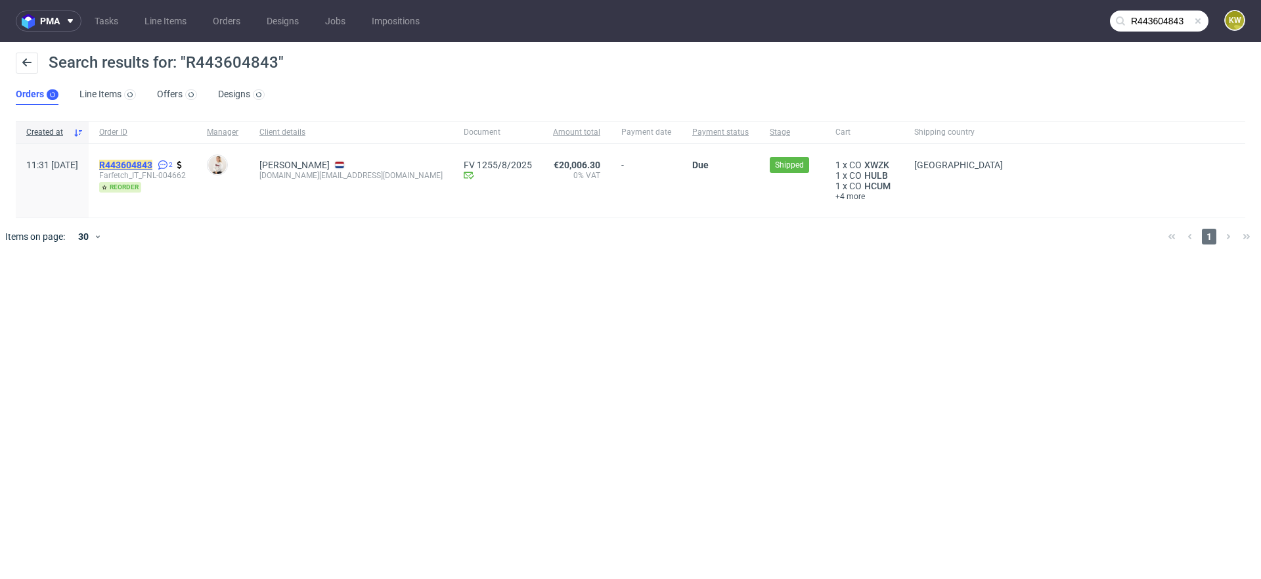
click at [152, 167] on mark "R443604843" at bounding box center [125, 165] width 53 height 11
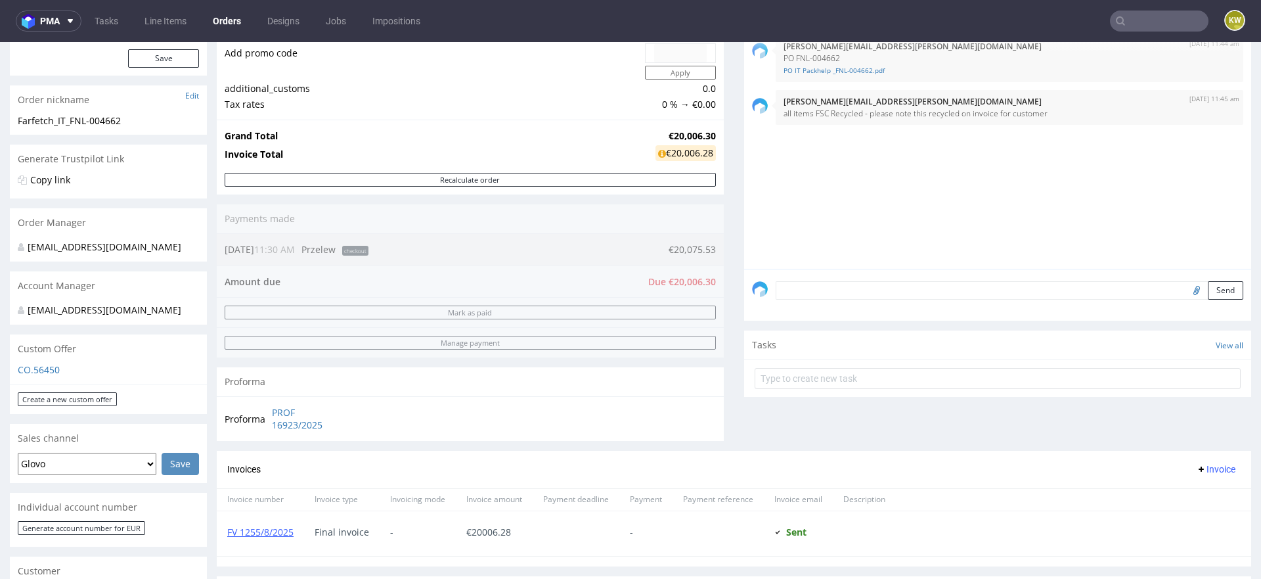
scroll to position [308, 0]
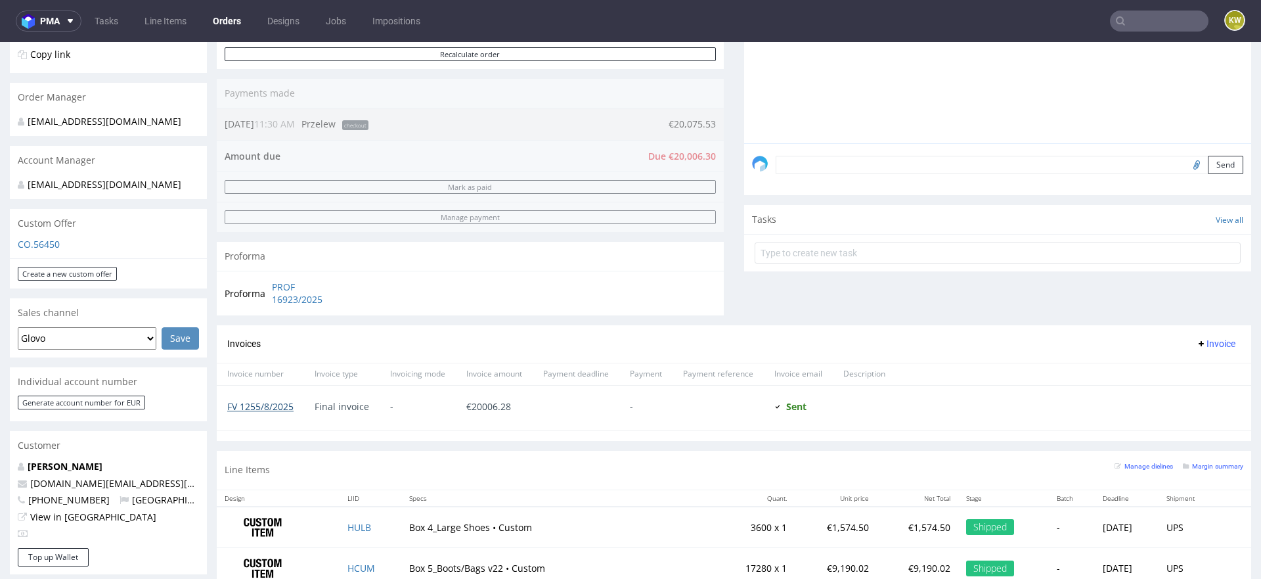
click at [269, 409] on link "FV 1255/8/2025" at bounding box center [260, 406] width 66 height 12
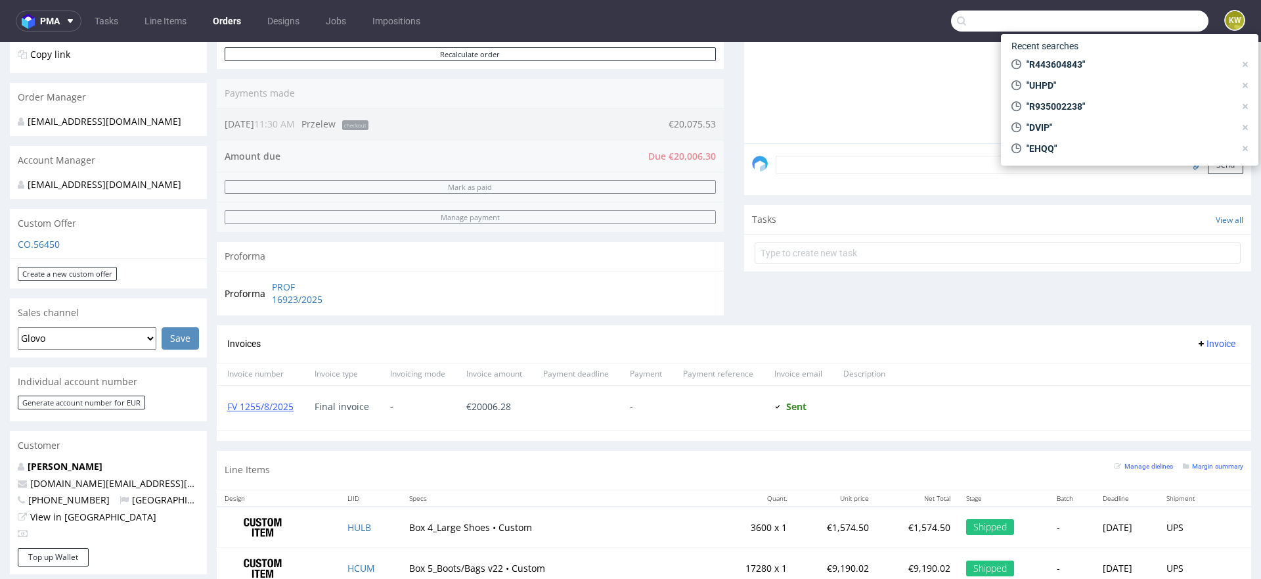
click at [1133, 27] on input "text" at bounding box center [1079, 21] width 257 height 21
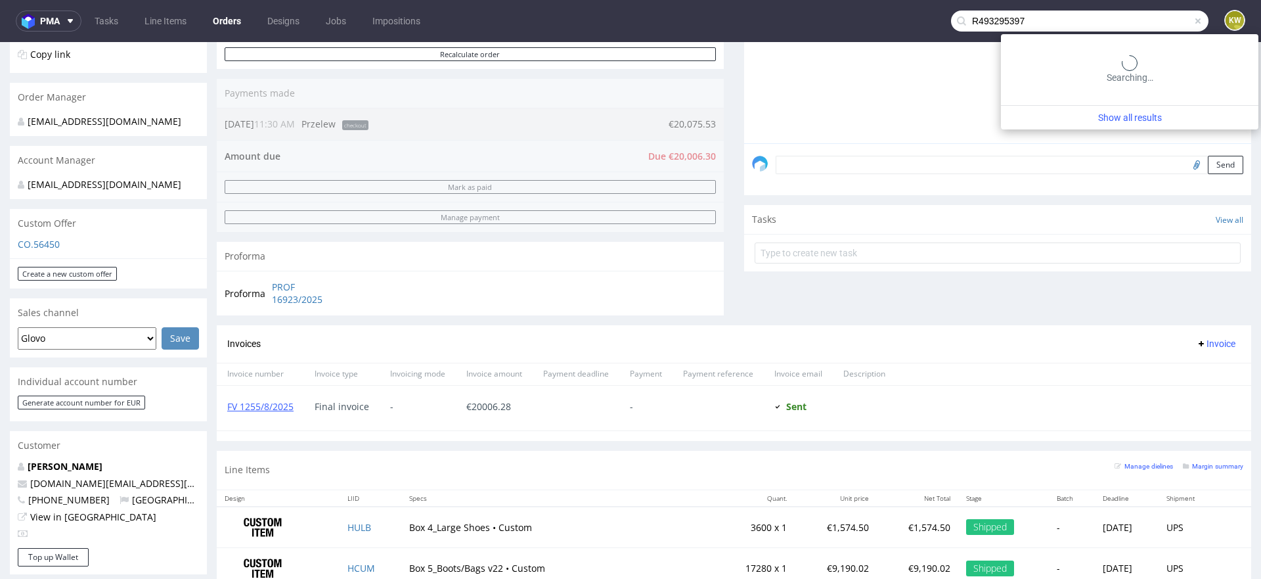
type input "R493295397"
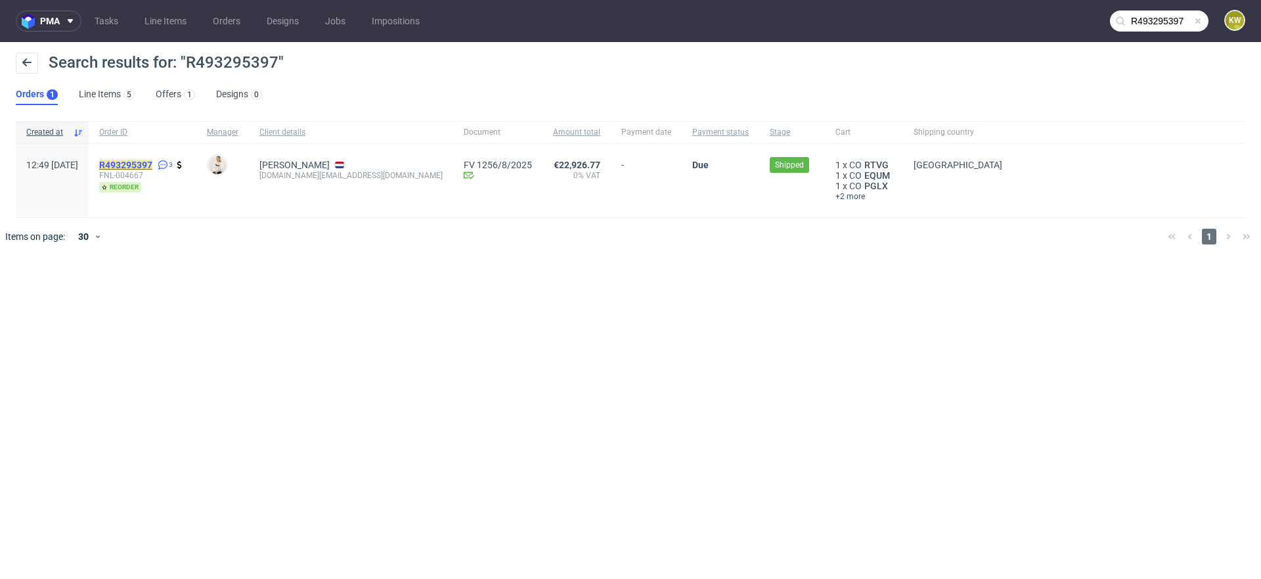
click at [152, 165] on mark "R493295397" at bounding box center [125, 165] width 53 height 11
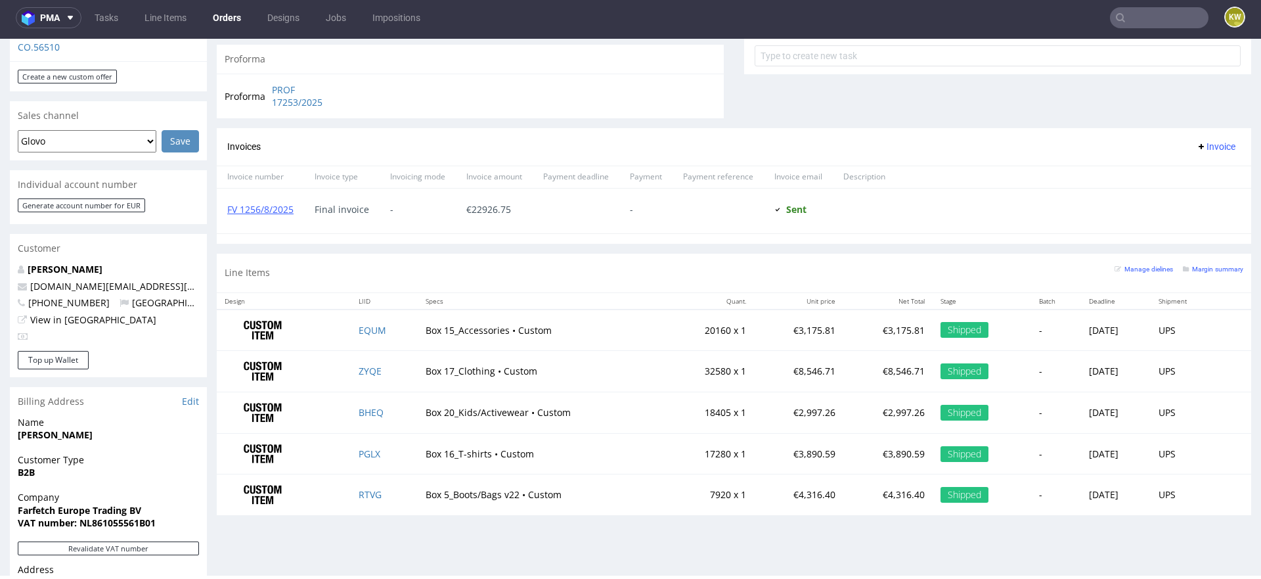
scroll to position [508, 0]
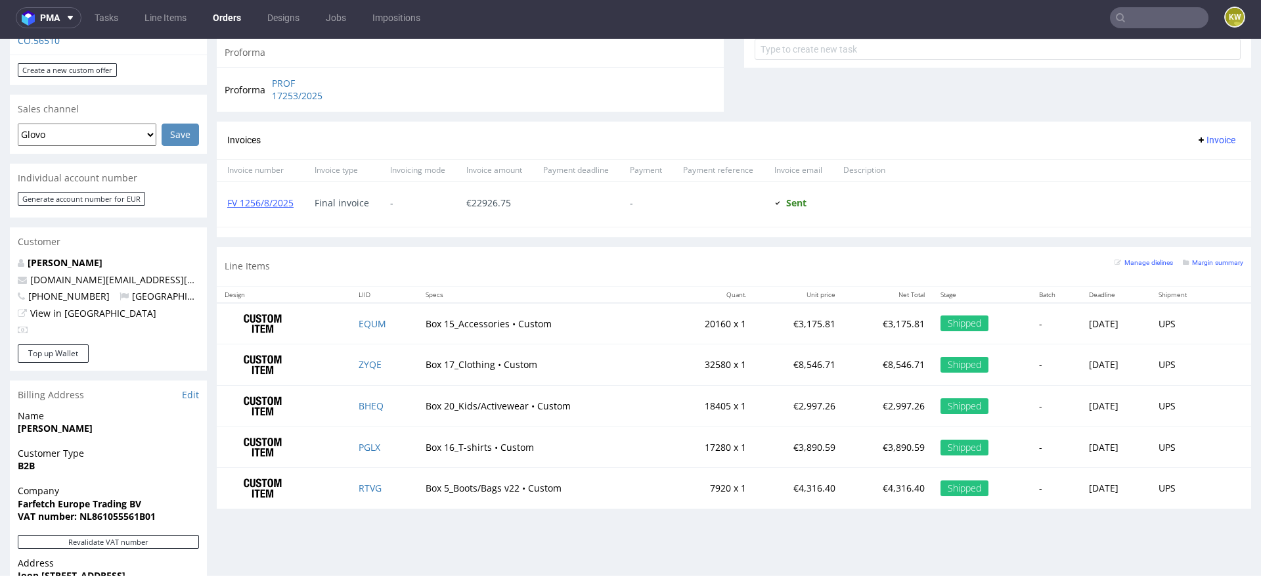
click at [266, 192] on div "FV 1256/8/2025" at bounding box center [260, 204] width 87 height 45
click at [256, 199] on link "FV 1256/8/2025" at bounding box center [260, 202] width 66 height 12
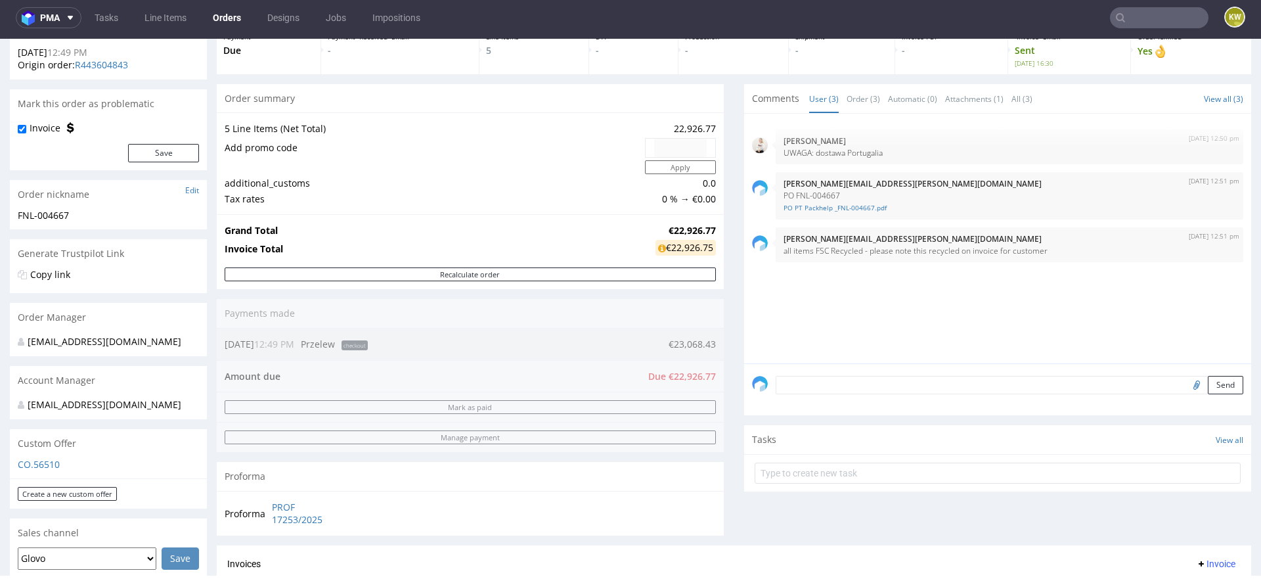
scroll to position [59, 0]
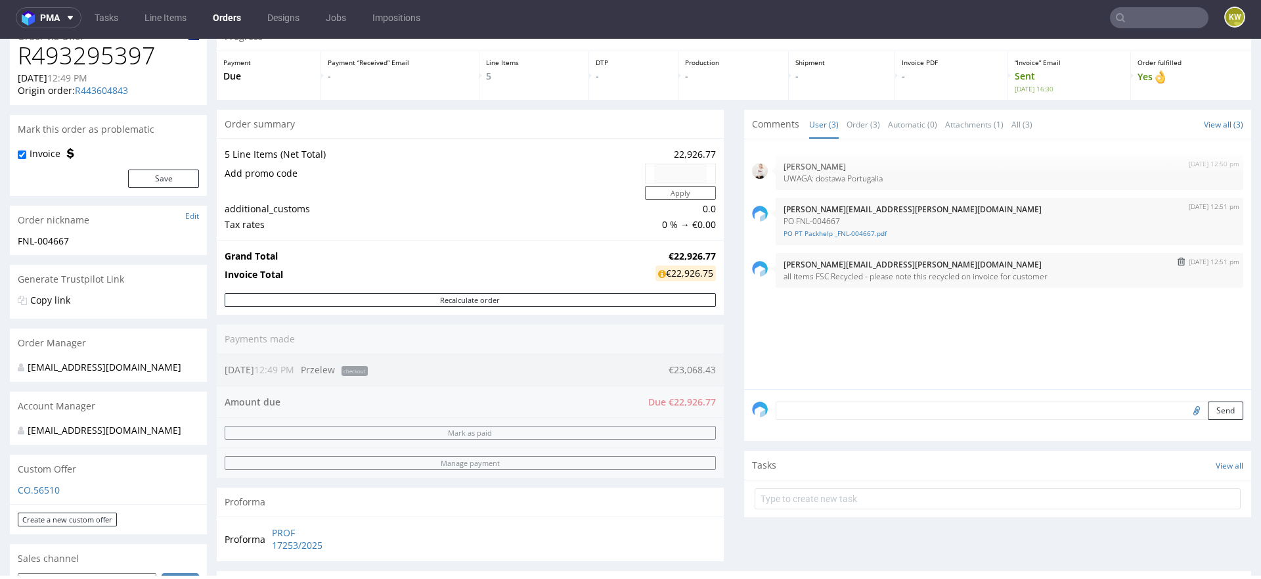
click at [832, 277] on p "all items FSC Recycled - please note this recycled on invoice for customer" at bounding box center [1010, 276] width 452 height 10
drag, startPoint x: 806, startPoint y: 275, endPoint x: 858, endPoint y: 275, distance: 52.5
click at [858, 275] on p "all items FSC Recycled - please note this recycled on invoice for customer" at bounding box center [1010, 276] width 452 height 10
copy p "FSC Recycled"
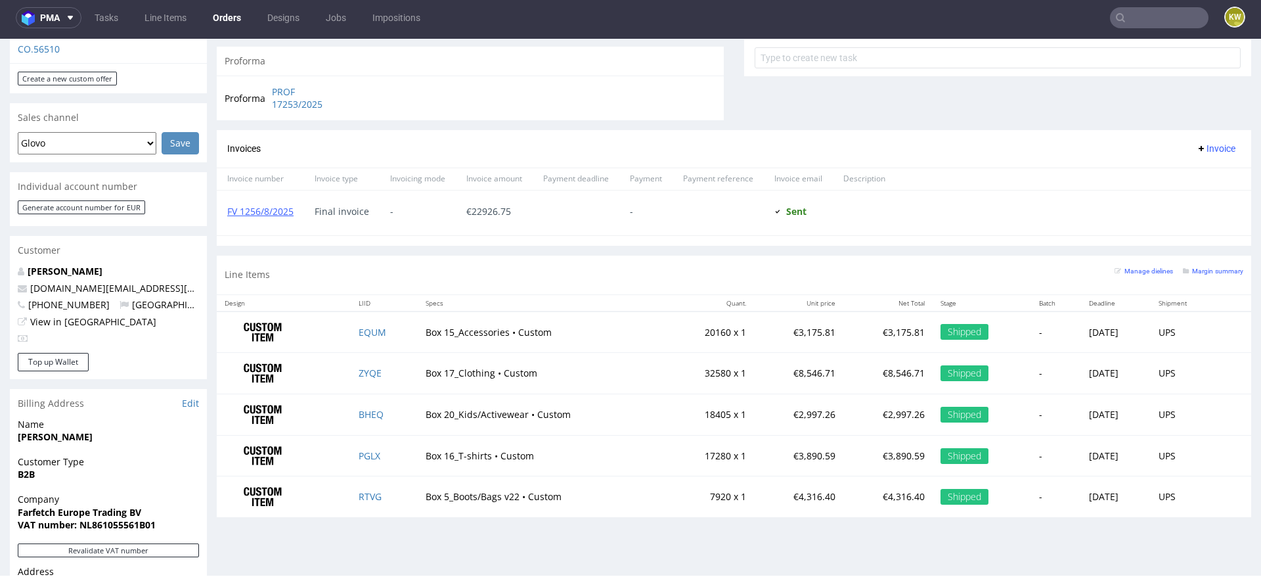
scroll to position [683, 0]
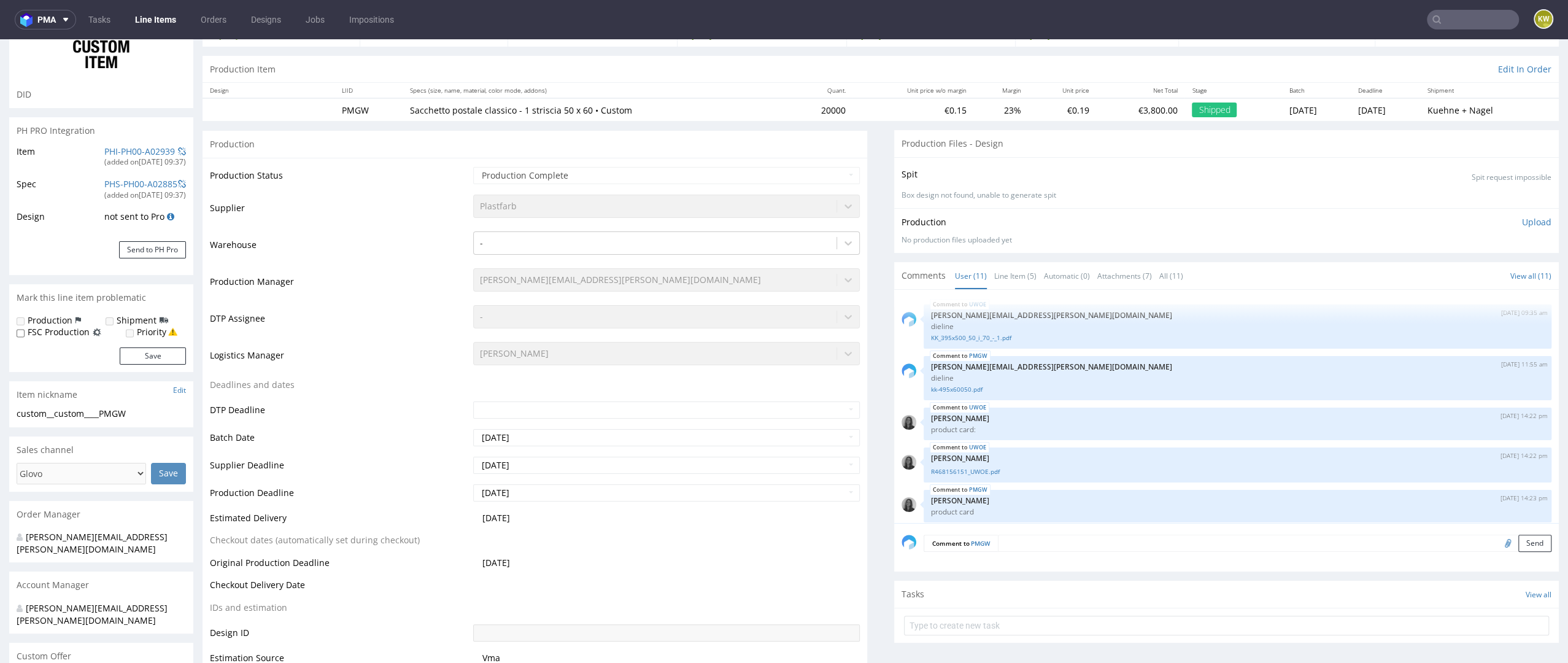
scroll to position [283, 0]
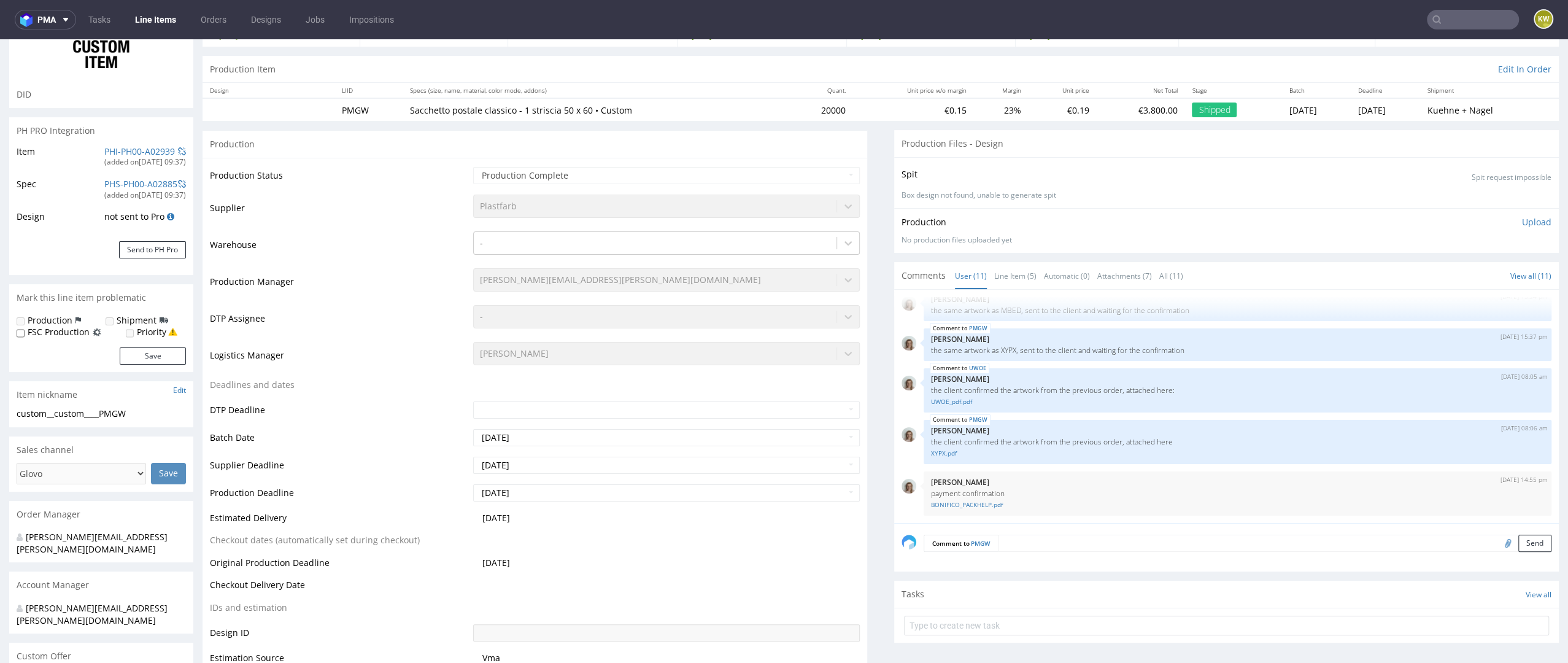
click at [1457, 19] on input "text" at bounding box center [1473, 20] width 93 height 20
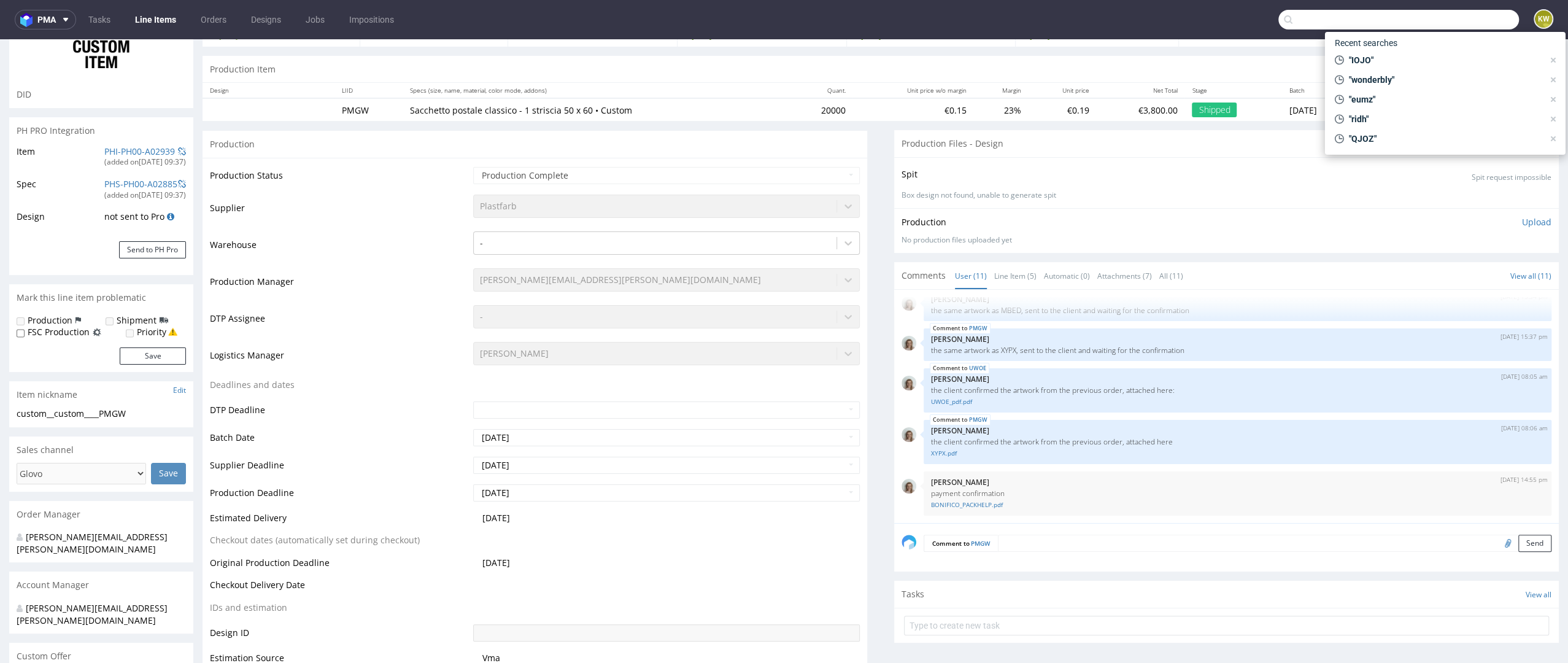
paste input "R009973772"
type input "R009973772"
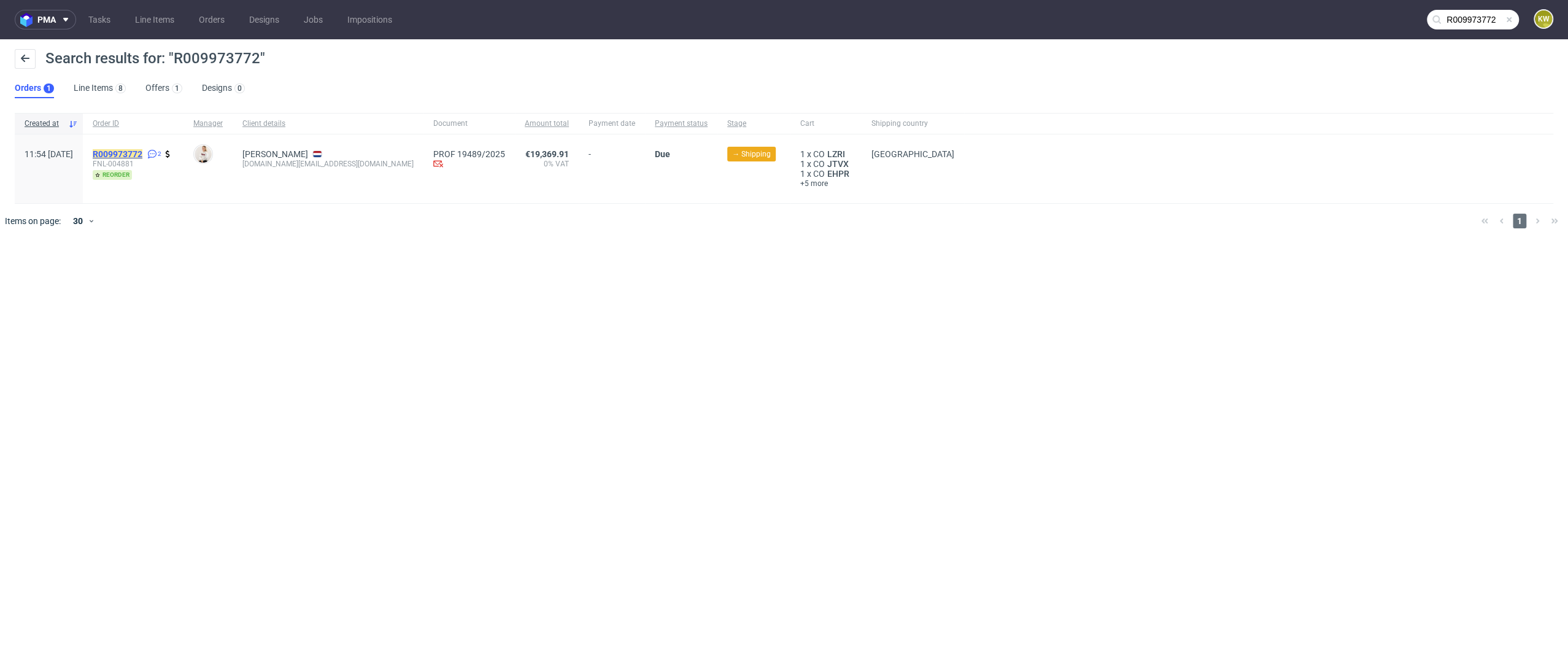
click at [142, 153] on mark "R009973772" at bounding box center [117, 154] width 50 height 10
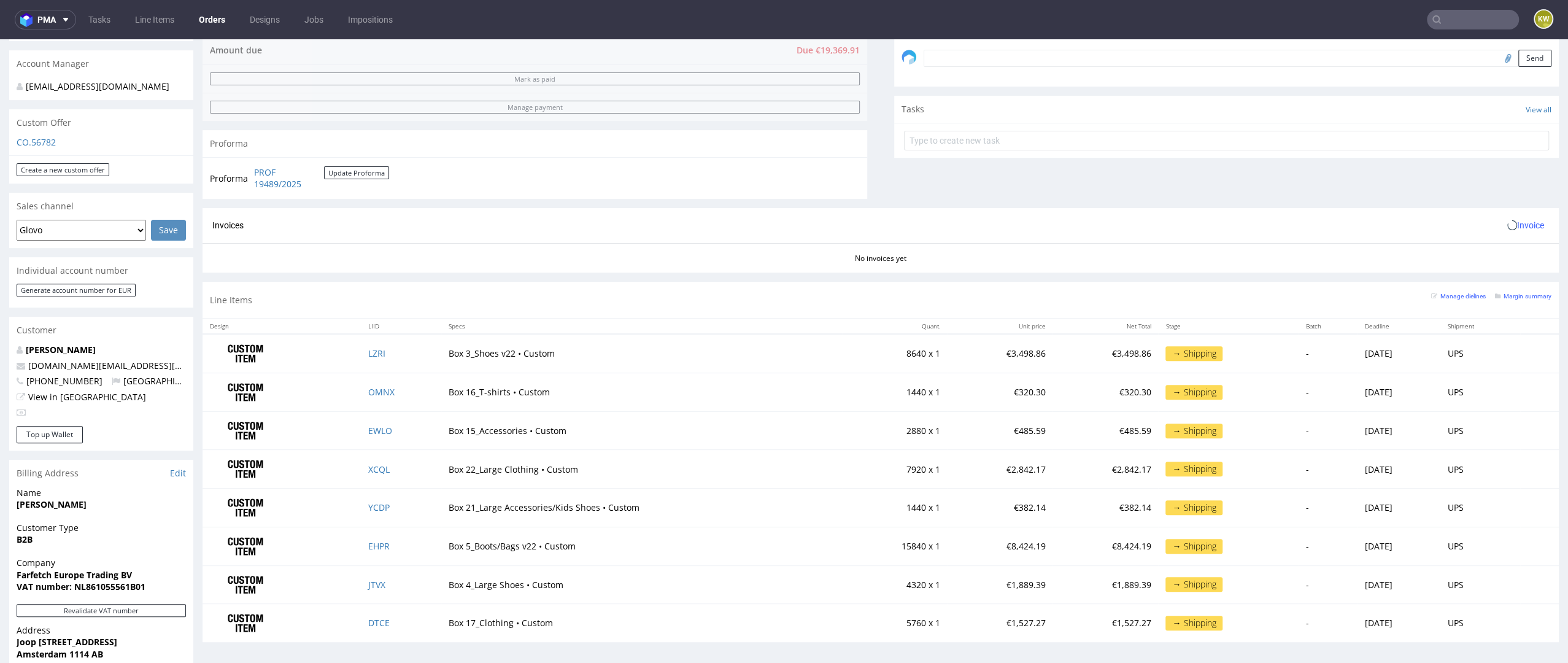
scroll to position [375, 0]
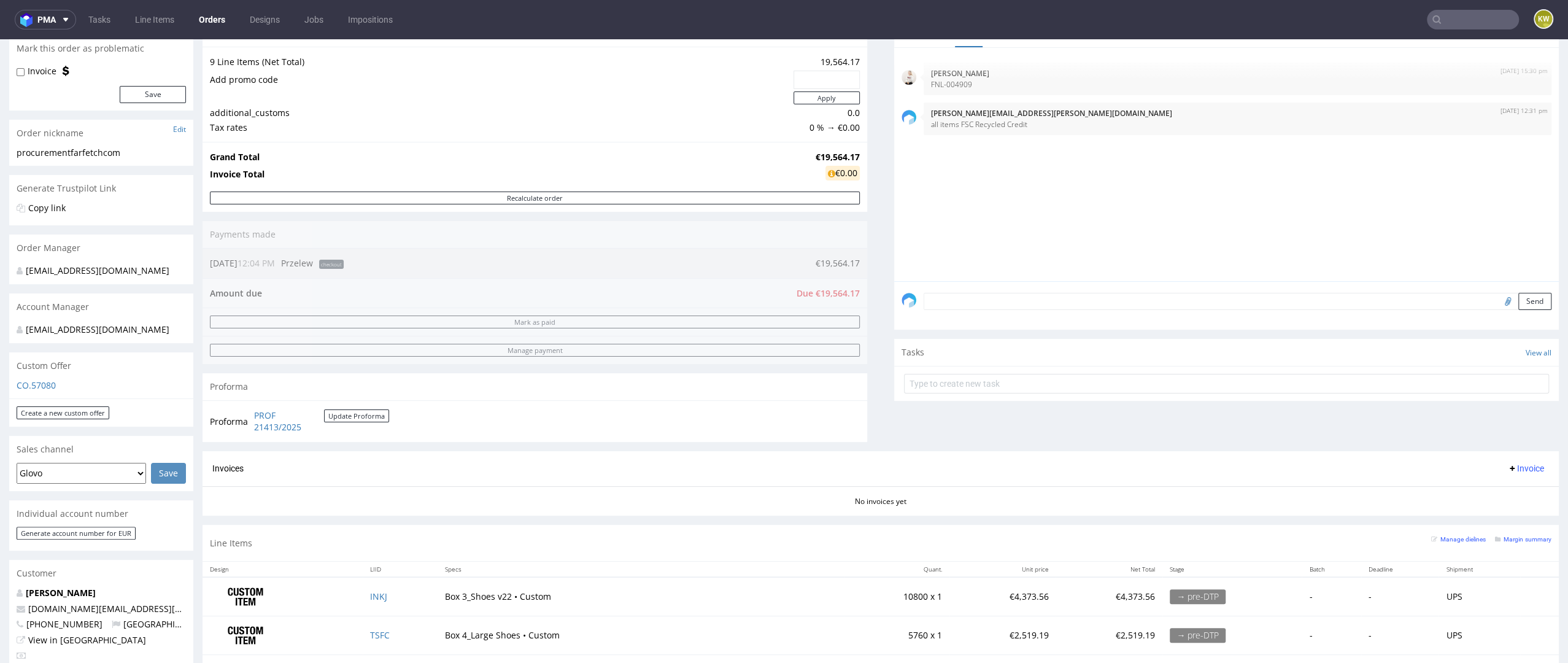
scroll to position [119, 0]
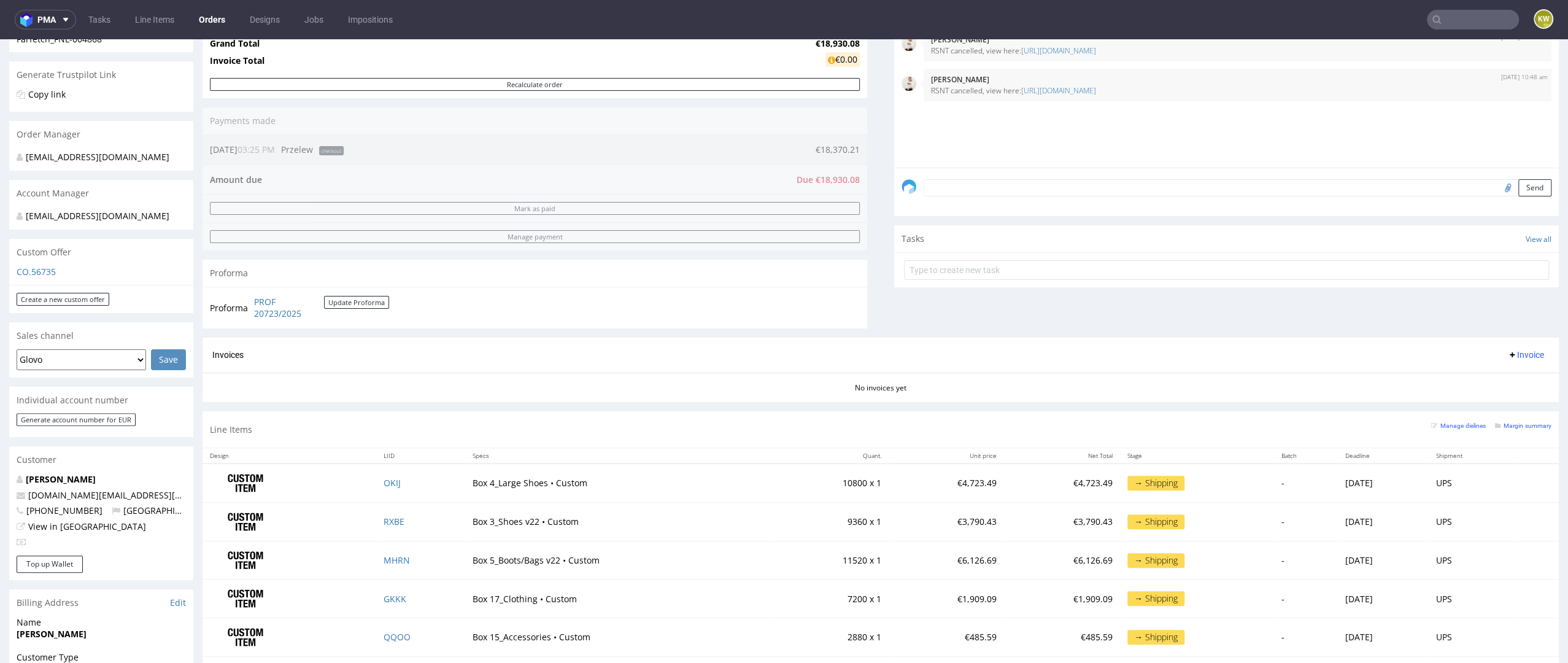
scroll to position [205, 0]
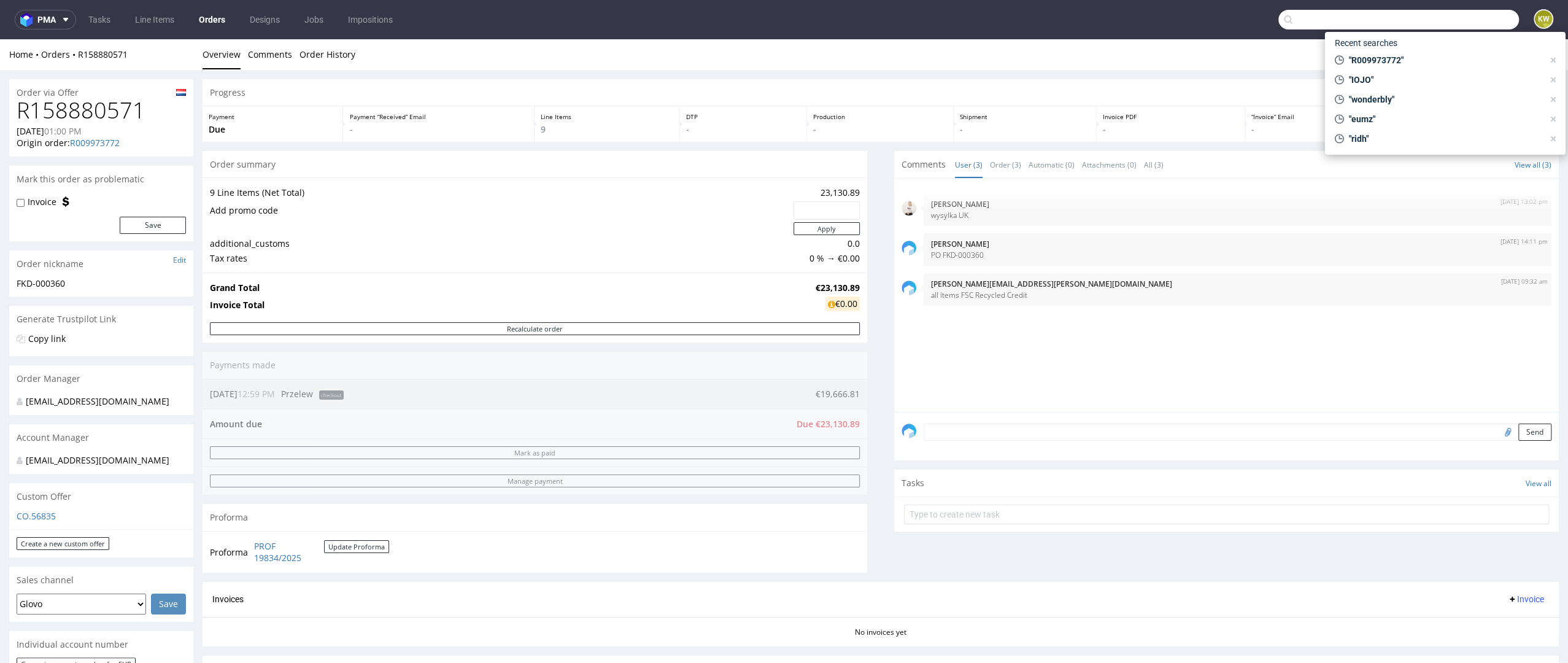
click at [1437, 22] on input "text" at bounding box center [1398, 20] width 240 height 20
click at [162, 30] on nav "pma Tasks Line Items Orders Designs Jobs Impositions KW" at bounding box center [784, 20] width 1568 height 39
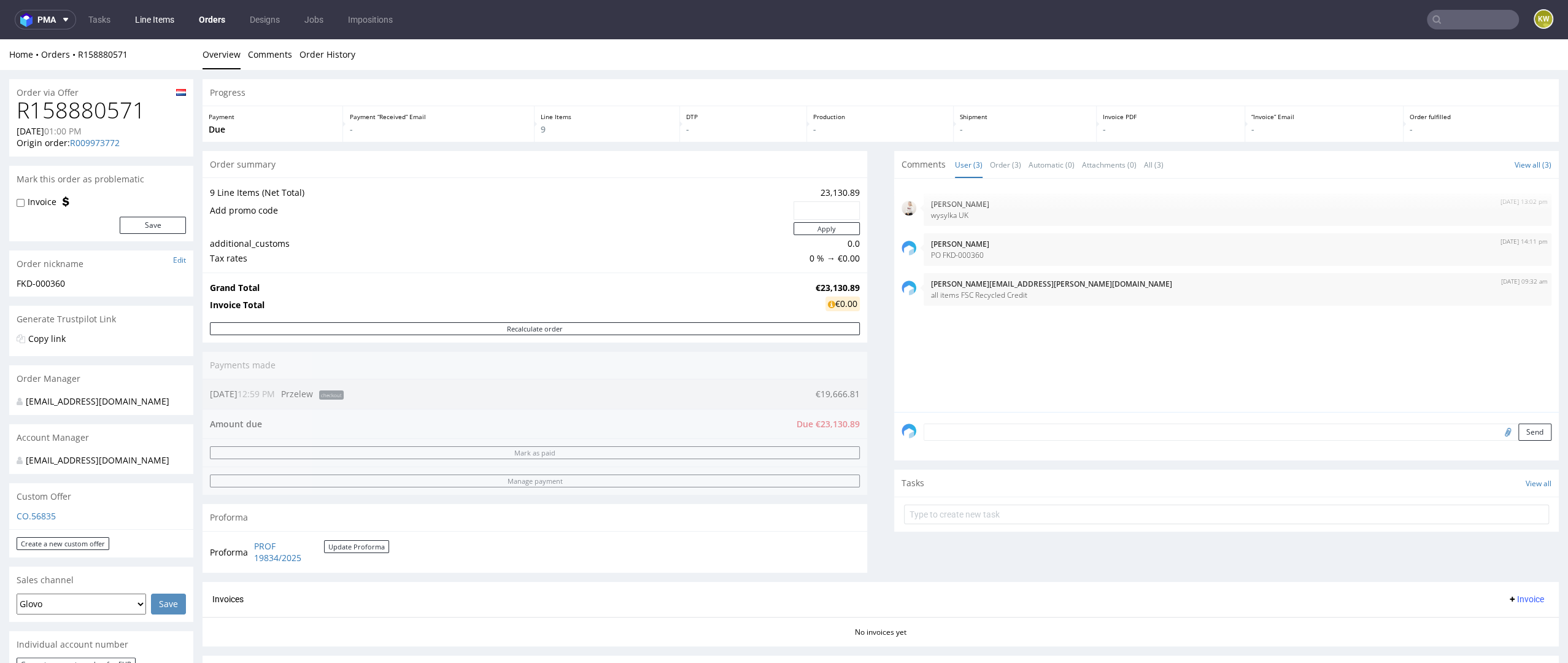
click at [158, 26] on link "Line Items" at bounding box center [155, 20] width 54 height 20
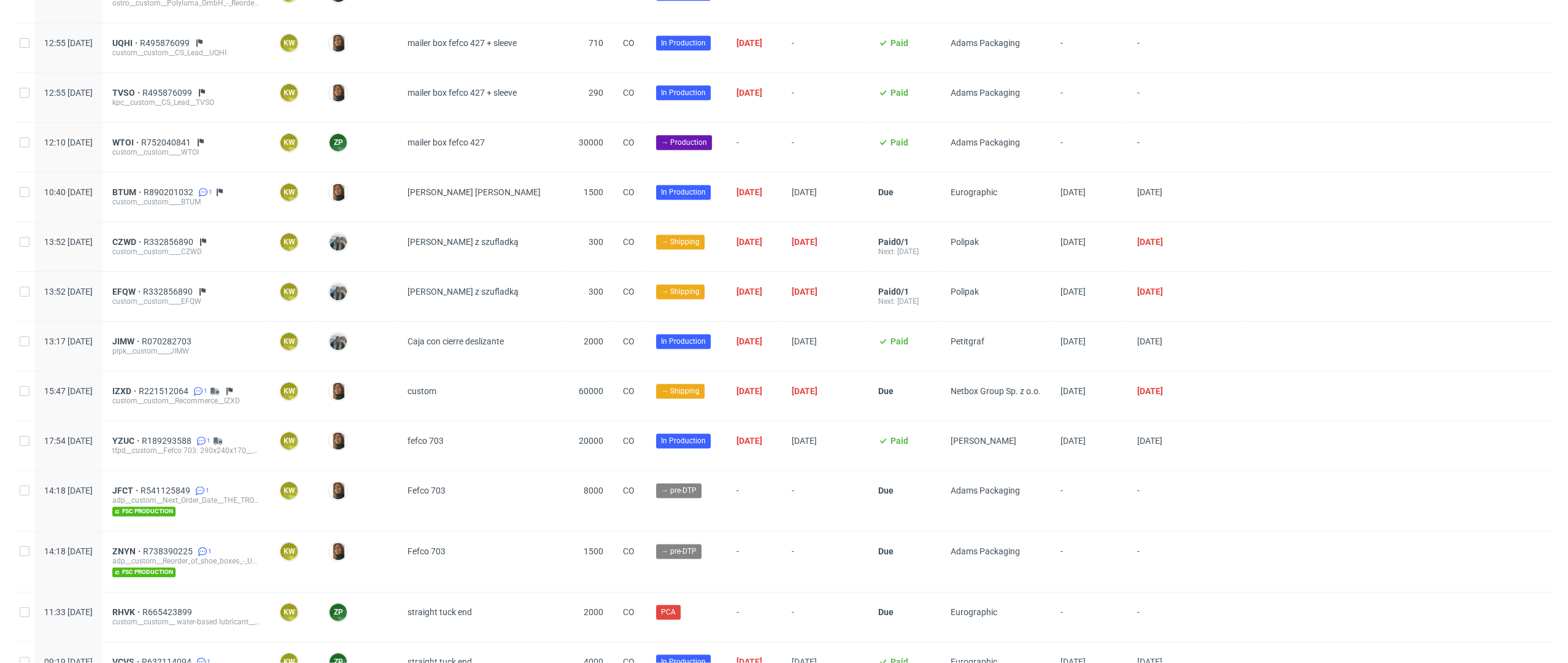
scroll to position [1624, 0]
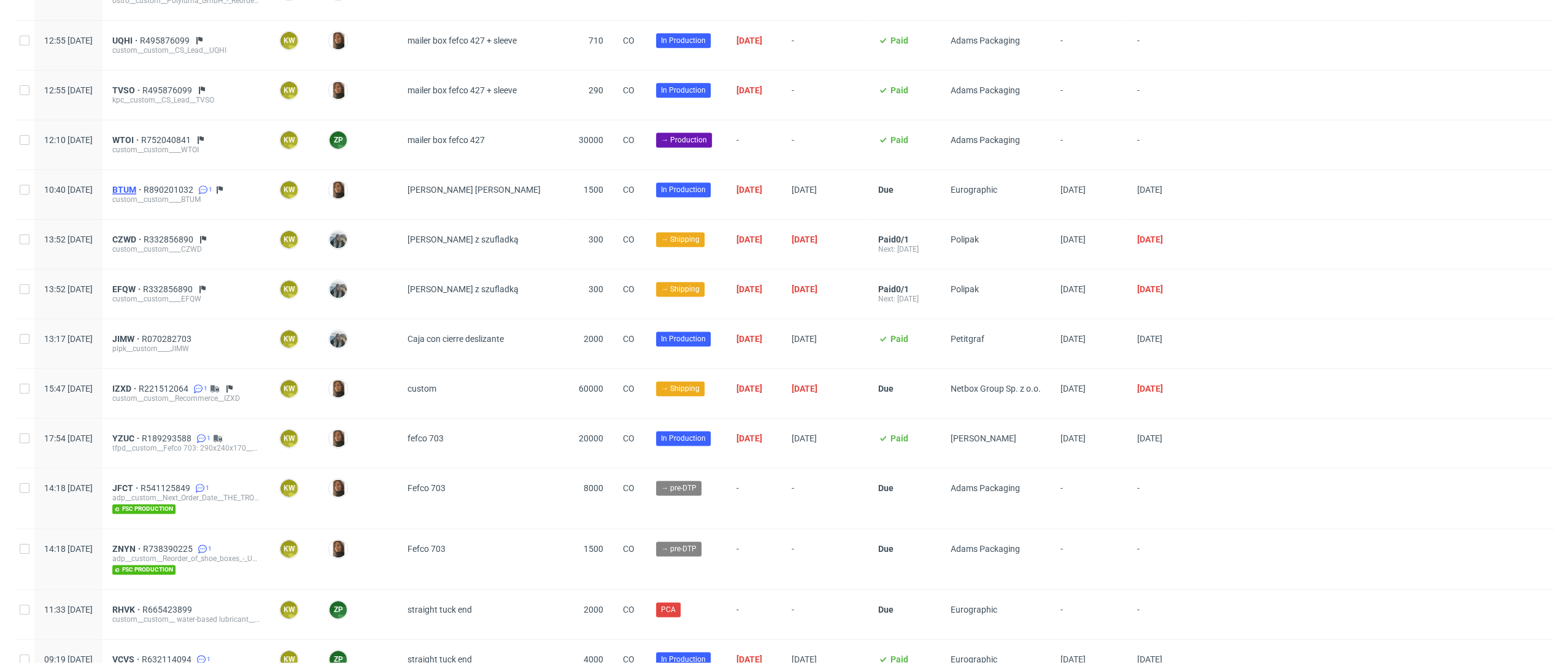
click at [144, 185] on span "BTUM" at bounding box center [127, 190] width 31 height 10
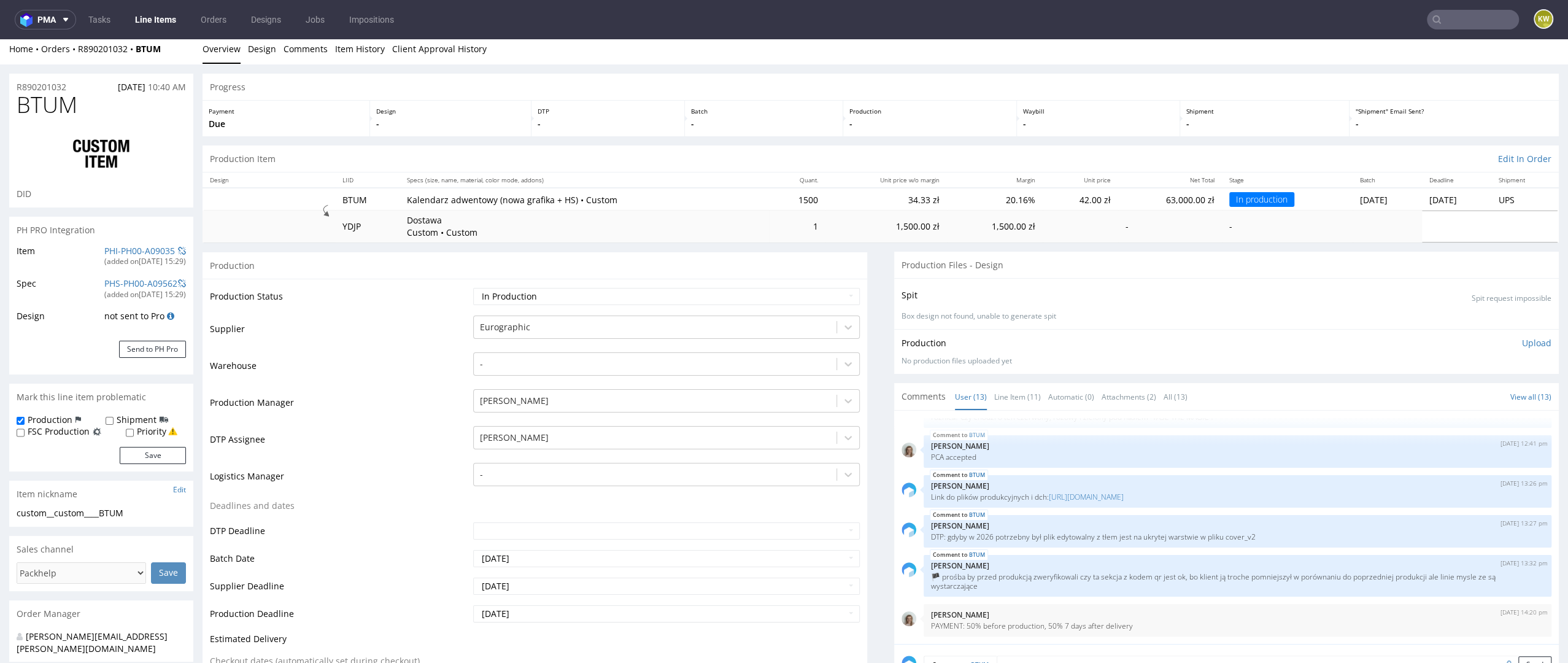
scroll to position [1, 0]
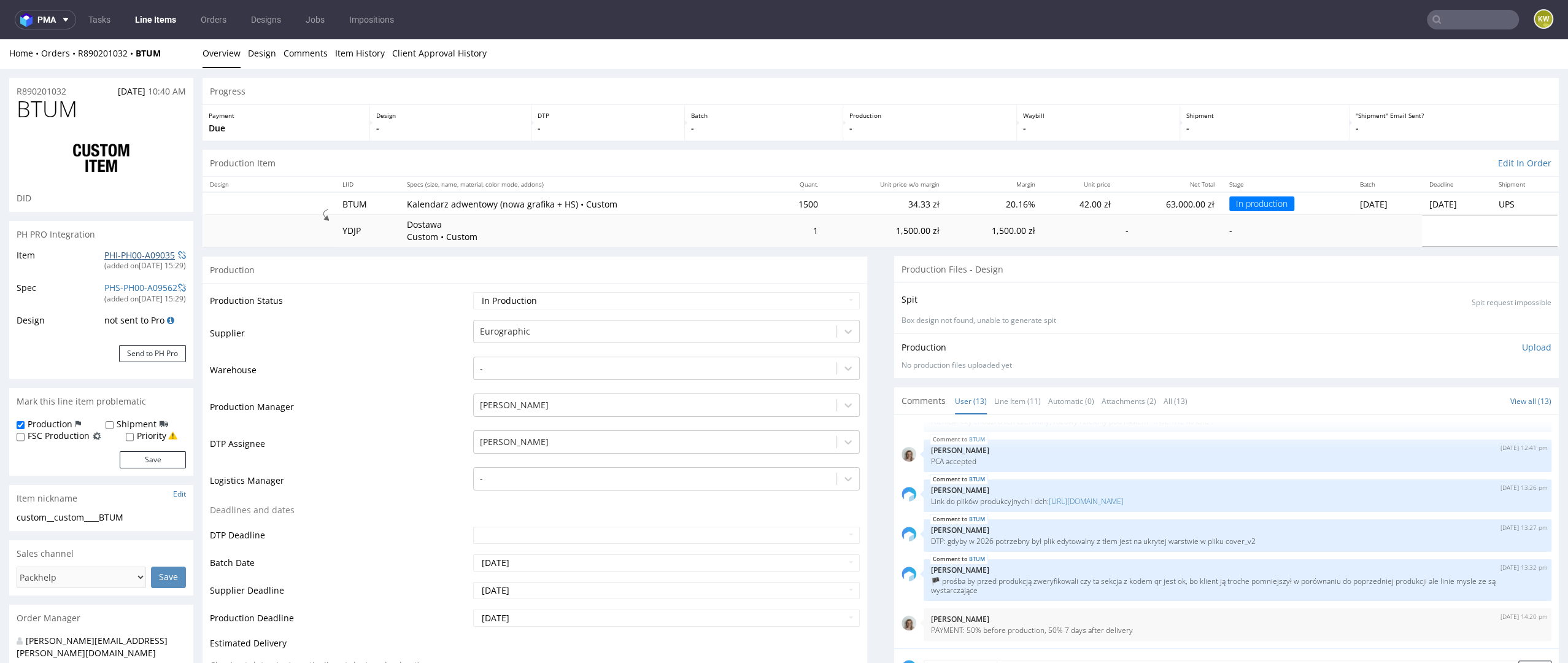
click at [151, 252] on link "PHI-PH00-A09035" at bounding box center [140, 255] width 71 height 11
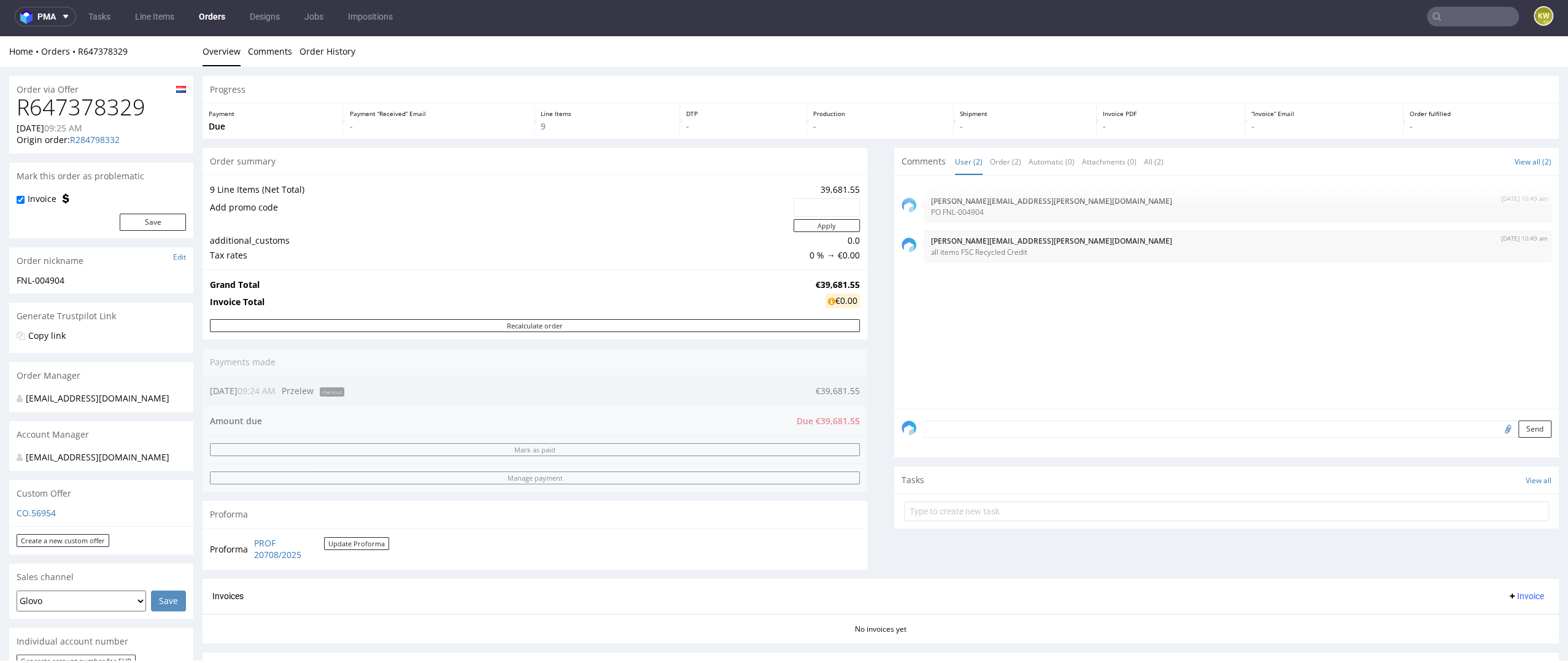
drag, startPoint x: 1435, startPoint y: 2, endPoint x: 1449, endPoint y: 17, distance: 20.5
click at [1449, 17] on input "text" at bounding box center [1473, 16] width 93 height 20
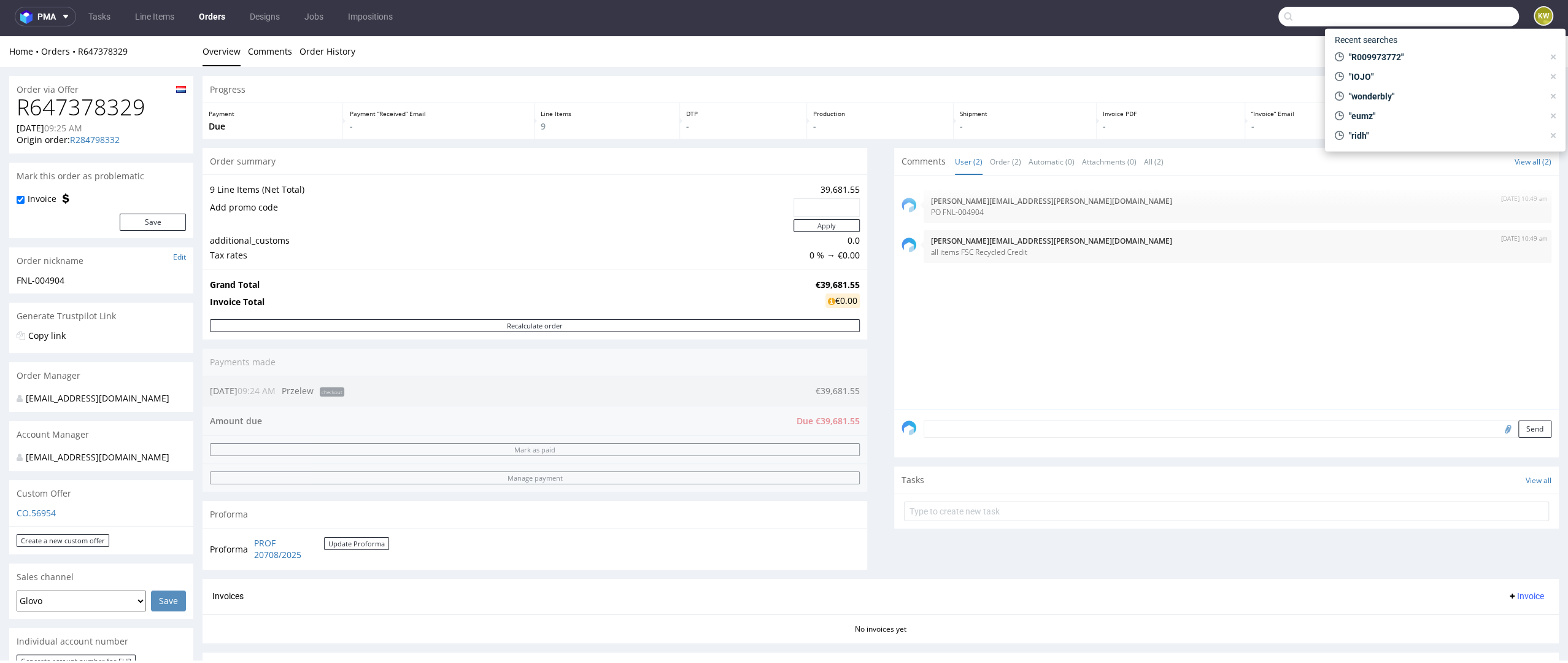
paste input "BKQE"
type input "BKQE"
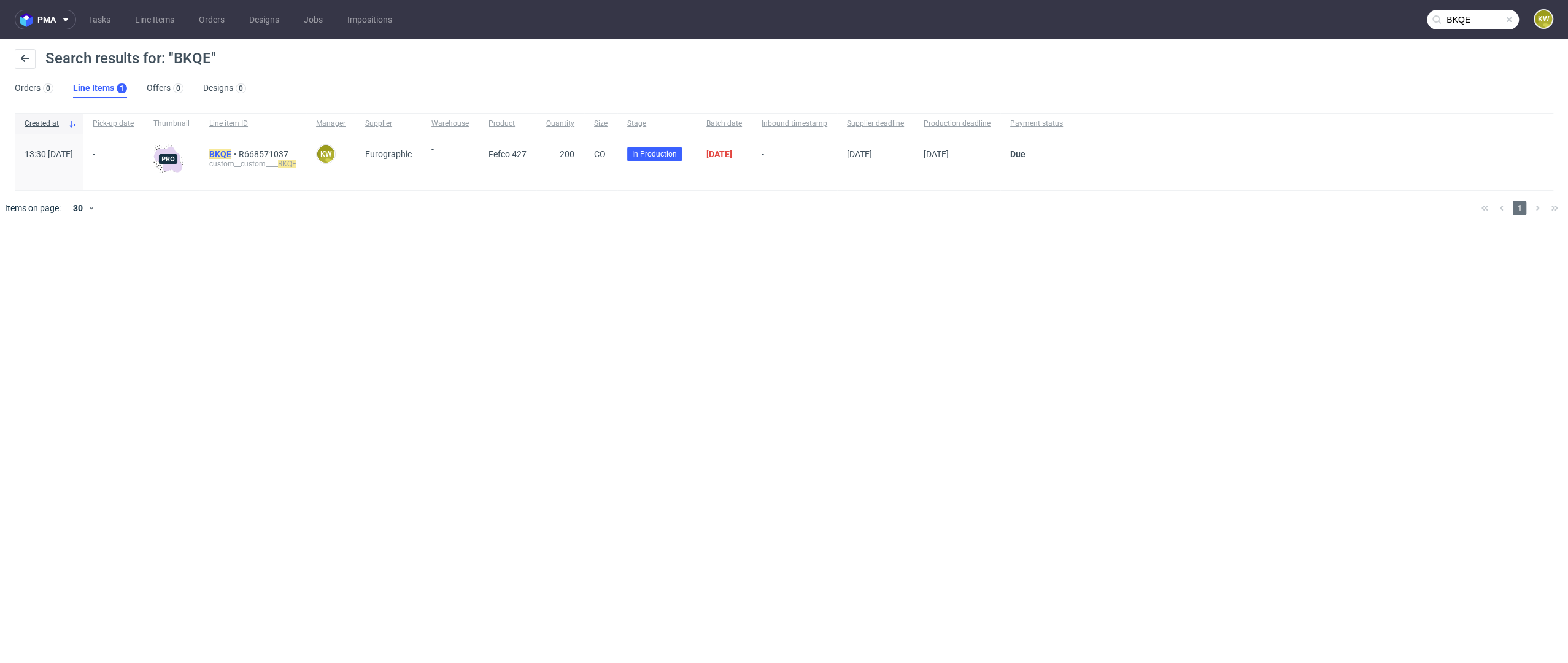
click at [232, 156] on mark "BKQE" at bounding box center [221, 154] width 22 height 10
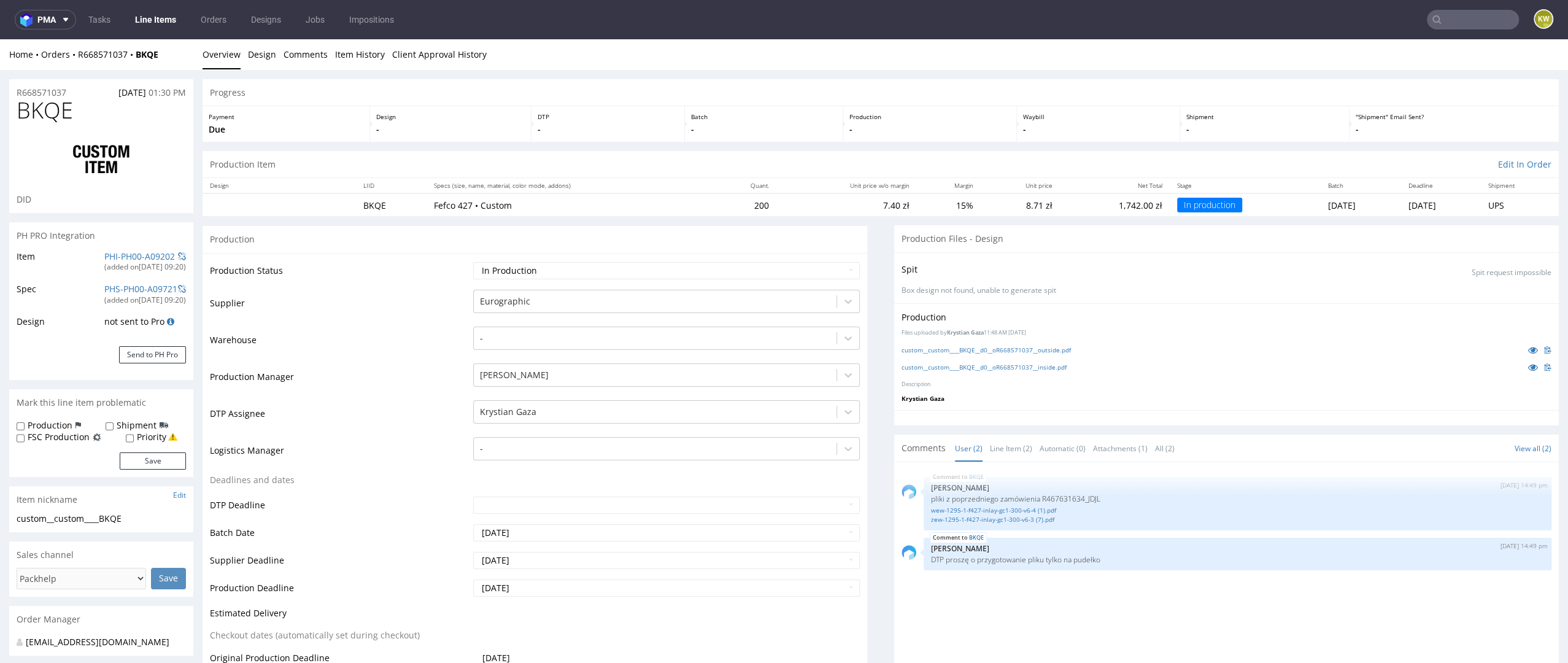
click at [362, 397] on td "Production Manager" at bounding box center [340, 381] width 260 height 36
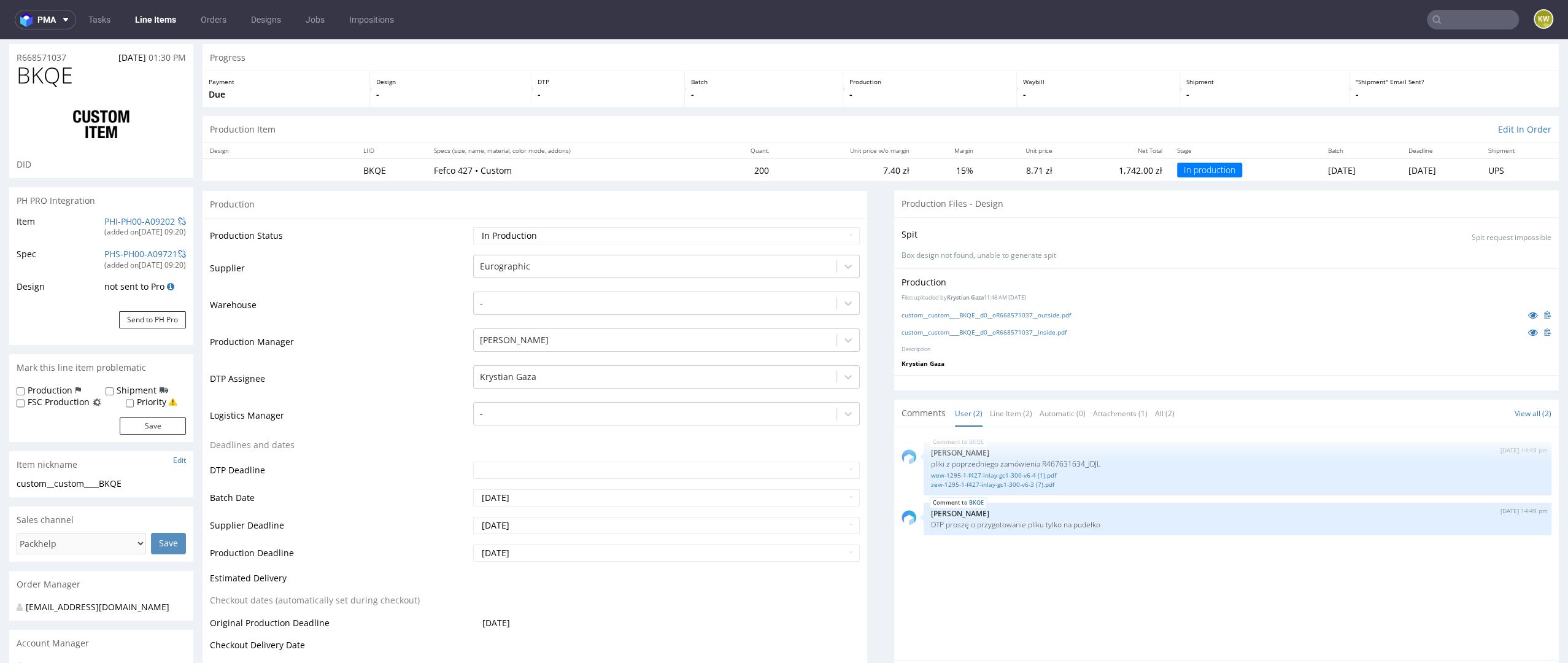
scroll to position [40, 0]
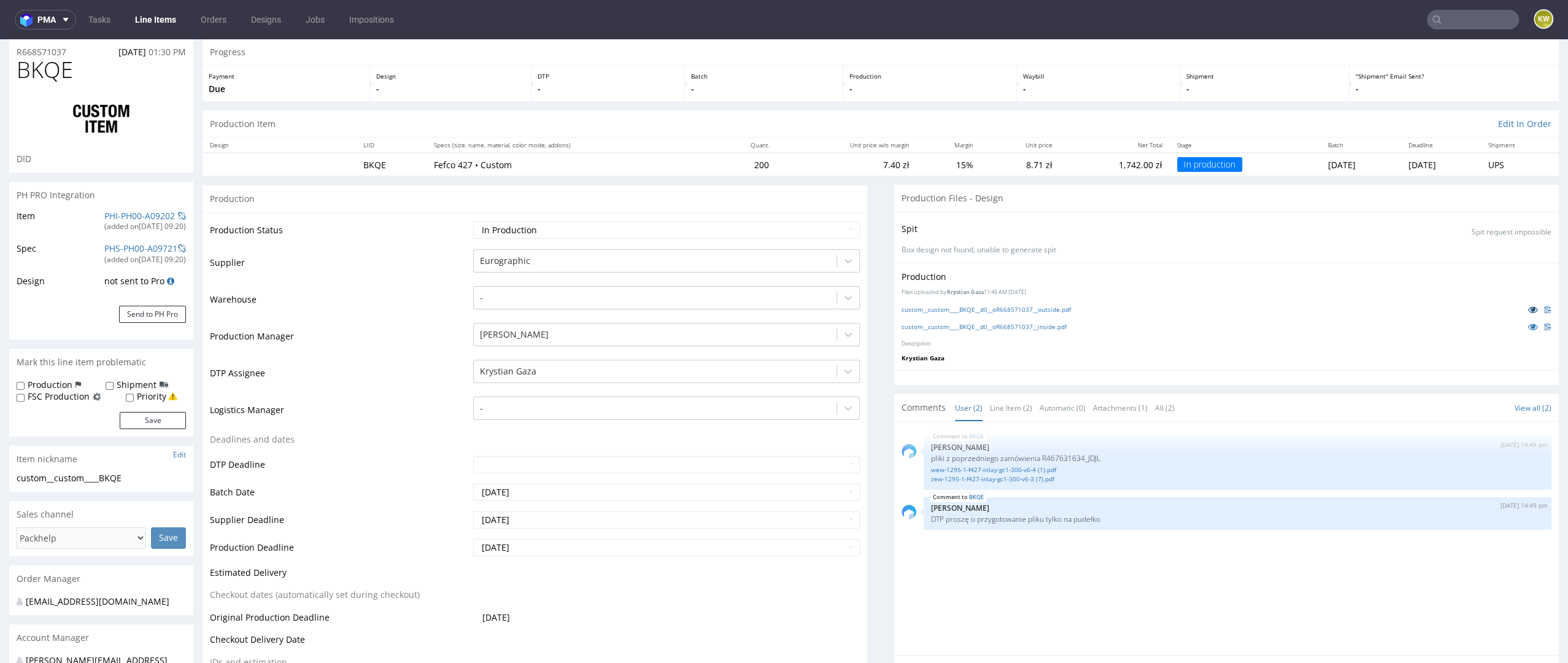
click at [1528, 305] on icon at bounding box center [1532, 309] width 10 height 8
click at [1528, 325] on icon at bounding box center [1532, 326] width 10 height 8
drag, startPoint x: 1087, startPoint y: 457, endPoint x: 1113, endPoint y: 457, distance: 26.0
click at [1112, 457] on p "pliki z poprzedniego zamówienia R467631634_JDJL" at bounding box center [1237, 458] width 613 height 9
copy p "JDJL"
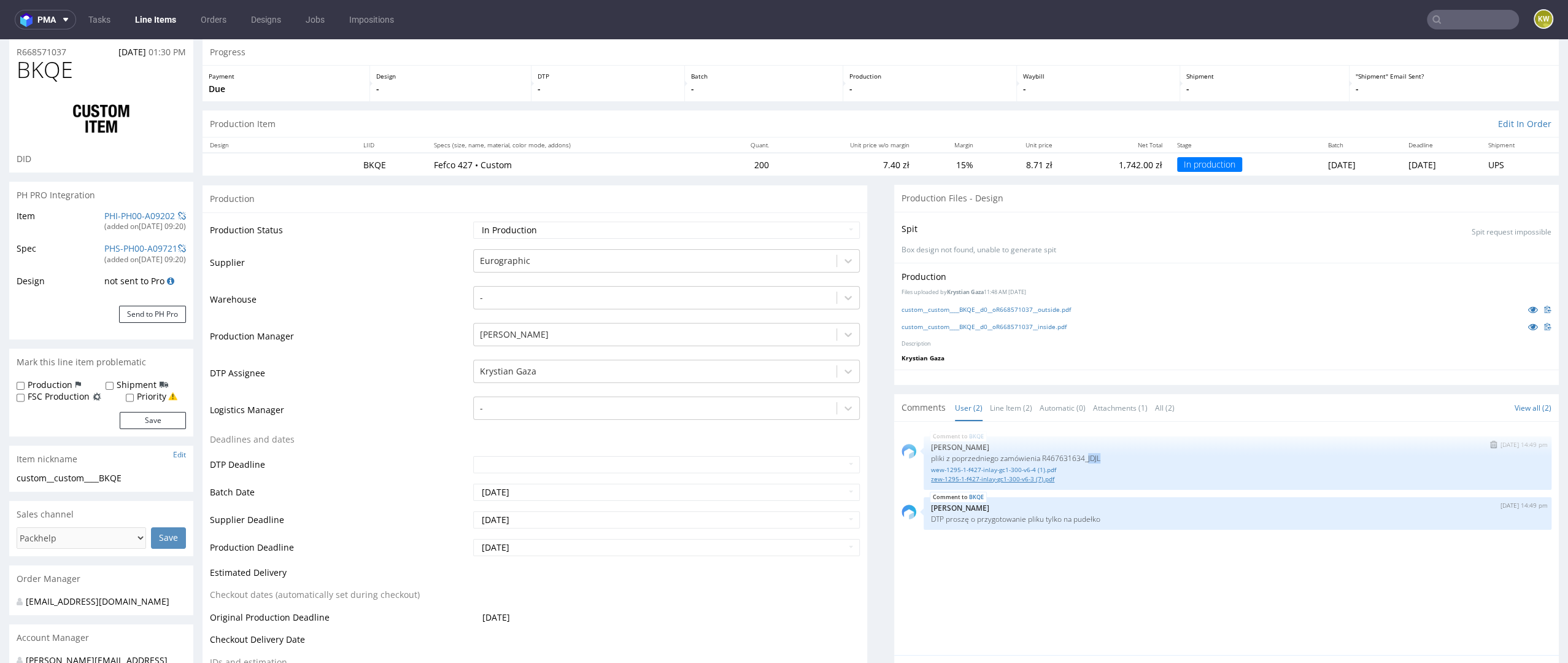
click at [1024, 477] on link "zew-1295-1-f427-inlay-gc1-300-v6-3 (7).pdf" at bounding box center [1237, 480] width 613 height 9
click at [1090, 455] on p "pliki z poprzedniego zamówienia R467631634_JDJL" at bounding box center [1237, 458] width 613 height 9
drag, startPoint x: 1090, startPoint y: 455, endPoint x: 1106, endPoint y: 455, distance: 16.0
click at [1106, 455] on p "pliki z poprzedniego zamówienia R467631634_JDJL" at bounding box center [1237, 458] width 613 height 9
click at [1107, 455] on p "pliki z poprzedniego zamówienia R467631634_JDJL" at bounding box center [1237, 458] width 613 height 9
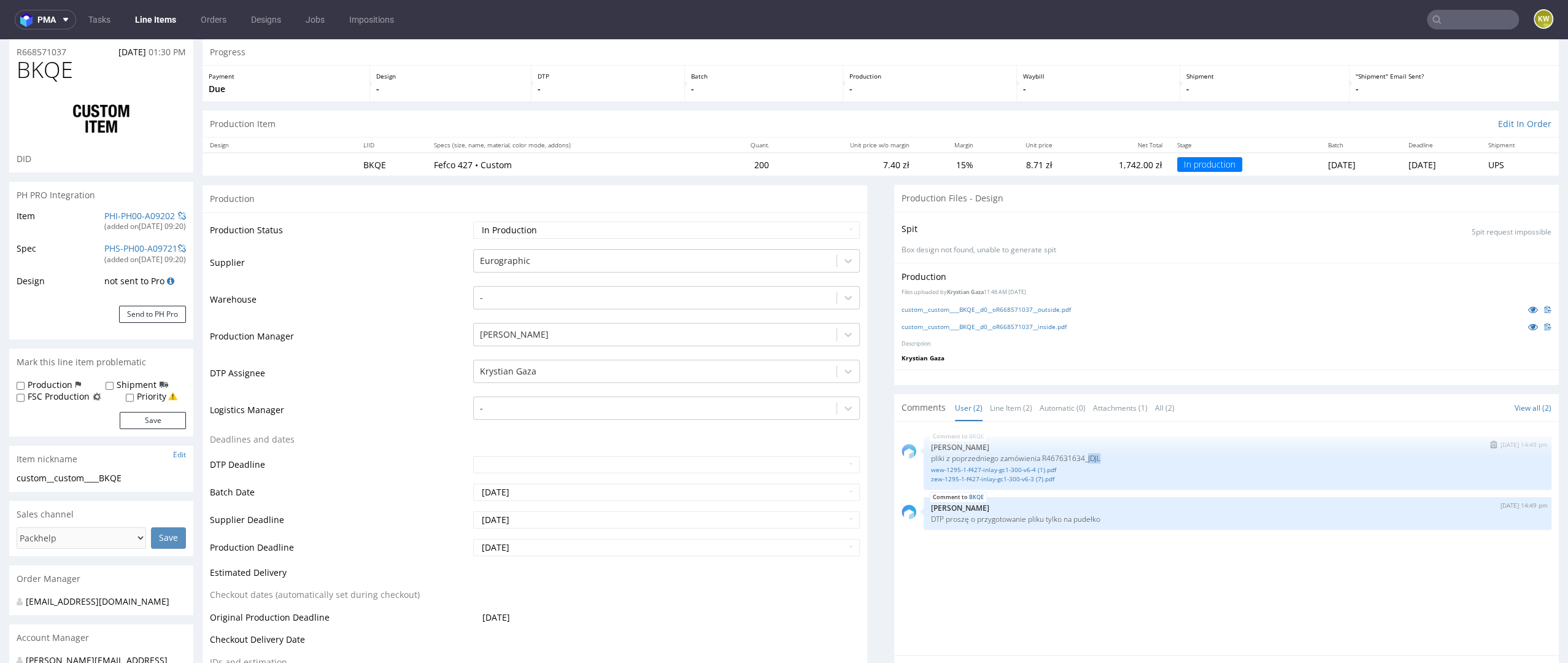
drag, startPoint x: 1085, startPoint y: 457, endPoint x: 1115, endPoint y: 456, distance: 30.0
click at [1115, 457] on p "pliki z poprzedniego zamówienia R467631634_JDJL" at bounding box center [1237, 458] width 613 height 9
copy p "JDJL"
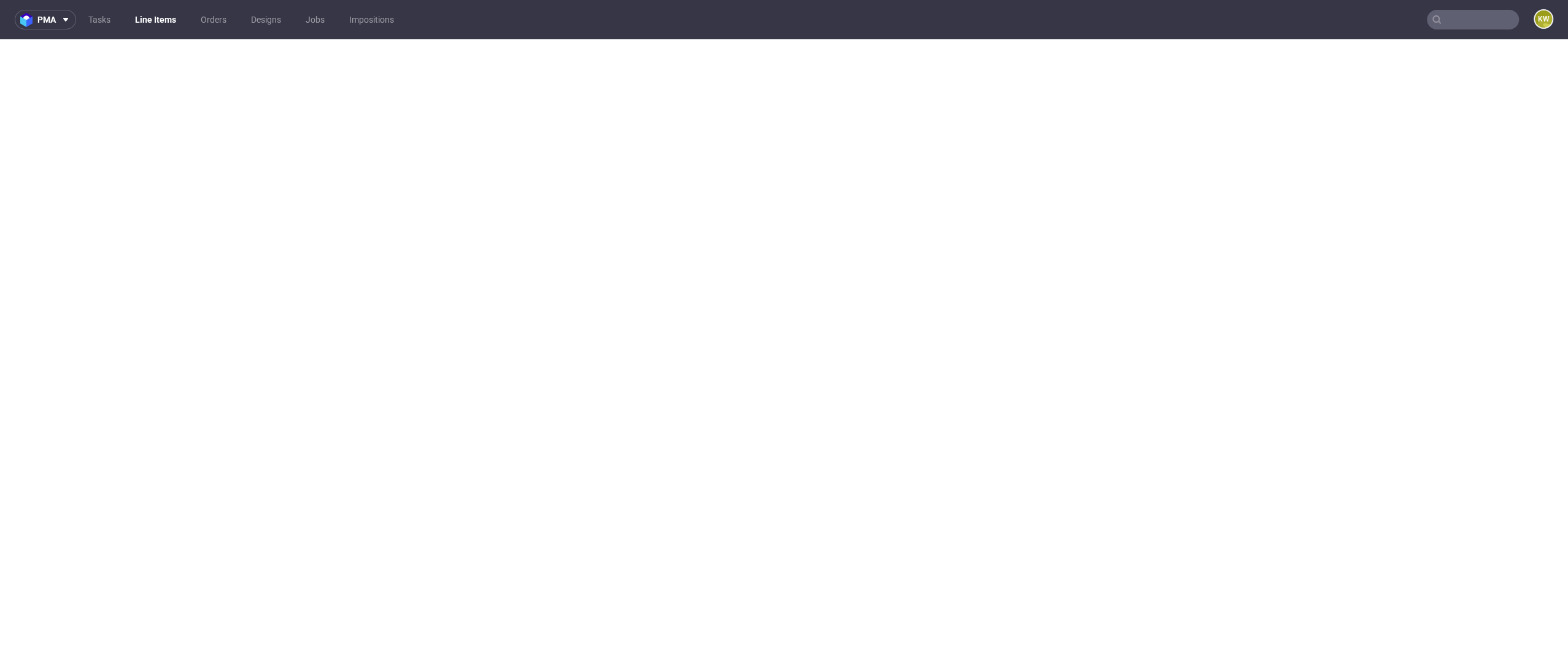
select select "in_progress"
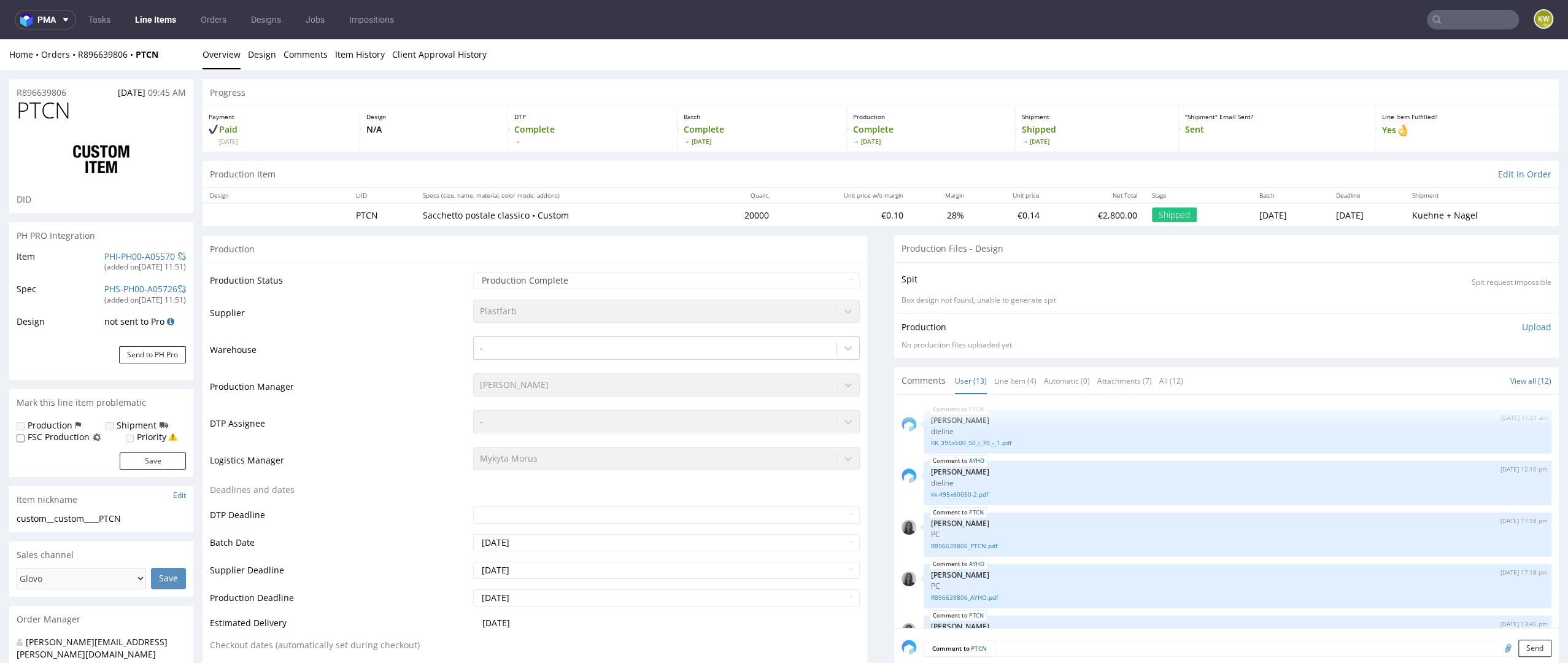
scroll to position [382, 0]
